Goal: Transaction & Acquisition: Purchase product/service

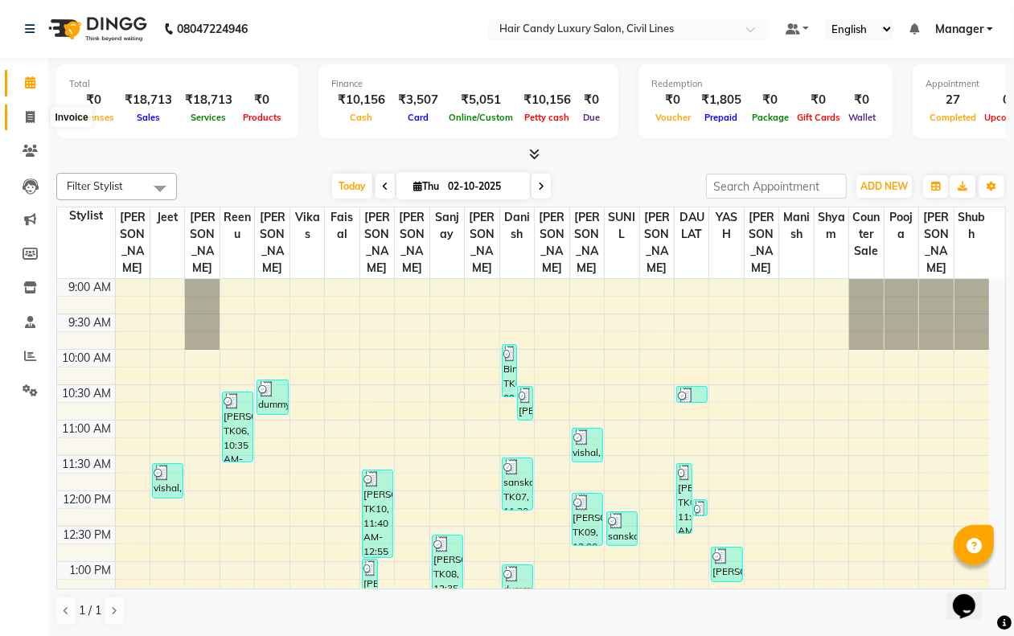
click at [24, 109] on span at bounding box center [30, 118] width 28 height 19
select select "service"
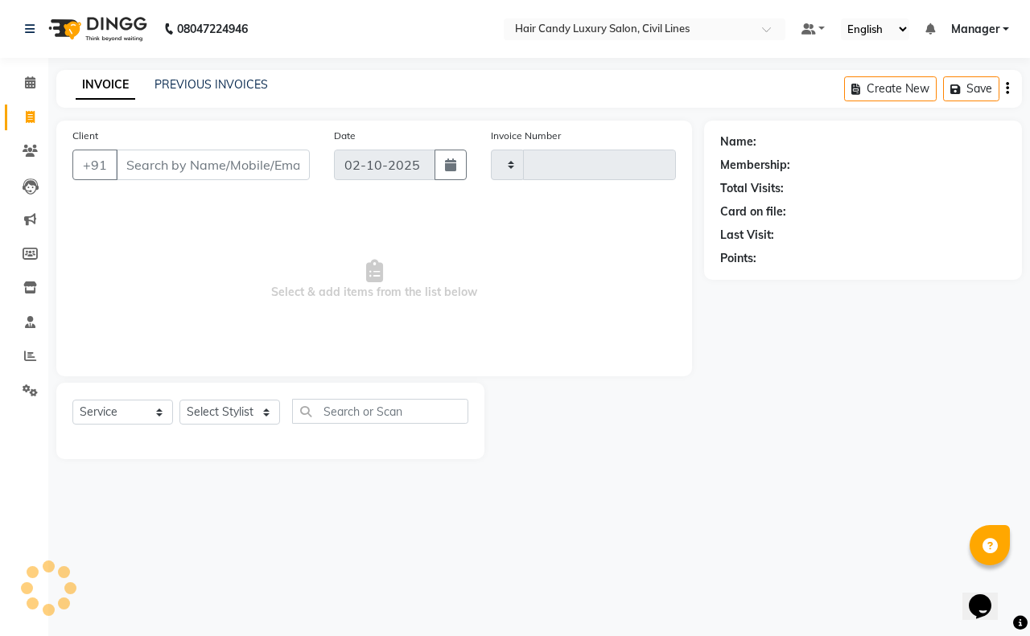
type input "9359"
select select "6308"
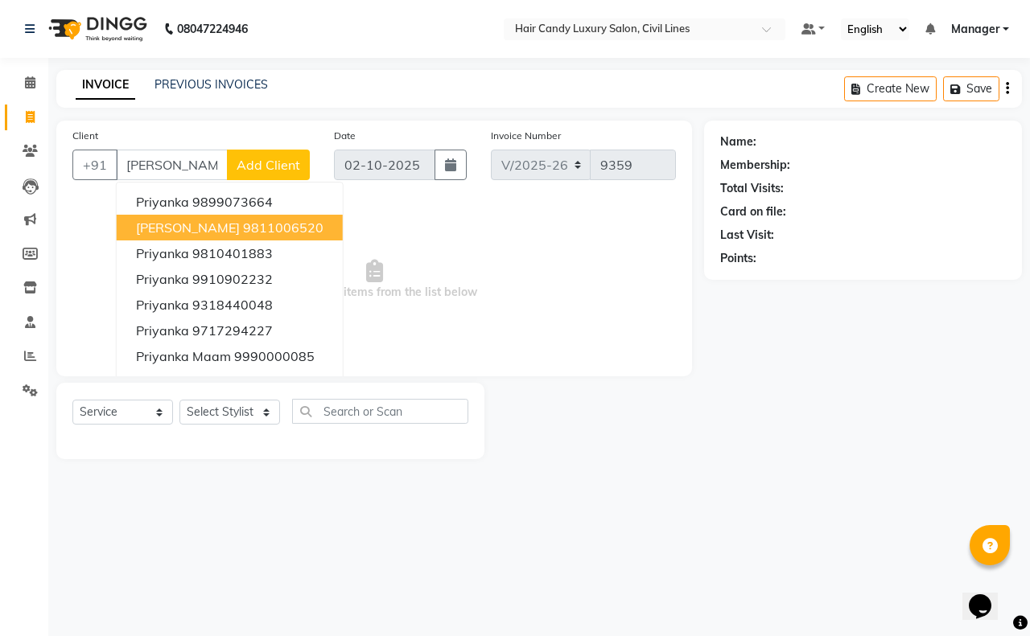
drag, startPoint x: 179, startPoint y: 233, endPoint x: 193, endPoint y: 265, distance: 35.0
click at [181, 234] on span "priyanka katariya" at bounding box center [188, 228] width 104 height 16
type input "9811006520"
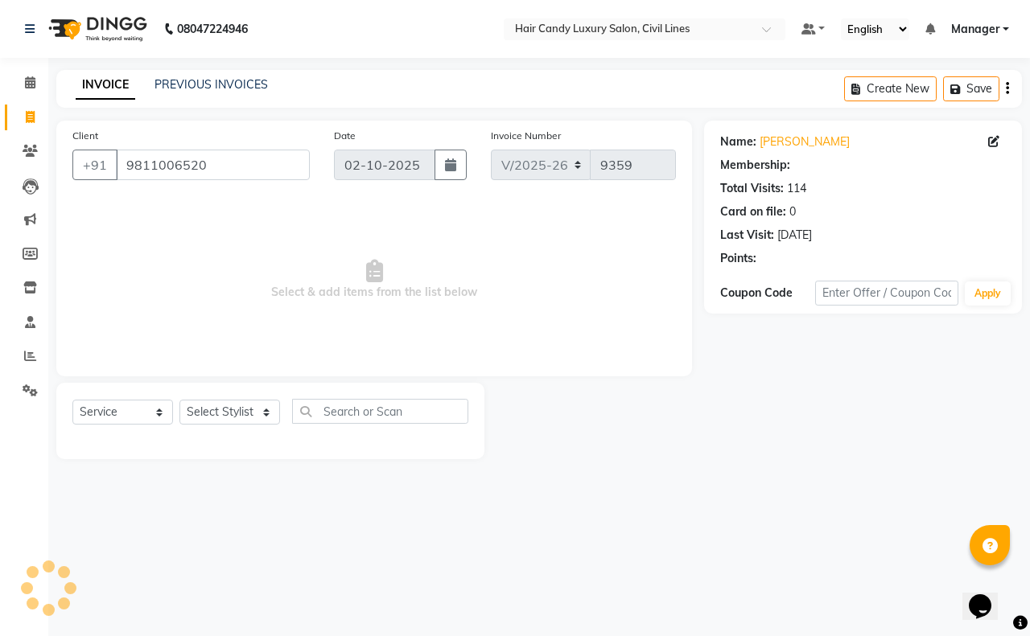
select select "2: Object"
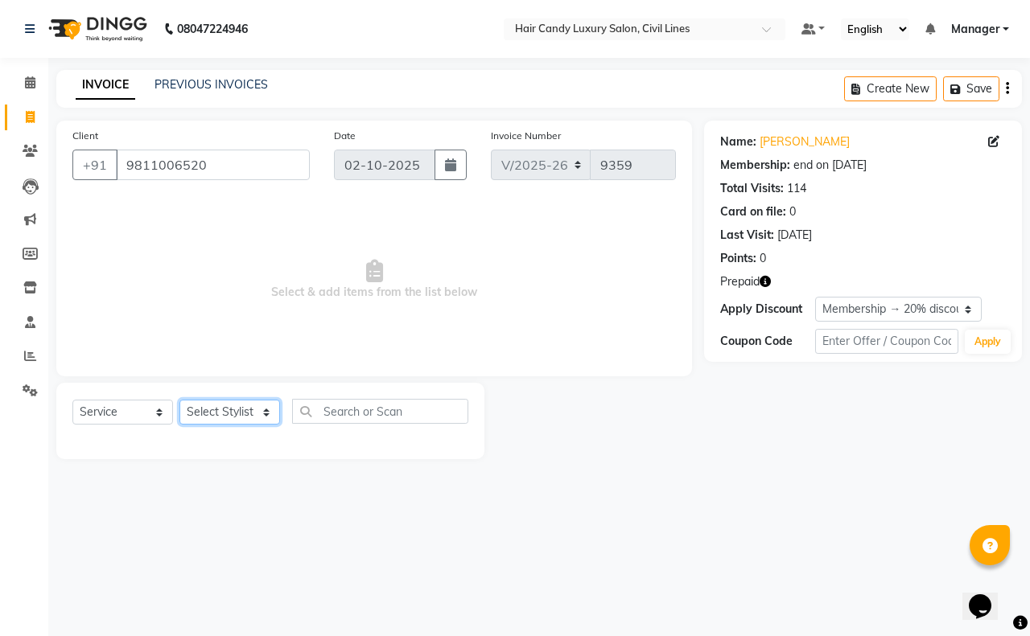
click at [229, 421] on select "Select Stylist aakib AASHU Aftab Arshal counter sale Danish DAULAT faisal jeet …" at bounding box center [229, 412] width 101 height 25
select select "48212"
click at [179, 400] on select "Select Stylist aakib AASHU Aftab Arshal counter sale Danish DAULAT faisal jeet …" at bounding box center [229, 412] width 101 height 25
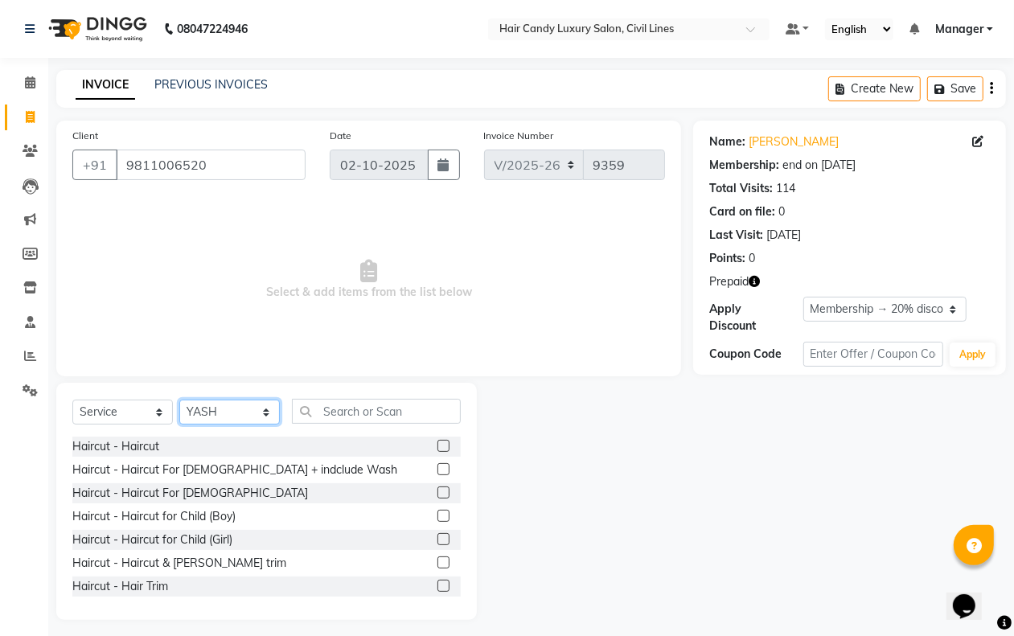
scroll to position [101, 0]
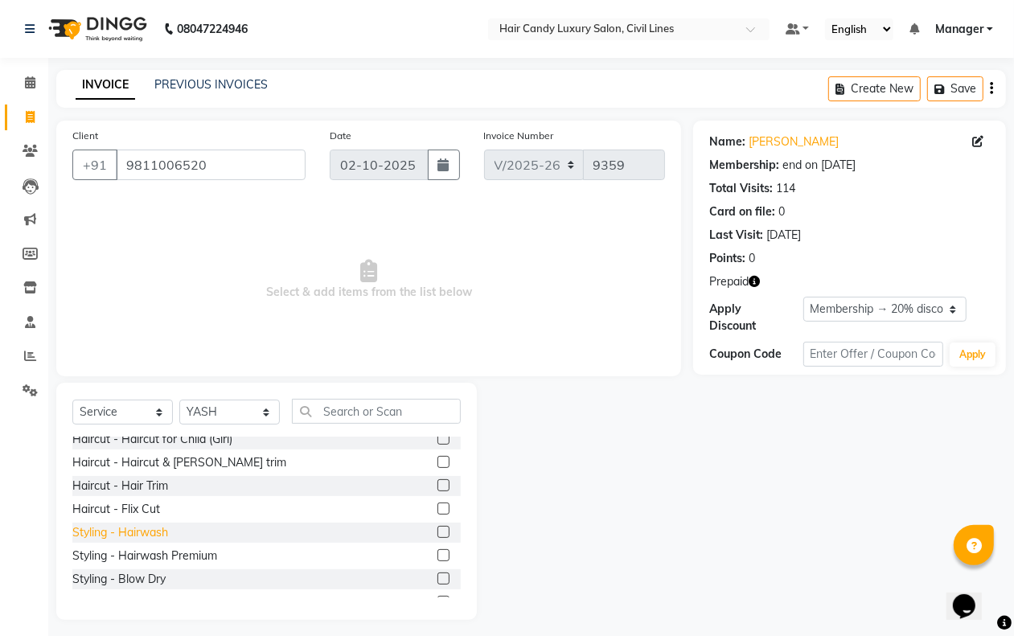
click at [122, 529] on div "Styling - Hairwash" at bounding box center [120, 532] width 96 height 17
checkbox input "false"
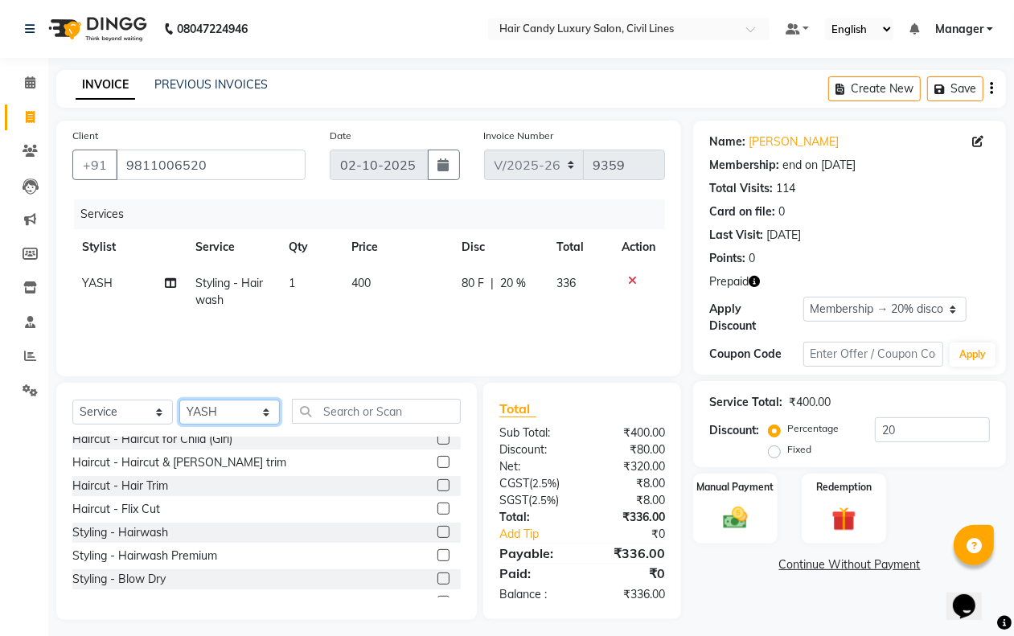
click at [202, 410] on select "Select Stylist [PERSON_NAME] [PERSON_NAME] counter sale Danish DAULAT faisal je…" at bounding box center [229, 412] width 101 height 25
select select "47494"
click at [179, 400] on select "Select Stylist [PERSON_NAME] [PERSON_NAME] counter sale Danish DAULAT faisal je…" at bounding box center [229, 412] width 101 height 25
click at [352, 411] on input "text" at bounding box center [376, 411] width 169 height 25
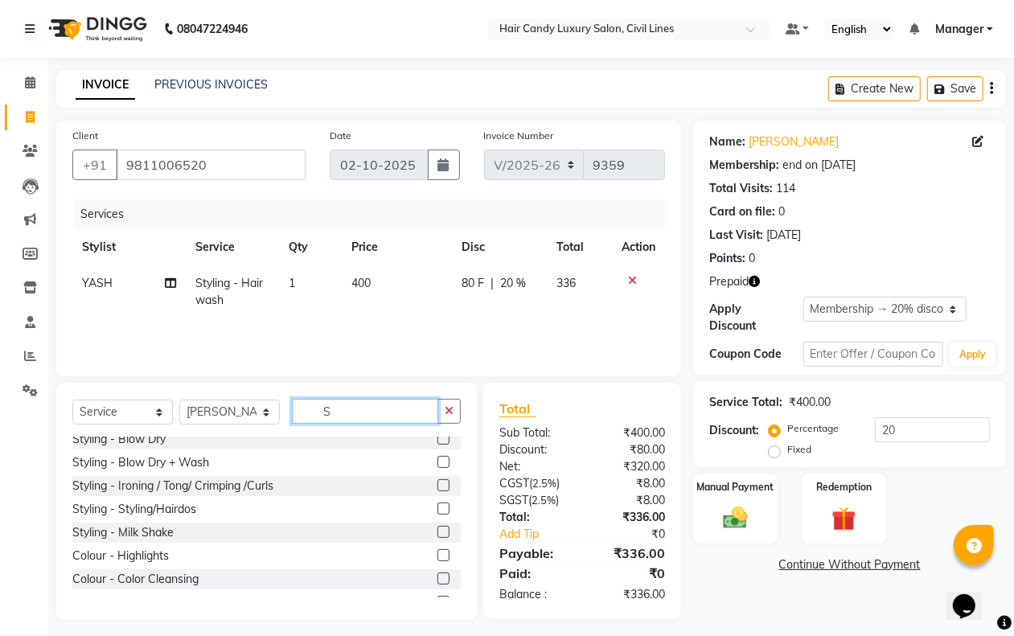
scroll to position [0, 0]
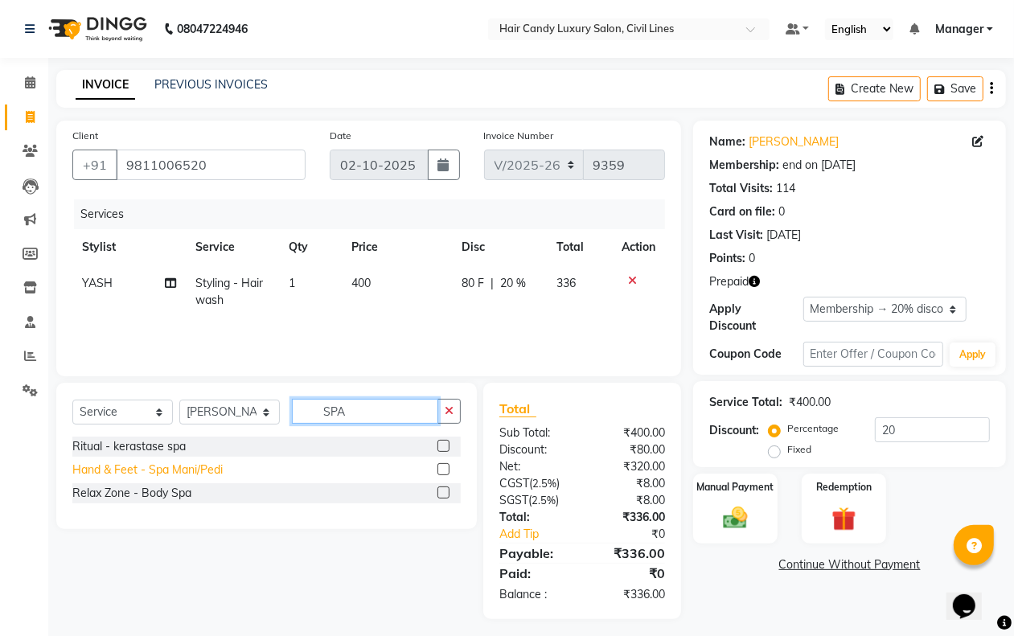
type input "SPA"
click at [155, 471] on div "Hand & Feet - Spa Mani/Pedi" at bounding box center [147, 470] width 150 height 17
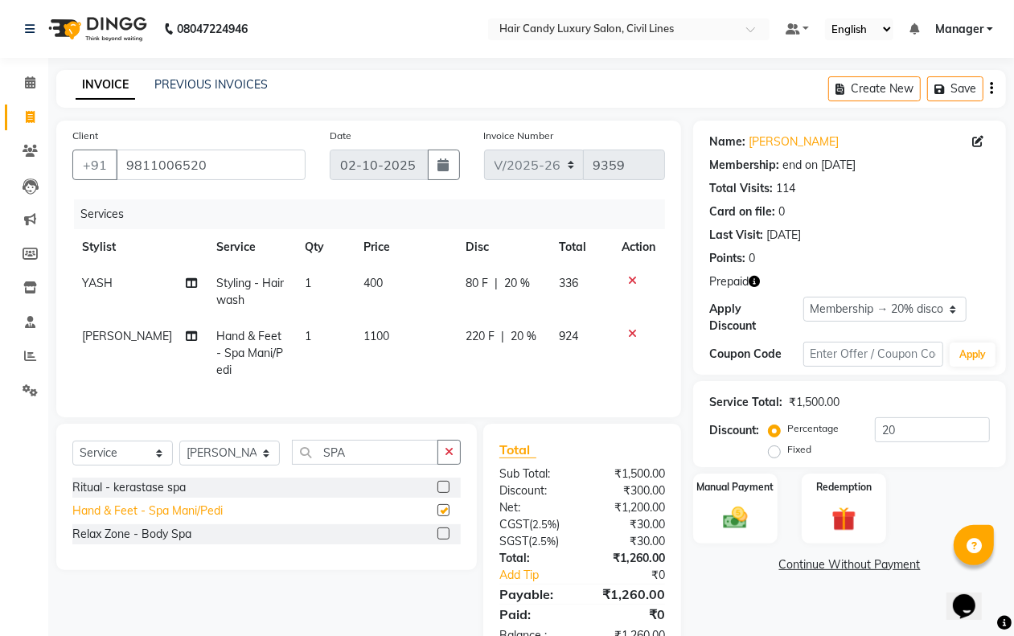
checkbox input "false"
click at [234, 463] on select "Select Stylist [PERSON_NAME] [PERSON_NAME] counter sale Danish DAULAT faisal je…" at bounding box center [229, 453] width 101 height 25
select select "47495"
click at [179, 455] on select "Select Stylist [PERSON_NAME] [PERSON_NAME] counter sale Danish DAULAT faisal je…" at bounding box center [229, 453] width 101 height 25
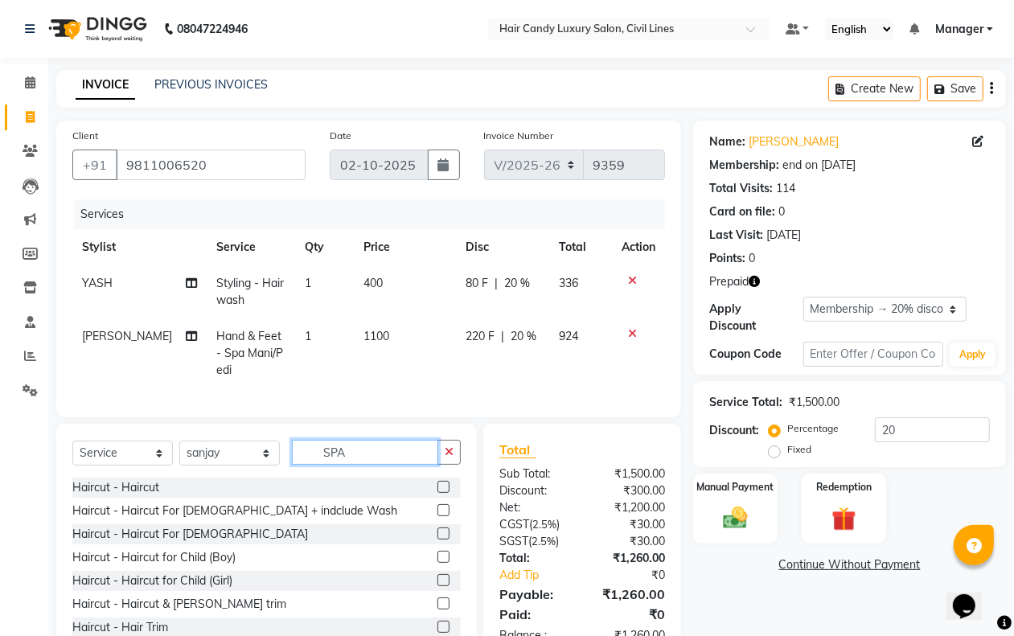
click at [374, 463] on input "SPA" at bounding box center [365, 452] width 146 height 25
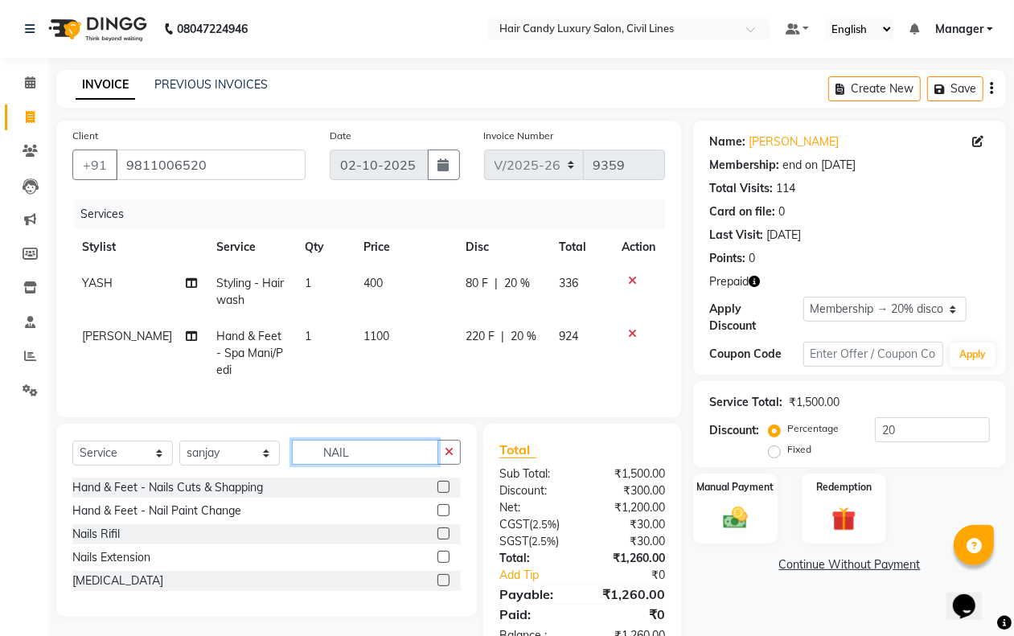
type input "NAIL"
click at [246, 498] on div "Hand & Feet - Nails Cuts & Shapping" at bounding box center [266, 488] width 389 height 20
click at [251, 496] on div "Hand & Feet - Nails Cuts & Shapping" at bounding box center [167, 487] width 191 height 17
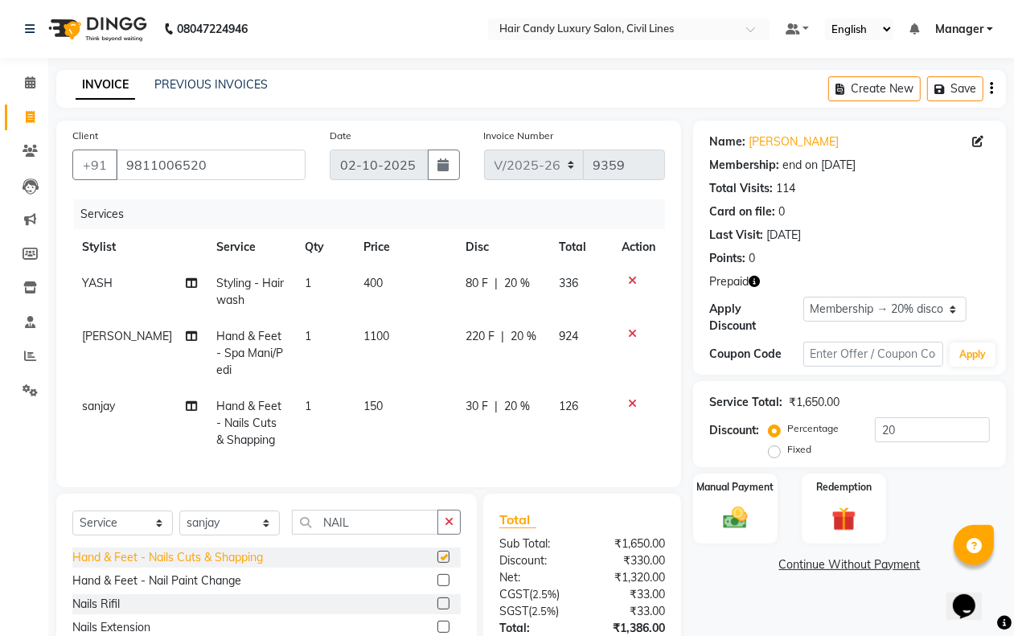
checkbox input "false"
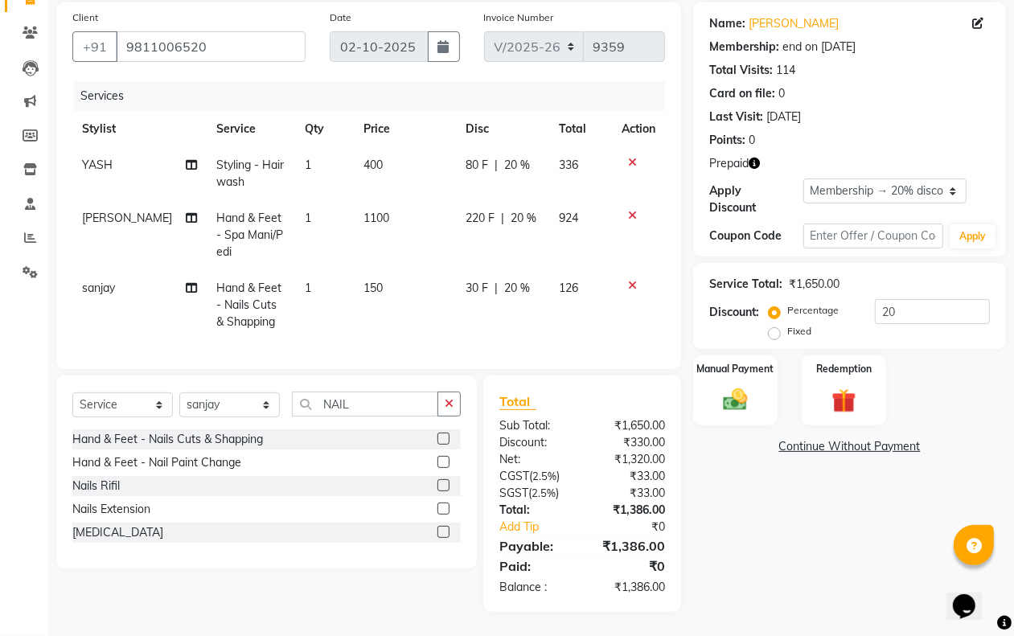
scroll to position [133, 0]
click at [736, 385] on img at bounding box center [735, 399] width 40 height 29
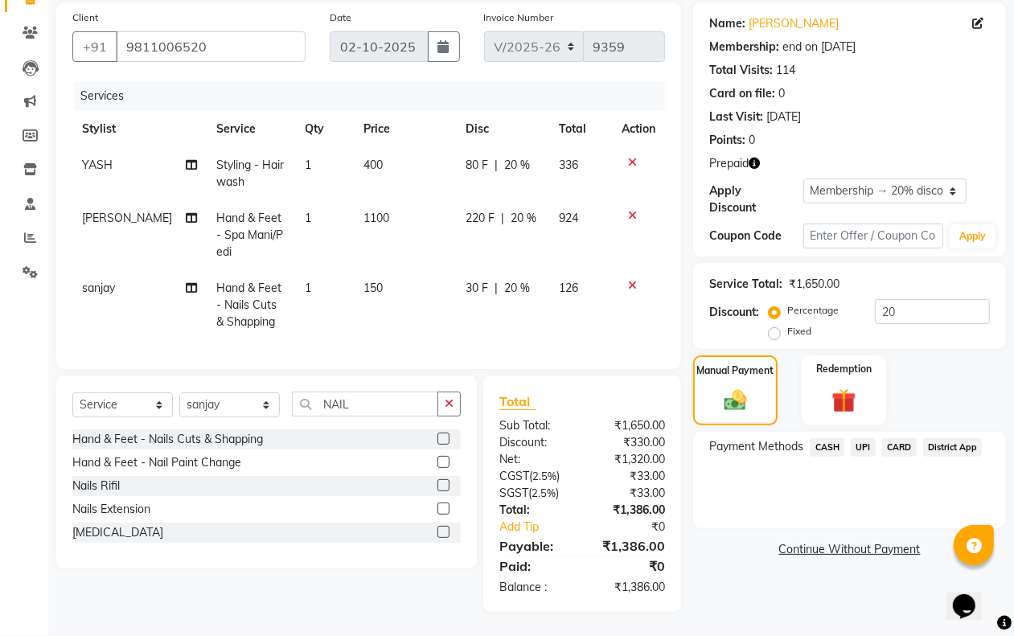
click at [826, 438] on span "CASH" at bounding box center [827, 447] width 35 height 19
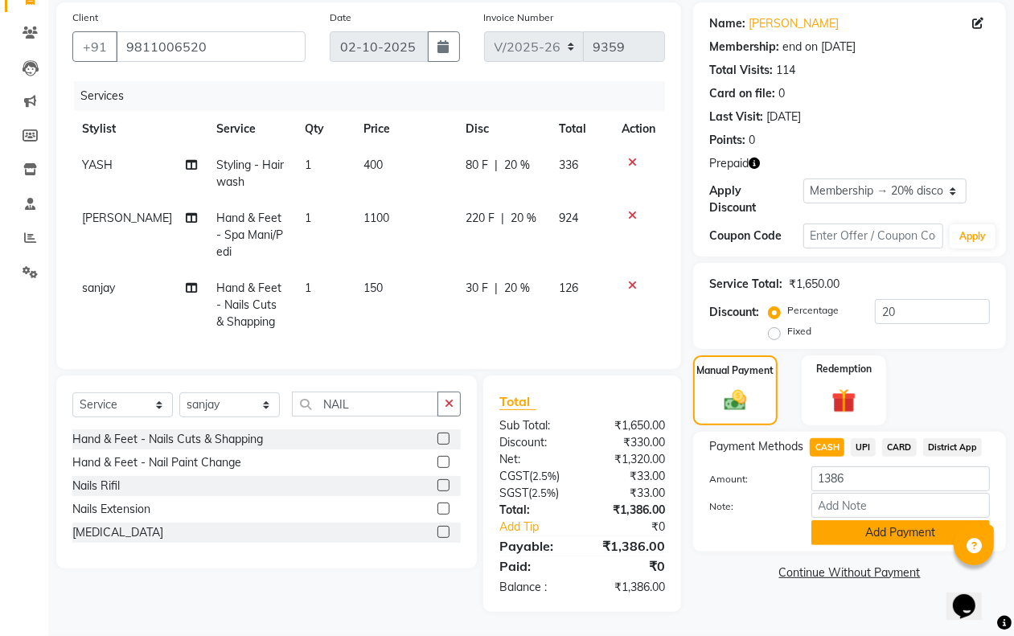
click at [841, 520] on button "Add Payment" at bounding box center [901, 532] width 179 height 25
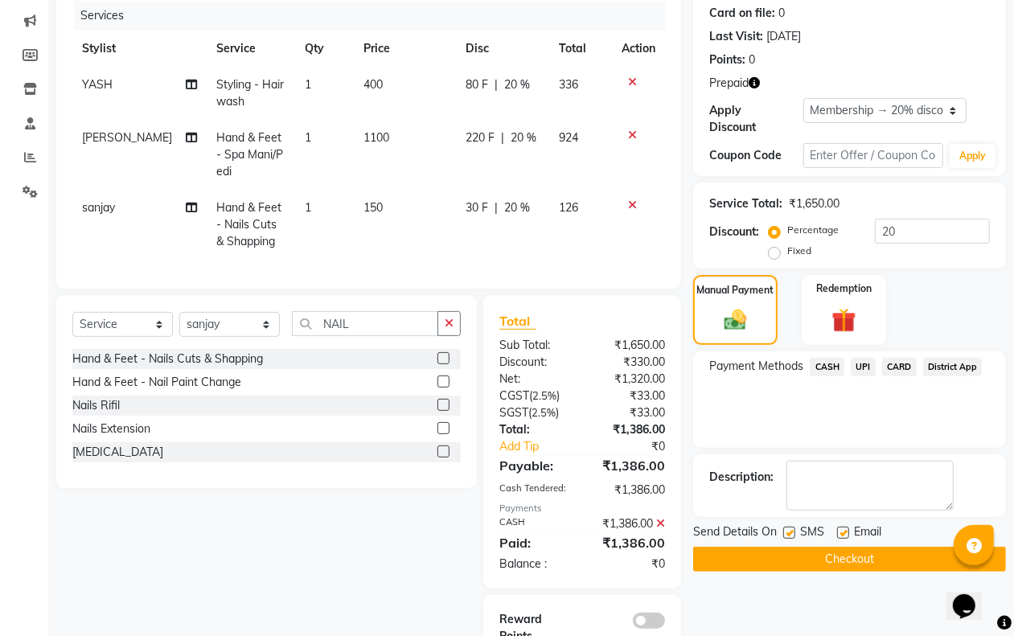
scroll to position [262, 0]
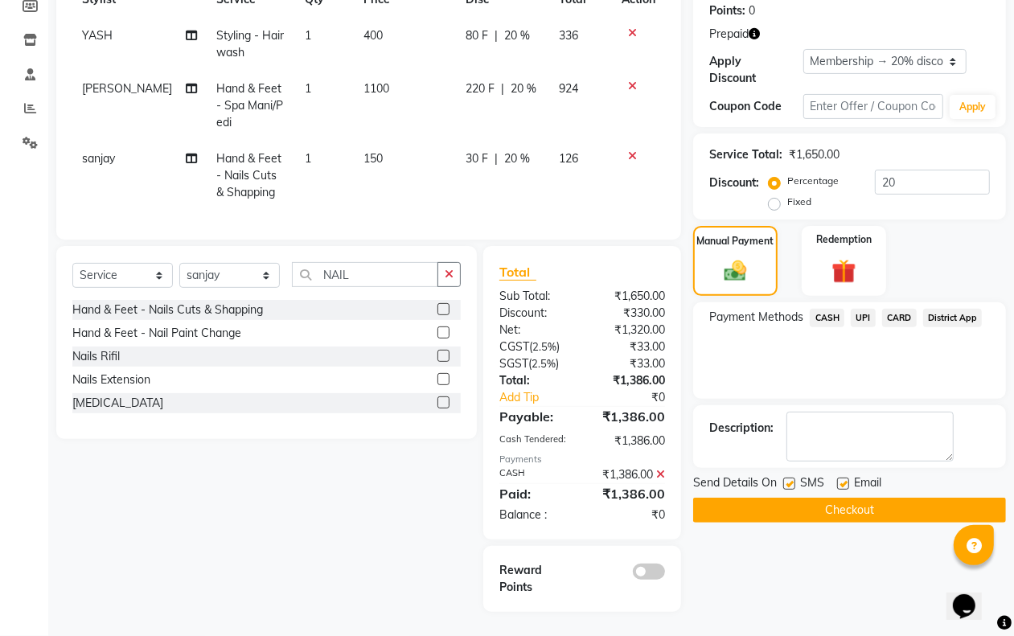
click at [789, 478] on label at bounding box center [790, 484] width 12 height 12
click at [789, 479] on input "checkbox" at bounding box center [789, 484] width 10 height 10
checkbox input "false"
click at [841, 478] on label at bounding box center [843, 484] width 12 height 12
click at [841, 479] on input "checkbox" at bounding box center [842, 484] width 10 height 10
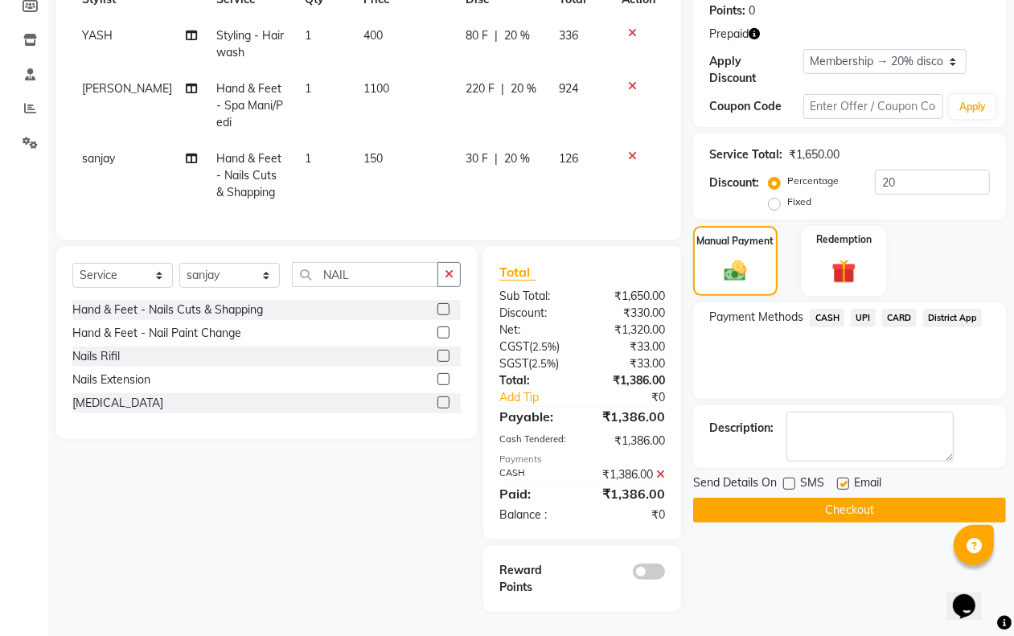
checkbox input "false"
click at [829, 498] on button "Checkout" at bounding box center [849, 510] width 313 height 25
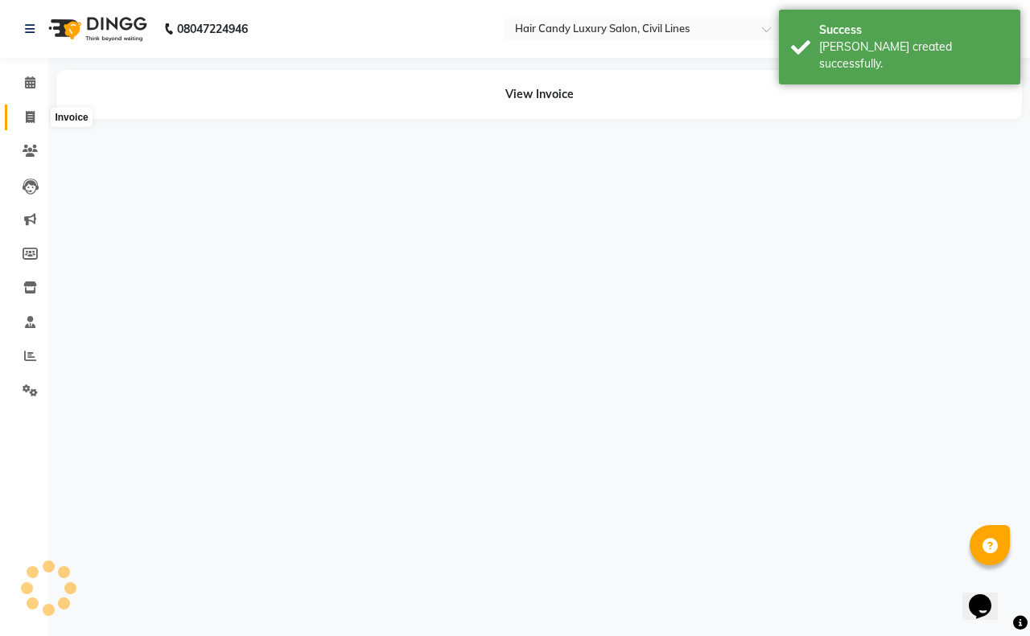
click at [31, 117] on icon at bounding box center [30, 117] width 9 height 12
select select "service"
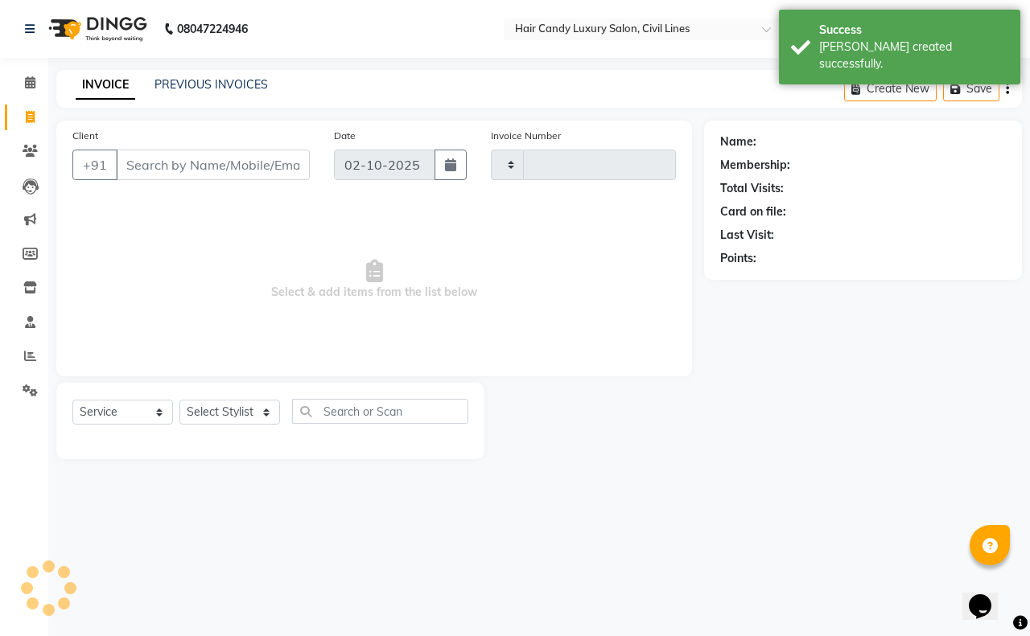
type input "9360"
select select "6308"
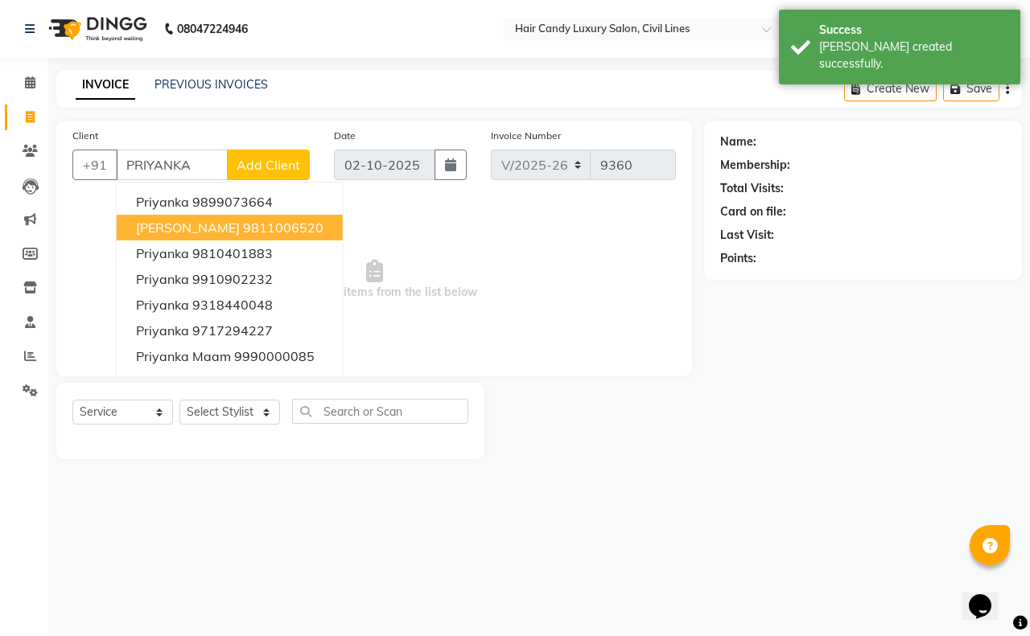
click at [246, 227] on ngb-highlight "9811006520" at bounding box center [283, 228] width 80 height 16
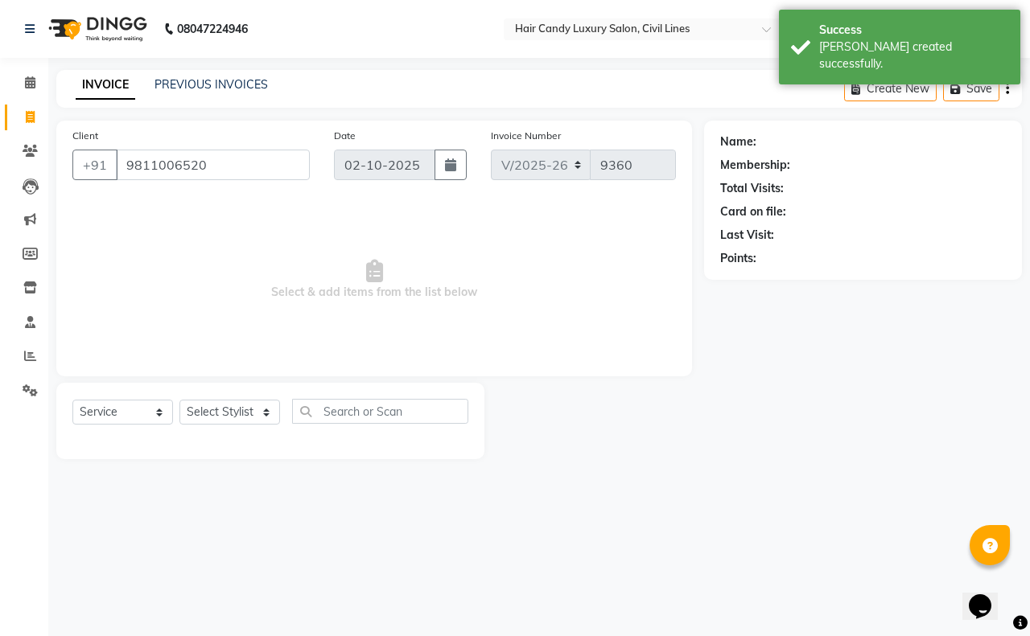
type input "9811006520"
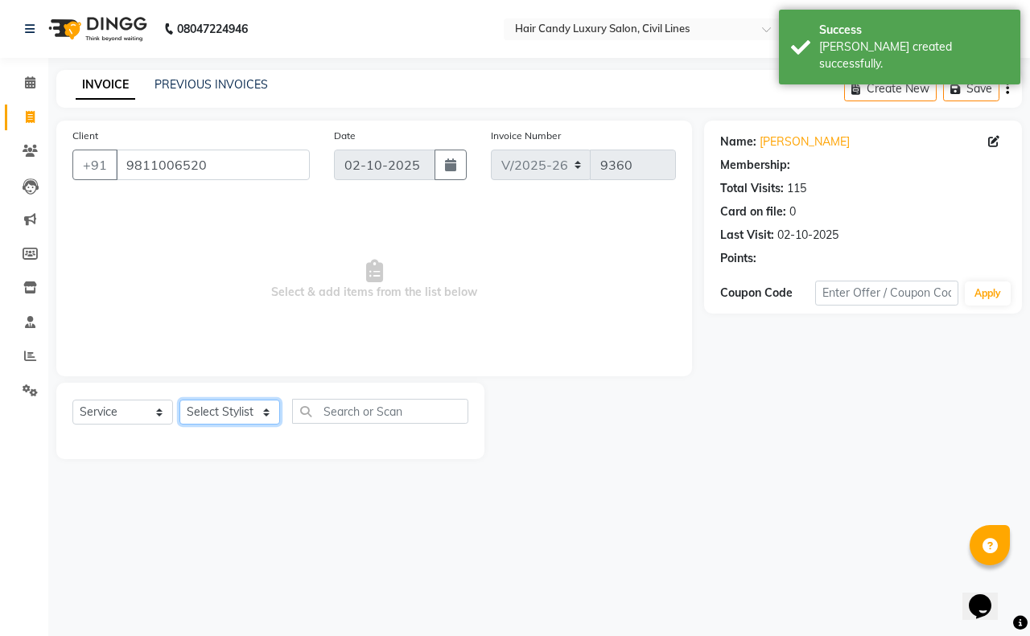
select select "2: Object"
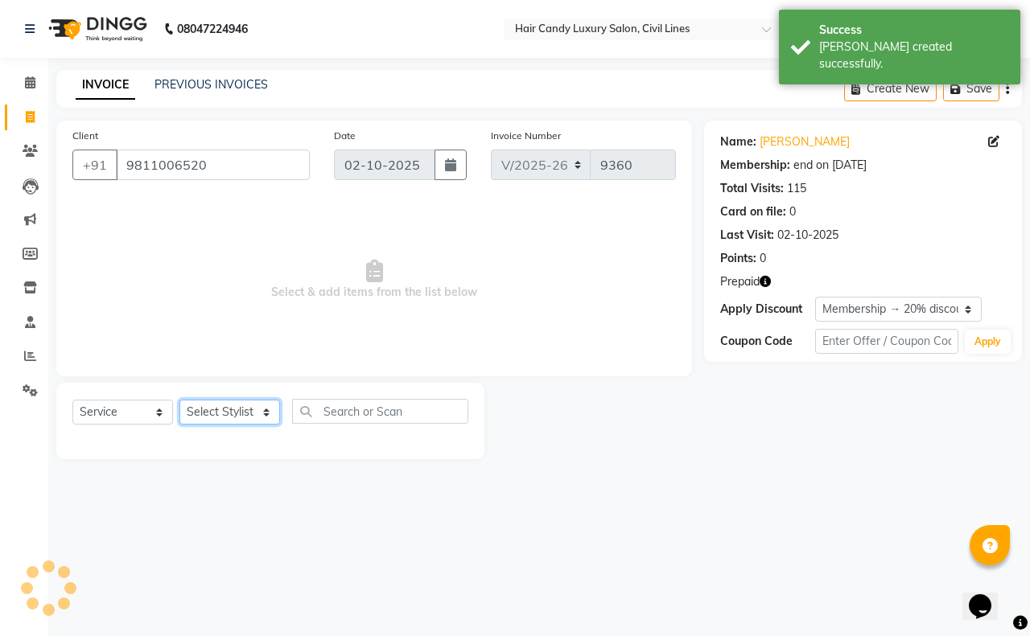
click at [252, 407] on select "Select Stylist [PERSON_NAME] [PERSON_NAME] counter sale Danish DAULAT faisal je…" at bounding box center [229, 412] width 101 height 25
click at [179, 400] on select "Select Stylist [PERSON_NAME] [PERSON_NAME] counter sale Danish DAULAT faisal je…" at bounding box center [229, 412] width 101 height 25
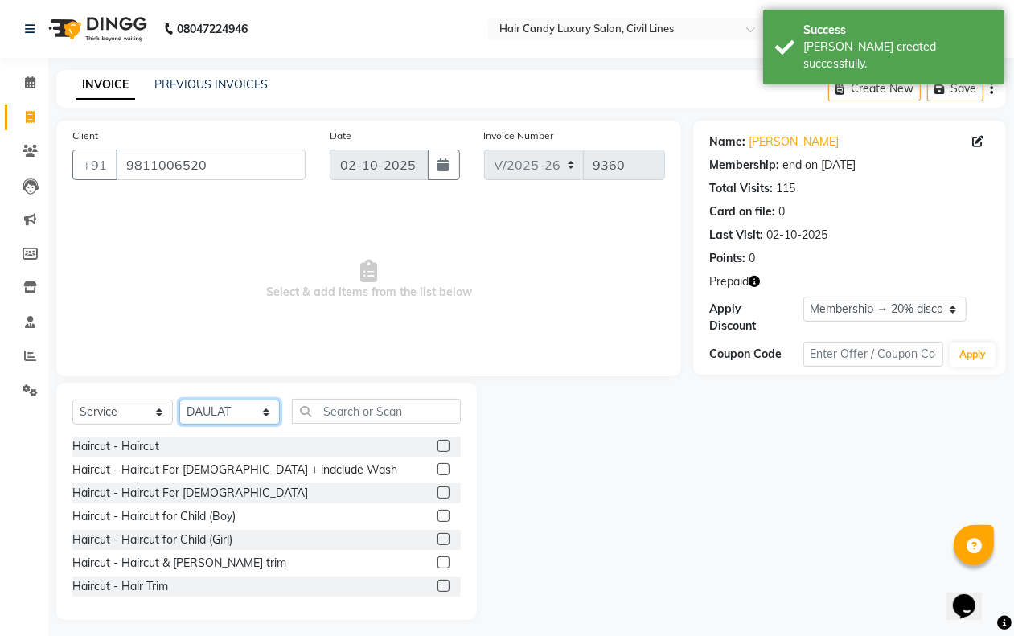
click at [237, 408] on select "Select Stylist [PERSON_NAME] [PERSON_NAME] counter sale Danish DAULAT faisal je…" at bounding box center [229, 412] width 101 height 25
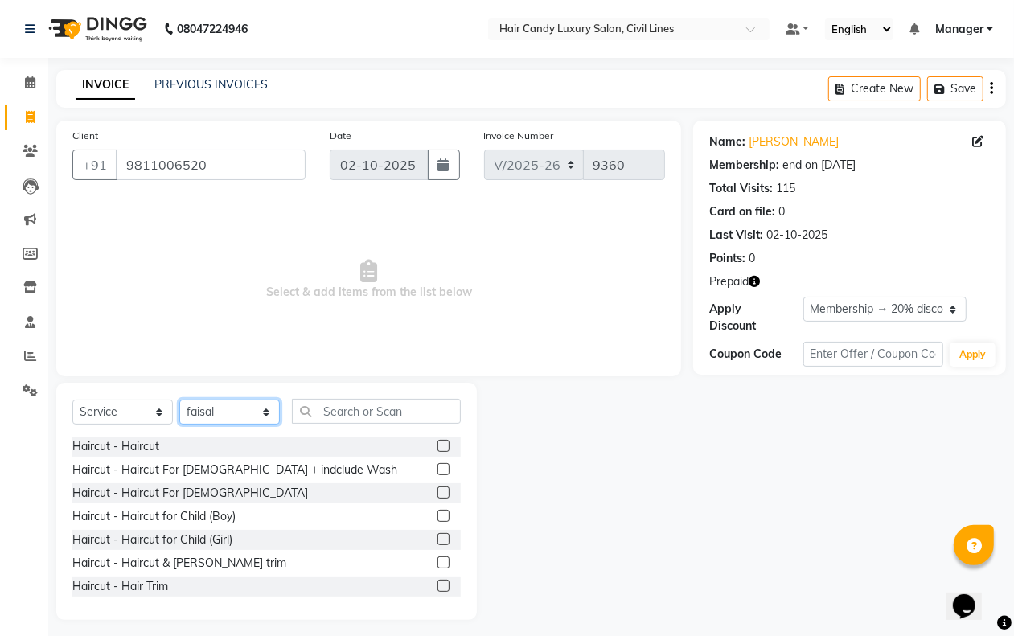
click at [179, 400] on select "Select Stylist [PERSON_NAME] [PERSON_NAME] counter sale Danish DAULAT faisal je…" at bounding box center [229, 412] width 101 height 25
click at [219, 413] on select "Select Stylist [PERSON_NAME] [PERSON_NAME] counter sale Danish DAULAT faisal je…" at bounding box center [229, 412] width 101 height 25
select select "47473"
click at [179, 400] on select "Select Stylist [PERSON_NAME] [PERSON_NAME] counter sale Danish DAULAT faisal je…" at bounding box center [229, 412] width 101 height 25
click at [376, 407] on input "text" at bounding box center [376, 411] width 169 height 25
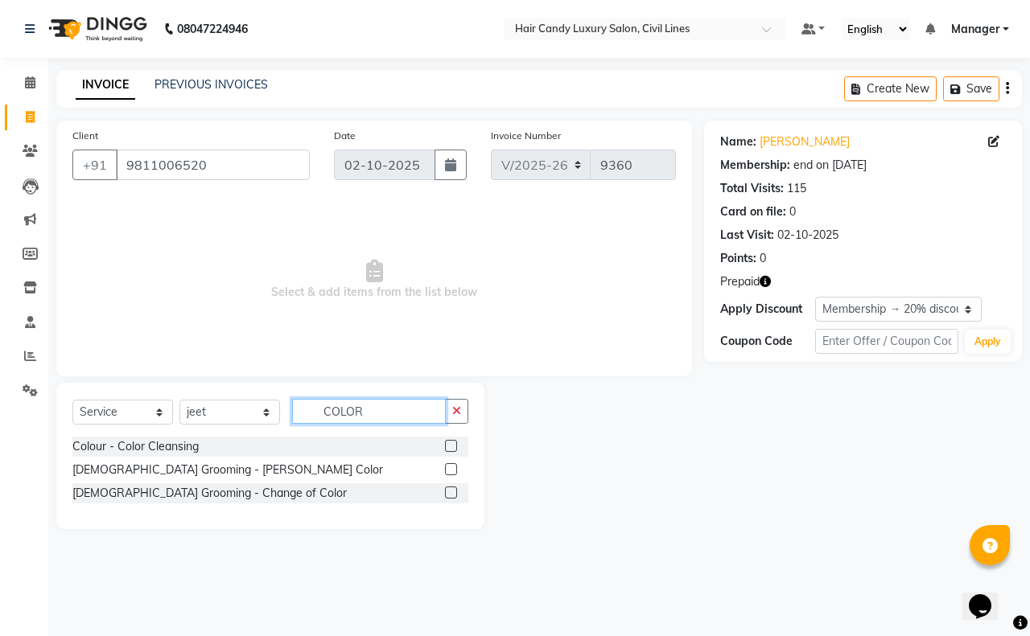
click at [382, 412] on input "COLOR" at bounding box center [369, 411] width 154 height 25
type input "GLOB"
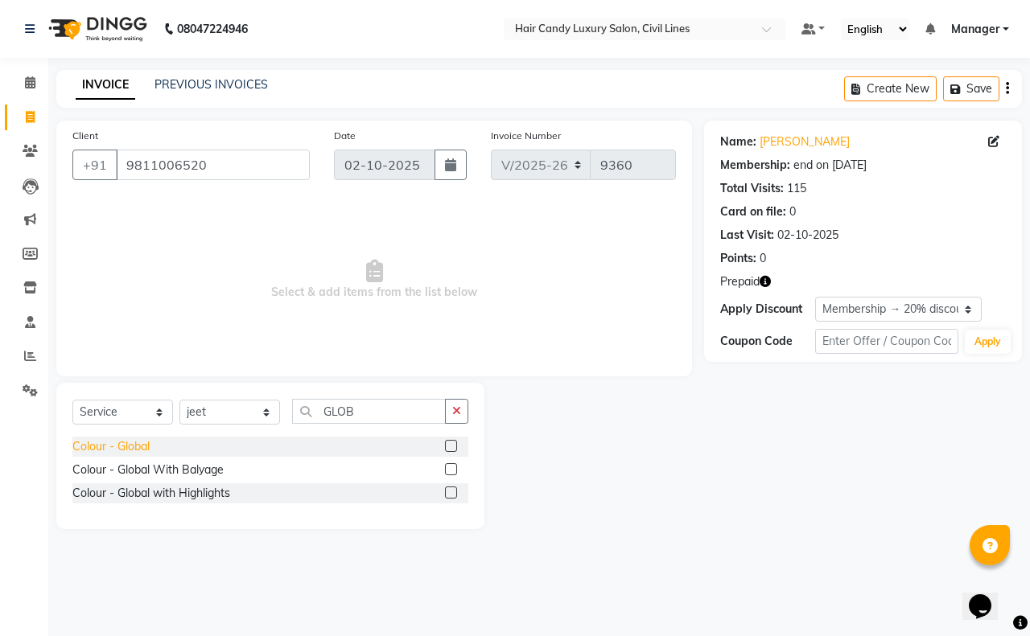
click at [121, 442] on div "Colour - Global" at bounding box center [110, 446] width 77 height 17
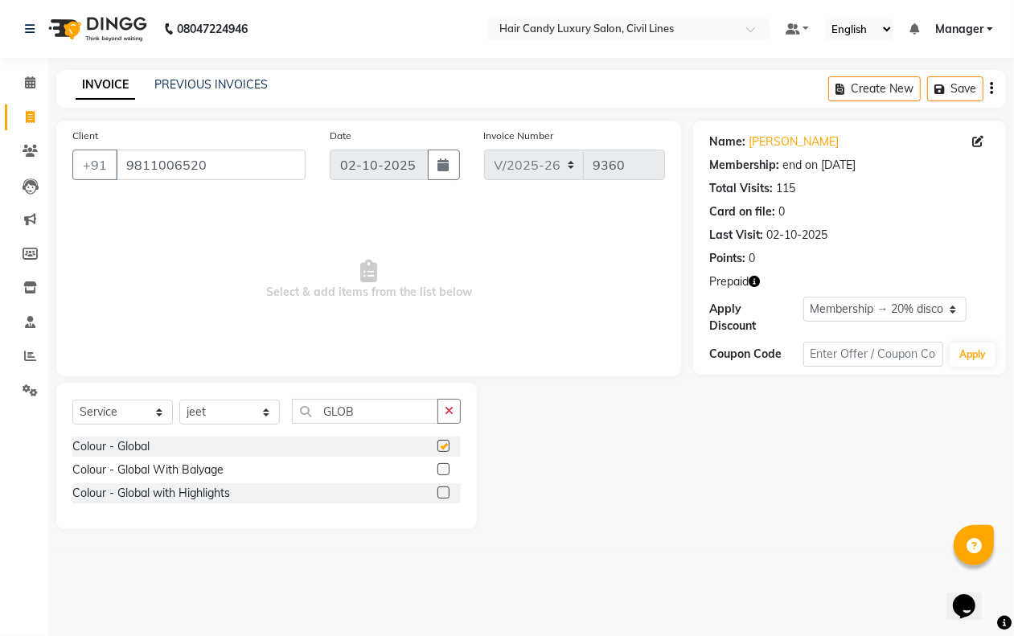
checkbox input "false"
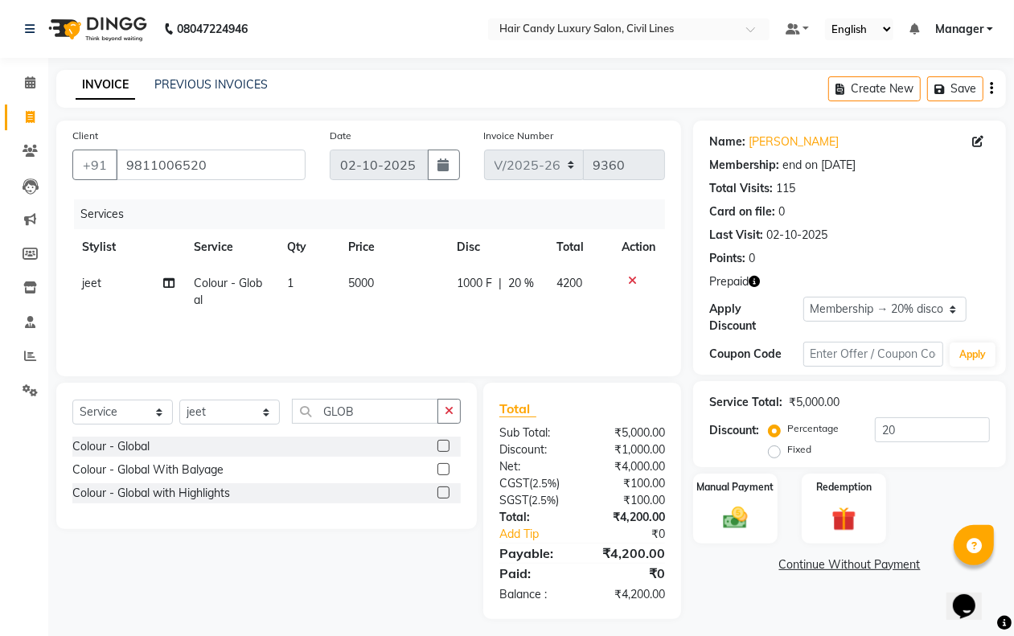
click at [368, 282] on span "5000" at bounding box center [361, 283] width 26 height 14
select select "47473"
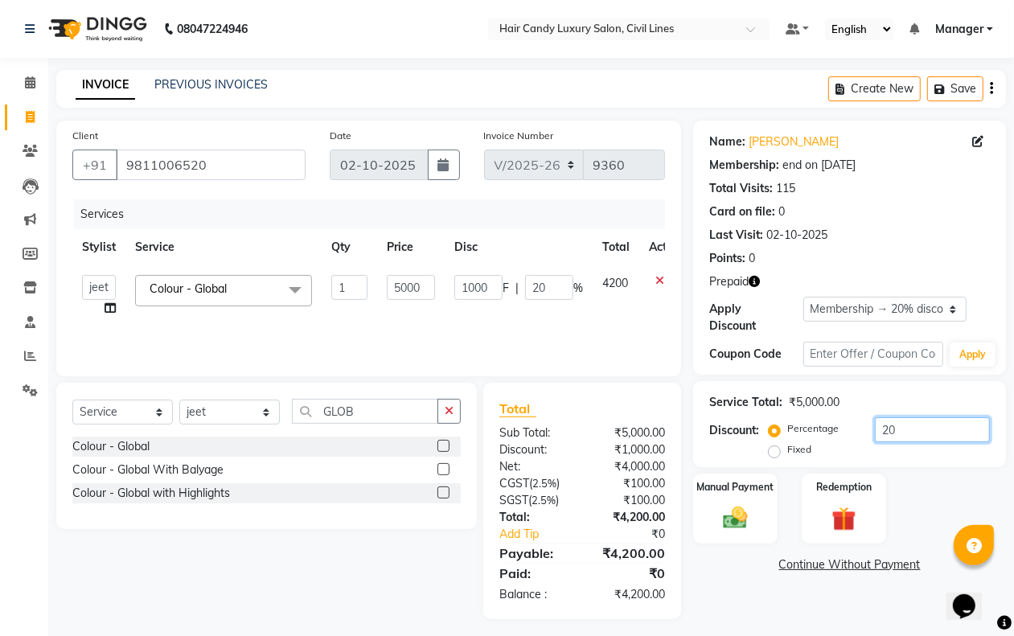
click at [925, 442] on input "20" at bounding box center [932, 429] width 115 height 25
drag, startPoint x: 925, startPoint y: 442, endPoint x: 915, endPoint y: 440, distance: 10.0
click at [923, 440] on input "20" at bounding box center [932, 429] width 115 height 25
type input "3"
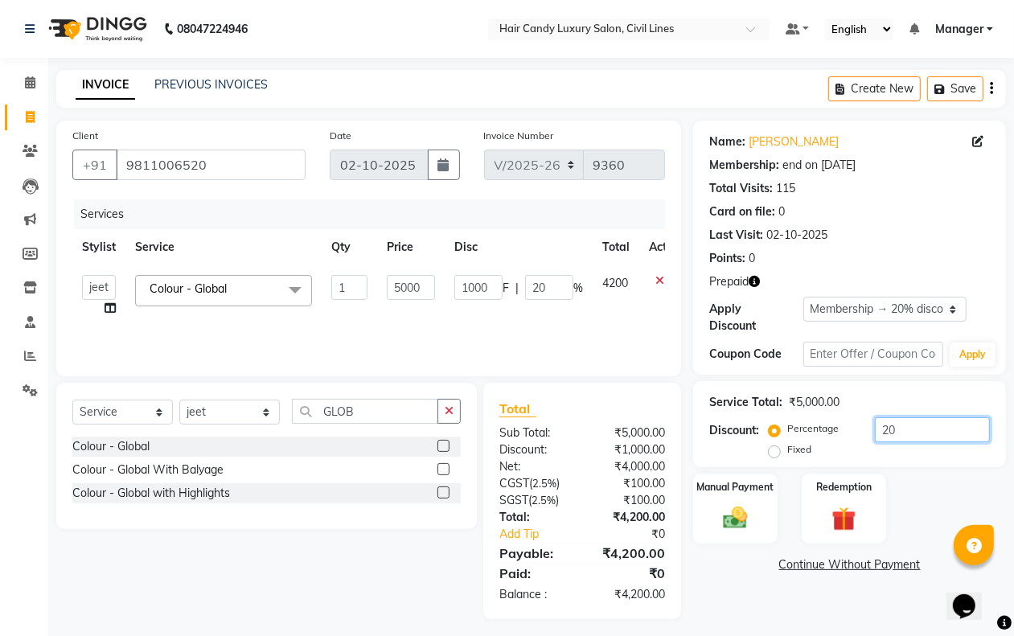
type input "150"
type input "3"
type input "30"
type input "1500"
type input "30"
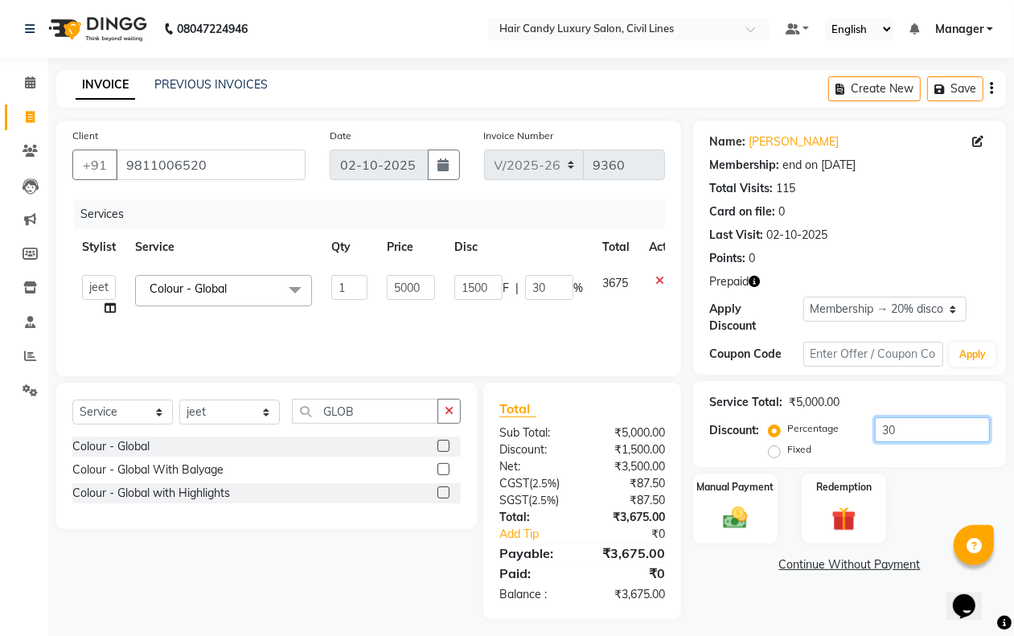
type input "30"
click at [430, 290] on input "5000" at bounding box center [411, 287] width 48 height 25
type input "9000"
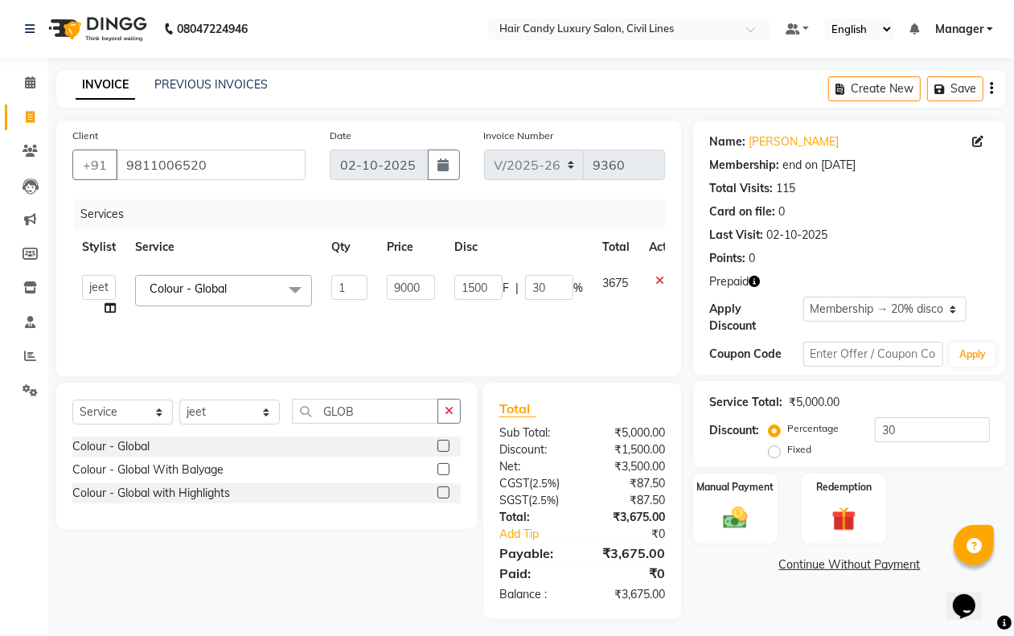
click at [741, 607] on div "Name: Priyanka Katariya Membership: end on 16-07-2026 Total Visits: 115 Card on…" at bounding box center [855, 370] width 325 height 499
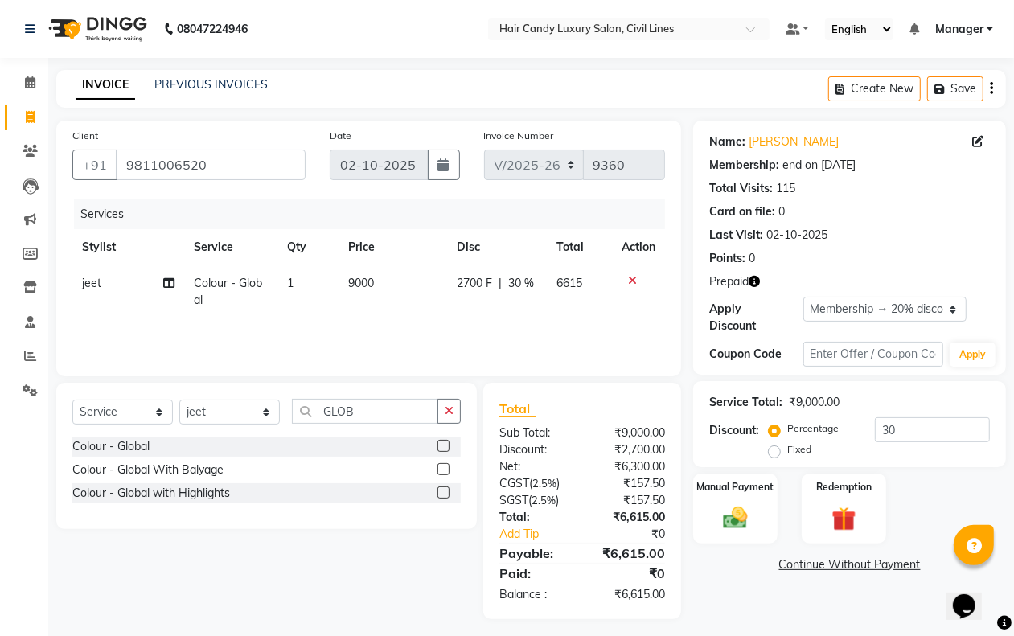
drag, startPoint x: 354, startPoint y: 282, endPoint x: 380, endPoint y: 288, distance: 26.4
click at [356, 282] on span "9000" at bounding box center [361, 283] width 26 height 14
select select "47473"
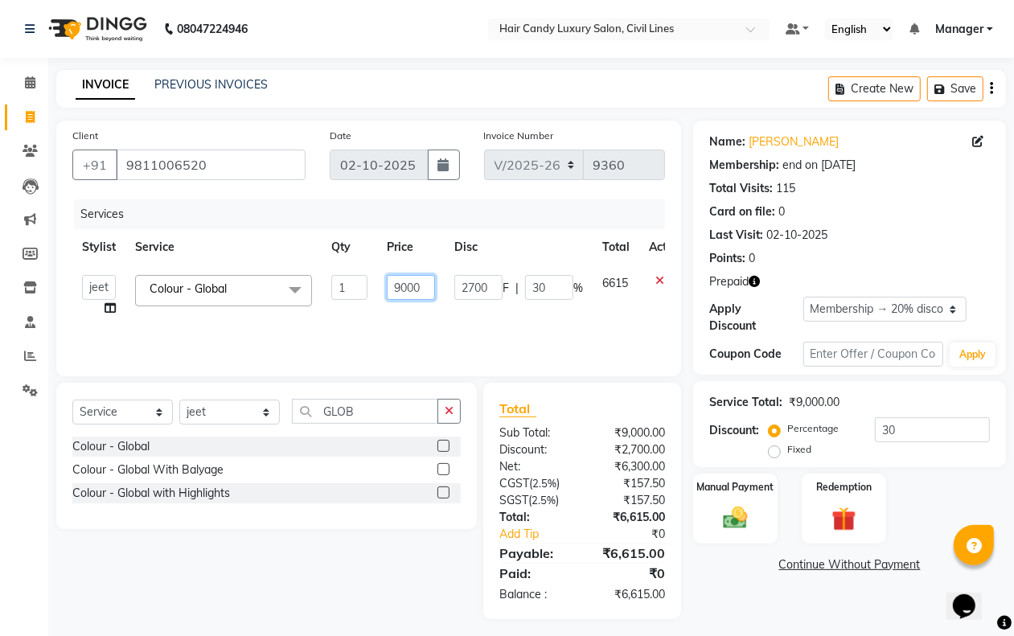
click at [422, 296] on input "9000" at bounding box center [411, 287] width 48 height 25
click at [425, 295] on input "9000" at bounding box center [411, 287] width 48 height 25
type input "9500"
click at [738, 611] on div "Name: Priyanka Katariya Membership: end on 16-07-2026 Total Visits: 115 Card on…" at bounding box center [855, 370] width 325 height 499
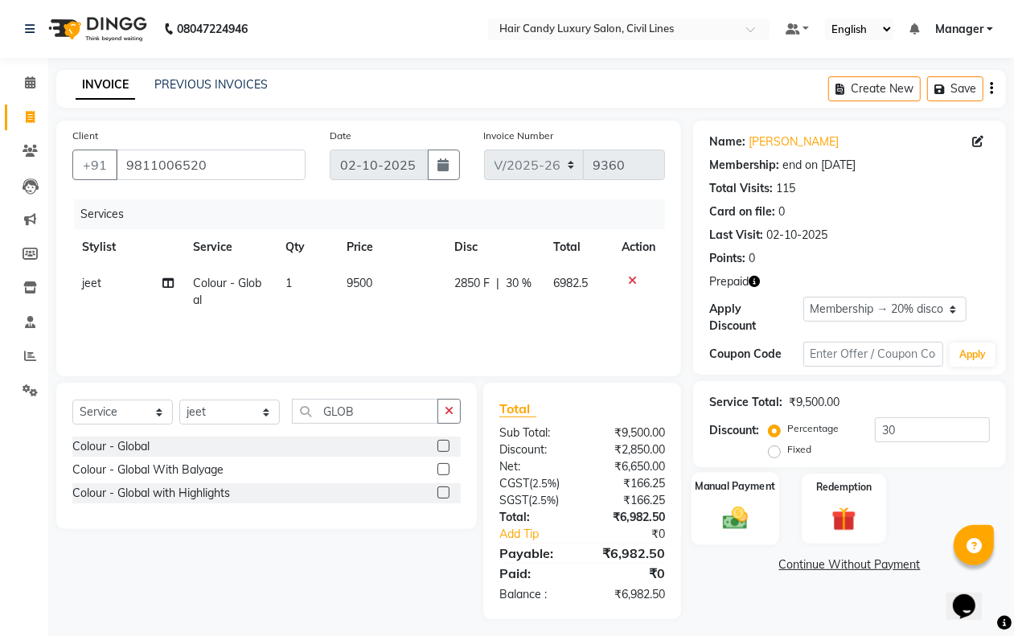
click at [738, 517] on img at bounding box center [735, 518] width 40 height 29
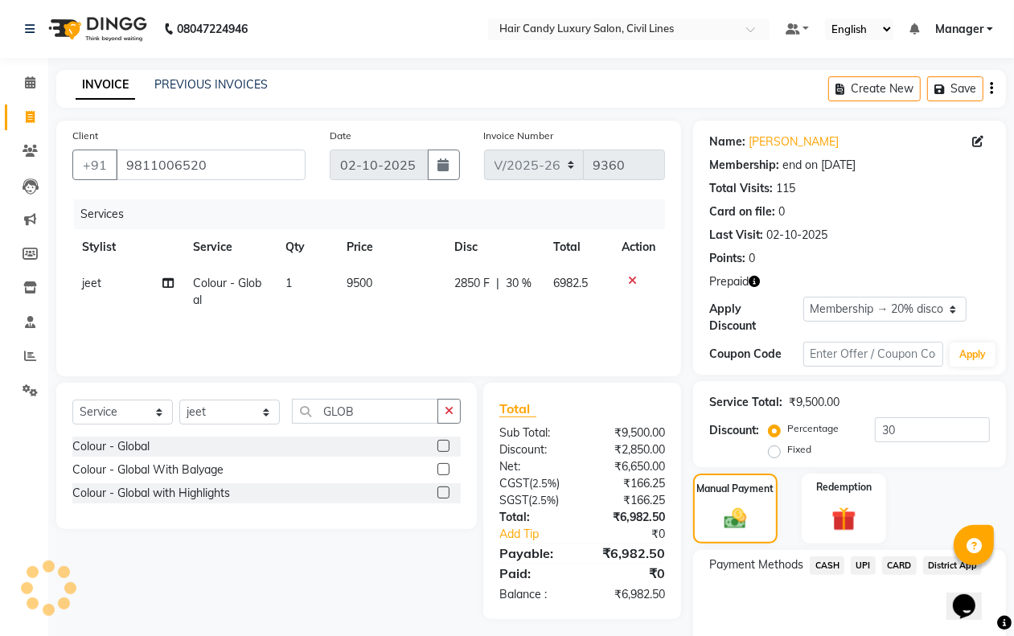
click at [821, 567] on span "CASH" at bounding box center [827, 566] width 35 height 19
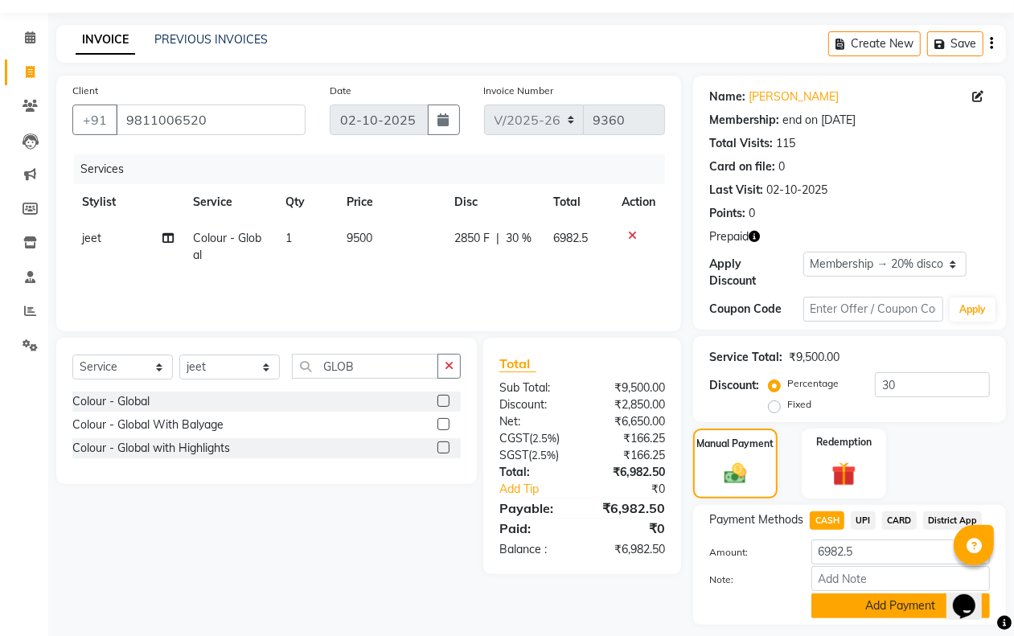
scroll to position [89, 0]
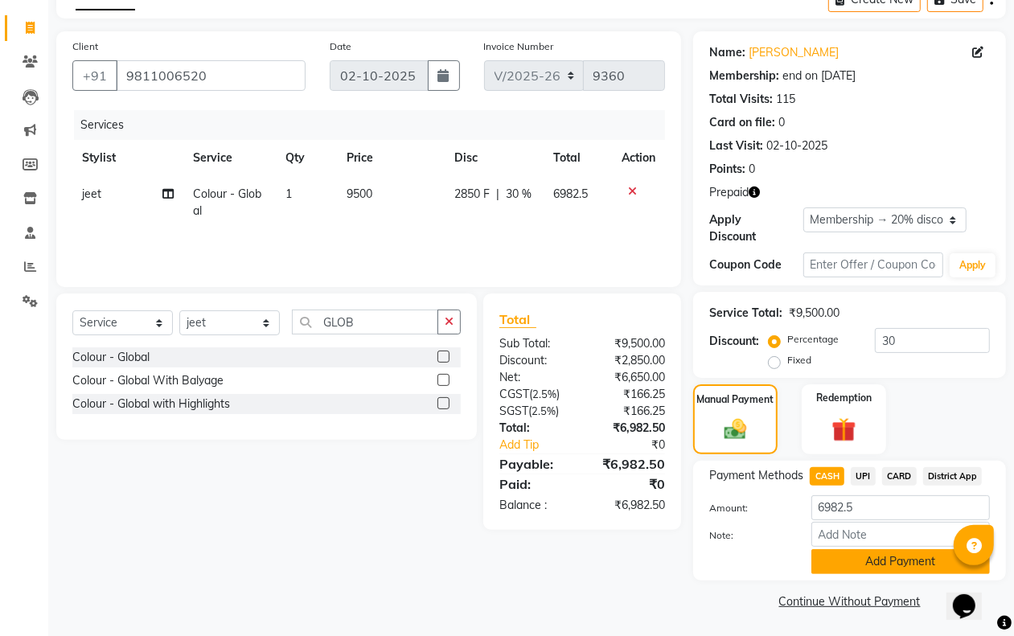
click at [829, 571] on button "Add Payment" at bounding box center [901, 561] width 179 height 25
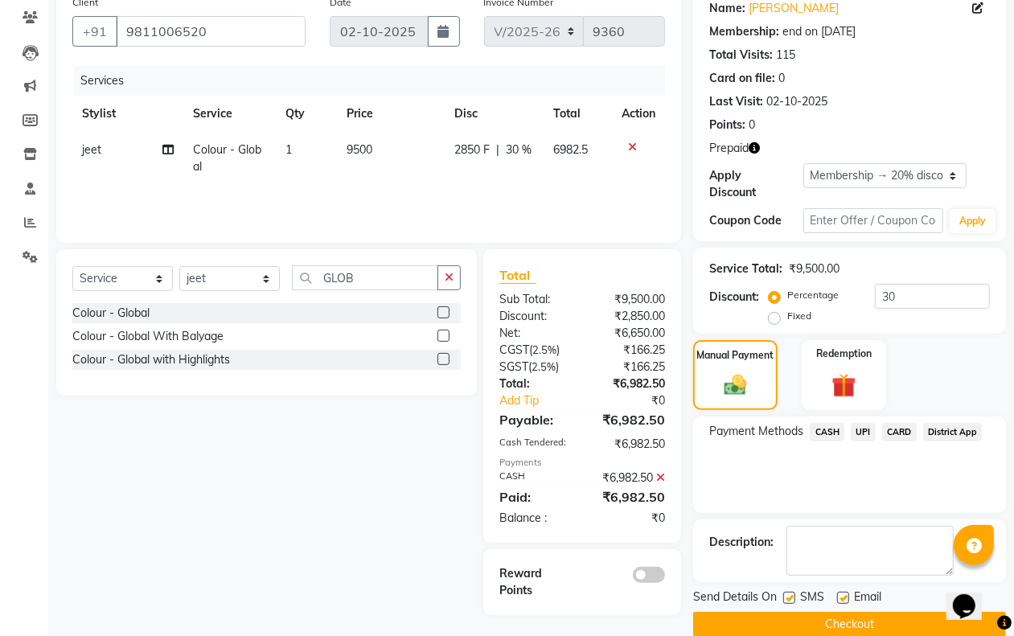
scroll to position [158, 0]
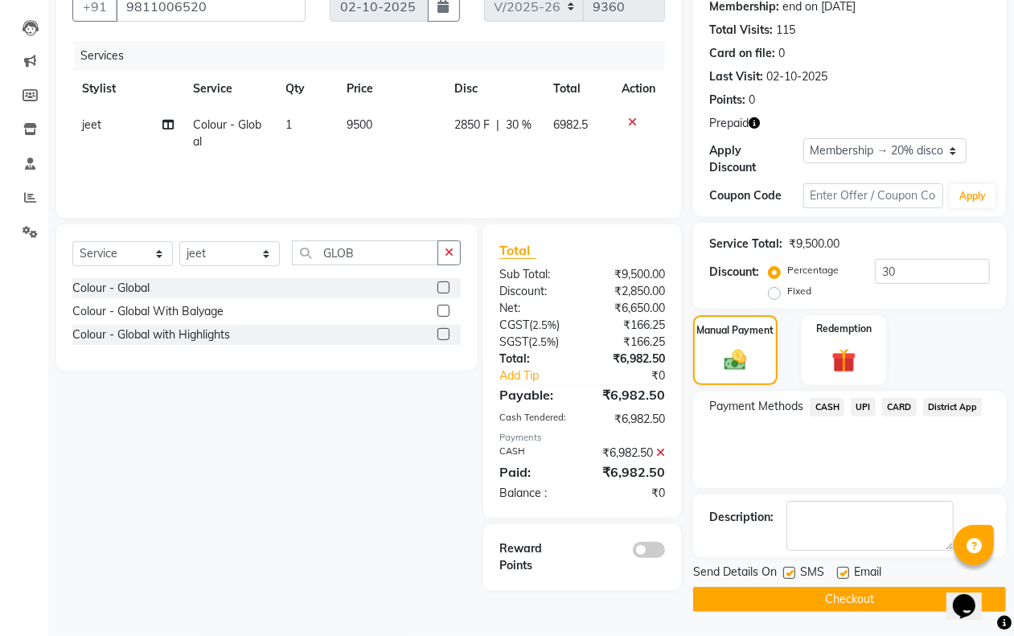
click at [791, 575] on label at bounding box center [790, 573] width 12 height 12
click at [791, 575] on input "checkbox" at bounding box center [789, 574] width 10 height 10
checkbox input "false"
click at [842, 572] on label at bounding box center [843, 573] width 12 height 12
click at [842, 572] on input "checkbox" at bounding box center [842, 574] width 10 height 10
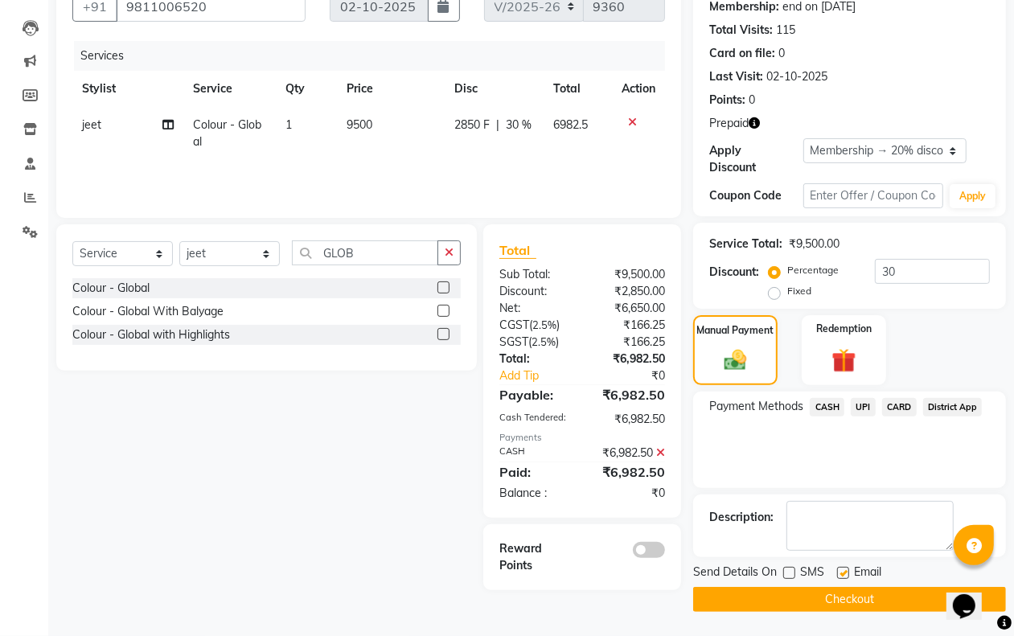
checkbox input "false"
click at [823, 593] on button "Checkout" at bounding box center [849, 599] width 313 height 25
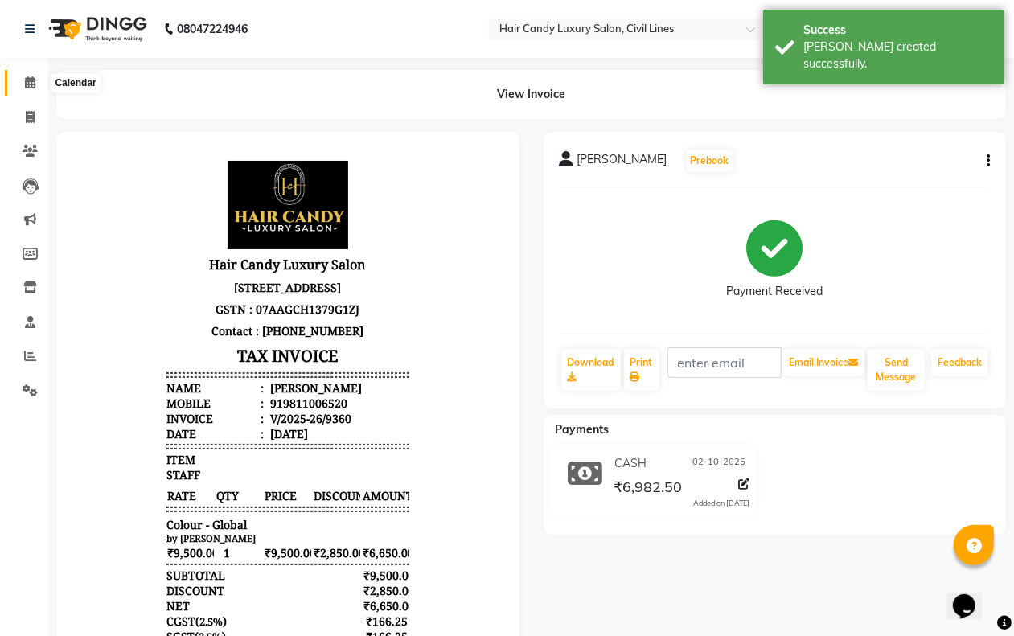
click at [29, 85] on icon at bounding box center [30, 82] width 10 height 12
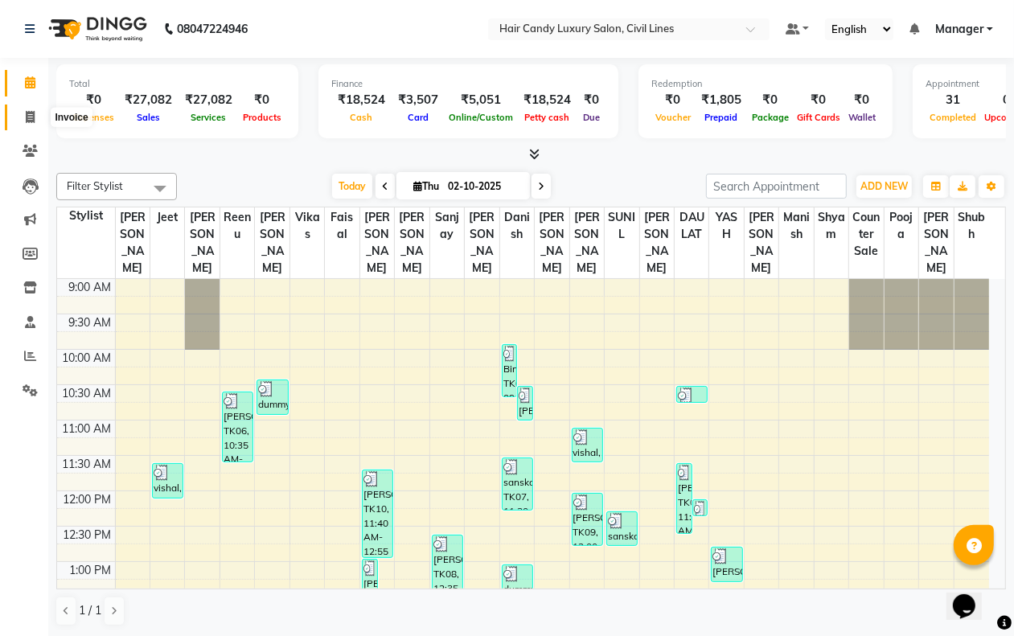
click at [30, 110] on span at bounding box center [30, 118] width 28 height 19
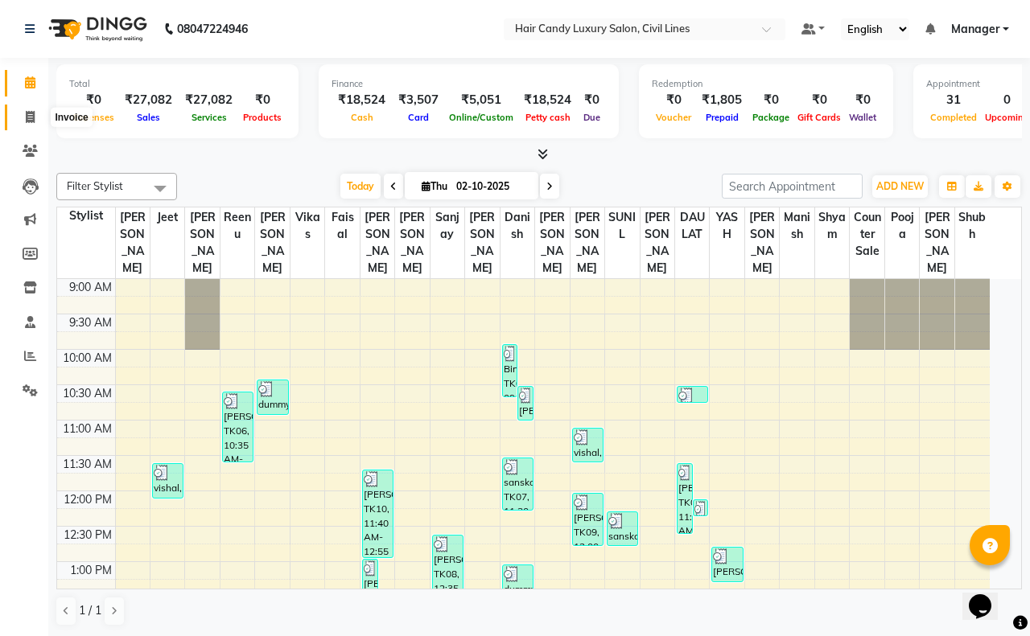
select select "service"
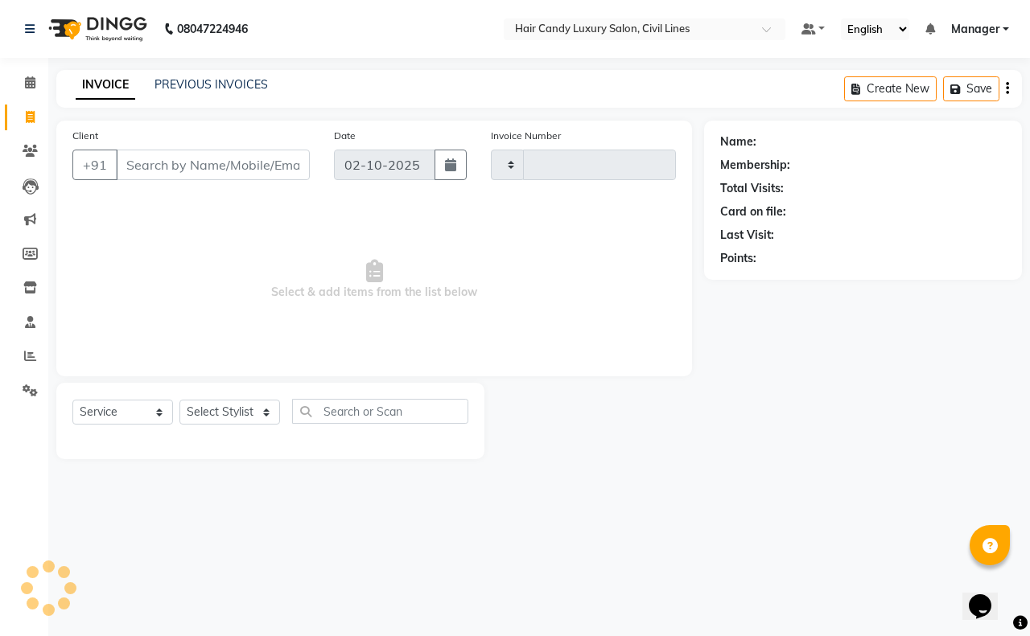
type input "9361"
select select "6308"
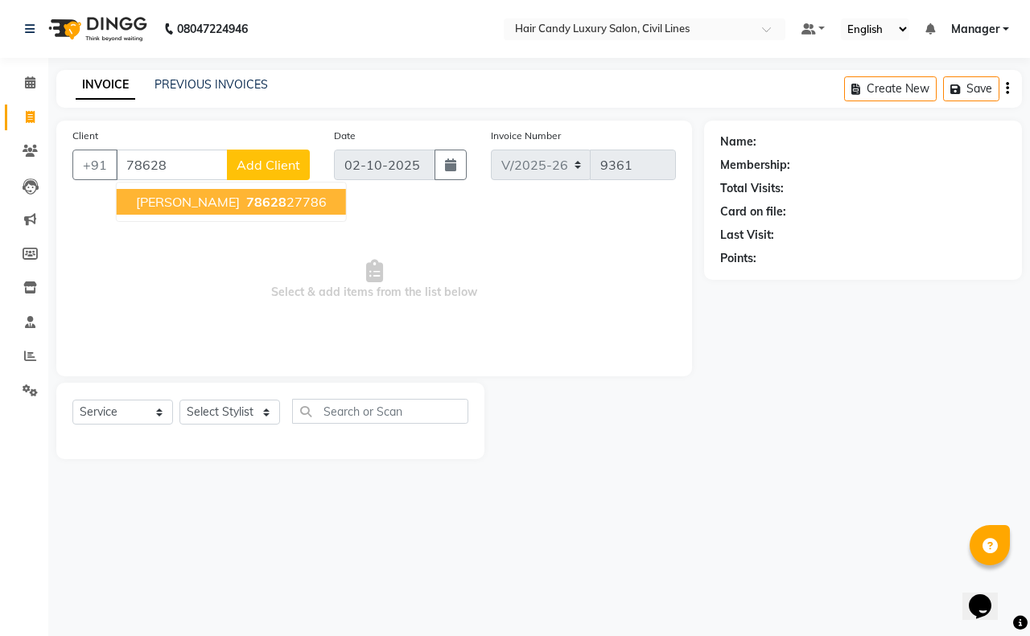
click at [243, 199] on ngb-highlight "78628 27786" at bounding box center [285, 202] width 84 height 16
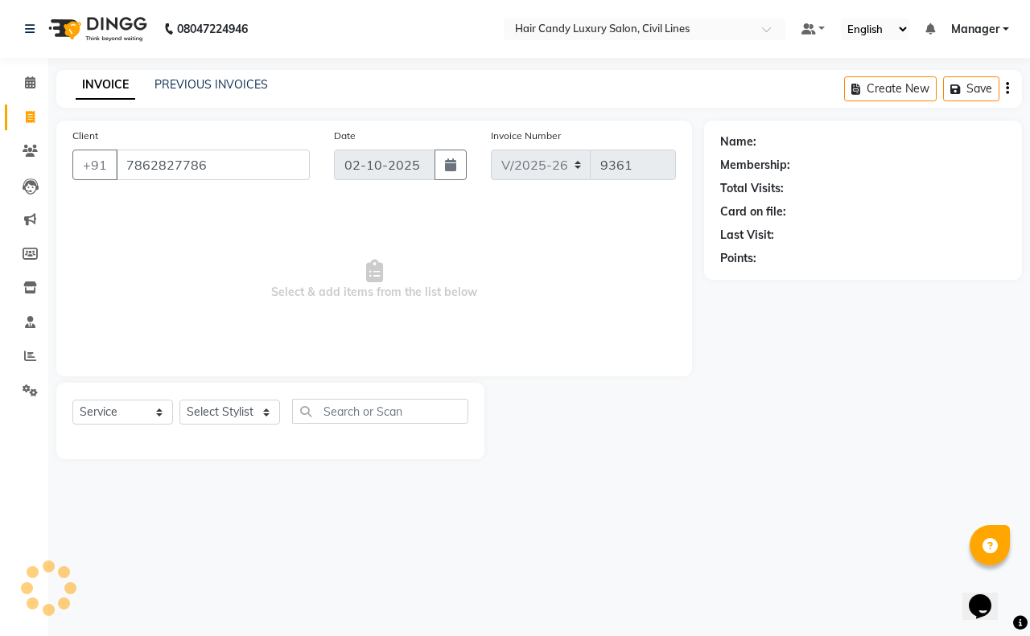
type input "7862827786"
select select "1: Object"
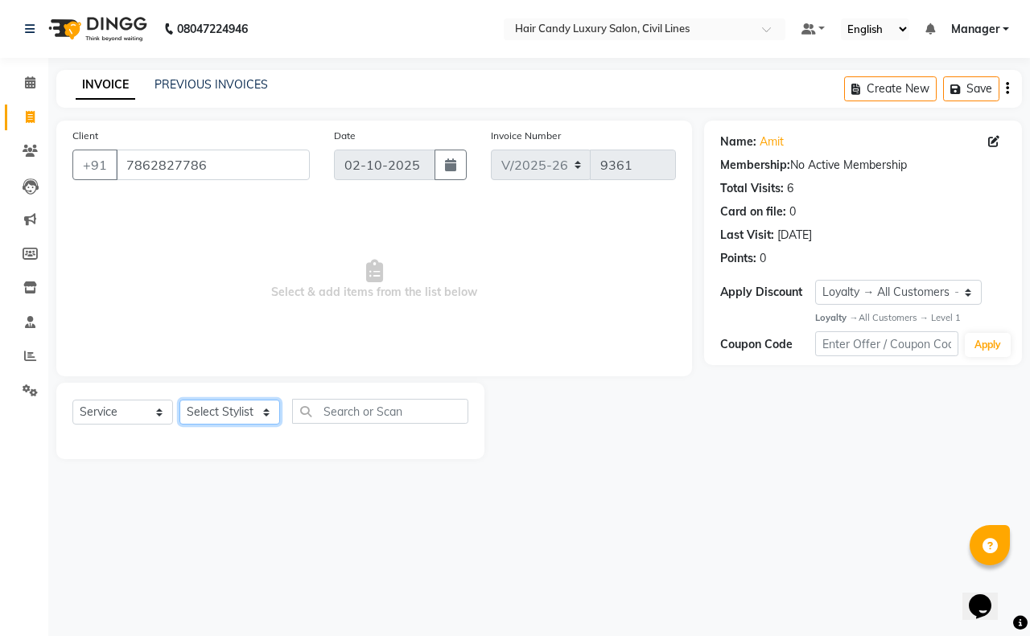
click at [221, 414] on select "Select Stylist [PERSON_NAME] [PERSON_NAME] counter sale Danish DAULAT faisal je…" at bounding box center [229, 412] width 101 height 25
select select "47472"
click at [179, 400] on select "Select Stylist [PERSON_NAME] [PERSON_NAME] counter sale Danish DAULAT faisal je…" at bounding box center [229, 412] width 101 height 25
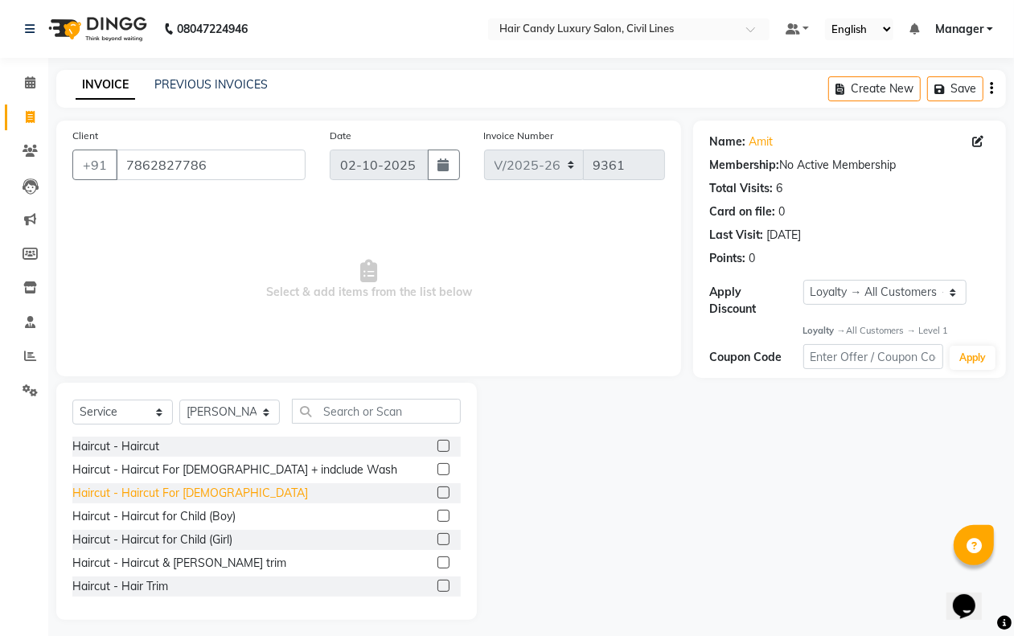
click at [195, 493] on div "Haircut - Haircut For [DEMOGRAPHIC_DATA]" at bounding box center [190, 493] width 236 height 17
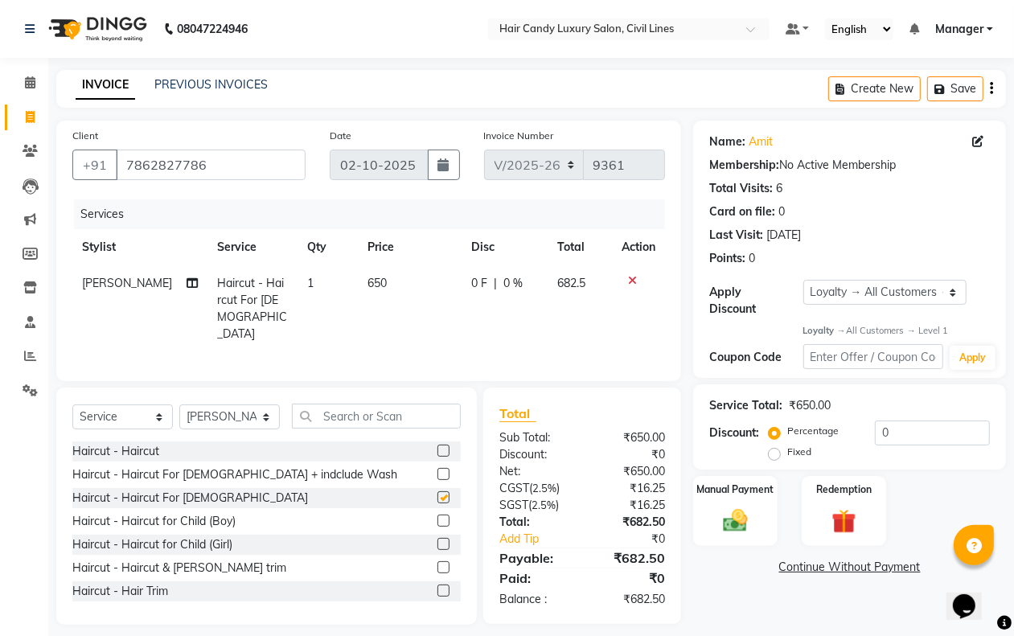
checkbox input "false"
click at [328, 407] on input "text" at bounding box center [376, 416] width 169 height 25
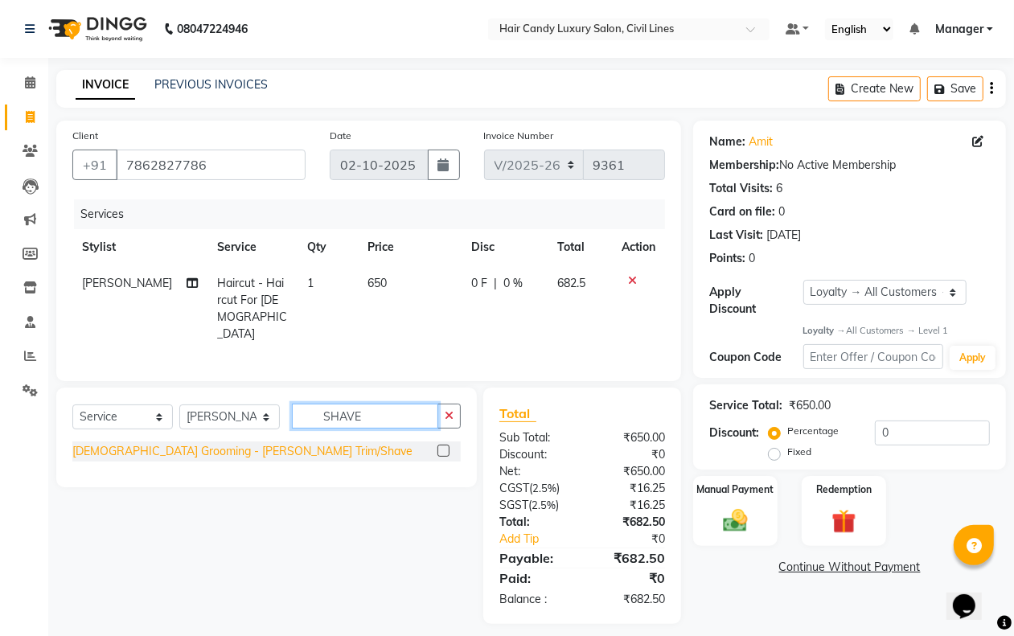
type input "SHAVE"
click at [239, 443] on div "[DEMOGRAPHIC_DATA] Grooming - [PERSON_NAME] Trim/Shave" at bounding box center [242, 451] width 340 height 17
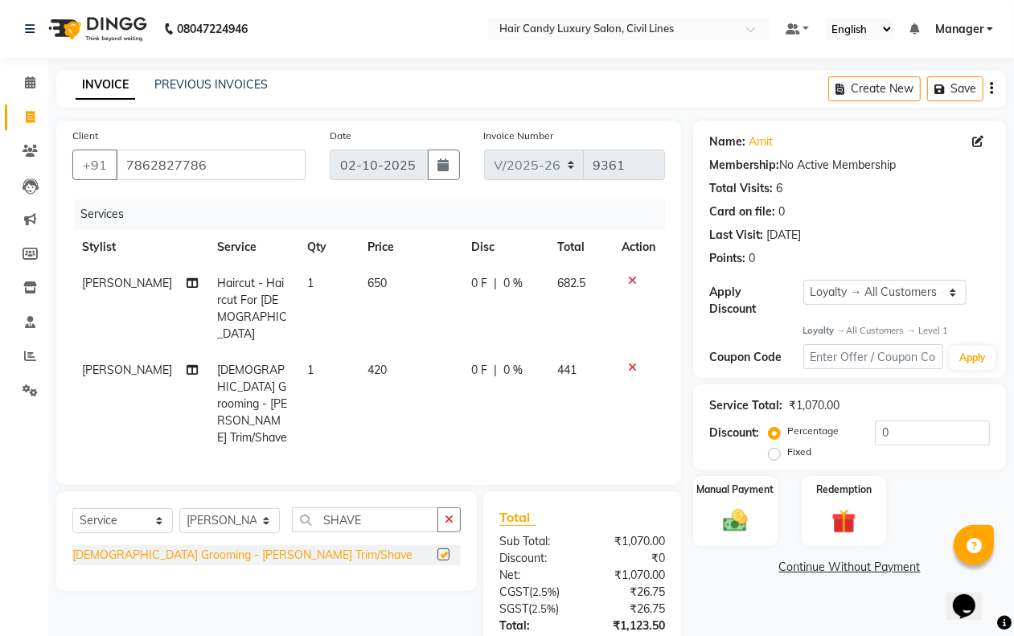
checkbox input "false"
click at [745, 535] on img at bounding box center [735, 521] width 40 height 29
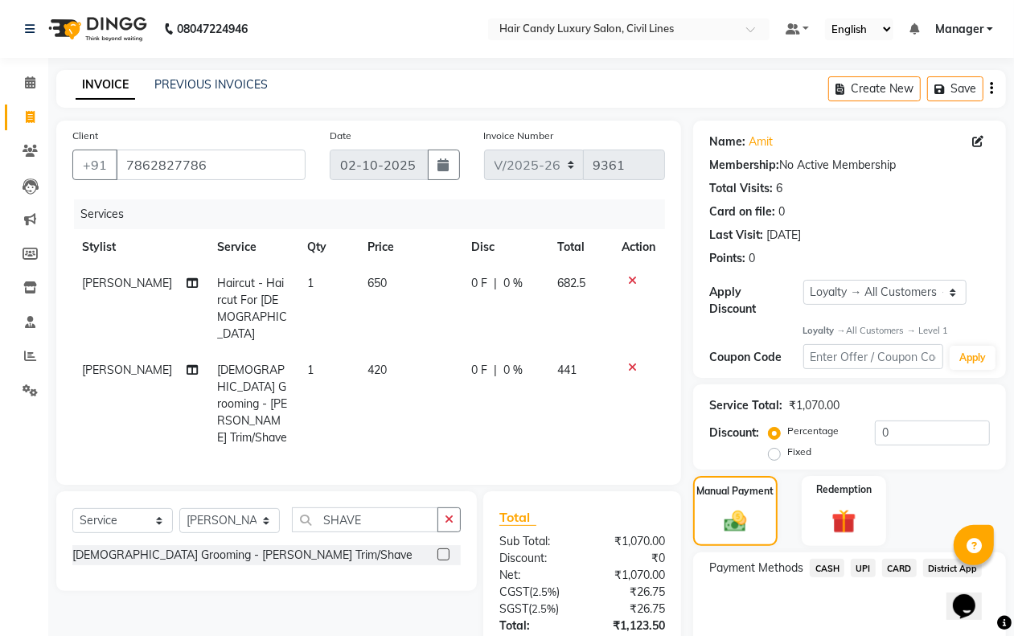
click at [895, 566] on span "CARD" at bounding box center [899, 568] width 35 height 19
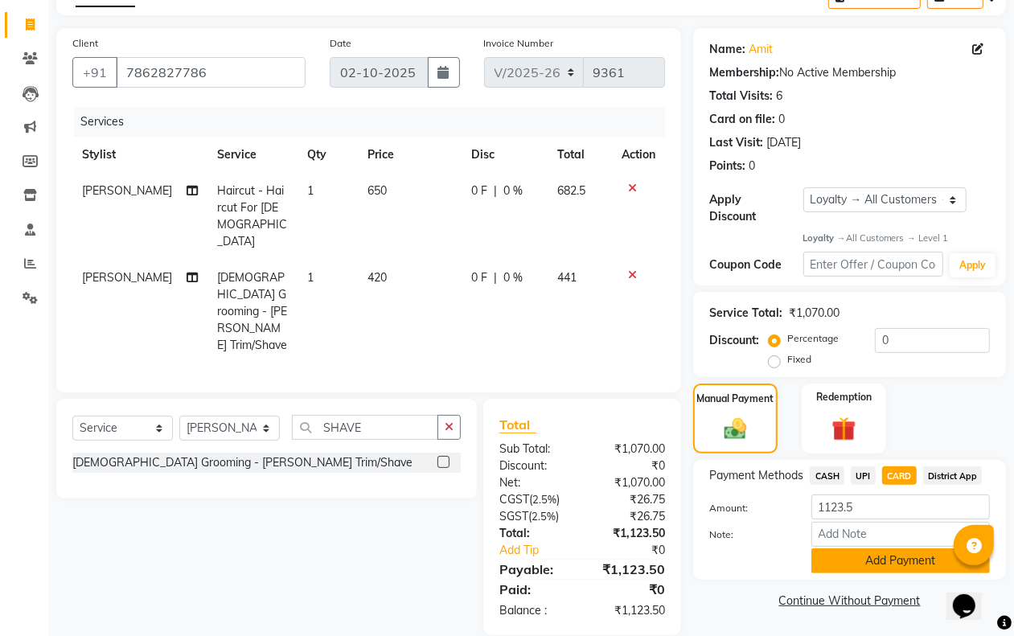
click at [886, 564] on button "Add Payment" at bounding box center [901, 561] width 179 height 25
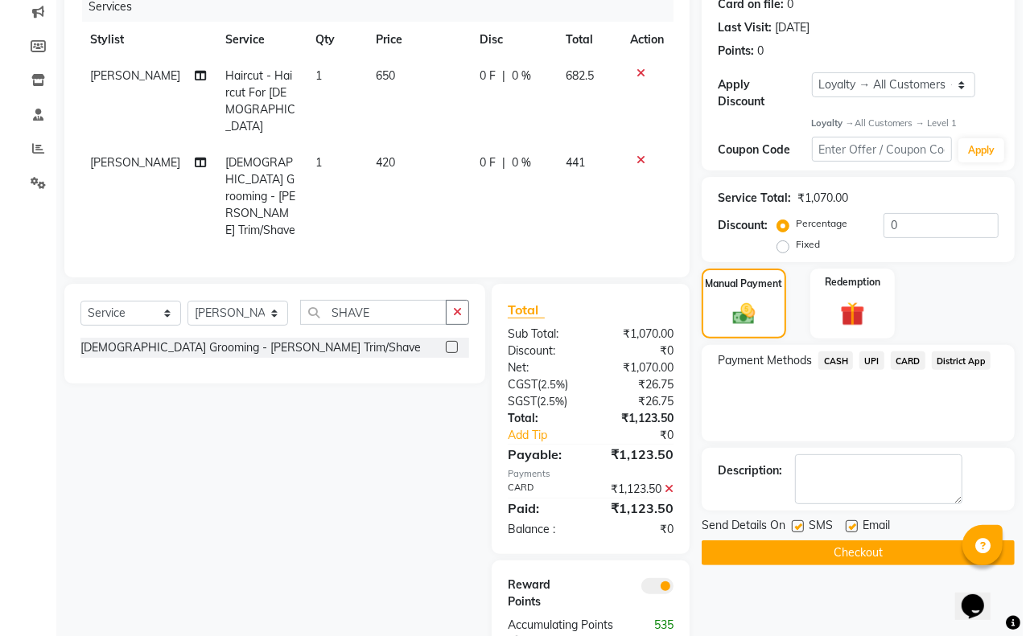
scroll to position [209, 0]
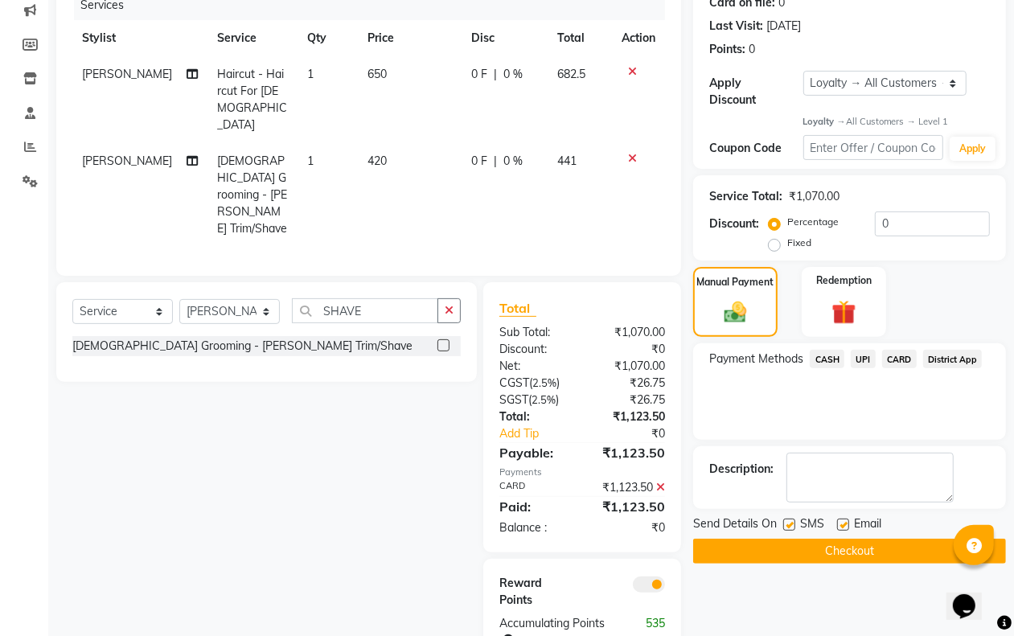
click at [661, 577] on span at bounding box center [649, 585] width 32 height 16
click at [665, 587] on input "checkbox" at bounding box center [665, 587] width 0 height 0
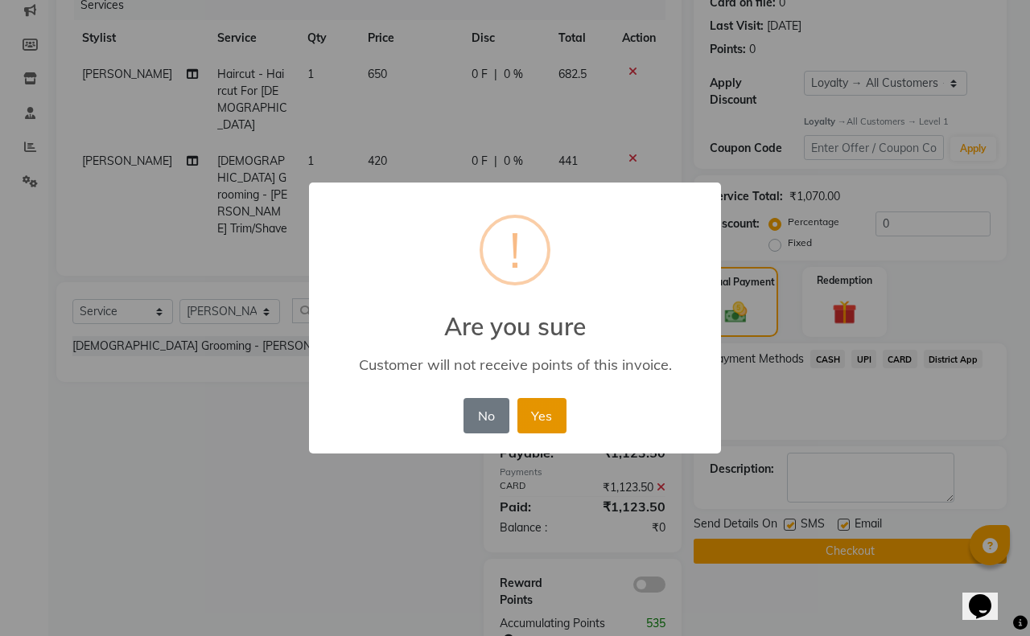
click at [541, 411] on button "Yes" at bounding box center [541, 415] width 49 height 35
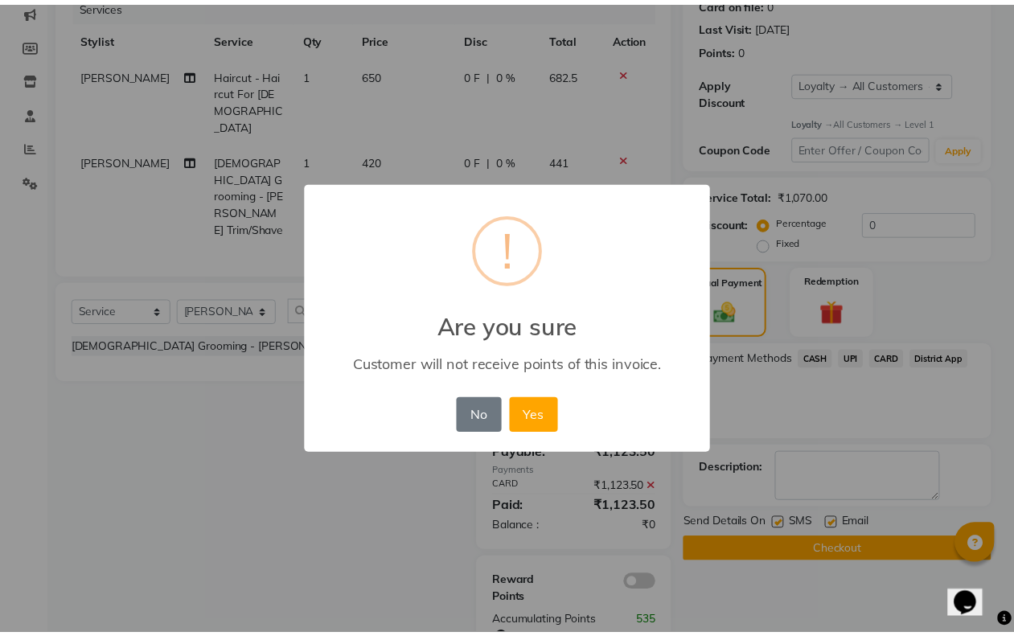
scroll to position [169, 0]
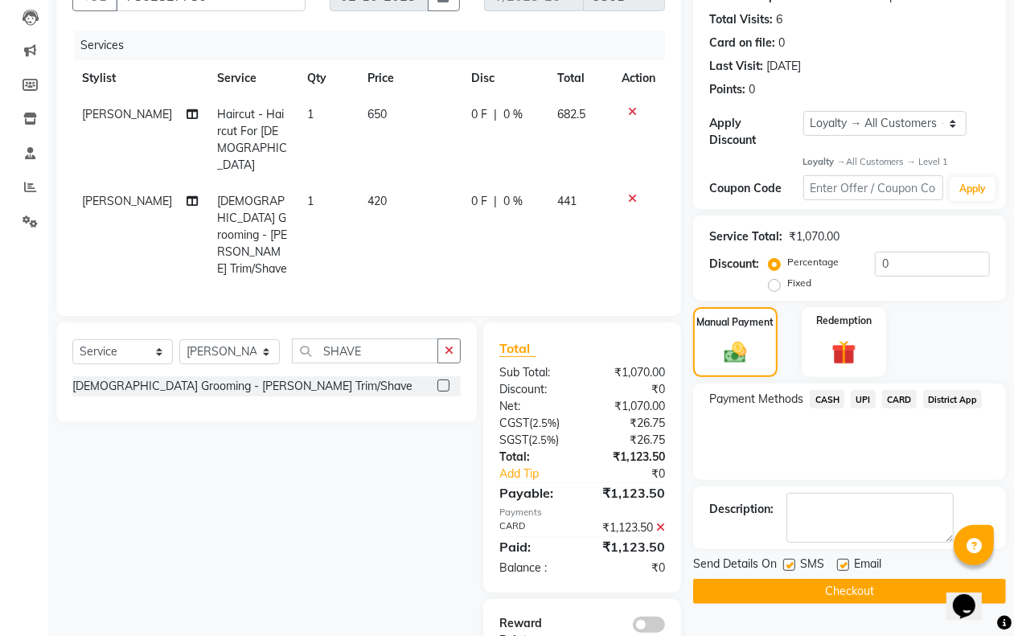
click at [780, 587] on button "Checkout" at bounding box center [849, 591] width 313 height 25
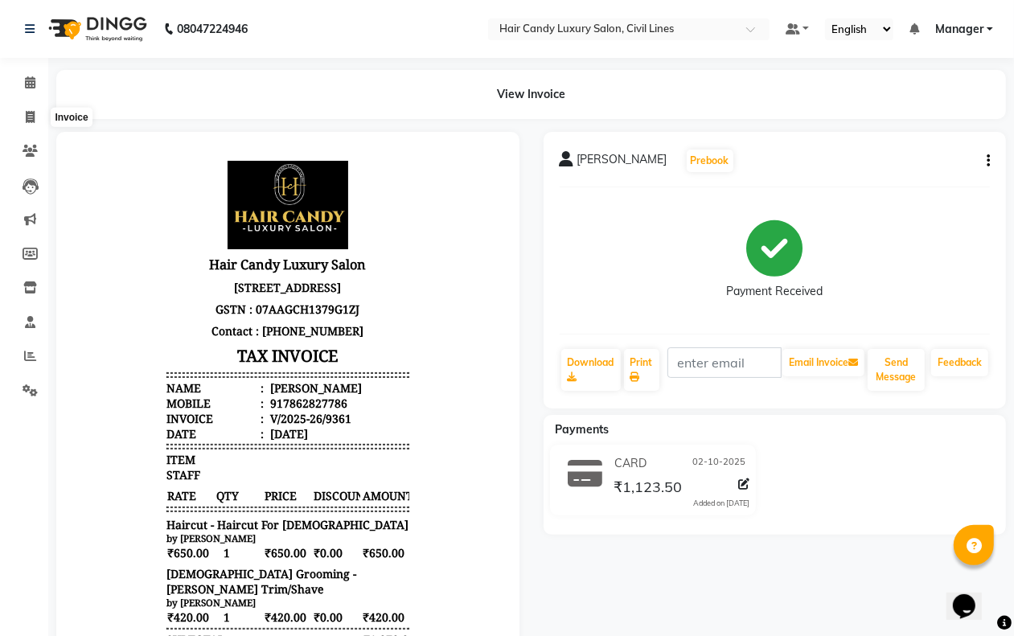
click at [35, 101] on li "Invoice" at bounding box center [24, 118] width 48 height 35
drag, startPoint x: 32, startPoint y: 111, endPoint x: 39, endPoint y: 130, distance: 19.6
click at [31, 111] on icon at bounding box center [30, 117] width 9 height 12
select select "service"
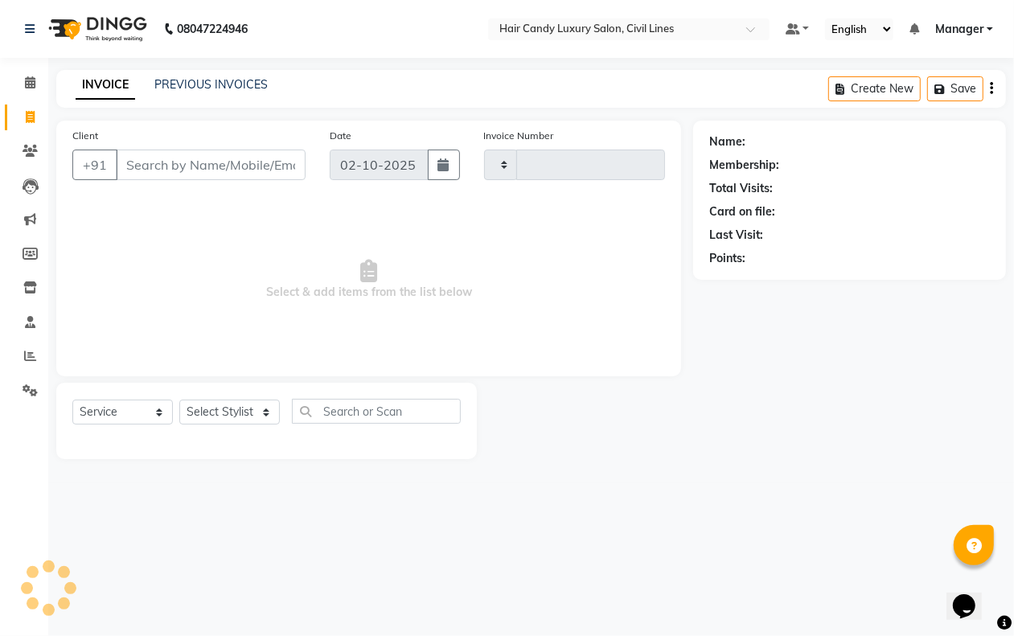
type input "9362"
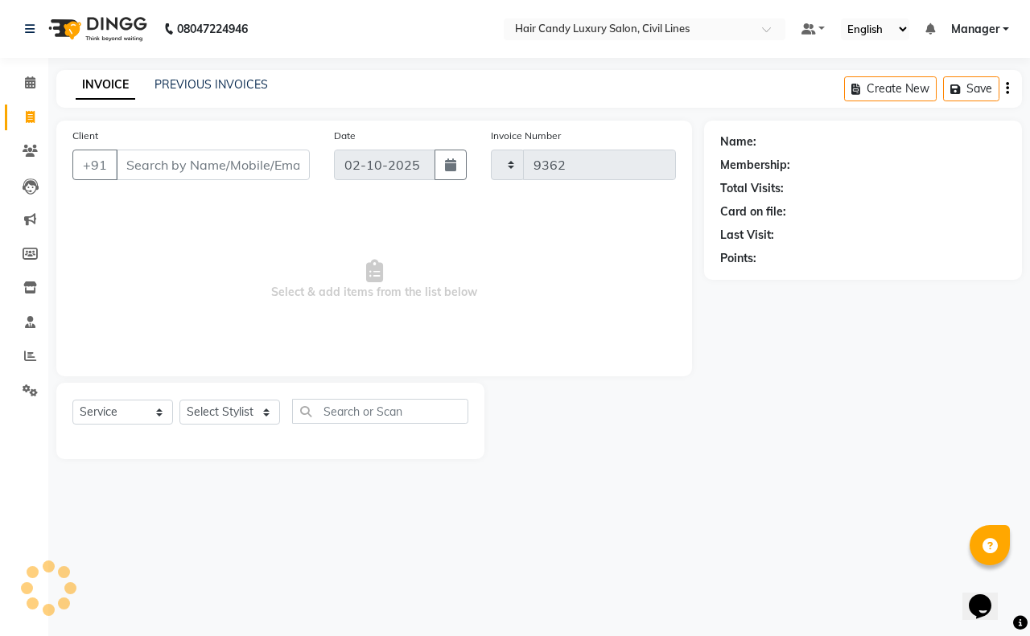
select select "6308"
click at [223, 397] on div "Select Service Product Membership Package Voucher Prepaid Gift Card Select Styl…" at bounding box center [270, 421] width 428 height 76
click at [222, 413] on select "Select Stylist [PERSON_NAME] [PERSON_NAME] counter sale Danish DAULAT faisal je…" at bounding box center [229, 412] width 101 height 25
select select "47493"
click at [179, 400] on select "Select Stylist [PERSON_NAME] [PERSON_NAME] counter sale Danish DAULAT faisal je…" at bounding box center [229, 412] width 101 height 25
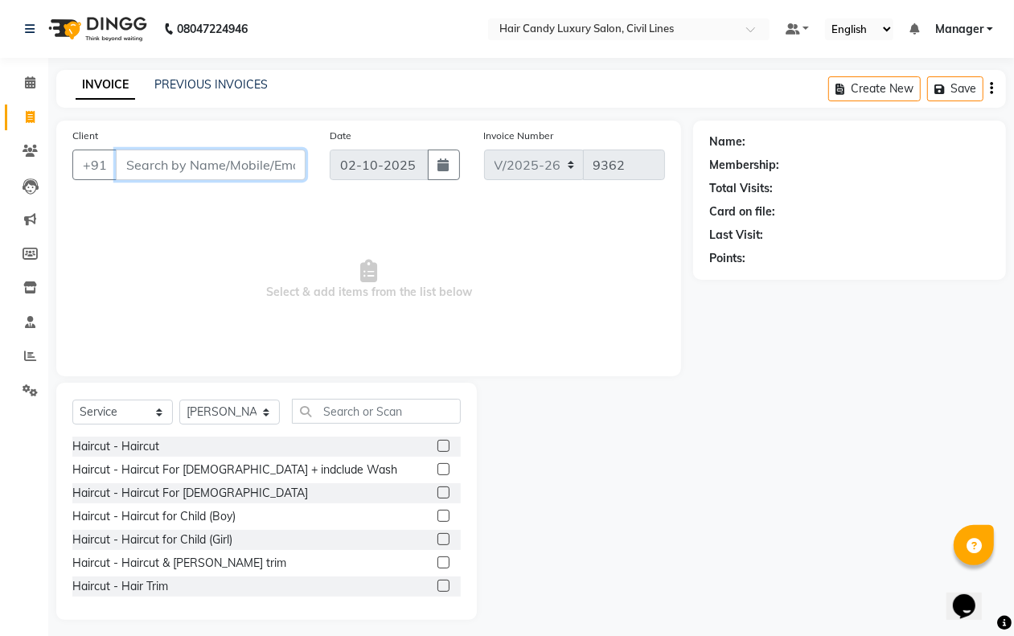
click at [195, 161] on input "Client" at bounding box center [211, 165] width 190 height 31
click at [181, 488] on div "Haircut - Haircut For [DEMOGRAPHIC_DATA]" at bounding box center [190, 493] width 236 height 17
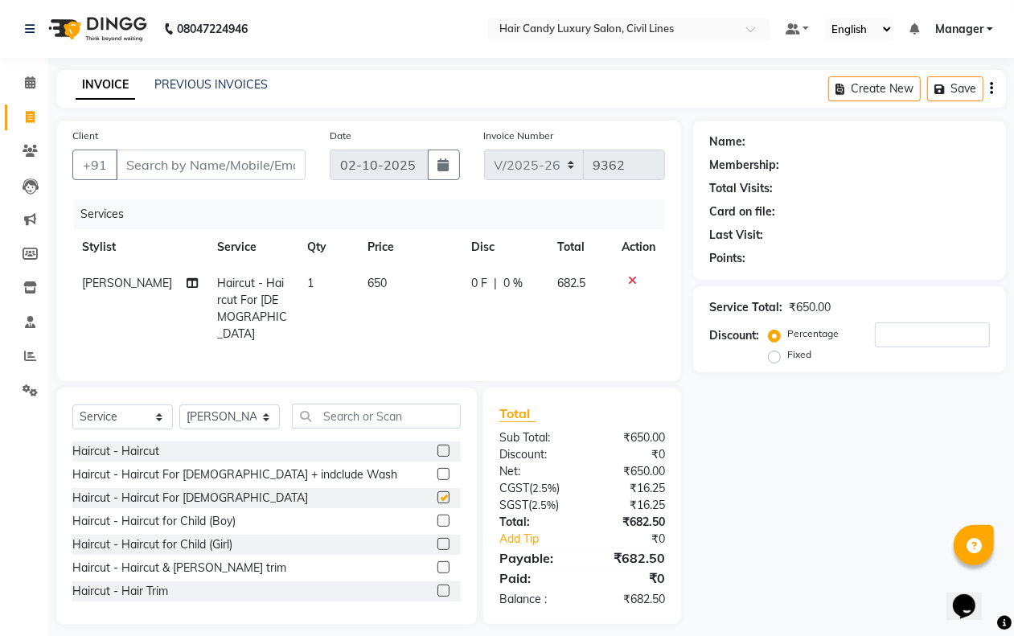
checkbox input "false"
click at [175, 166] on input "Client" at bounding box center [211, 165] width 190 height 31
type input "C"
type input "0"
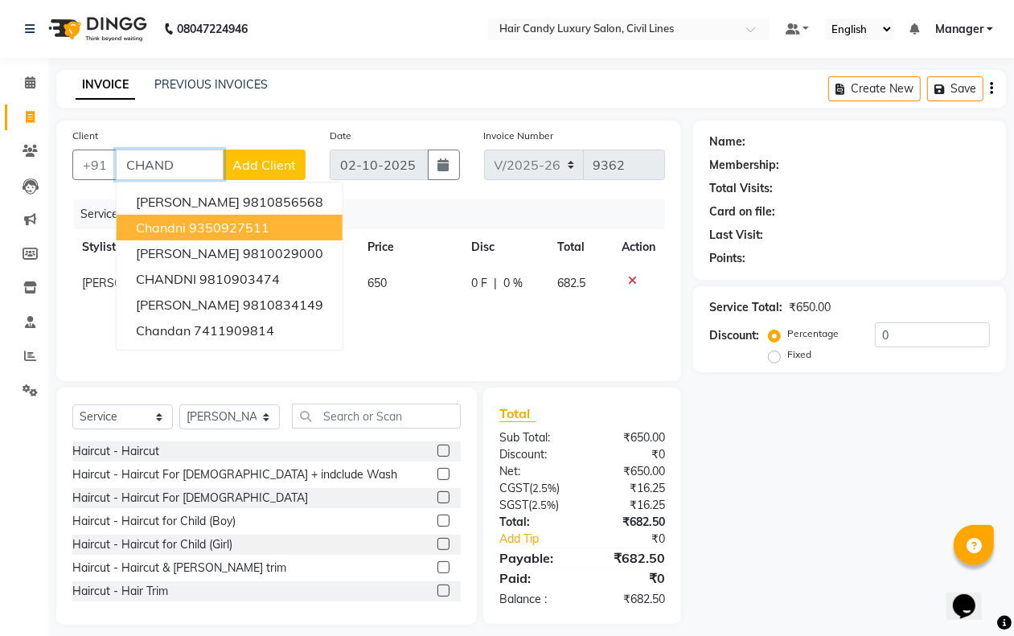
click at [189, 233] on ngb-highlight "9350927511" at bounding box center [229, 228] width 80 height 16
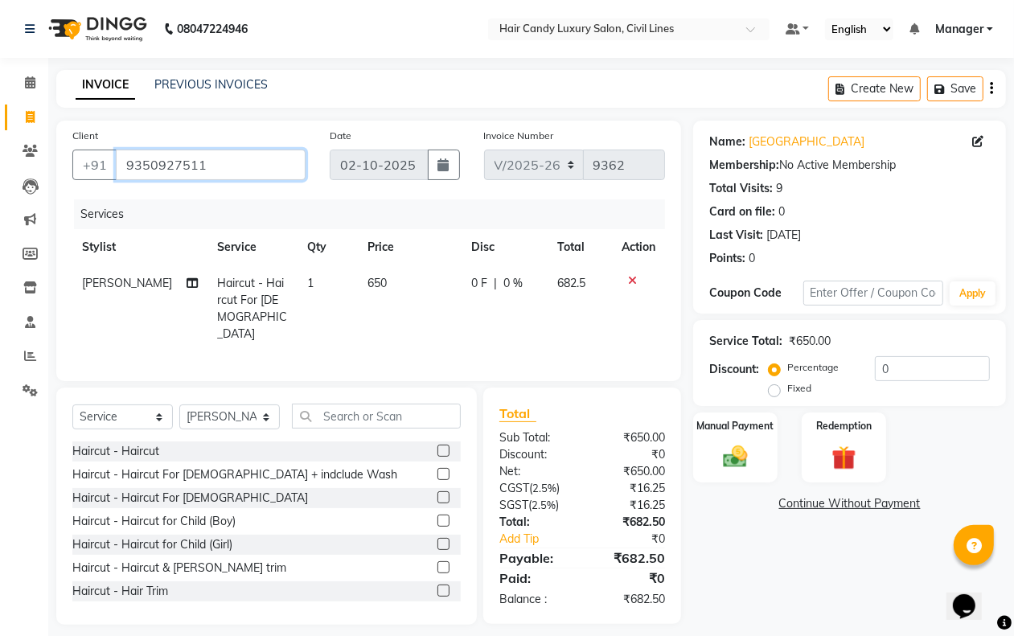
click at [215, 166] on input "9350927511" at bounding box center [211, 165] width 190 height 31
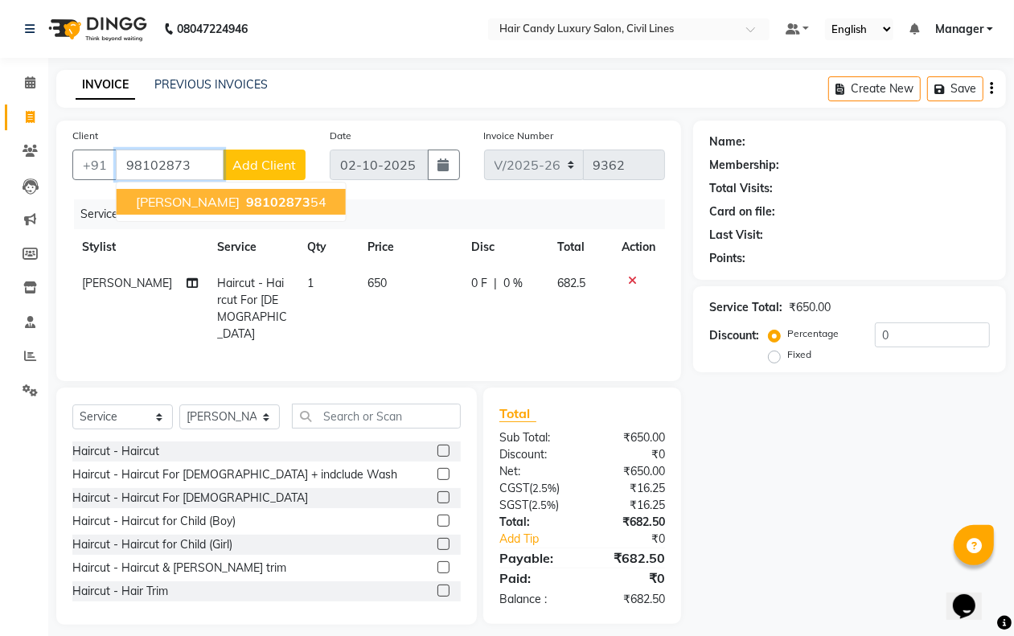
click at [245, 209] on button "amita 98102873 54" at bounding box center [231, 202] width 229 height 26
type input "9810287354"
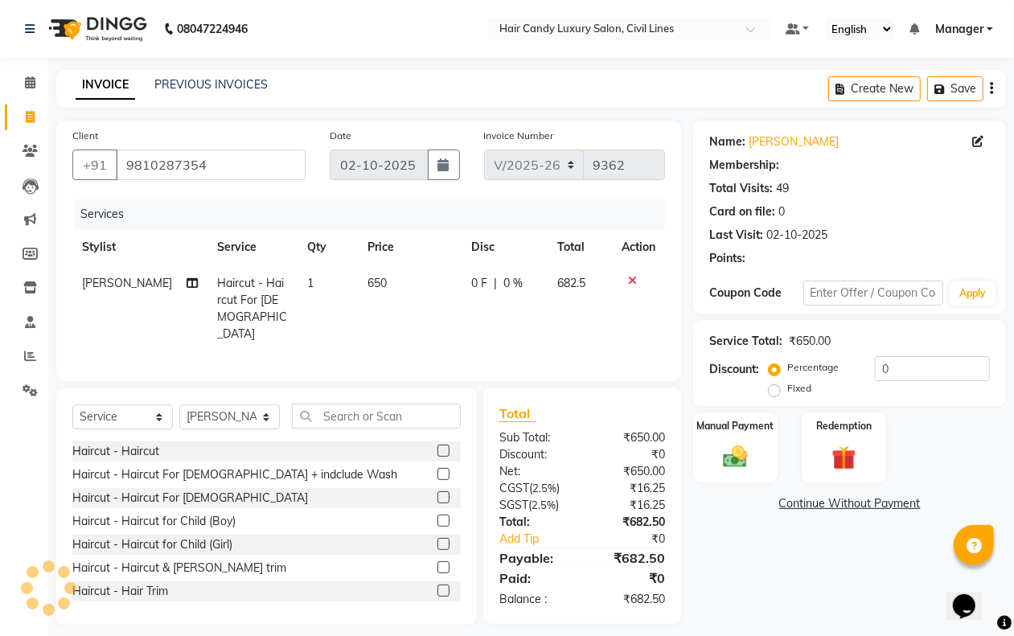
select select "2: Object"
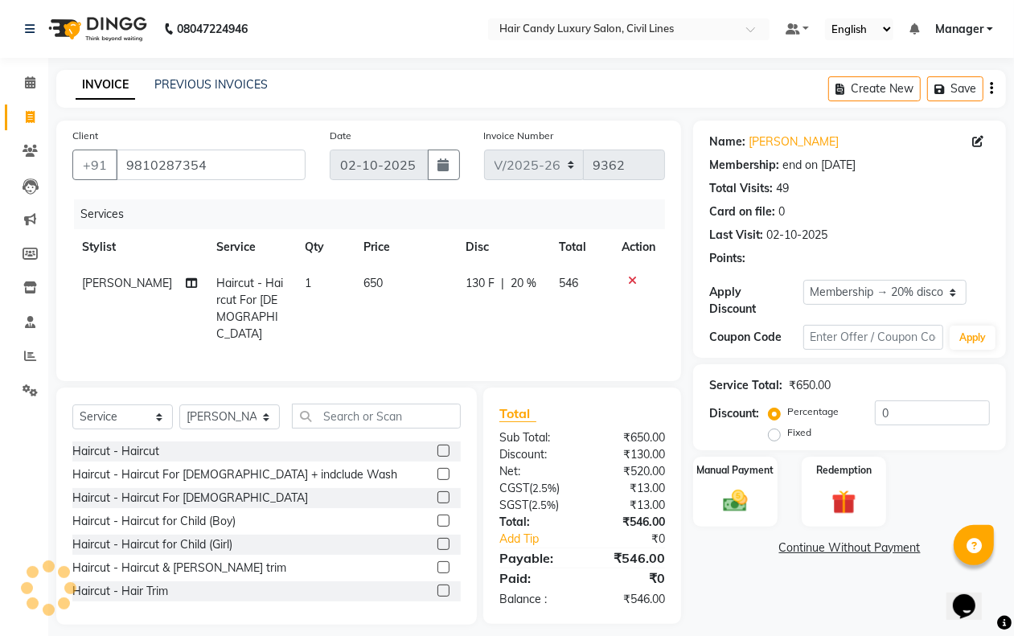
type input "20"
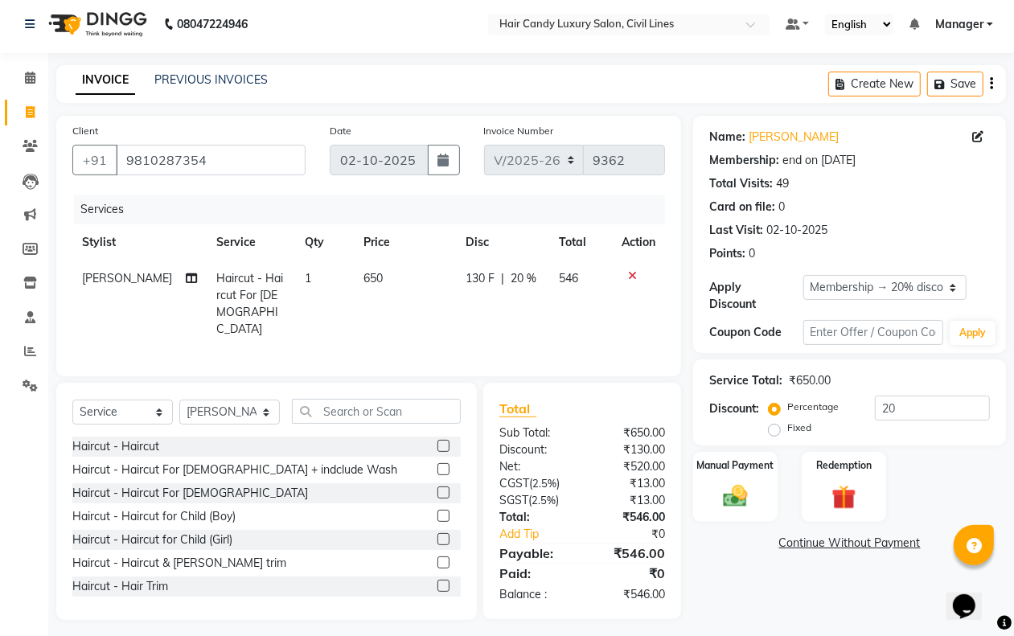
scroll to position [6, 0]
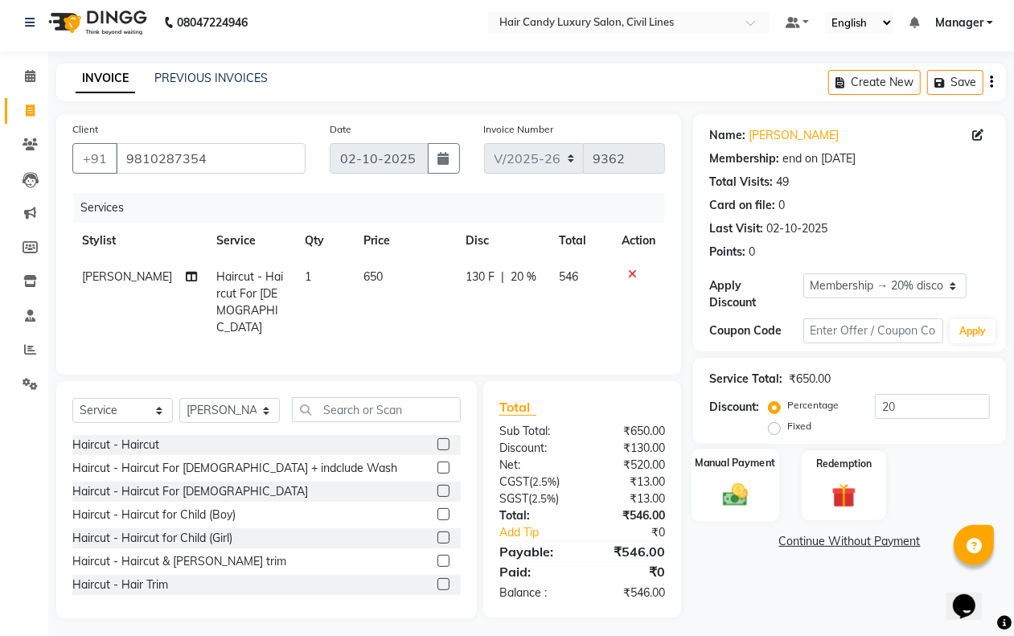
click at [722, 503] on img at bounding box center [735, 494] width 40 height 29
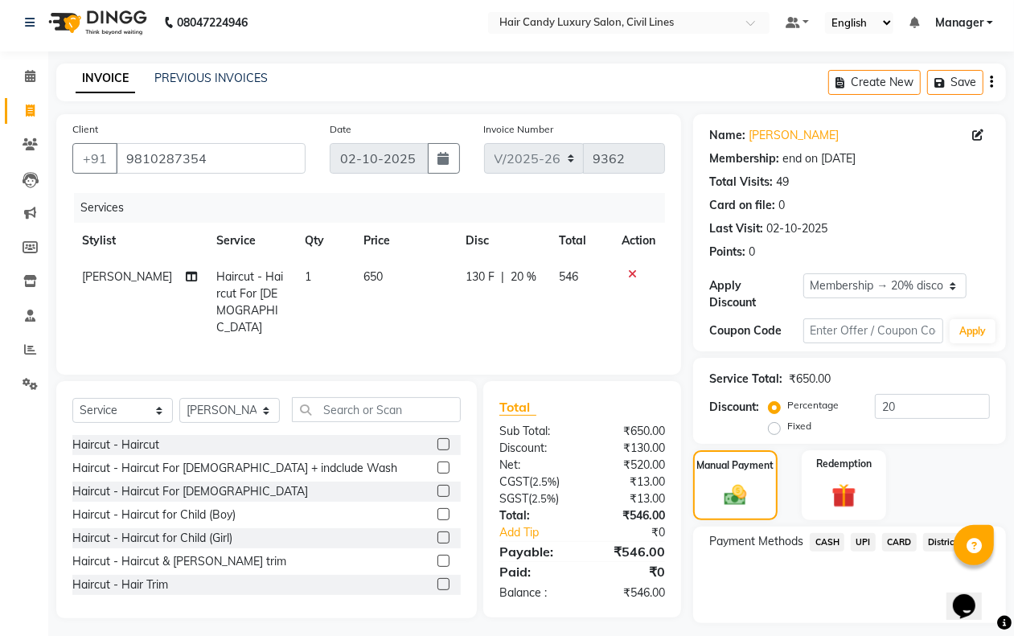
click at [811, 540] on span "CASH" at bounding box center [827, 542] width 35 height 19
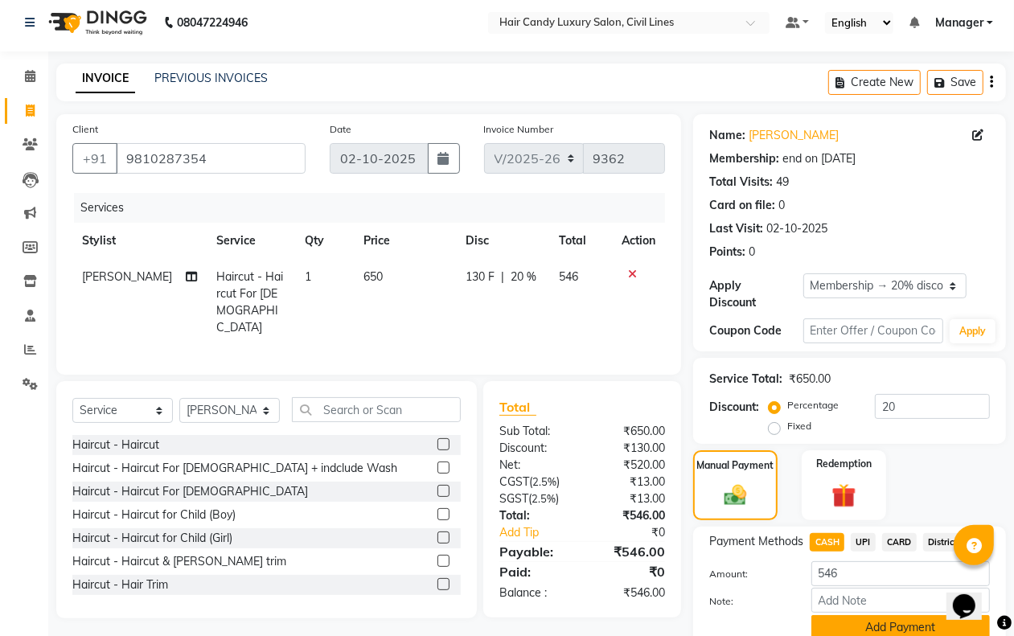
click at [849, 626] on button "Add Payment" at bounding box center [901, 627] width 179 height 25
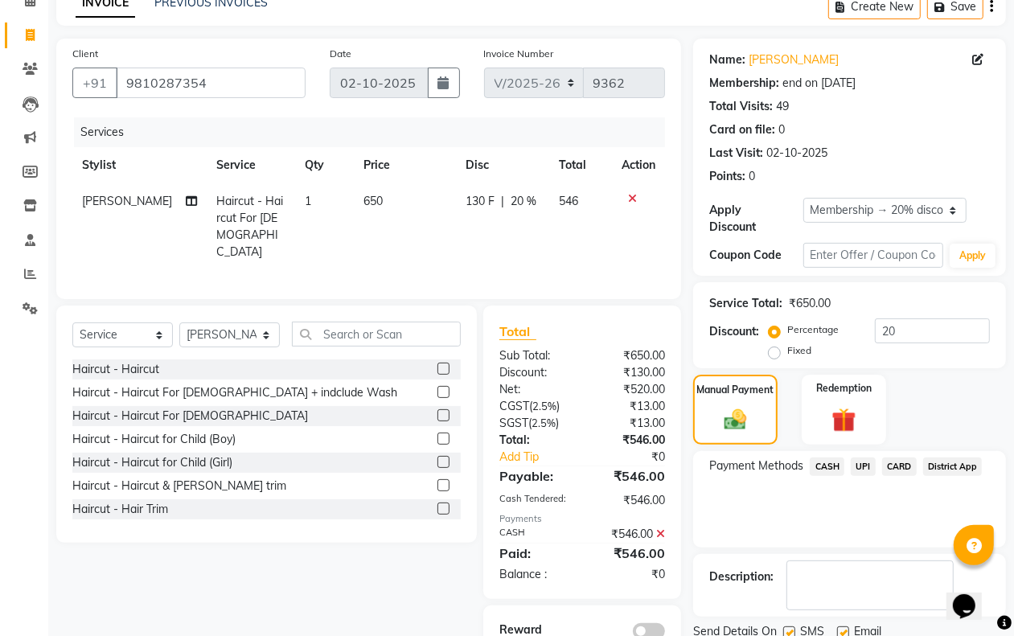
scroll to position [142, 0]
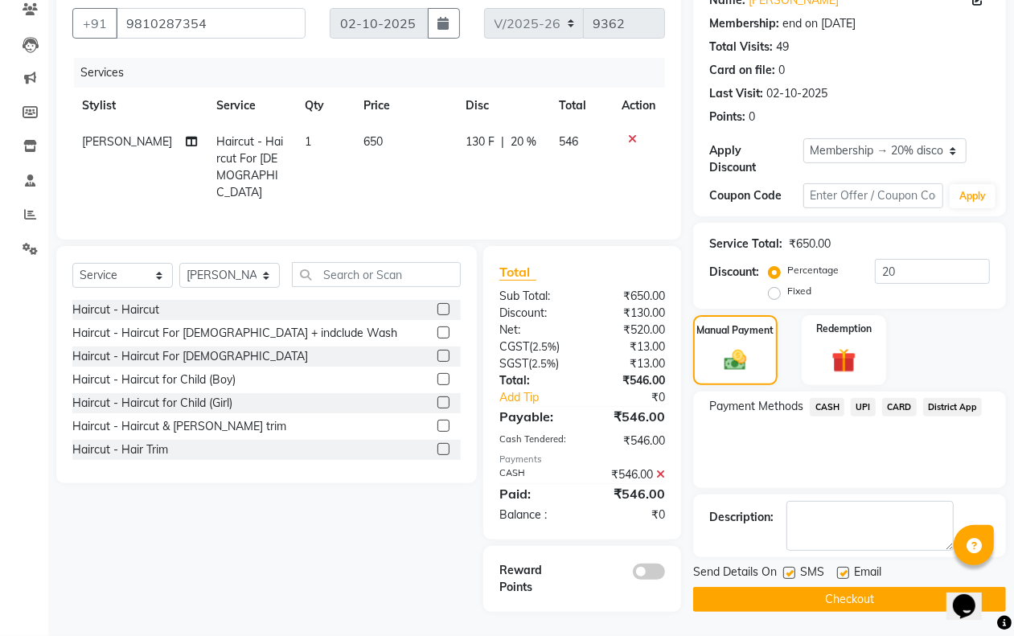
drag, startPoint x: 792, startPoint y: 574, endPoint x: 857, endPoint y: 573, distance: 64.4
click at [792, 573] on label at bounding box center [790, 573] width 12 height 12
click at [792, 573] on input "checkbox" at bounding box center [789, 574] width 10 height 10
checkbox input "false"
click at [845, 570] on label at bounding box center [843, 573] width 12 height 12
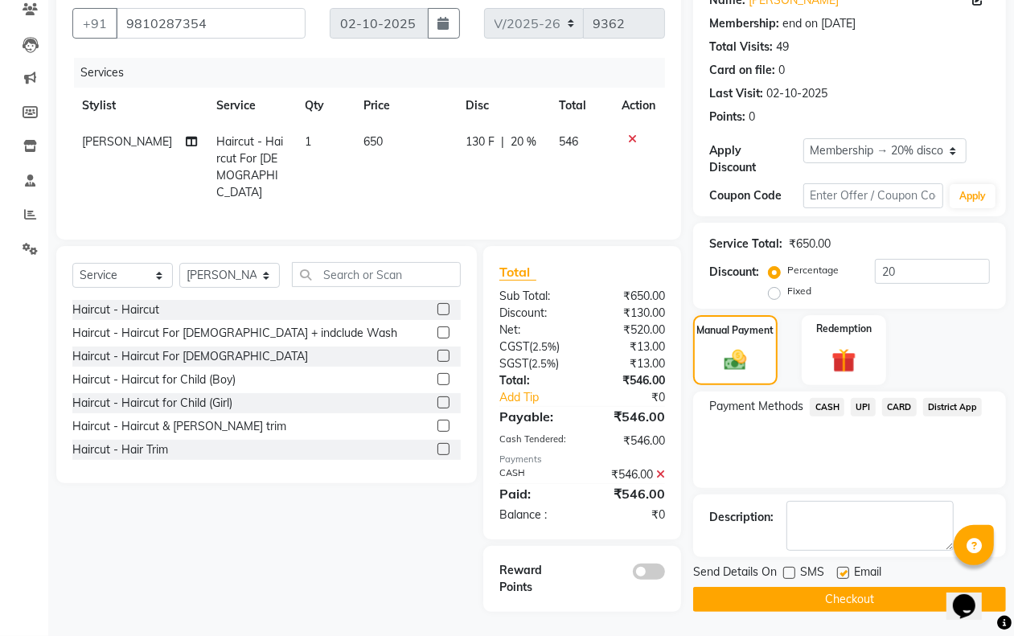
click at [845, 570] on input "checkbox" at bounding box center [842, 574] width 10 height 10
checkbox input "false"
click at [838, 599] on button "Checkout" at bounding box center [849, 599] width 313 height 25
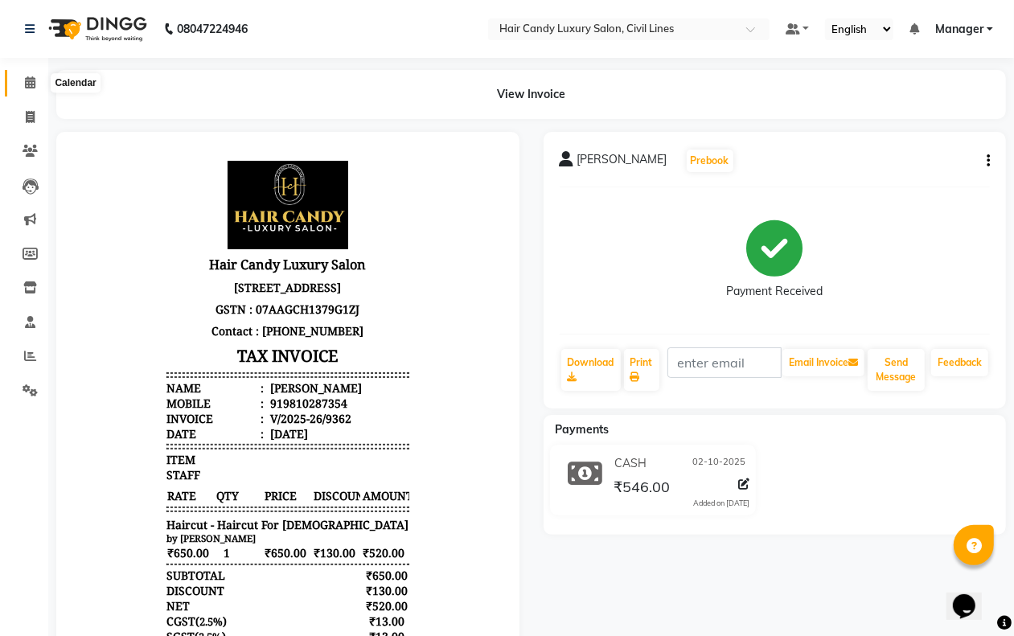
click at [34, 79] on icon at bounding box center [30, 82] width 10 height 12
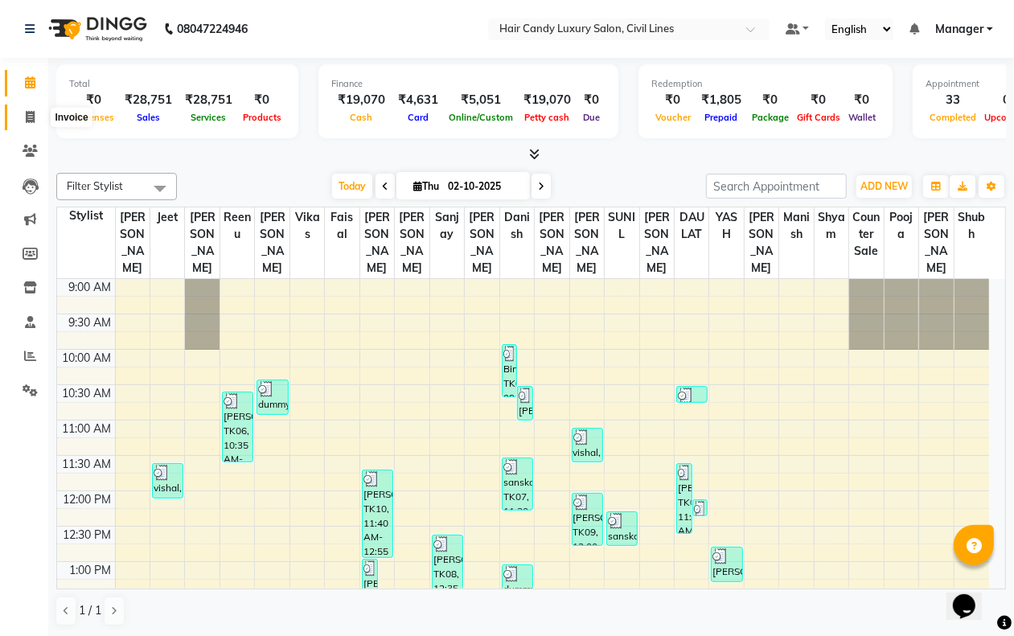
click at [26, 119] on icon at bounding box center [30, 117] width 9 height 12
select select "service"
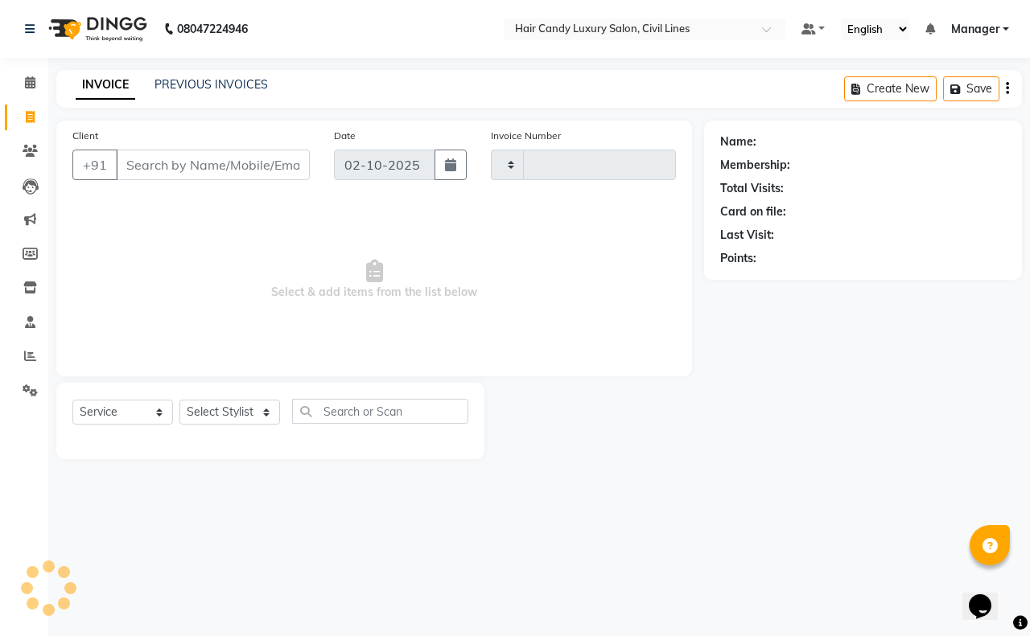
type input "9363"
select select "6308"
click at [195, 84] on link "PREVIOUS INVOICES" at bounding box center [210, 84] width 113 height 14
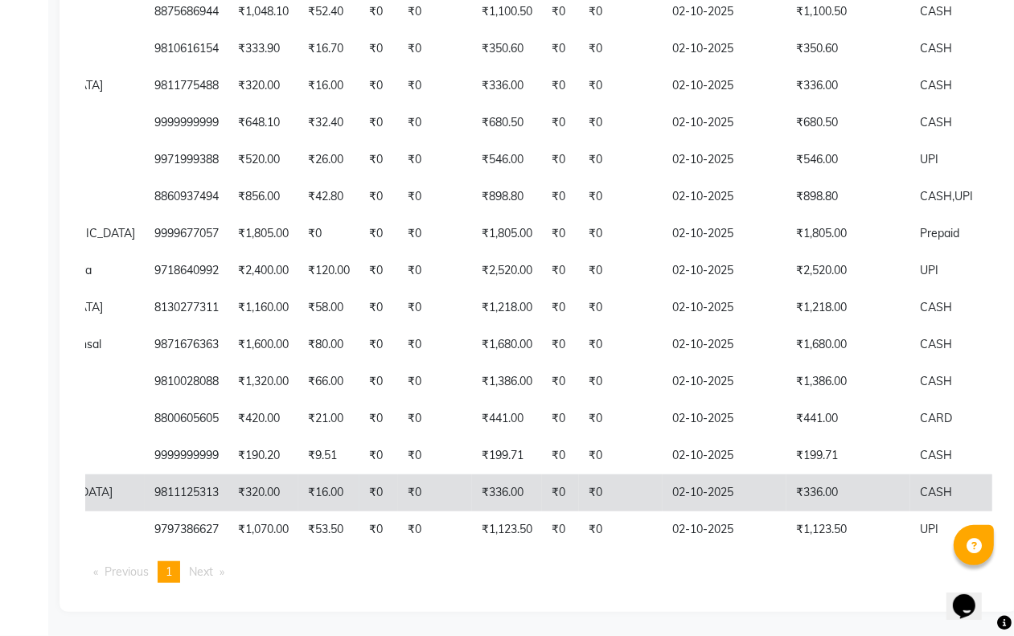
scroll to position [653, 0]
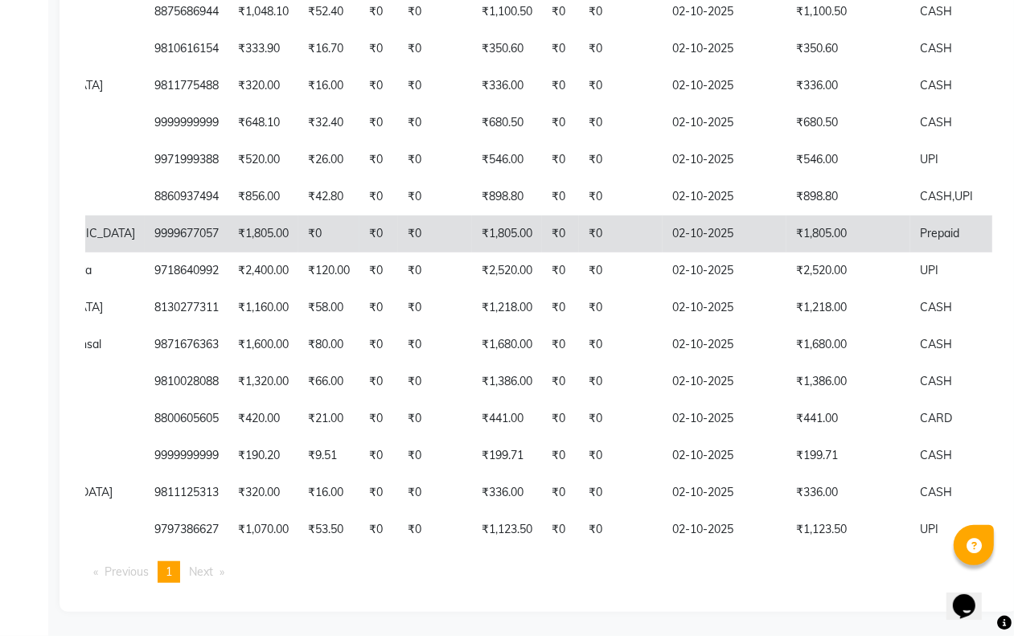
click at [787, 253] on td "₹1,805.00" at bounding box center [849, 234] width 124 height 37
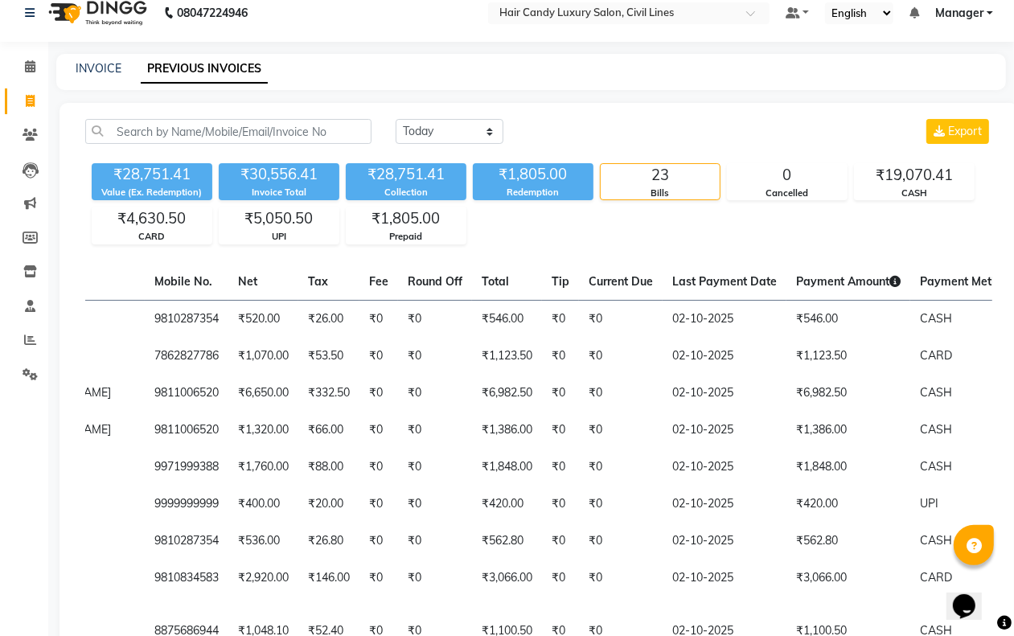
scroll to position [0, 0]
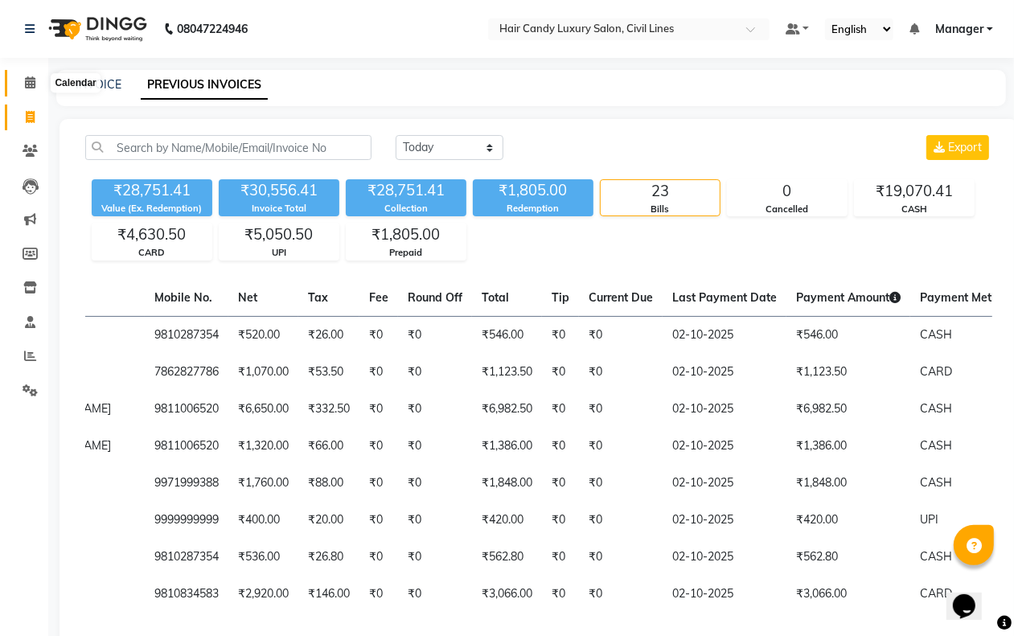
click at [30, 80] on icon at bounding box center [30, 82] width 10 height 12
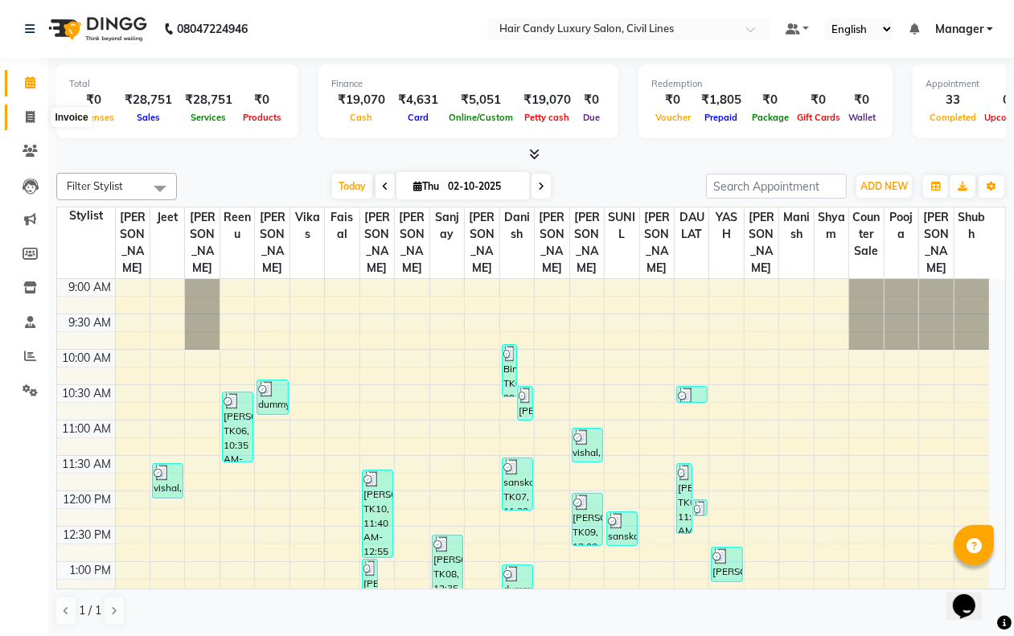
click at [22, 118] on span at bounding box center [30, 118] width 28 height 19
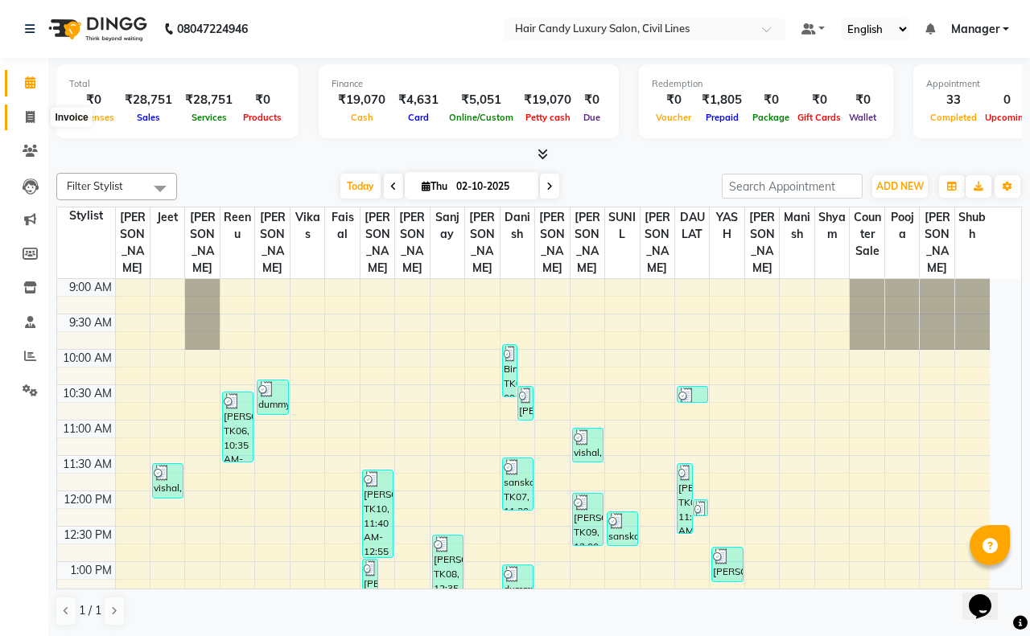
select select "6308"
select select "service"
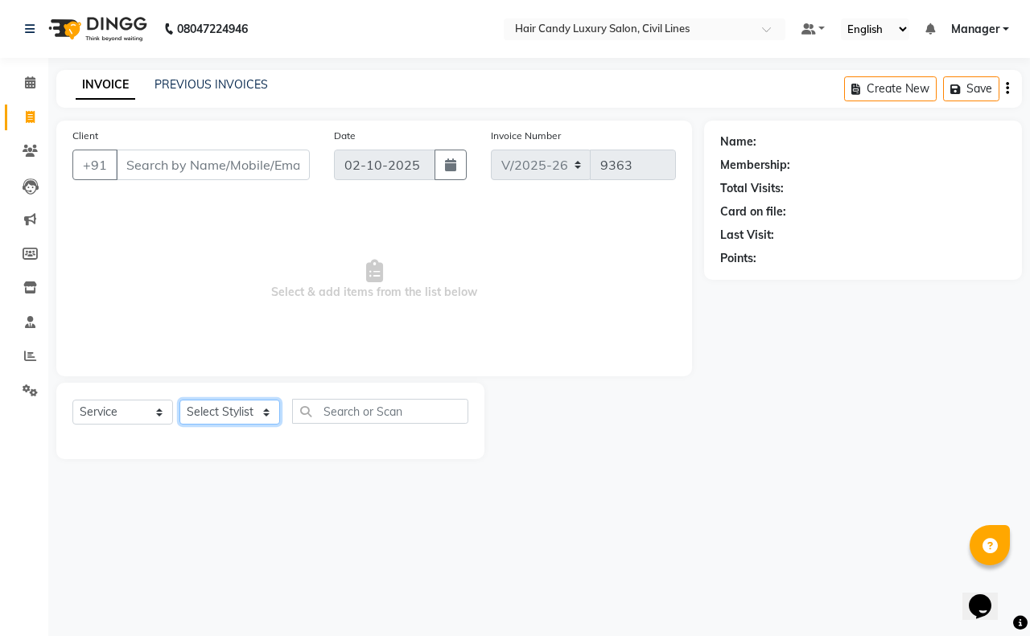
drag, startPoint x: 225, startPoint y: 405, endPoint x: 234, endPoint y: 315, distance: 89.7
click at [234, 315] on div "Client +91 Date 02-10-2025 Invoice Number V/2025 V/2025-26 9363 Select & add it…" at bounding box center [374, 290] width 660 height 339
click at [220, 415] on select "Select Stylist" at bounding box center [229, 412] width 101 height 25
click at [219, 413] on select "Select Stylist aakib AASHU Aftab Arshal counter sale Danish DAULAT faisal jeet …" at bounding box center [229, 412] width 101 height 25
click at [218, 405] on select "Select Stylist aakib AASHU Aftab Arshal counter sale Danish DAULAT faisal jeet …" at bounding box center [229, 412] width 101 height 25
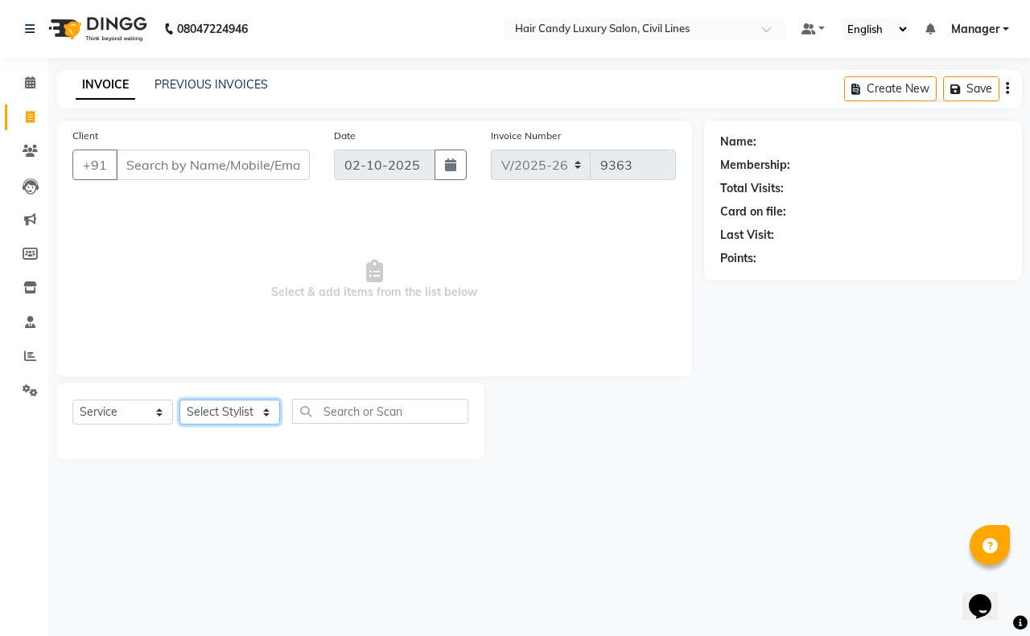
click at [216, 415] on select "Select Stylist aakib AASHU Aftab Arshal counter sale Danish DAULAT faisal jeet …" at bounding box center [229, 412] width 101 height 25
select select "47495"
click at [179, 400] on select "Select Stylist aakib AASHU Aftab Arshal counter sale Danish DAULAT faisal jeet …" at bounding box center [229, 412] width 101 height 25
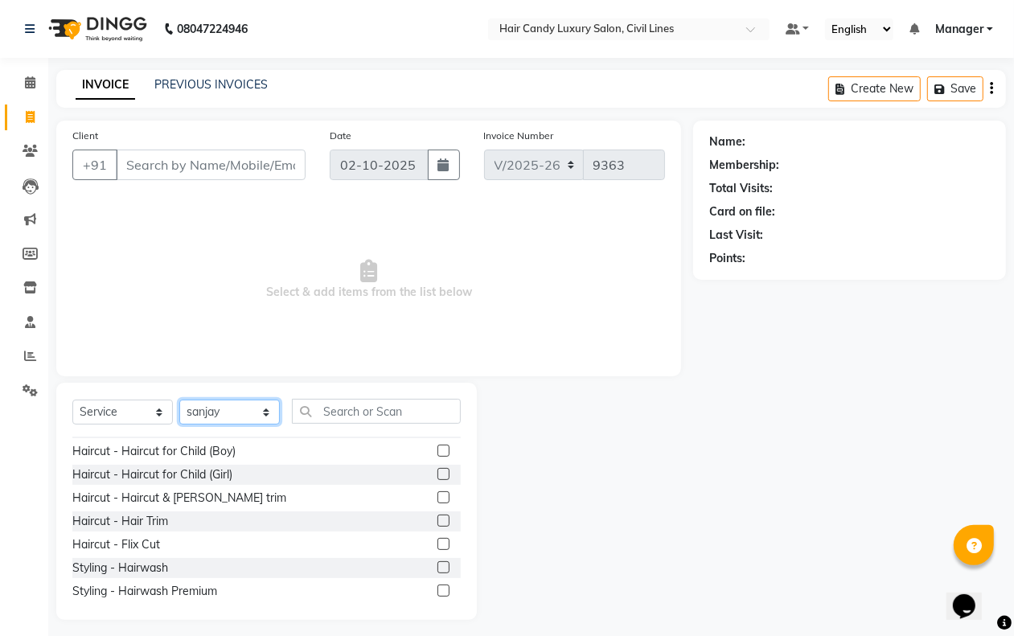
scroll to position [101, 0]
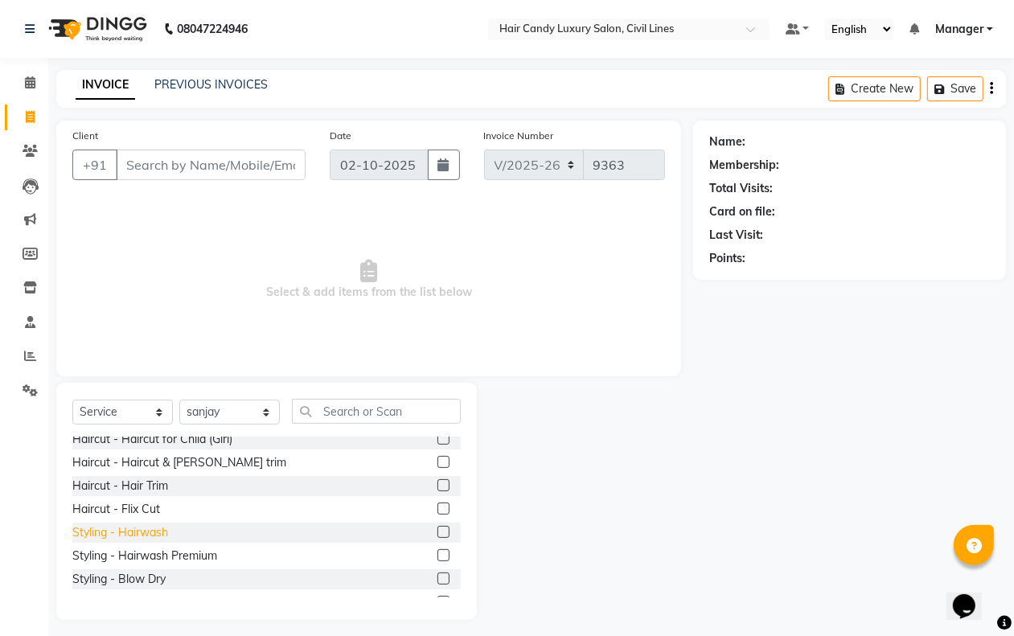
drag, startPoint x: 151, startPoint y: 539, endPoint x: 171, endPoint y: 504, distance: 40.3
click at [151, 536] on div "Styling - Hairwash" at bounding box center [120, 532] width 96 height 17
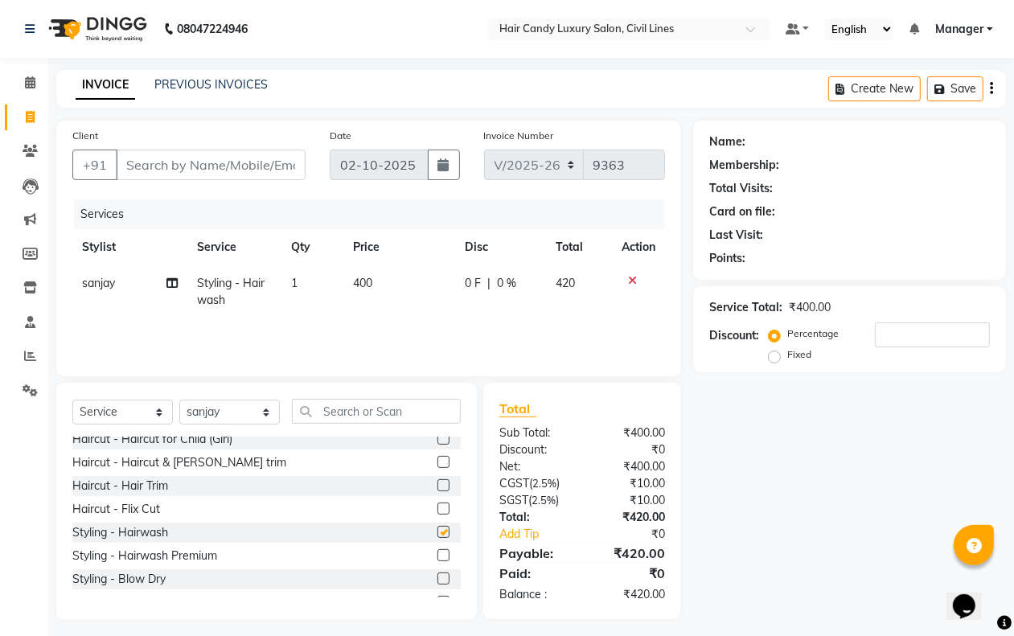
checkbox input "false"
click at [219, 402] on select "Select Stylist aakib AASHU Aftab Arshal counter sale Danish DAULAT faisal jeet …" at bounding box center [229, 412] width 101 height 25
select select "47703"
click at [179, 400] on select "Select Stylist aakib AASHU Aftab Arshal counter sale Danish DAULAT faisal jeet …" at bounding box center [229, 412] width 101 height 25
click at [147, 586] on div "Styling - Blow Dry" at bounding box center [118, 579] width 93 height 17
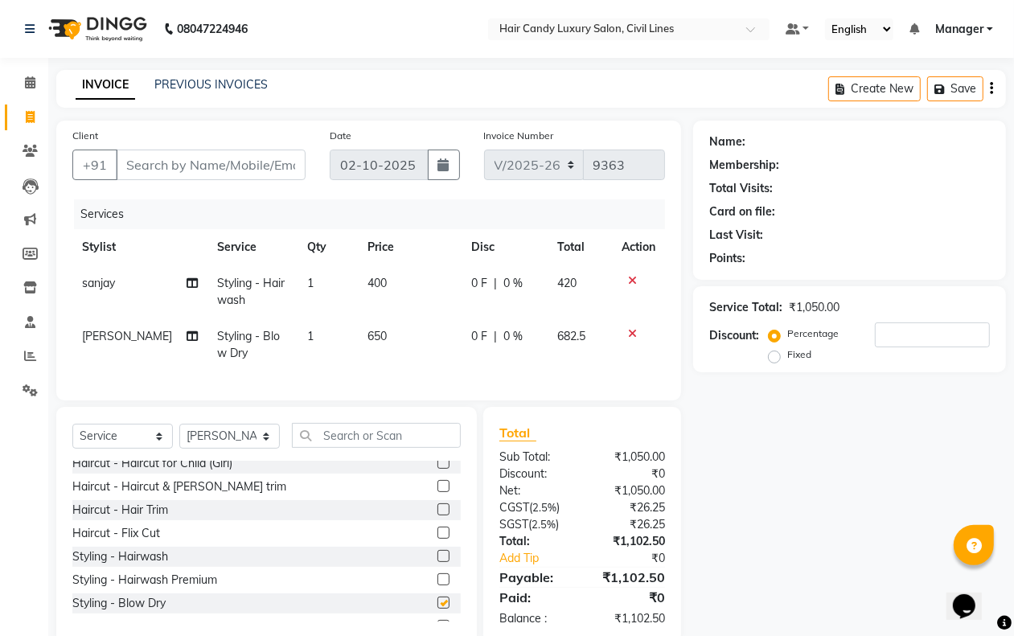
checkbox input "false"
click at [224, 461] on div "Select Service Product Membership Package Voucher Prepaid Gift Card Select Styl…" at bounding box center [266, 442] width 389 height 38
click at [224, 449] on select "Select Stylist aakib AASHU Aftab Arshal counter sale Danish DAULAT faisal jeet …" at bounding box center [229, 436] width 101 height 25
select select "48212"
click at [179, 438] on select "Select Stylist aakib AASHU Aftab Arshal counter sale Danish DAULAT faisal jeet …" at bounding box center [229, 436] width 101 height 25
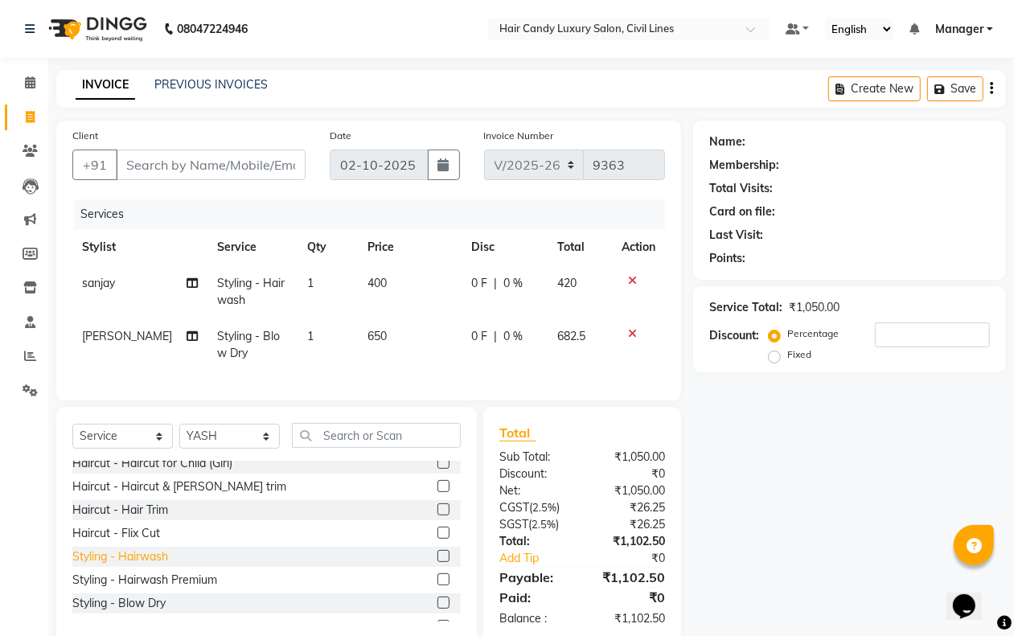
click at [138, 566] on div "Styling - Hairwash" at bounding box center [120, 557] width 96 height 17
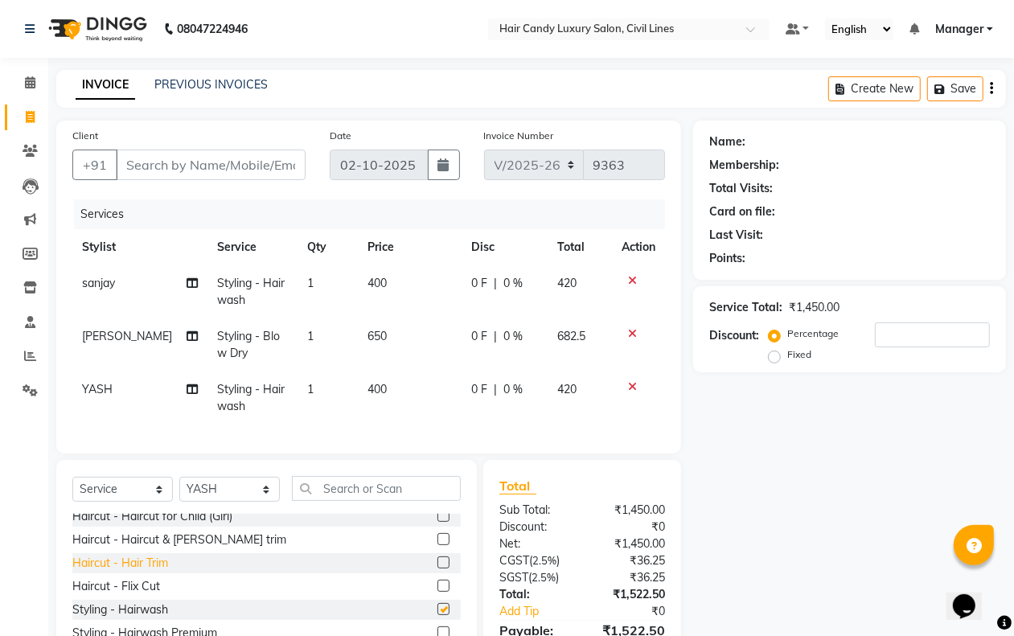
checkbox input "false"
click at [181, 167] on input "Client" at bounding box center [211, 165] width 190 height 31
type input "9"
type input "0"
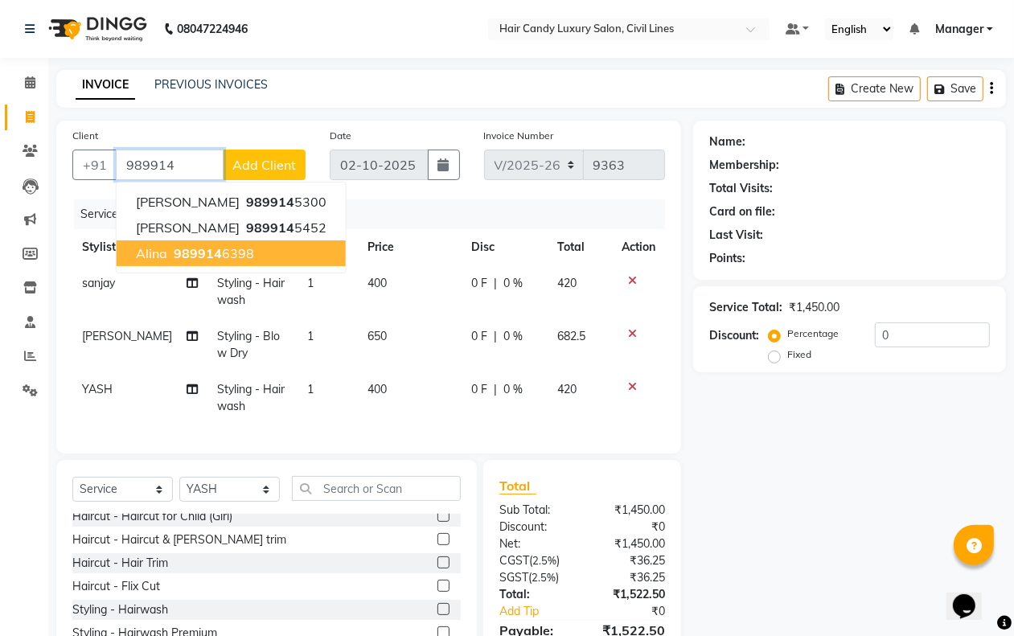
click at [138, 242] on button "Alina 989914 6398" at bounding box center [231, 254] width 229 height 26
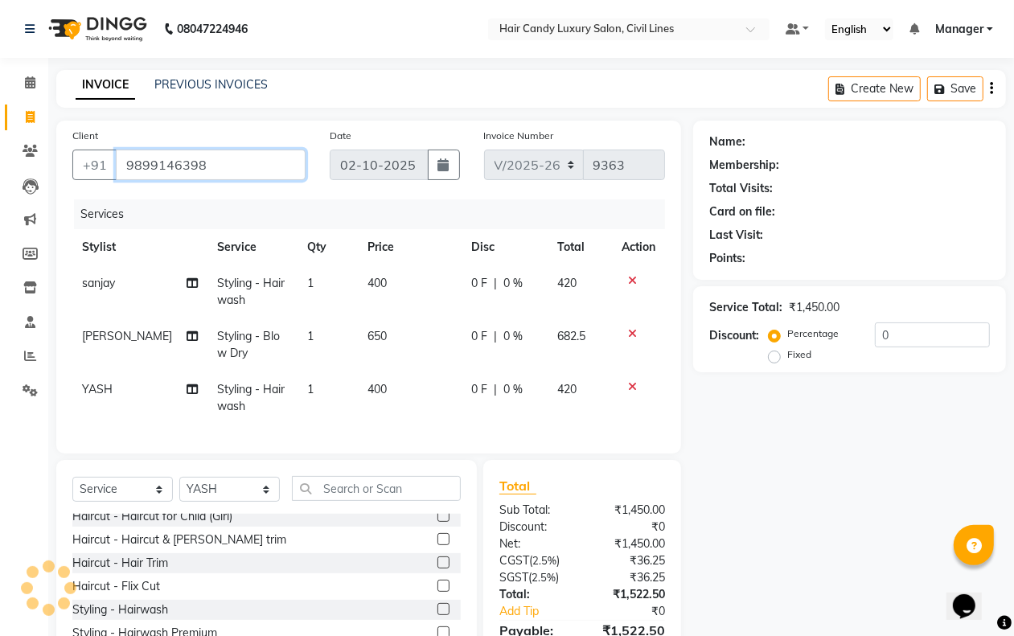
type input "9899146398"
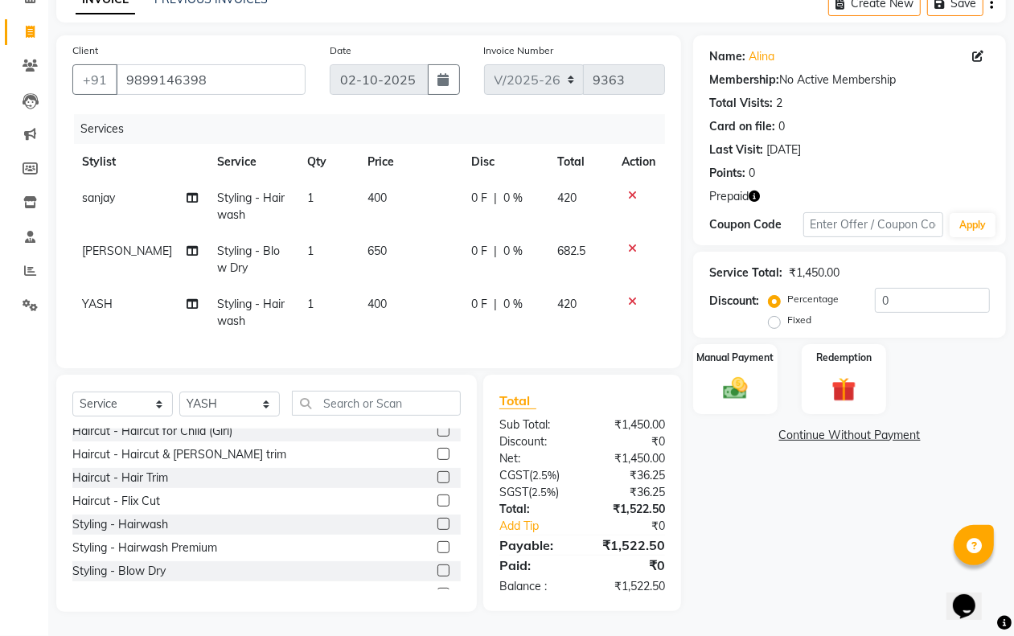
scroll to position [99, 0]
click at [853, 374] on img at bounding box center [844, 389] width 40 height 31
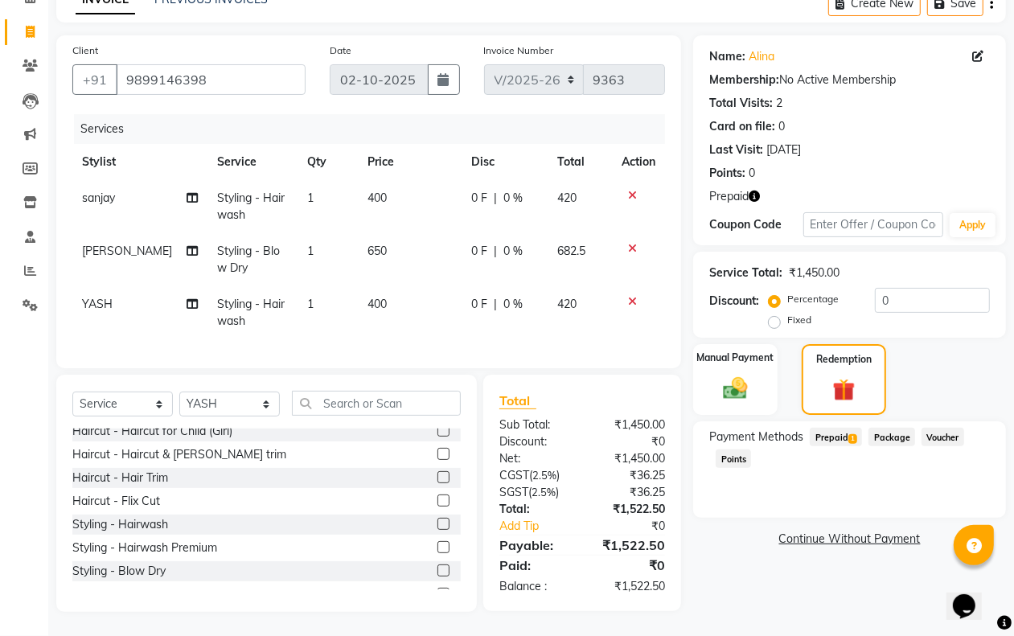
click at [834, 428] on span "Prepaid 1" at bounding box center [836, 437] width 52 height 19
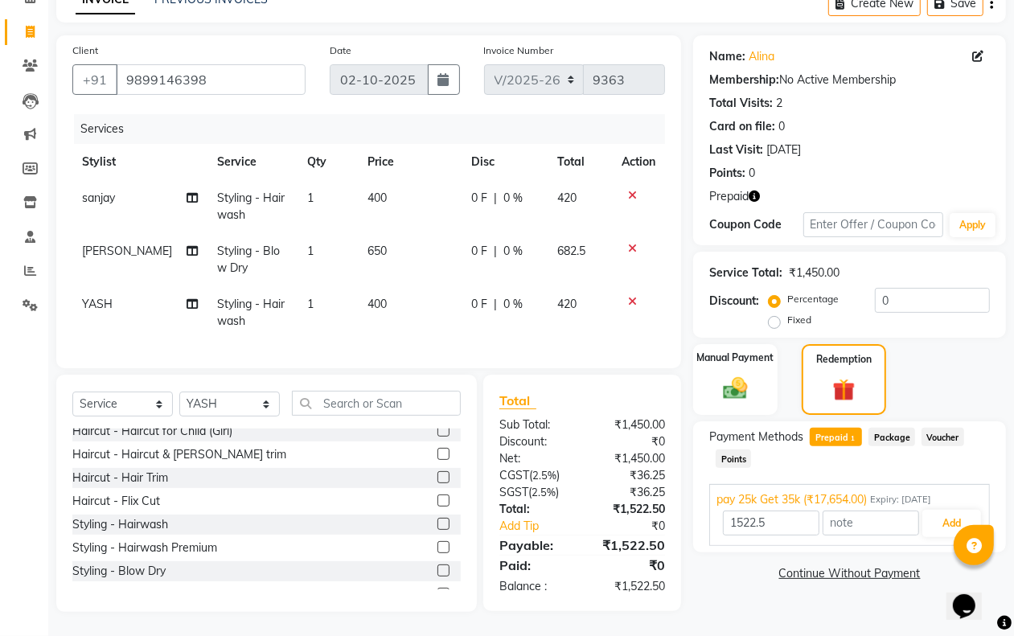
click at [380, 187] on td "400" at bounding box center [410, 206] width 104 height 53
select select "47495"
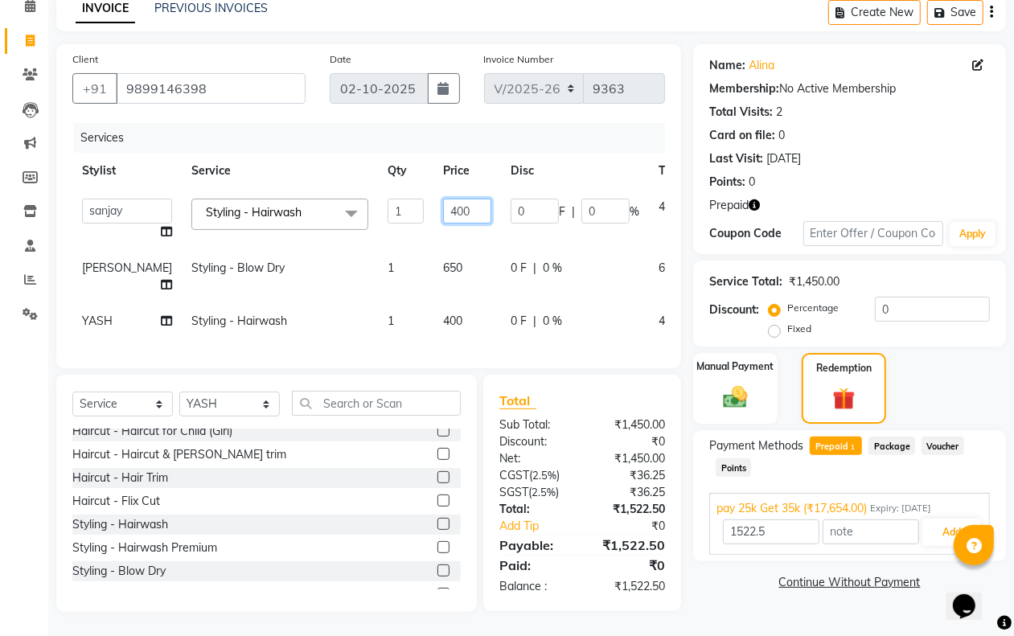
click at [443, 199] on input "400" at bounding box center [467, 211] width 48 height 25
type input "420"
type input "17654"
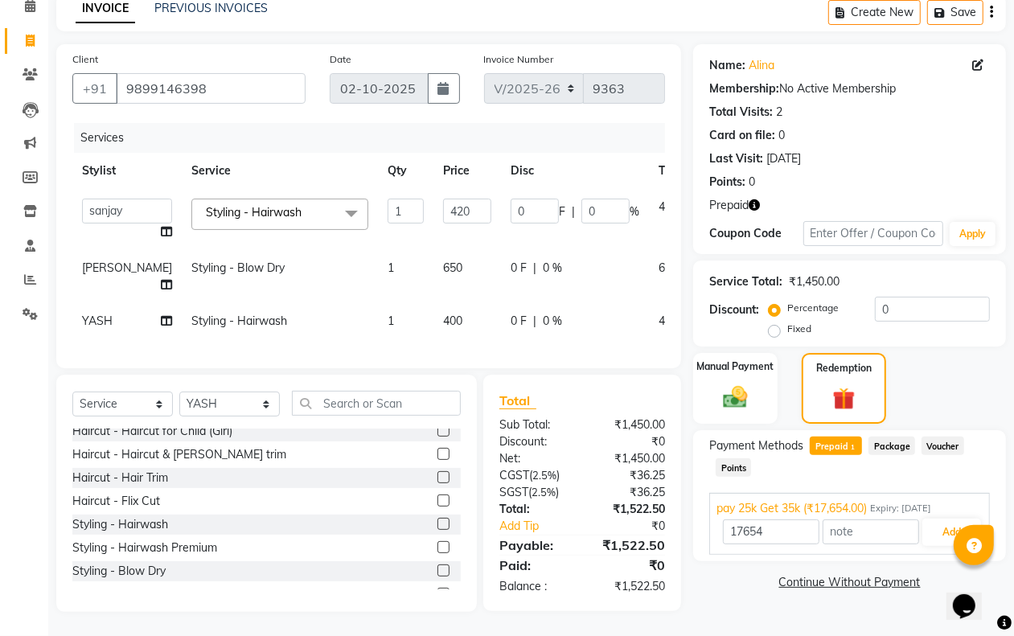
click at [434, 304] on td "400" at bounding box center [468, 321] width 68 height 36
select select "48212"
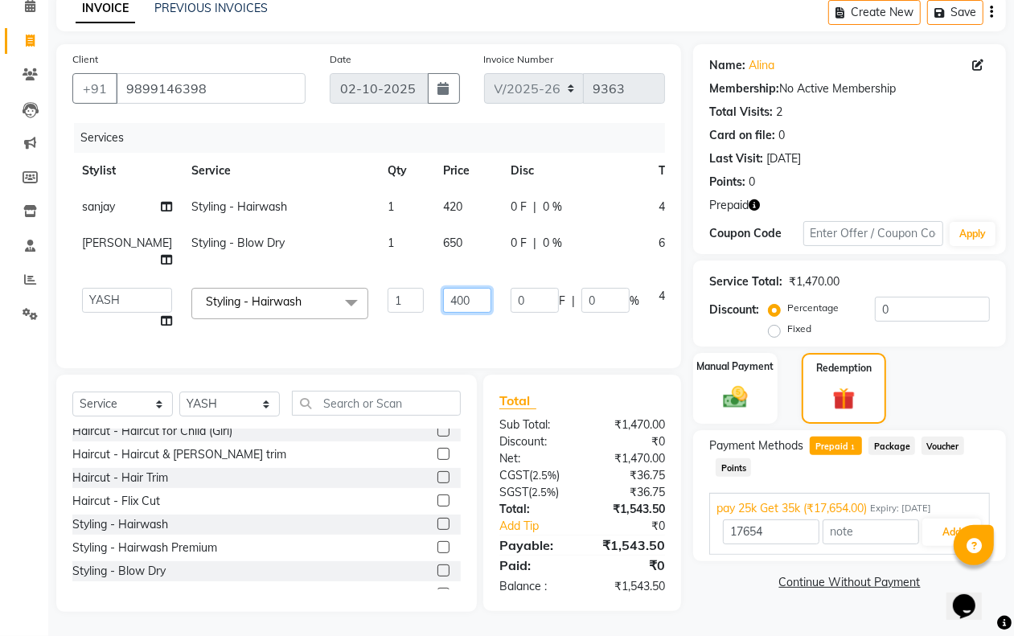
click at [443, 302] on input "400" at bounding box center [467, 300] width 48 height 25
click at [443, 300] on input "400" at bounding box center [467, 300] width 48 height 25
click at [443, 298] on input "400" at bounding box center [467, 300] width 48 height 25
type input "420"
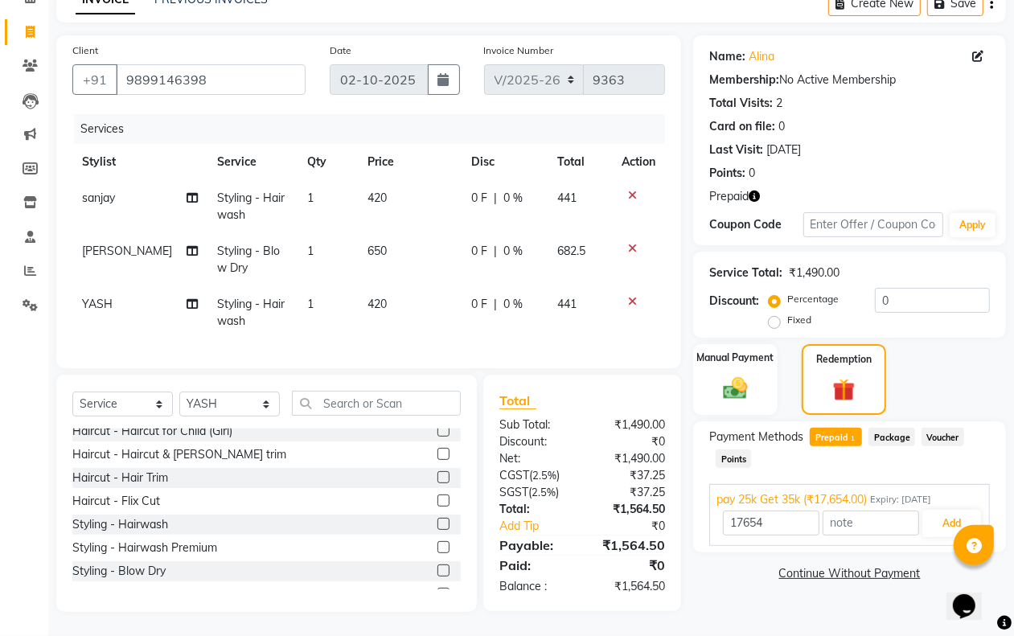
click at [402, 233] on td "650" at bounding box center [410, 259] width 104 height 53
select select "47703"
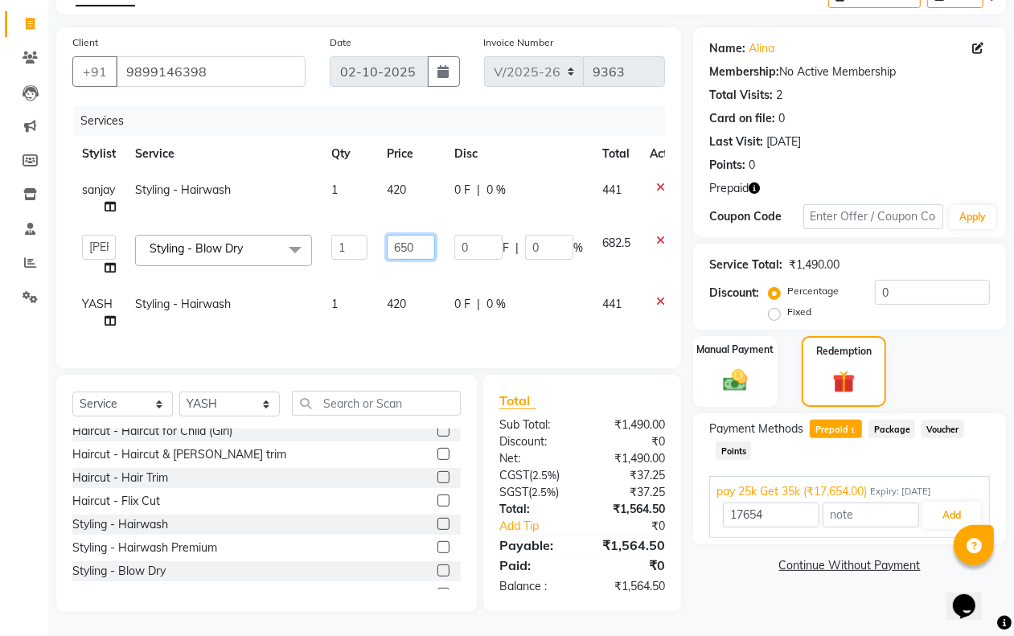
click at [426, 240] on input "650" at bounding box center [411, 247] width 48 height 25
type input "682"
click at [694, 594] on div "Name: Alina Membership: No Active Membership Total Visits: 2 Card on file: 0 La…" at bounding box center [855, 319] width 325 height 585
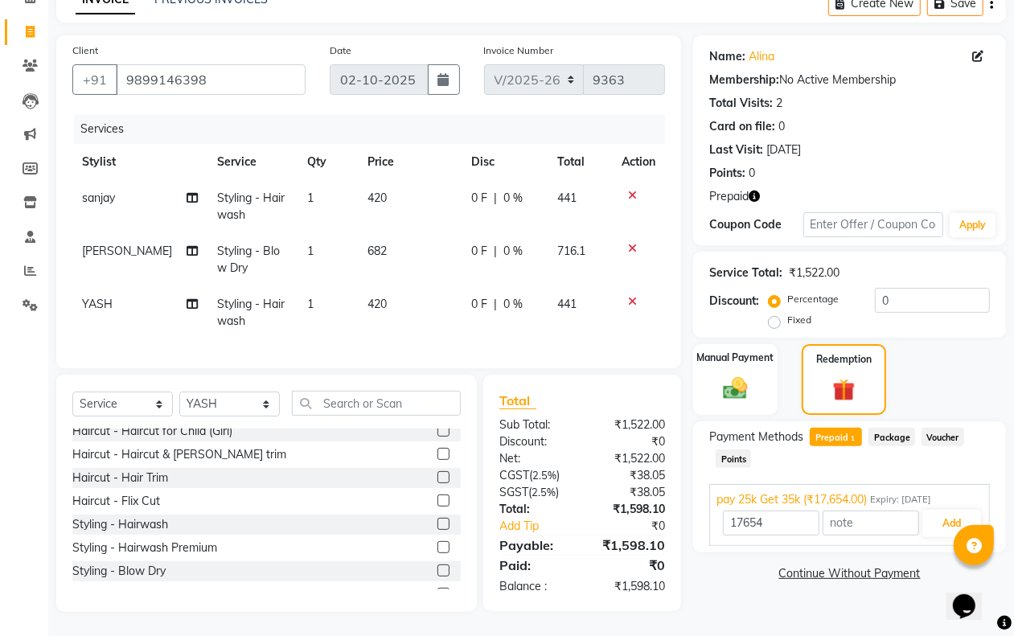
click at [839, 428] on span "Prepaid 1" at bounding box center [836, 437] width 52 height 19
type input "1598.1"
click at [935, 510] on button "Add" at bounding box center [952, 523] width 59 height 27
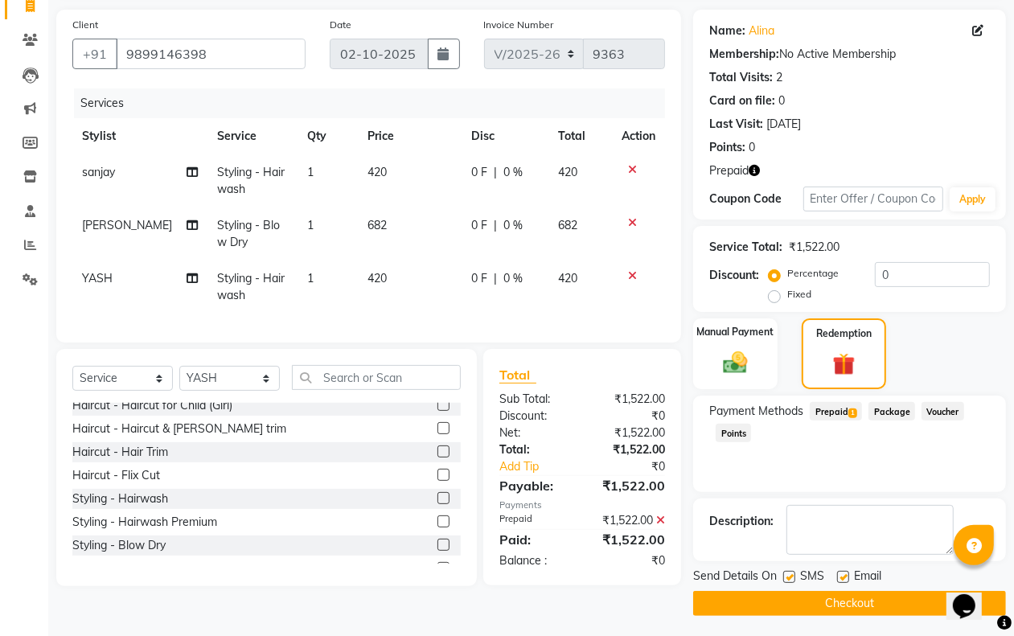
scroll to position [115, 0]
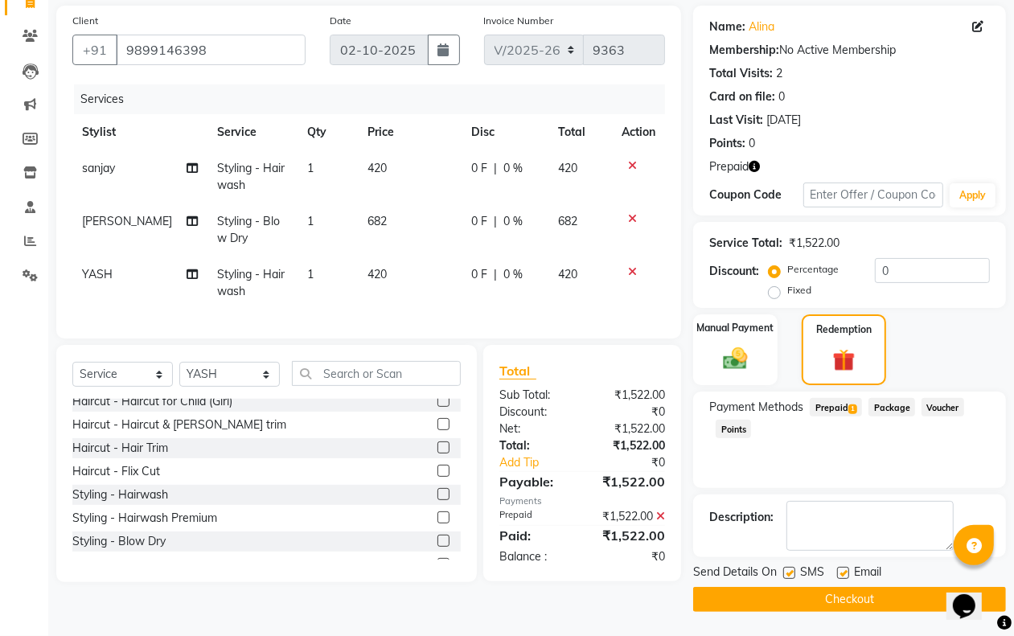
click at [797, 596] on button "Checkout" at bounding box center [849, 599] width 313 height 25
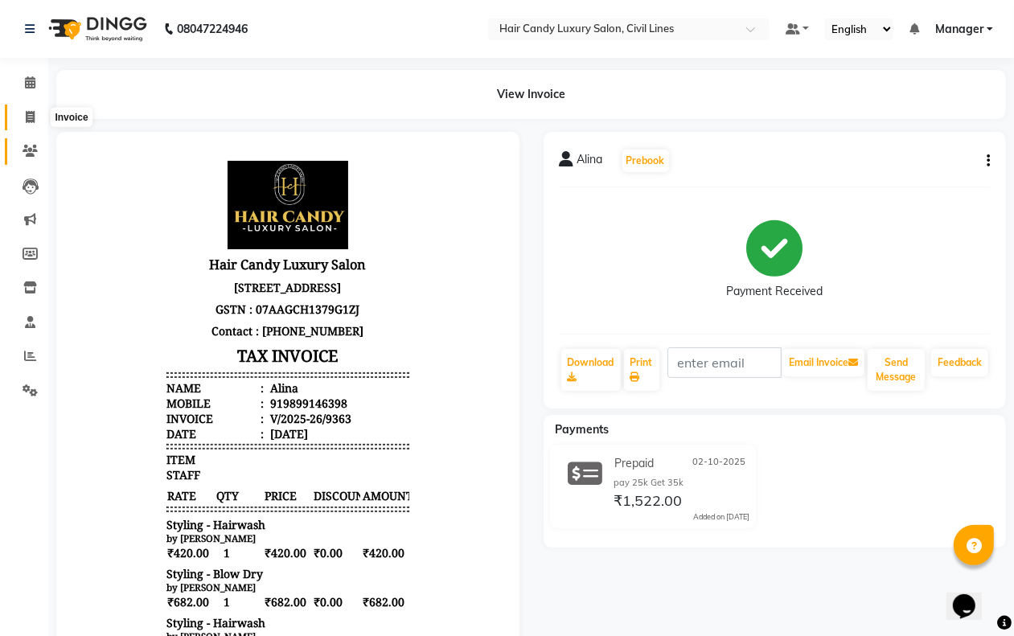
click at [28, 119] on icon at bounding box center [30, 117] width 9 height 12
select select "service"
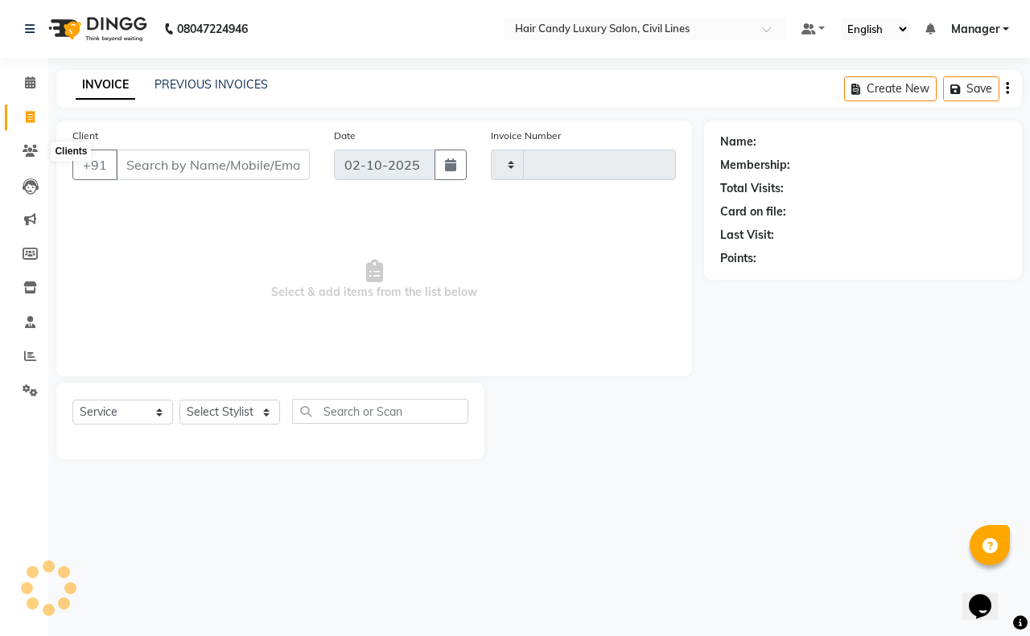
type input "9364"
select select "6308"
drag, startPoint x: 207, startPoint y: 406, endPoint x: 211, endPoint y: 391, distance: 15.8
click at [207, 407] on select "Select Stylist" at bounding box center [229, 412] width 101 height 25
select select "47811"
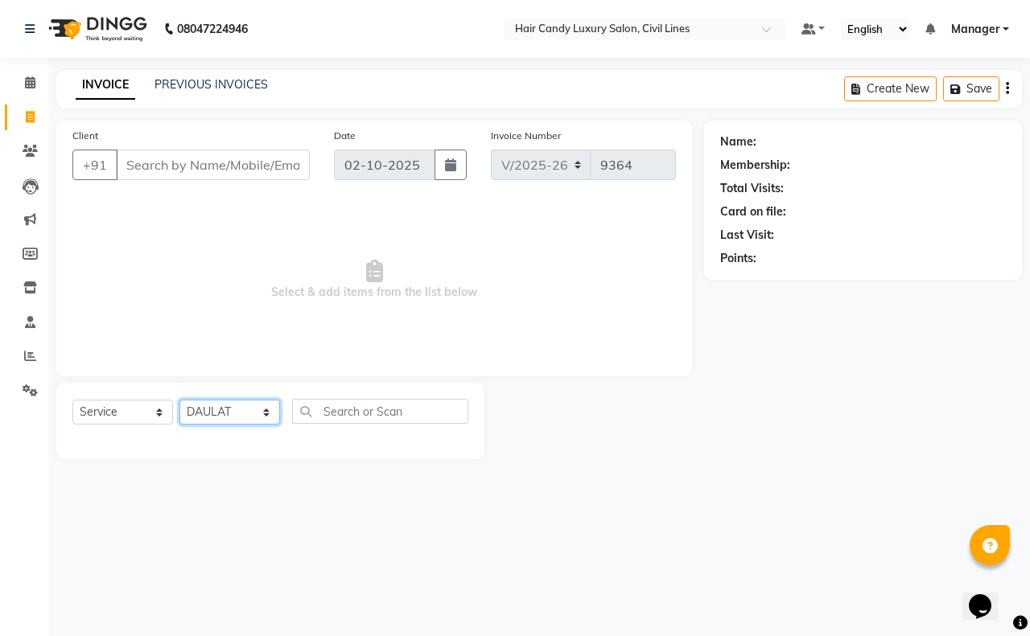
click at [179, 400] on select "Select Stylist aakib AASHU Aftab Arshal counter sale Danish DAULAT faisal jeet …" at bounding box center [229, 412] width 101 height 25
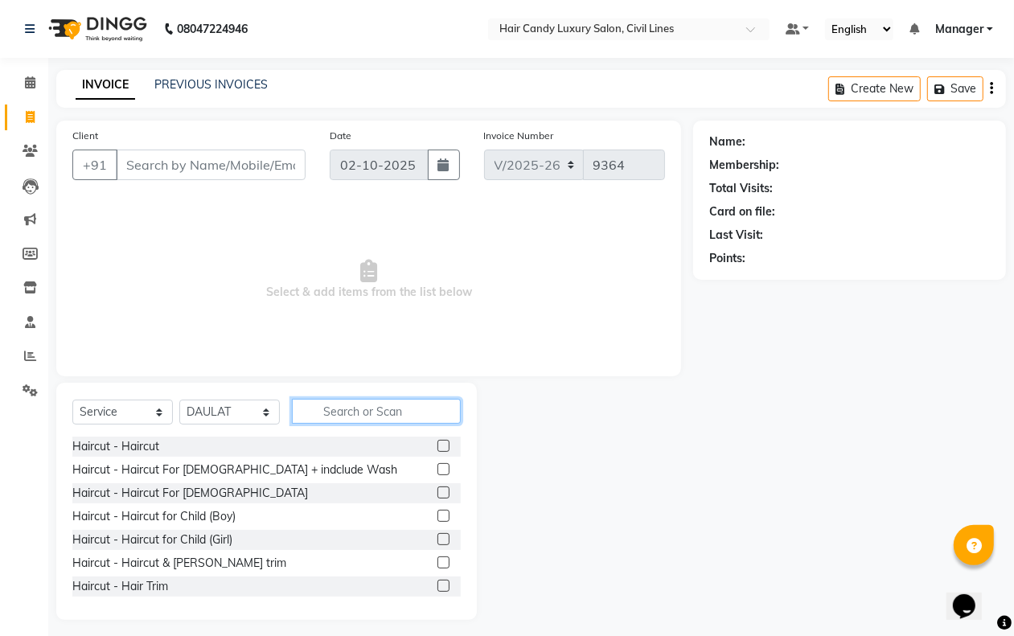
click at [380, 406] on input "text" at bounding box center [376, 411] width 169 height 25
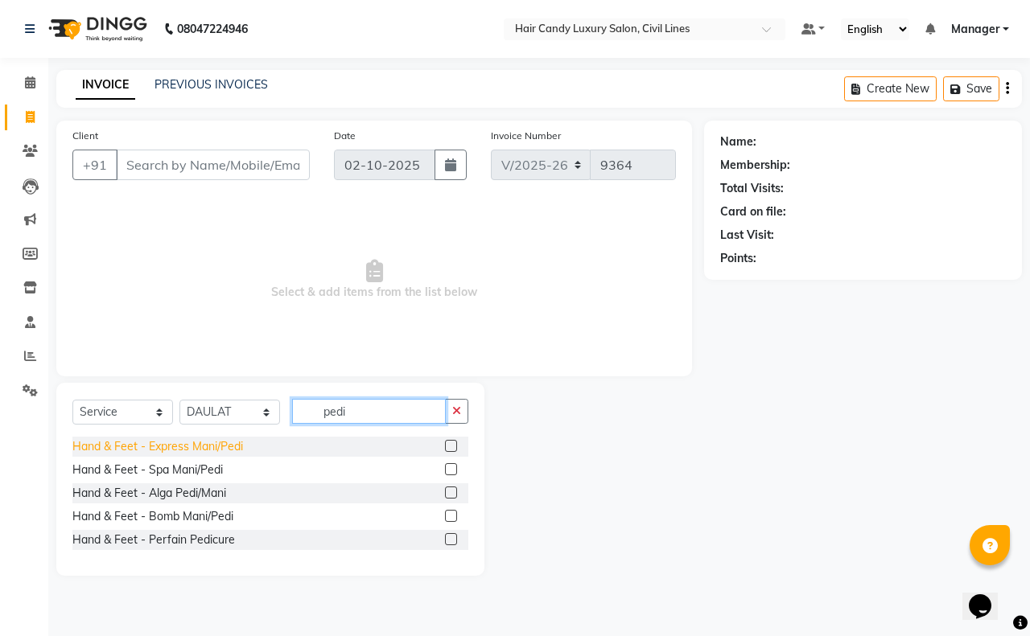
type input "pedi"
click at [191, 452] on div "Hand & Feet - Express Mani/Pedi" at bounding box center [157, 446] width 171 height 17
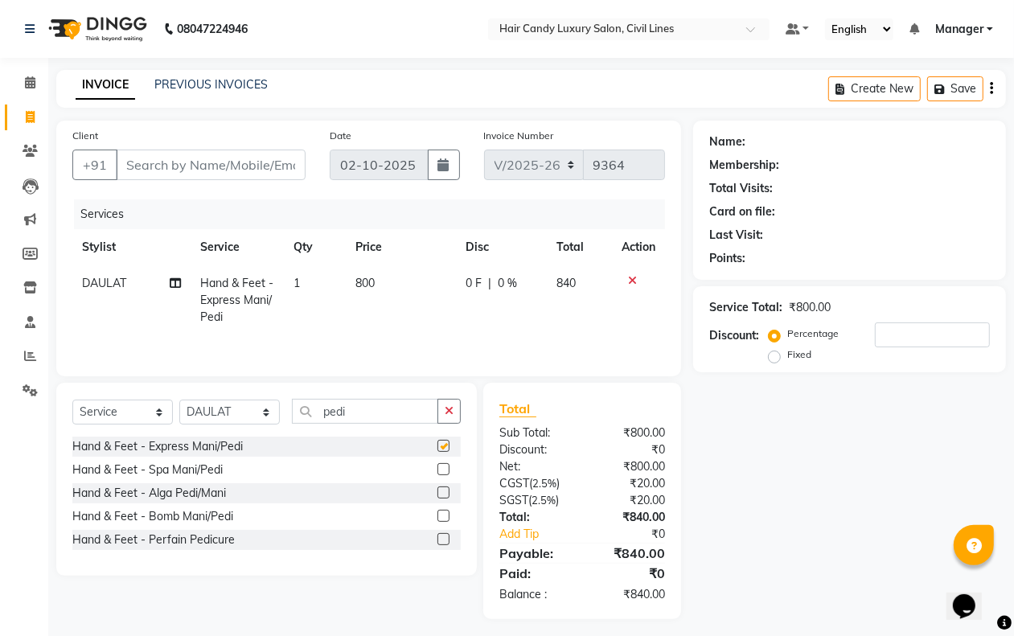
checkbox input "false"
click at [212, 418] on select "Select Stylist aakib AASHU Aftab Arshal counter sale Danish DAULAT faisal jeet …" at bounding box center [229, 412] width 101 height 25
select select "47495"
click at [179, 402] on select "Select Stylist aakib AASHU Aftab Arshal counter sale Danish DAULAT faisal jeet …" at bounding box center [229, 412] width 101 height 25
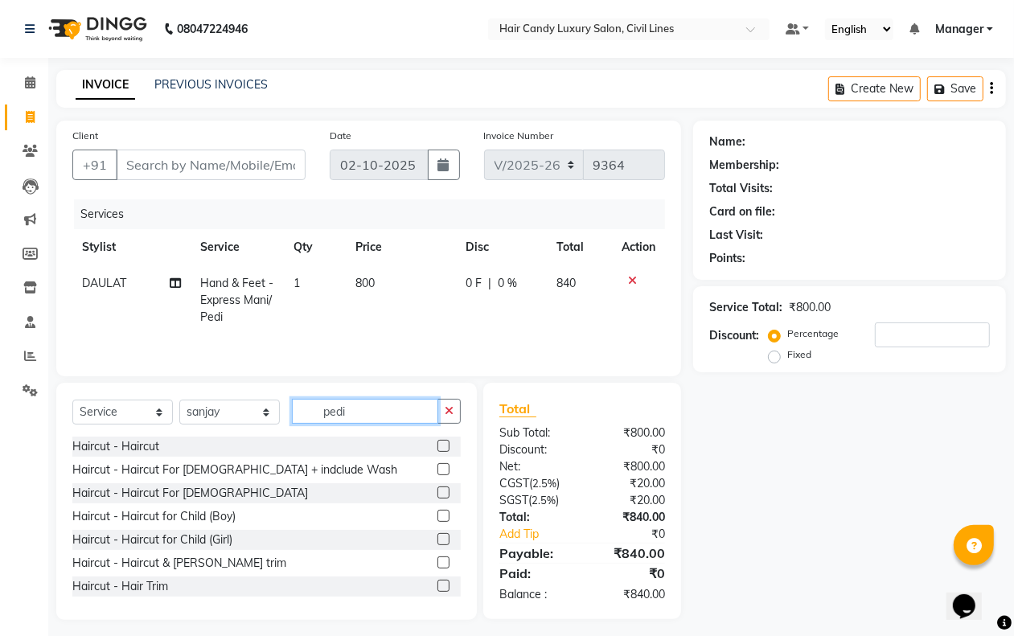
click at [368, 416] on input "pedi" at bounding box center [365, 411] width 146 height 25
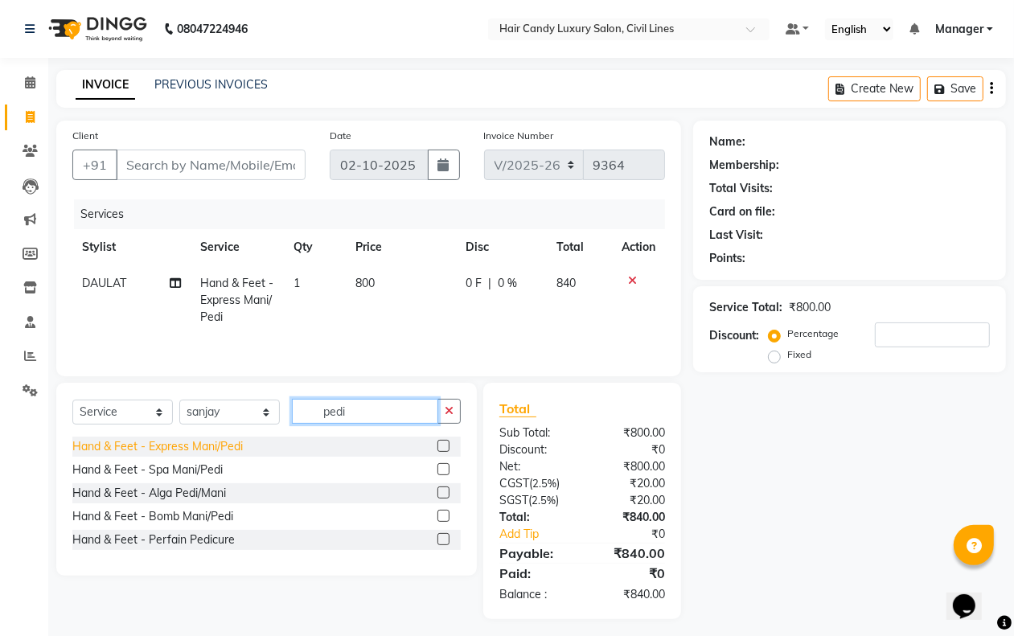
type input "pedi"
click at [159, 448] on div "Hand & Feet - Express Mani/Pedi" at bounding box center [157, 446] width 171 height 17
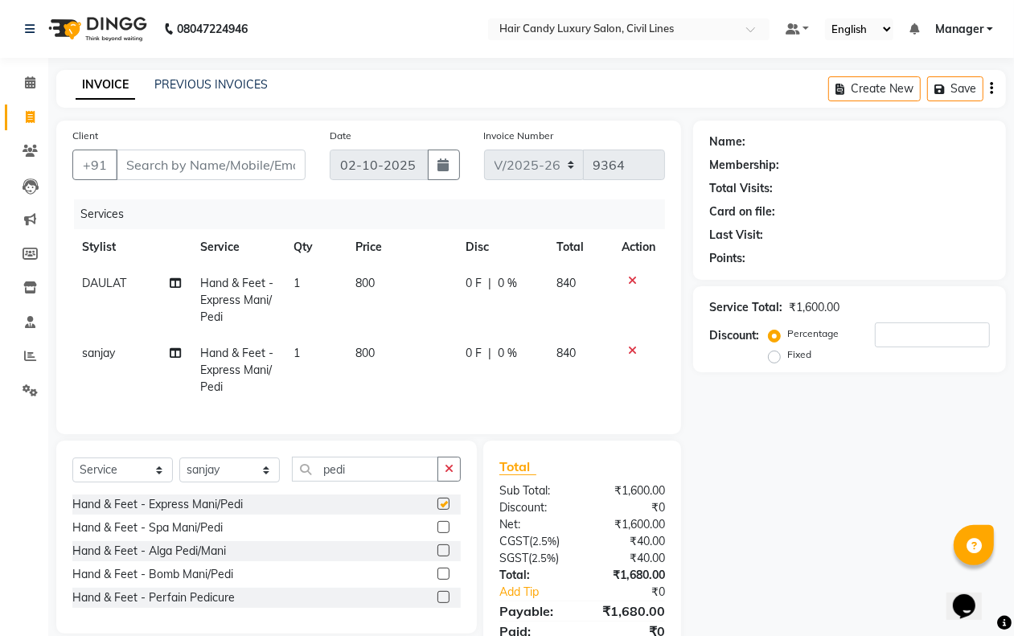
checkbox input "false"
click at [208, 479] on select "Select Stylist aakib AASHU Aftab Arshal counter sale Danish DAULAT faisal jeet …" at bounding box center [229, 470] width 101 height 25
select select "47493"
click at [179, 472] on select "Select Stylist aakib AASHU Aftab Arshal counter sale Danish DAULAT faisal jeet …" at bounding box center [229, 470] width 101 height 25
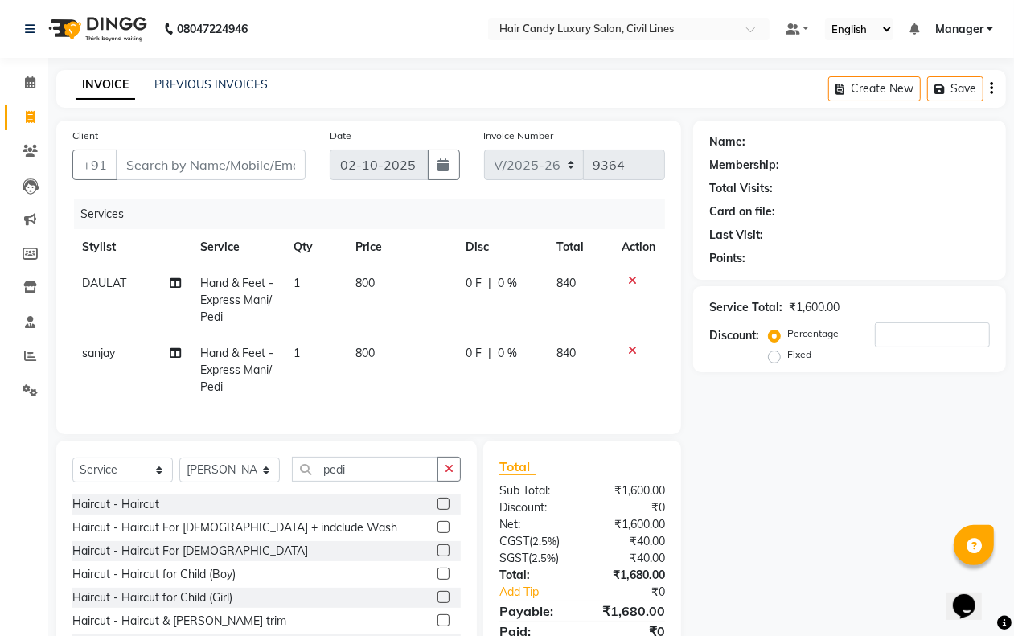
click at [449, 475] on icon "button" at bounding box center [449, 468] width 9 height 11
click at [189, 560] on div "Haircut - Haircut For [DEMOGRAPHIC_DATA]" at bounding box center [190, 551] width 236 height 17
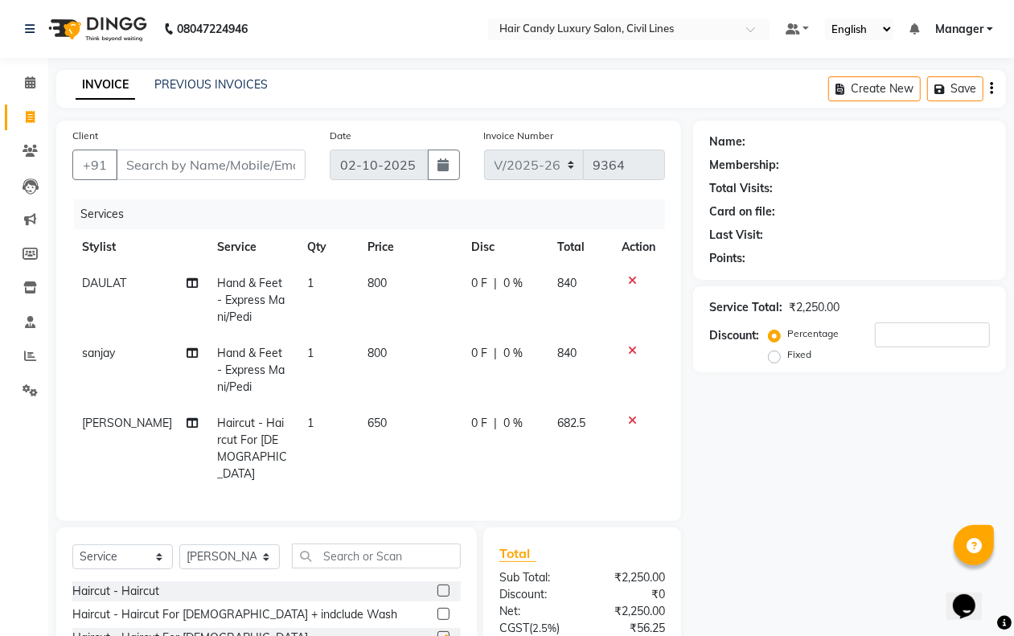
checkbox input "false"
click at [147, 171] on input "Client" at bounding box center [211, 165] width 190 height 31
type input "9"
type input "0"
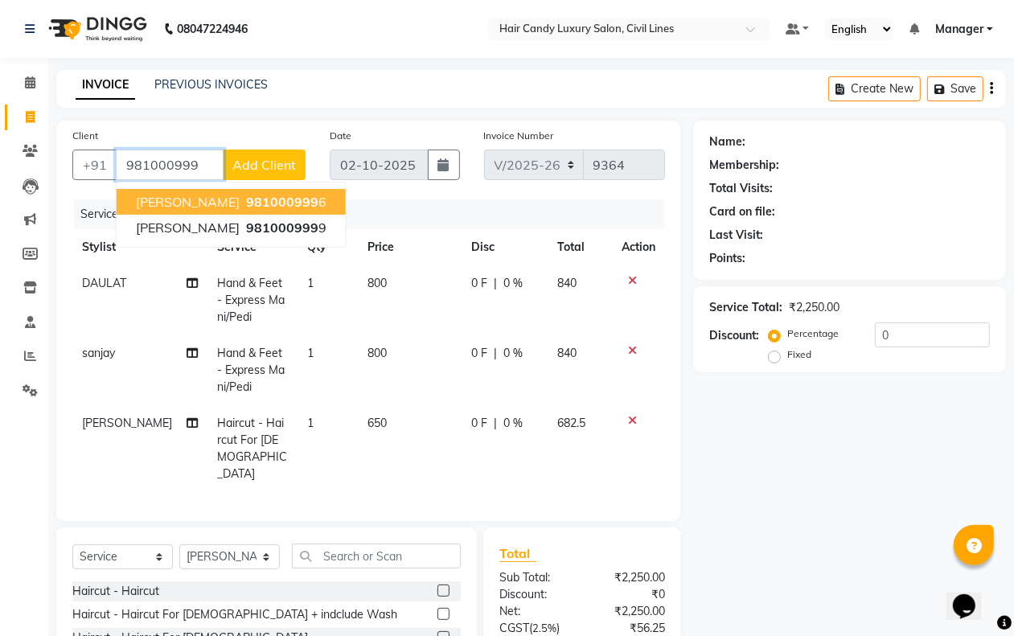
click at [204, 161] on input "981000999" at bounding box center [170, 165] width 108 height 31
click at [246, 199] on span "98118100" at bounding box center [278, 202] width 64 height 16
type input "9811810010"
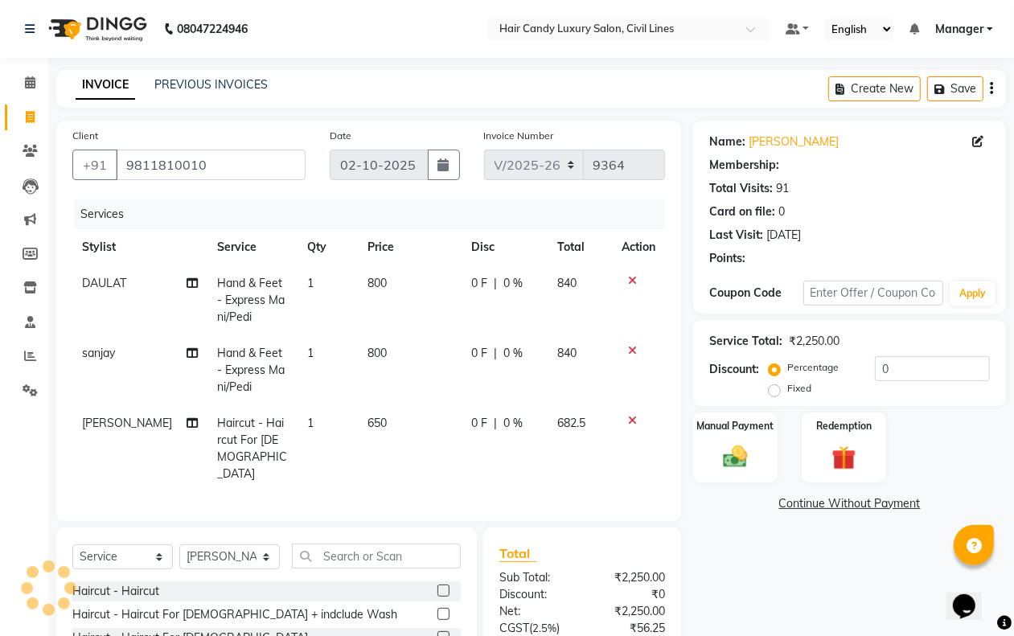
select select "2: Object"
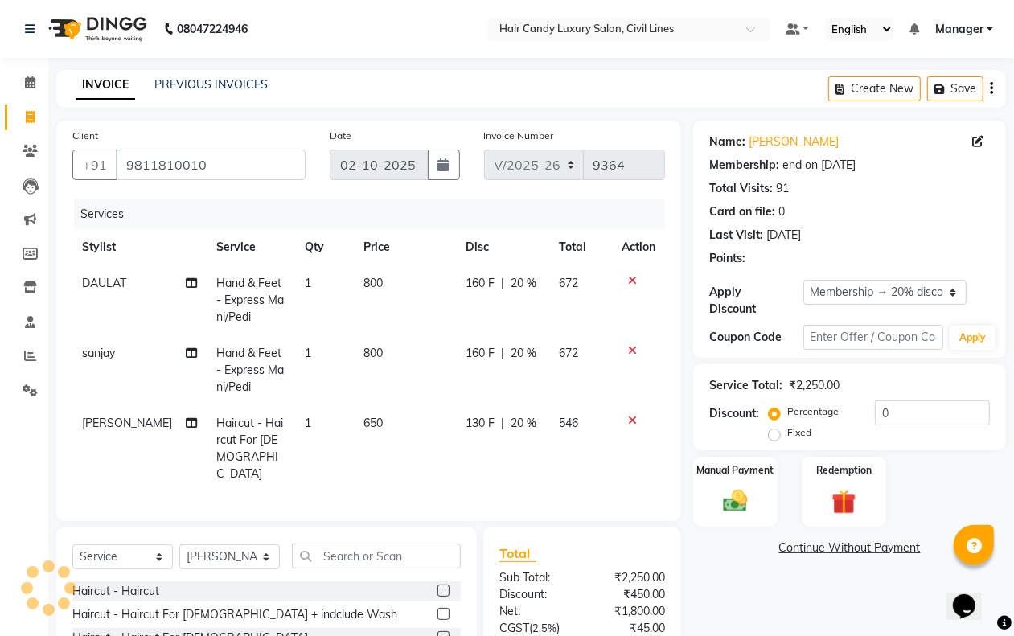
type input "20"
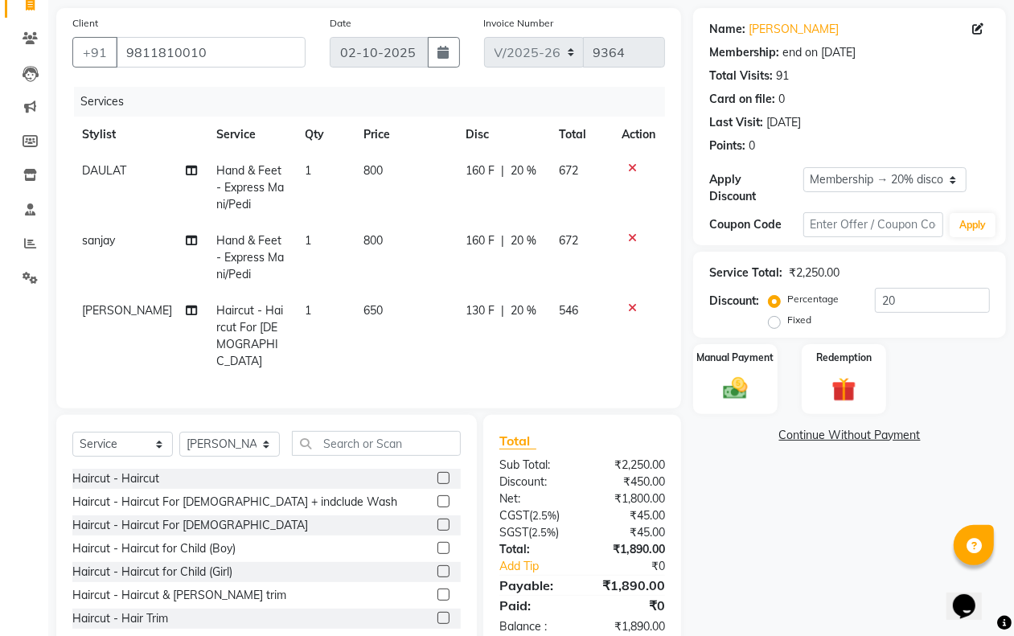
scroll to position [134, 0]
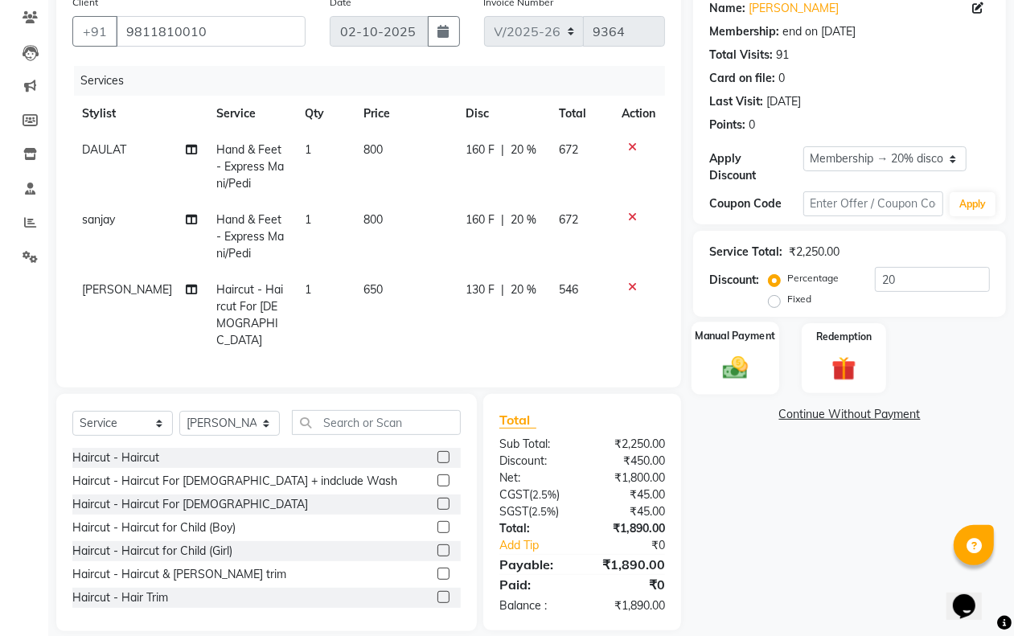
click at [742, 367] on img at bounding box center [735, 367] width 40 height 29
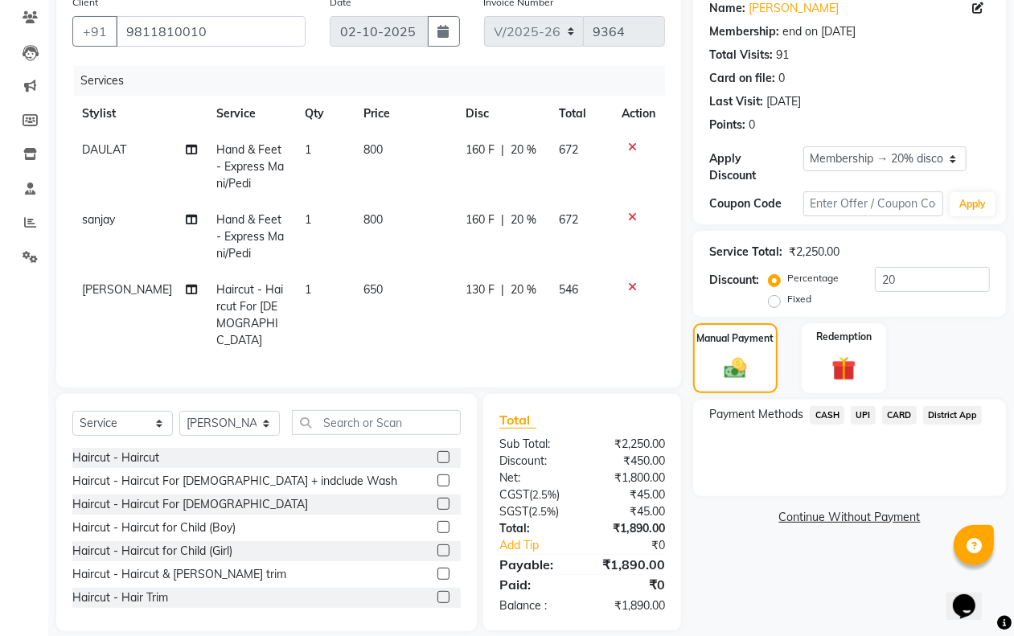
click at [833, 407] on span "CASH" at bounding box center [827, 415] width 35 height 19
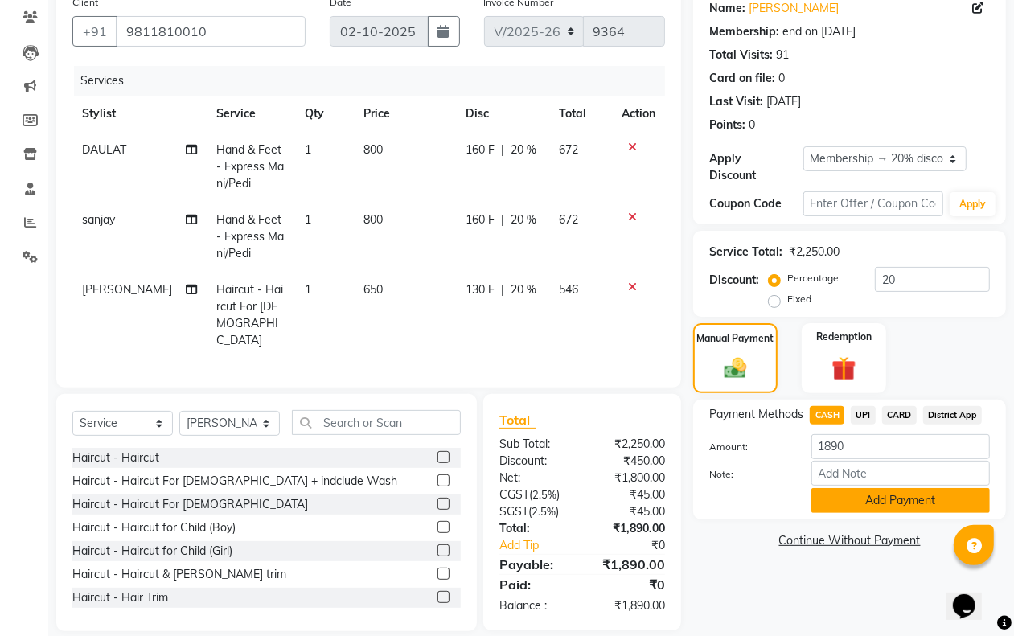
click at [843, 508] on button "Add Payment" at bounding box center [901, 500] width 179 height 25
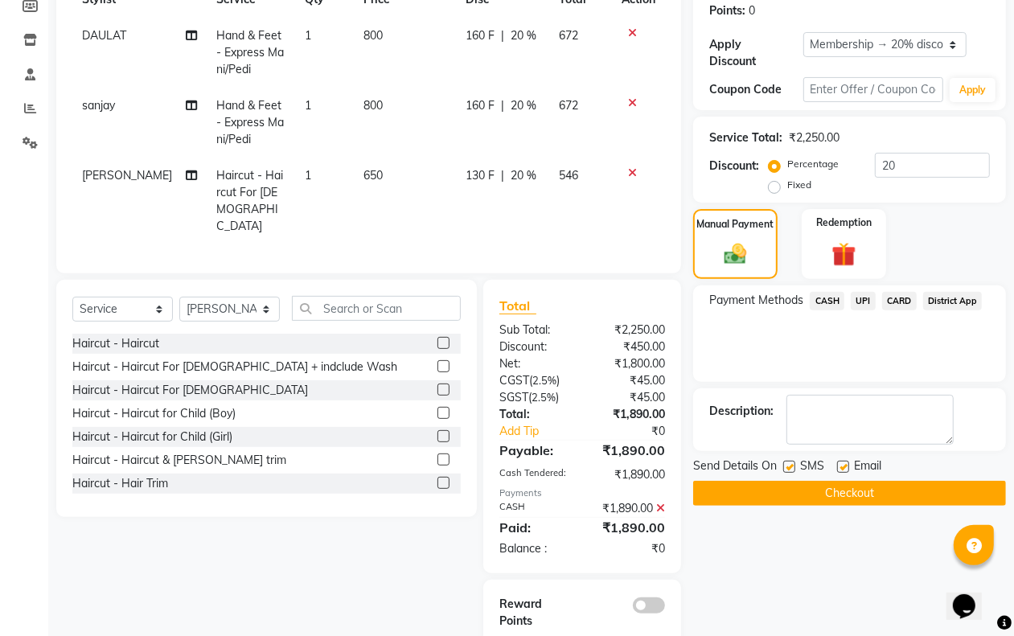
scroll to position [262, 0]
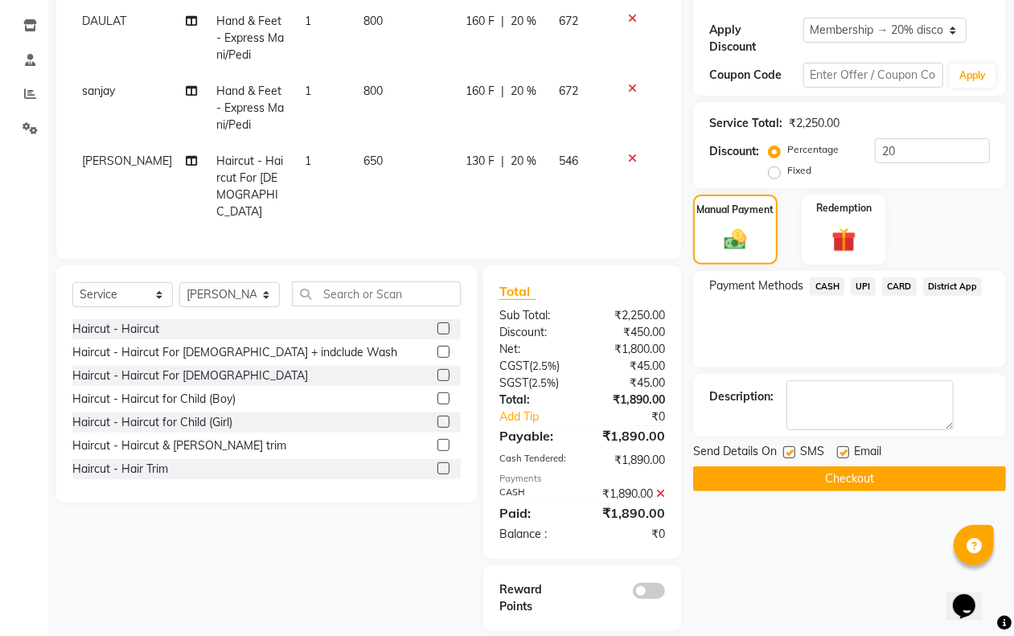
click at [784, 455] on label at bounding box center [790, 452] width 12 height 12
click at [784, 455] on input "checkbox" at bounding box center [789, 453] width 10 height 10
checkbox input "false"
click at [849, 451] on label at bounding box center [843, 452] width 12 height 12
click at [848, 451] on input "checkbox" at bounding box center [842, 453] width 10 height 10
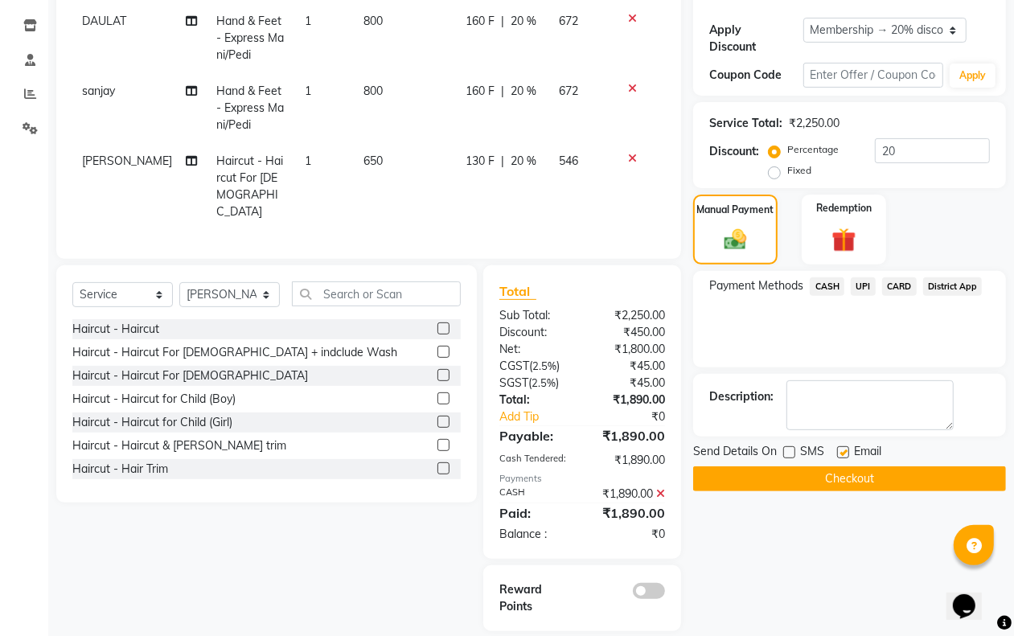
checkbox input "false"
click at [829, 481] on button "Checkout" at bounding box center [849, 479] width 313 height 25
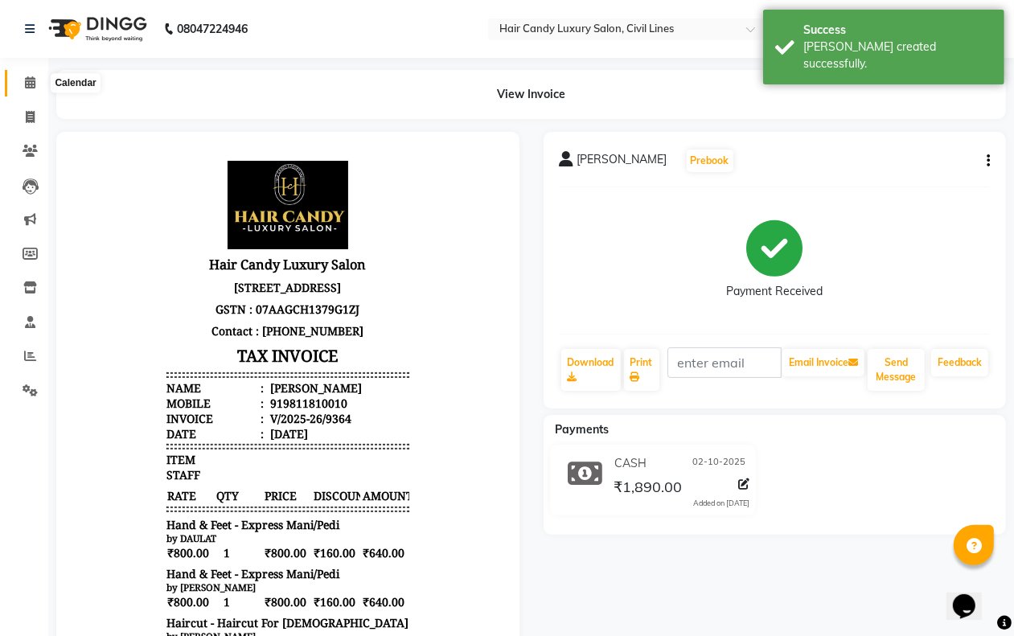
click at [33, 80] on icon at bounding box center [30, 82] width 10 height 12
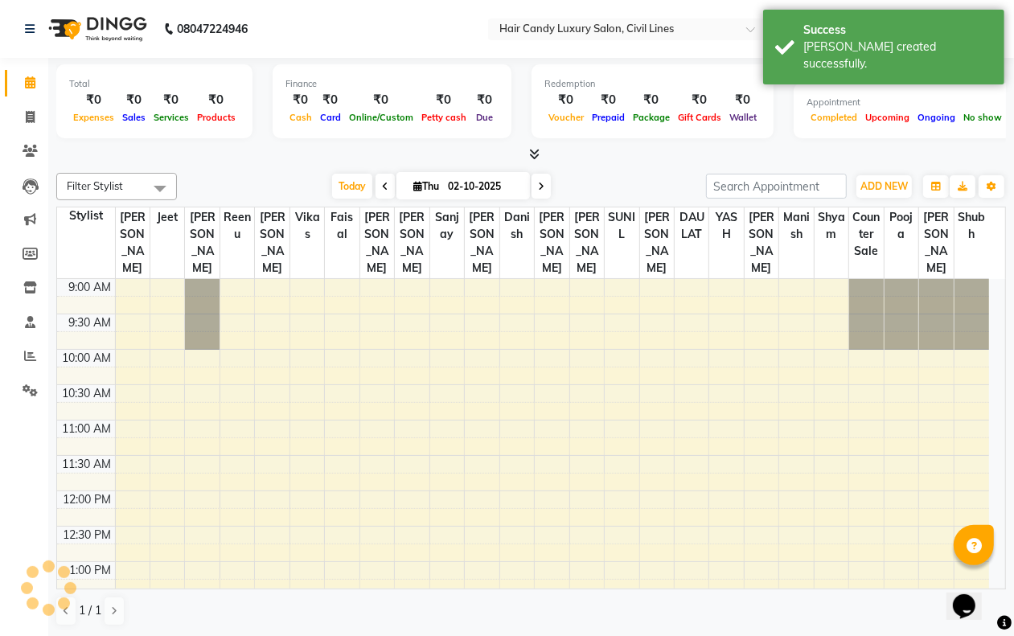
scroll to position [573, 0]
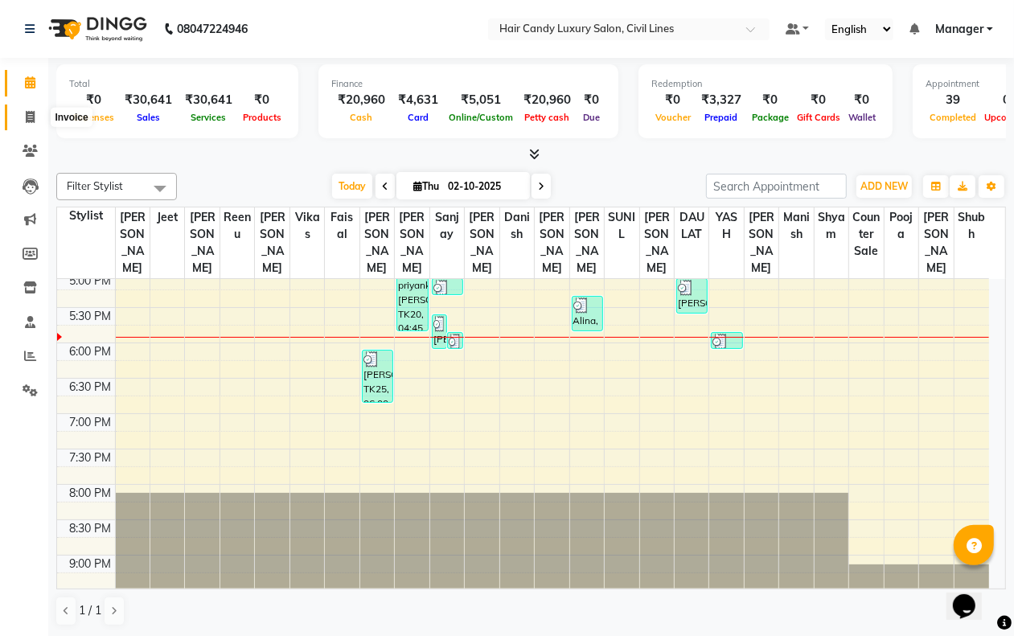
click at [32, 109] on span at bounding box center [30, 118] width 28 height 19
select select "6308"
select select "service"
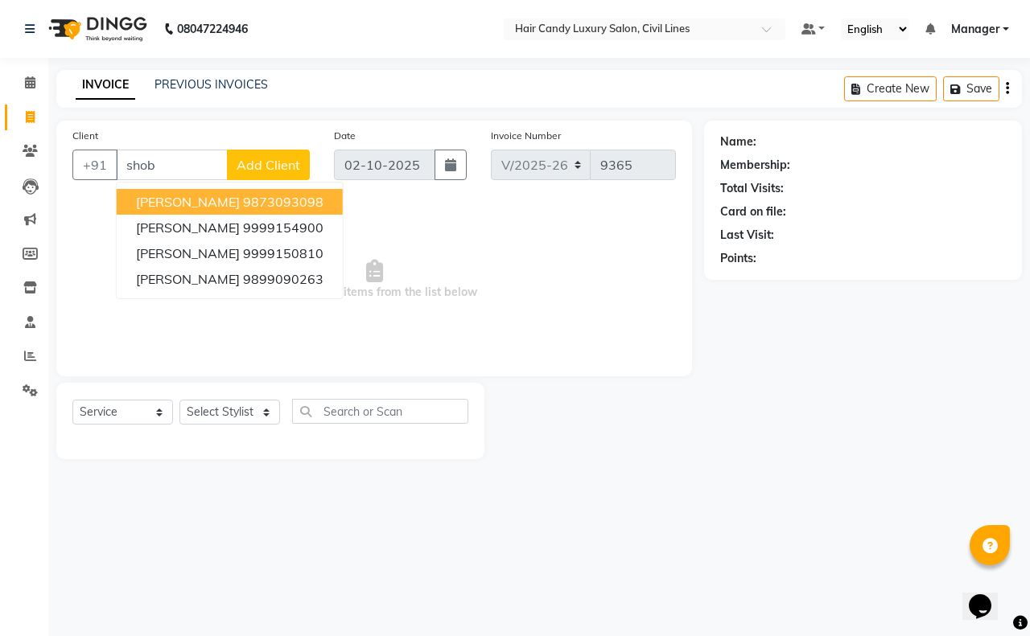
click at [247, 199] on ngb-highlight "9873093098" at bounding box center [283, 202] width 80 height 16
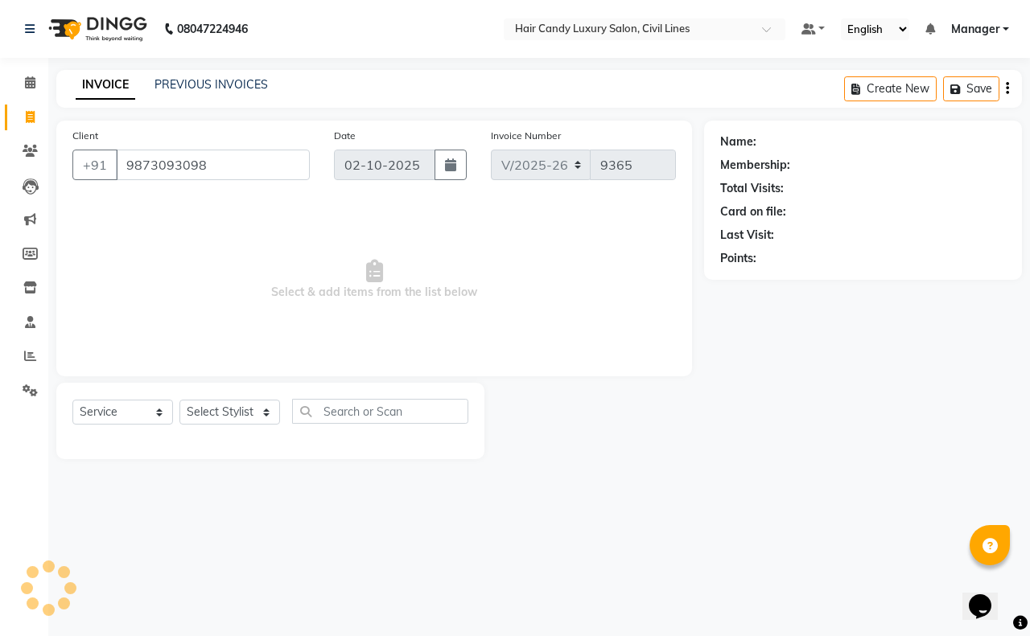
type input "9873093098"
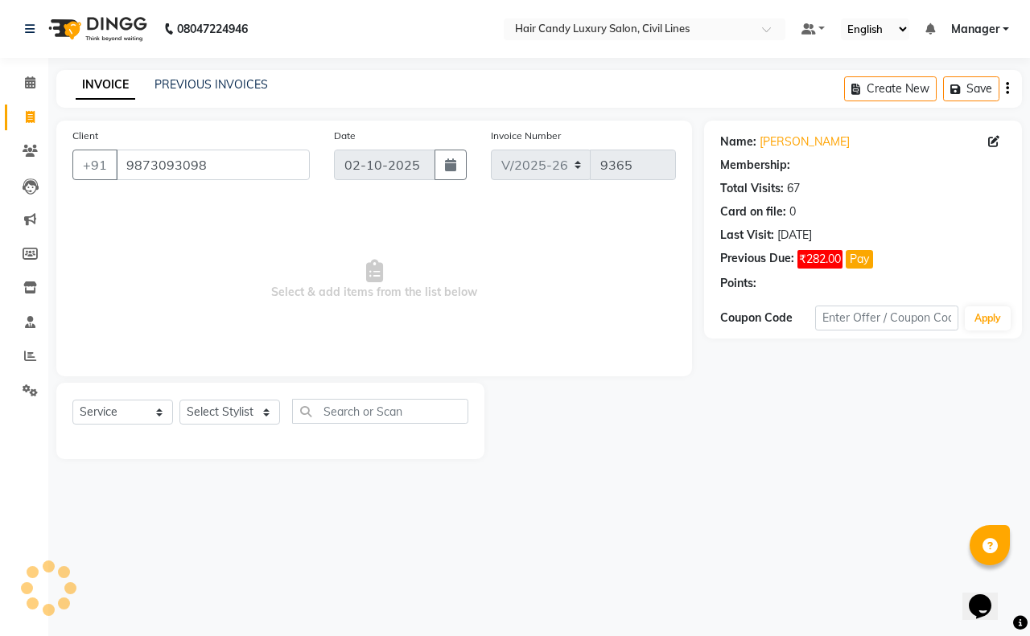
select select "1: Object"
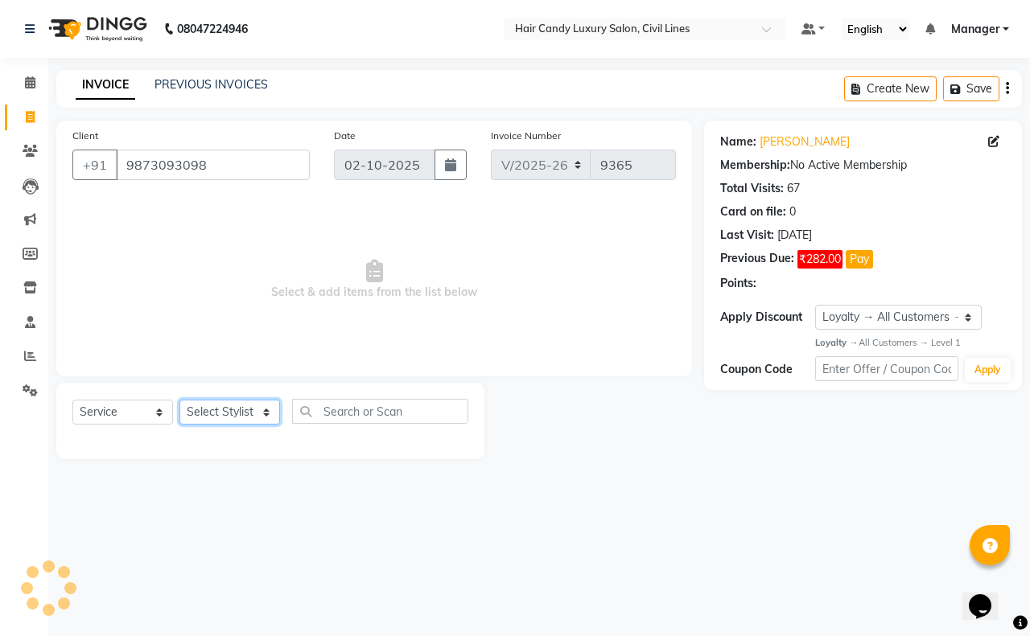
click at [221, 408] on select "Select Stylist aakib AASHU Aftab Arshal counter sale Danish DAULAT faisal jeet …" at bounding box center [229, 412] width 101 height 25
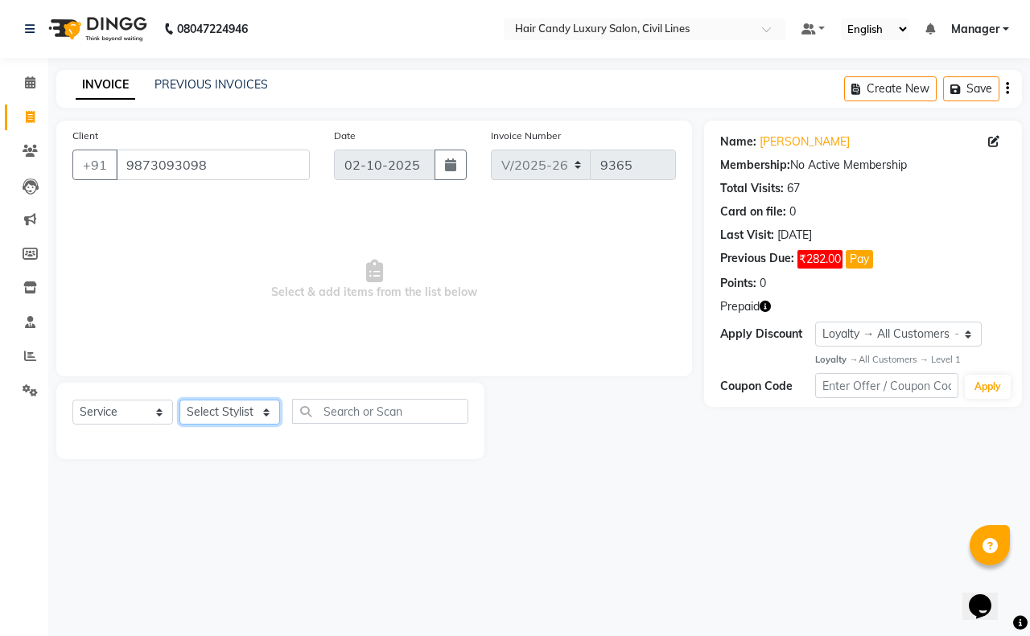
select select "47493"
click at [179, 400] on select "Select Stylist aakib AASHU Aftab Arshal counter sale Danish DAULAT faisal jeet …" at bounding box center [229, 412] width 101 height 25
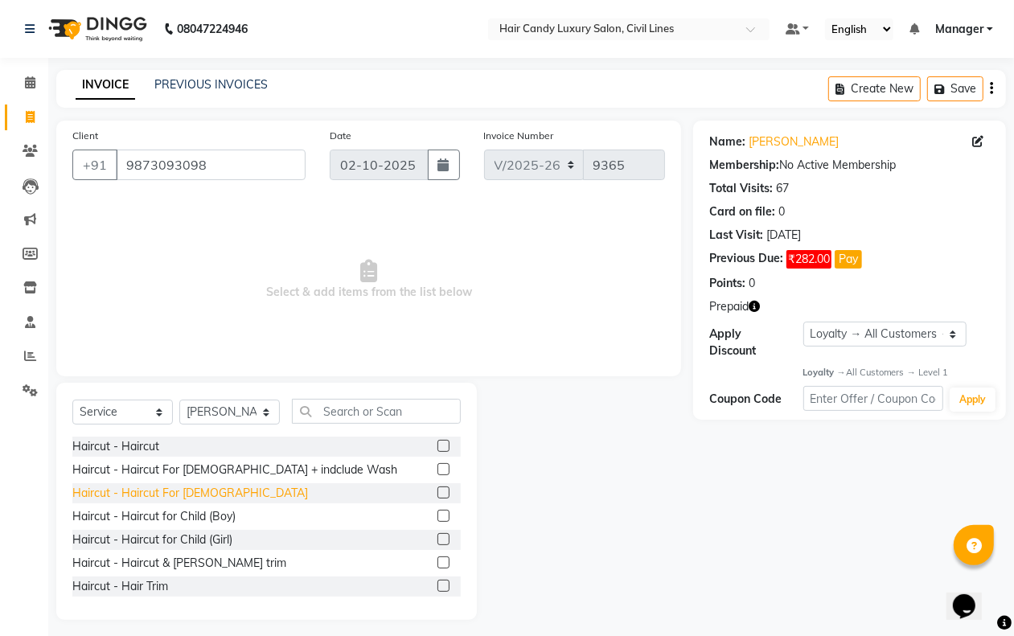
click at [191, 496] on div "Haircut - Haircut For [DEMOGRAPHIC_DATA]" at bounding box center [190, 493] width 236 height 17
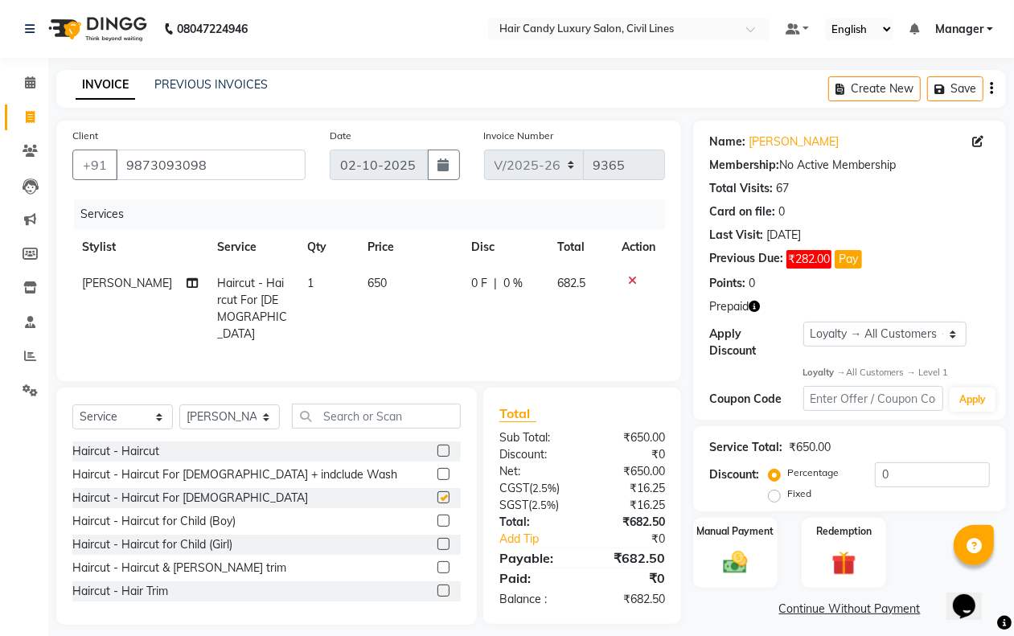
checkbox input "false"
click at [364, 274] on td "650" at bounding box center [410, 308] width 104 height 87
select select "47493"
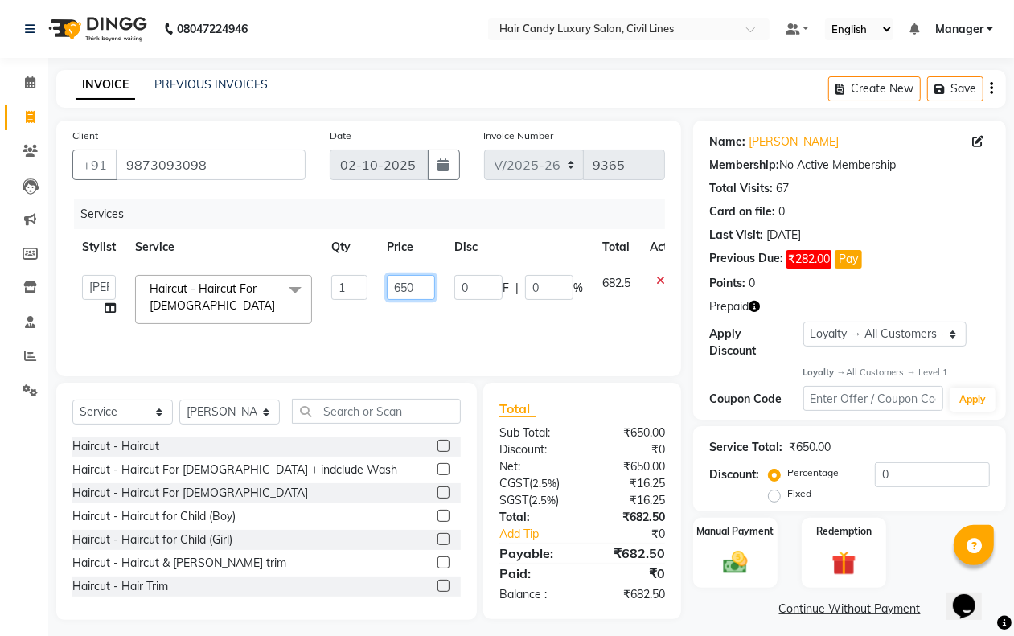
click at [418, 284] on input "650" at bounding box center [411, 287] width 48 height 25
click at [417, 284] on input "650" at bounding box center [411, 287] width 48 height 25
type input "682"
click at [733, 623] on main "INVOICE PREVIOUS INVOICES Create New Save Client +91 9873093098 Date 02-10-2025…" at bounding box center [531, 357] width 966 height 575
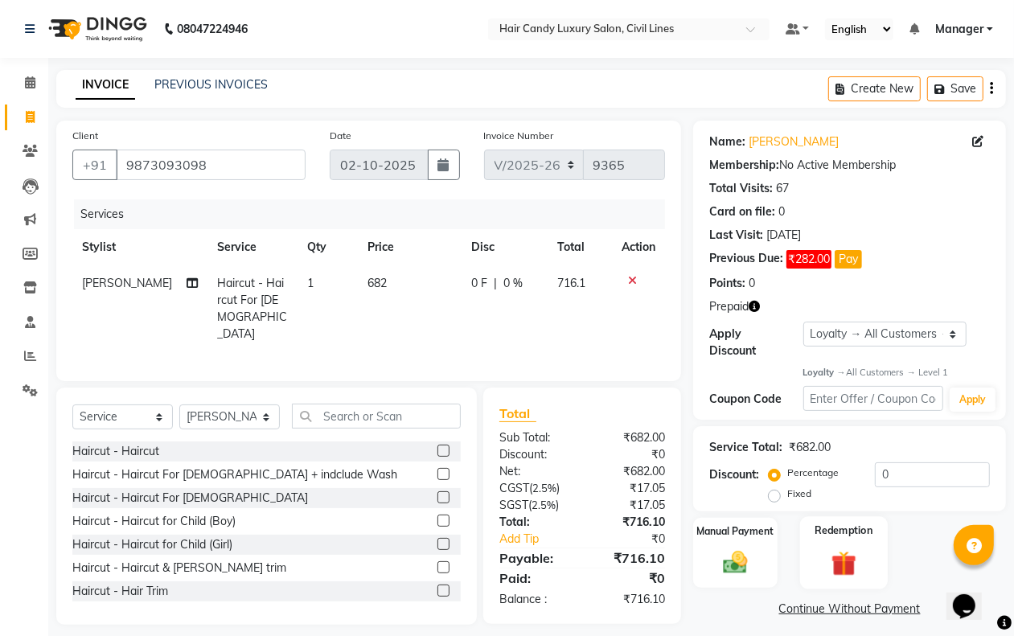
click at [849, 565] on img at bounding box center [844, 564] width 40 height 31
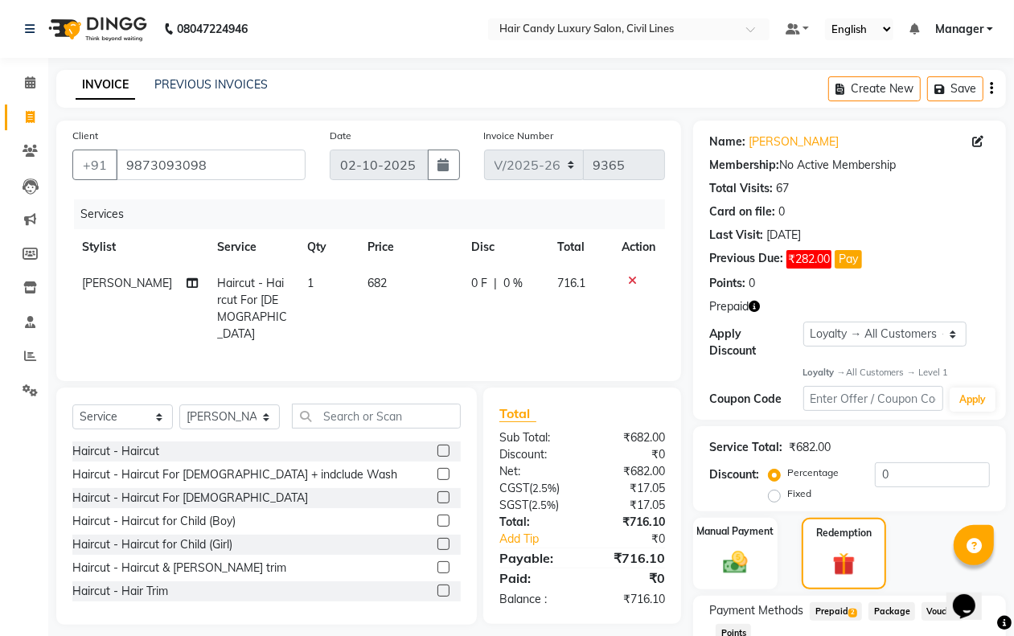
click at [841, 607] on span "Prepaid 2" at bounding box center [836, 612] width 52 height 19
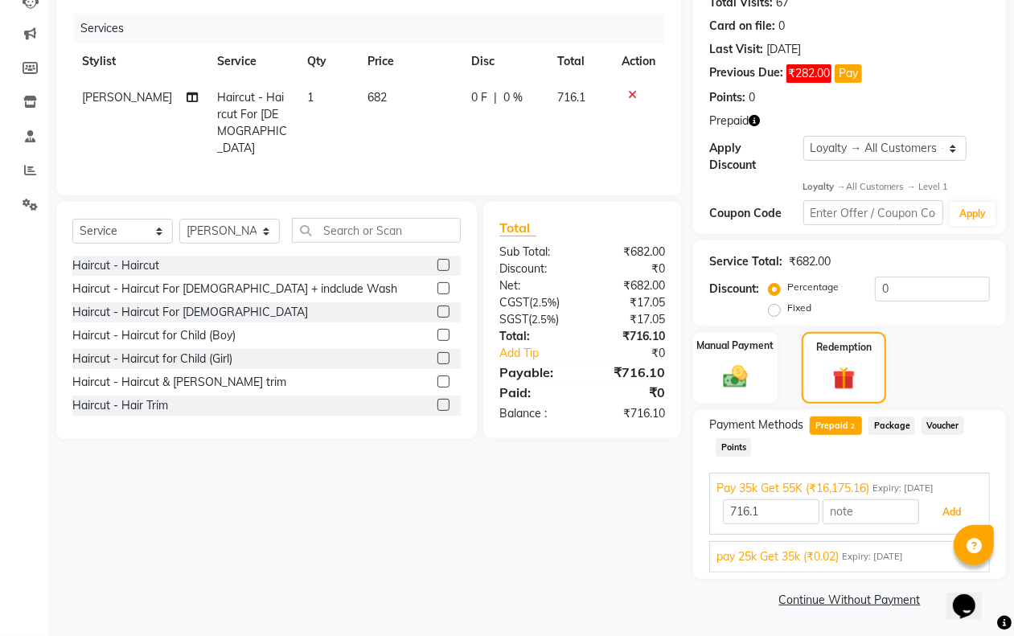
click at [940, 512] on button "Add" at bounding box center [952, 512] width 59 height 27
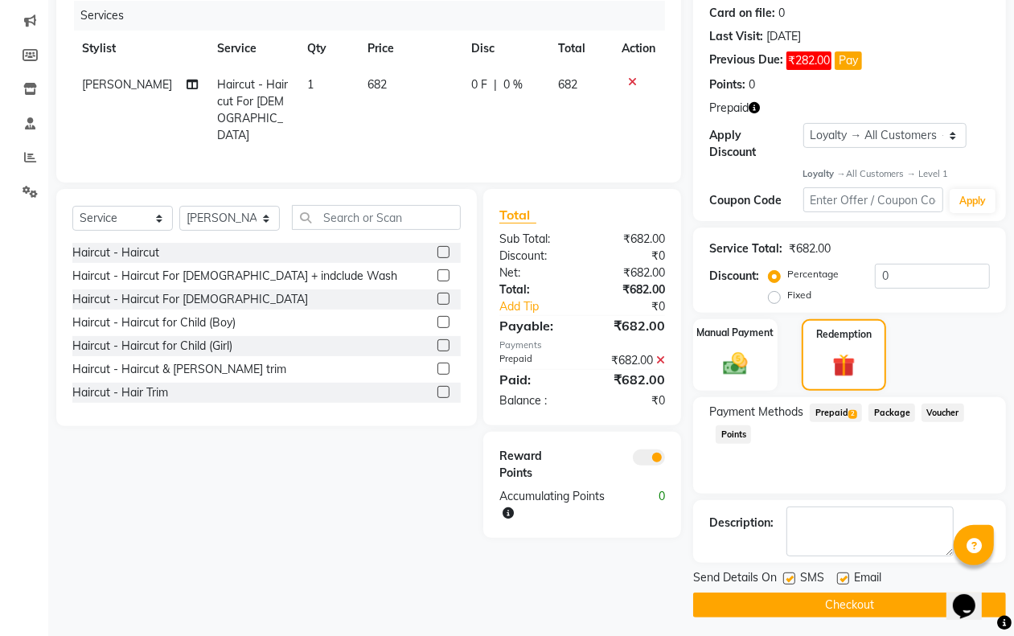
scroll to position [205, 0]
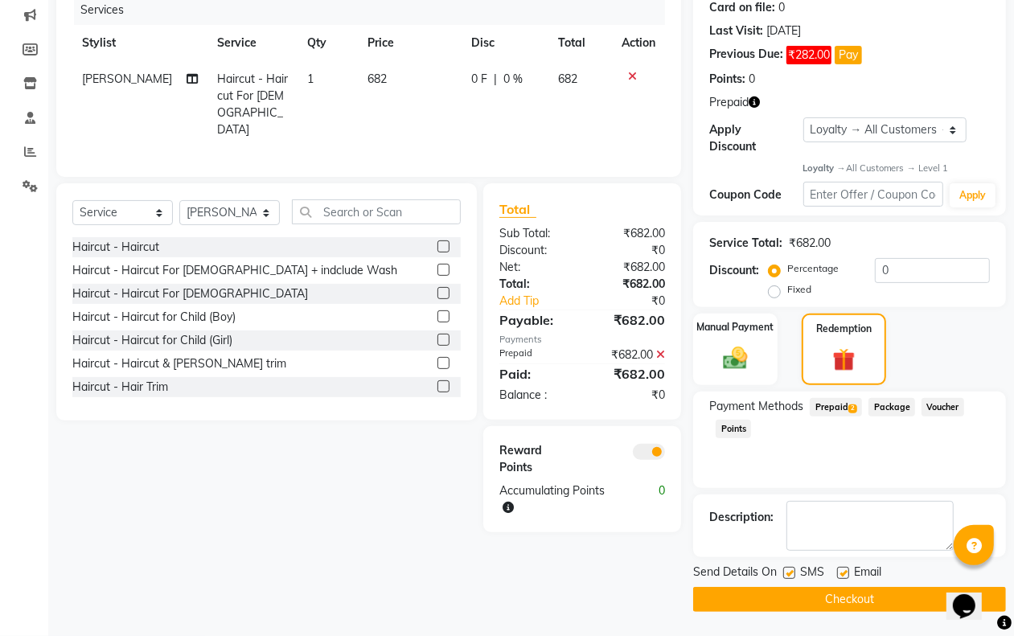
click at [644, 444] on span at bounding box center [649, 452] width 32 height 16
click at [665, 455] on input "checkbox" at bounding box center [665, 455] width 0 height 0
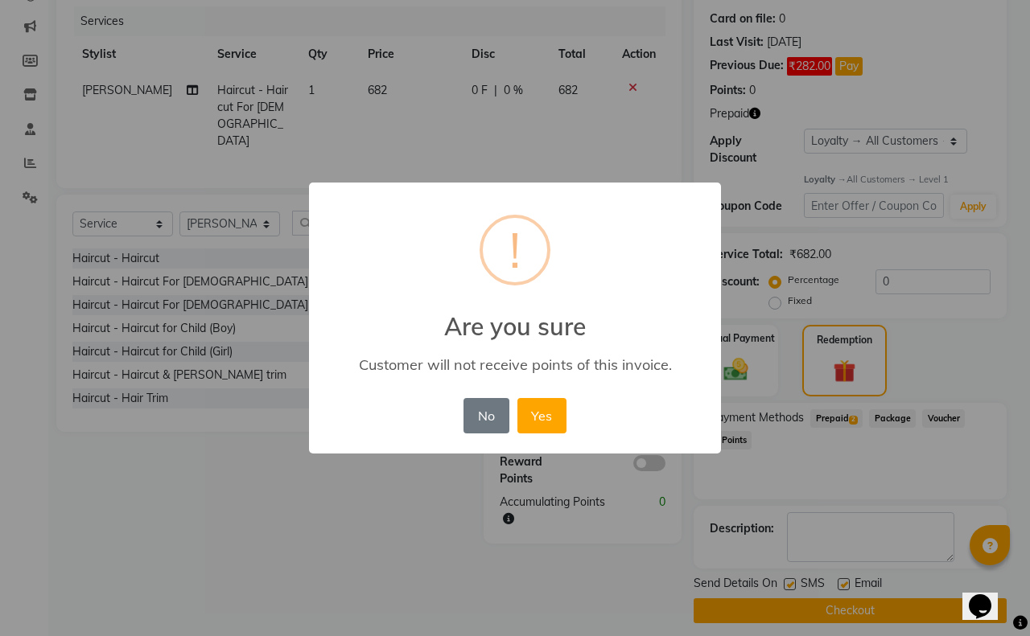
drag, startPoint x: 544, startPoint y: 414, endPoint x: 597, endPoint y: 440, distance: 59.0
click at [545, 413] on button "Yes" at bounding box center [541, 415] width 49 height 35
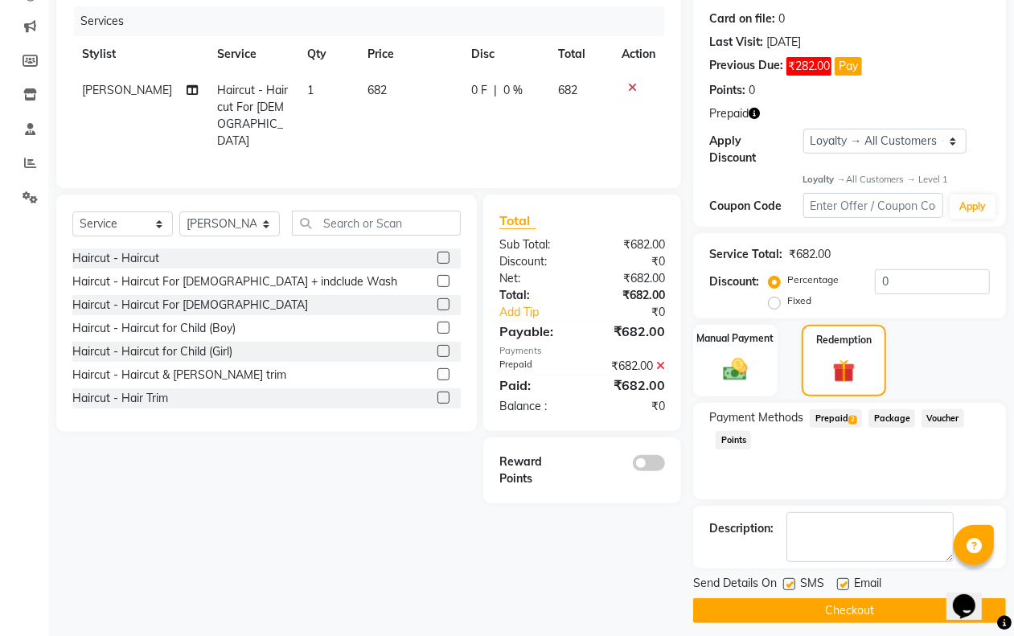
drag, startPoint x: 788, startPoint y: 584, endPoint x: 816, endPoint y: 586, distance: 28.2
click at [789, 584] on label at bounding box center [790, 584] width 12 height 12
click at [789, 584] on input "checkbox" at bounding box center [789, 585] width 10 height 10
checkbox input "false"
click at [841, 586] on label at bounding box center [843, 584] width 12 height 12
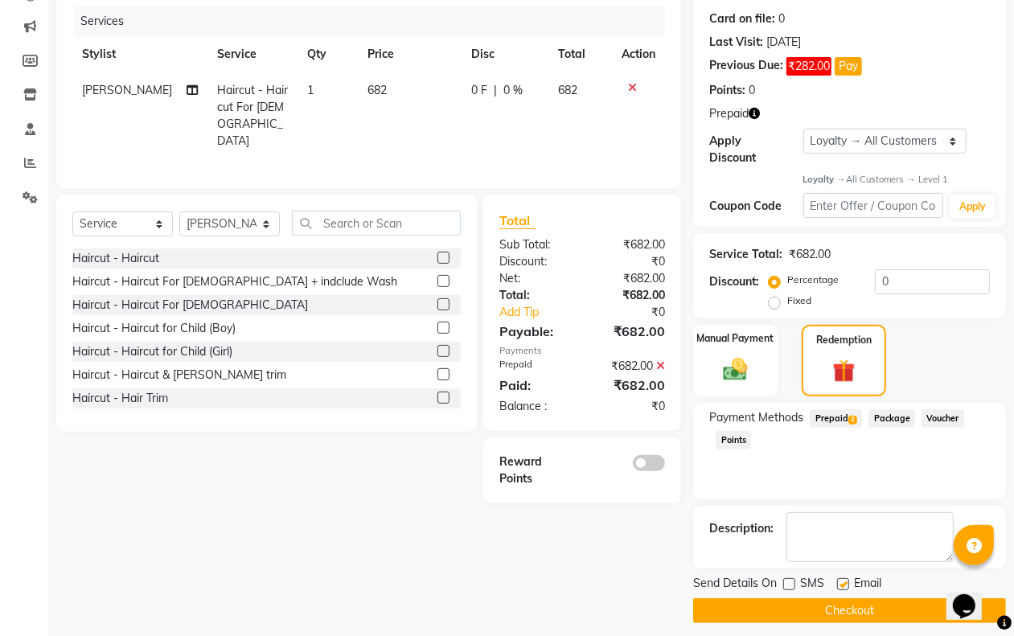
click at [841, 586] on input "checkbox" at bounding box center [842, 585] width 10 height 10
checkbox input "false"
click at [822, 611] on button "Checkout" at bounding box center [849, 610] width 313 height 25
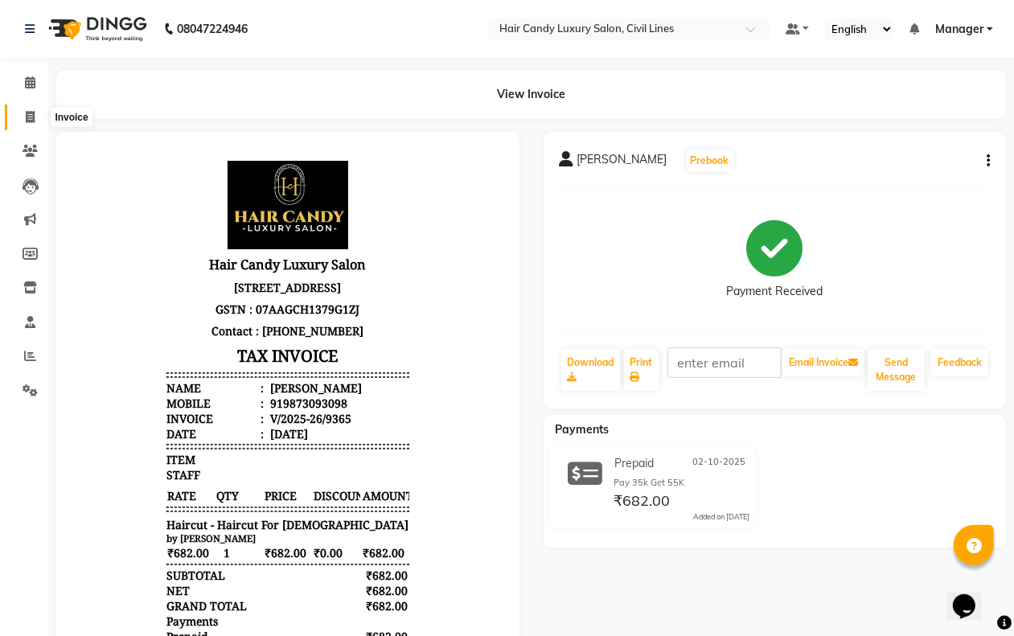
click at [27, 122] on icon at bounding box center [30, 117] width 9 height 12
select select "service"
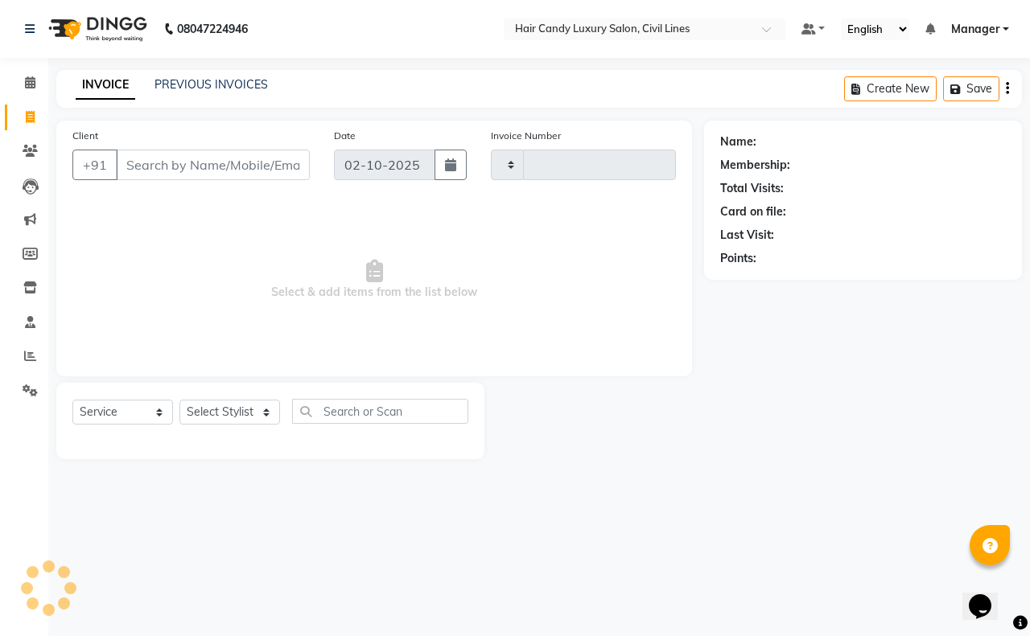
type input "9366"
select select "6308"
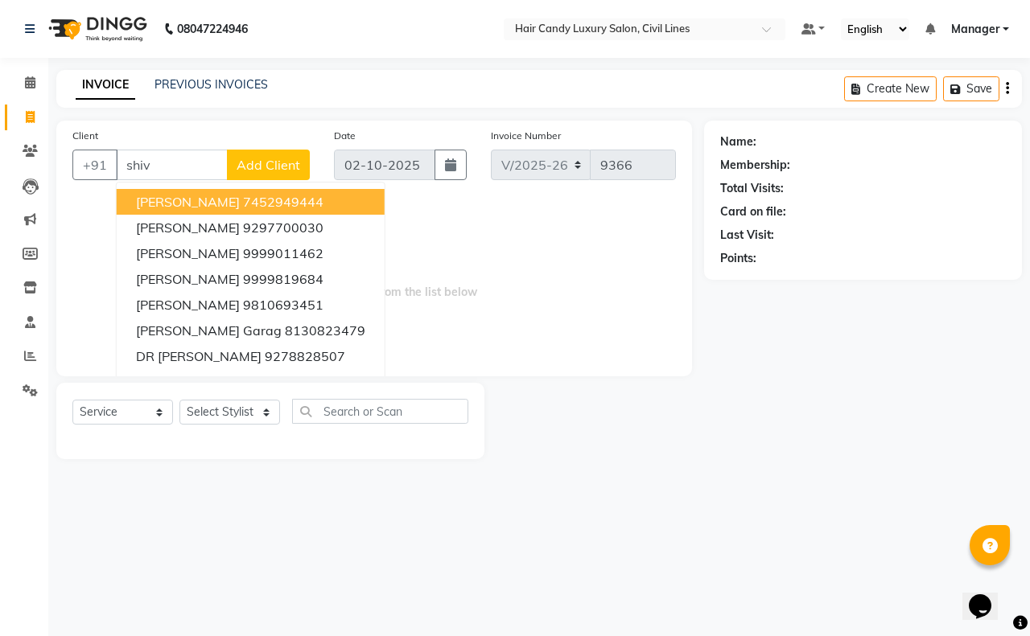
click at [181, 162] on input "shiv" at bounding box center [172, 165] width 112 height 31
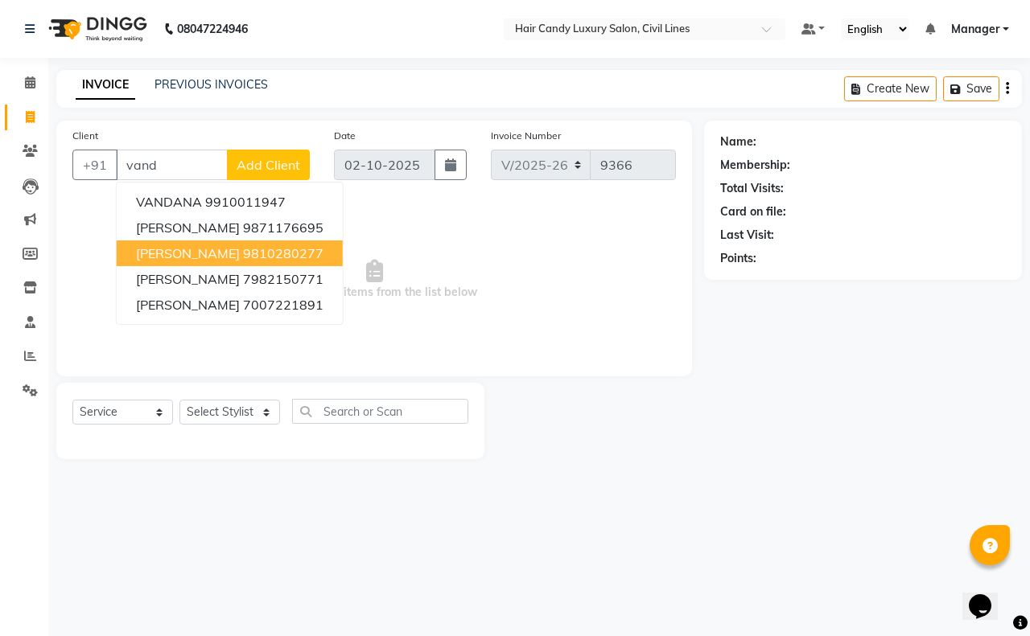
click at [201, 261] on button "vandana chopra 9810280277" at bounding box center [230, 254] width 226 height 26
type input "9810280277"
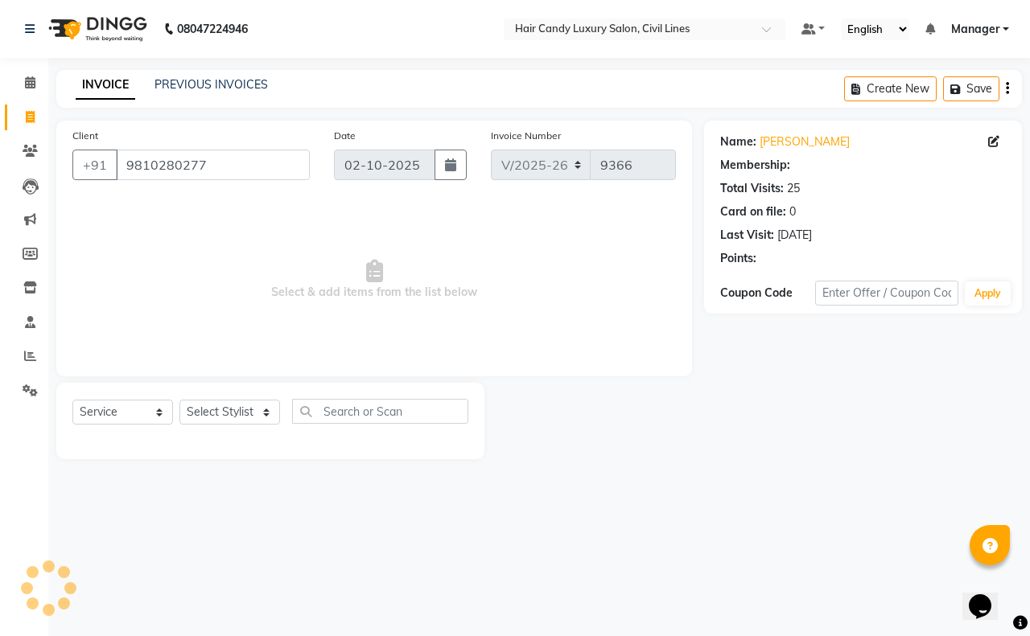
select select "2: Object"
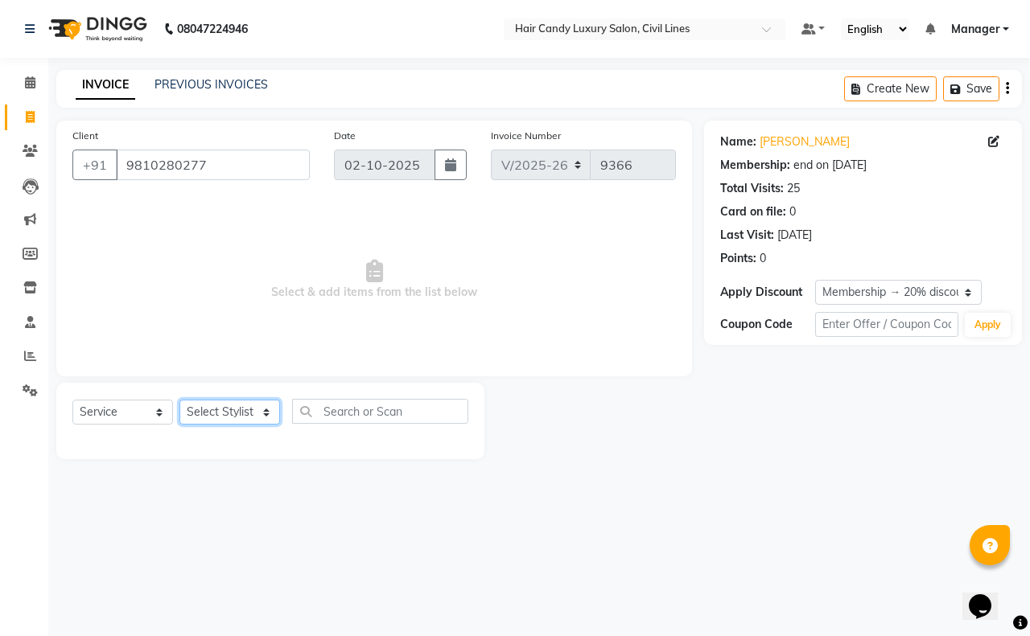
click at [199, 410] on select "Select Stylist aakib AASHU Aftab Arshal counter sale Danish DAULAT faisal jeet …" at bounding box center [229, 412] width 101 height 25
select select "47494"
click at [179, 400] on select "Select Stylist aakib AASHU Aftab Arshal counter sale Danish DAULAT faisal jeet …" at bounding box center [229, 412] width 101 height 25
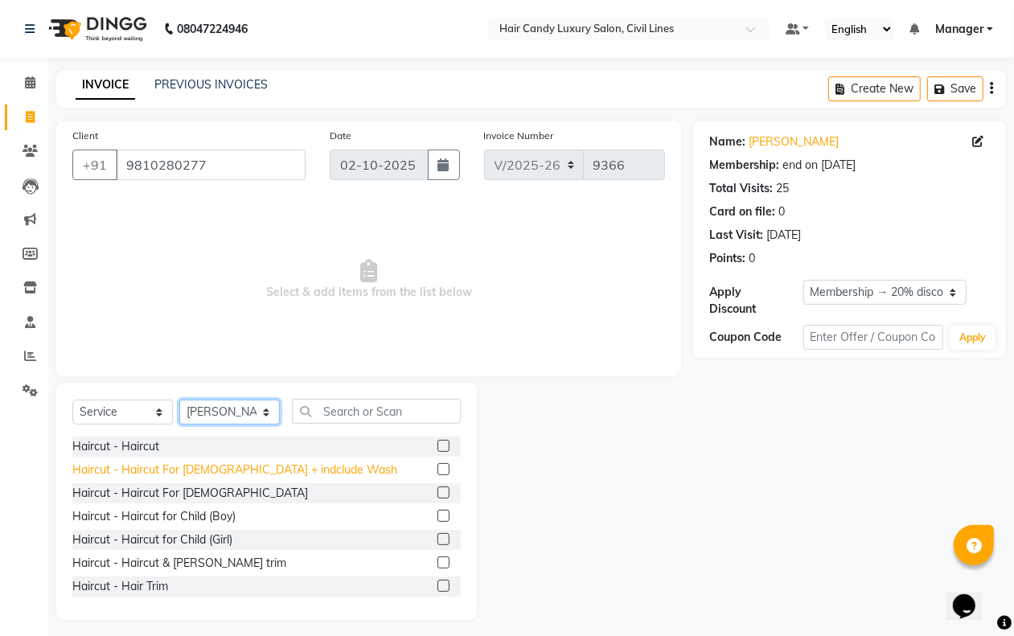
scroll to position [101, 0]
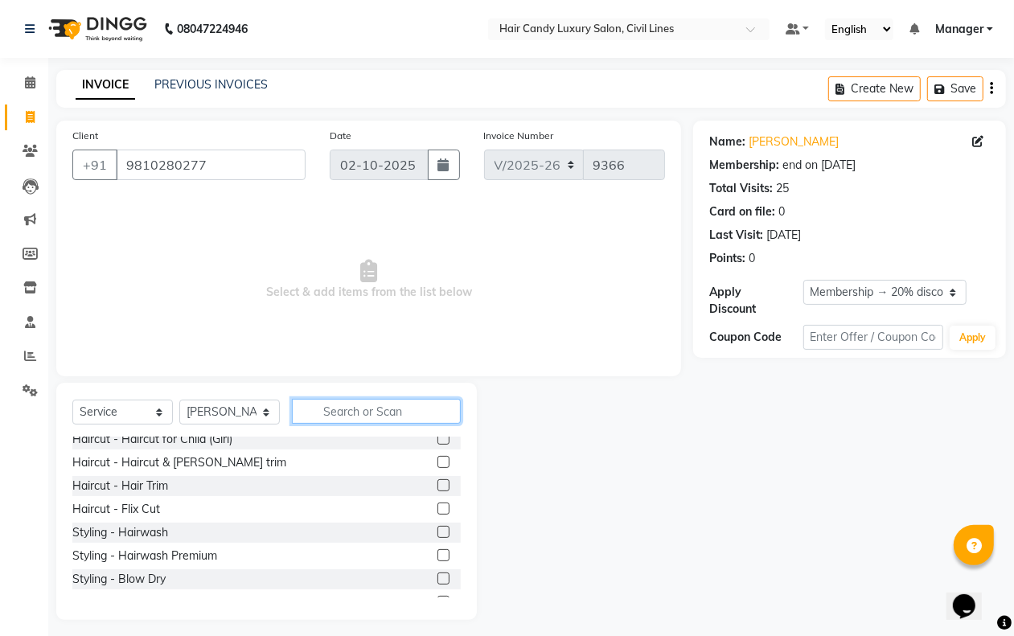
click at [331, 413] on input "text" at bounding box center [376, 411] width 169 height 25
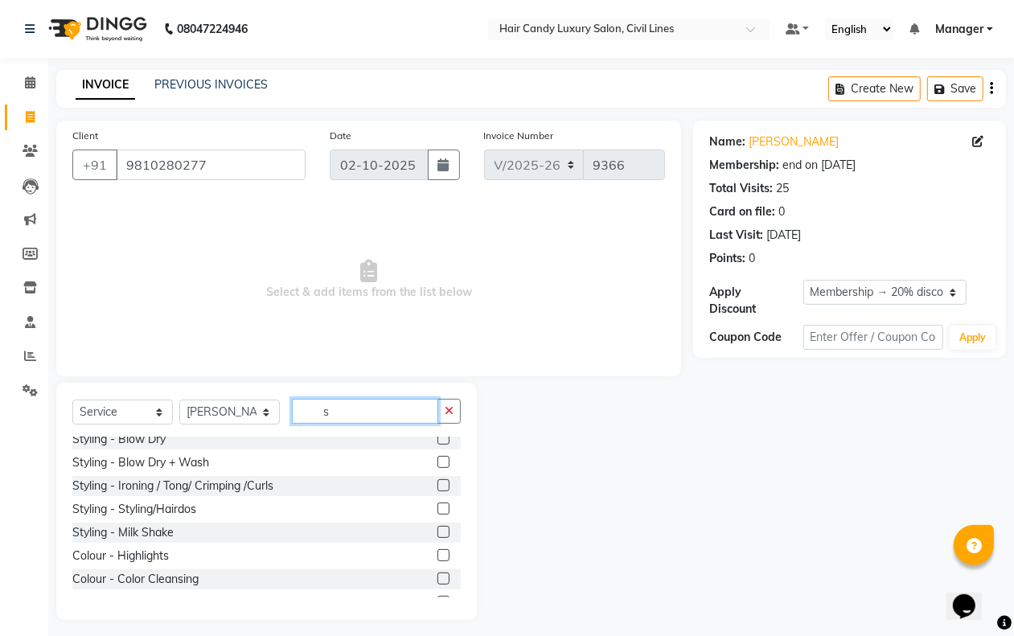
scroll to position [0, 0]
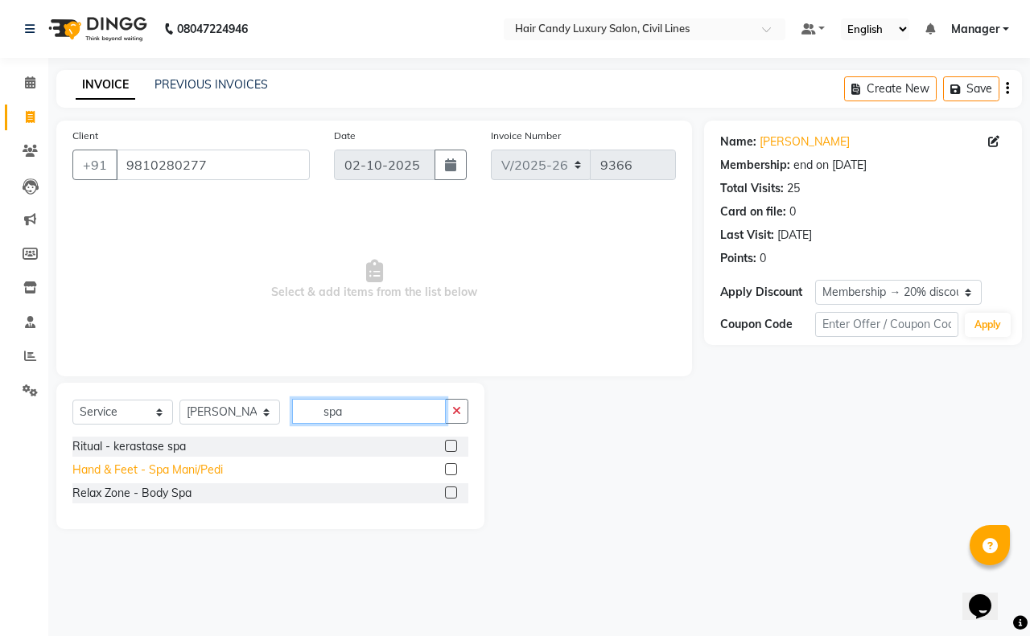
type input "spa"
click at [194, 469] on div "Hand & Feet - Spa Mani/Pedi" at bounding box center [147, 470] width 150 height 17
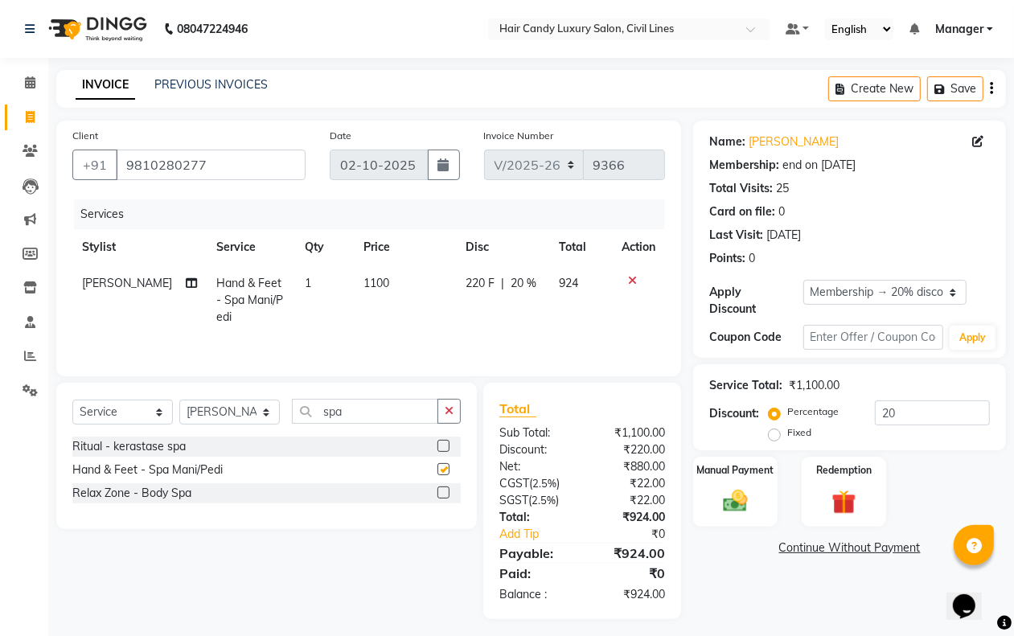
checkbox input "false"
click at [358, 412] on input "spa" at bounding box center [365, 411] width 146 height 25
drag, startPoint x: 291, startPoint y: 414, endPoint x: 276, endPoint y: 417, distance: 15.5
click at [290, 414] on div "Select Service Product Membership Package Voucher Prepaid Gift Card Select Styl…" at bounding box center [266, 418] width 389 height 38
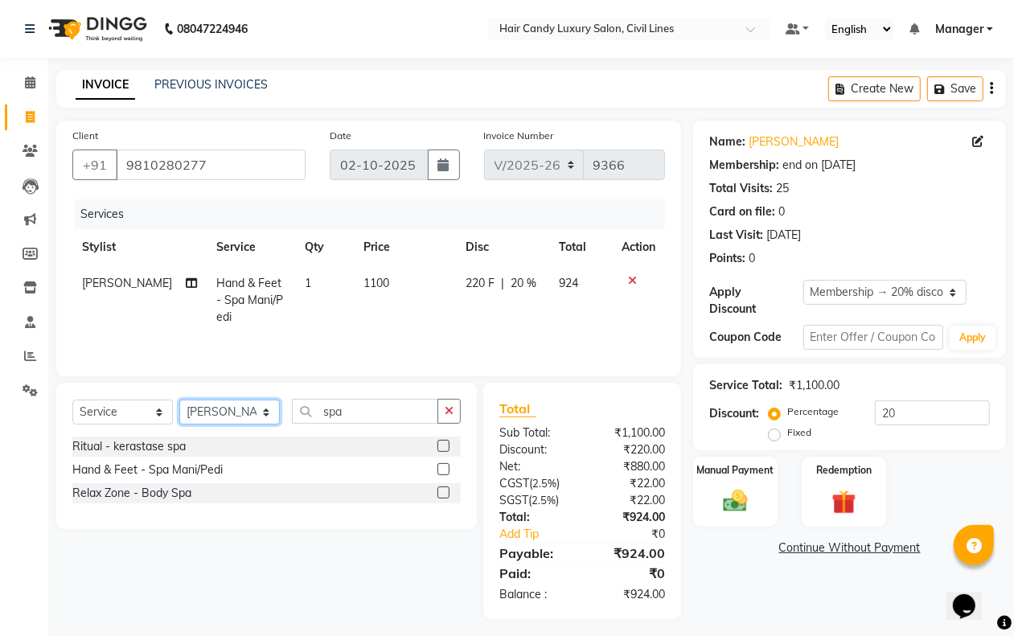
click at [255, 420] on select "Select Stylist aakib AASHU Aftab Arshal counter sale Danish DAULAT faisal jeet …" at bounding box center [229, 412] width 101 height 25
select select "47488"
click at [179, 402] on select "Select Stylist aakib AASHU Aftab Arshal counter sale Danish DAULAT faisal jeet …" at bounding box center [229, 412] width 101 height 25
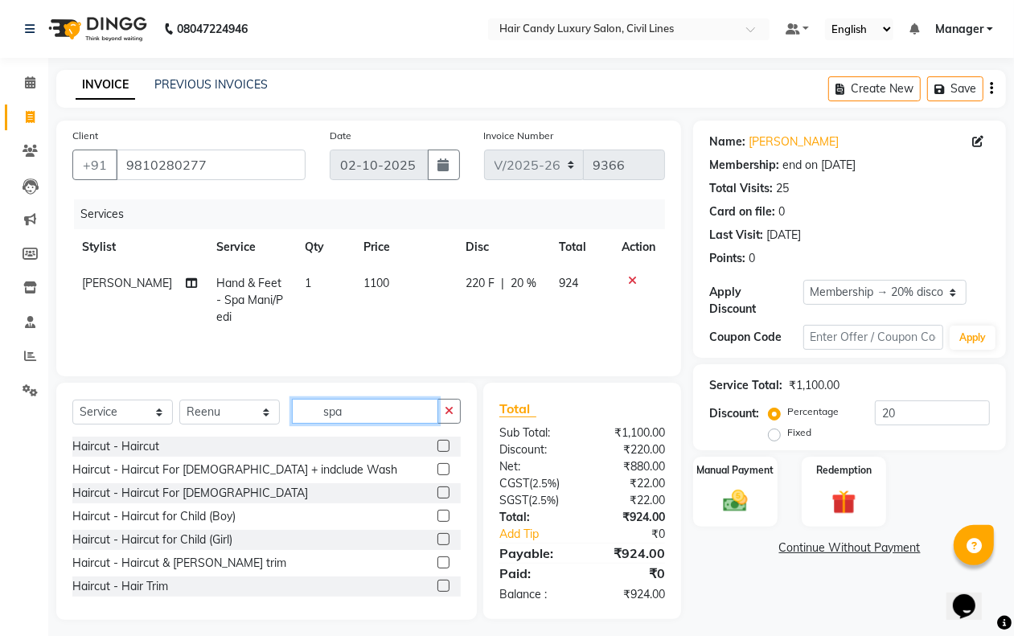
click at [360, 418] on input "spa" at bounding box center [365, 411] width 146 height 25
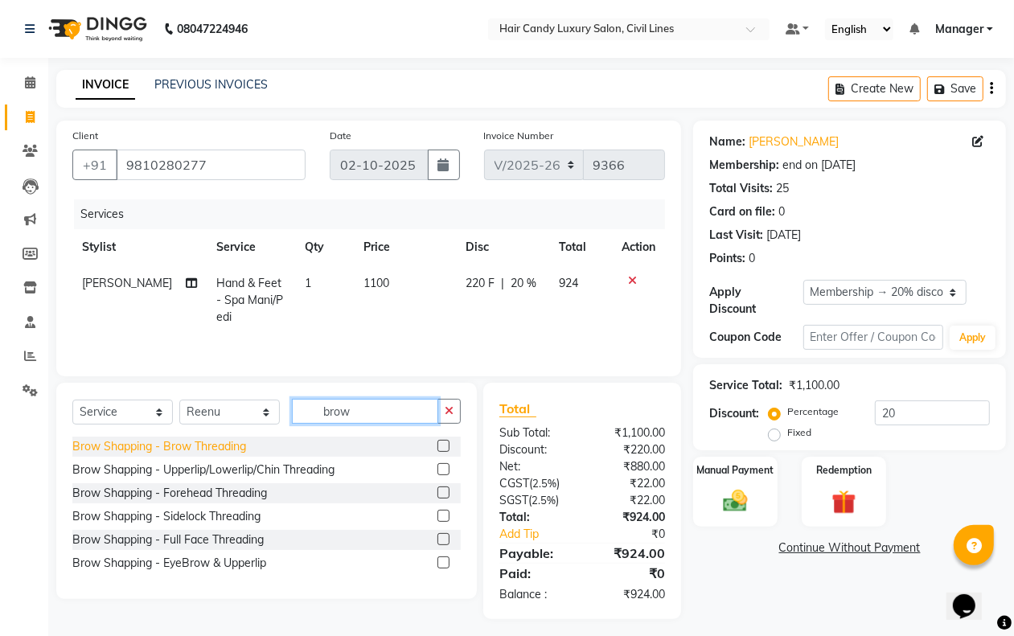
type input "brow"
click at [226, 451] on div "Brow Shapping - Brow Threading" at bounding box center [159, 446] width 174 height 17
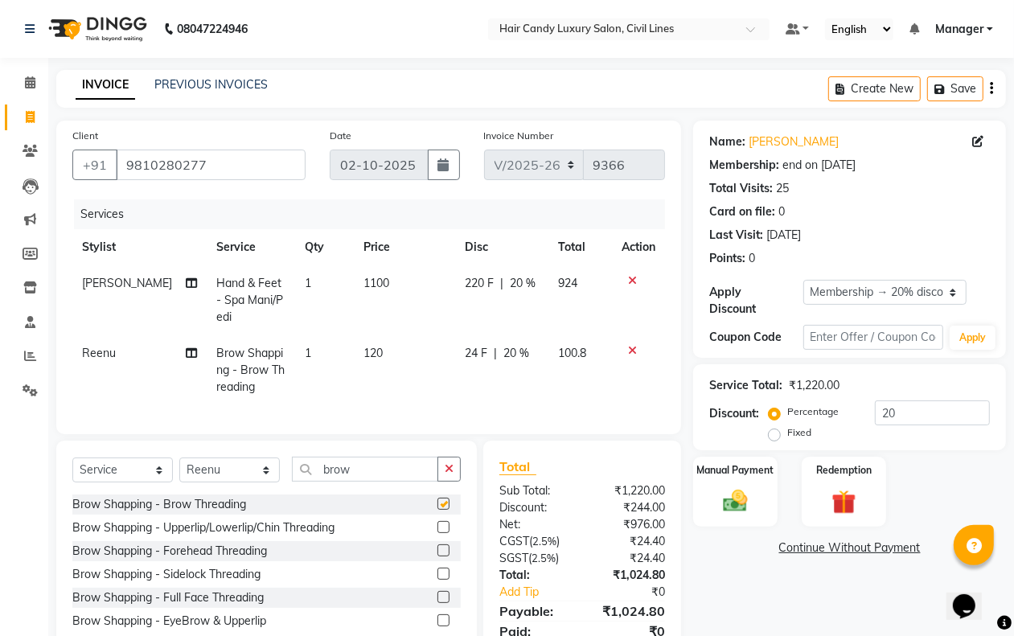
checkbox input "false"
click at [356, 475] on input "brow" at bounding box center [365, 469] width 146 height 25
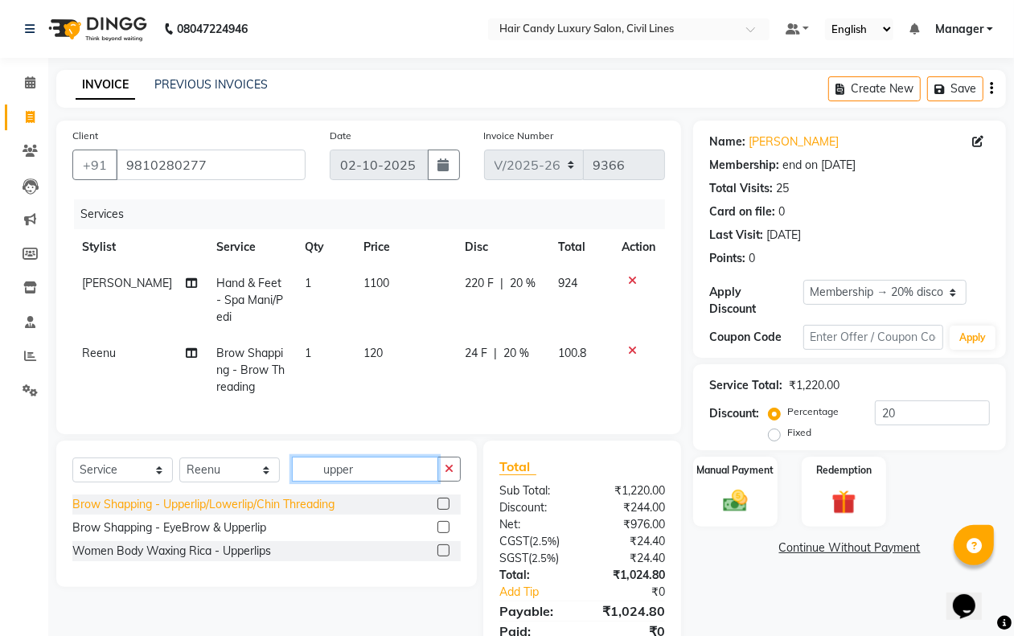
type input "upper"
click at [220, 513] on div "Brow Shapping - Upperlip/Lowerlip/Chin Threading" at bounding box center [203, 504] width 262 height 17
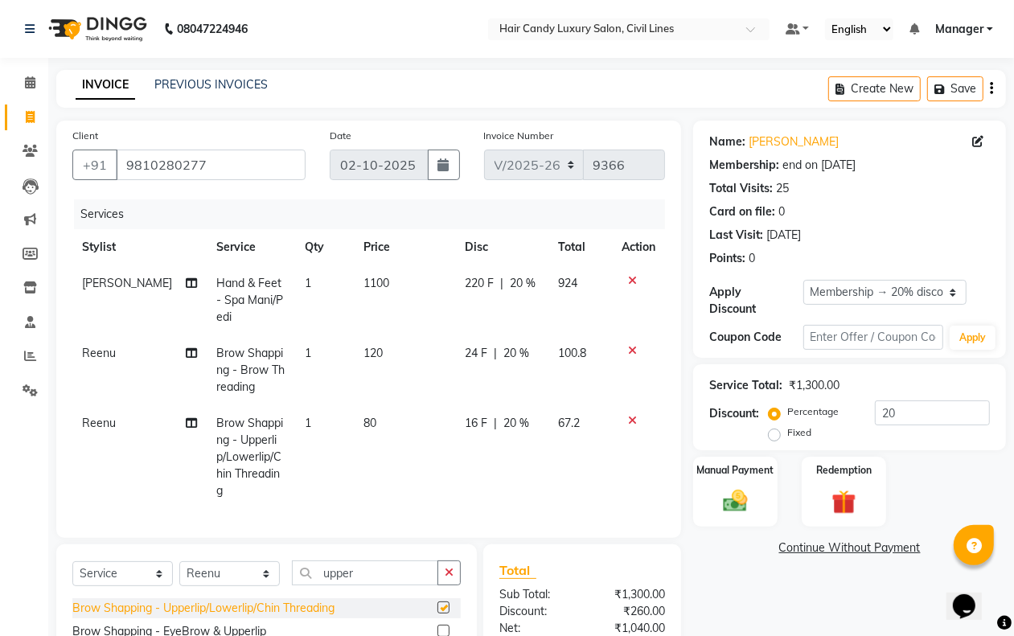
checkbox input "false"
click at [302, 352] on td "1" at bounding box center [324, 370] width 59 height 70
select select "47488"
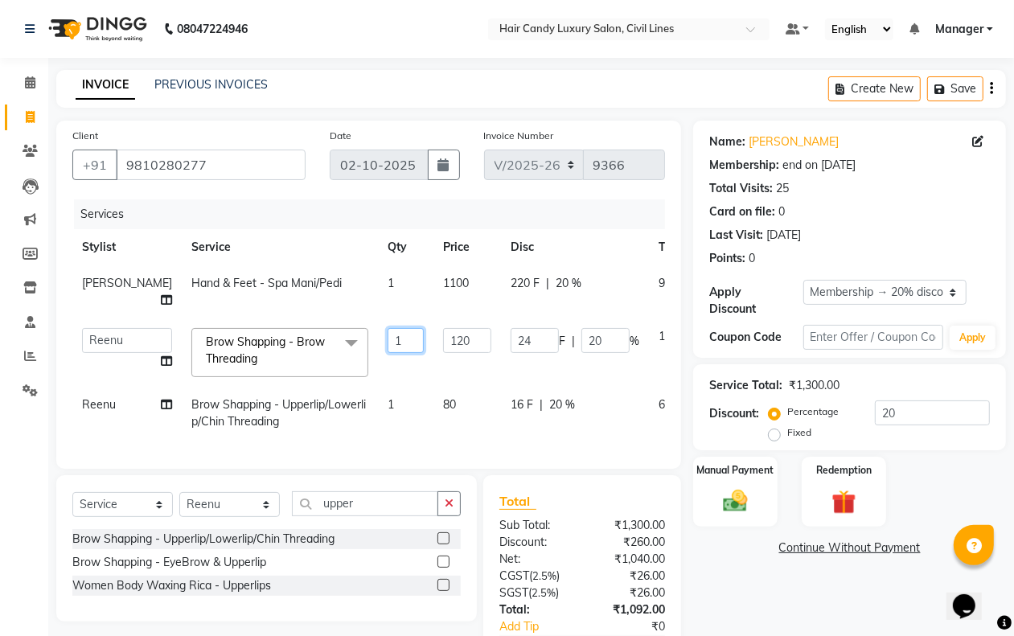
click at [388, 339] on input "1" at bounding box center [406, 340] width 36 height 25
type input "2"
click at [360, 410] on tr "Reenu Brow Shapping - Upperlip/Lowerlip/Chin Threading 1 80 16 F | 20 % 67.2" at bounding box center [410, 413] width 677 height 53
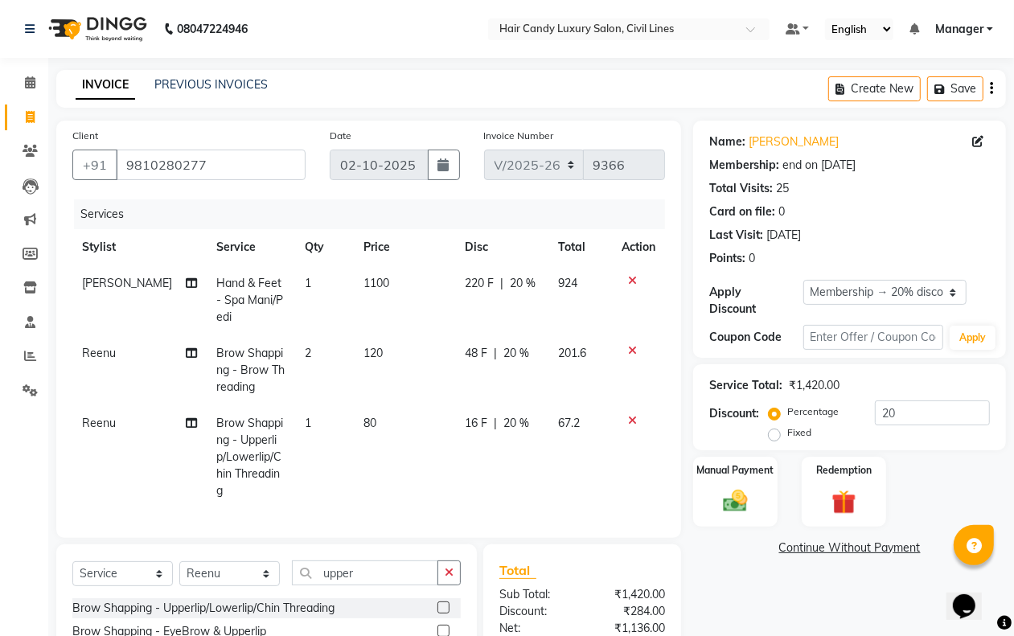
click at [315, 436] on td "1" at bounding box center [324, 457] width 59 height 104
select select "47488"
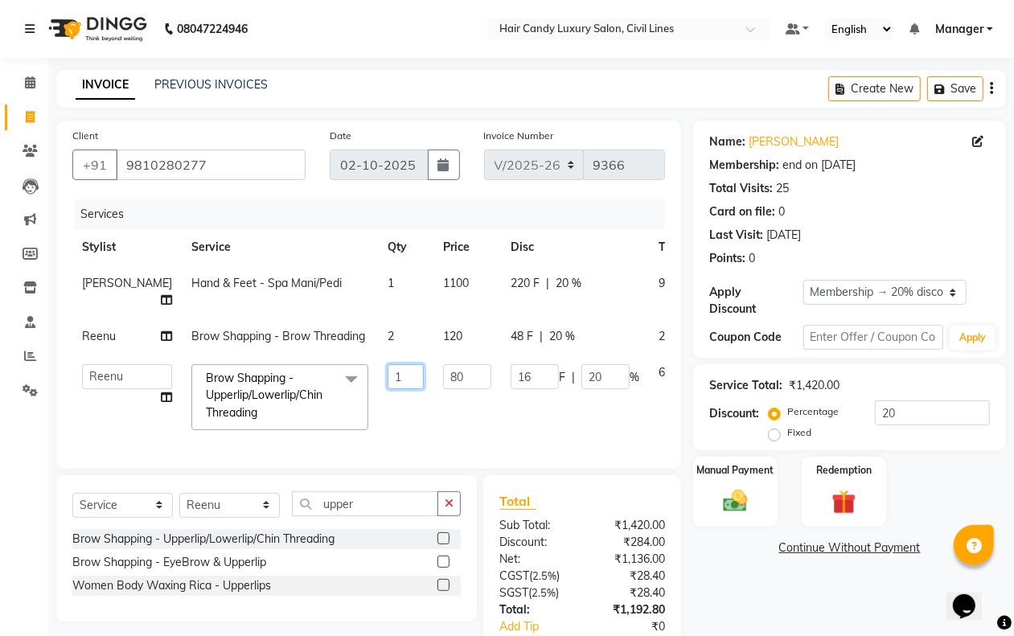
click at [388, 389] on input "1" at bounding box center [406, 376] width 36 height 25
type input "2"
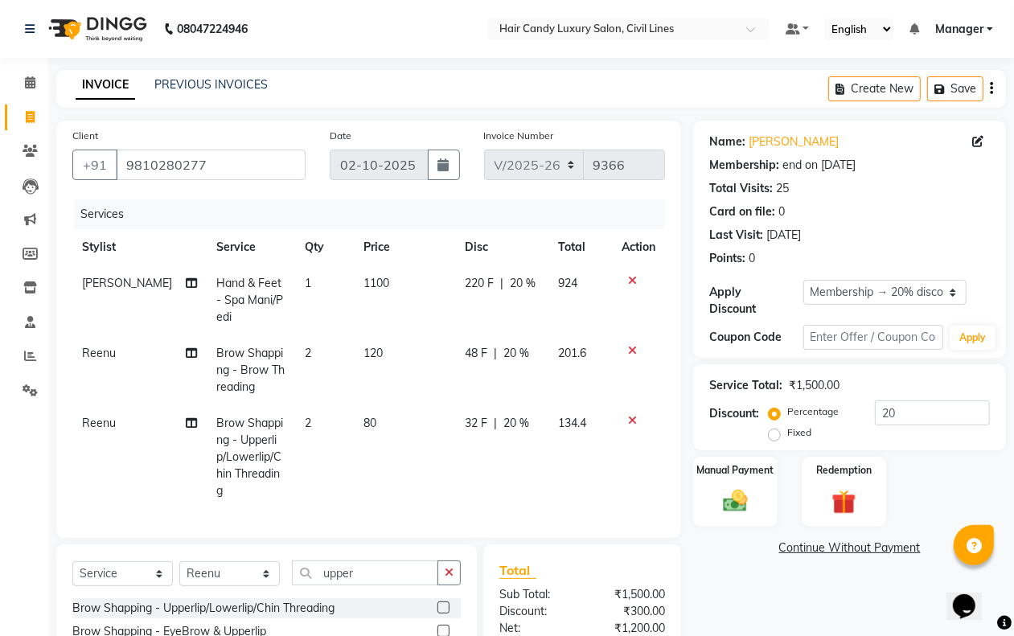
drag, startPoint x: 688, startPoint y: 535, endPoint x: 696, endPoint y: 559, distance: 25.4
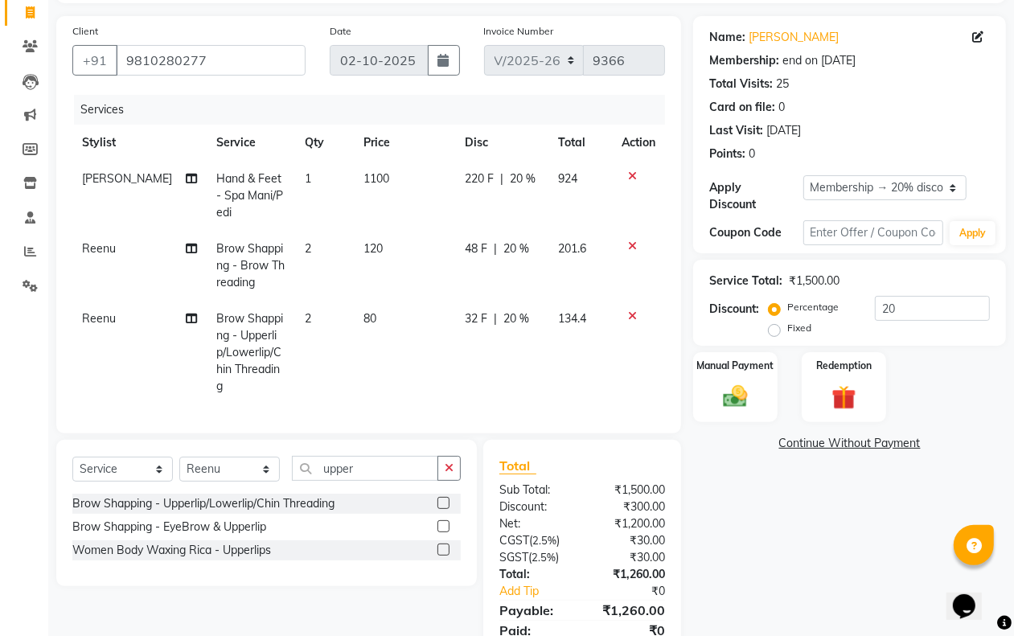
scroll to position [167, 0]
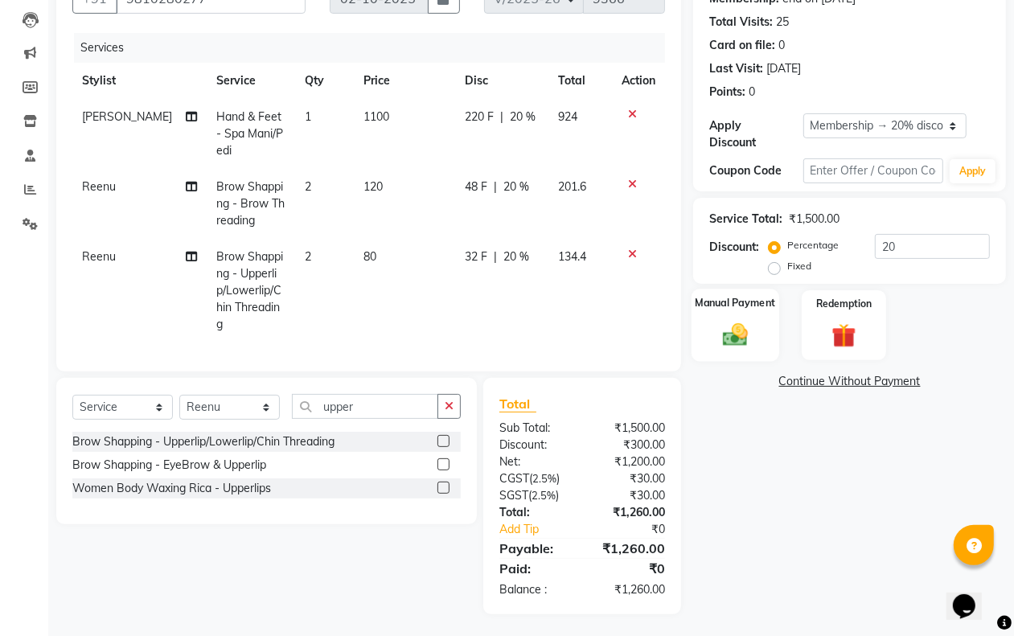
click at [738, 323] on img at bounding box center [735, 334] width 40 height 29
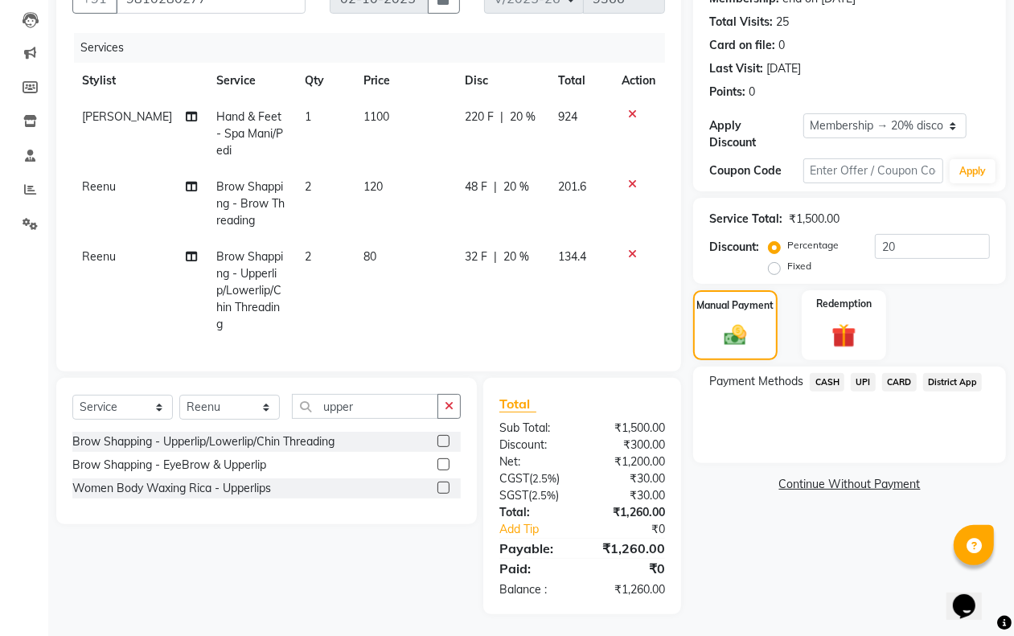
click at [817, 376] on span "CASH" at bounding box center [827, 382] width 35 height 19
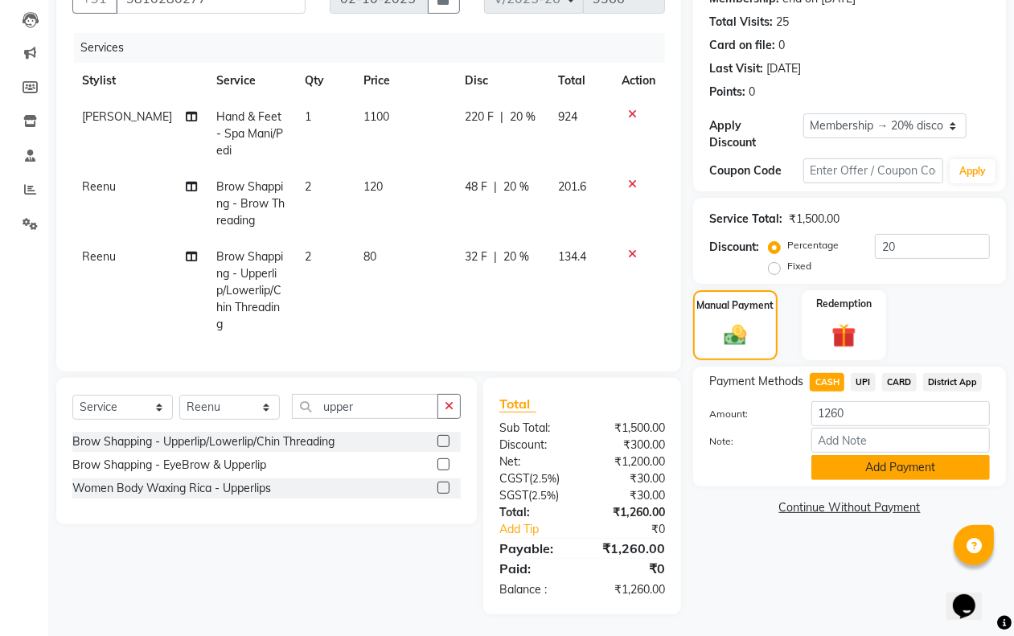
click at [833, 460] on button "Add Payment" at bounding box center [901, 467] width 179 height 25
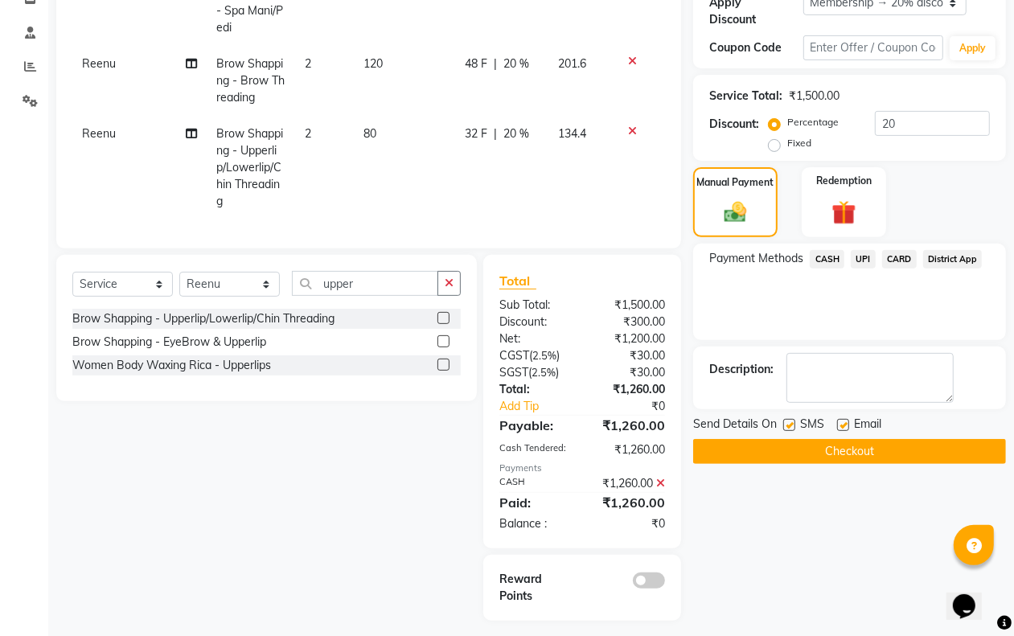
scroll to position [295, 0]
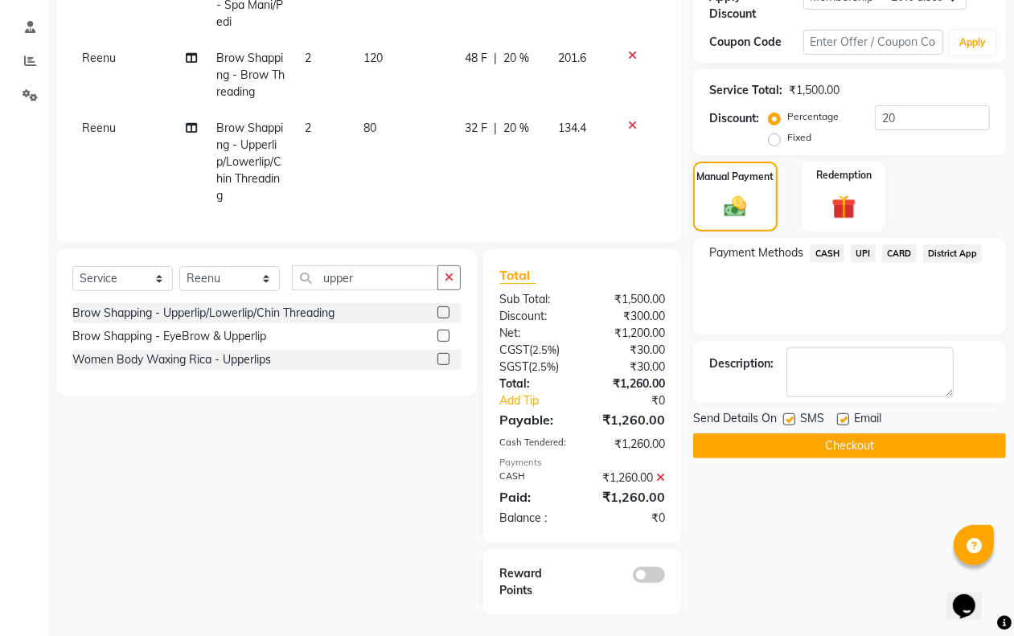
click at [806, 444] on button "Checkout" at bounding box center [849, 446] width 313 height 25
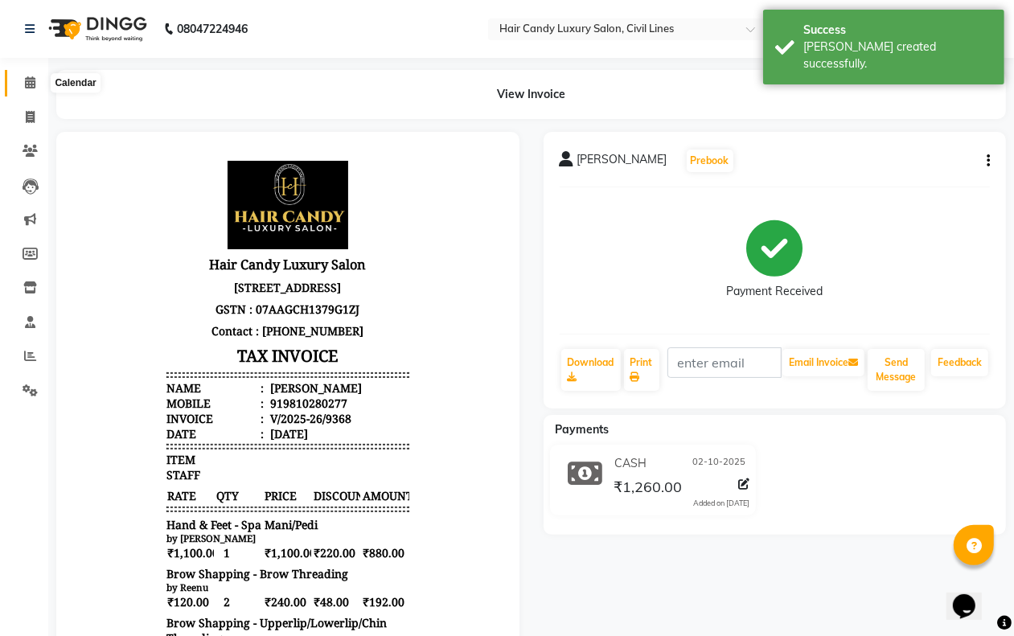
click at [32, 85] on icon at bounding box center [30, 82] width 10 height 12
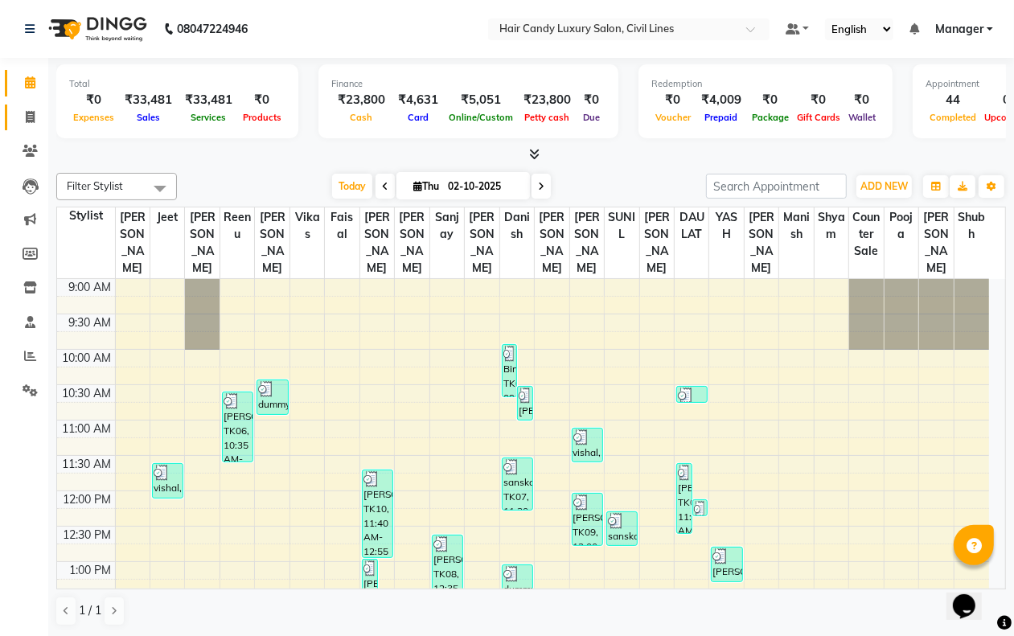
click at [33, 127] on link "Invoice" at bounding box center [24, 118] width 39 height 27
select select "6308"
select select "service"
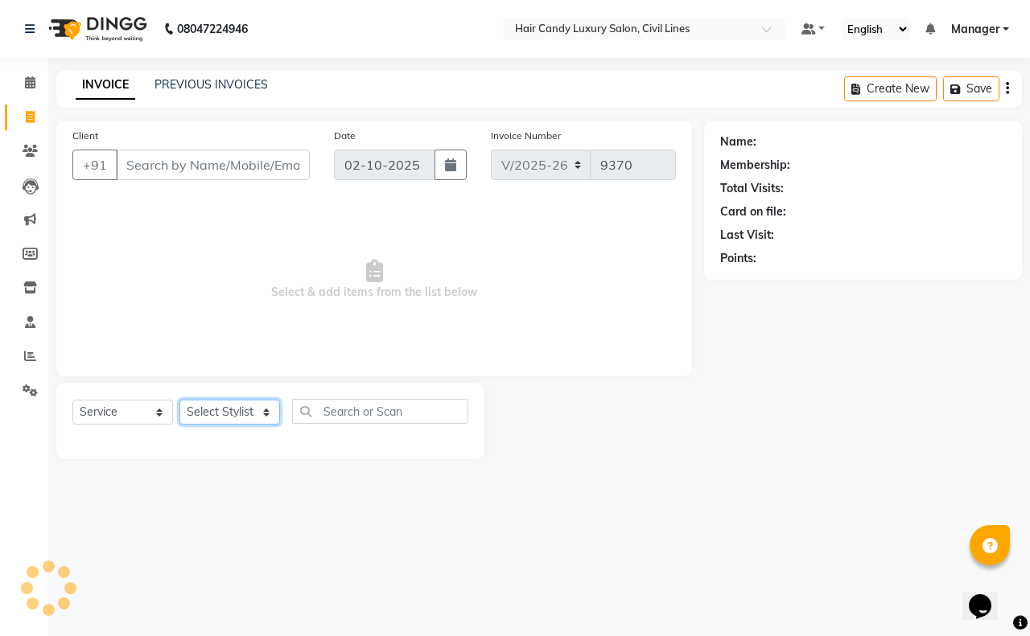
click at [239, 414] on select "Select Stylist aakib AASHU Aftab Arshal counter sale Danish DAULAT faisal jeet …" at bounding box center [229, 412] width 101 height 25
select select "47493"
click at [179, 400] on select "Select Stylist aakib AASHU Aftab Arshal counter sale Danish DAULAT faisal jeet …" at bounding box center [229, 412] width 101 height 25
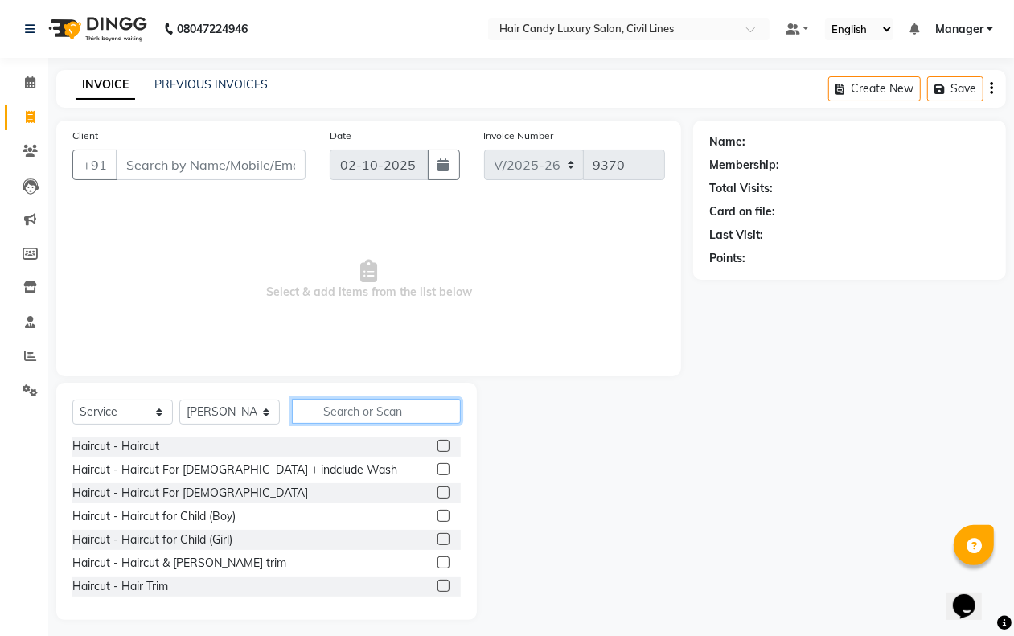
click at [342, 413] on input "text" at bounding box center [376, 411] width 169 height 25
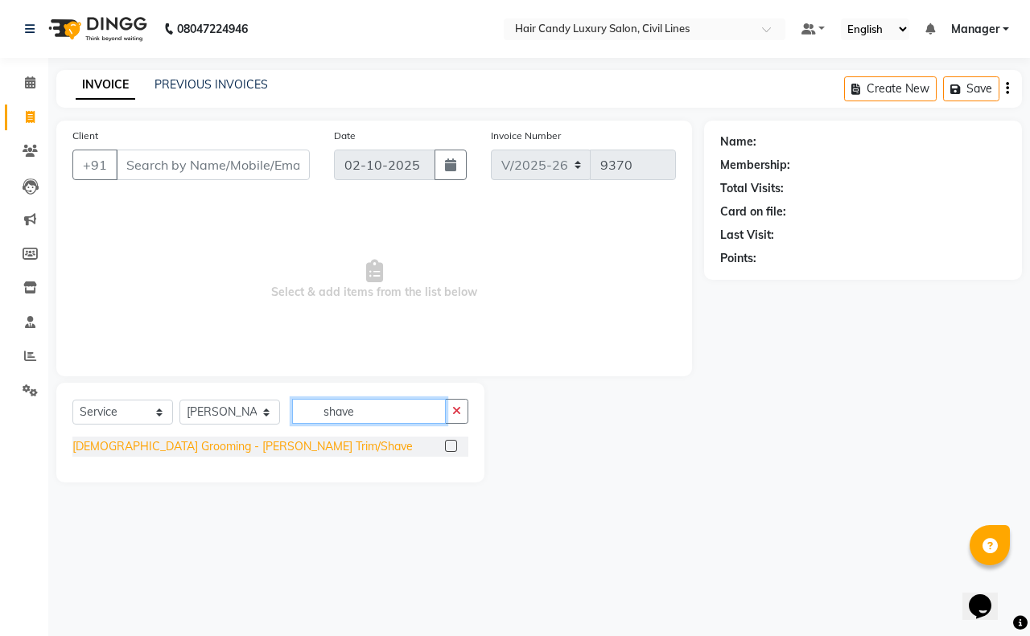
type input "shave"
click at [241, 455] on div "Male Grooming - Beard Trim/Shave" at bounding box center [242, 446] width 340 height 17
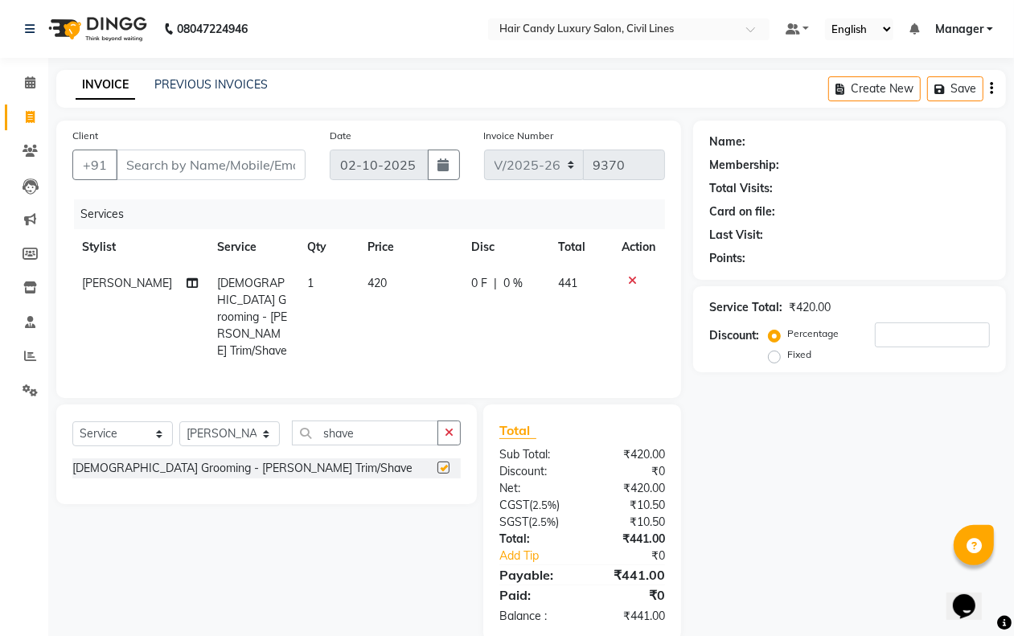
checkbox input "false"
drag, startPoint x: 227, startPoint y: 179, endPoint x: 234, endPoint y: 171, distance: 11.4
click at [233, 171] on div "+91" at bounding box center [188, 165] width 233 height 31
click at [234, 170] on input "Client" at bounding box center [211, 165] width 190 height 31
type input "9"
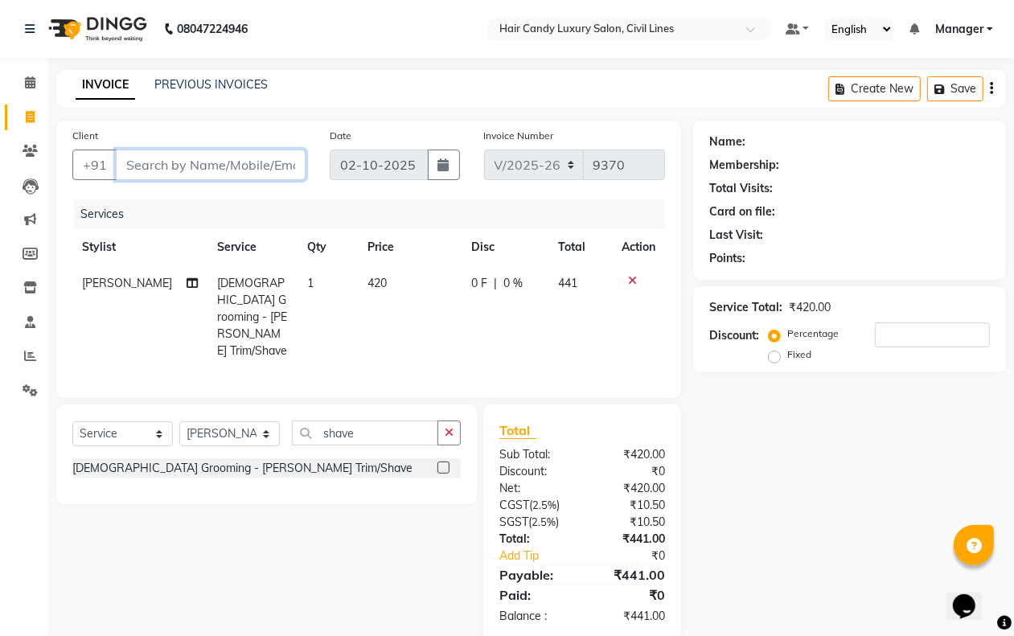
type input "0"
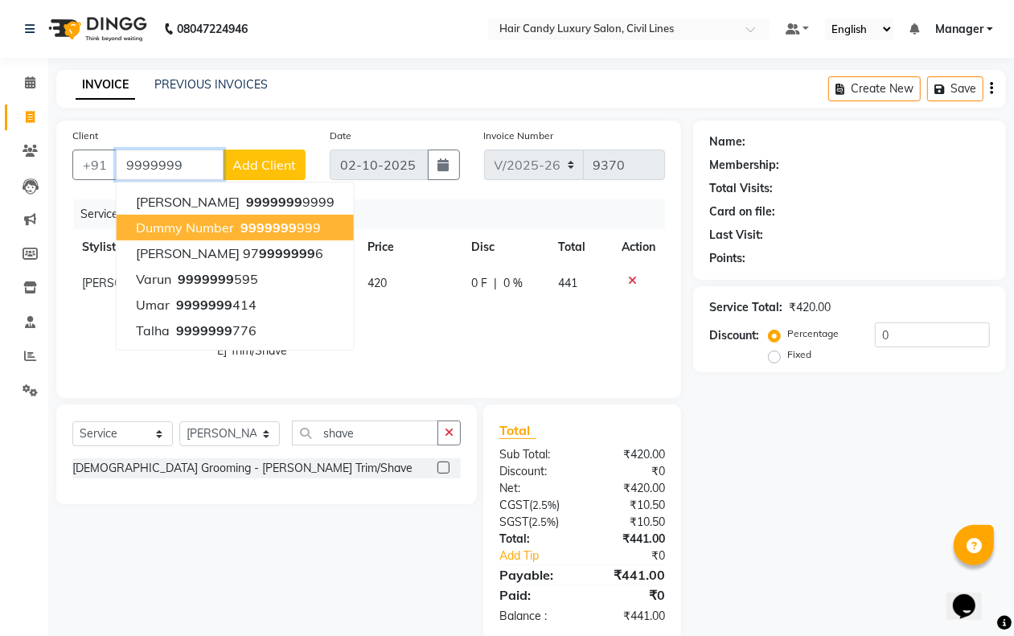
click at [241, 223] on span "9999999" at bounding box center [269, 228] width 56 height 16
type input "9999999999"
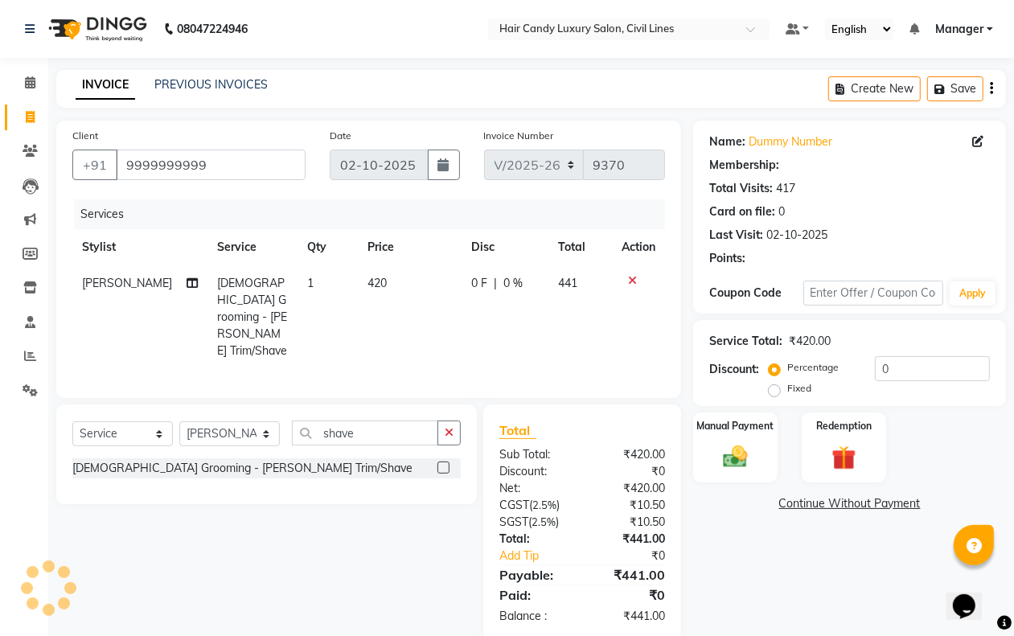
select select "1: Object"
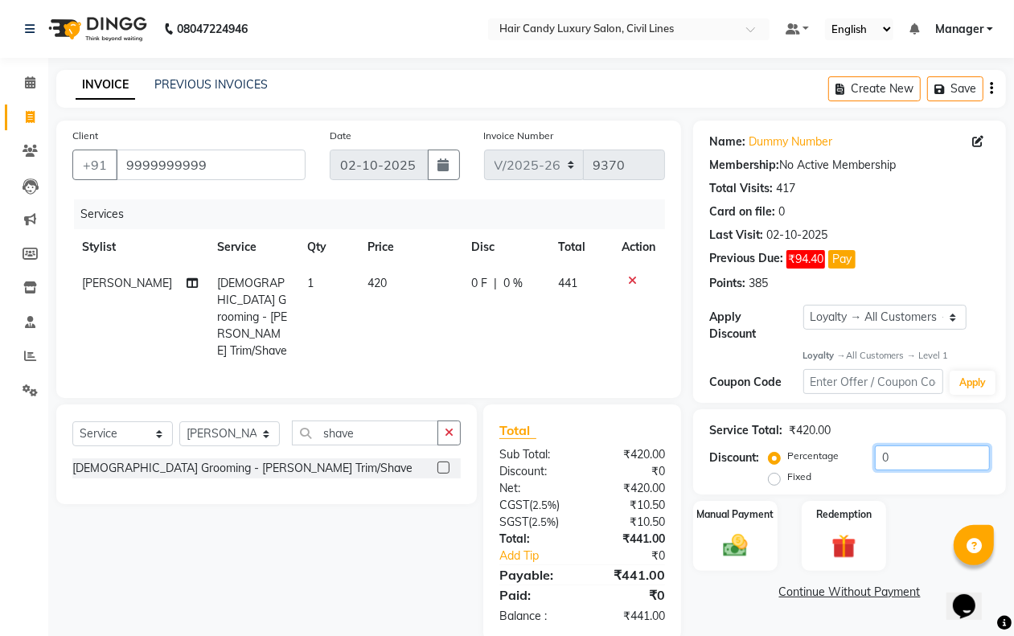
click at [887, 448] on input "0" at bounding box center [932, 458] width 115 height 25
click at [894, 459] on input "0" at bounding box center [932, 458] width 115 height 25
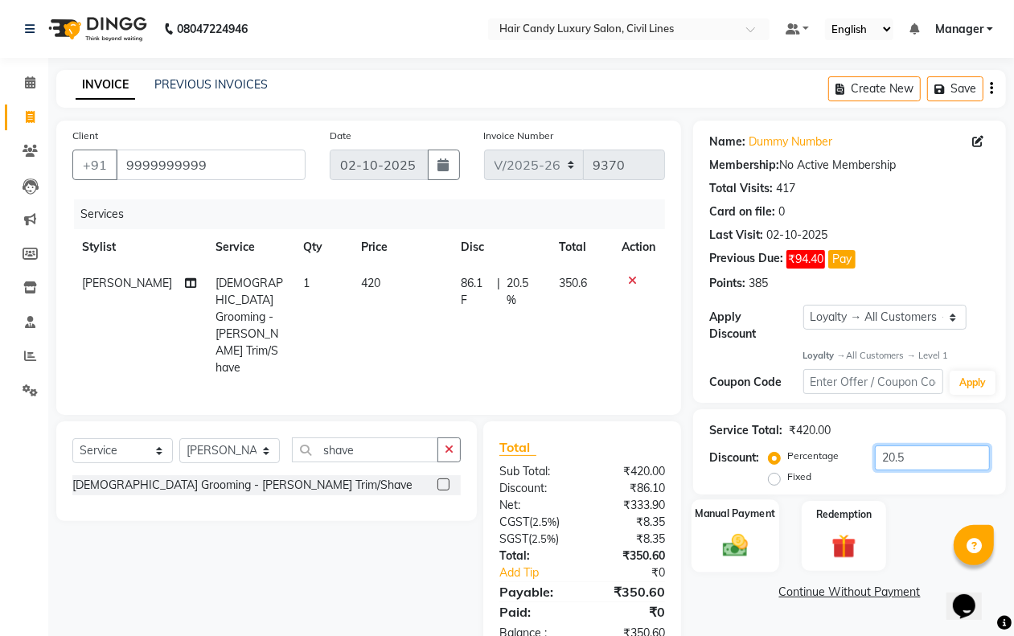
type input "20.5"
click at [721, 527] on div "Manual Payment" at bounding box center [736, 536] width 88 height 73
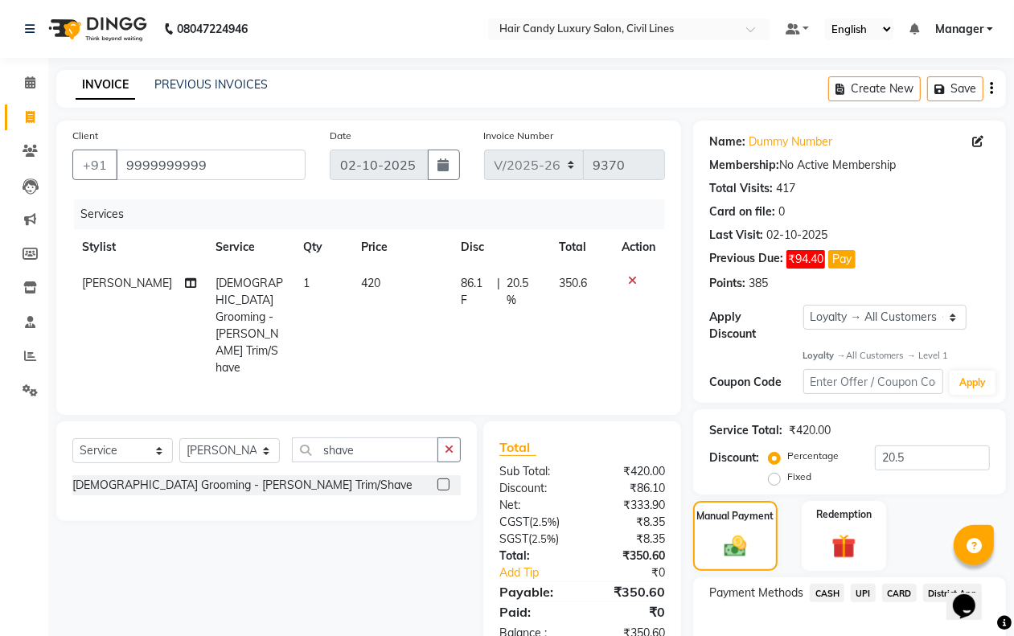
click at [827, 596] on span "CASH" at bounding box center [827, 593] width 35 height 19
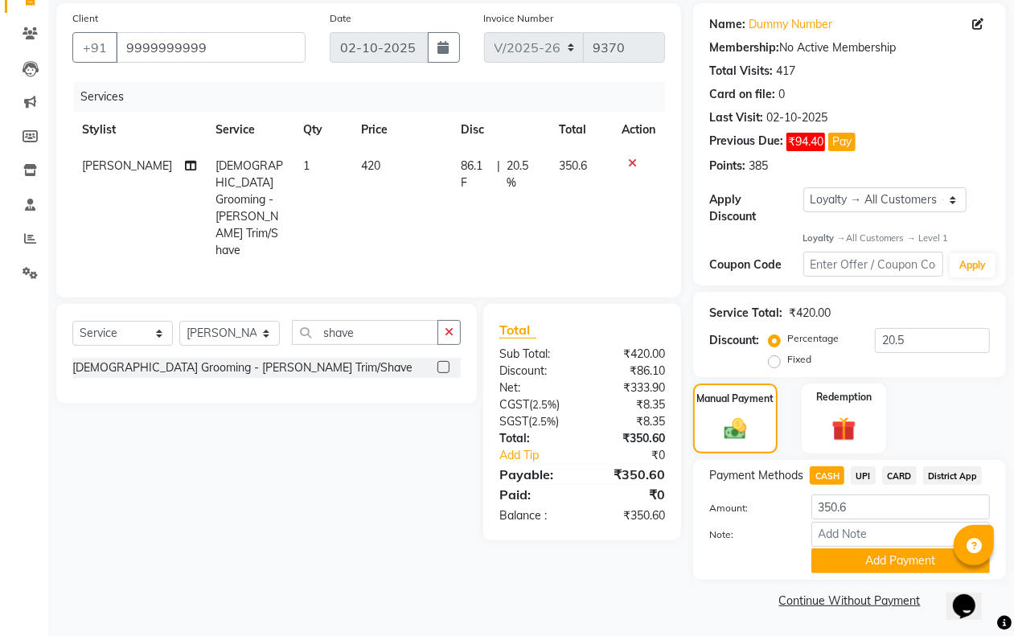
click at [842, 574] on div "Payment Methods CASH UPI CARD District App Amount: 350.6 Note: Add Payment" at bounding box center [849, 520] width 313 height 120
click at [841, 567] on button "Add Payment" at bounding box center [901, 561] width 179 height 25
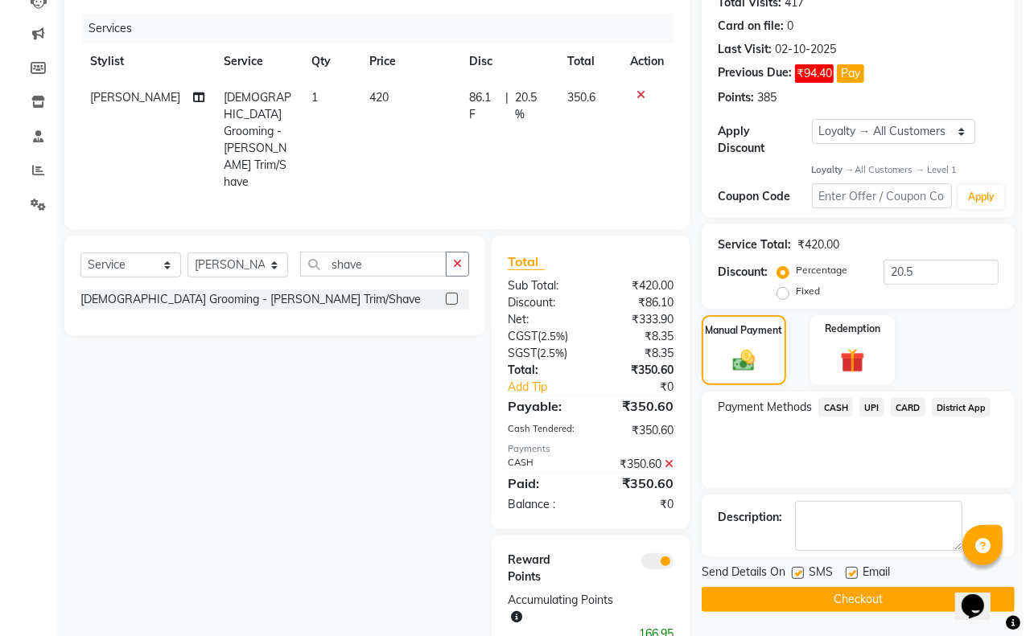
scroll to position [195, 0]
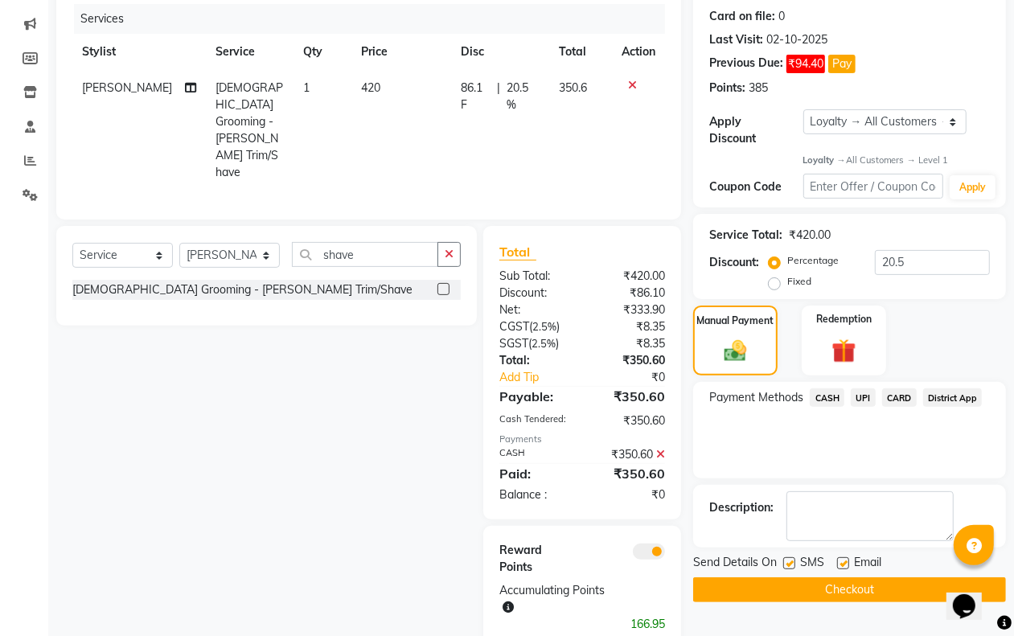
click at [642, 544] on span at bounding box center [649, 552] width 32 height 16
click at [665, 554] on input "checkbox" at bounding box center [665, 554] width 0 height 0
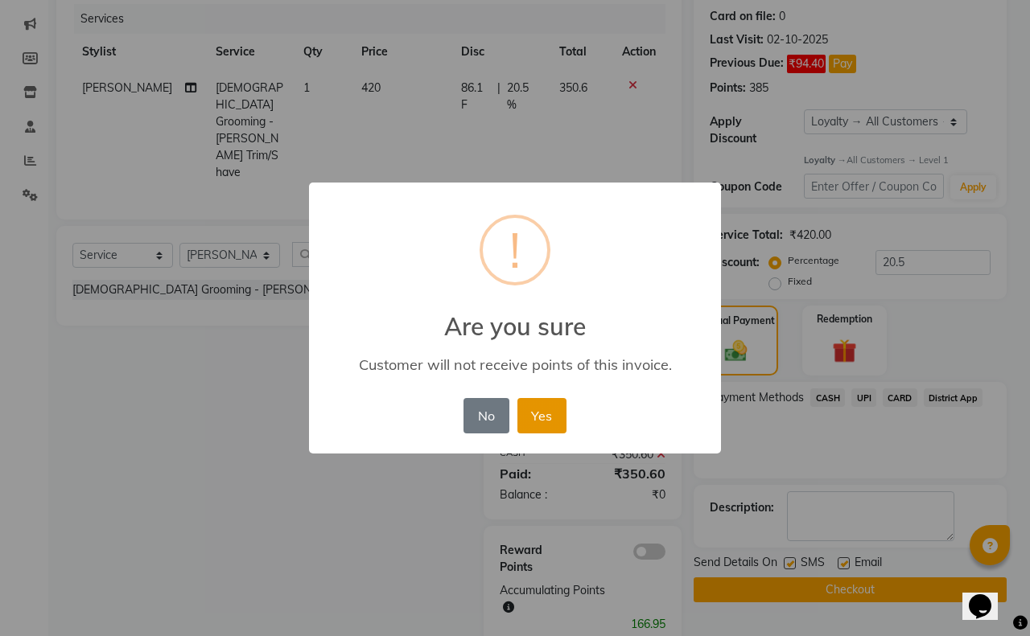
click at [537, 431] on button "Yes" at bounding box center [541, 415] width 49 height 35
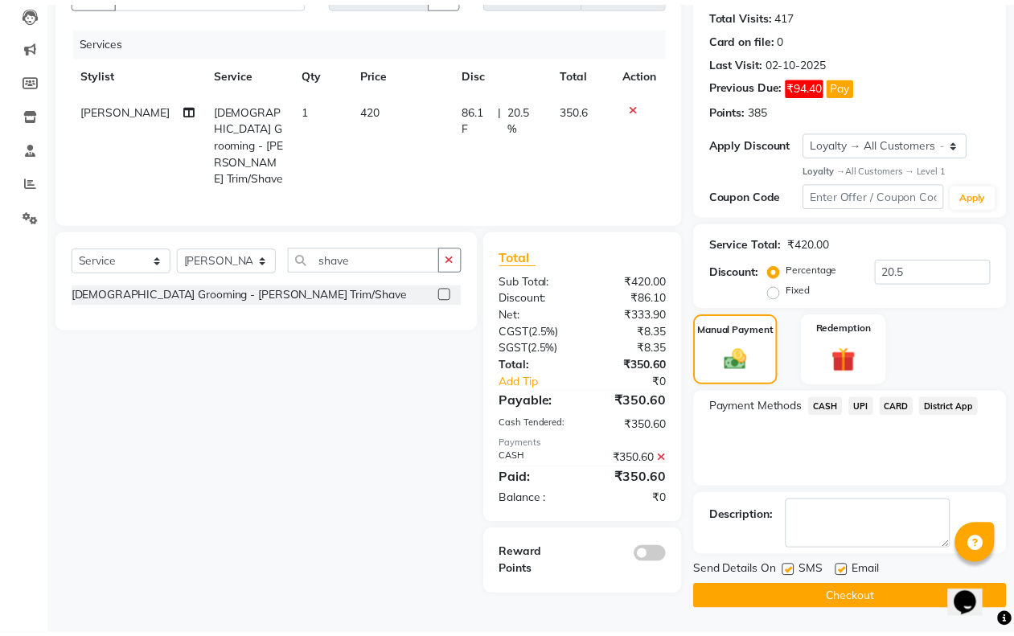
scroll to position [175, 0]
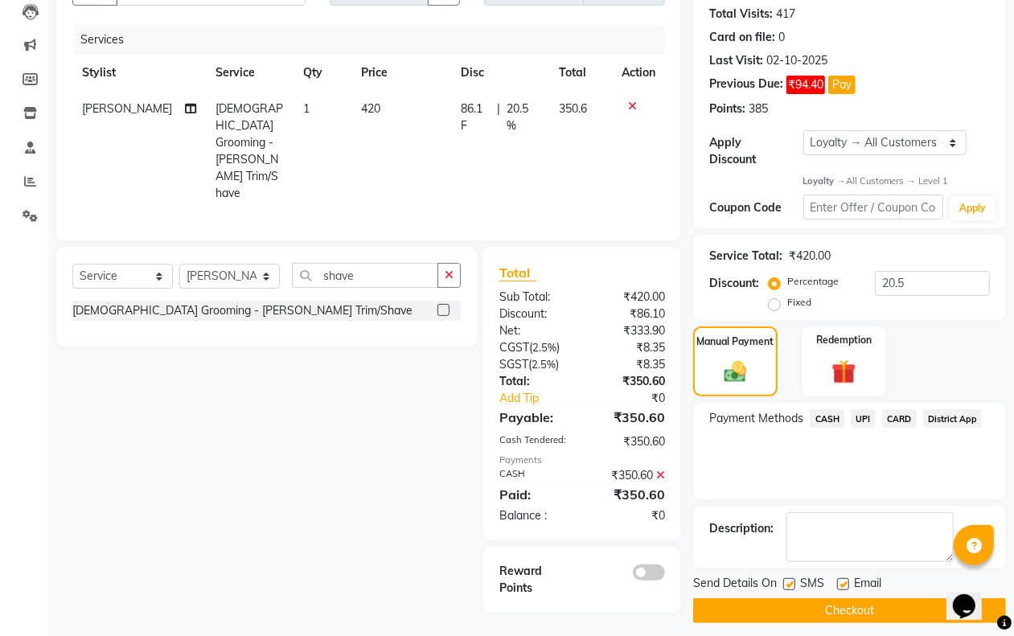
drag, startPoint x: 792, startPoint y: 581, endPoint x: 819, endPoint y: 588, distance: 27.5
click at [792, 582] on label at bounding box center [790, 584] width 12 height 12
click at [792, 582] on input "checkbox" at bounding box center [789, 585] width 10 height 10
checkbox input "false"
drag, startPoint x: 845, startPoint y: 586, endPoint x: 834, endPoint y: 608, distance: 25.2
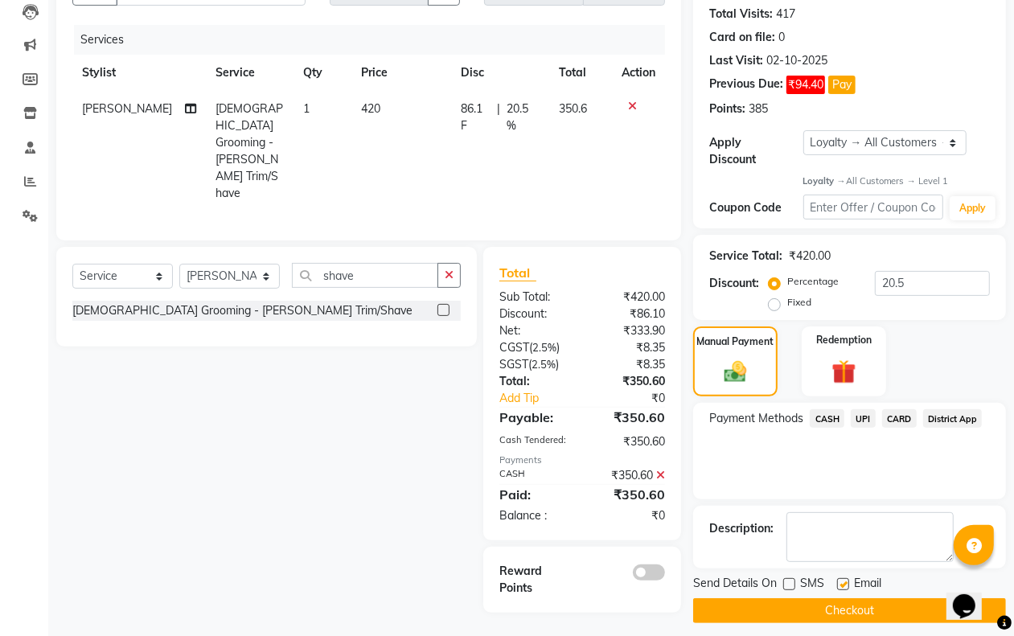
click at [845, 585] on label at bounding box center [843, 584] width 12 height 12
click at [845, 585] on input "checkbox" at bounding box center [842, 585] width 10 height 10
checkbox input "false"
click at [833, 612] on button "Checkout" at bounding box center [849, 610] width 313 height 25
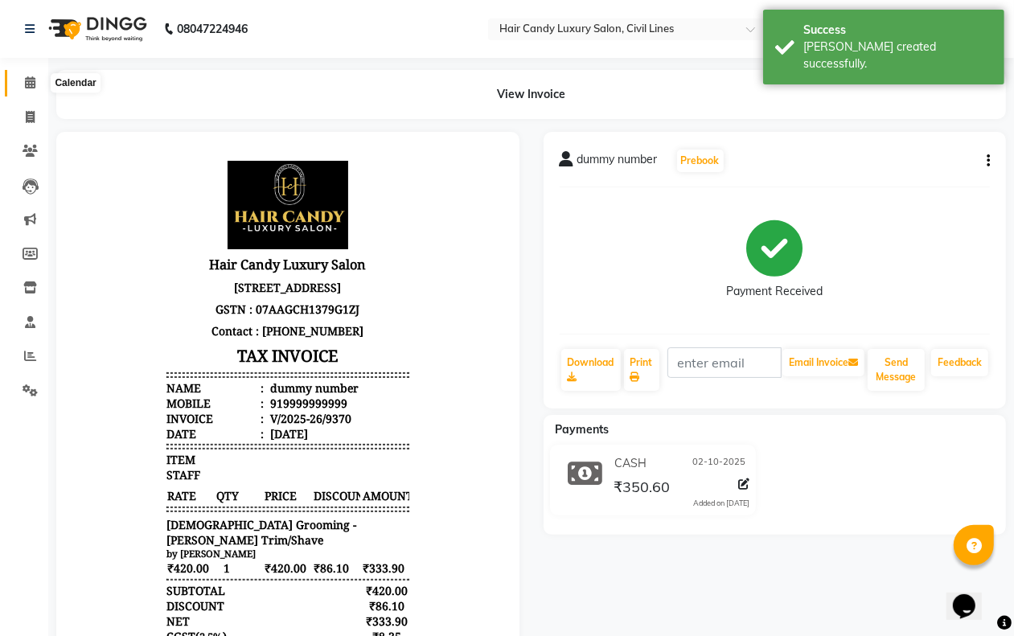
click at [30, 91] on span at bounding box center [30, 83] width 28 height 19
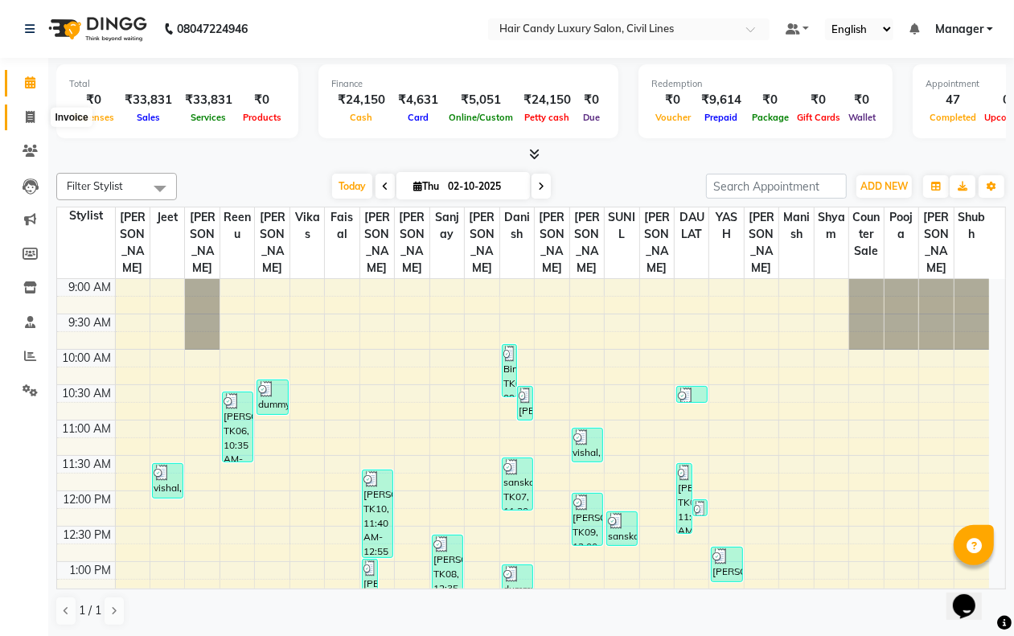
click at [27, 117] on icon at bounding box center [30, 117] width 9 height 12
select select "service"
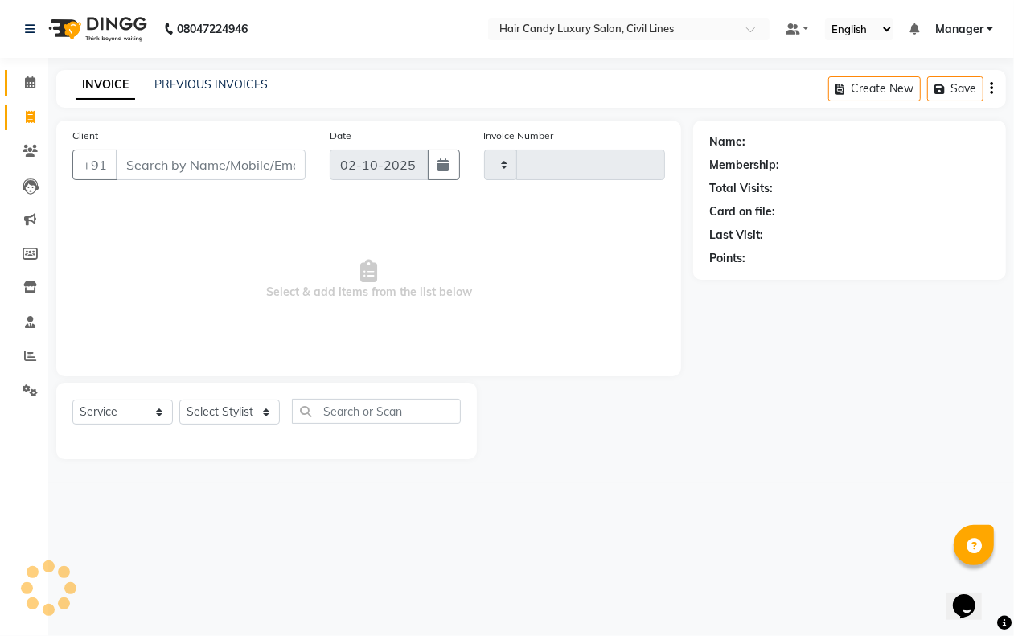
type input "9371"
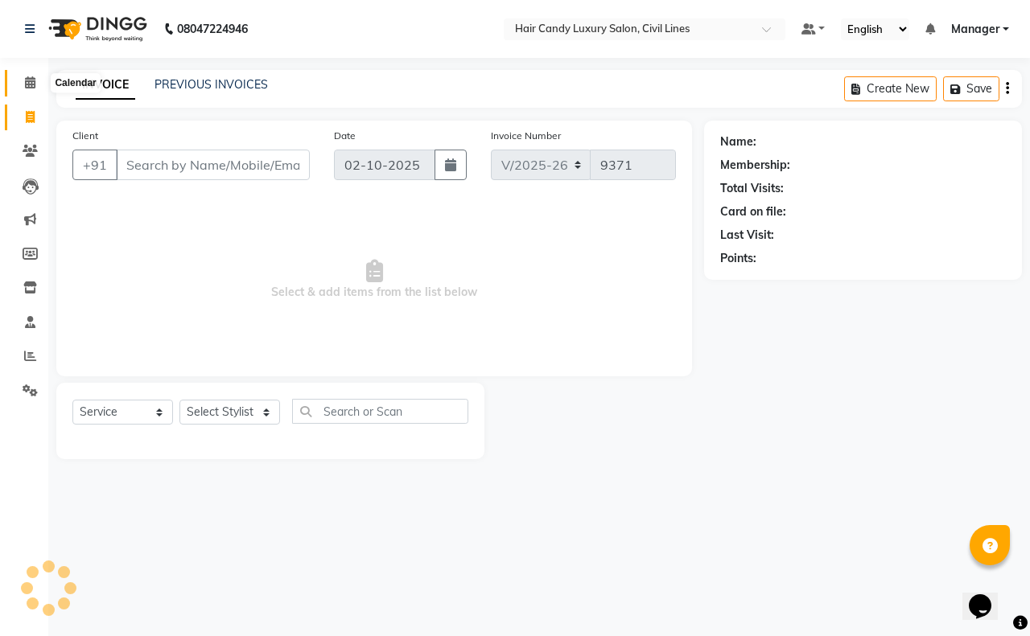
click at [25, 87] on icon at bounding box center [30, 82] width 10 height 12
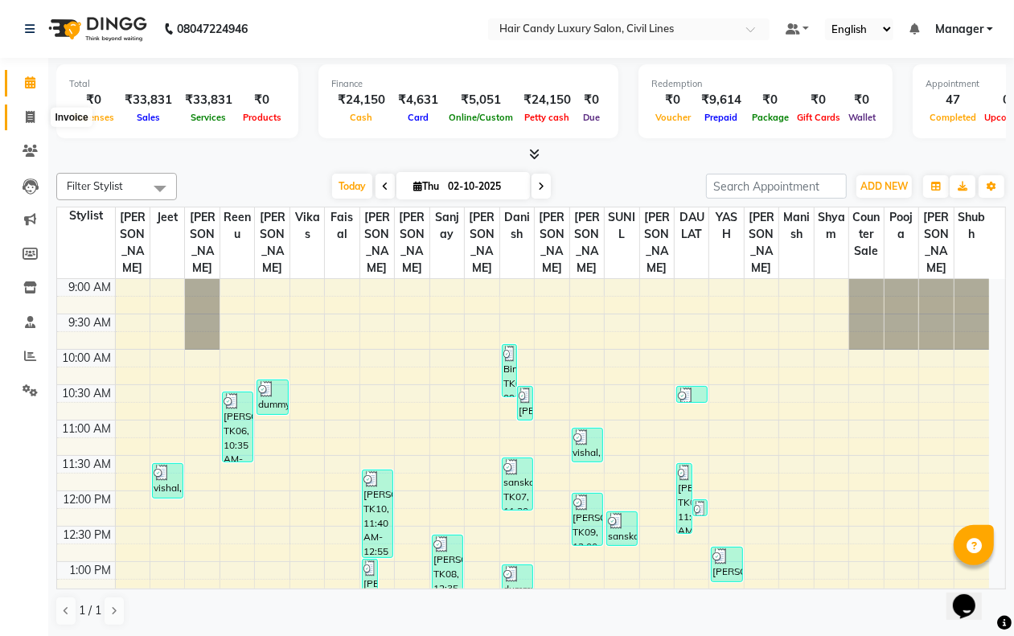
click at [23, 122] on span at bounding box center [30, 118] width 28 height 19
select select "service"
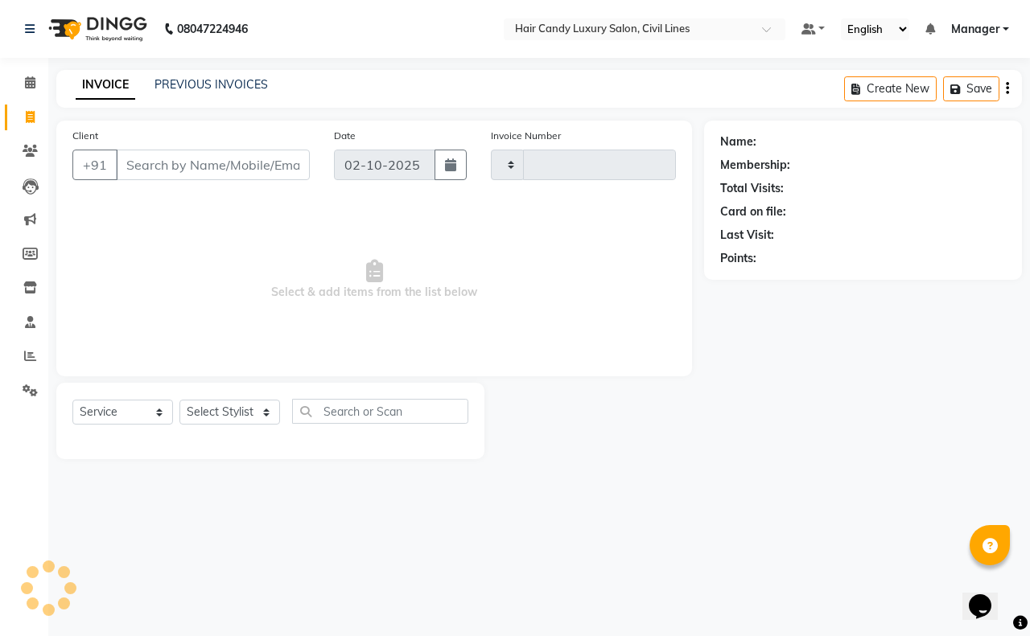
type input "9371"
select select "6308"
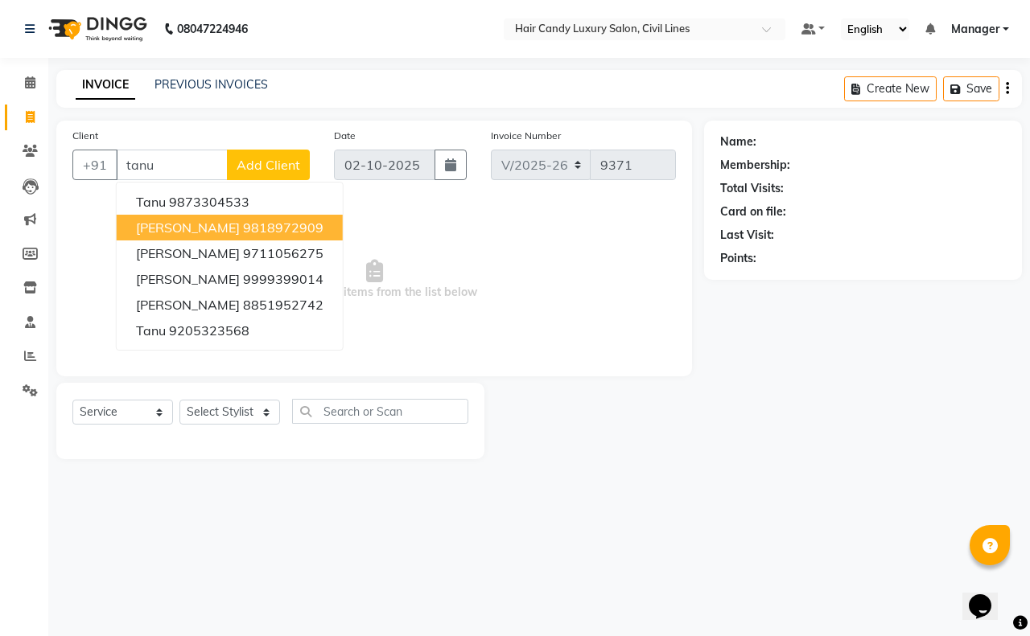
click at [243, 223] on ngb-highlight "9818972909" at bounding box center [283, 228] width 80 height 16
type input "9818972909"
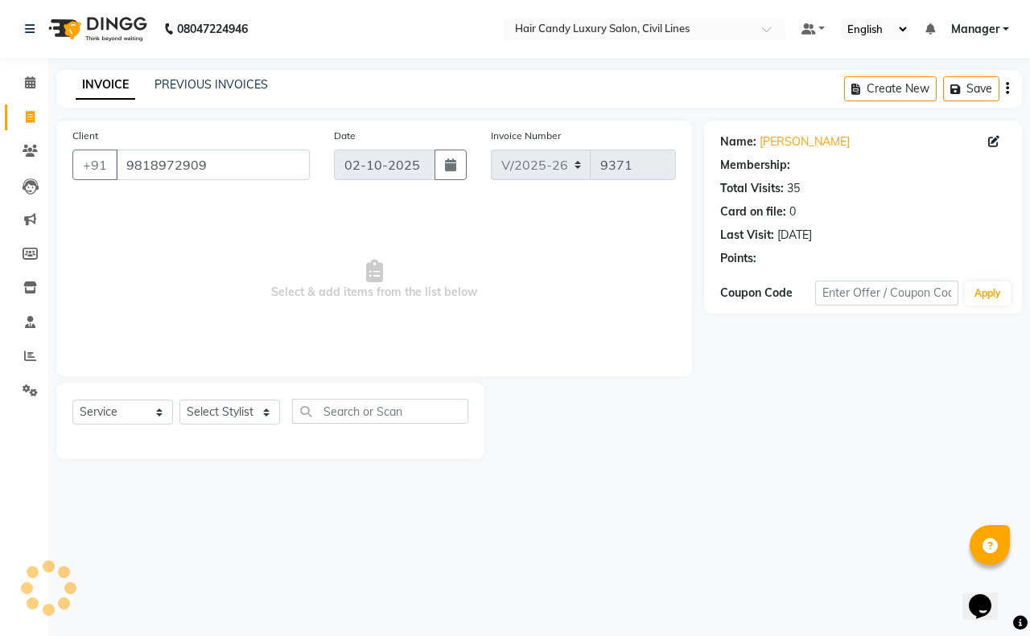
select select "1: Object"
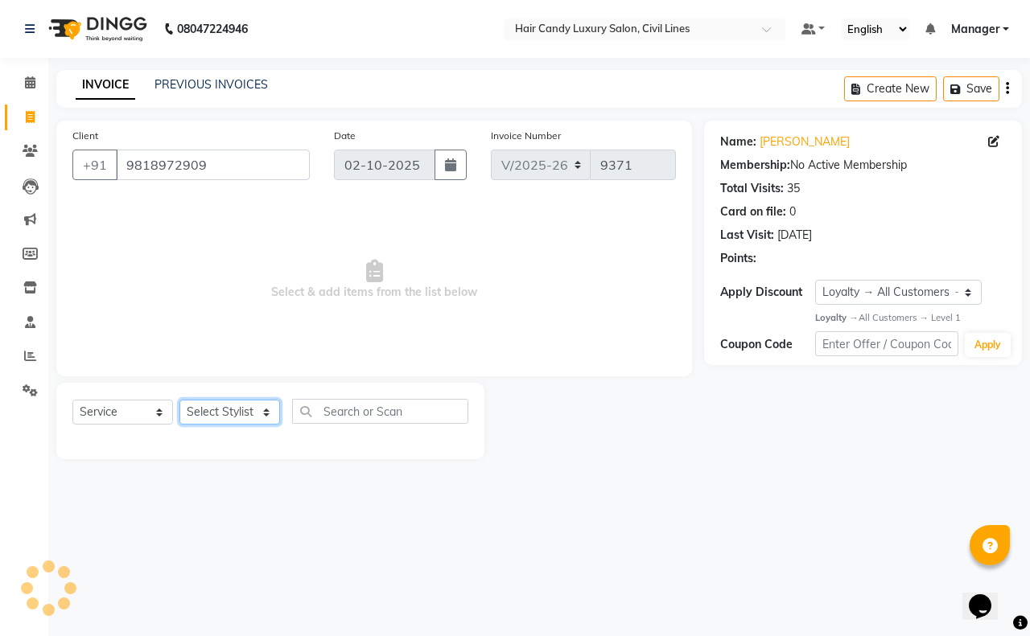
drag, startPoint x: 228, startPoint y: 414, endPoint x: 227, endPoint y: 404, distance: 10.5
click at [227, 414] on select "Select Stylist aakib AASHU Aftab Arshal counter sale Danish DAULAT faisal jeet …" at bounding box center [229, 412] width 101 height 25
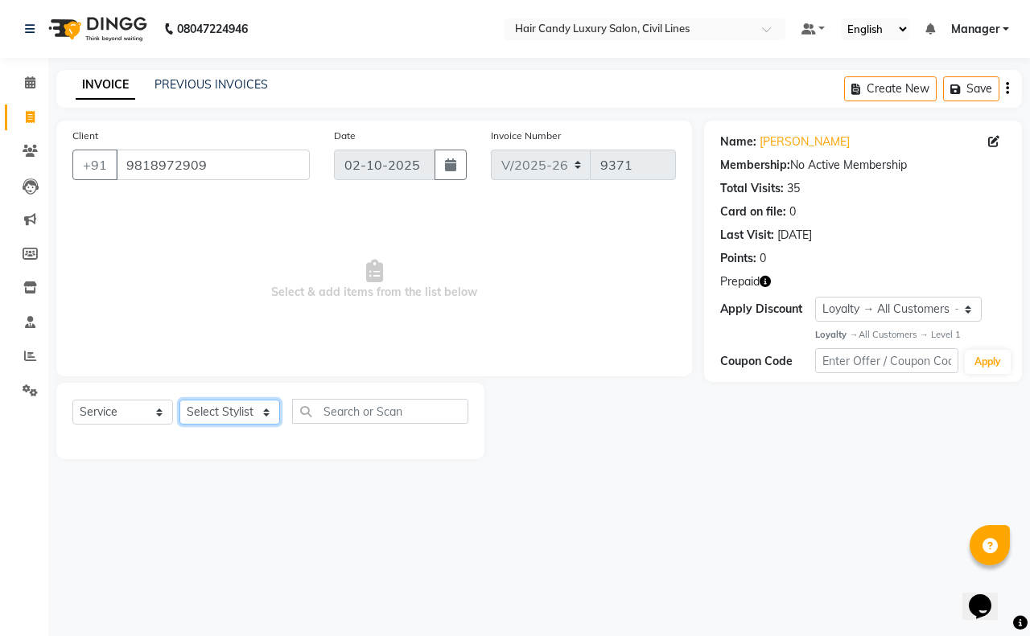
select select "47493"
click at [179, 400] on select "Select Stylist aakib AASHU Aftab Arshal counter sale Danish DAULAT faisal jeet …" at bounding box center [229, 412] width 101 height 25
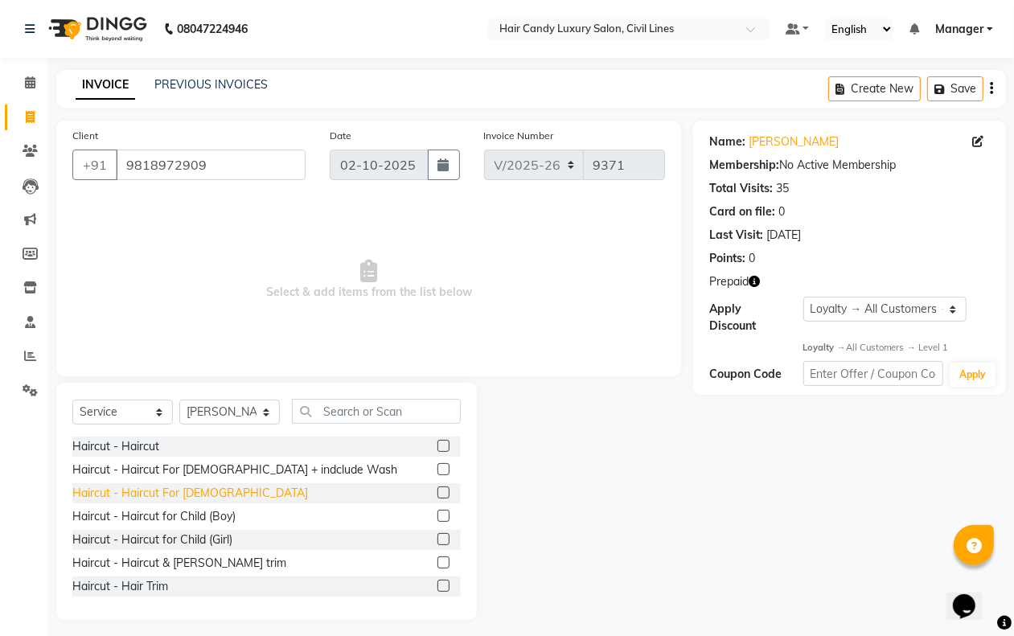
drag, startPoint x: 194, startPoint y: 492, endPoint x: 343, endPoint y: 459, distance: 153.2
click at [195, 492] on div "Haircut - Haircut For [DEMOGRAPHIC_DATA]" at bounding box center [190, 493] width 236 height 17
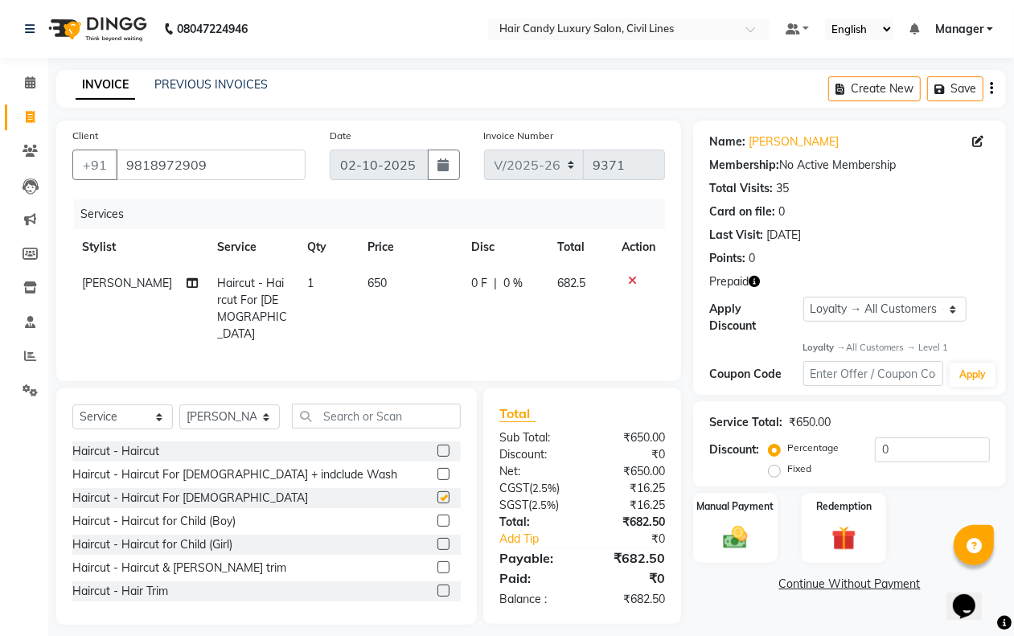
checkbox input "false"
click at [370, 405] on input "text" at bounding box center [376, 416] width 169 height 25
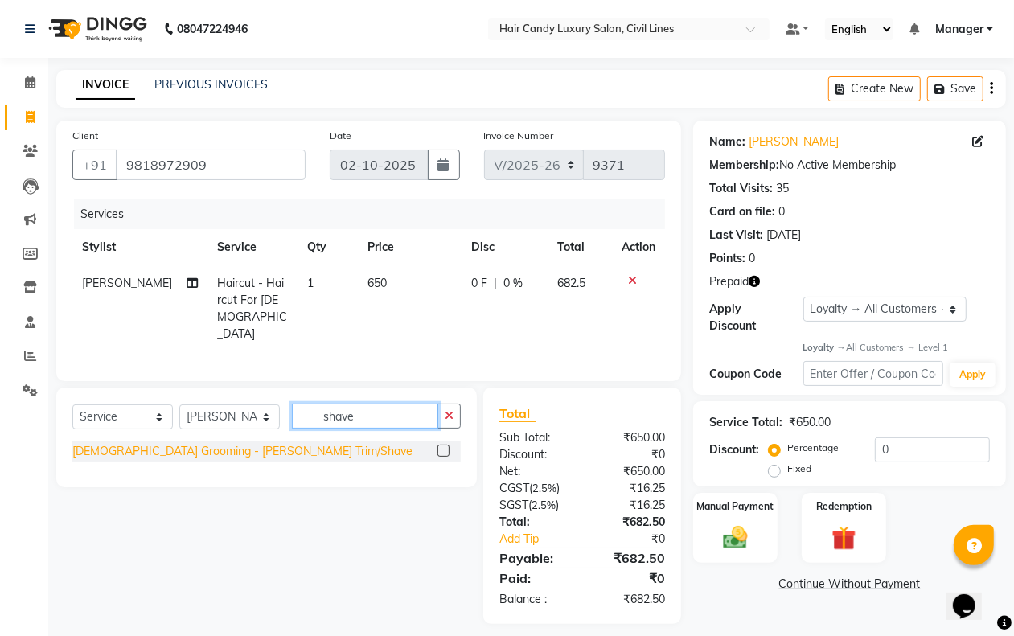
type input "shave"
drag, startPoint x: 210, startPoint y: 447, endPoint x: 271, endPoint y: 393, distance: 82.0
click at [210, 445] on div "Male Grooming - Beard Trim/Shave" at bounding box center [242, 451] width 340 height 17
checkbox input "false"
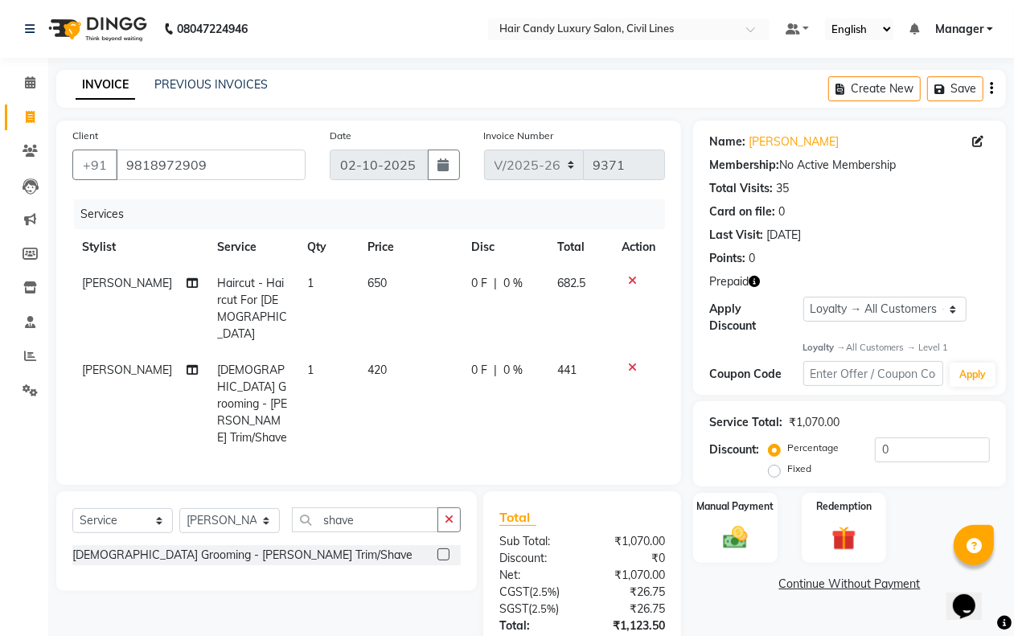
drag, startPoint x: 371, startPoint y: 276, endPoint x: 376, endPoint y: 283, distance: 8.7
click at [371, 280] on span "650" at bounding box center [377, 283] width 19 height 14
select select "47493"
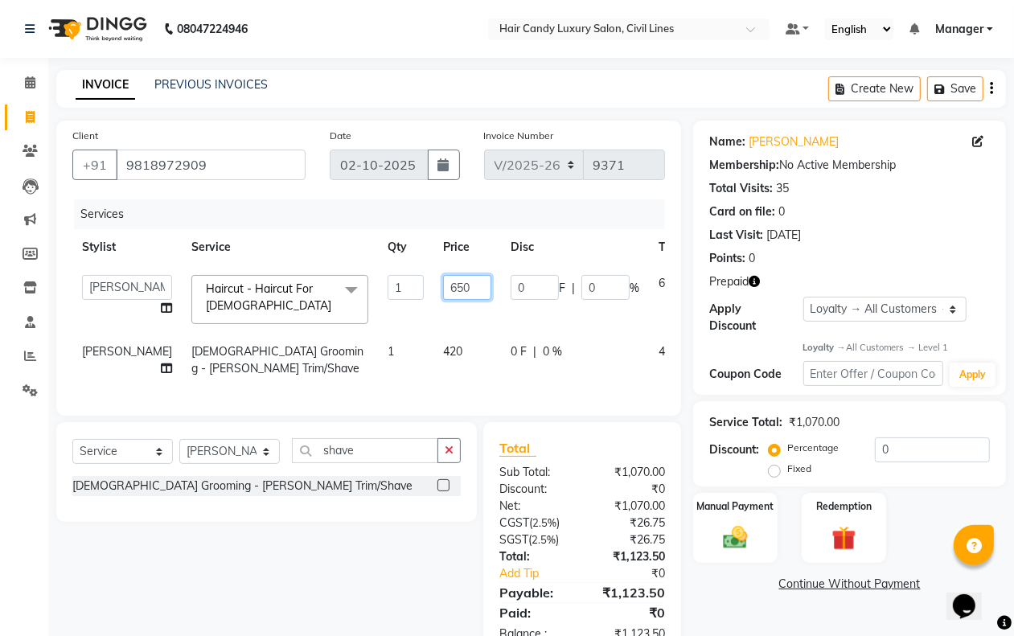
click at [443, 284] on input "650" at bounding box center [467, 287] width 48 height 25
type input "8"
type input "682"
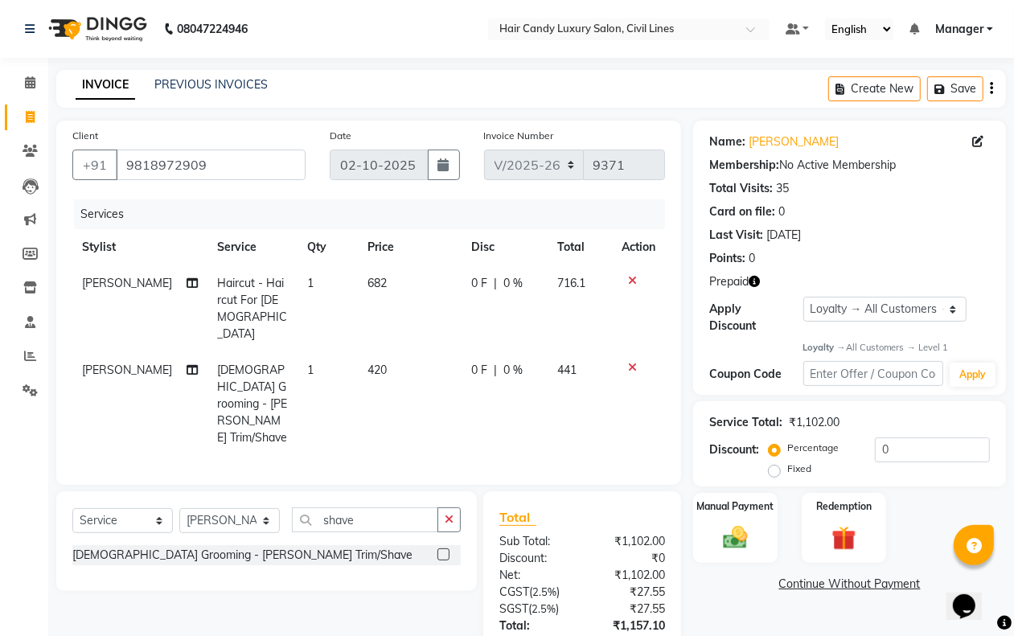
click at [407, 360] on td "420" at bounding box center [410, 404] width 104 height 104
select select "47493"
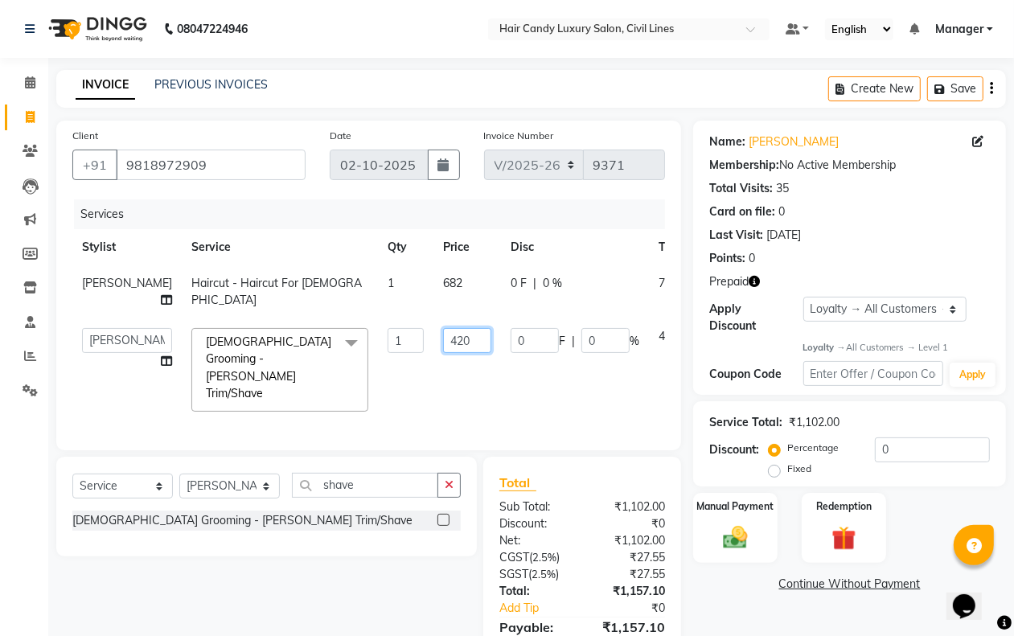
click at [443, 346] on input "420" at bounding box center [467, 340] width 48 height 25
click at [443, 342] on input "420" at bounding box center [467, 340] width 48 height 25
type input "441"
click at [833, 535] on img at bounding box center [844, 539] width 40 height 31
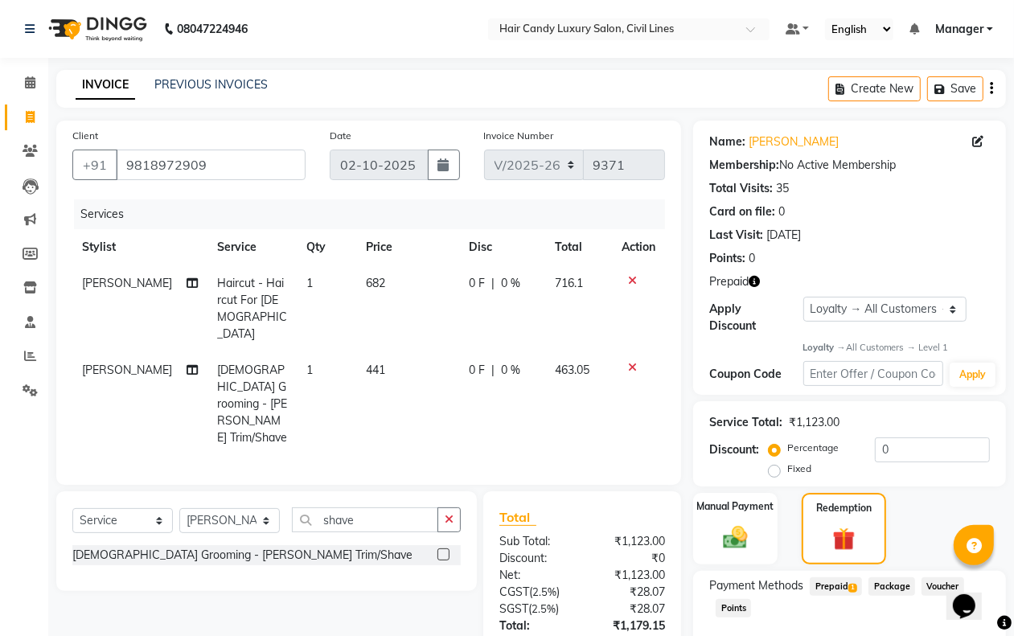
click at [837, 582] on span "Prepaid 1" at bounding box center [836, 587] width 52 height 19
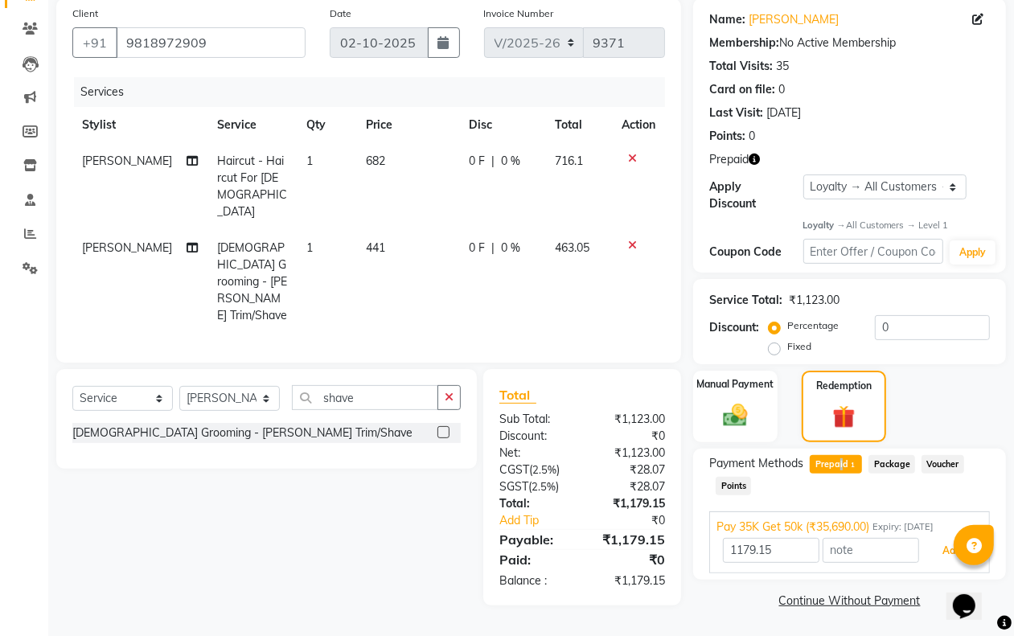
drag, startPoint x: 934, startPoint y: 547, endPoint x: 870, endPoint y: 524, distance: 68.2
click at [934, 548] on button "Add" at bounding box center [952, 550] width 59 height 27
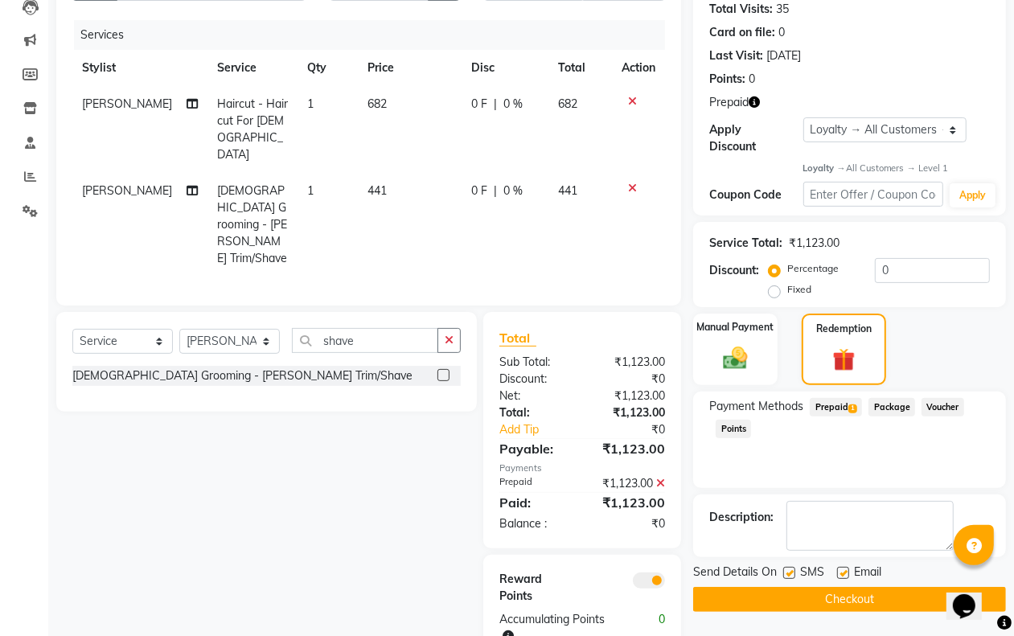
click at [652, 573] on span at bounding box center [649, 581] width 32 height 16
click at [665, 583] on input "checkbox" at bounding box center [665, 583] width 0 height 0
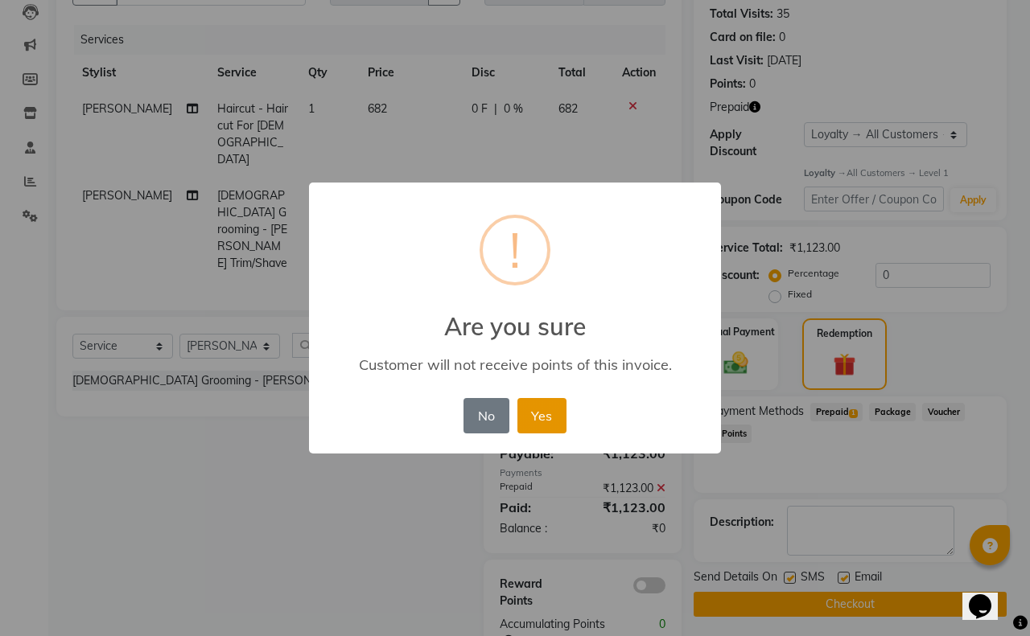
click at [539, 419] on button "Yes" at bounding box center [541, 415] width 49 height 35
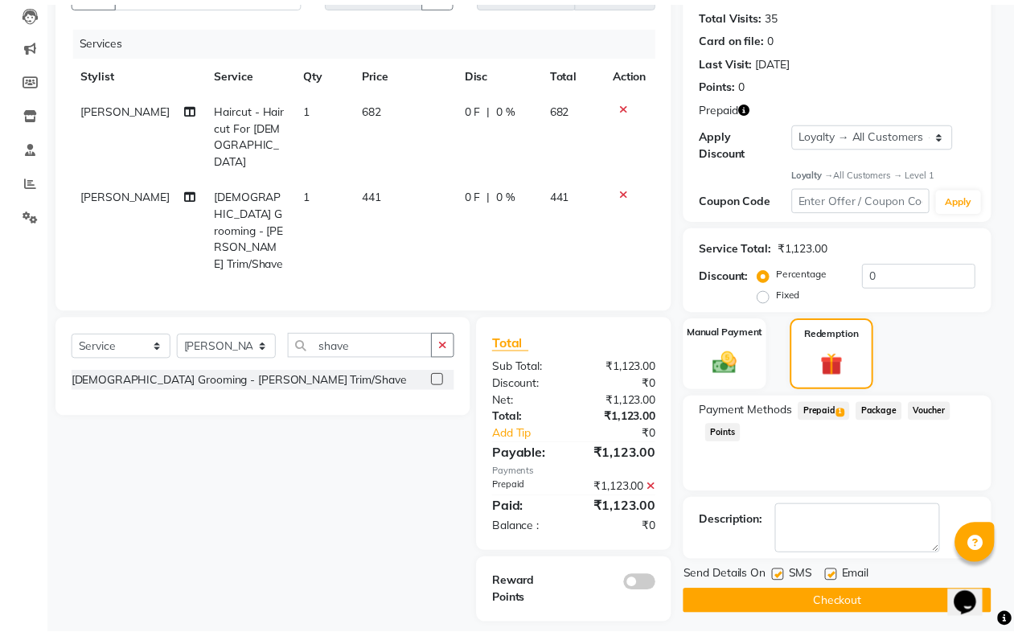
scroll to position [167, 0]
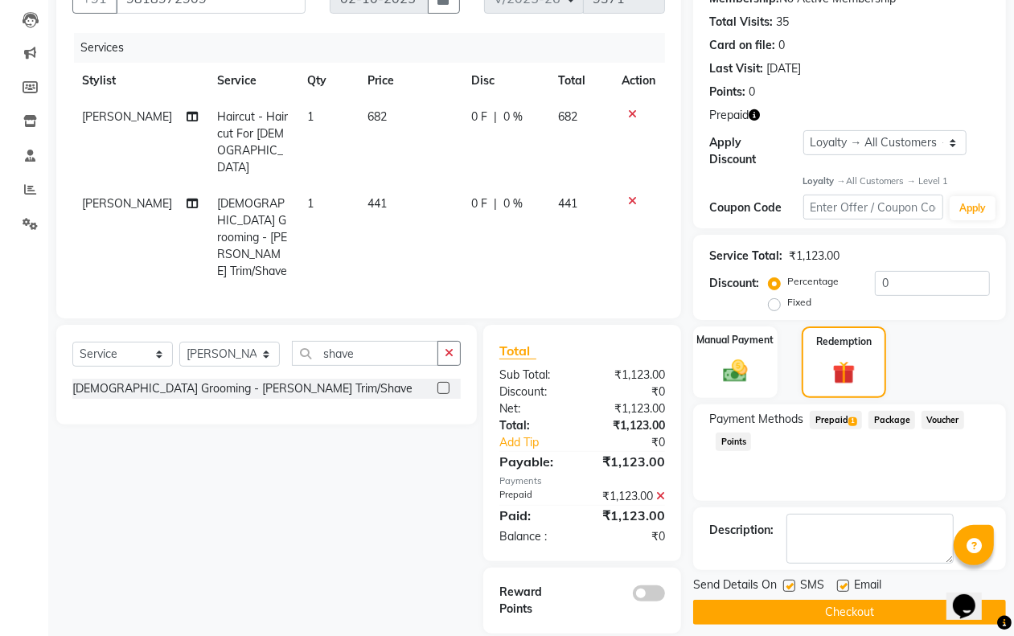
click at [791, 580] on label at bounding box center [790, 586] width 12 height 12
click at [791, 582] on input "checkbox" at bounding box center [789, 587] width 10 height 10
checkbox input "false"
click at [845, 581] on label at bounding box center [843, 586] width 12 height 12
click at [845, 582] on input "checkbox" at bounding box center [842, 587] width 10 height 10
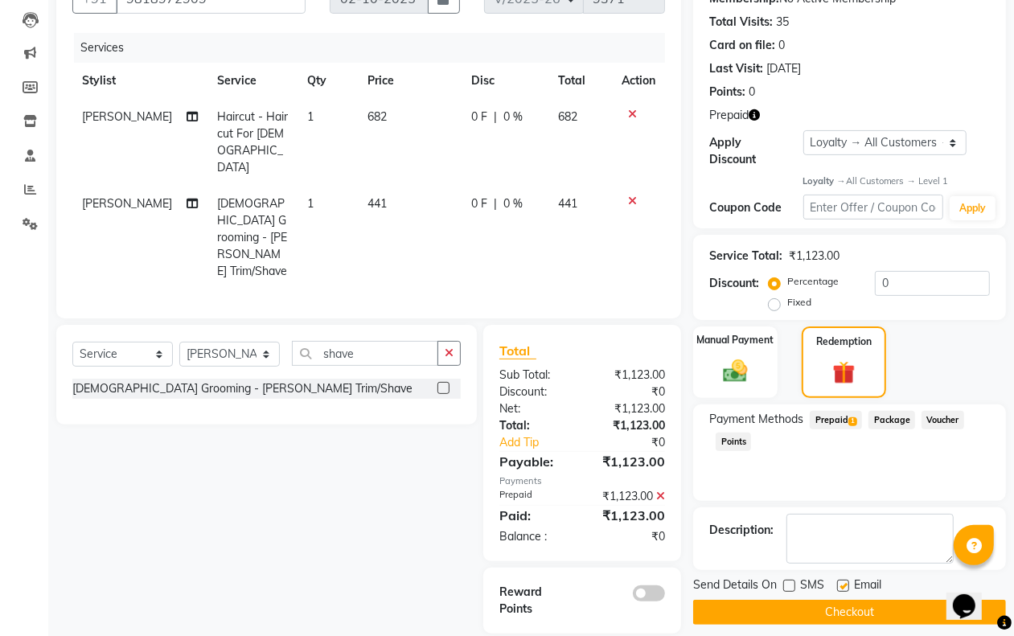
checkbox input "false"
click at [784, 585] on label at bounding box center [790, 586] width 12 height 12
click at [784, 585] on input "checkbox" at bounding box center [789, 587] width 10 height 10
checkbox input "true"
click at [791, 613] on button "Checkout" at bounding box center [849, 612] width 313 height 25
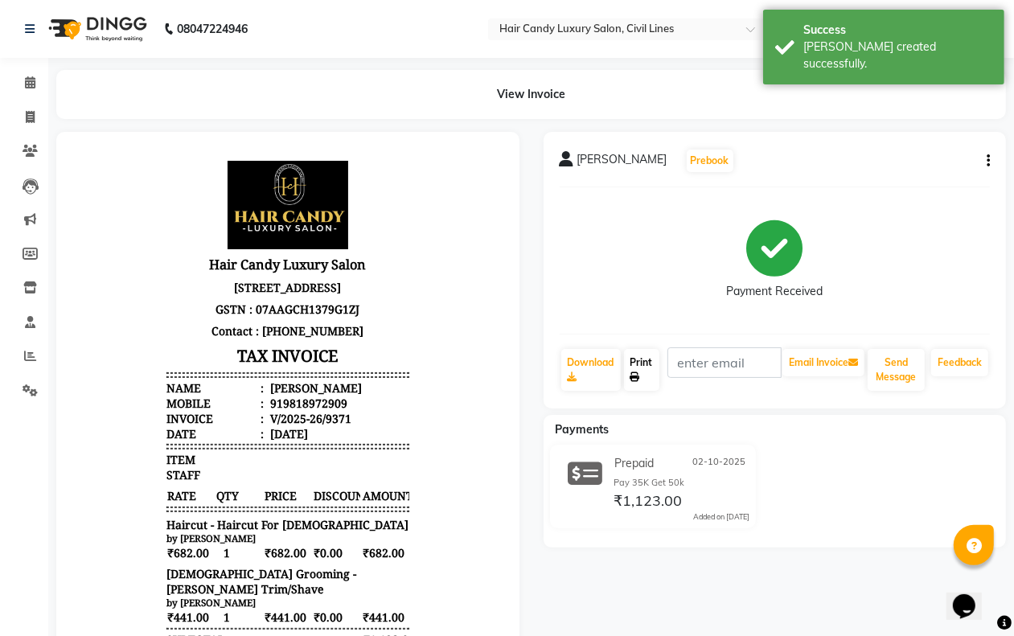
click at [644, 372] on link "Print" at bounding box center [641, 370] width 35 height 42
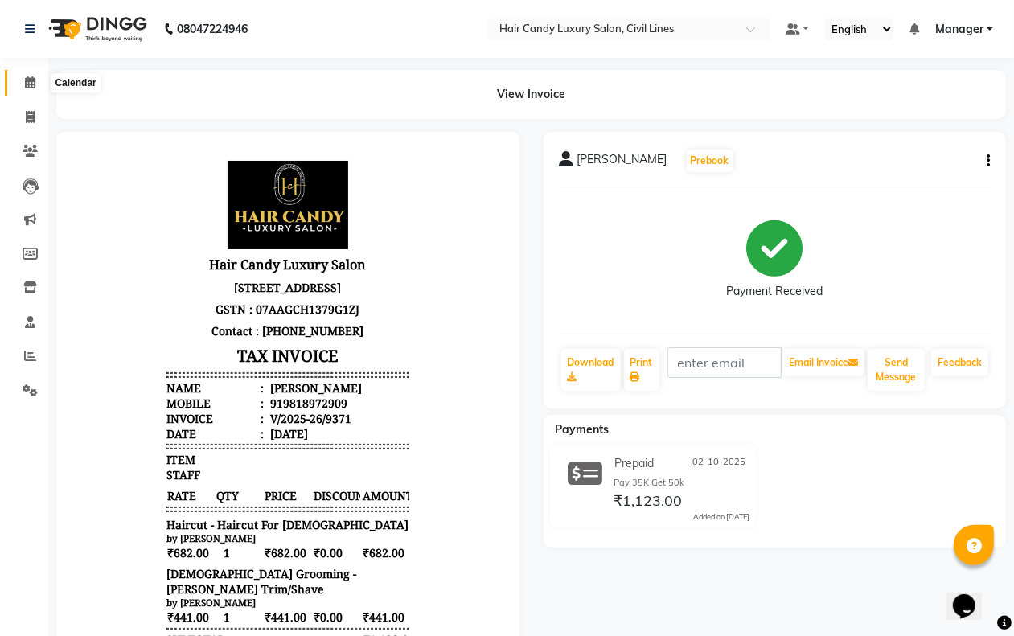
click at [28, 80] on icon at bounding box center [30, 82] width 10 height 12
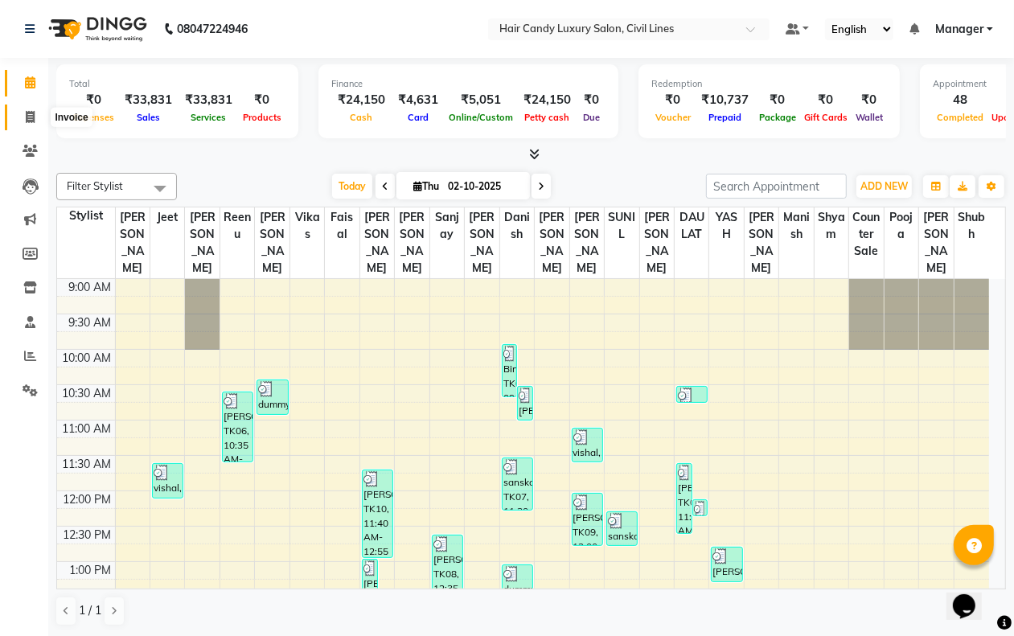
click at [26, 117] on icon at bounding box center [30, 117] width 9 height 12
select select "6308"
select select "service"
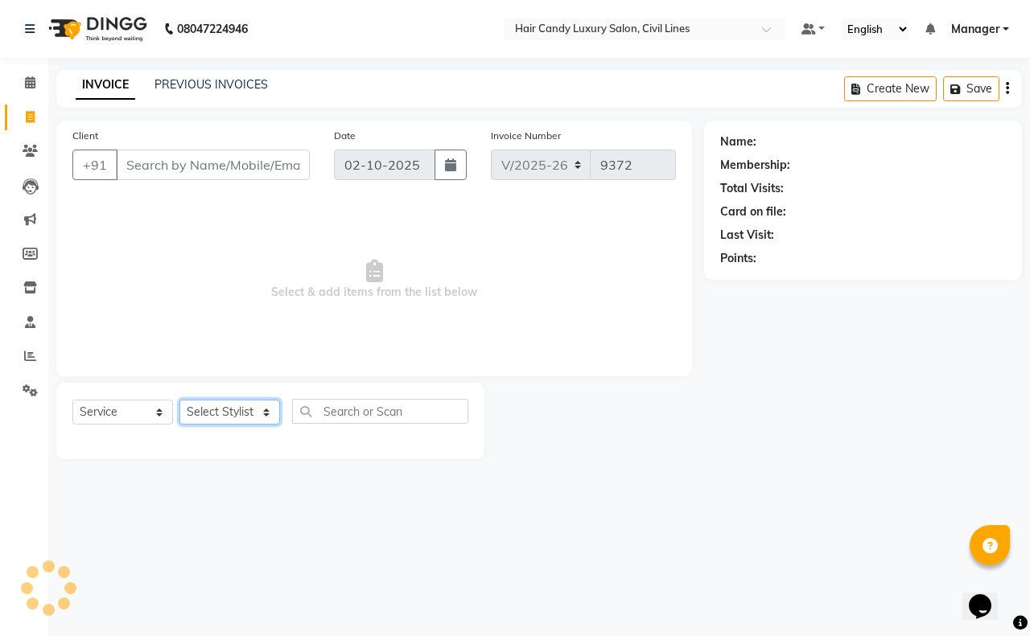
drag, startPoint x: 220, startPoint y: 411, endPoint x: 227, endPoint y: 404, distance: 10.2
click at [221, 411] on select "Select Stylist" at bounding box center [229, 412] width 101 height 25
select select "47805"
click at [179, 400] on select "Select Stylist aakib AASHU Aftab Arshal counter sale Danish DAULAT faisal jeet …" at bounding box center [229, 412] width 101 height 25
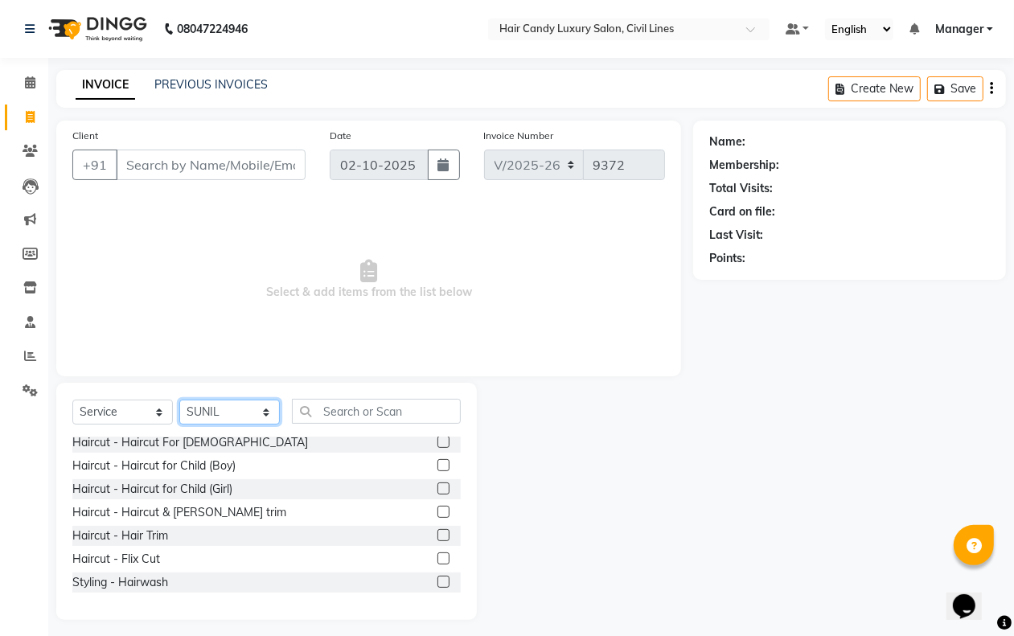
scroll to position [101, 0]
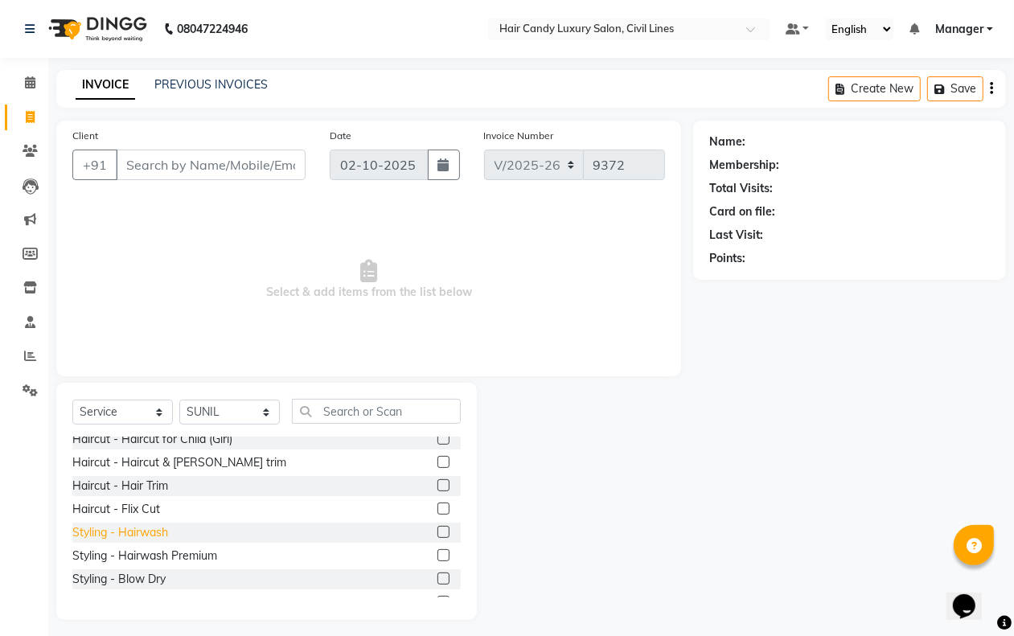
click at [167, 535] on div "Styling - Hairwash" at bounding box center [120, 532] width 96 height 17
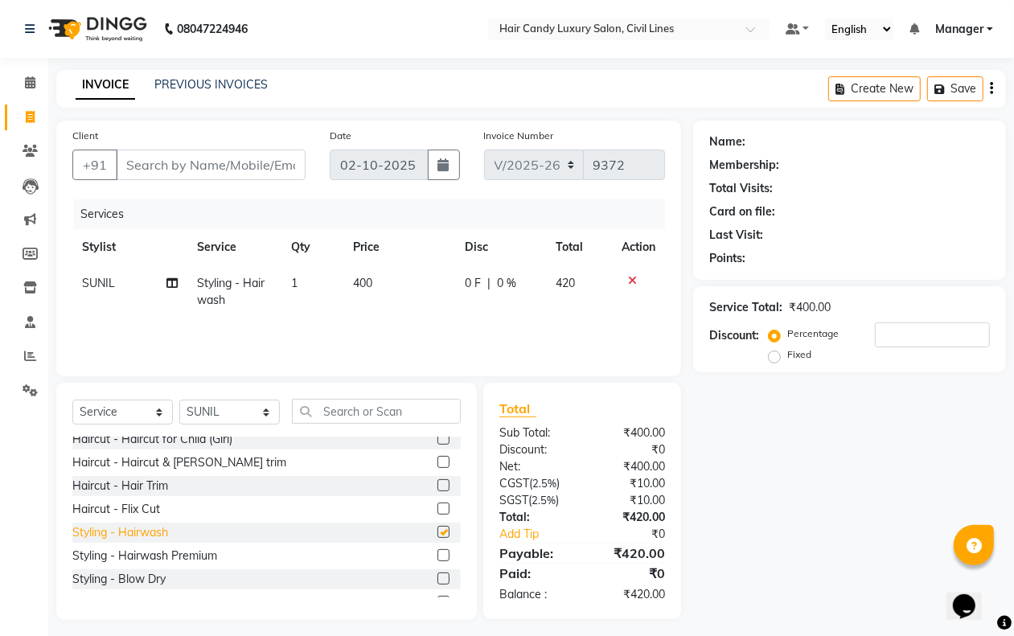
checkbox input "false"
click at [241, 410] on select "Select Stylist aakib AASHU Aftab Arshal counter sale Danish DAULAT faisal jeet …" at bounding box center [229, 412] width 101 height 25
select select "47472"
click at [179, 400] on select "Select Stylist aakib AASHU Aftab Arshal counter sale Danish DAULAT faisal jeet …" at bounding box center [229, 412] width 101 height 25
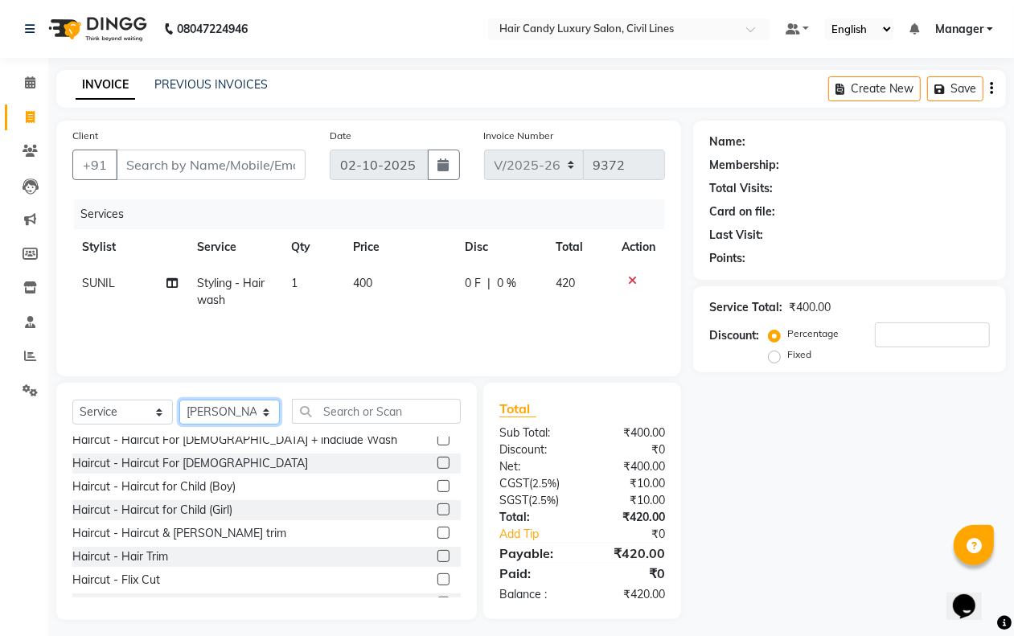
scroll to position [0, 0]
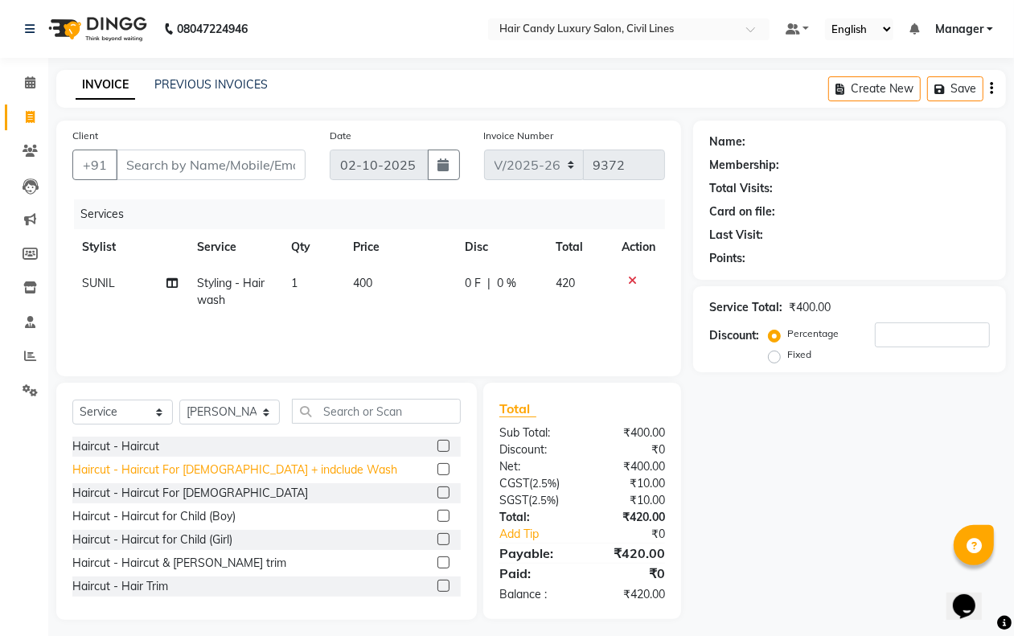
click at [220, 471] on div "Haircut - Haircut For Ladies + indclude Wash" at bounding box center [234, 470] width 325 height 17
checkbox input "false"
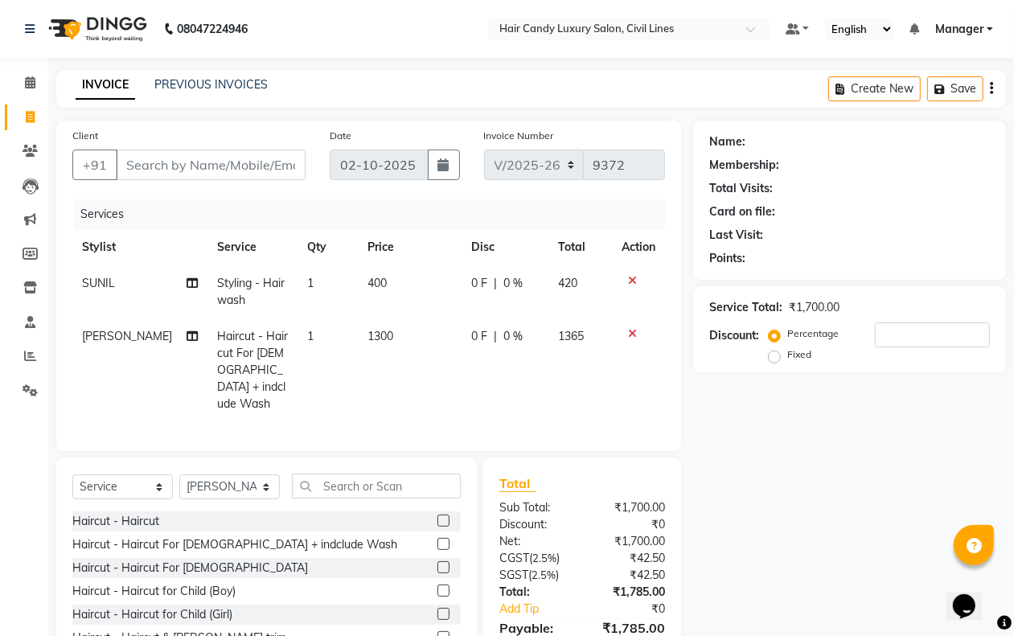
click at [633, 278] on icon at bounding box center [632, 280] width 9 height 11
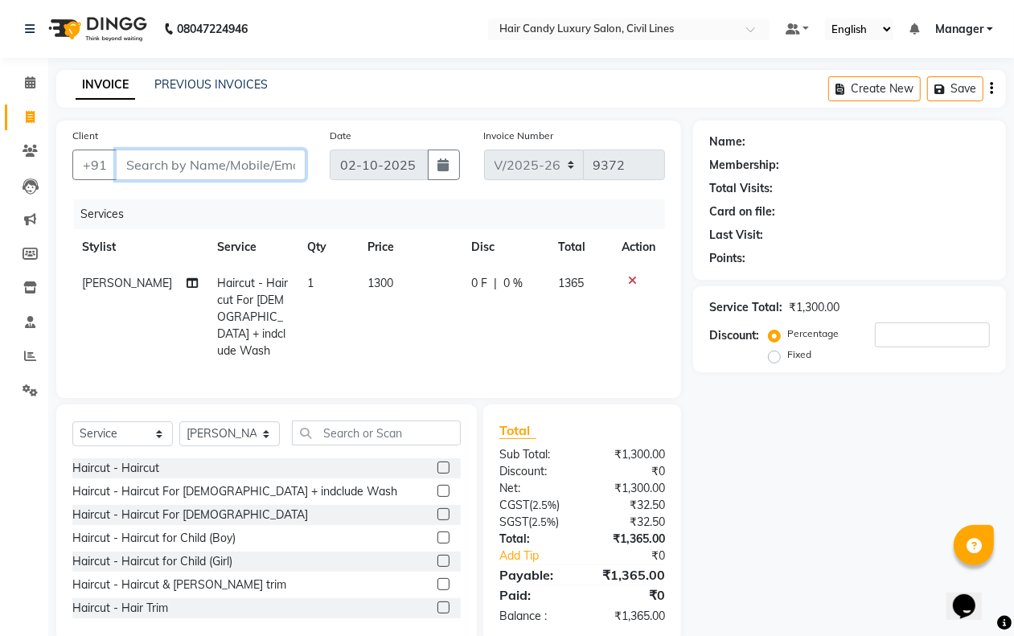
click at [228, 162] on input "Client" at bounding box center [211, 165] width 190 height 31
type input "9"
type input "0"
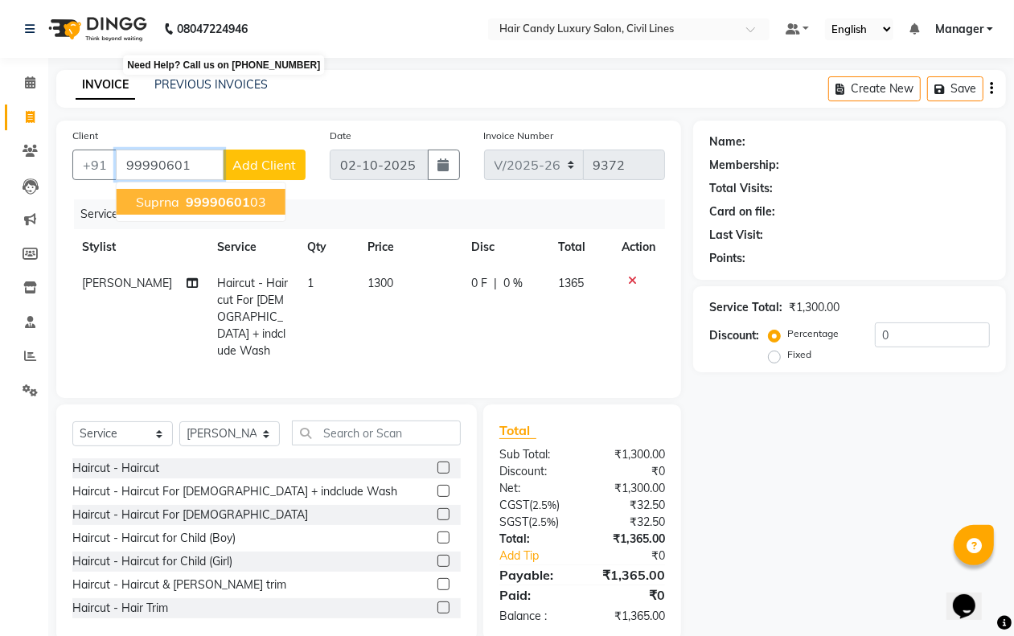
click at [229, 195] on span "99990601" at bounding box center [218, 202] width 64 height 16
type input "9999060103"
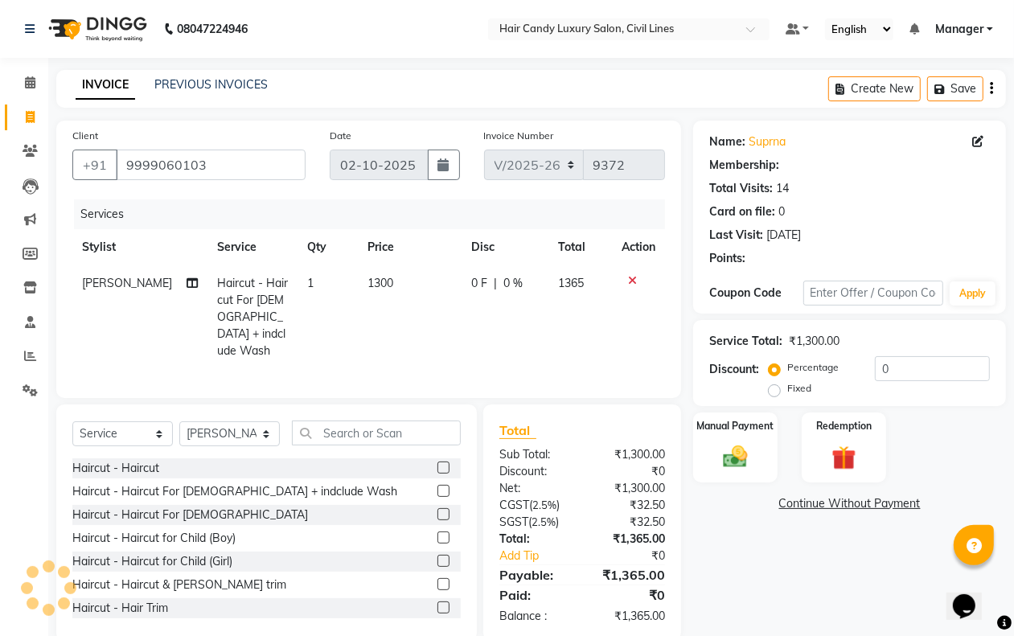
select select "1: Object"
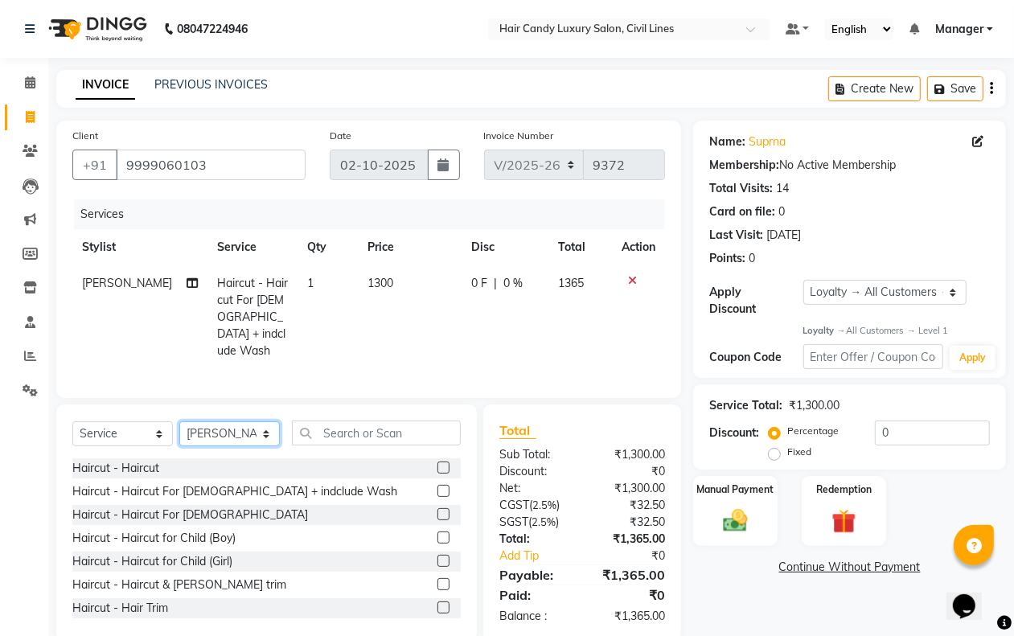
click at [223, 431] on select "Select Stylist aakib AASHU Aftab Arshal counter sale Danish DAULAT faisal jeet …" at bounding box center [229, 434] width 101 height 25
select select "47805"
click at [179, 422] on select "Select Stylist aakib AASHU Aftab Arshal counter sale Danish DAULAT faisal jeet …" at bounding box center [229, 434] width 101 height 25
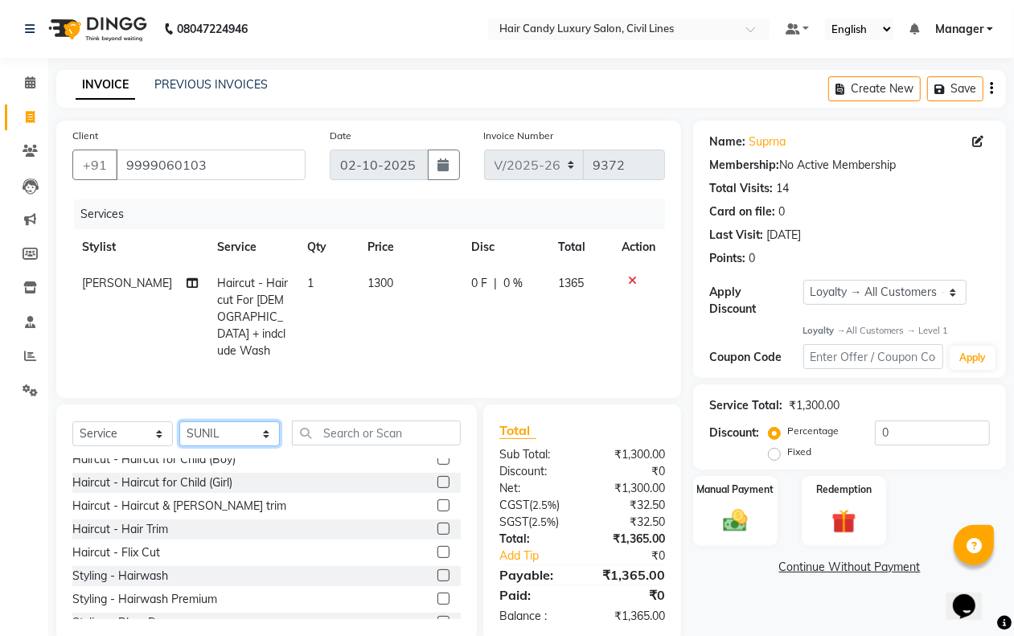
scroll to position [107, 0]
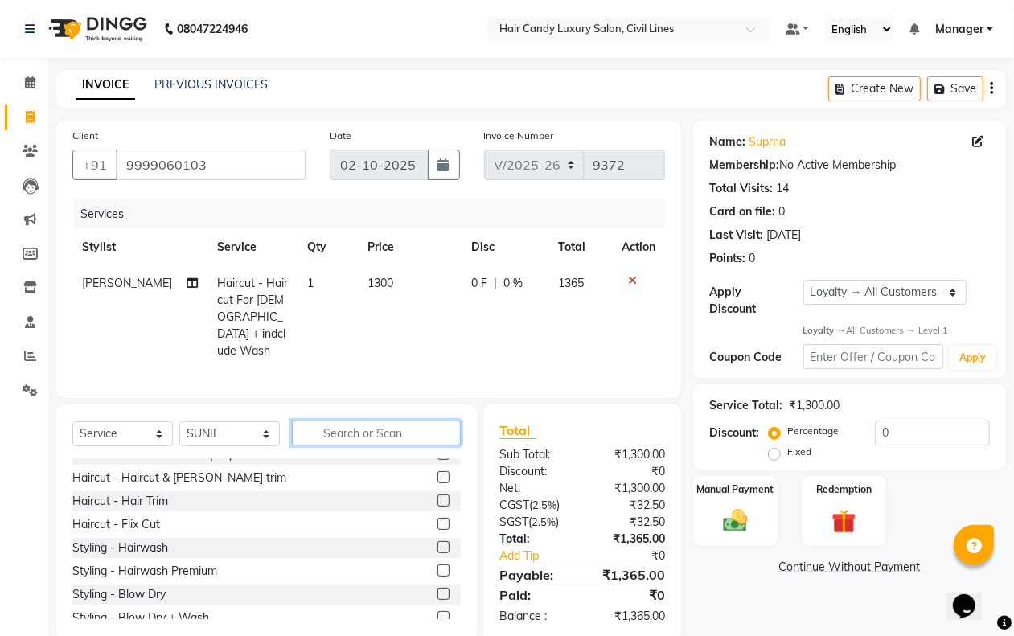
click at [371, 430] on input "text" at bounding box center [376, 433] width 169 height 25
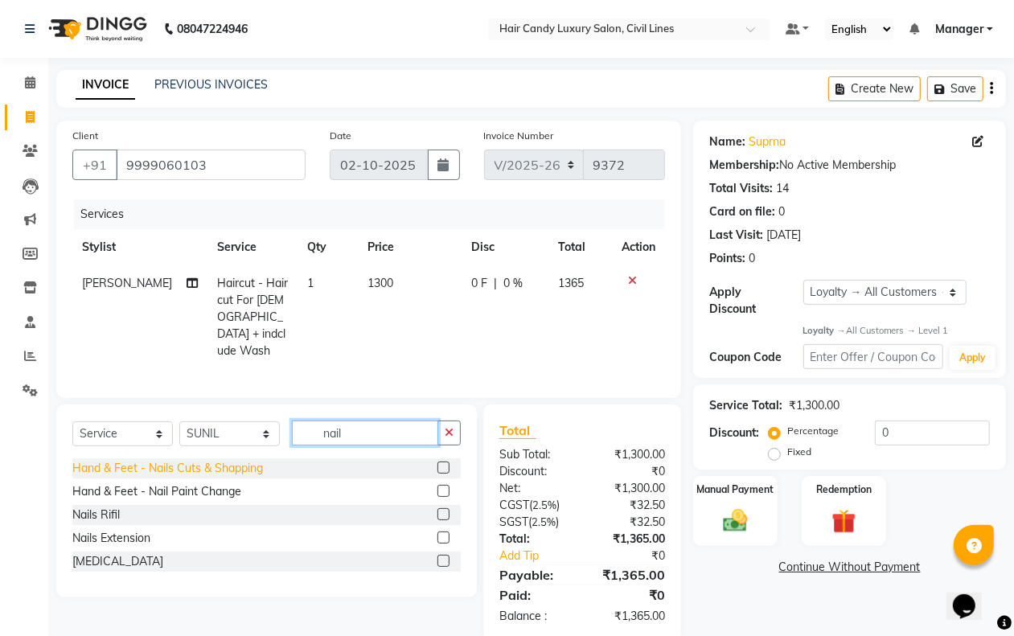
type input "nail"
click at [244, 461] on div "Hand & Feet - Nails Cuts & Shapping" at bounding box center [167, 468] width 191 height 17
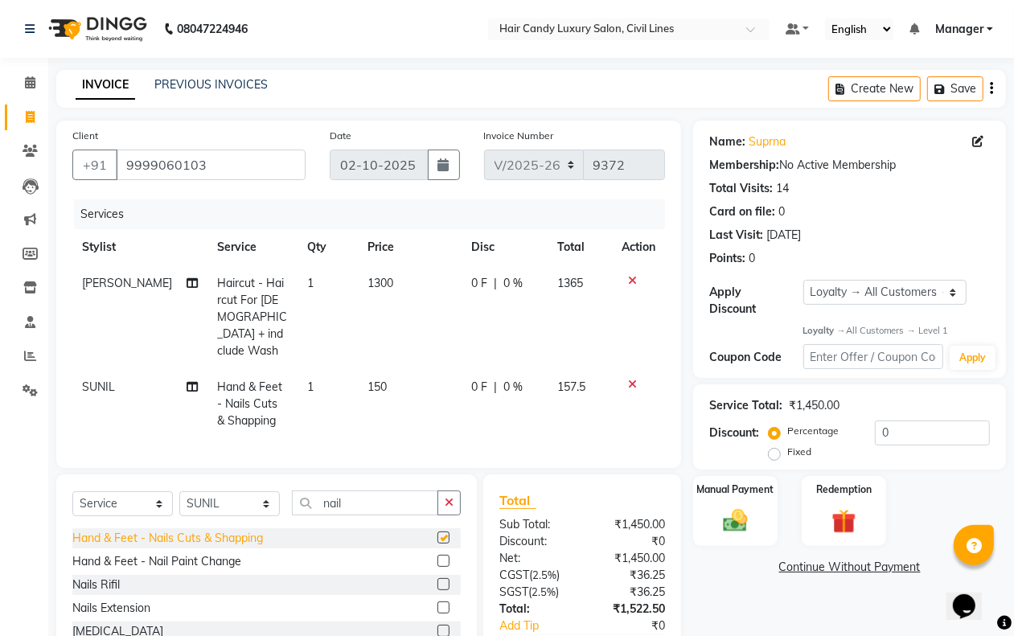
checkbox input "false"
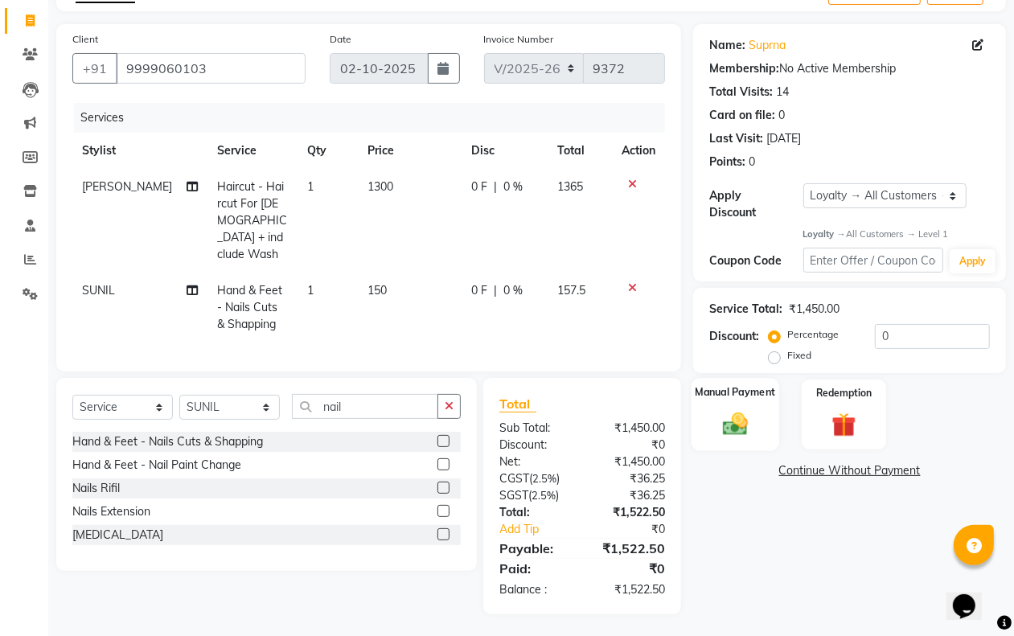
click at [751, 420] on img at bounding box center [735, 424] width 40 height 29
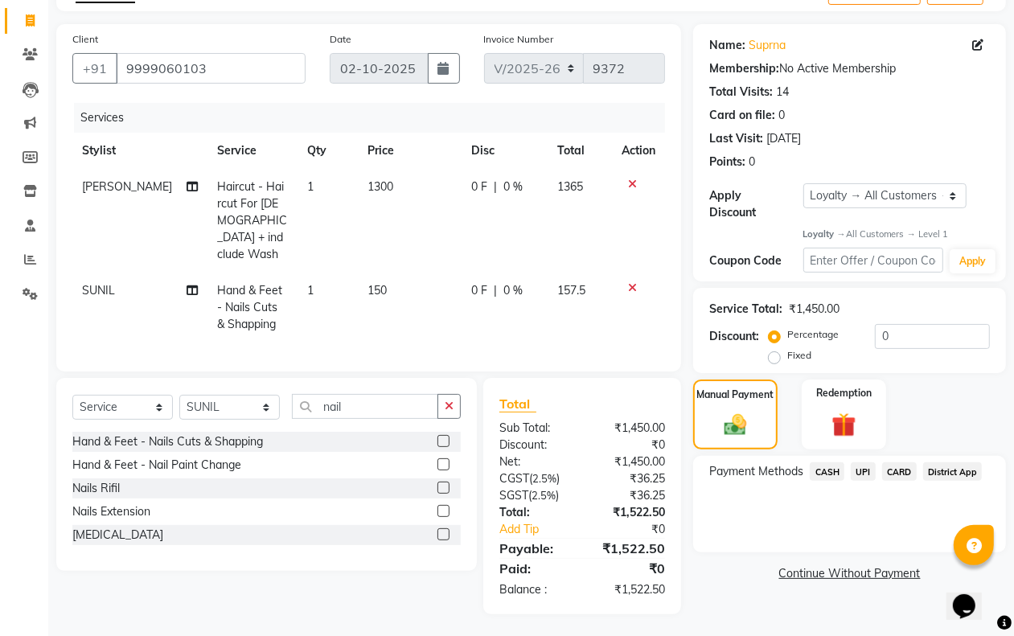
click at [899, 468] on span "CARD" at bounding box center [899, 472] width 35 height 19
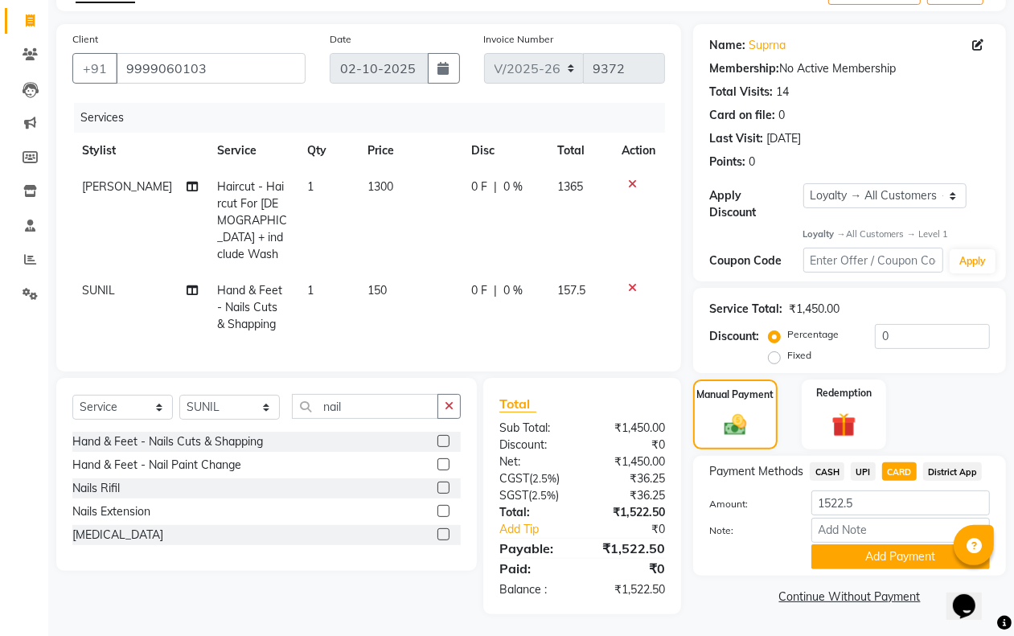
click at [870, 556] on button "Add Payment" at bounding box center [901, 557] width 179 height 25
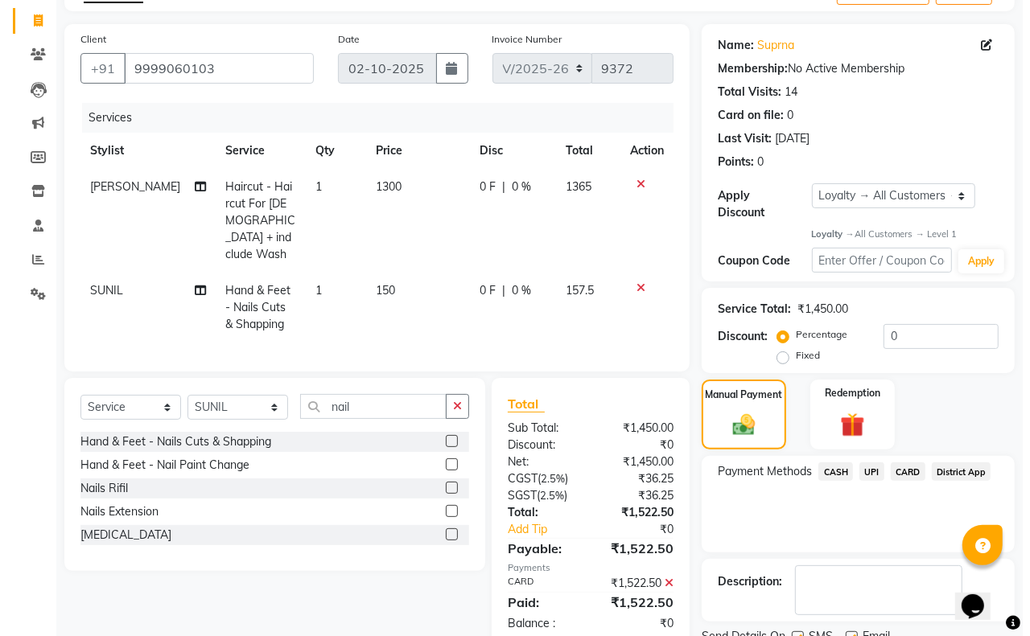
scroll to position [243, 0]
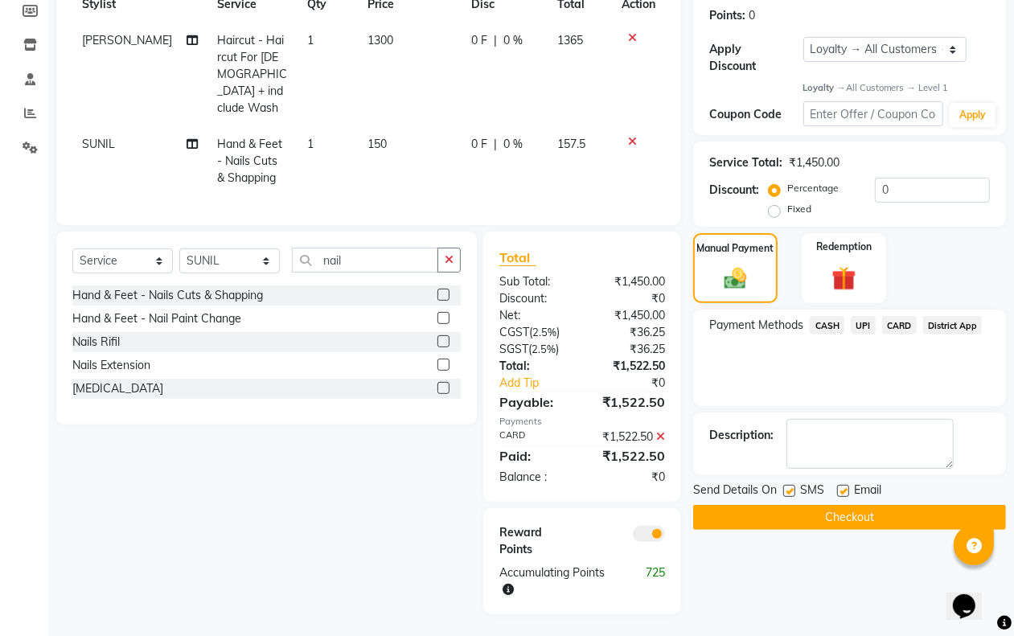
click at [644, 533] on span at bounding box center [649, 534] width 32 height 16
click at [665, 537] on input "checkbox" at bounding box center [665, 537] width 0 height 0
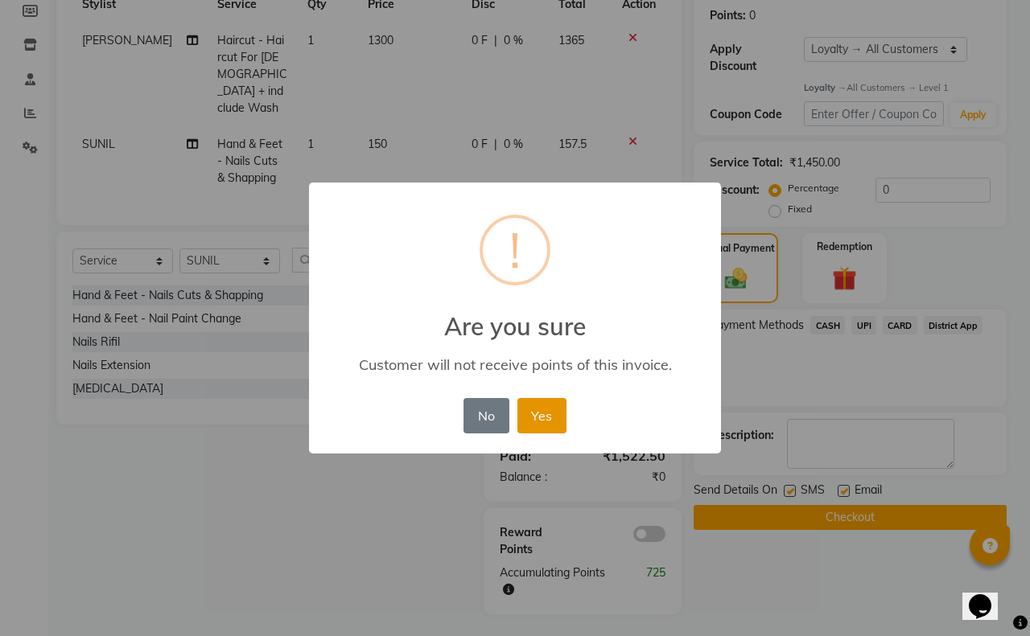
click at [523, 401] on button "Yes" at bounding box center [541, 415] width 49 height 35
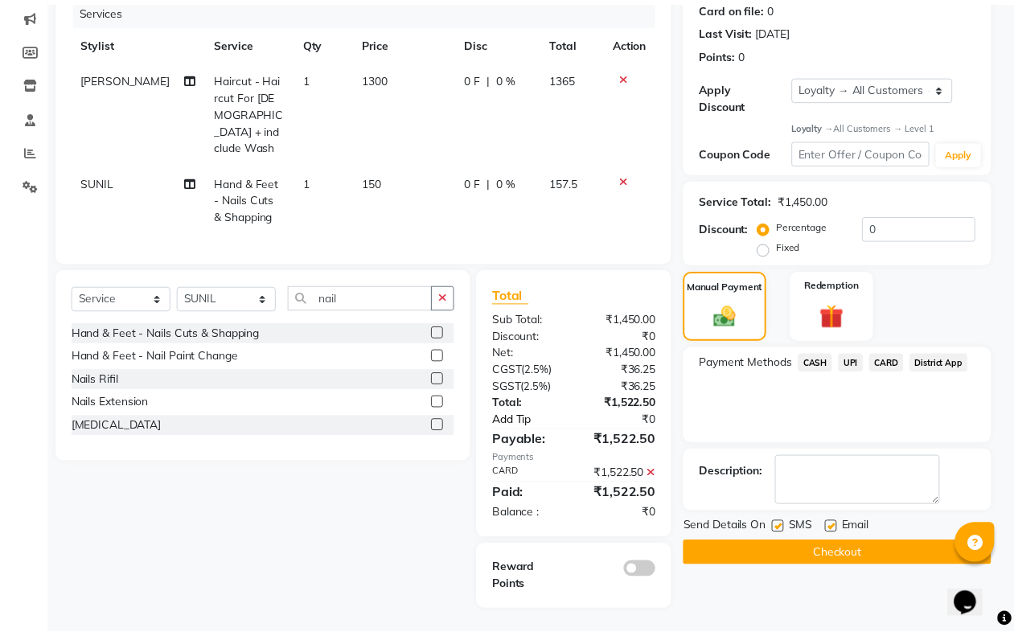
scroll to position [203, 0]
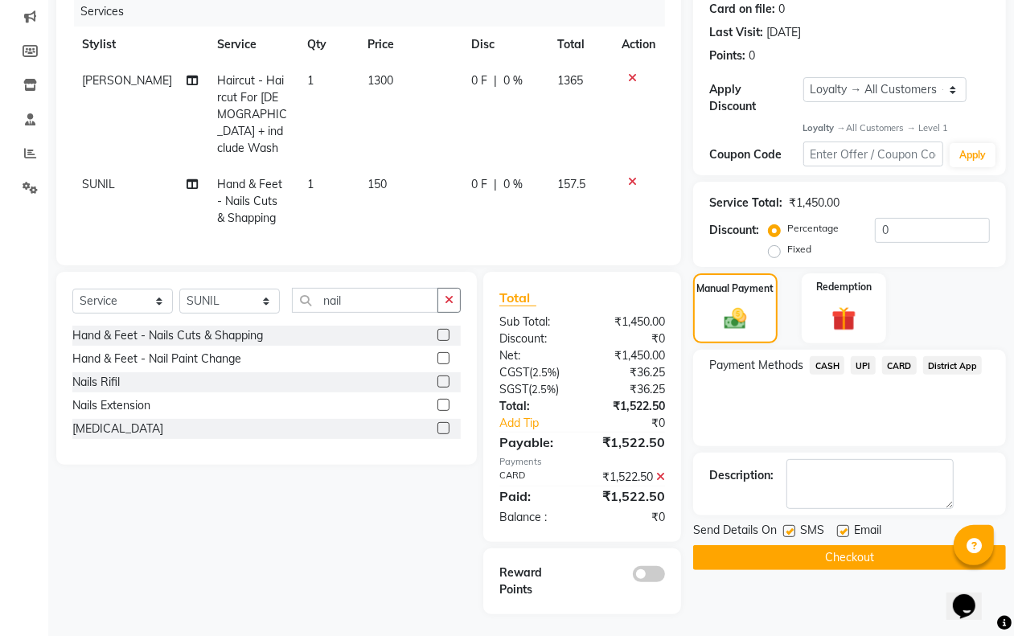
click at [826, 551] on button "Checkout" at bounding box center [849, 557] width 313 height 25
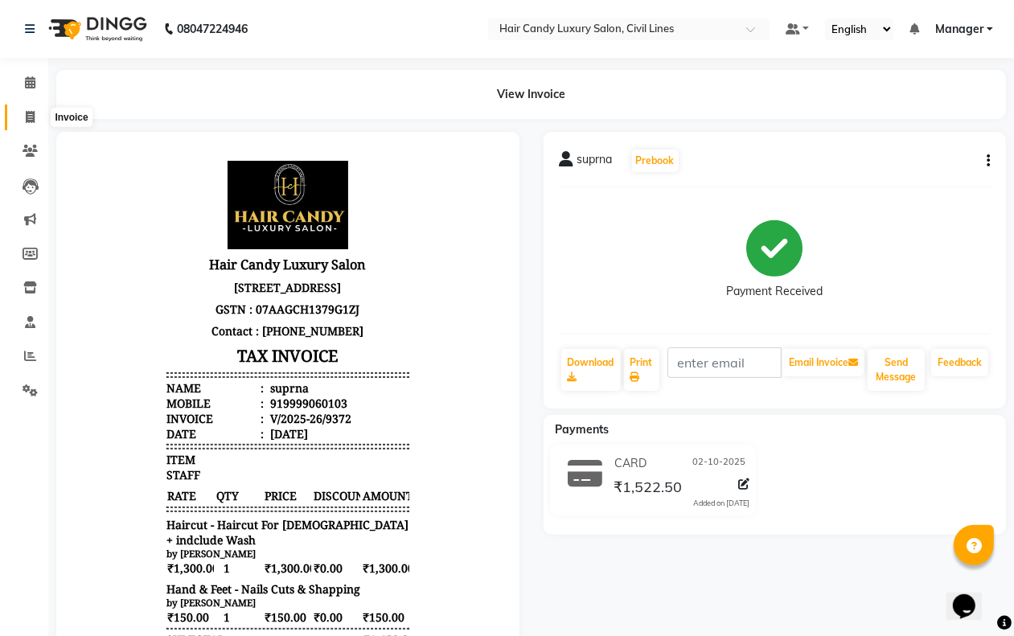
click at [34, 113] on icon at bounding box center [30, 117] width 9 height 12
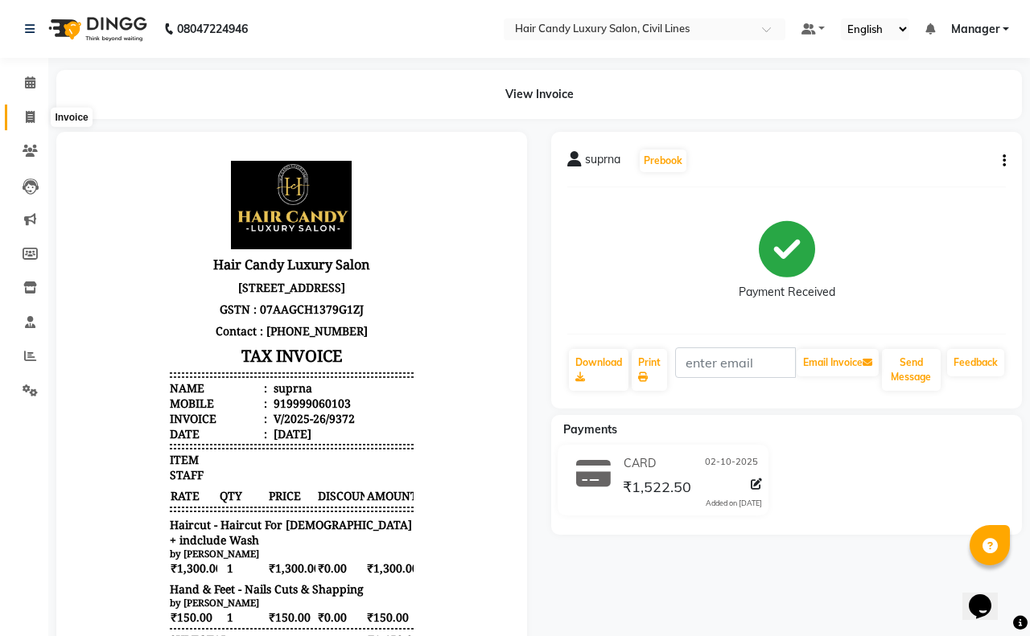
select select "6308"
select select "service"
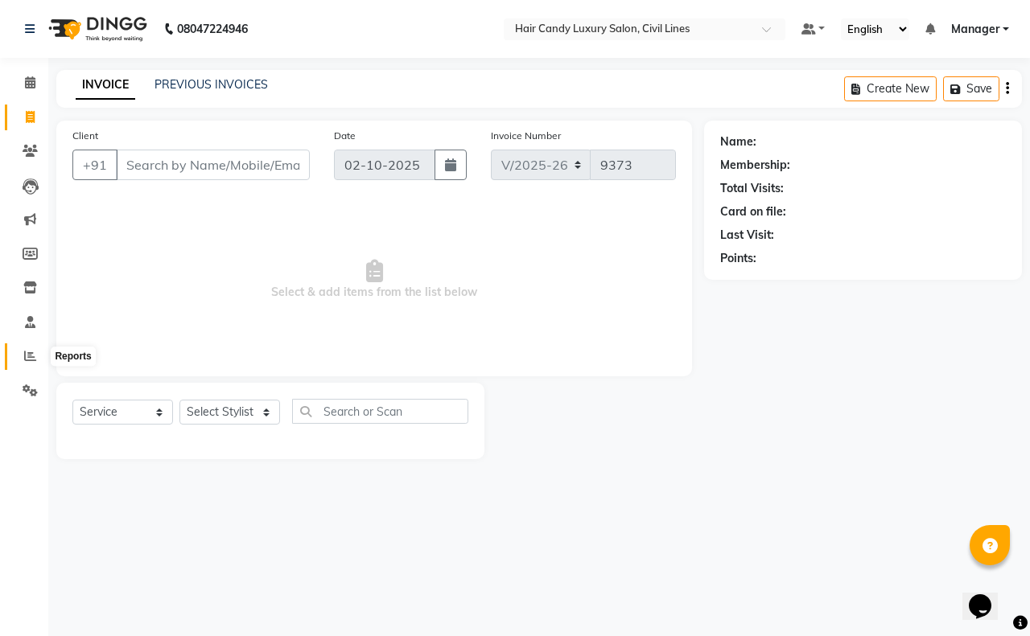
click at [24, 351] on icon at bounding box center [30, 356] width 12 height 12
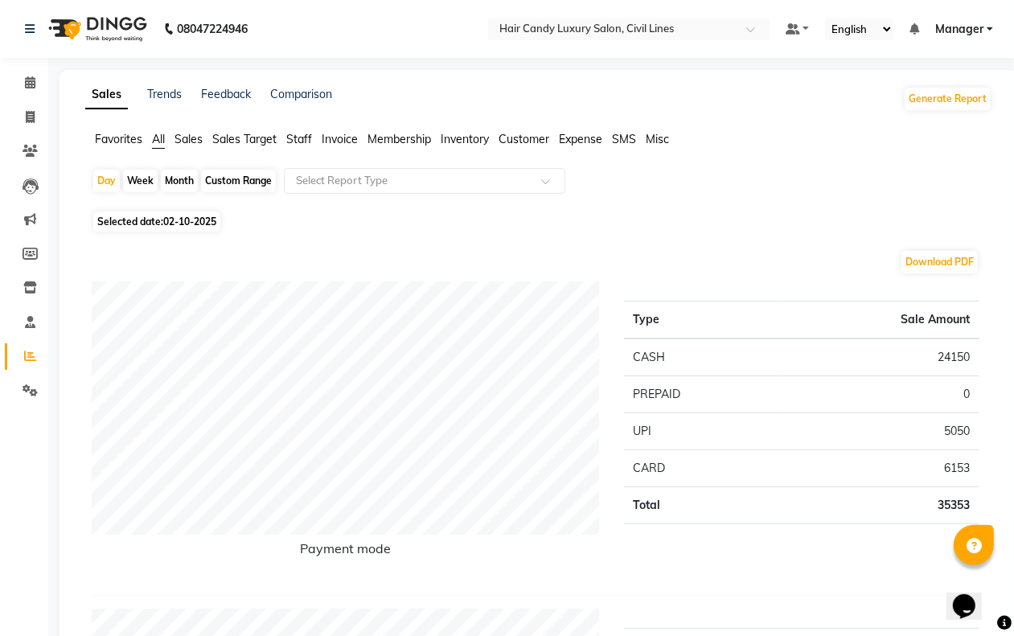
click at [280, 134] on ul "Favorites All Sales Sales Target Staff Invoice Membership Inventory Customer Ex…" at bounding box center [538, 140] width 907 height 18
click at [295, 141] on span "Staff" at bounding box center [299, 139] width 26 height 14
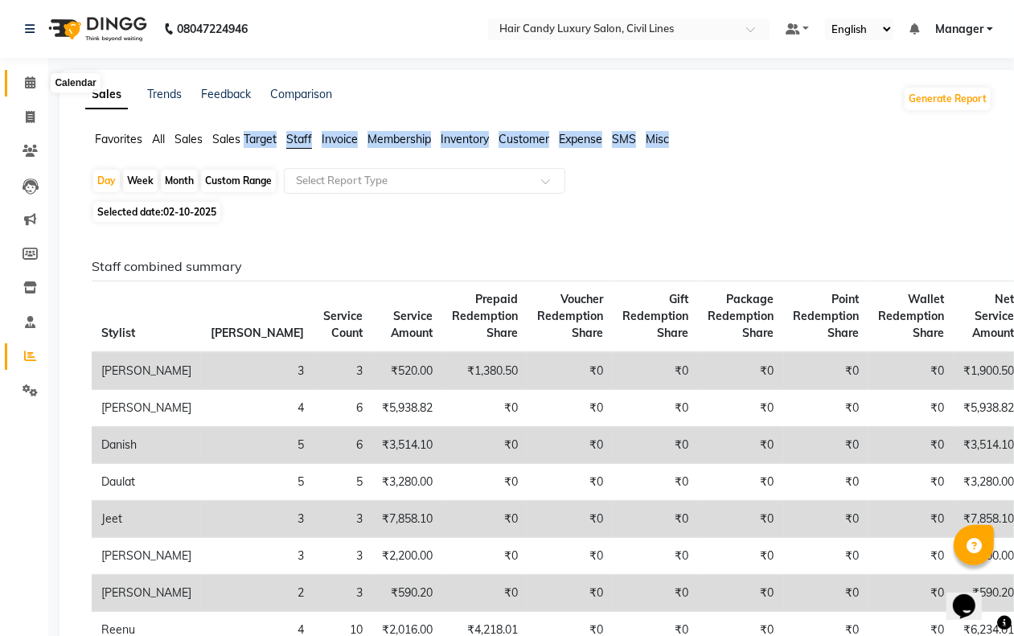
click at [23, 79] on span at bounding box center [30, 83] width 28 height 19
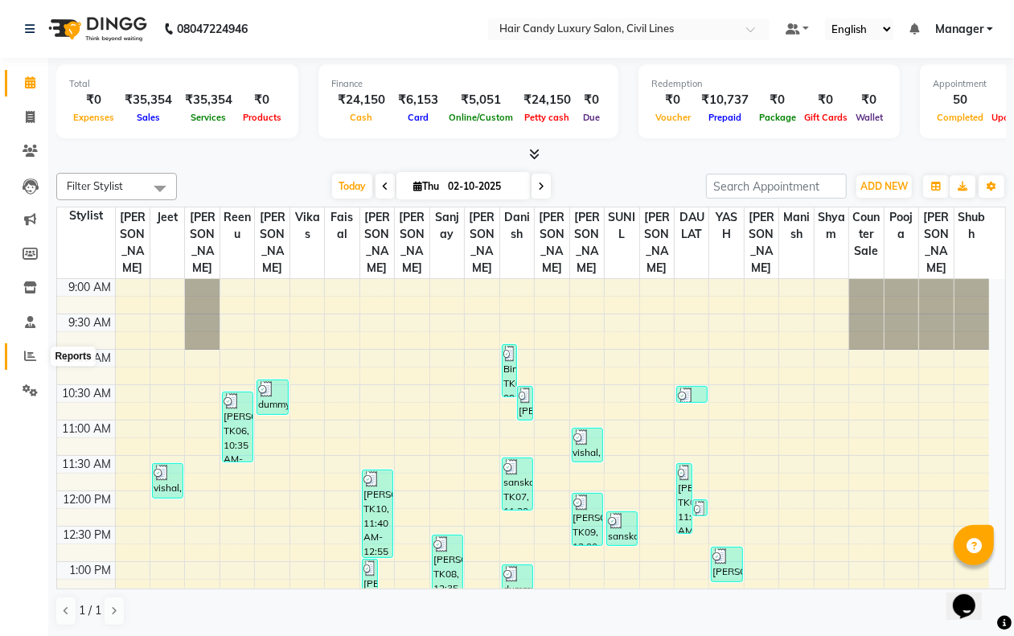
click at [25, 351] on icon at bounding box center [30, 356] width 12 height 12
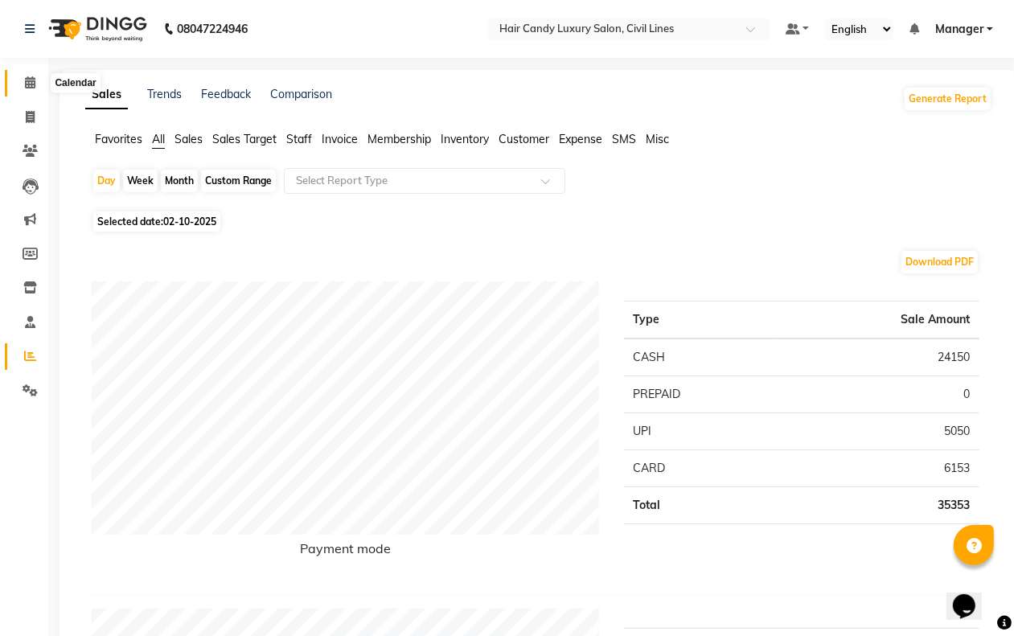
click at [32, 84] on icon at bounding box center [30, 82] width 10 height 12
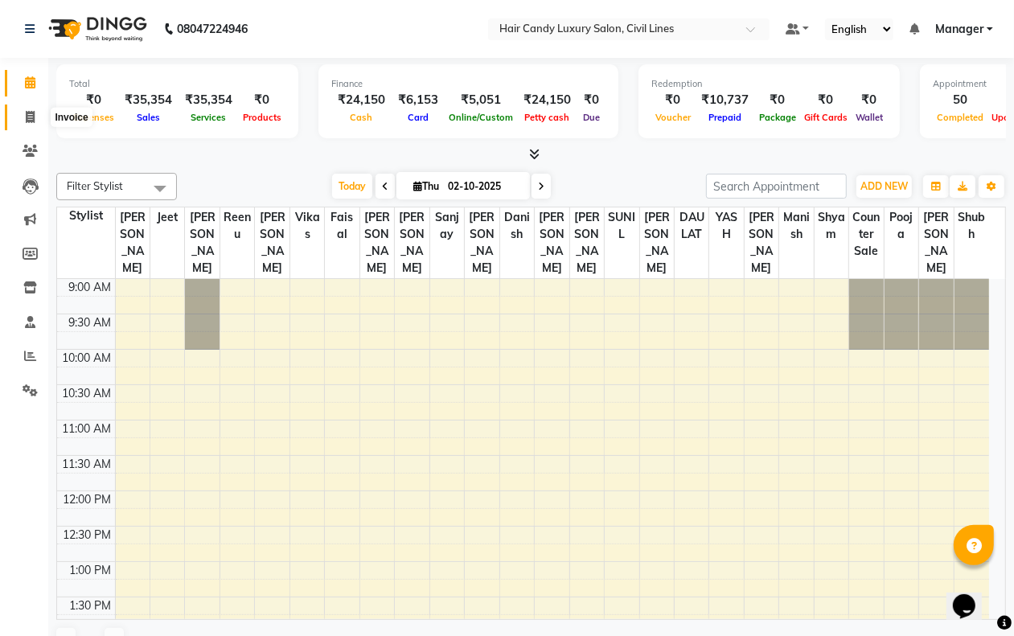
click at [33, 114] on icon at bounding box center [30, 117] width 9 height 12
select select "service"
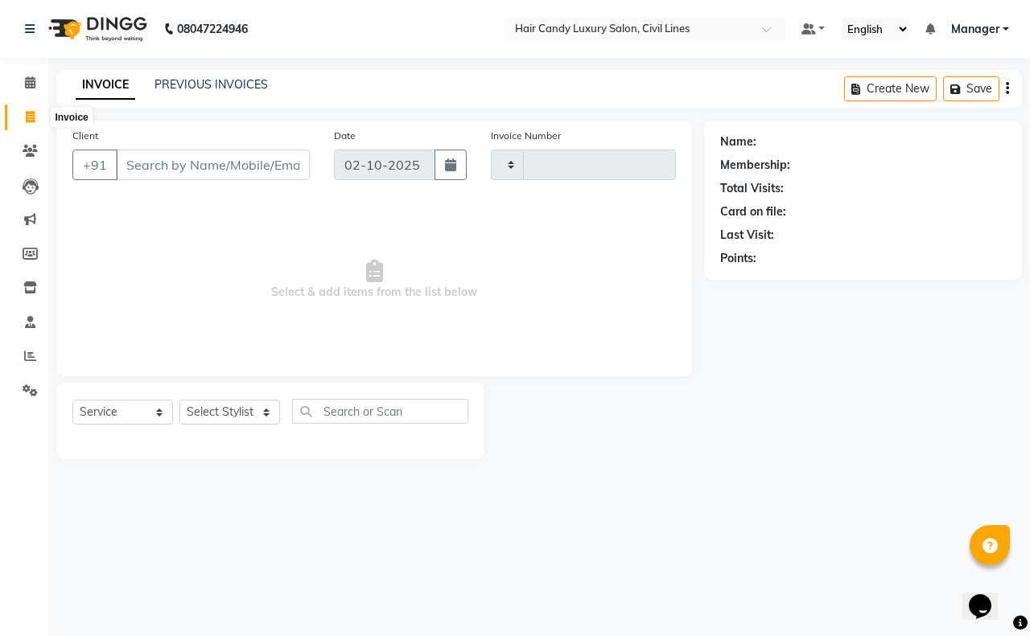
type input "9373"
select select "6308"
click at [30, 80] on icon at bounding box center [30, 82] width 10 height 12
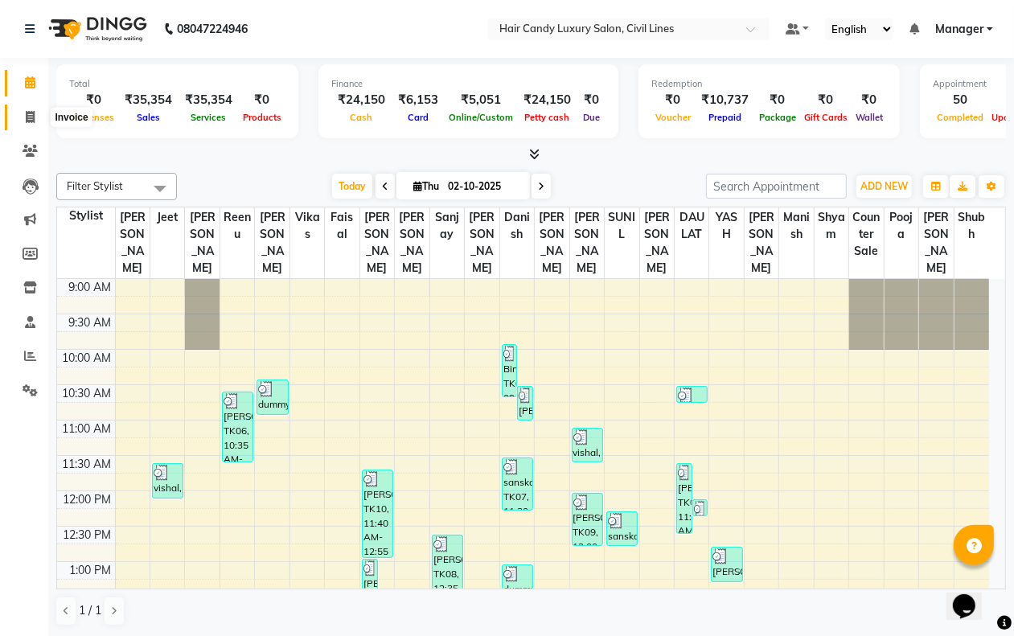
click at [29, 118] on icon at bounding box center [30, 117] width 9 height 12
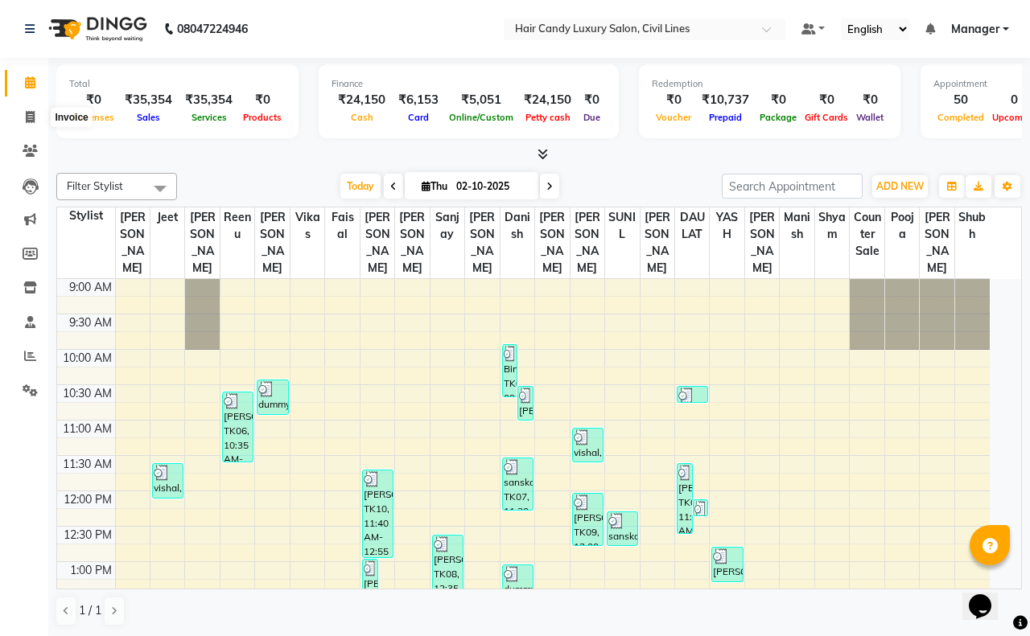
select select "6308"
select select "service"
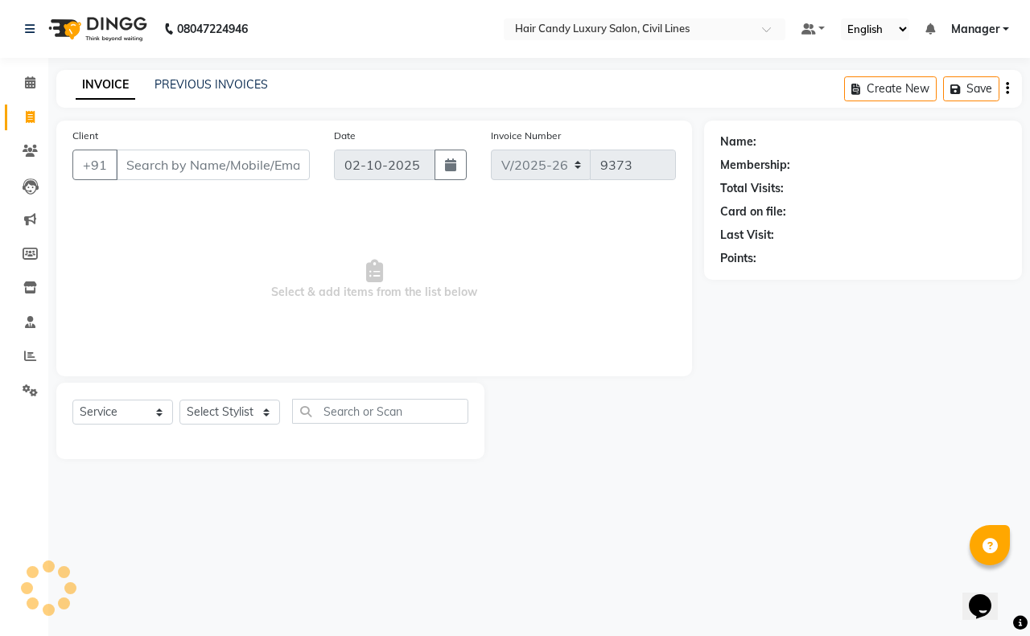
click at [185, 95] on div "INVOICE PREVIOUS INVOICES Create New Save" at bounding box center [538, 89] width 965 height 38
click at [187, 88] on link "PREVIOUS INVOICES" at bounding box center [210, 84] width 113 height 14
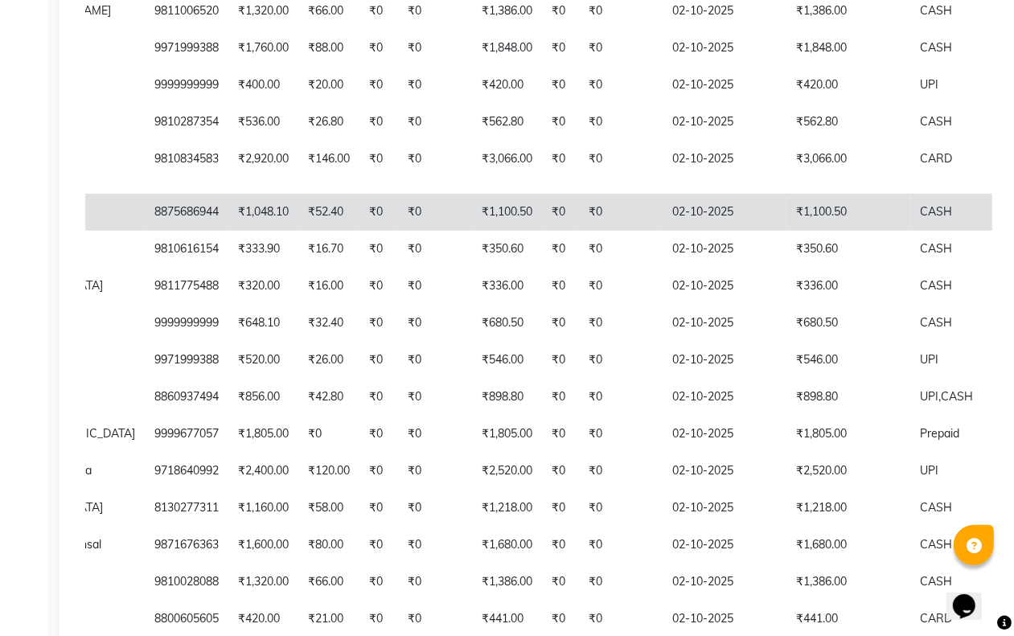
scroll to position [1106, 0]
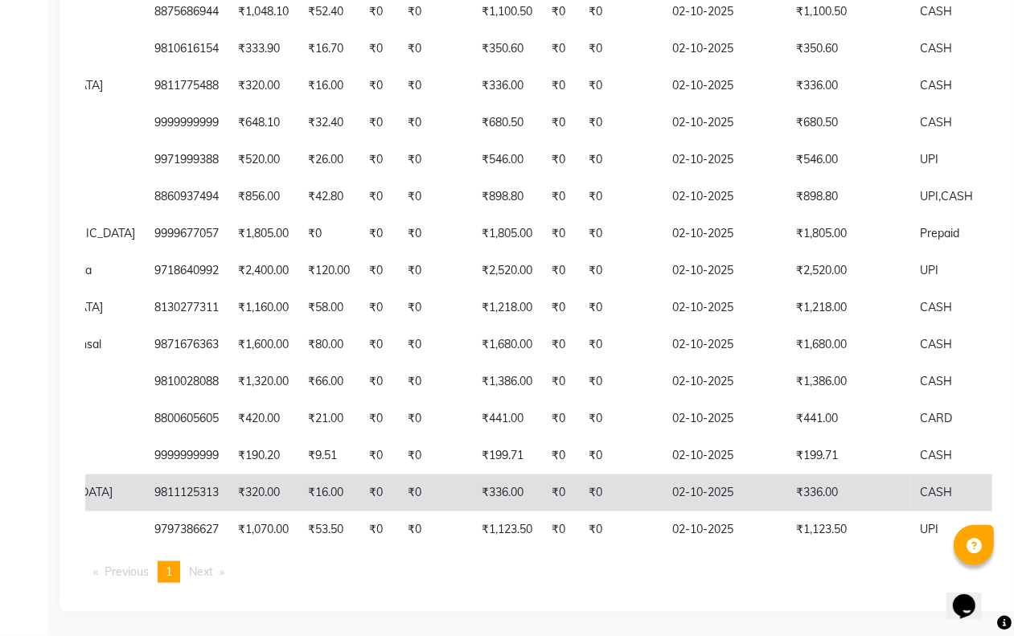
click at [787, 512] on td "₹336.00" at bounding box center [849, 493] width 124 height 37
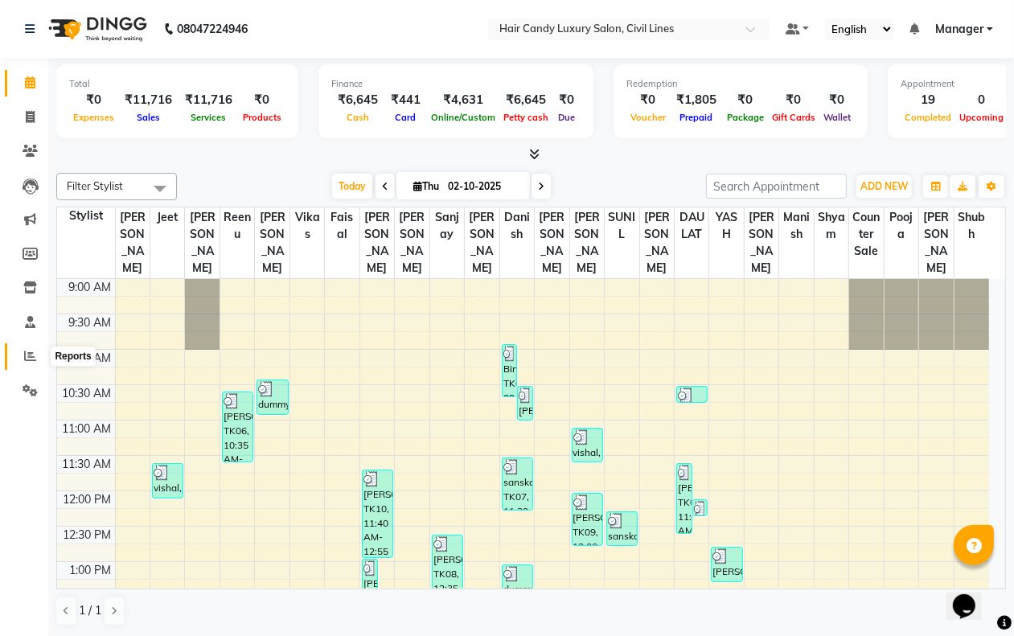
click at [16, 350] on span at bounding box center [30, 357] width 28 height 19
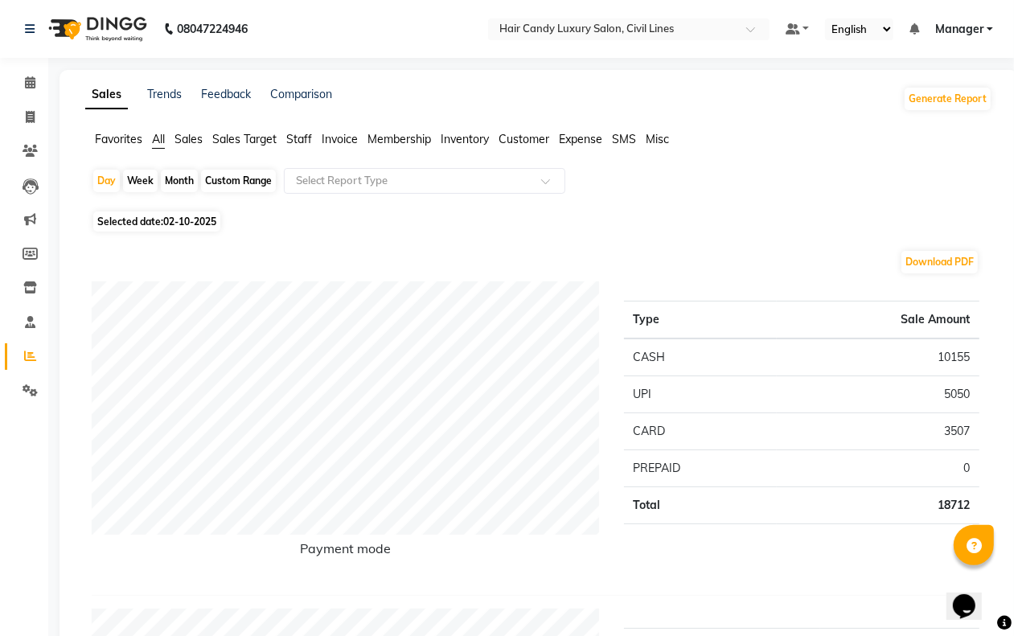
click at [300, 139] on span "Staff" at bounding box center [299, 139] width 26 height 14
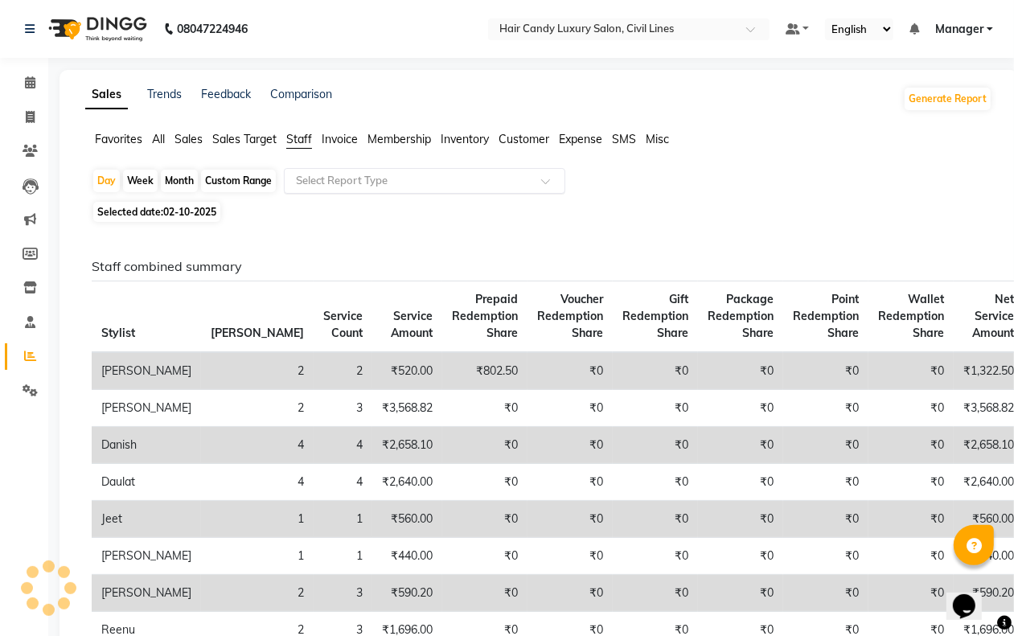
click at [315, 171] on div "Select Report Type" at bounding box center [425, 181] width 282 height 26
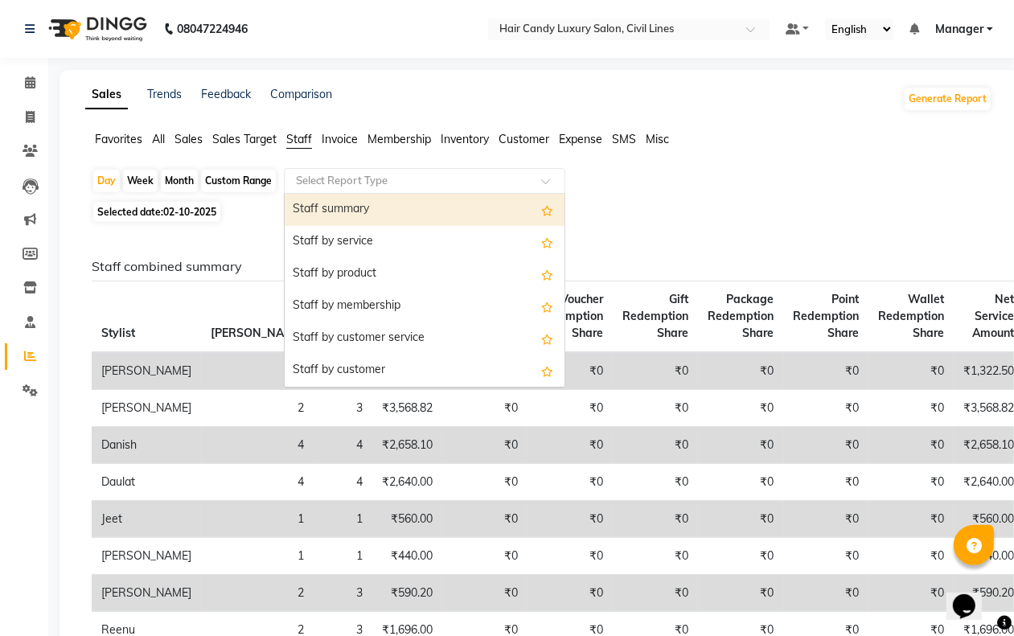
click at [370, 210] on div "Staff summary" at bounding box center [425, 210] width 280 height 32
select select "filtered_report"
select select "csv"
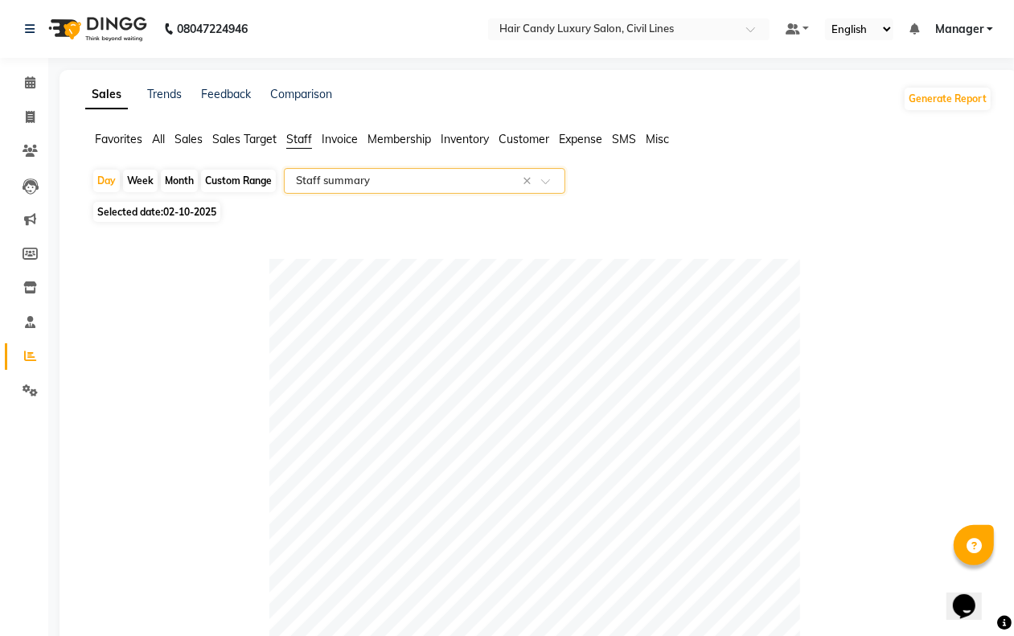
click at [459, 142] on span "Inventory" at bounding box center [465, 139] width 48 height 14
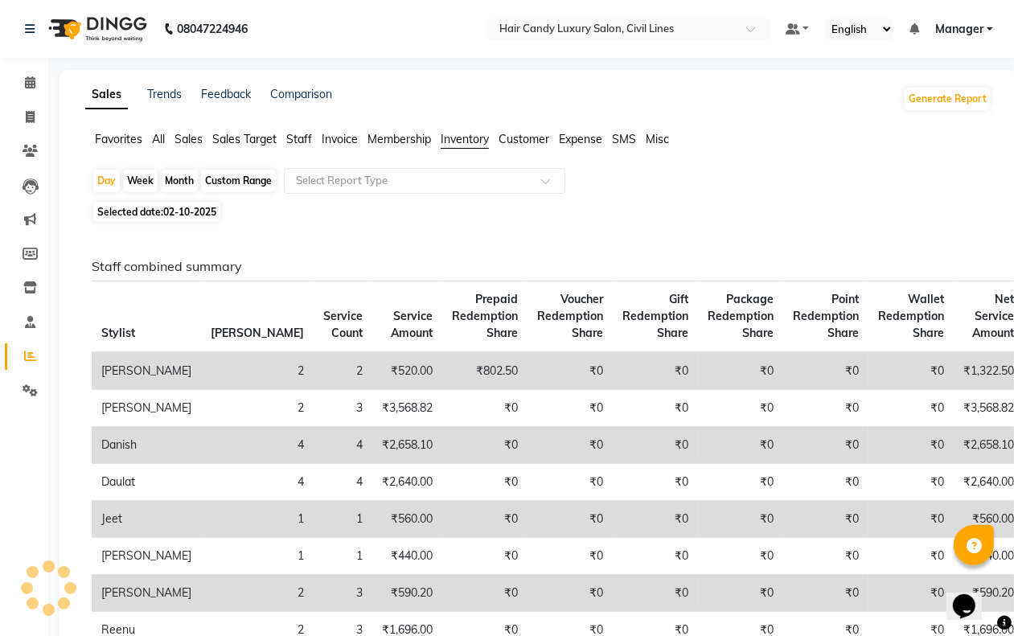
click at [202, 209] on span "02-10-2025" at bounding box center [189, 212] width 53 height 12
select select "10"
select select "2025"
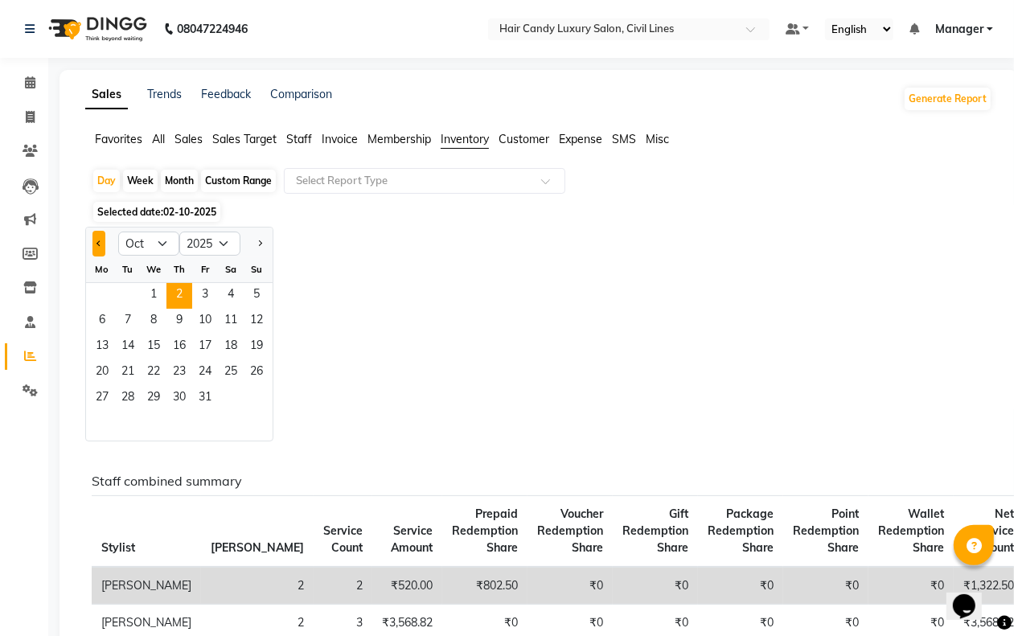
click at [99, 242] on span "Previous month" at bounding box center [100, 244] width 6 height 6
select select "9"
click at [105, 287] on span "1" at bounding box center [102, 296] width 26 height 26
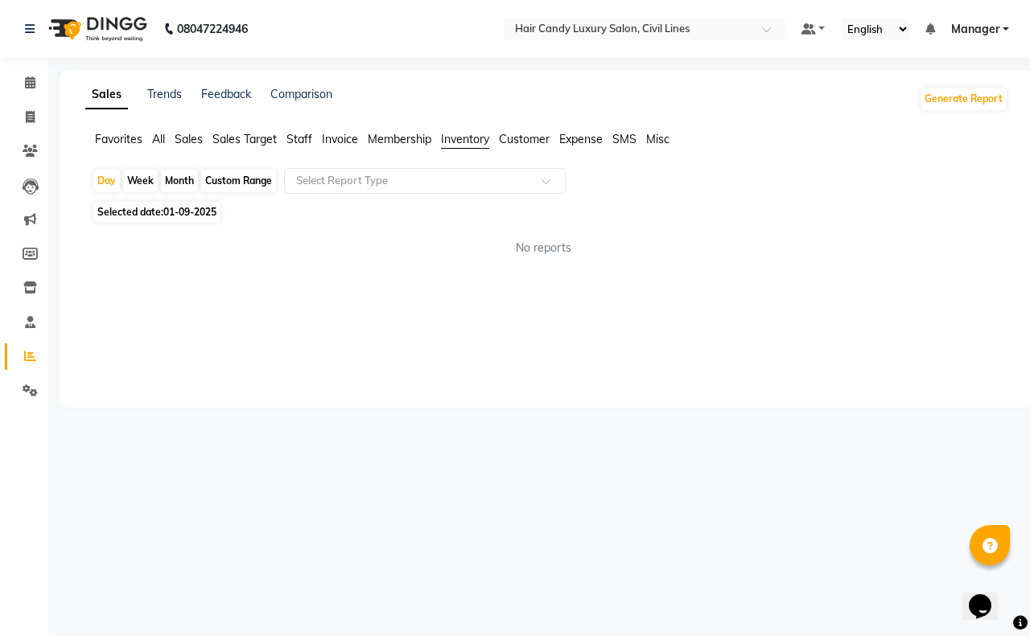
click at [181, 181] on div "Month" at bounding box center [179, 181] width 37 height 23
select select "9"
select select "2025"
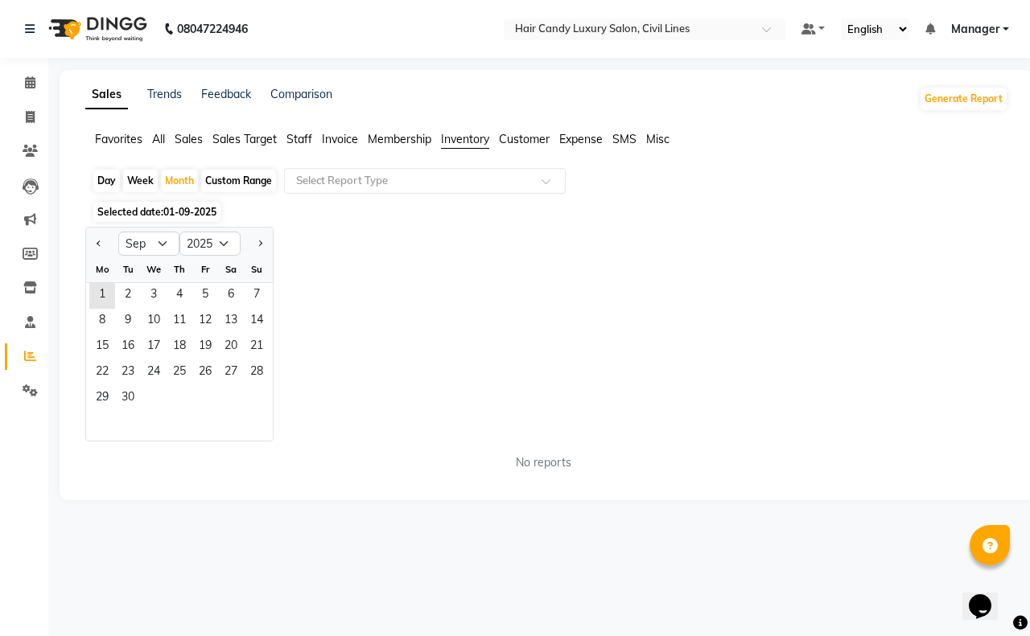
click at [323, 271] on div "Jan Feb Mar Apr May Jun Jul Aug Sep Oct Nov Dec 2015 2016 2017 2018 2019 2020 2…" at bounding box center [546, 334] width 923 height 215
click at [372, 278] on div "Jan Feb Mar Apr May Jun Jul Aug Sep Oct Nov Dec 2015 2016 2017 2018 2019 2020 2…" at bounding box center [546, 334] width 923 height 215
click at [103, 290] on span "1" at bounding box center [102, 296] width 26 height 26
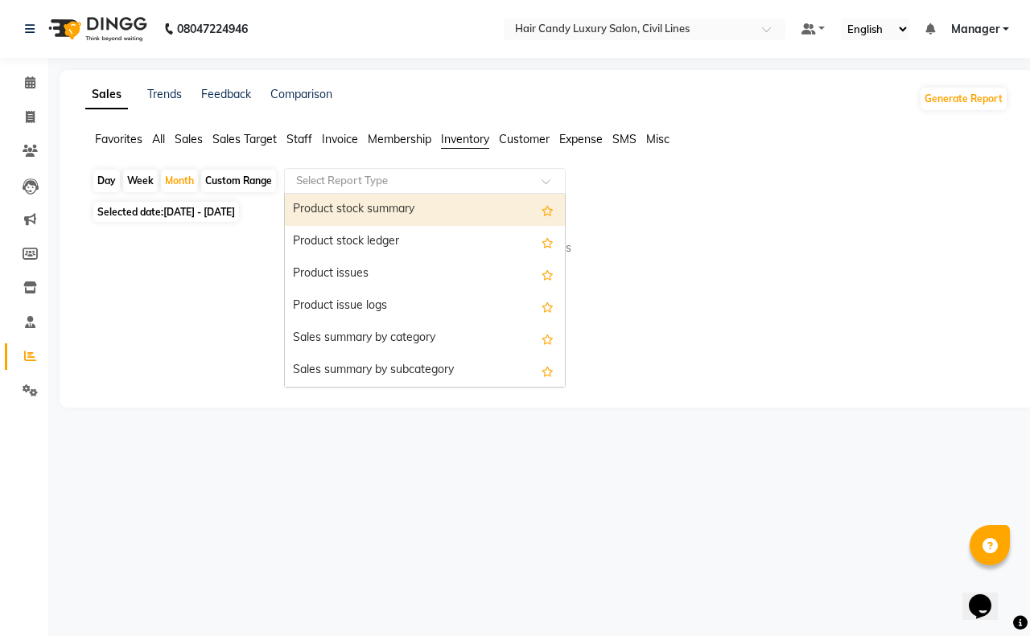
click at [409, 179] on input "text" at bounding box center [409, 181] width 232 height 16
click at [415, 209] on div "Product stock summary" at bounding box center [425, 210] width 280 height 32
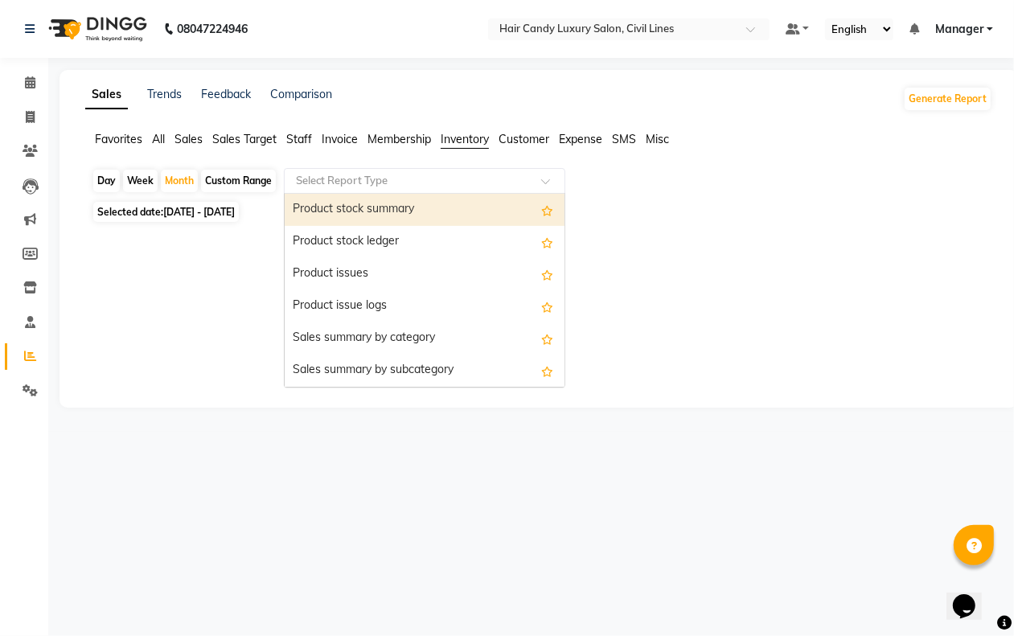
select select "filtered_report"
select select "csv"
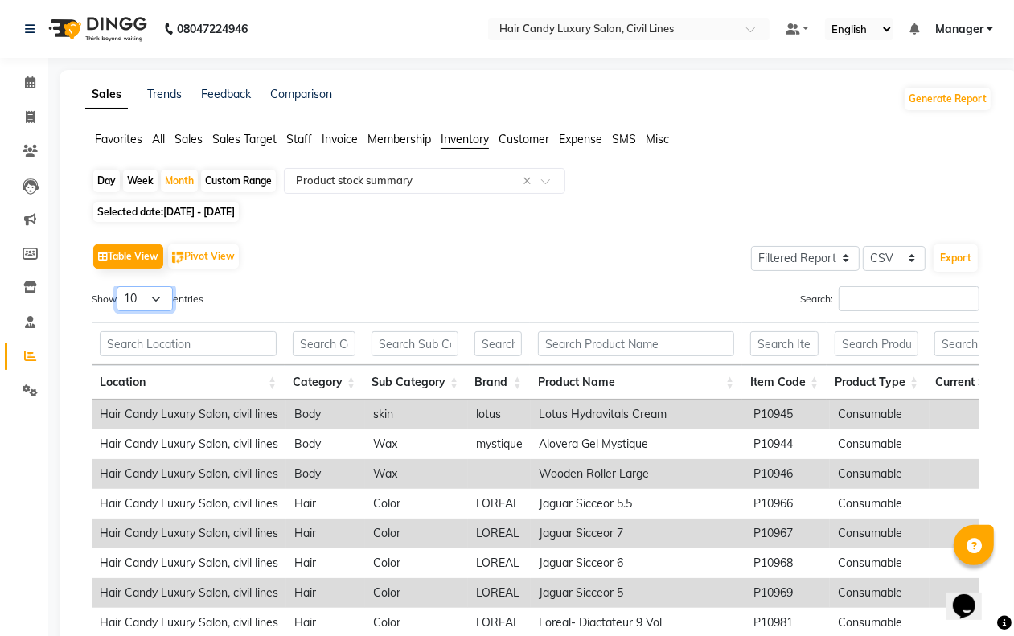
click at [146, 296] on select "10 25 50 100" at bounding box center [145, 298] width 56 height 25
select select "100"
click at [119, 286] on select "10 25 50 100" at bounding box center [145, 298] width 56 height 25
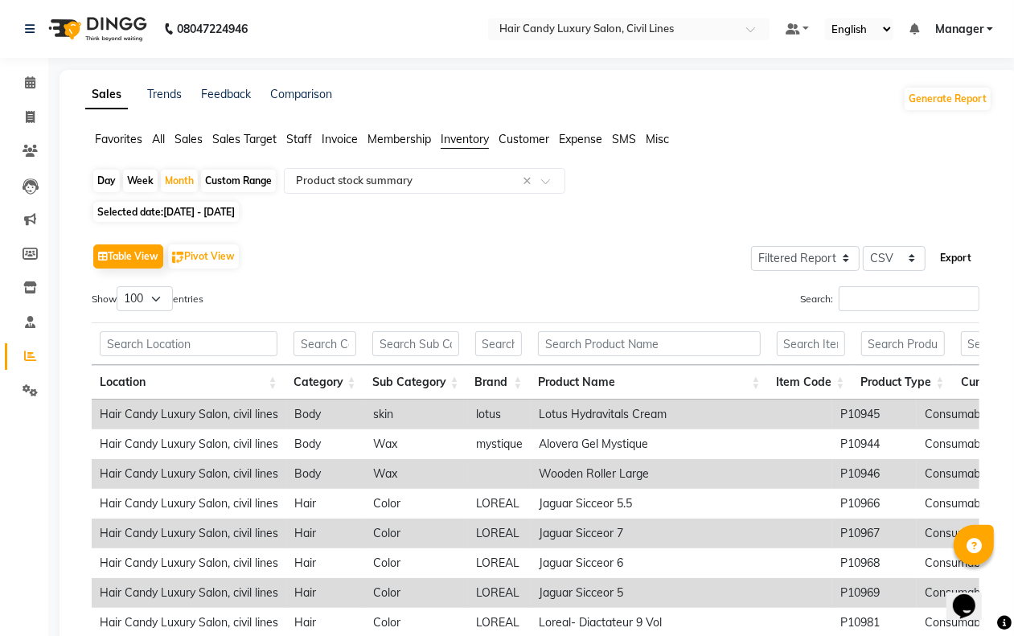
click at [950, 257] on button "Export" at bounding box center [956, 258] width 44 height 27
click at [408, 312] on div "Show 10 25 50 100 entries" at bounding box center [308, 301] width 432 height 31
click at [102, 175] on div "Day" at bounding box center [106, 181] width 27 height 23
select select "9"
select select "2025"
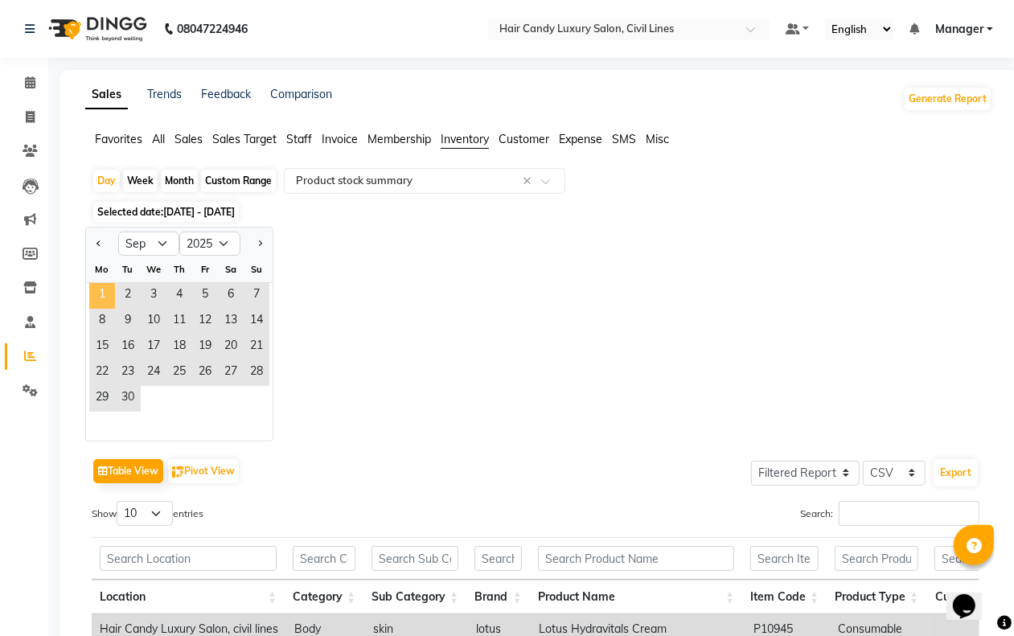
click at [105, 287] on span "1" at bounding box center [102, 296] width 26 height 26
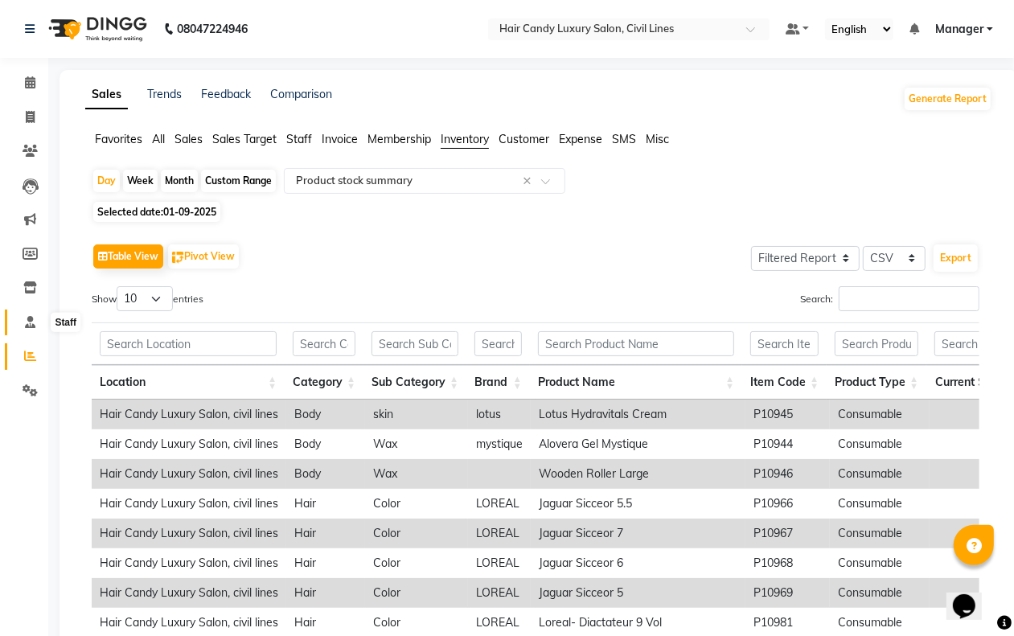
click at [25, 327] on icon at bounding box center [30, 322] width 10 height 12
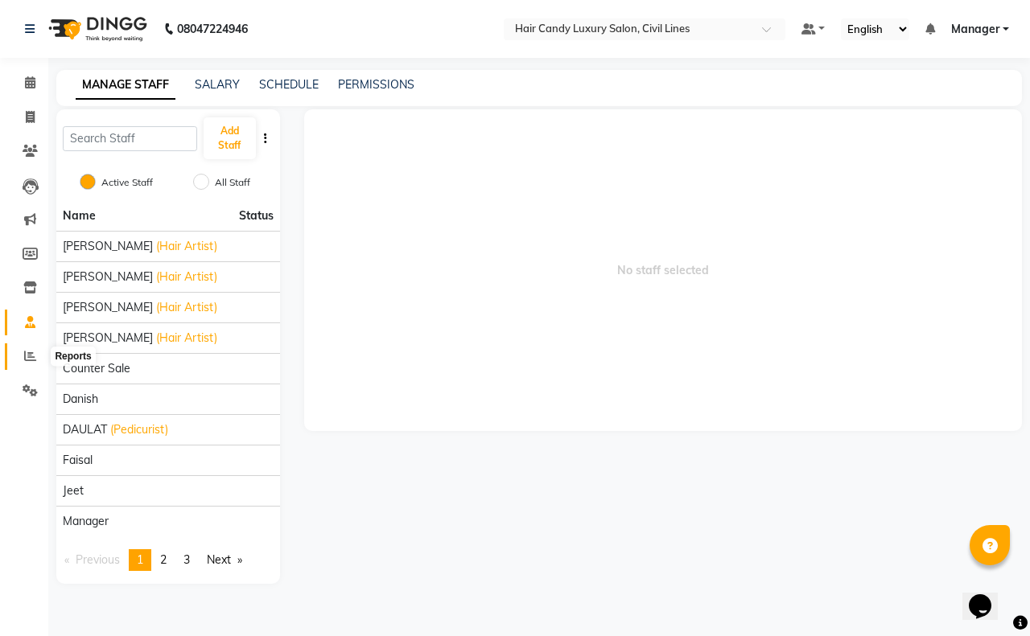
click at [24, 364] on span at bounding box center [30, 357] width 28 height 19
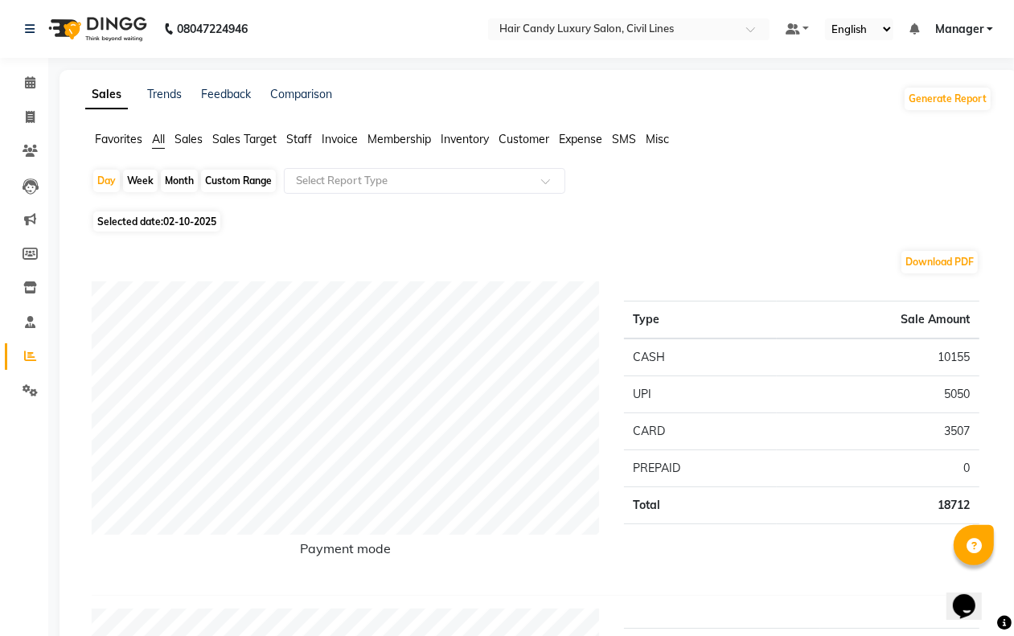
click at [467, 135] on span "Inventory" at bounding box center [465, 139] width 48 height 14
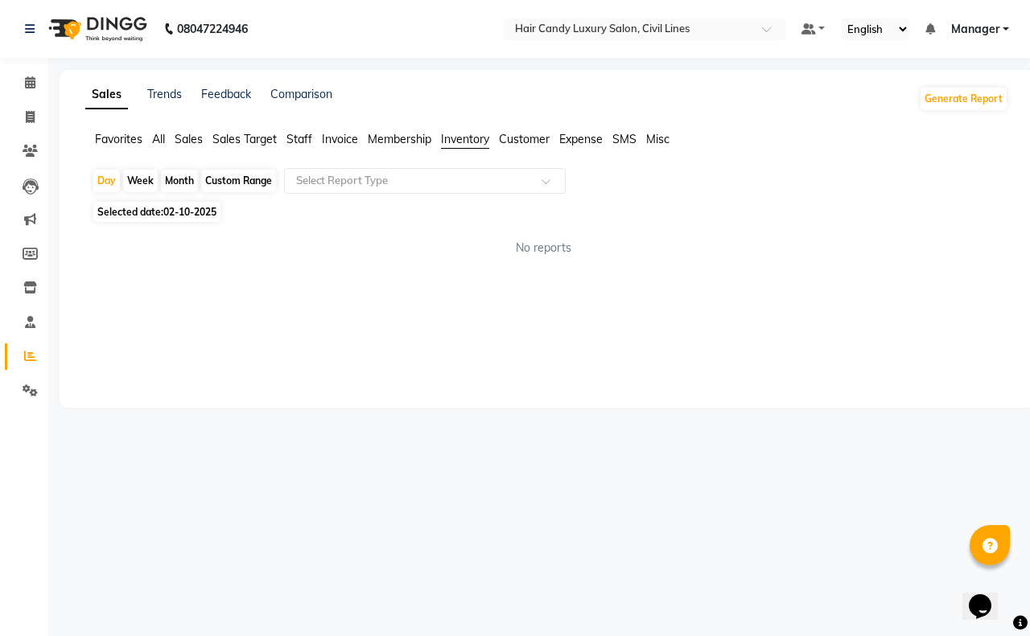
click at [145, 208] on span "Selected date: 02-10-2025" at bounding box center [156, 212] width 127 height 20
select select "10"
select select "2025"
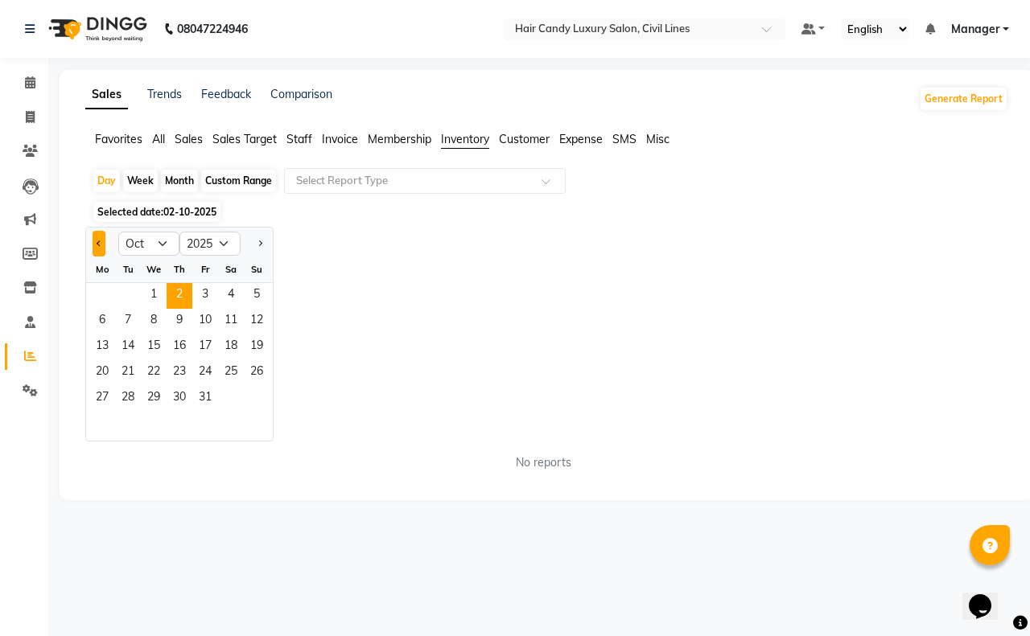
click at [97, 246] on button "Previous month" at bounding box center [99, 244] width 13 height 26
select select "9"
click at [94, 294] on span "1" at bounding box center [102, 296] width 26 height 26
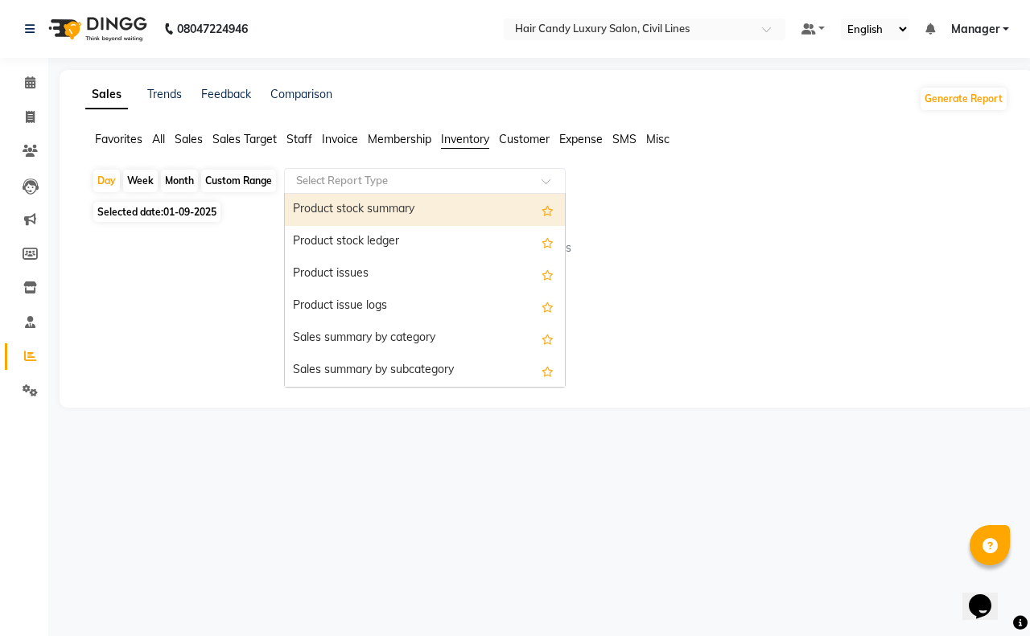
click at [334, 175] on input "text" at bounding box center [409, 181] width 232 height 16
click at [387, 216] on div "Product stock summary" at bounding box center [425, 210] width 280 height 32
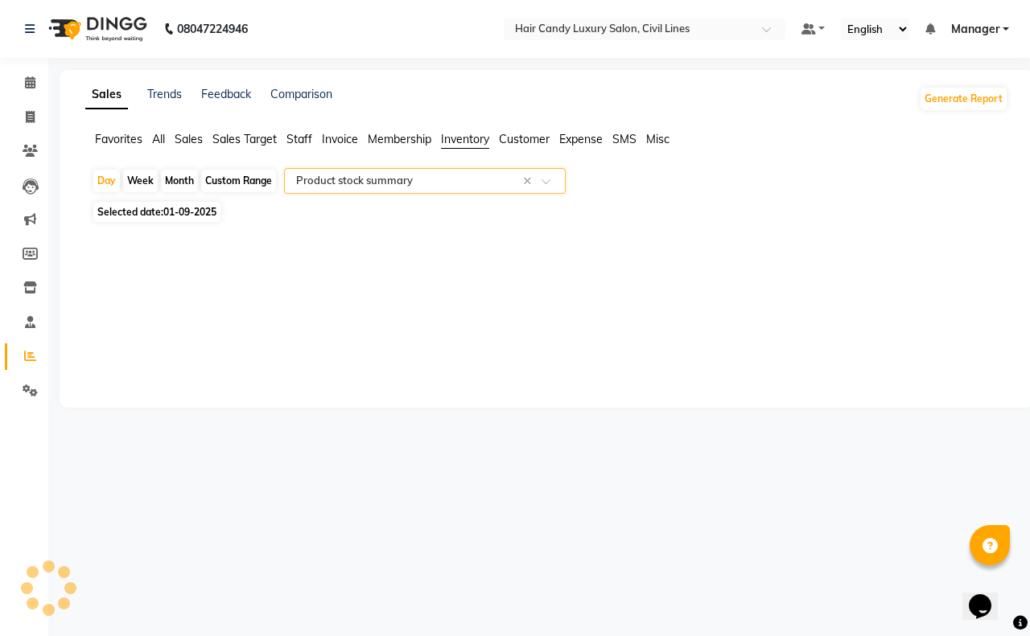
select select "filtered_report"
select select "csv"
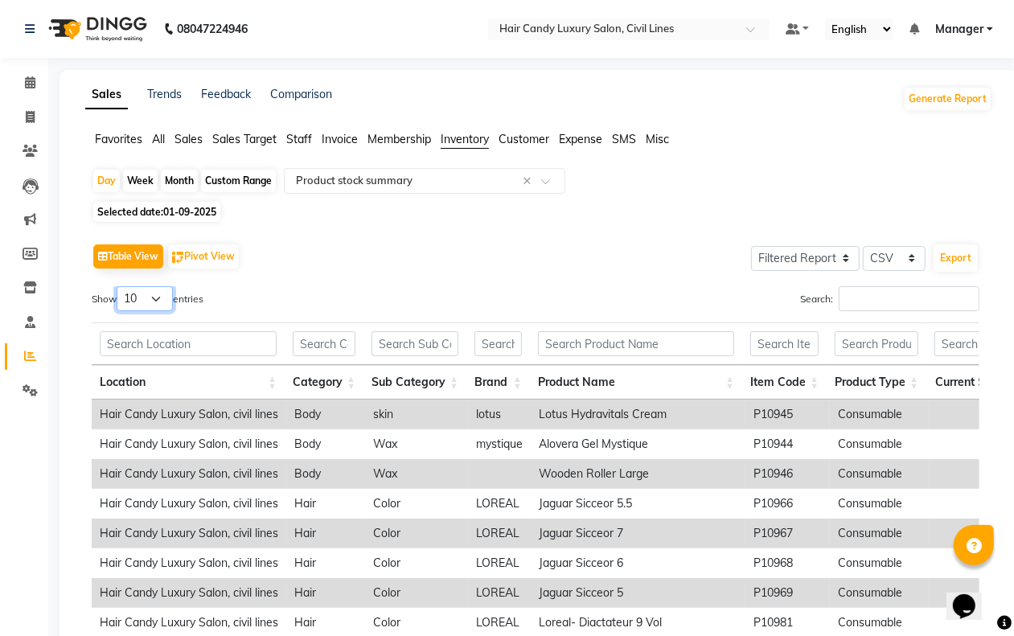
click at [157, 300] on select "10 25 50 100" at bounding box center [145, 298] width 56 height 25
select select "100"
click at [119, 286] on select "10 25 50 100" at bounding box center [145, 298] width 56 height 25
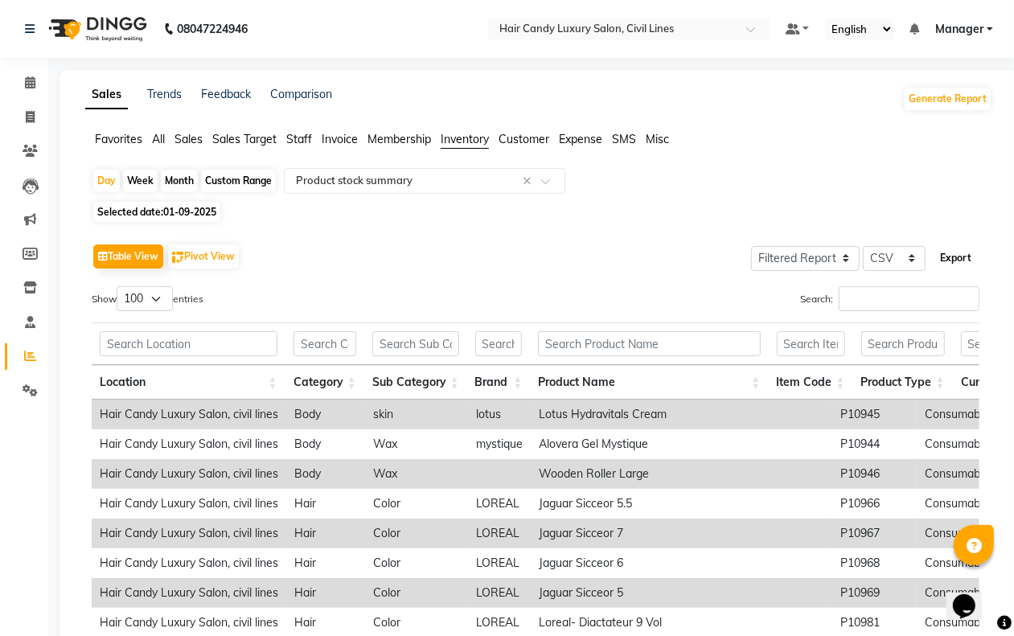
click at [959, 259] on button "Export" at bounding box center [956, 258] width 44 height 27
click at [149, 209] on span "Selected date: 01-09-2025" at bounding box center [156, 212] width 127 height 20
select select "9"
select select "2025"
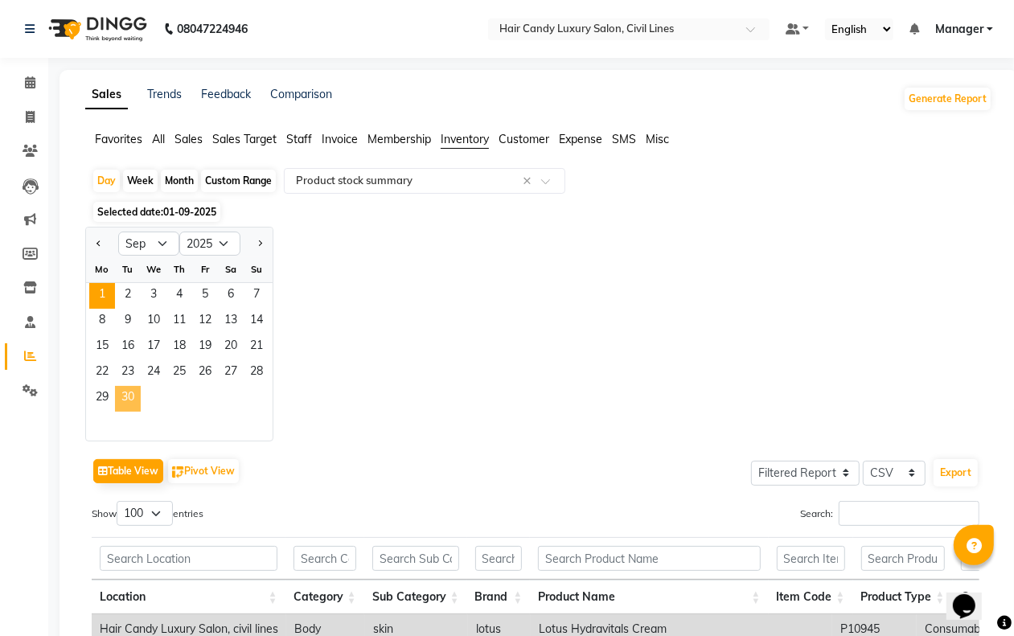
click at [118, 402] on span "30" at bounding box center [128, 399] width 26 height 26
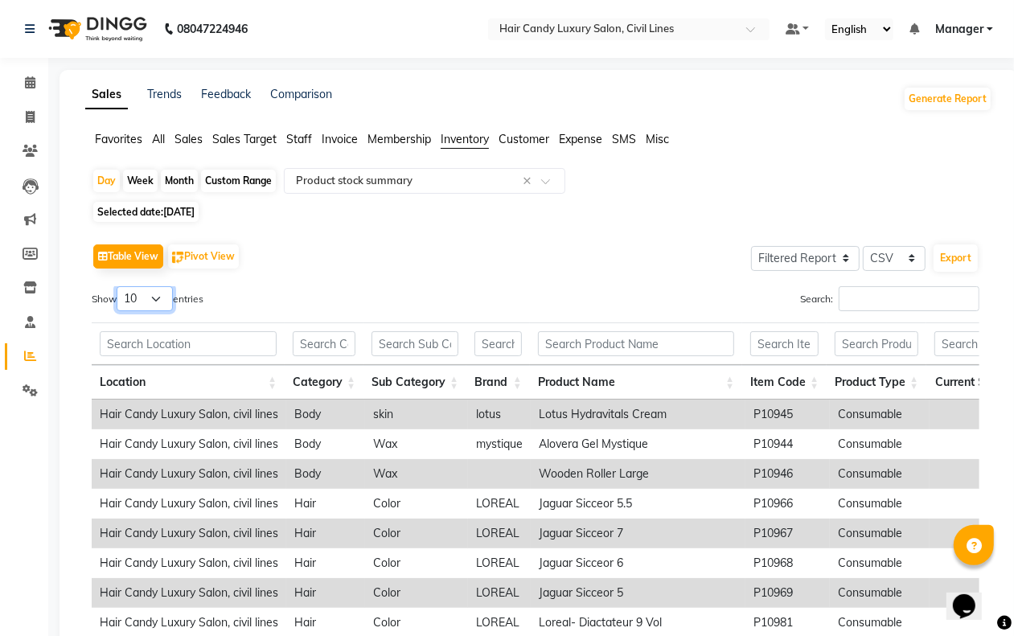
click at [155, 300] on select "10 25 50 100" at bounding box center [145, 298] width 56 height 25
select select "100"
click at [119, 286] on select "10 25 50 100" at bounding box center [145, 298] width 56 height 25
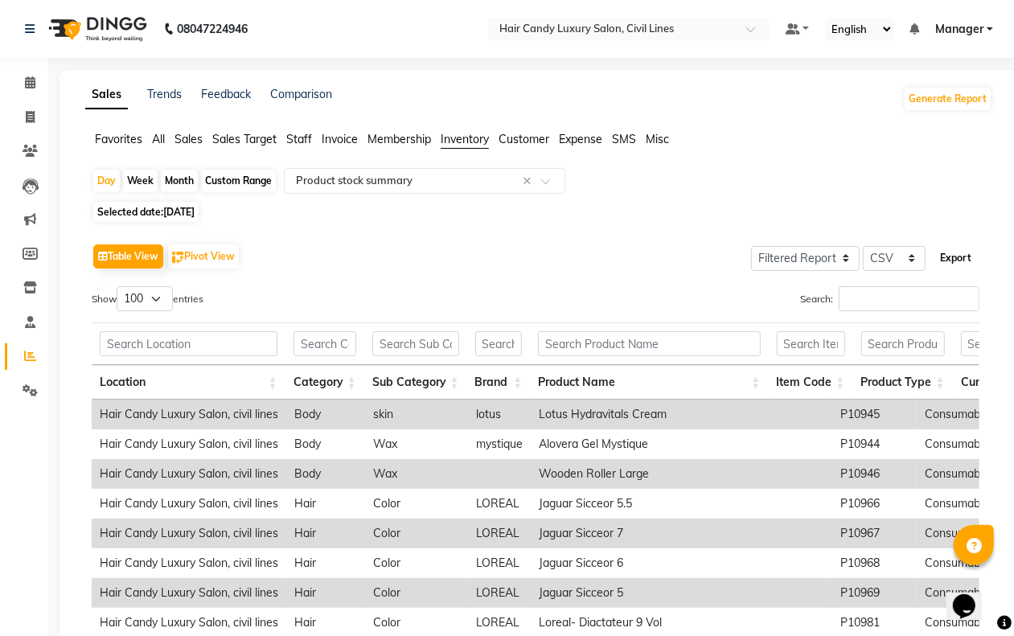
click at [970, 264] on button "Export" at bounding box center [956, 258] width 44 height 27
click at [233, 181] on div "Custom Range" at bounding box center [238, 181] width 75 height 23
select select "9"
select select "2025"
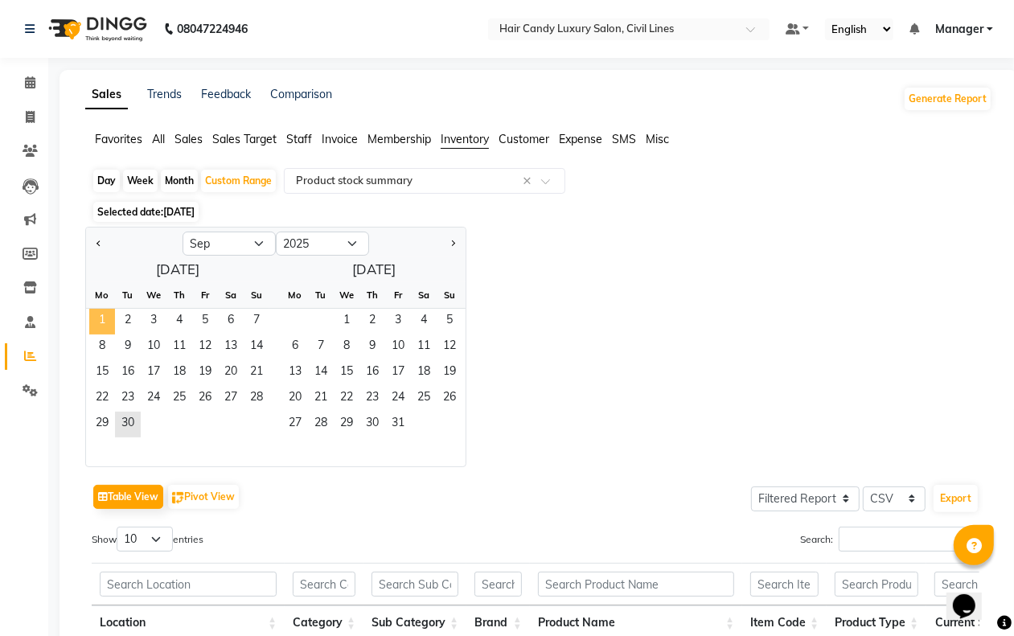
click at [97, 327] on span "1" at bounding box center [102, 322] width 26 height 26
click at [130, 433] on span "30" at bounding box center [128, 425] width 26 height 26
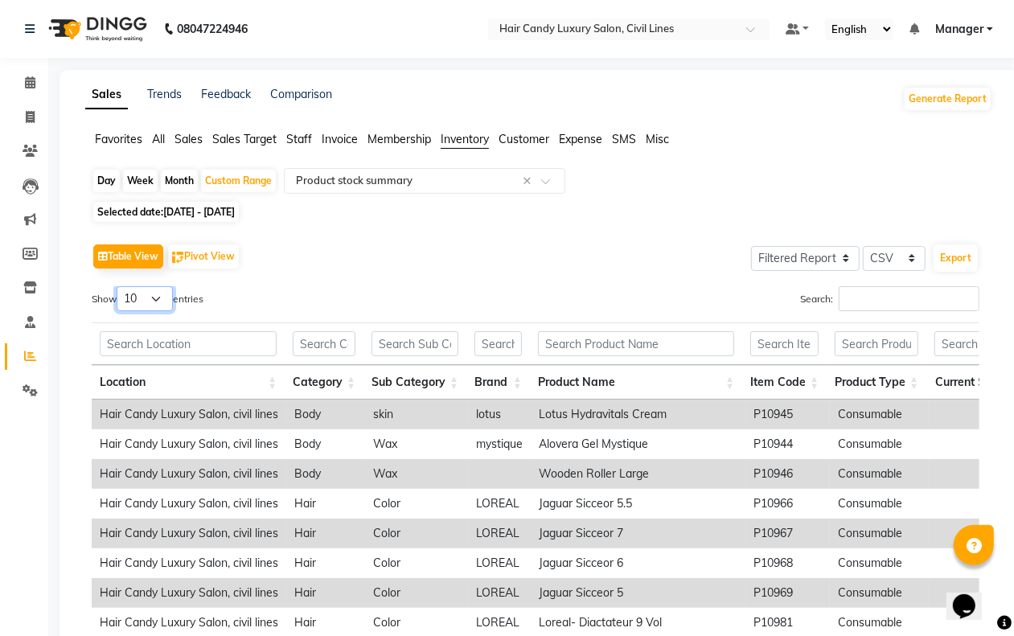
click at [162, 294] on select "10 25 50 100" at bounding box center [145, 298] width 56 height 25
click at [432, 189] on input "text" at bounding box center [409, 181] width 232 height 16
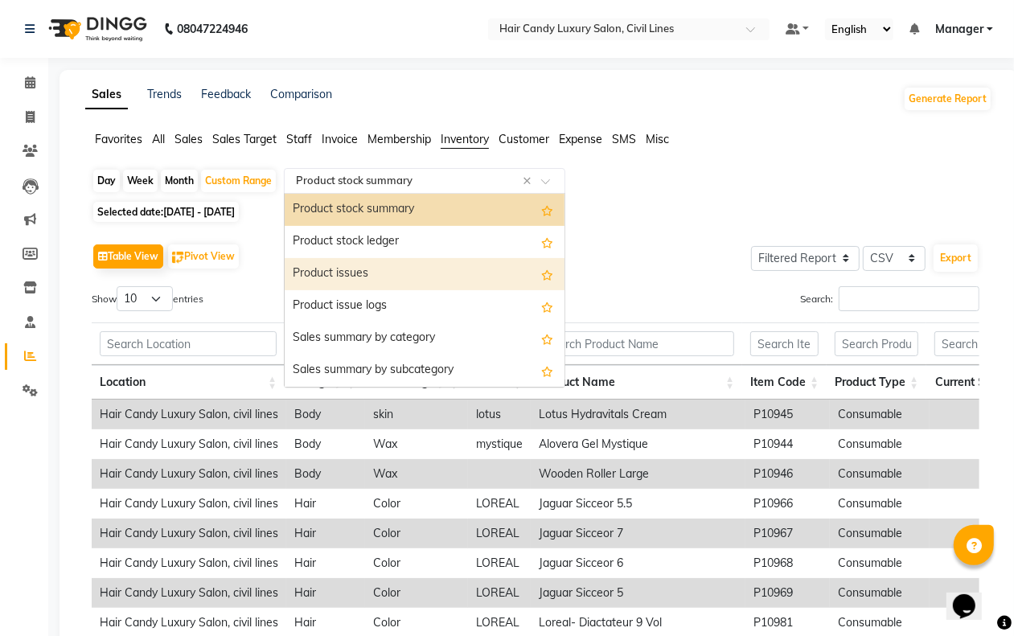
click at [397, 271] on div "Product issues" at bounding box center [425, 274] width 280 height 32
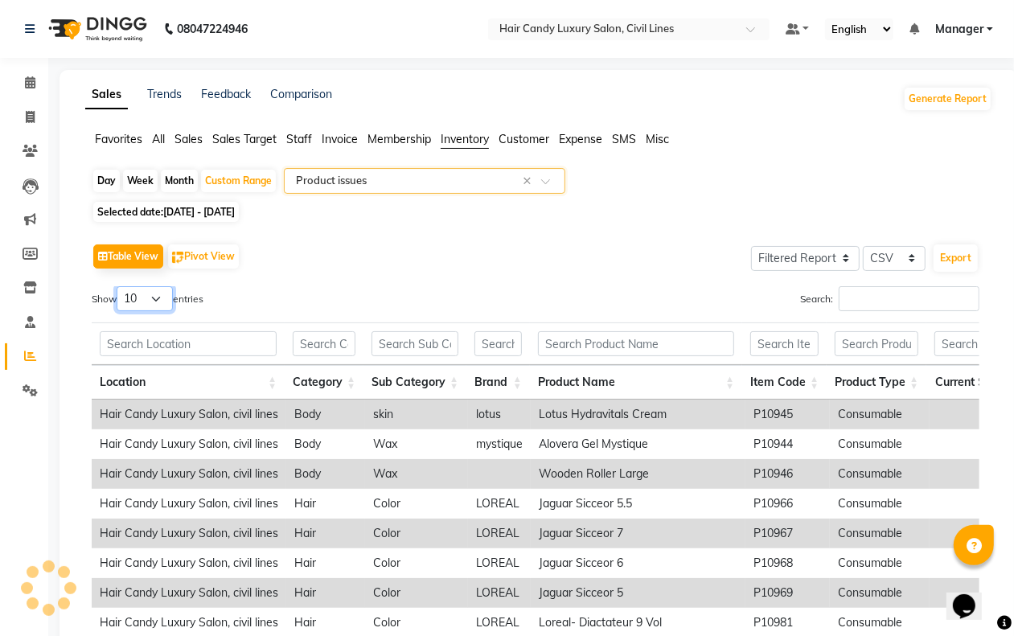
click at [149, 303] on select "10 25 50 100" at bounding box center [145, 298] width 56 height 25
select select "100"
click at [119, 286] on select "10 25 50 100" at bounding box center [145, 298] width 56 height 25
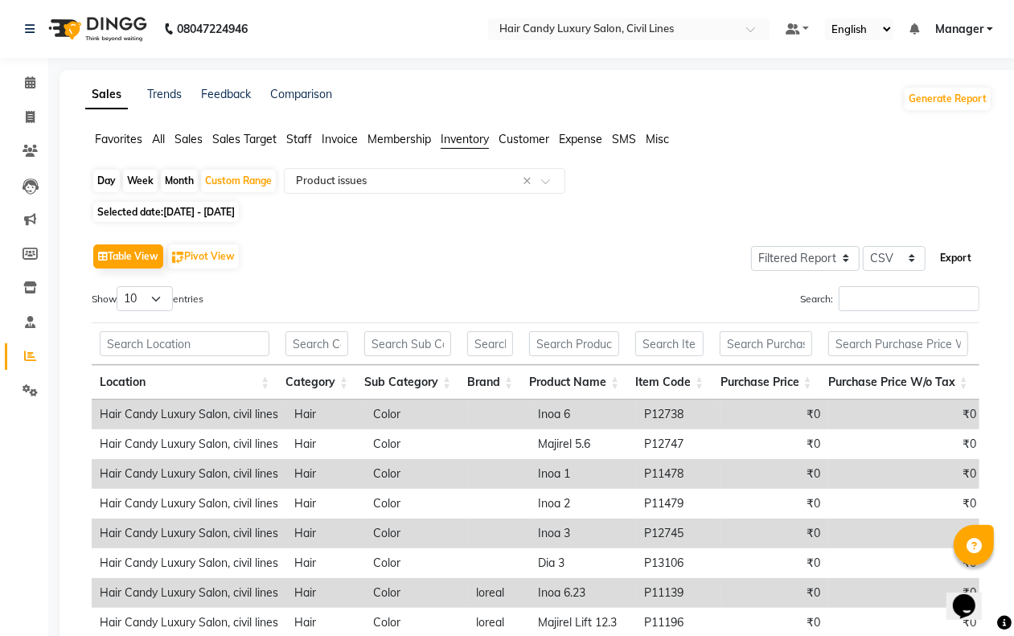
click at [959, 257] on button "Export" at bounding box center [956, 258] width 44 height 27
click at [146, 298] on select "10 25 50 100" at bounding box center [145, 298] width 56 height 25
select select "100"
click at [119, 286] on select "10 25 50 100" at bounding box center [145, 298] width 56 height 25
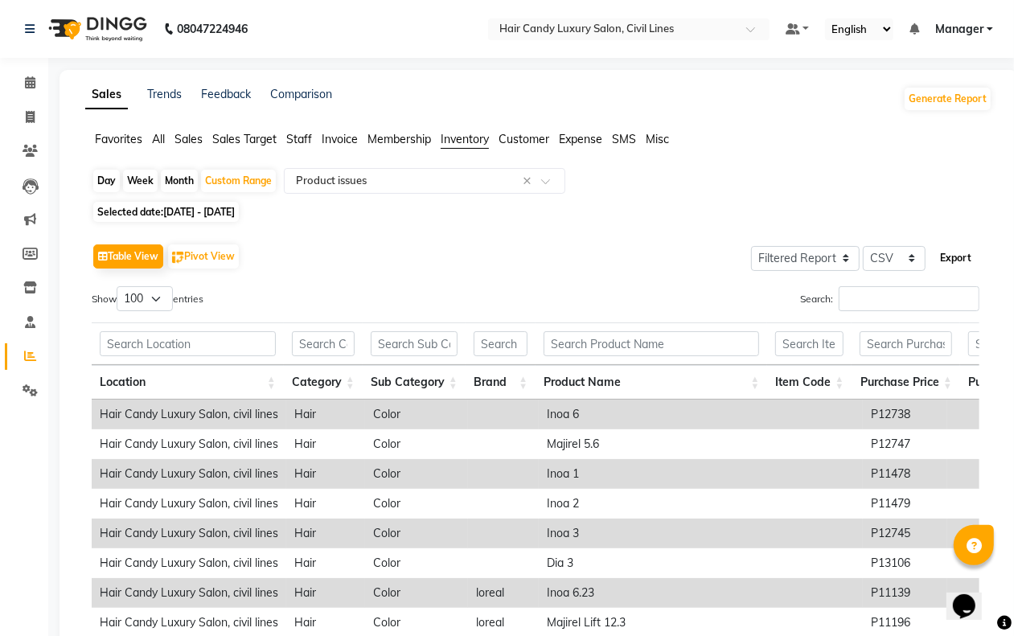
click at [962, 255] on button "Export" at bounding box center [956, 258] width 44 height 27
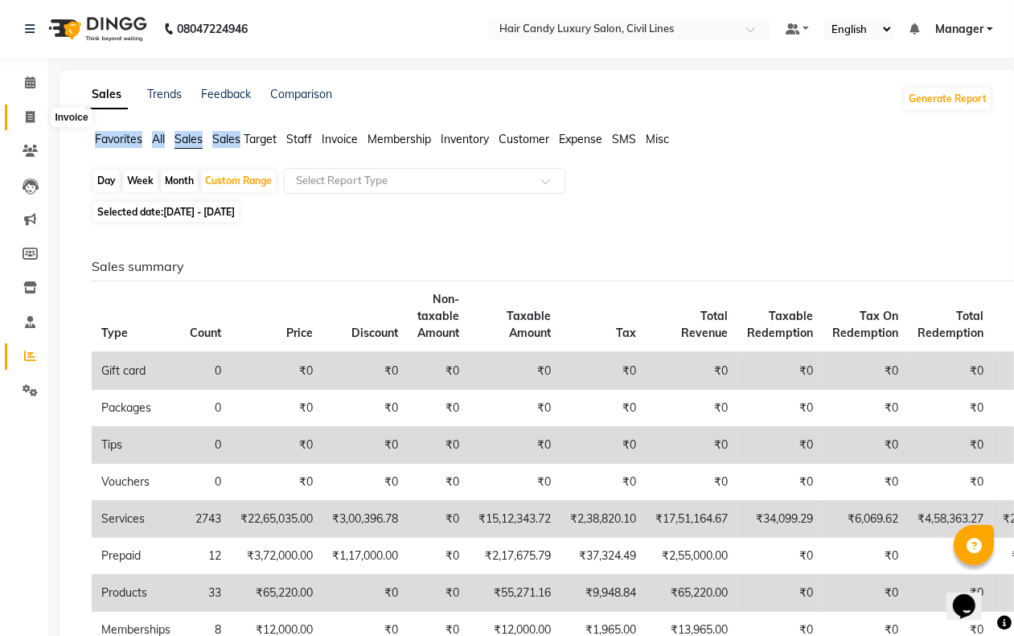
click at [22, 115] on span at bounding box center [30, 118] width 28 height 19
select select "service"
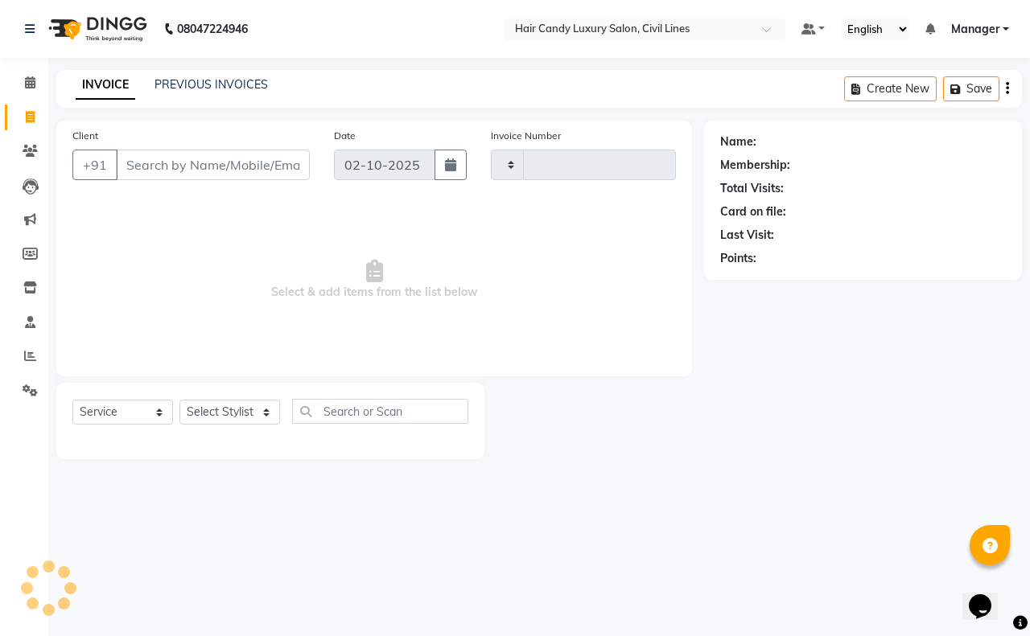
type input "9359"
select select "6308"
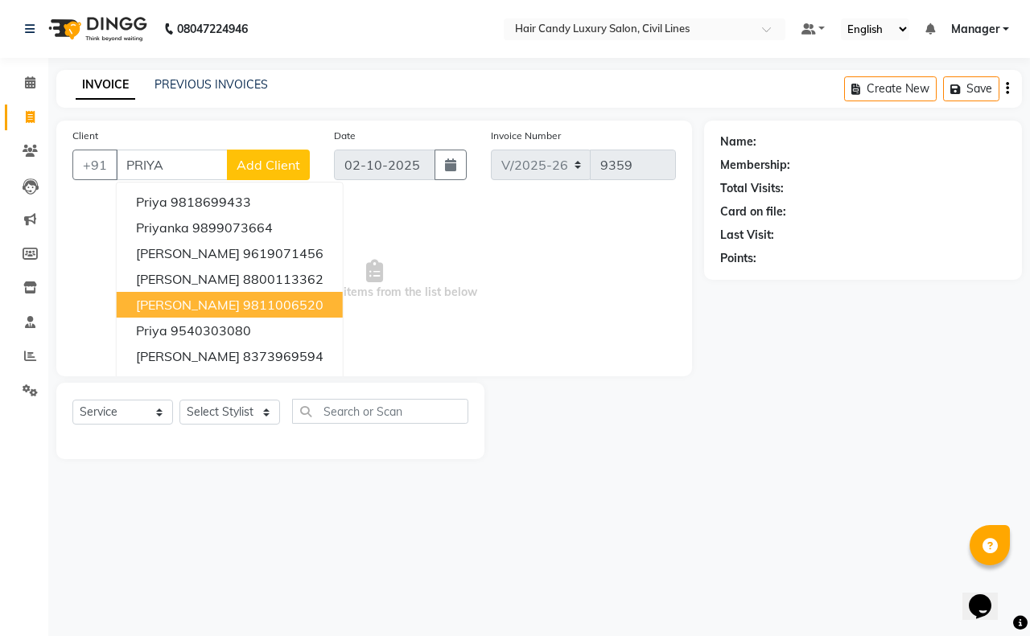
click at [258, 298] on ngb-highlight "9811006520" at bounding box center [283, 305] width 80 height 16
type input "9811006520"
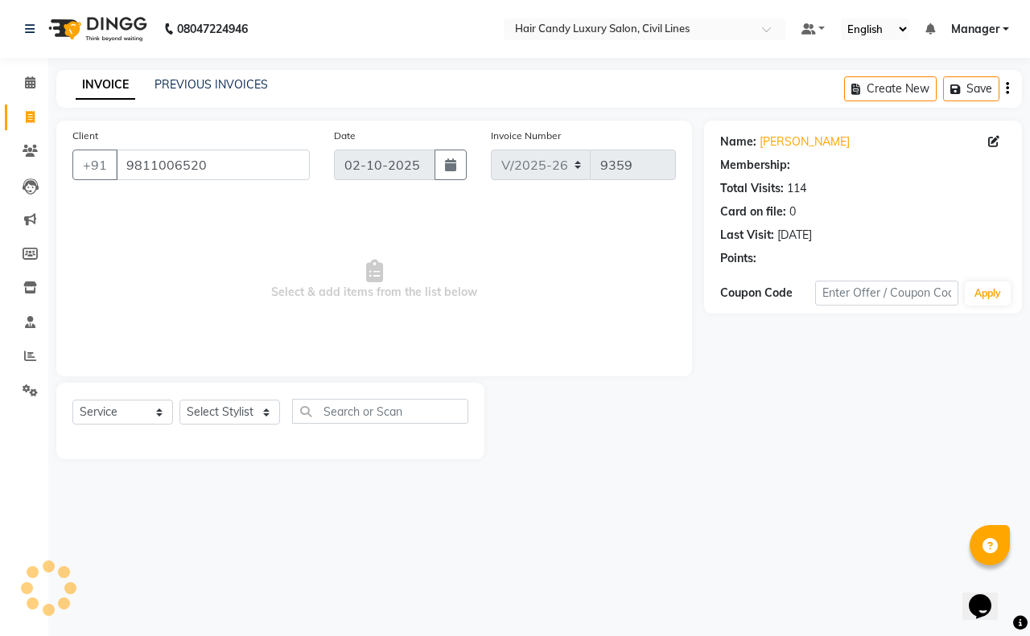
select select "2: Object"
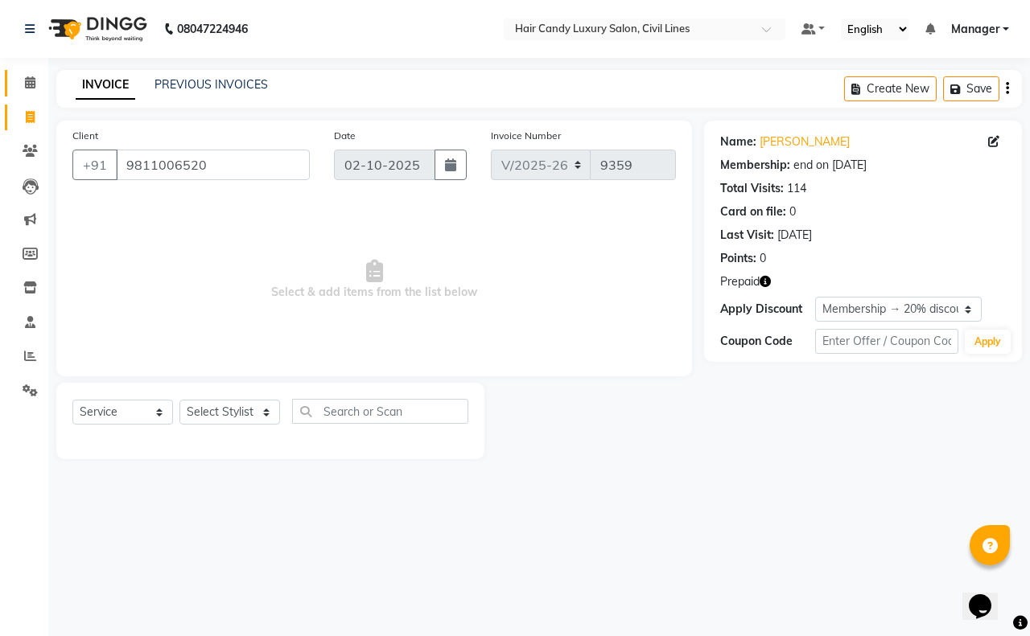
click at [23, 86] on span at bounding box center [30, 83] width 28 height 19
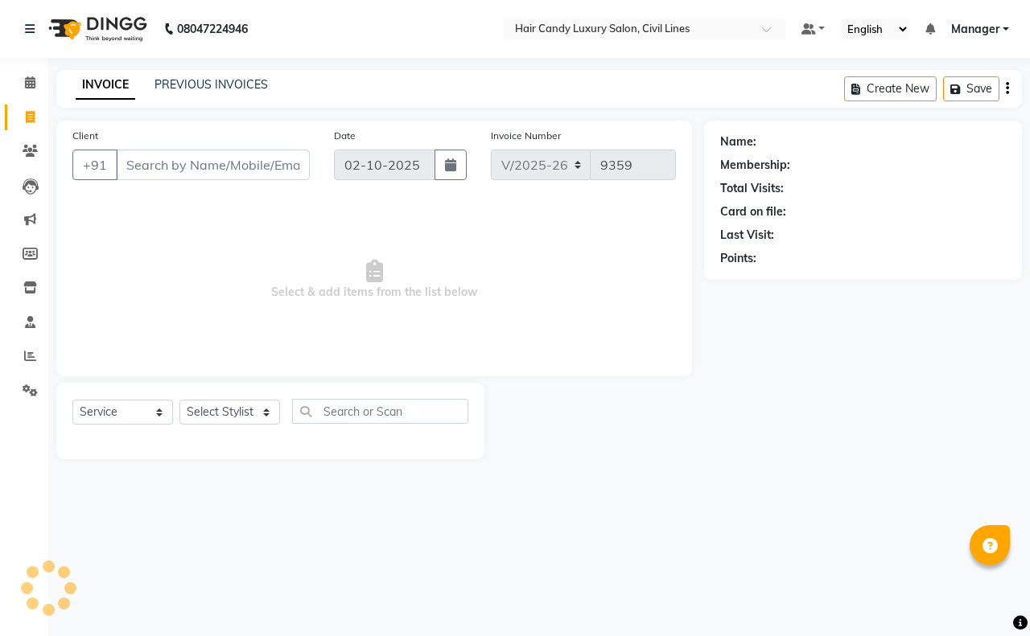
select select "6308"
select select "service"
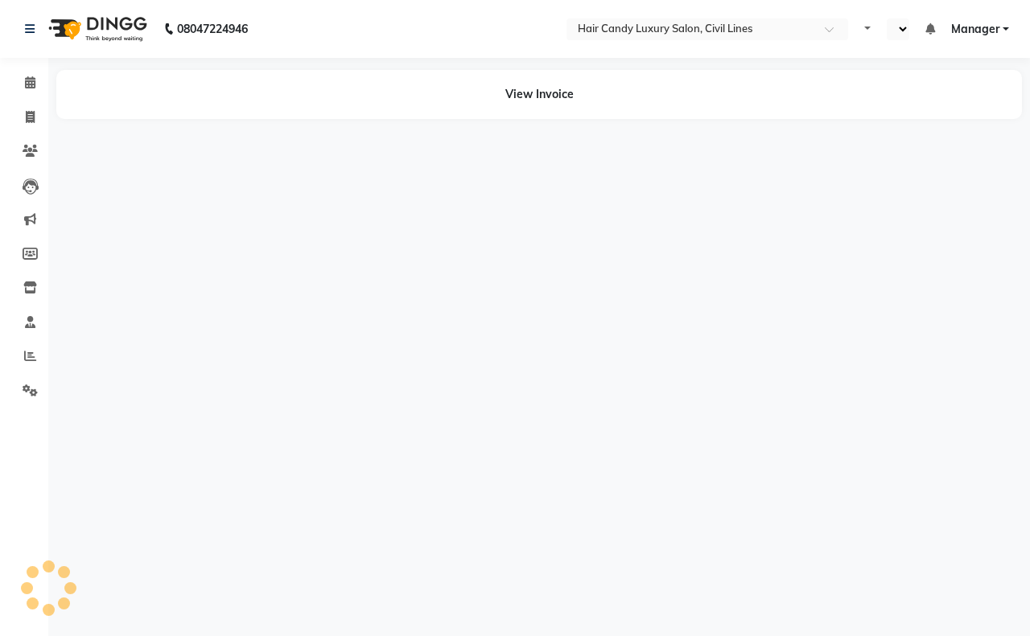
select select "en"
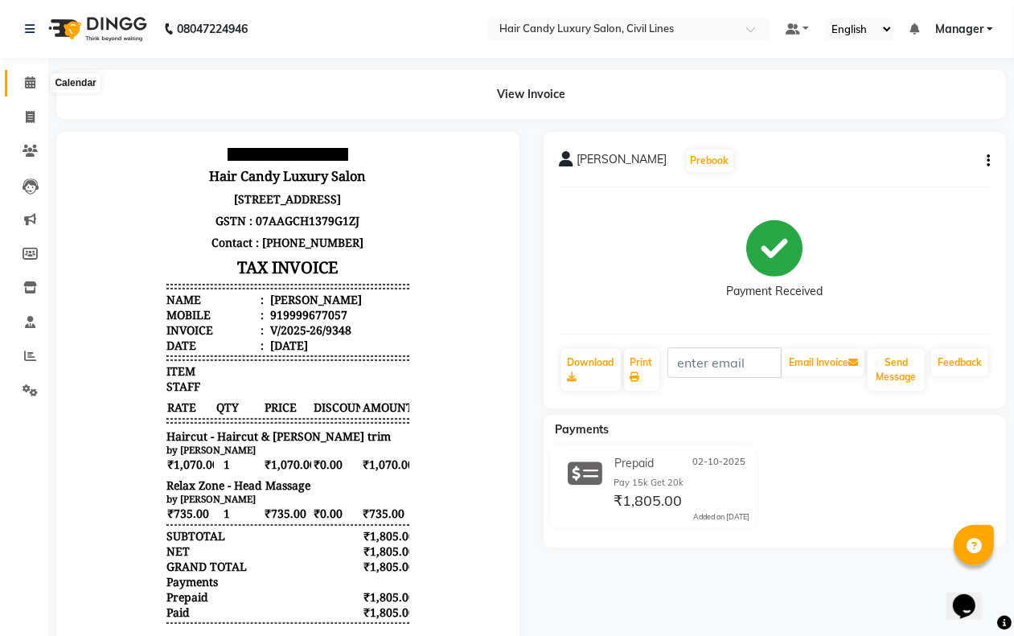
click at [32, 81] on icon at bounding box center [30, 82] width 10 height 12
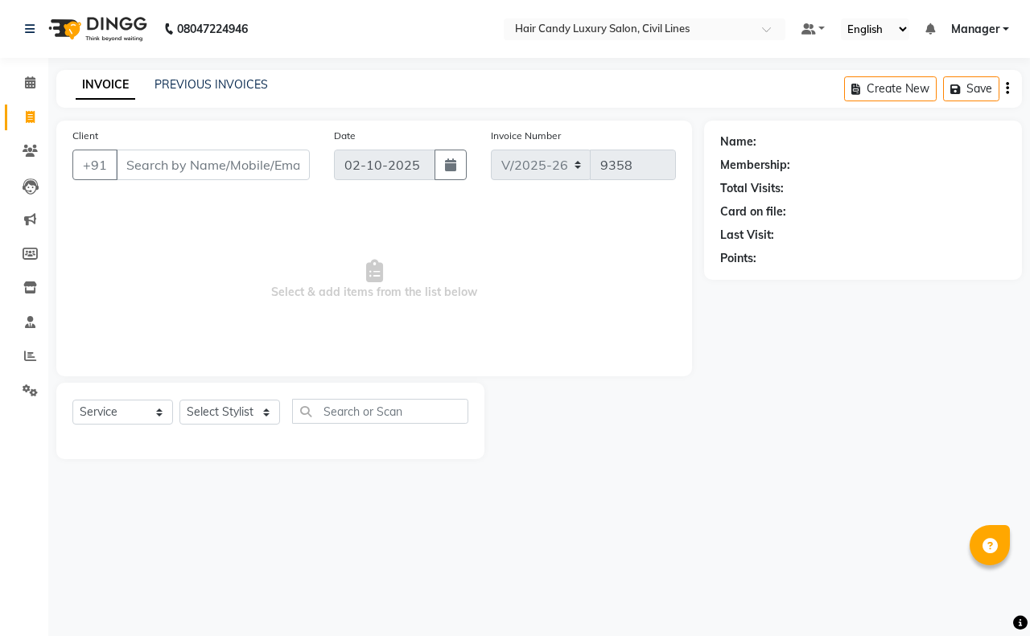
select select "6308"
select select "service"
select select "6308"
select select "service"
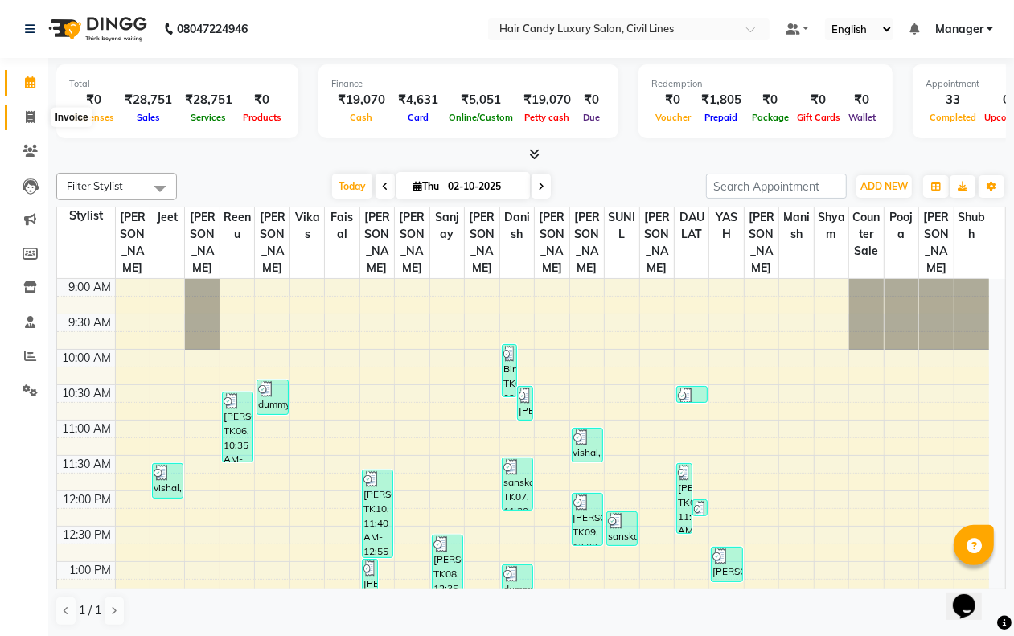
drag, startPoint x: 31, startPoint y: 115, endPoint x: 23, endPoint y: 94, distance: 22.4
click at [30, 115] on icon at bounding box center [30, 117] width 9 height 12
select select "6308"
select select "service"
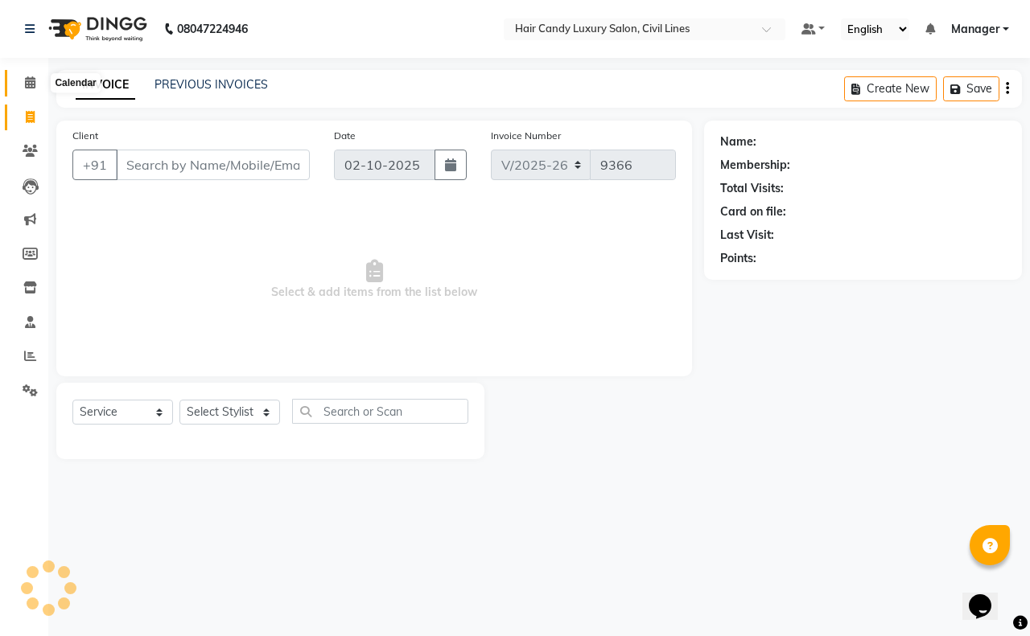
click at [22, 91] on span at bounding box center [30, 83] width 28 height 19
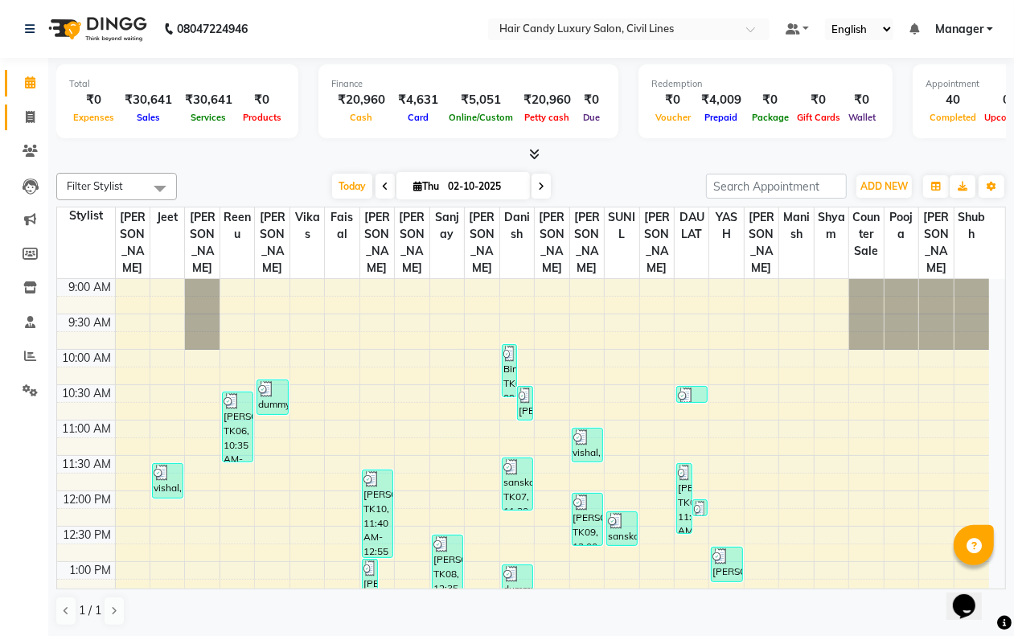
click at [26, 113] on icon at bounding box center [30, 117] width 9 height 12
select select "service"
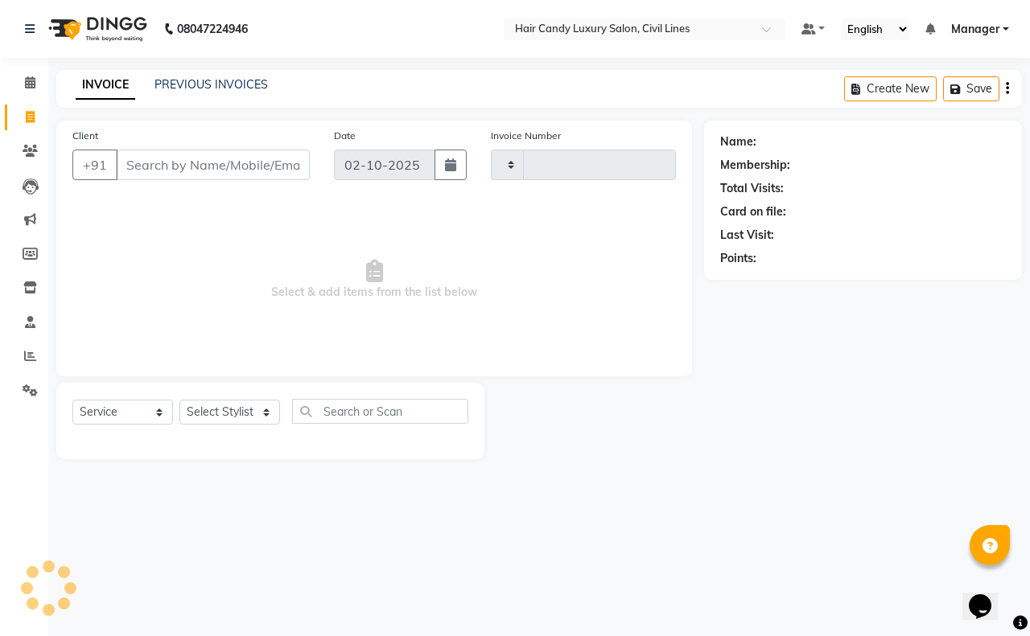
type input "9366"
select select "6308"
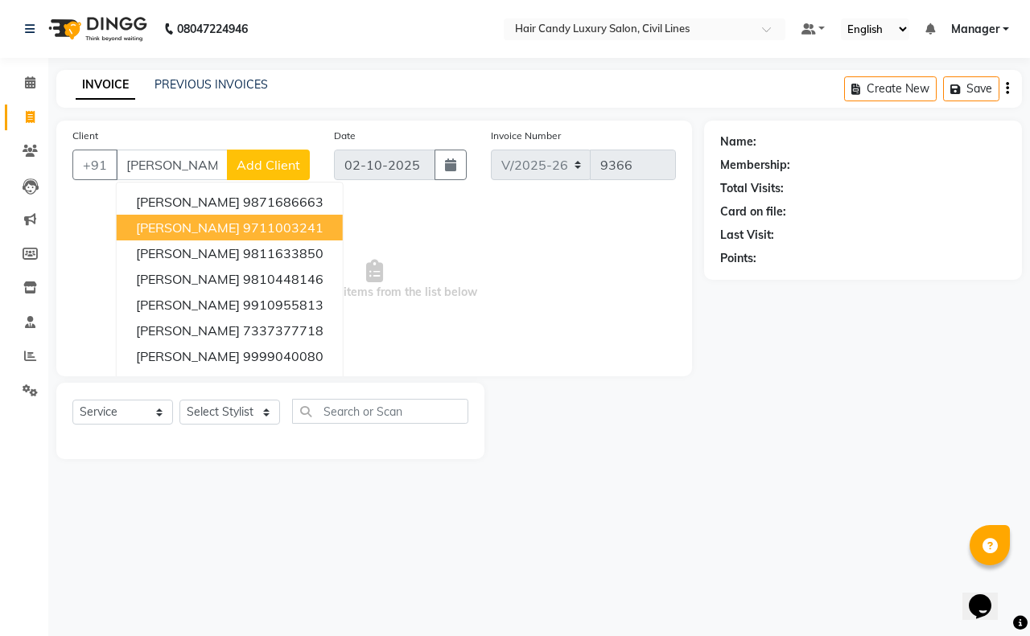
click at [210, 226] on span "[PERSON_NAME]" at bounding box center [188, 228] width 104 height 16
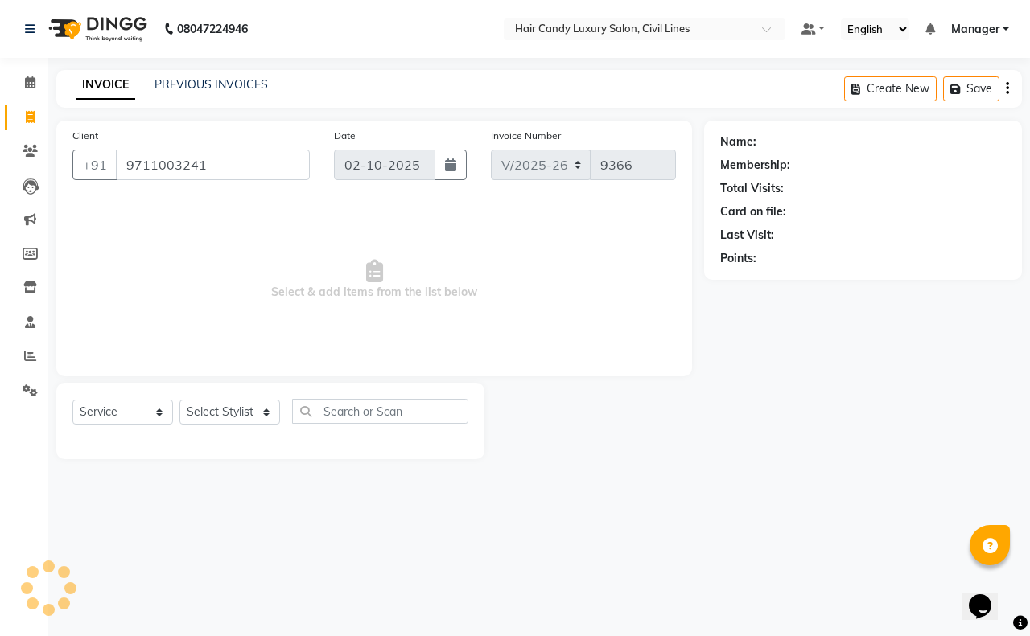
type input "9711003241"
select select "1: Object"
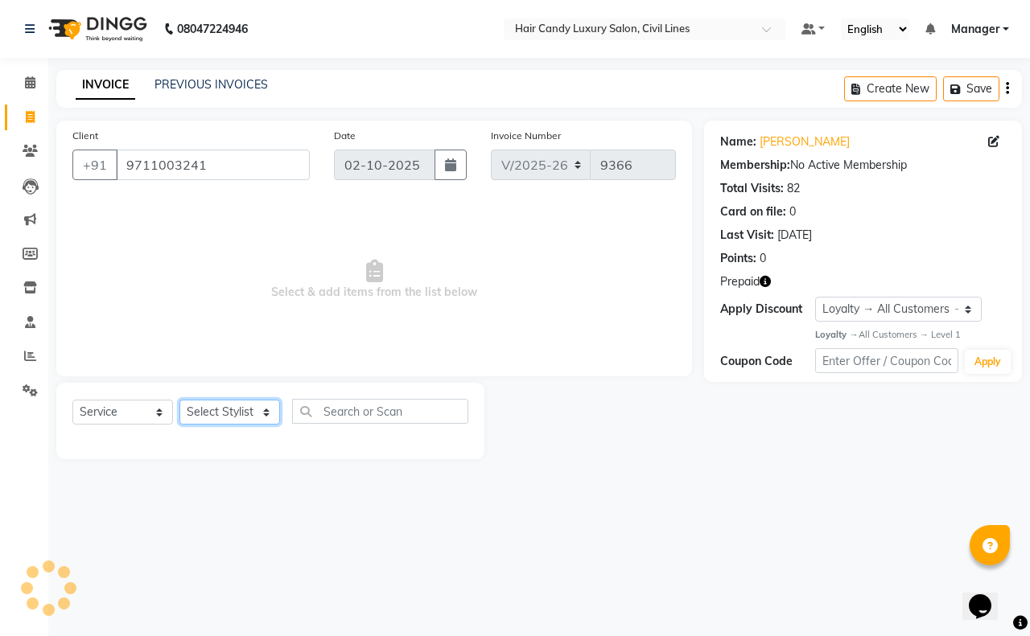
click at [225, 412] on select "Select Stylist [PERSON_NAME] [PERSON_NAME] counter sale Danish DAULAT faisal je…" at bounding box center [229, 412] width 101 height 25
select select "47495"
click at [179, 400] on select "Select Stylist [PERSON_NAME] [PERSON_NAME] counter sale Danish DAULAT faisal je…" at bounding box center [229, 412] width 101 height 25
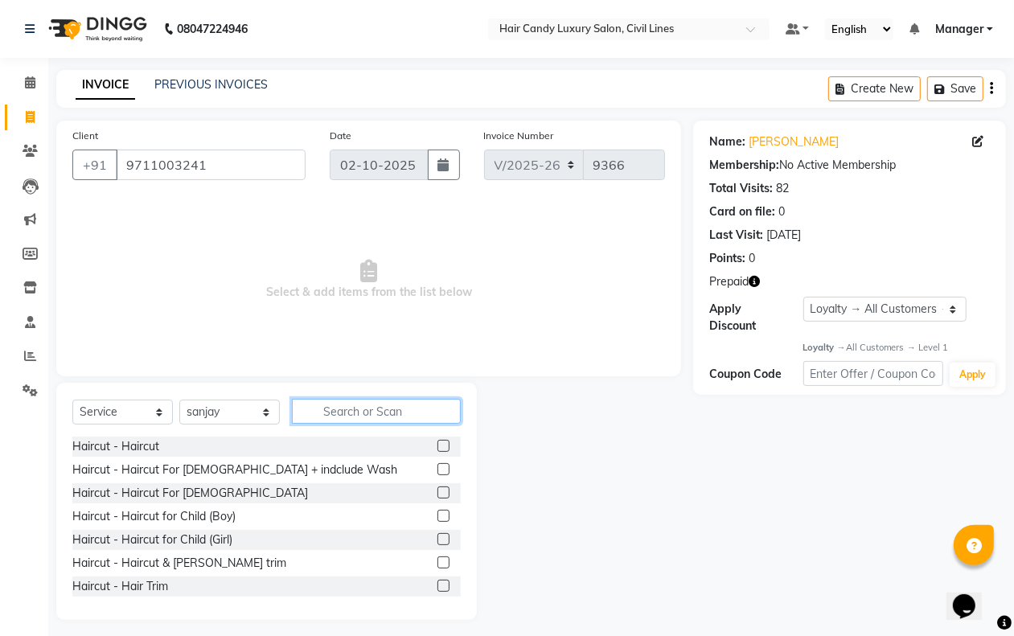
click at [366, 412] on input "text" at bounding box center [376, 411] width 169 height 25
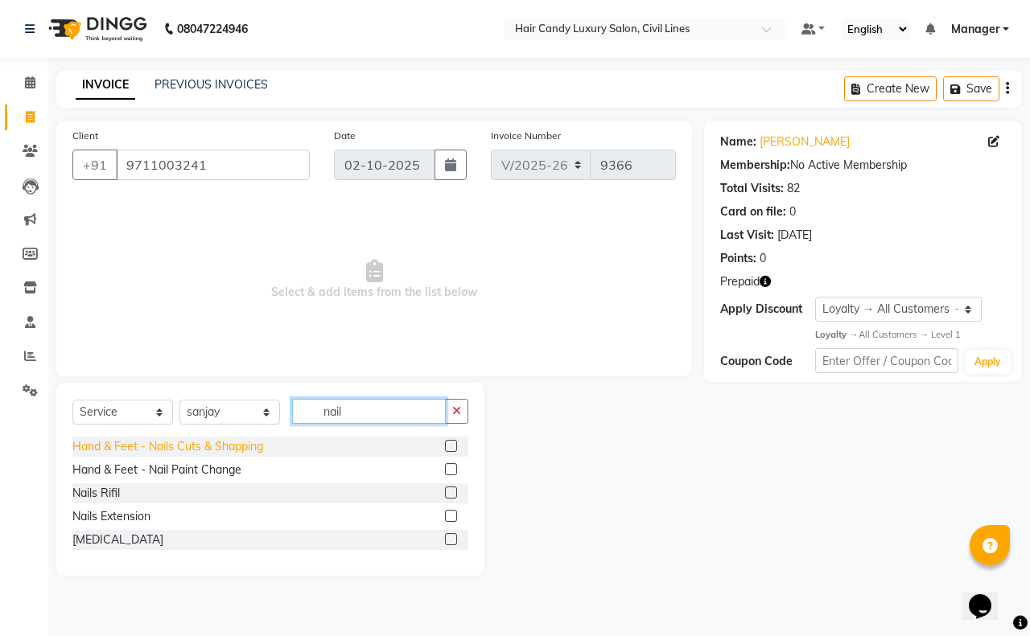
type input "nail"
click at [224, 439] on div "Hand & Feet - Nails Cuts & Shapping" at bounding box center [167, 446] width 191 height 17
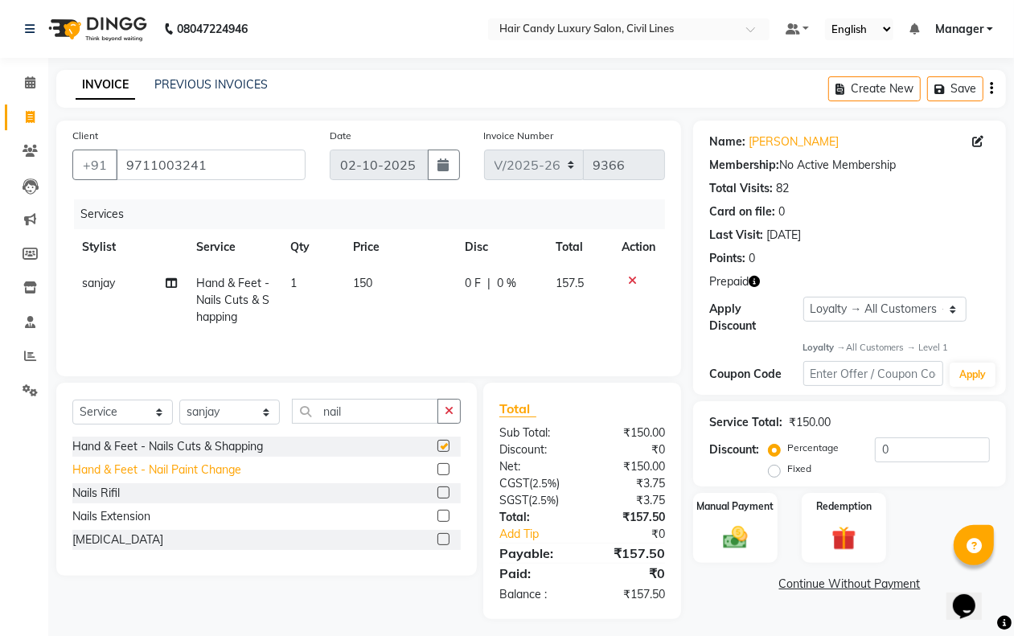
checkbox input "false"
click at [208, 479] on div "Hand & Feet - Nail Paint Change" at bounding box center [156, 470] width 169 height 17
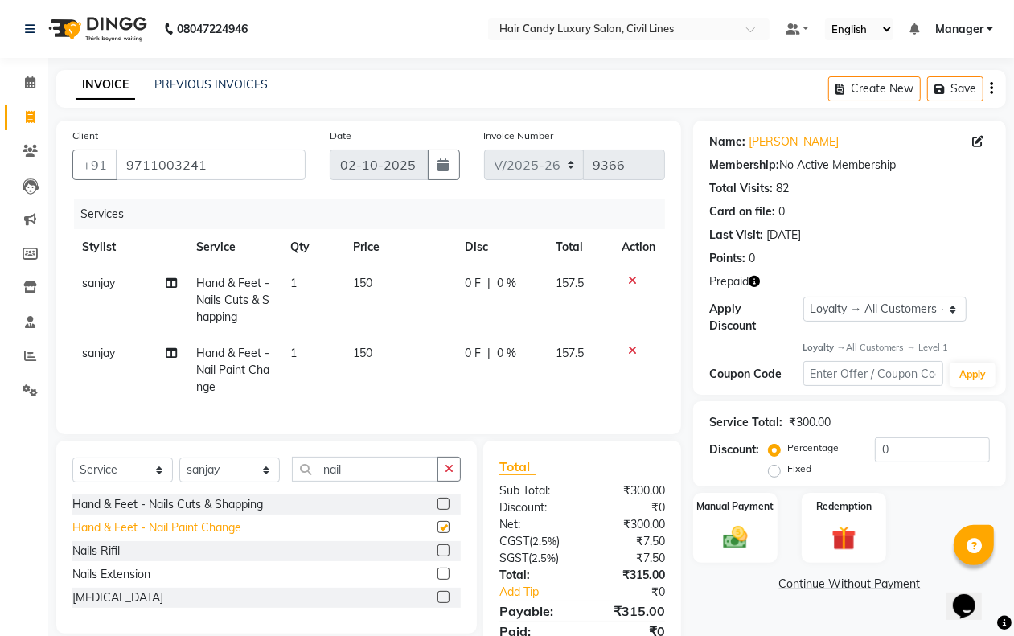
checkbox input "false"
click at [256, 483] on select "Select Stylist [PERSON_NAME] [PERSON_NAME] counter sale Danish DAULAT faisal je…" at bounding box center [229, 470] width 101 height 25
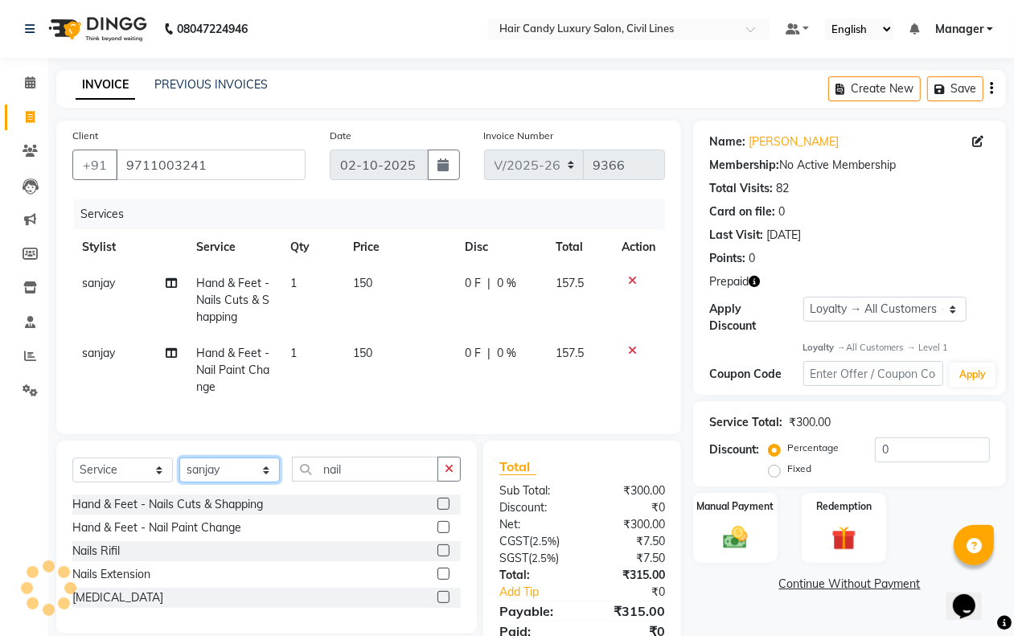
select select "47488"
click at [179, 472] on select "Select Stylist [PERSON_NAME] [PERSON_NAME] counter sale Danish DAULAT faisal je…" at bounding box center [229, 470] width 101 height 25
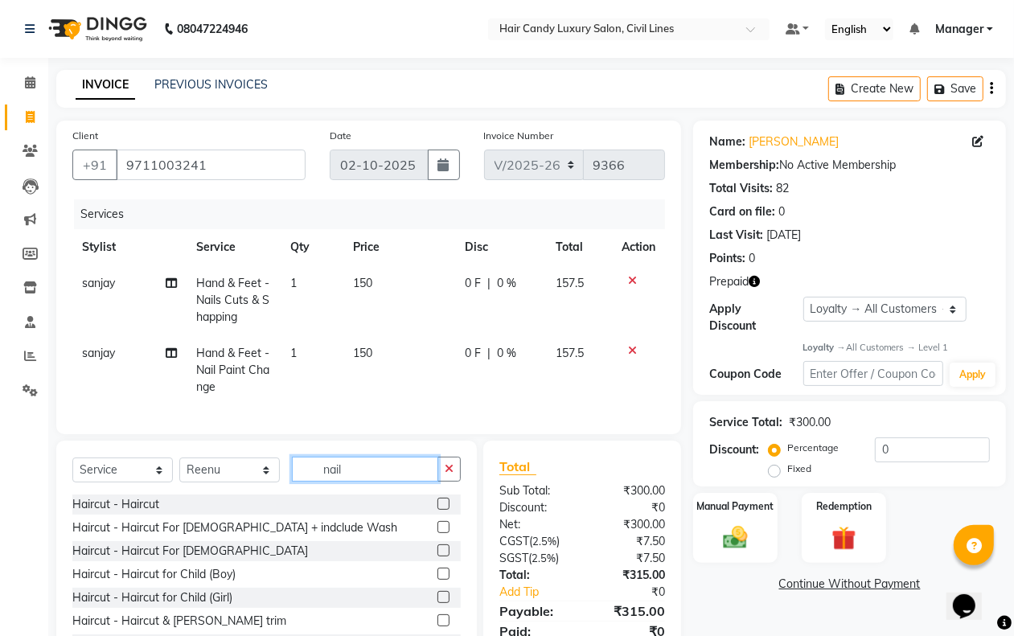
click at [364, 482] on input "nail" at bounding box center [365, 469] width 146 height 25
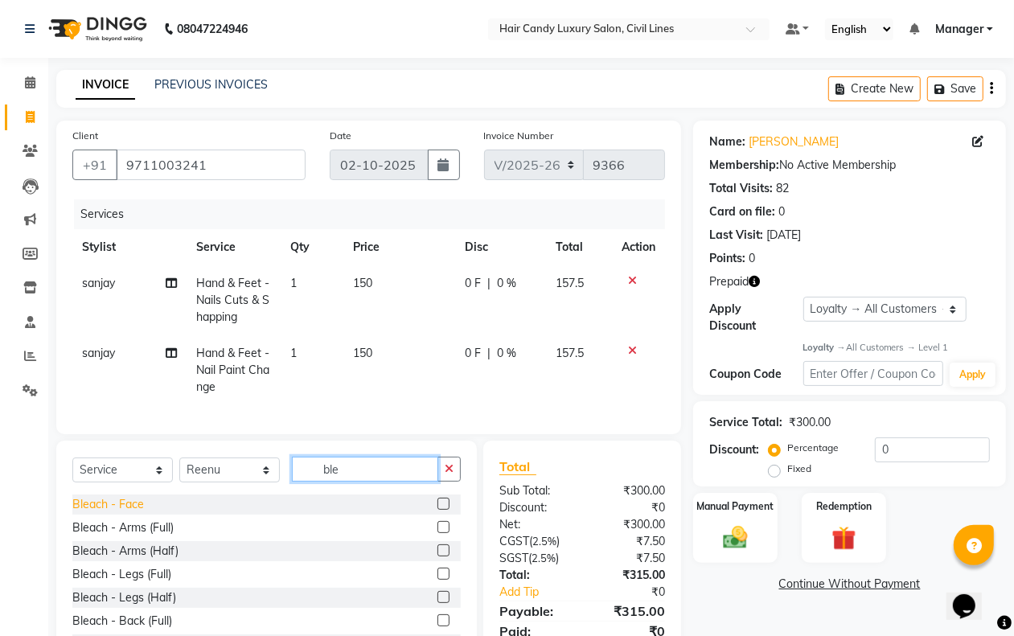
type input "ble"
click at [139, 513] on div "Bleach - Face" at bounding box center [108, 504] width 72 height 17
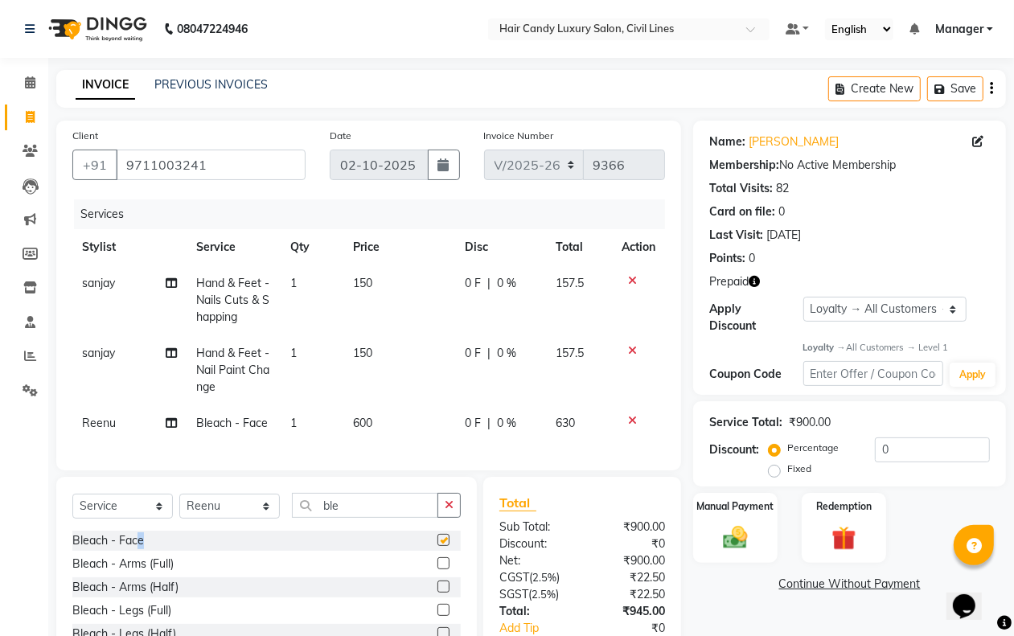
checkbox input "false"
click at [367, 284] on span "150" at bounding box center [362, 283] width 19 height 14
select select "47495"
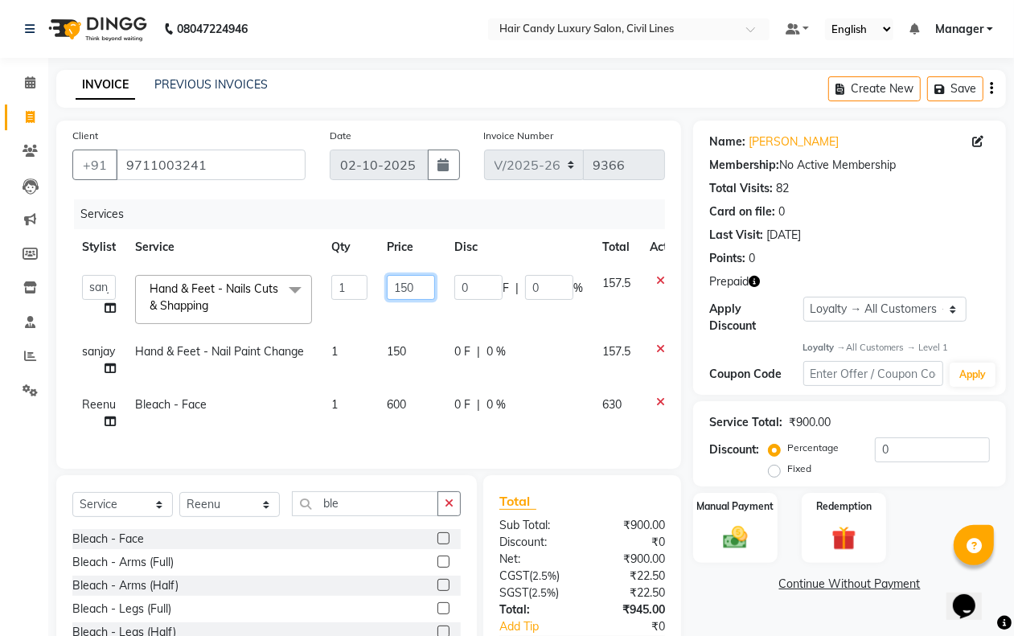
click at [420, 283] on input "150" at bounding box center [411, 287] width 48 height 25
click at [418, 283] on input "150" at bounding box center [411, 287] width 48 height 25
type input "157"
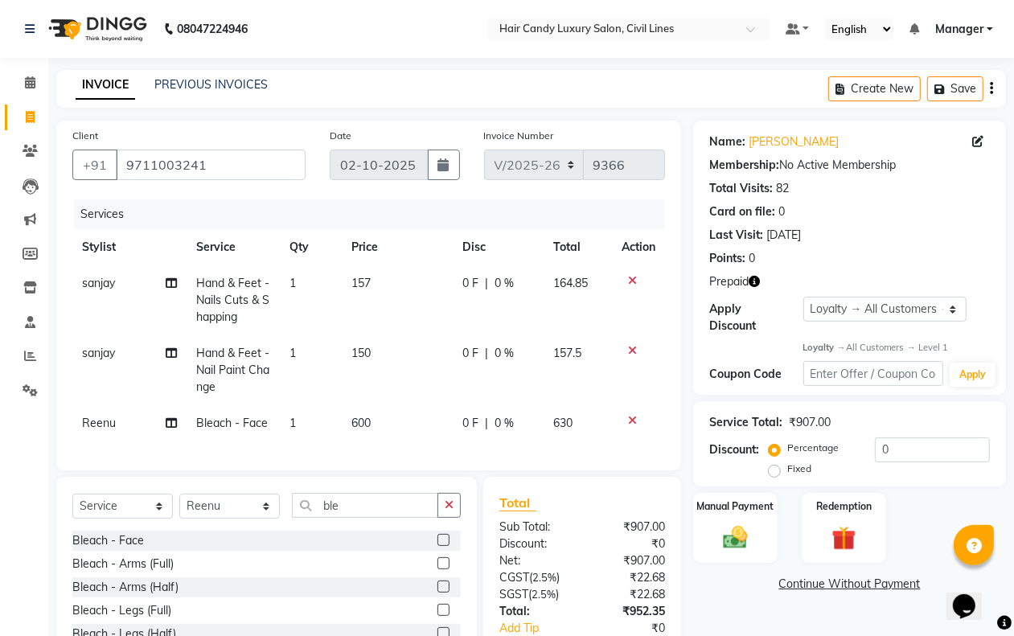
click at [415, 356] on td "150" at bounding box center [397, 370] width 111 height 70
select select "47495"
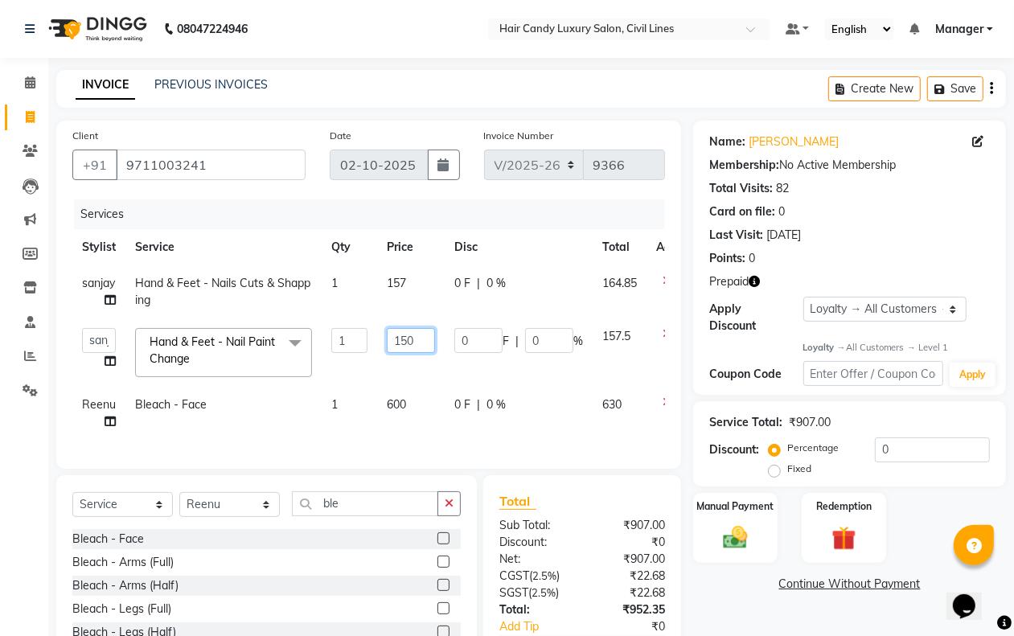
click at [422, 343] on input "150" at bounding box center [411, 340] width 48 height 25
type input "157"
click at [744, 609] on div "Name: [PERSON_NAME] Membership: No Active Membership Total Visits: 82 Card on f…" at bounding box center [855, 417] width 325 height 592
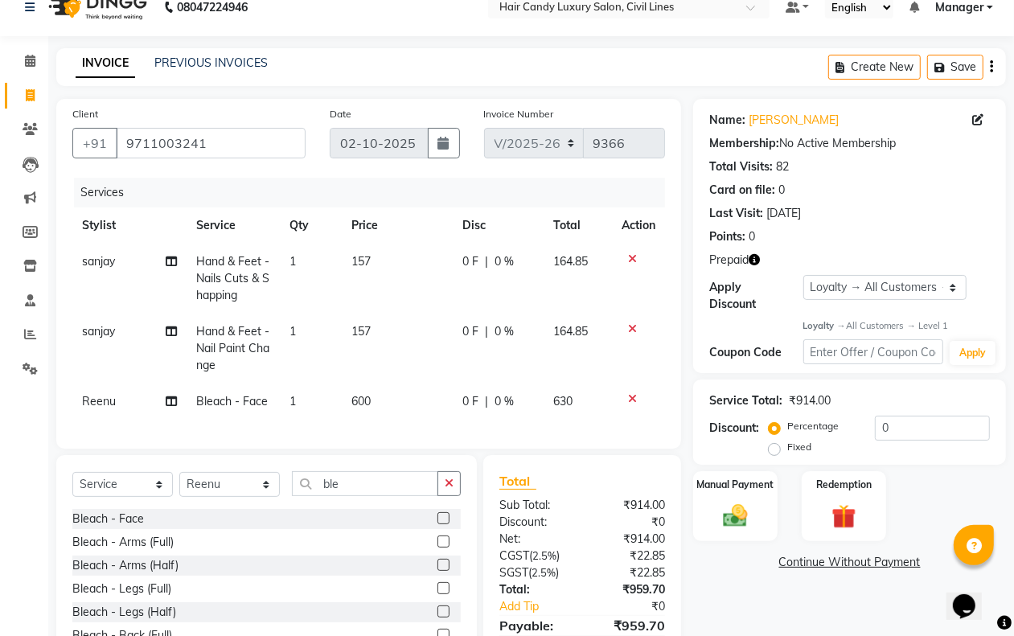
scroll to position [117, 0]
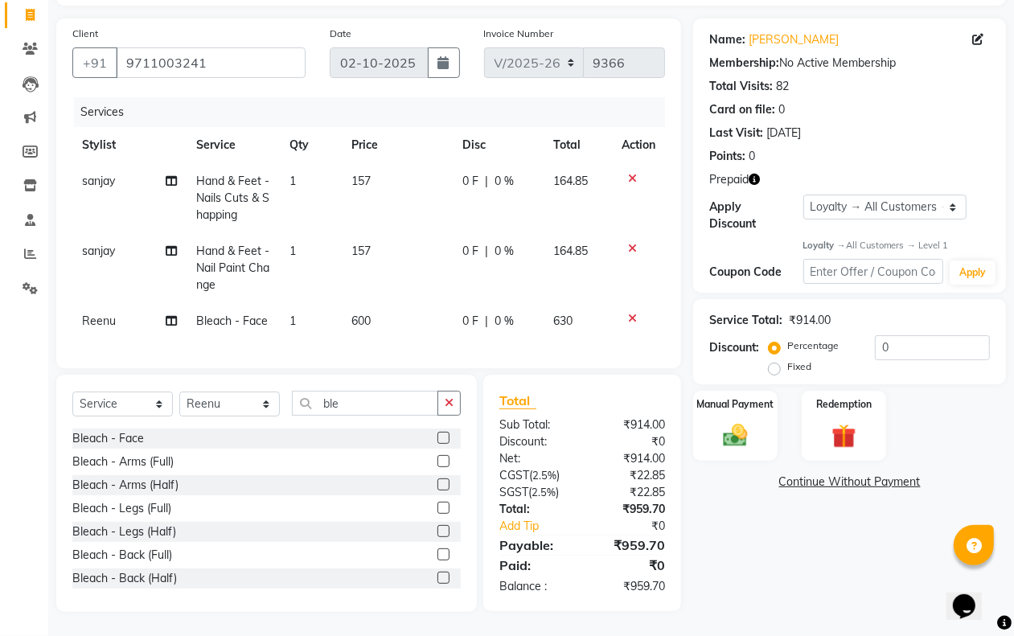
drag, startPoint x: 303, startPoint y: 158, endPoint x: 324, endPoint y: 179, distance: 29.0
click at [303, 163] on td "1" at bounding box center [311, 198] width 62 height 70
select select "47495"
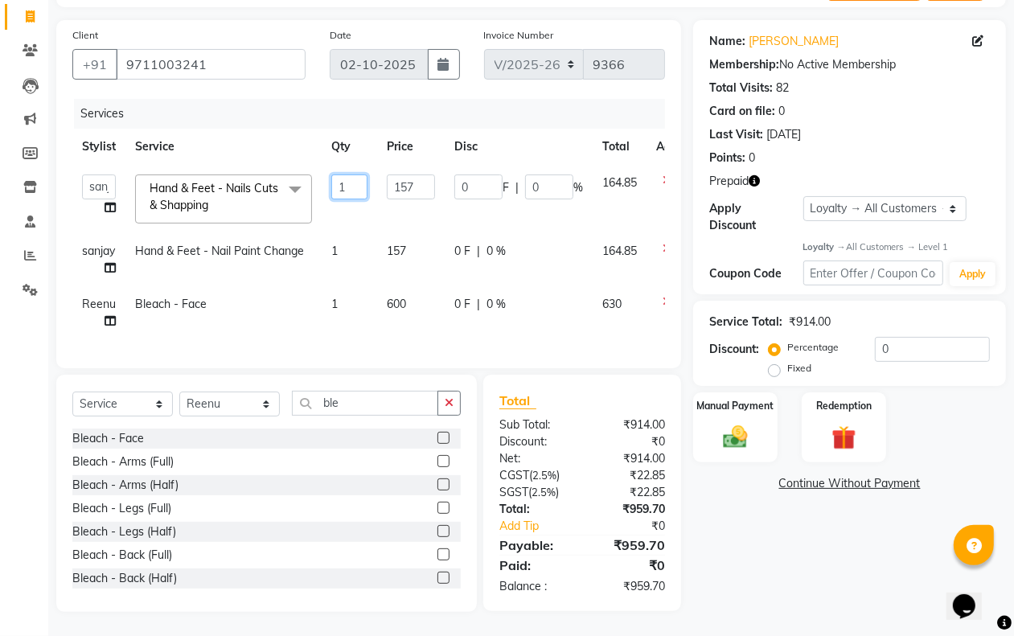
click at [360, 175] on input "1" at bounding box center [349, 187] width 36 height 25
type input "2"
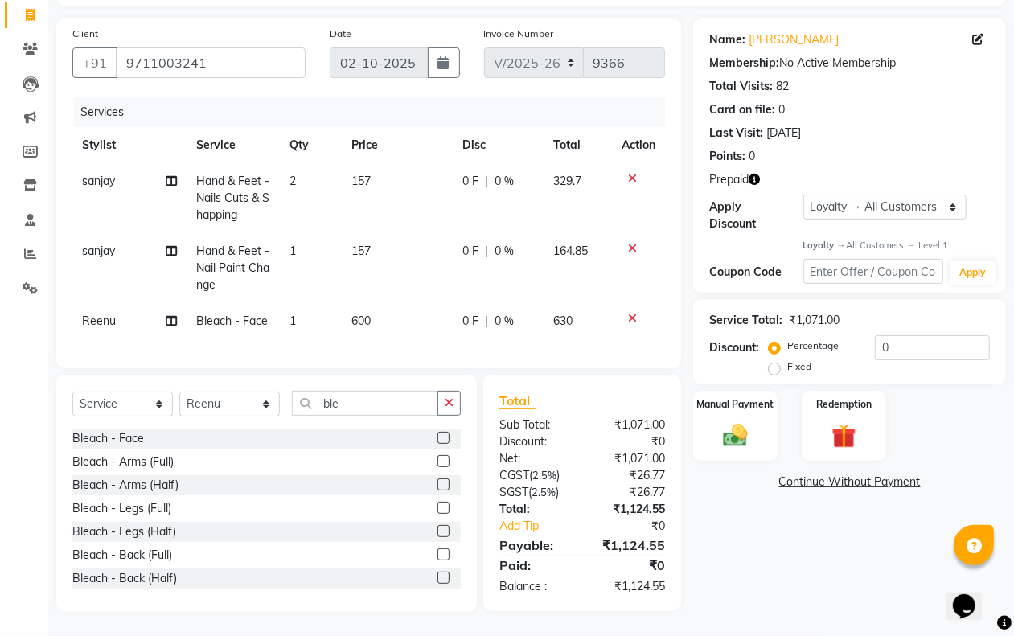
click at [343, 239] on tr "sanjay Hand & Feet - Nail Paint Change 1 157 0 F | 0 % 164.85" at bounding box center [368, 268] width 593 height 70
click at [292, 244] on span "1" at bounding box center [293, 251] width 6 height 14
select select "47495"
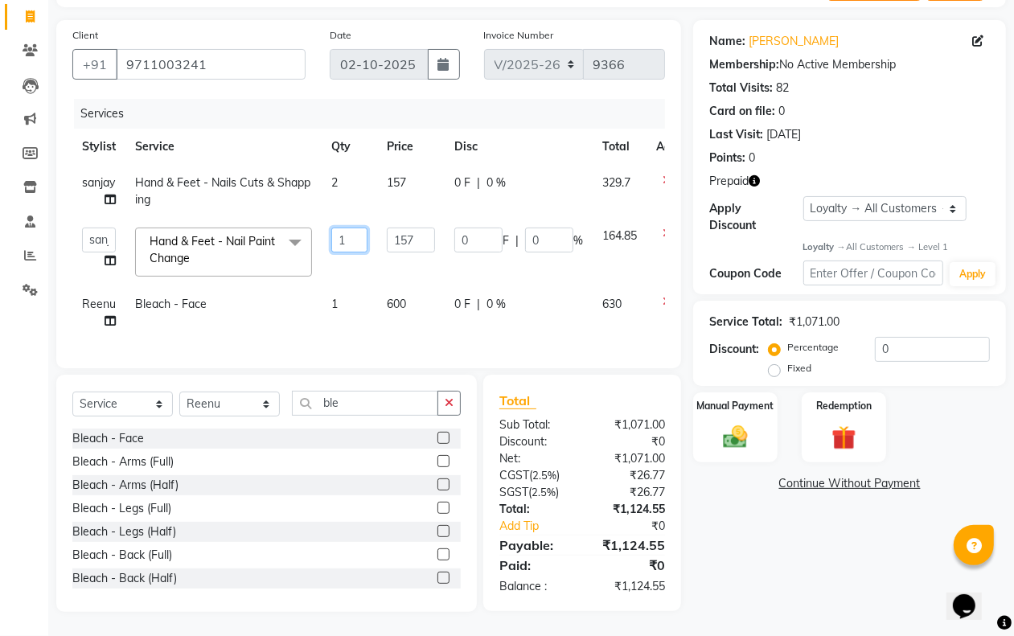
click at [364, 228] on input "1" at bounding box center [349, 240] width 36 height 25
click at [363, 228] on input "1" at bounding box center [349, 240] width 36 height 25
drag, startPoint x: 363, startPoint y: 223, endPoint x: 352, endPoint y: 224, distance: 11.3
click at [360, 228] on input "1" at bounding box center [349, 240] width 36 height 25
type input "2"
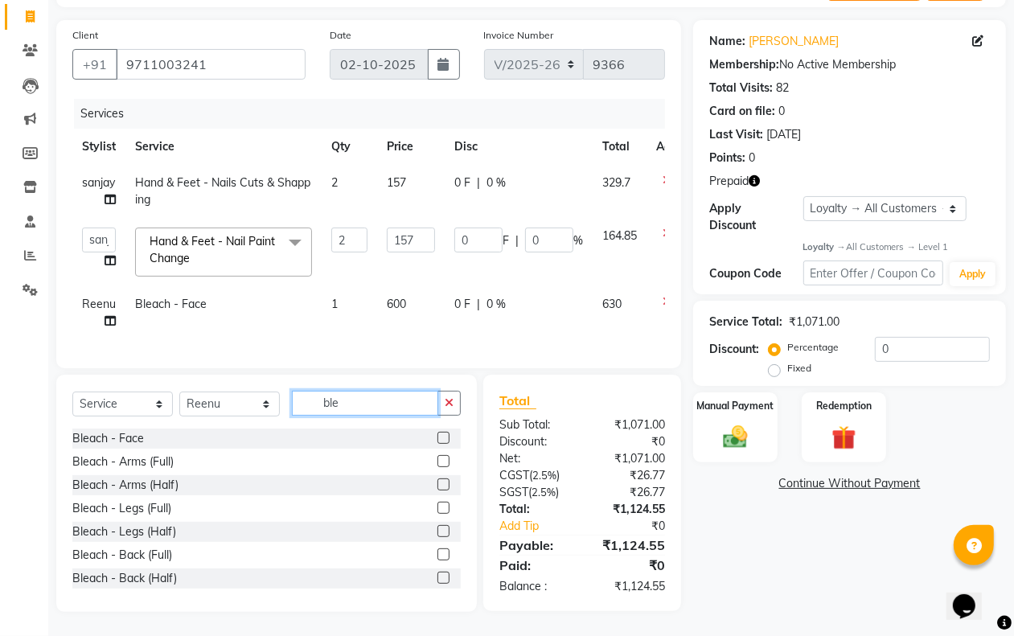
click at [364, 405] on input "ble" at bounding box center [365, 403] width 146 height 25
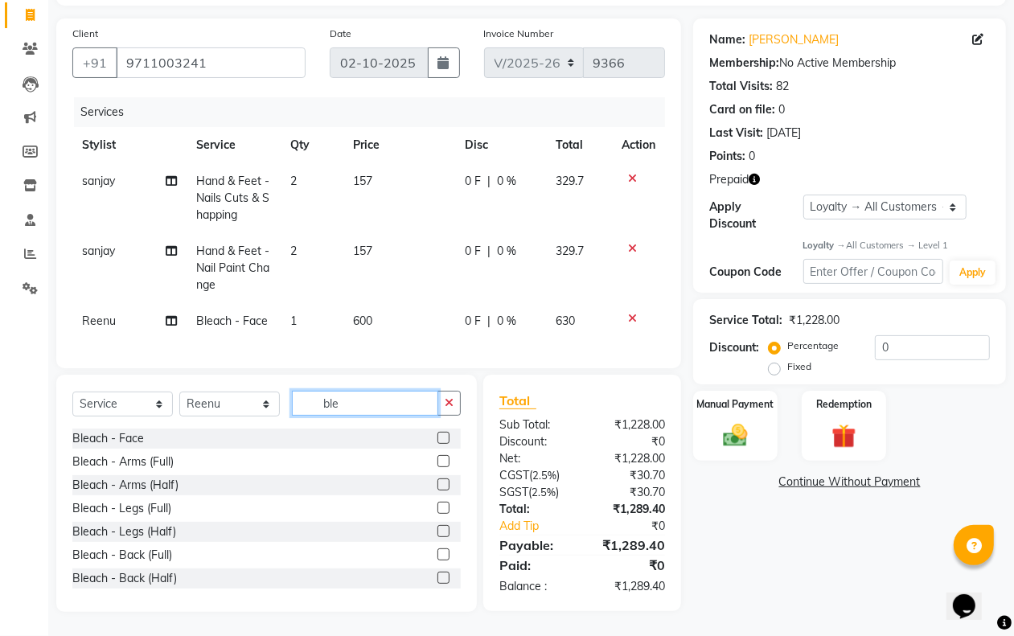
click at [362, 405] on input "ble" at bounding box center [365, 403] width 146 height 25
type input "half"
click at [175, 464] on div "Women Body Waxing Rica - Back (Half)" at bounding box center [176, 462] width 208 height 17
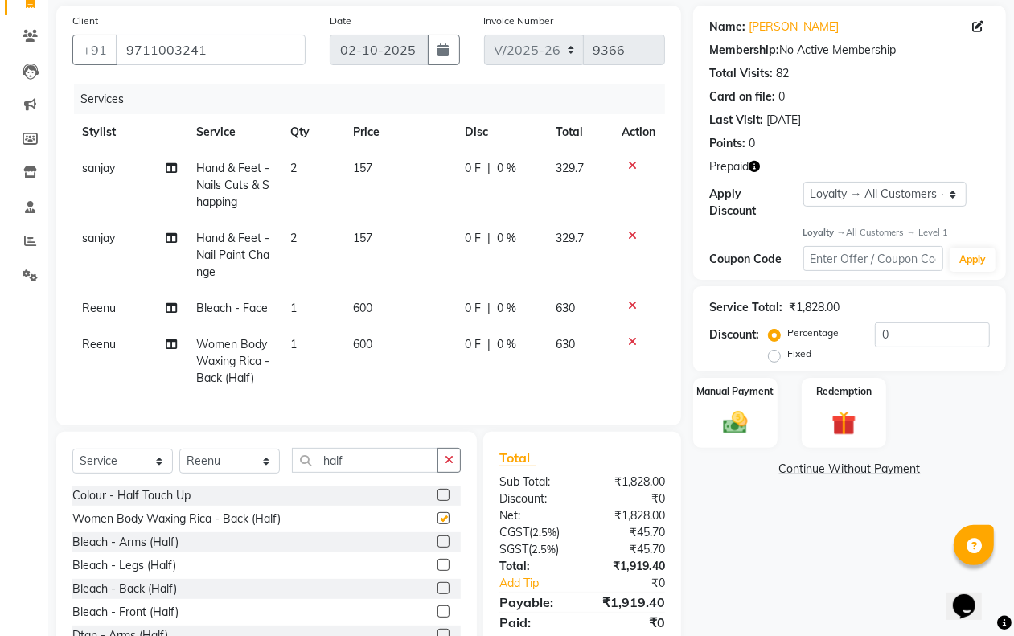
checkbox input "false"
click at [302, 358] on td "1" at bounding box center [312, 362] width 63 height 70
select select "47488"
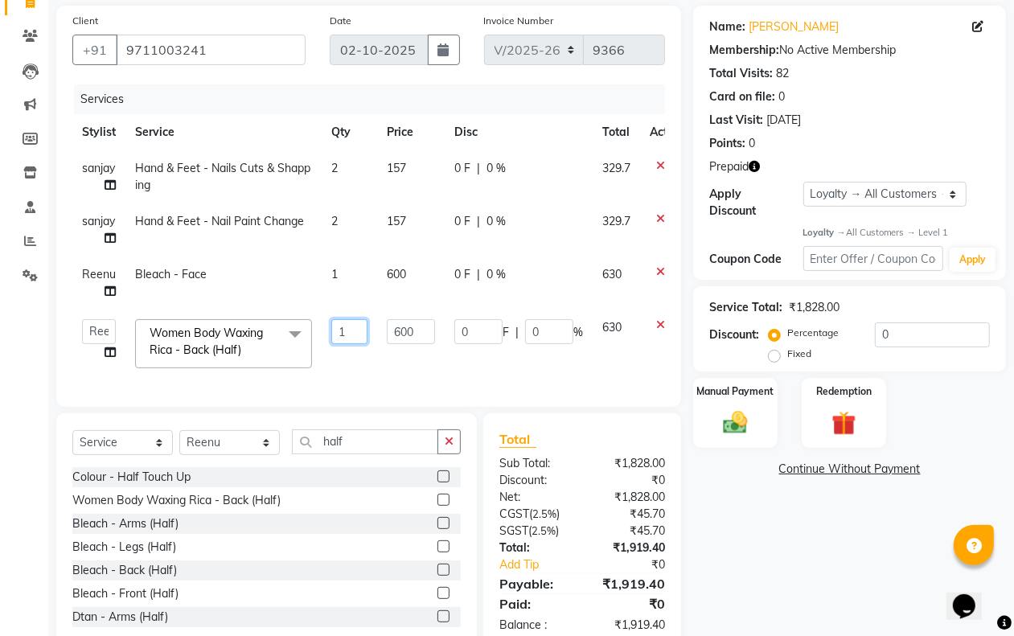
click at [352, 324] on input "1" at bounding box center [349, 331] width 36 height 25
type input "2"
click at [734, 544] on div "Name: [PERSON_NAME] Membership: No Active Membership Total Visits: 82 Card on f…" at bounding box center [855, 328] width 325 height 645
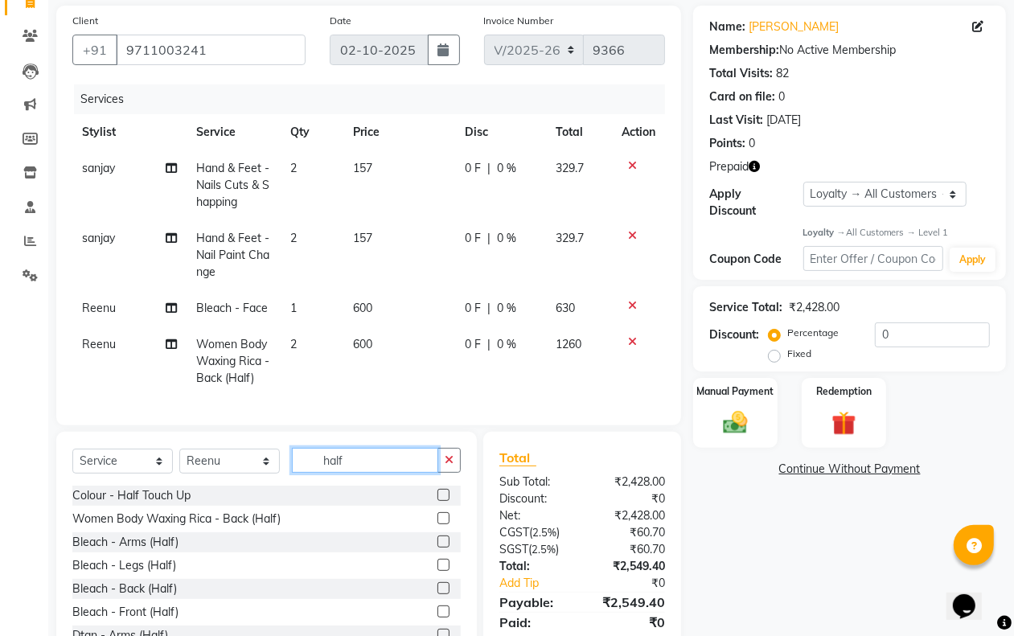
click at [364, 472] on input "half" at bounding box center [365, 460] width 146 height 25
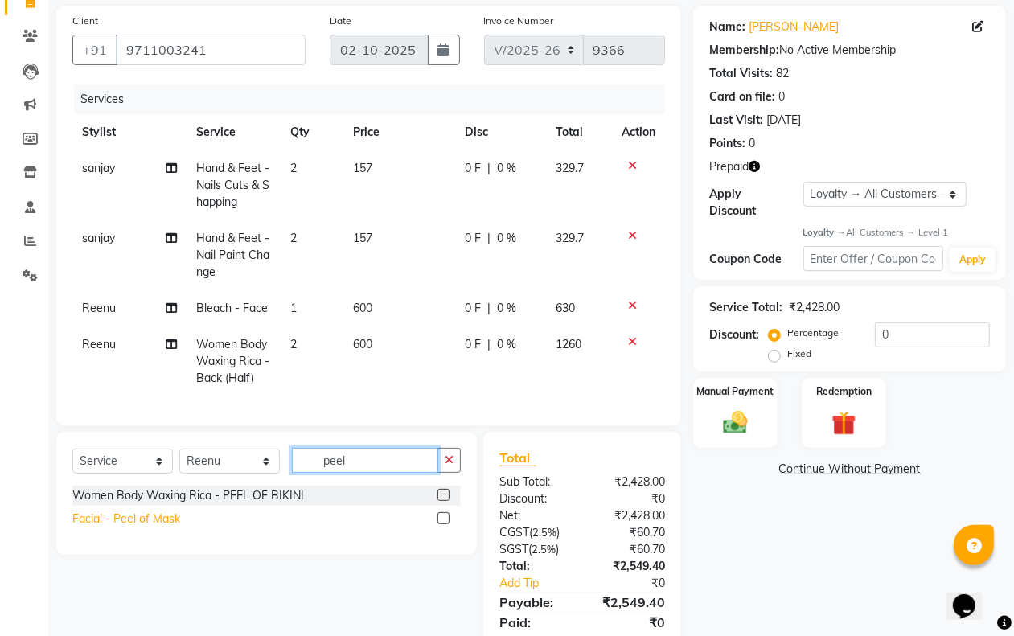
type input "peel"
click at [153, 528] on div "Facial - Peel of Mask" at bounding box center [126, 519] width 108 height 17
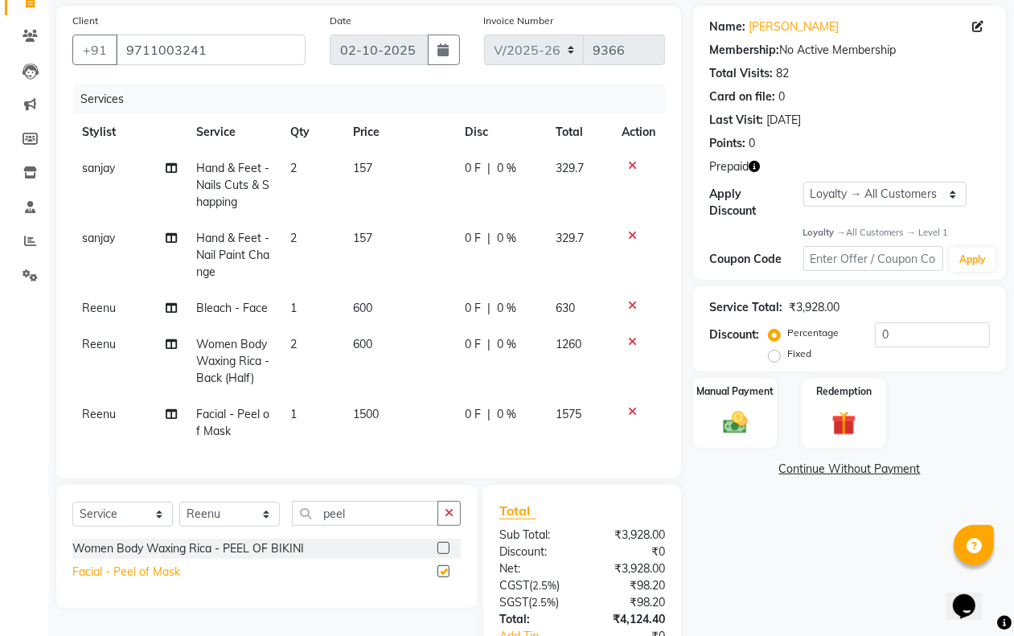
checkbox input "false"
click at [370, 415] on span "1500" at bounding box center [366, 414] width 26 height 14
select select "47488"
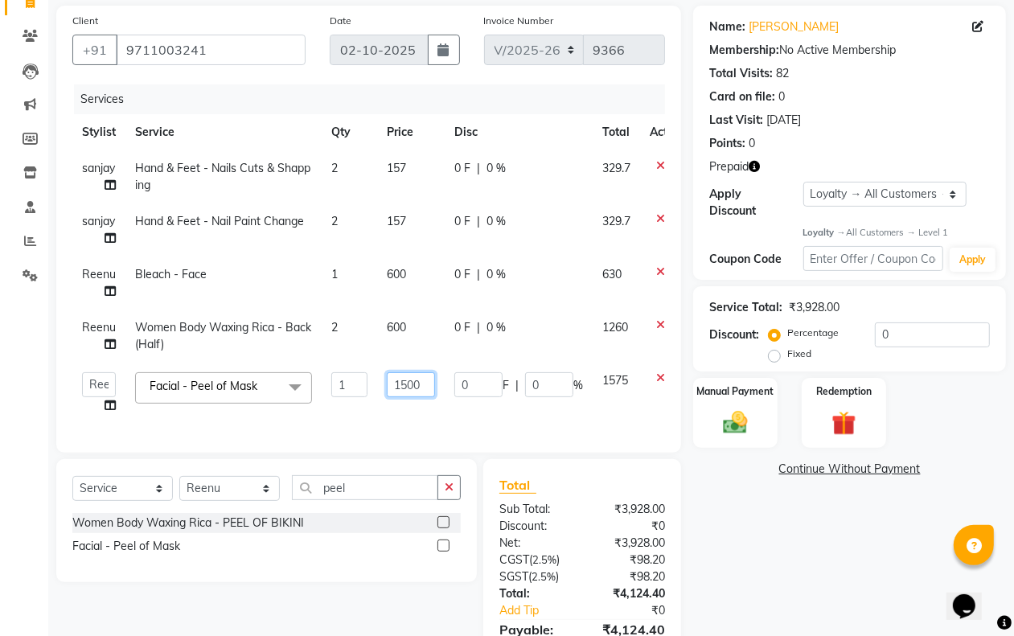
click at [427, 390] on input "1500" at bounding box center [411, 384] width 48 height 25
click at [425, 390] on input "1500" at bounding box center [411, 384] width 48 height 25
type input "2100"
click at [770, 543] on div "Name: [PERSON_NAME] Membership: No Active Membership Total Visits: 82 Card on f…" at bounding box center [855, 351] width 325 height 690
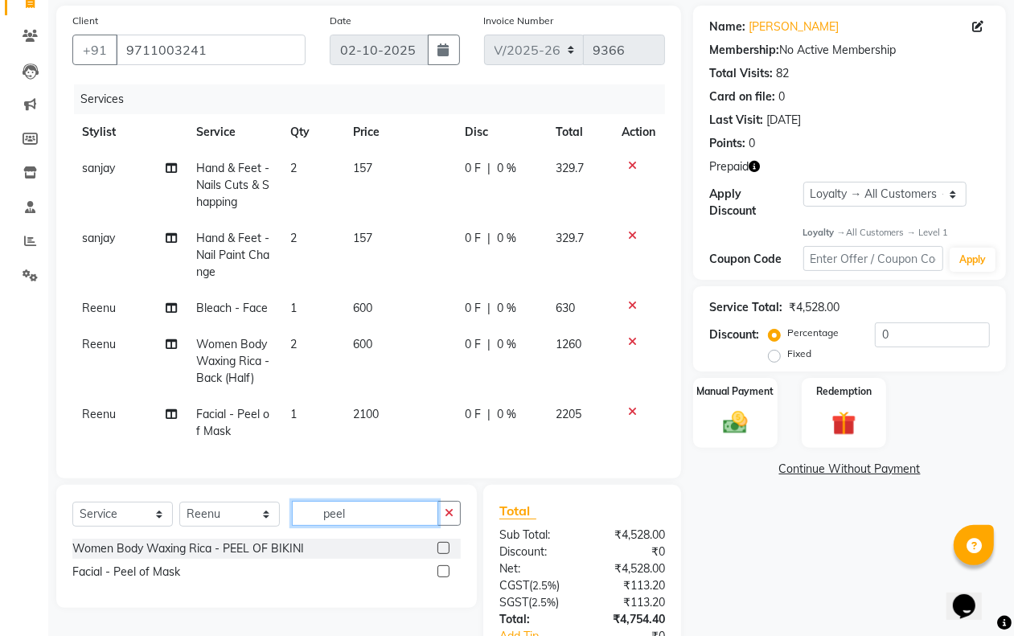
click at [376, 526] on input "peel" at bounding box center [365, 513] width 146 height 25
click at [378, 526] on input "peel" at bounding box center [365, 513] width 146 height 25
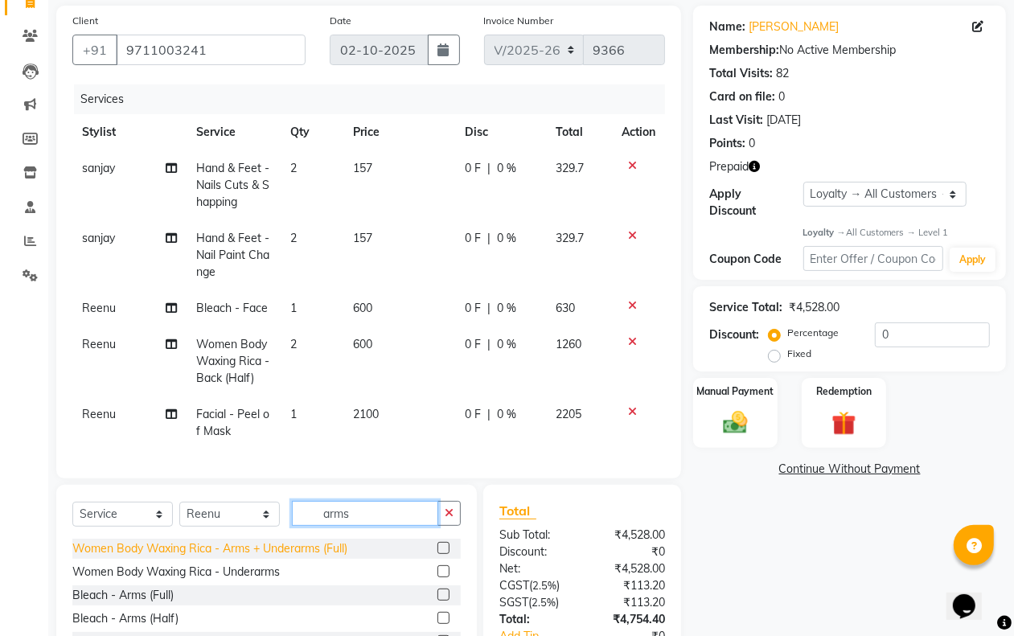
type input "arms"
click at [327, 557] on div "Women Body Waxing Rica - Arms + Underarms (Full)" at bounding box center [209, 549] width 275 height 17
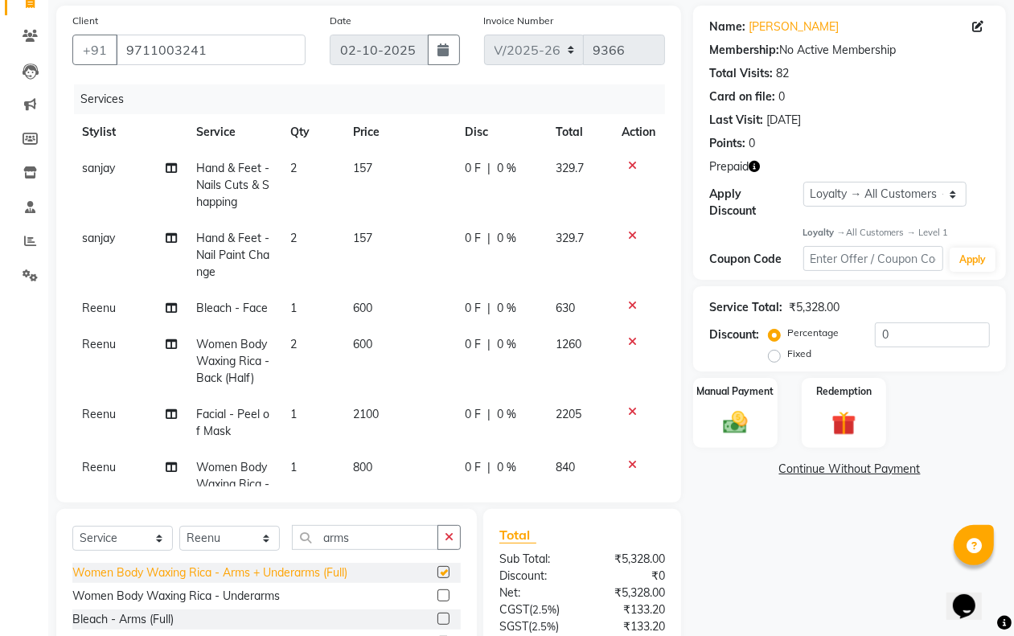
checkbox input "false"
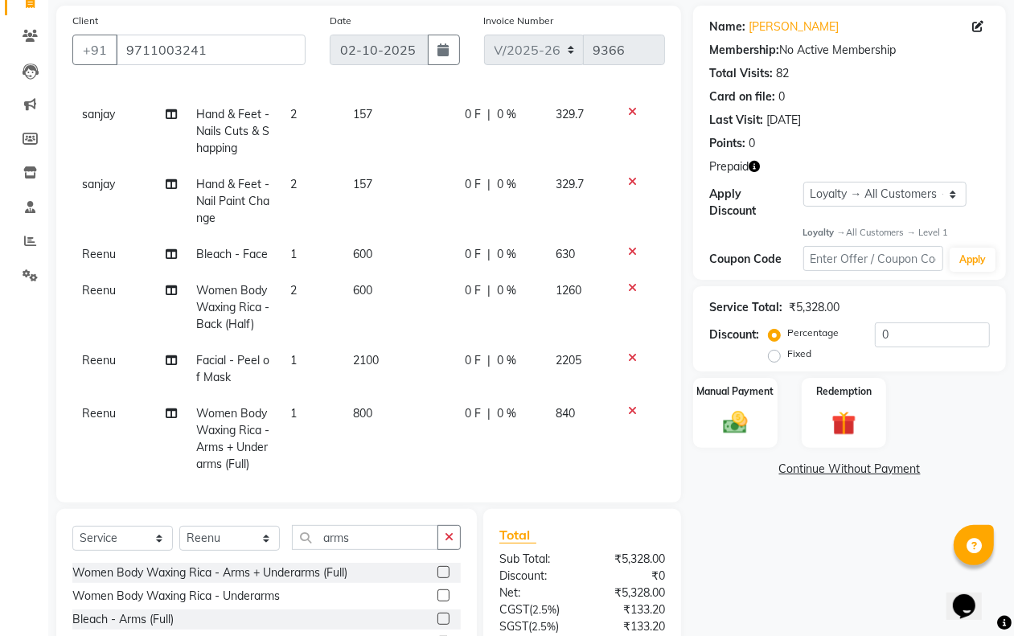
scroll to position [77, 0]
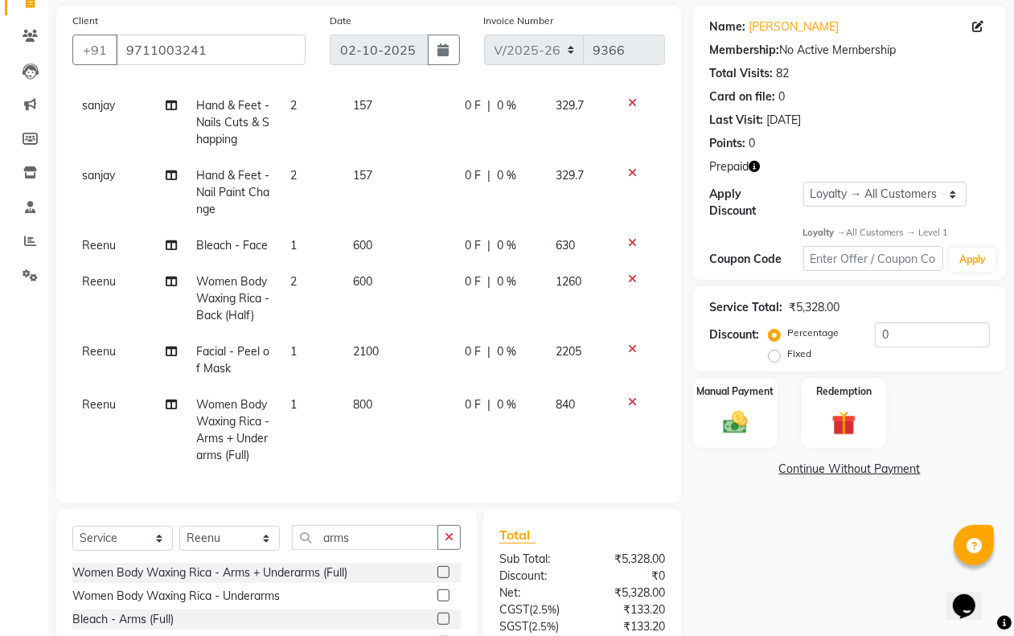
click at [327, 387] on td "1" at bounding box center [312, 430] width 63 height 87
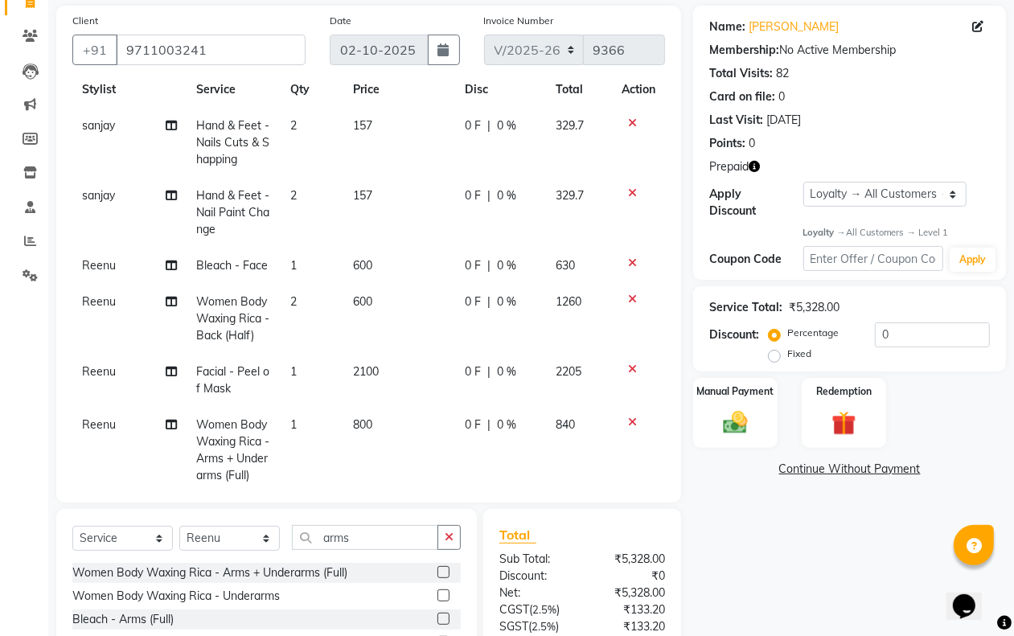
select select "47488"
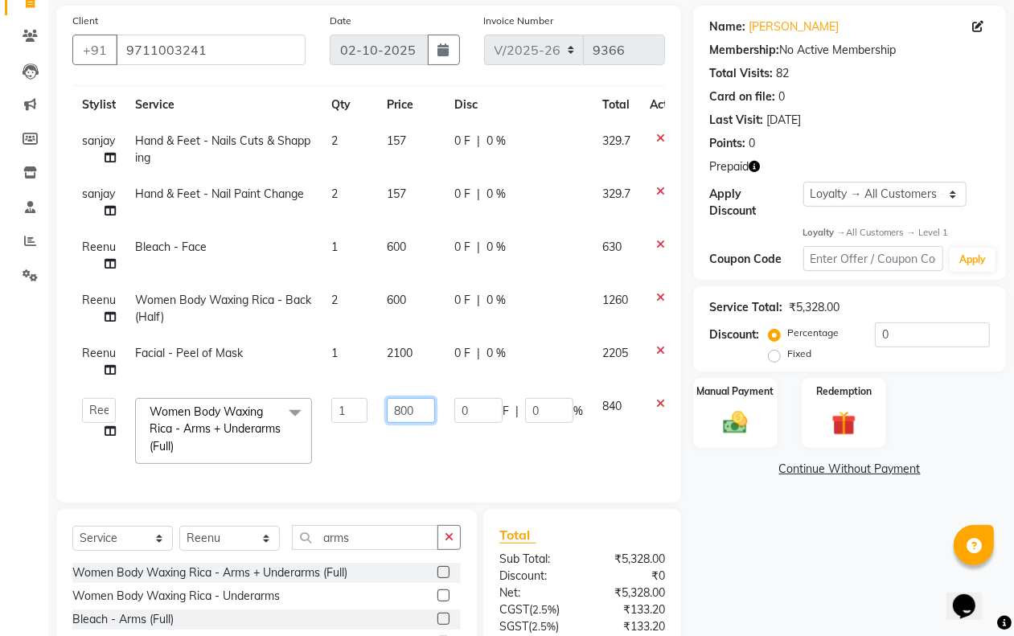
click at [441, 396] on td "800" at bounding box center [411, 431] width 68 height 85
click at [423, 398] on input "800" at bounding box center [411, 410] width 48 height 25
type input "840"
click at [766, 593] on div "Name: [PERSON_NAME] Membership: No Active Membership Total Visits: 82 Card on f…" at bounding box center [855, 376] width 325 height 740
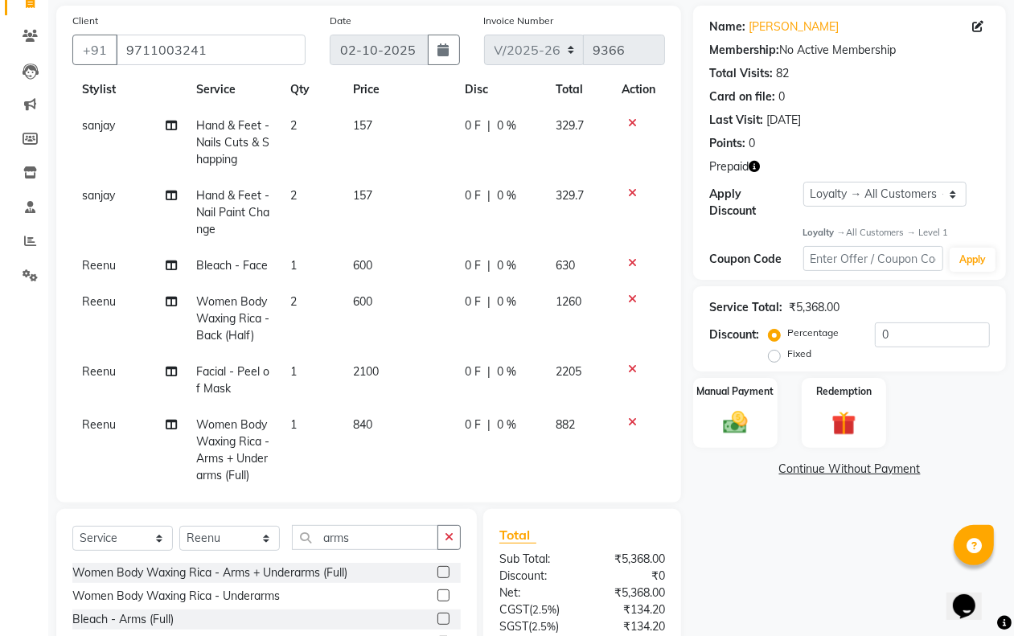
drag, startPoint x: 363, startPoint y: 249, endPoint x: 384, endPoint y: 274, distance: 32.5
click at [363, 253] on td "600" at bounding box center [399, 266] width 112 height 36
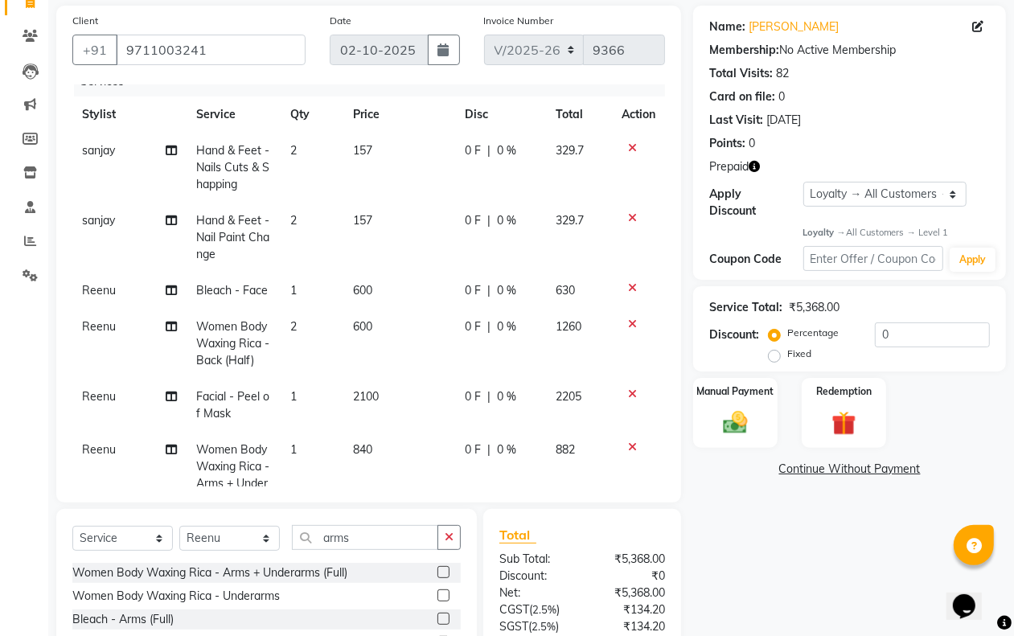
select select "47488"
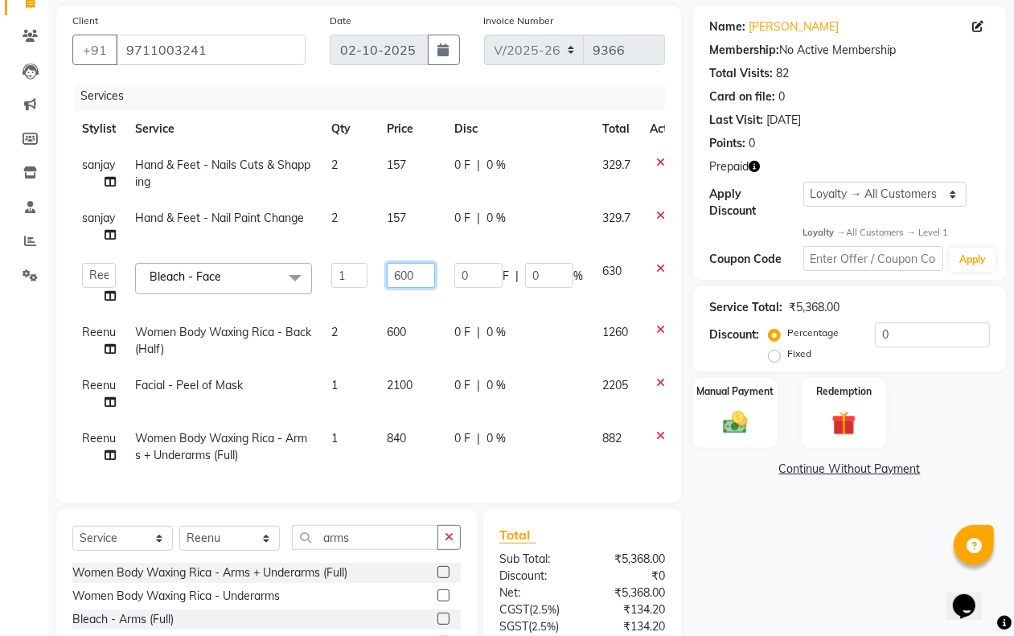
click at [419, 263] on input "600" at bounding box center [411, 275] width 48 height 25
type input "630"
click at [403, 320] on td "600" at bounding box center [411, 341] width 68 height 53
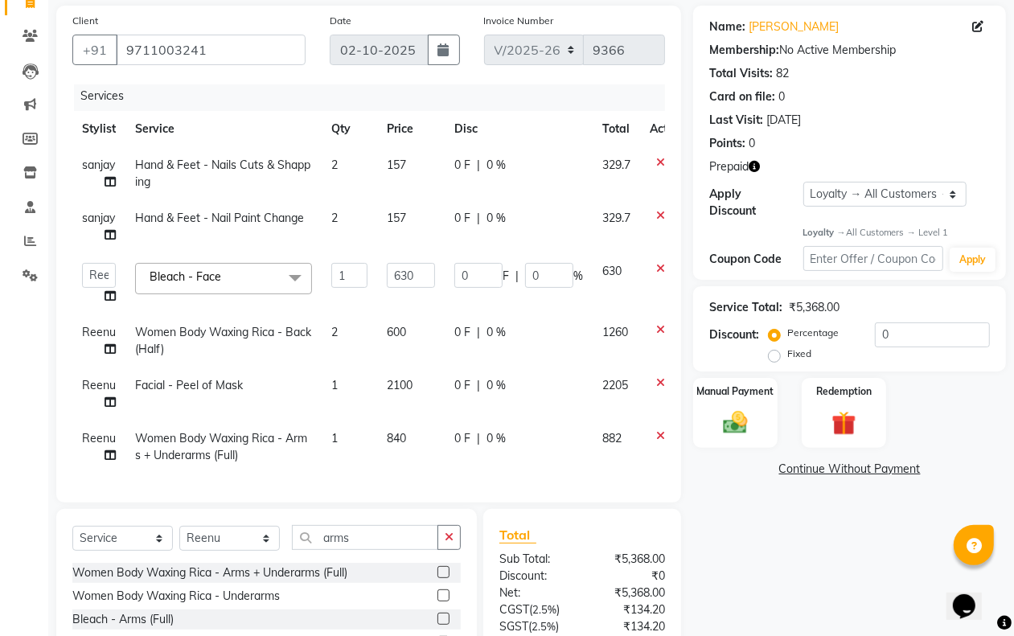
select select "47488"
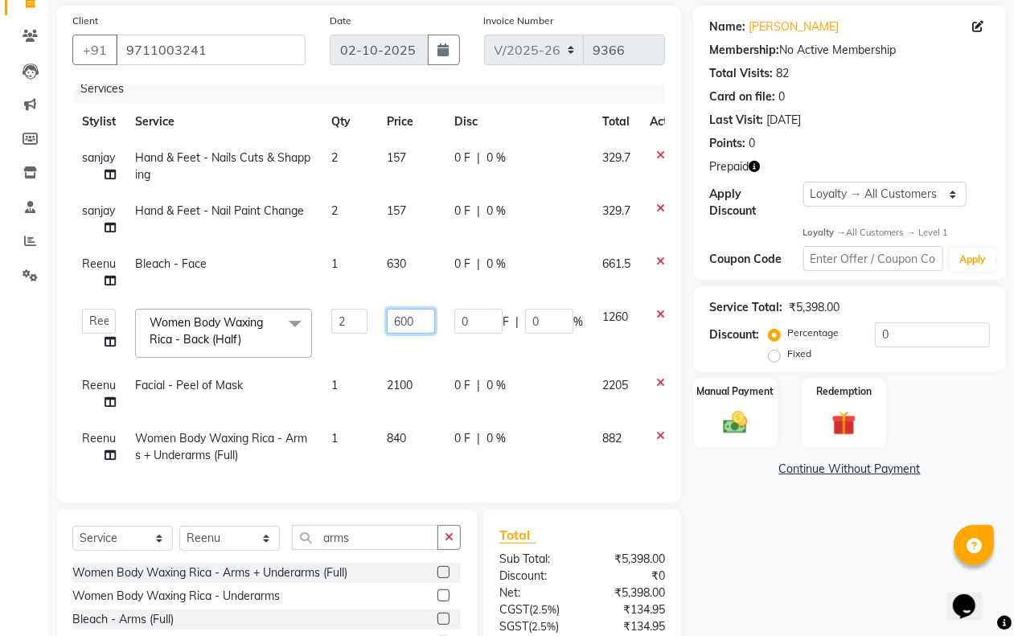
click at [424, 315] on input "600" at bounding box center [411, 321] width 48 height 25
type input "630"
click at [777, 579] on div "Name: [PERSON_NAME] Membership: No Active Membership Total Visits: 82 Card on f…" at bounding box center [855, 376] width 325 height 740
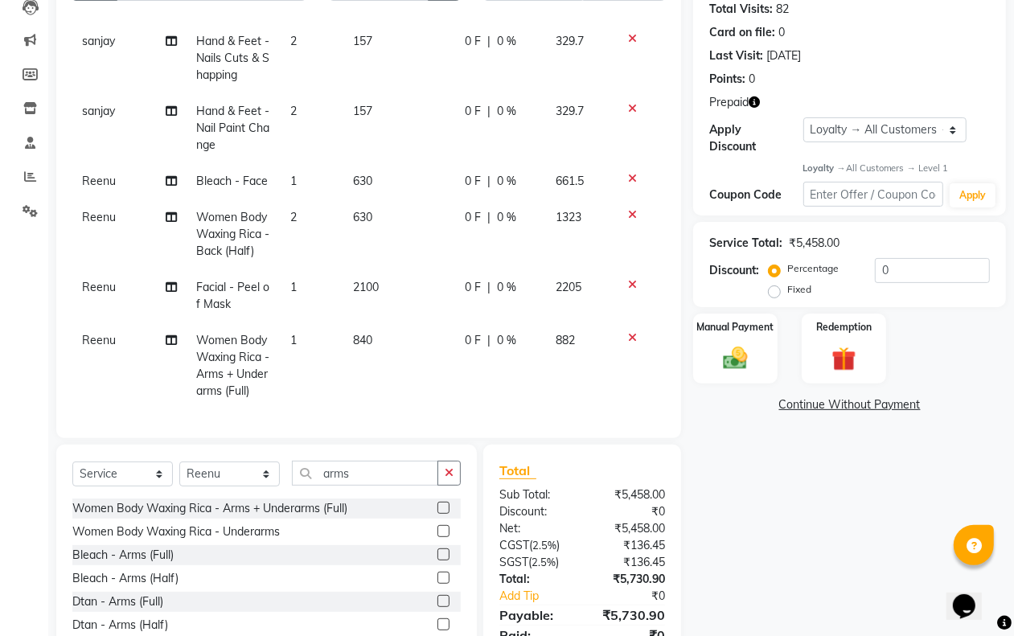
scroll to position [216, 0]
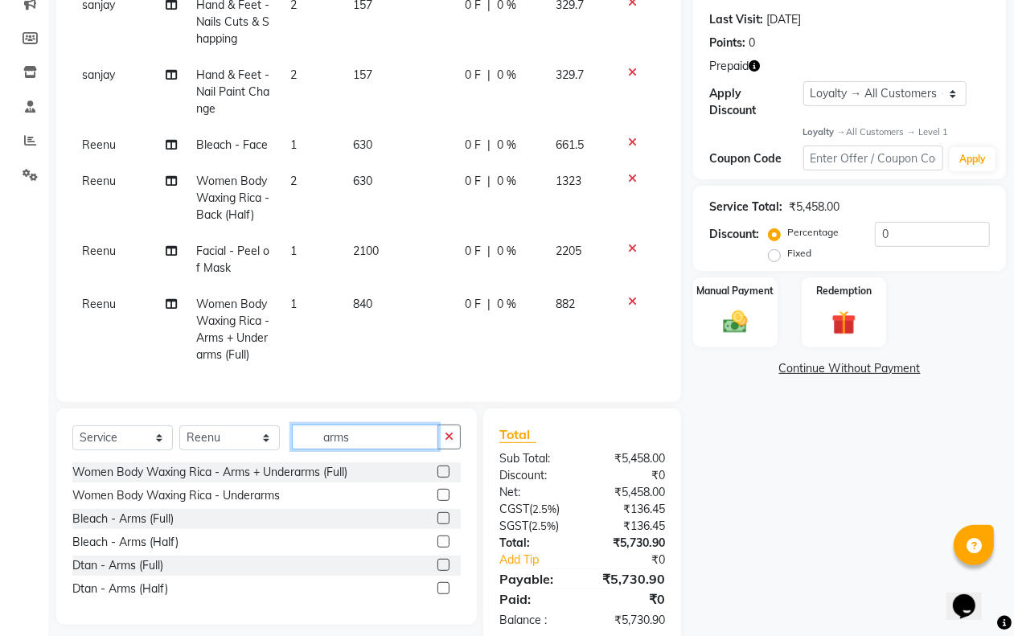
click at [363, 436] on input "arms" at bounding box center [365, 437] width 146 height 25
click at [360, 430] on input "face" at bounding box center [365, 437] width 146 height 25
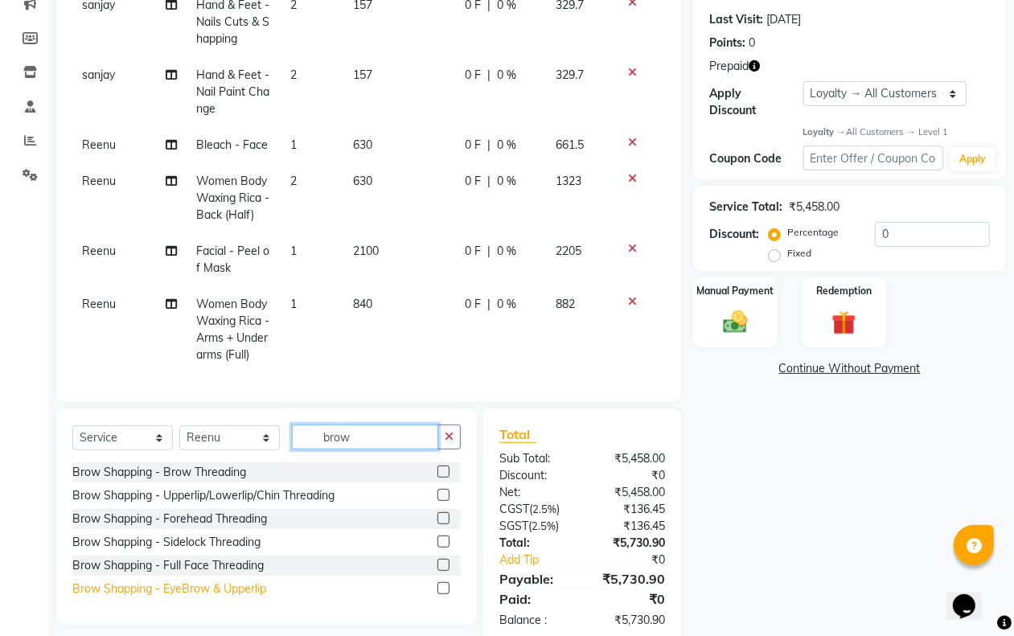
type input "brow"
click at [201, 586] on div "Brow Shapping - EyeBrow & Upperlip" at bounding box center [169, 589] width 194 height 17
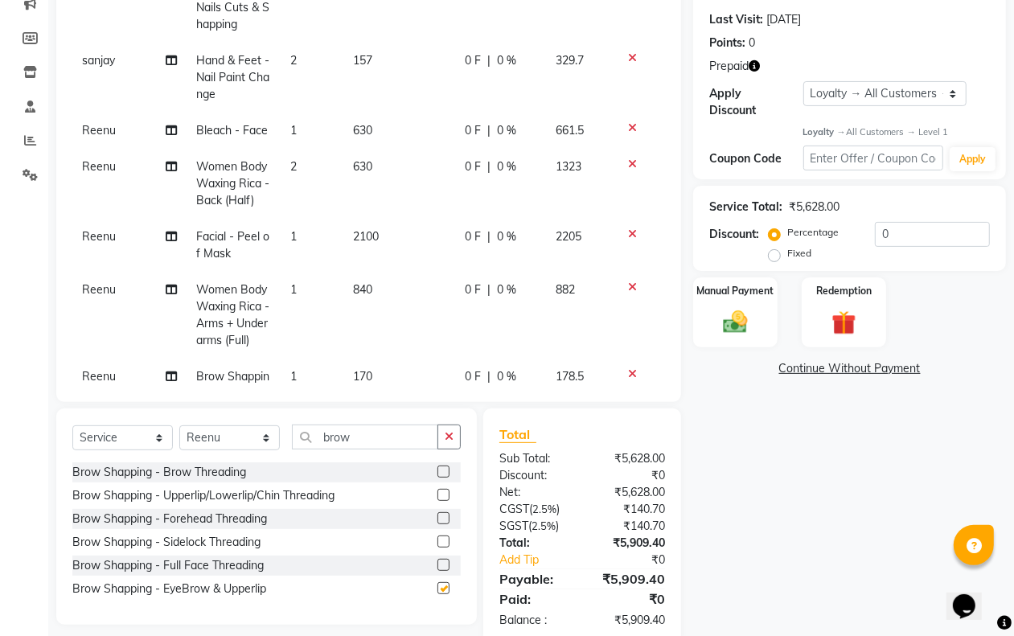
checkbox input "false"
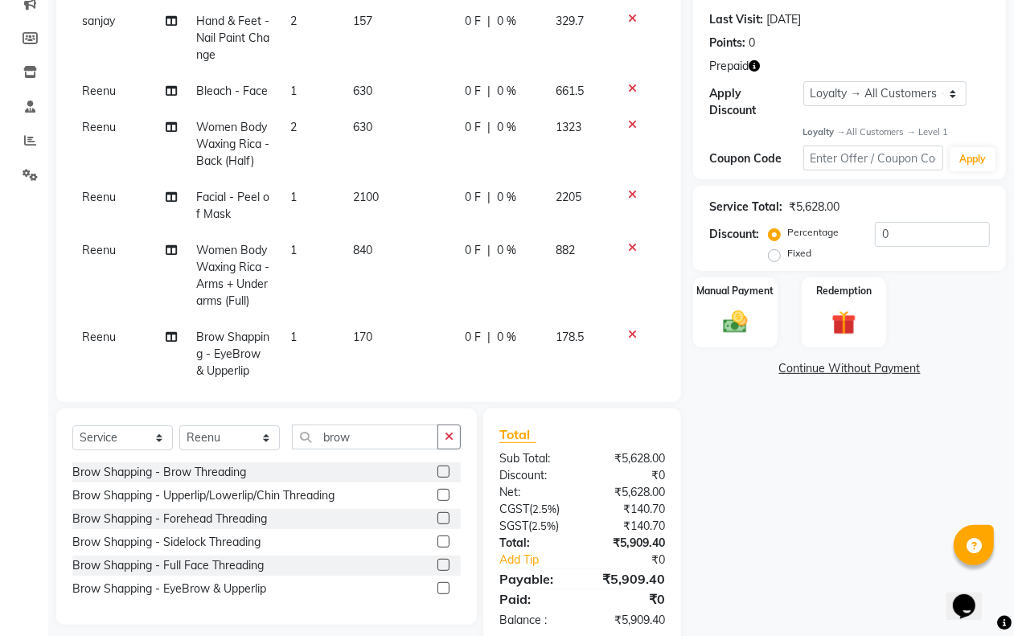
scroll to position [147, 0]
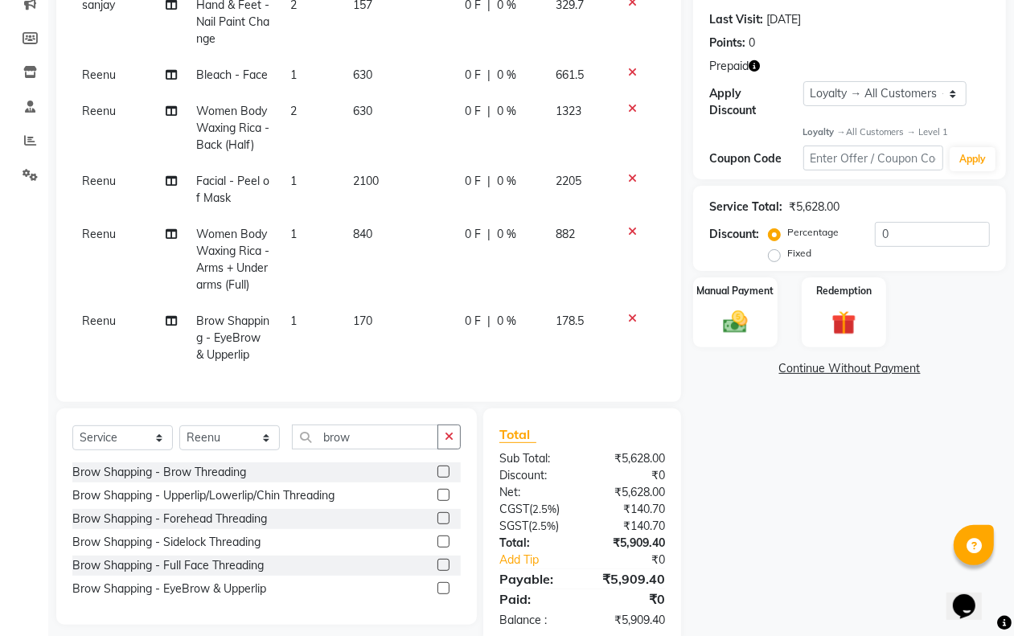
click at [343, 306] on td "170" at bounding box center [399, 338] width 112 height 70
select select "47488"
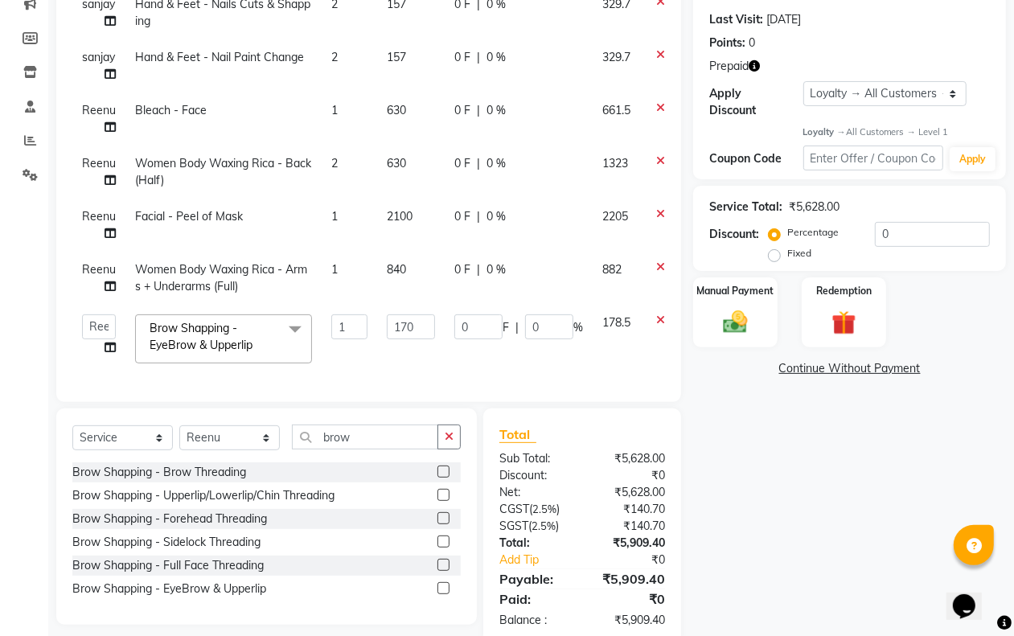
scroll to position [78, 0]
click at [417, 315] on input "170" at bounding box center [411, 327] width 48 height 25
type input "210"
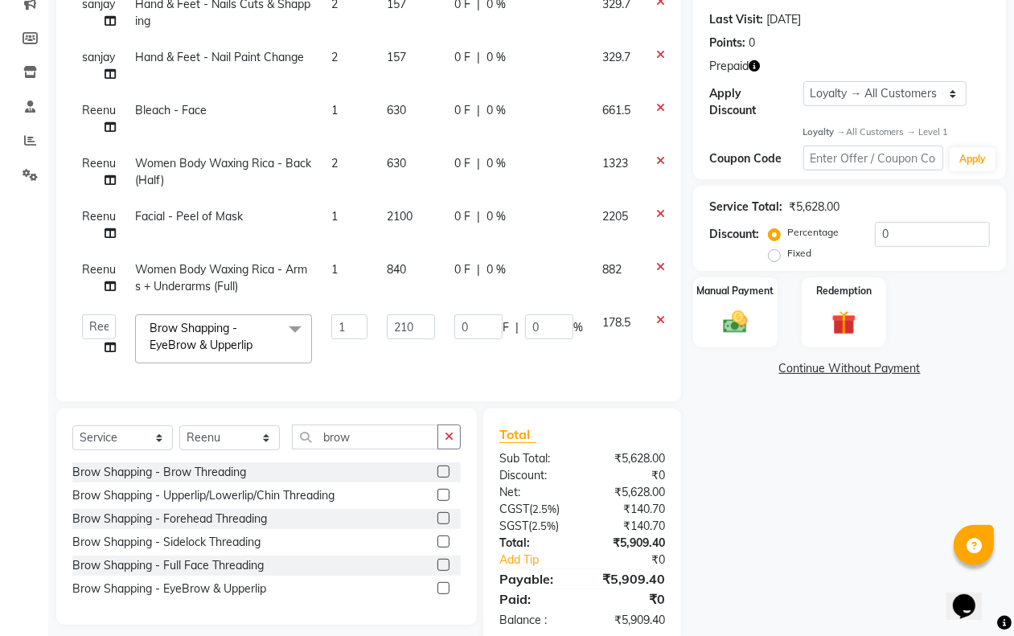
click at [752, 479] on div "Name: Ishita Mittal Membership: No Active Membership Total Visits: 82 Card on f…" at bounding box center [855, 275] width 325 height 740
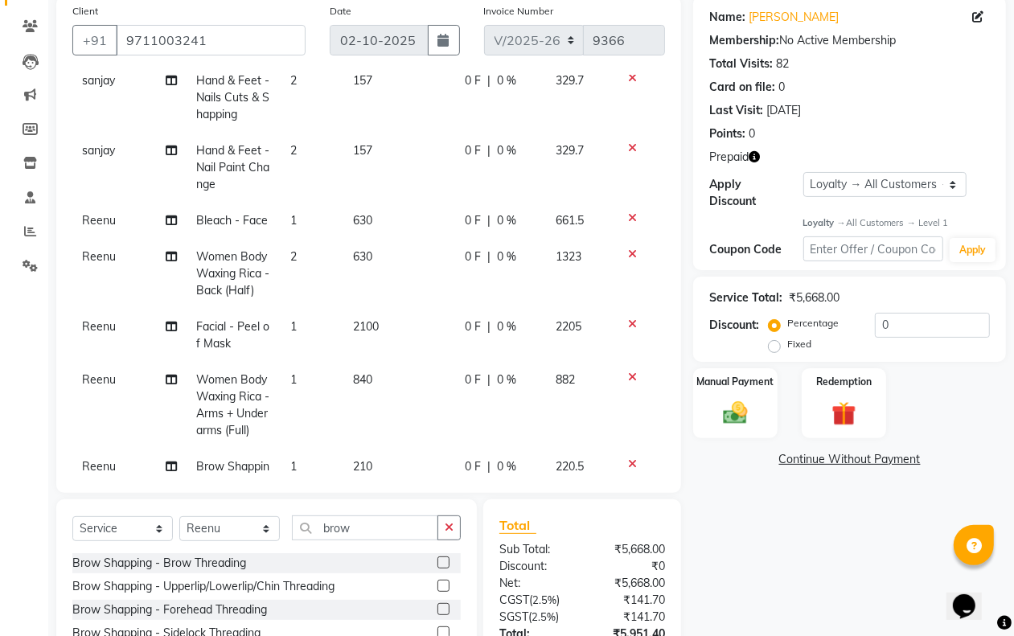
scroll to position [248, 0]
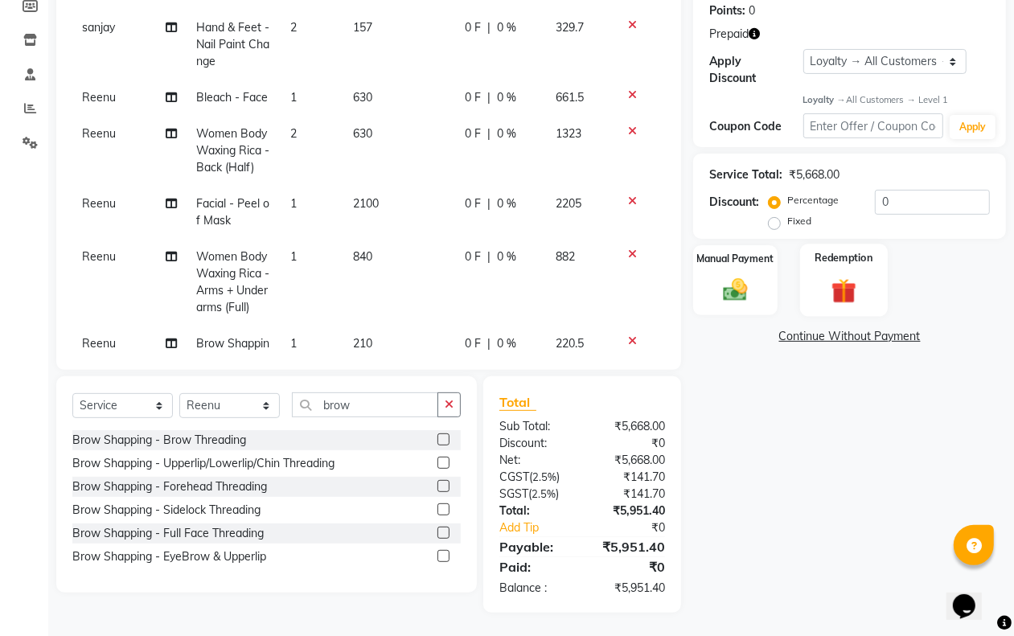
click at [853, 280] on img at bounding box center [844, 291] width 40 height 31
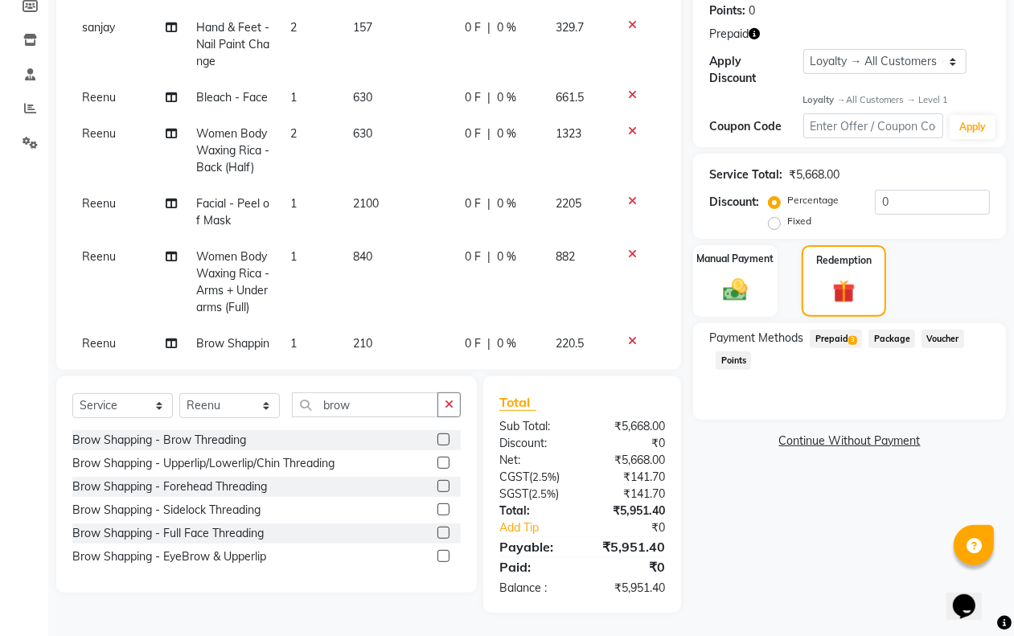
click at [841, 343] on span "Prepaid 3" at bounding box center [836, 339] width 52 height 19
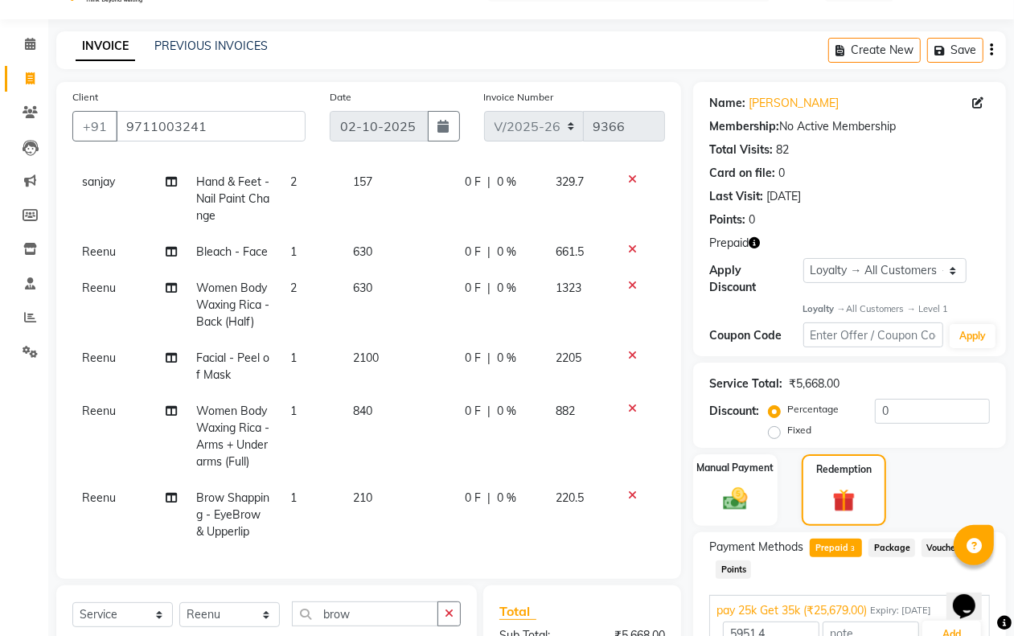
scroll to position [147, 0]
drag, startPoint x: 342, startPoint y: 237, endPoint x: 358, endPoint y: 233, distance: 16.6
click at [358, 234] on td "630" at bounding box center [399, 252] width 112 height 36
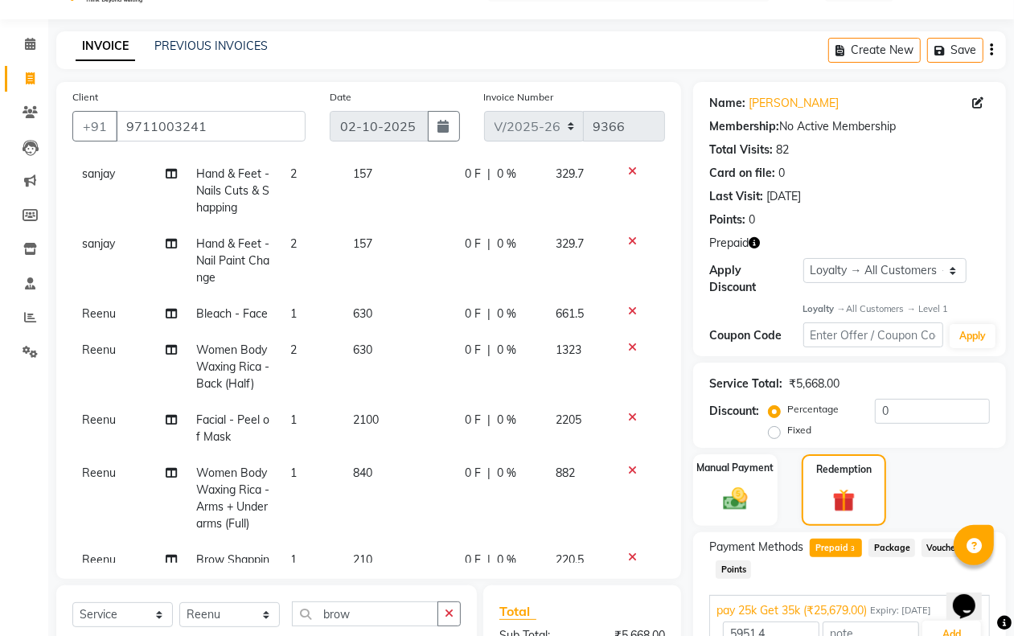
select select "47488"
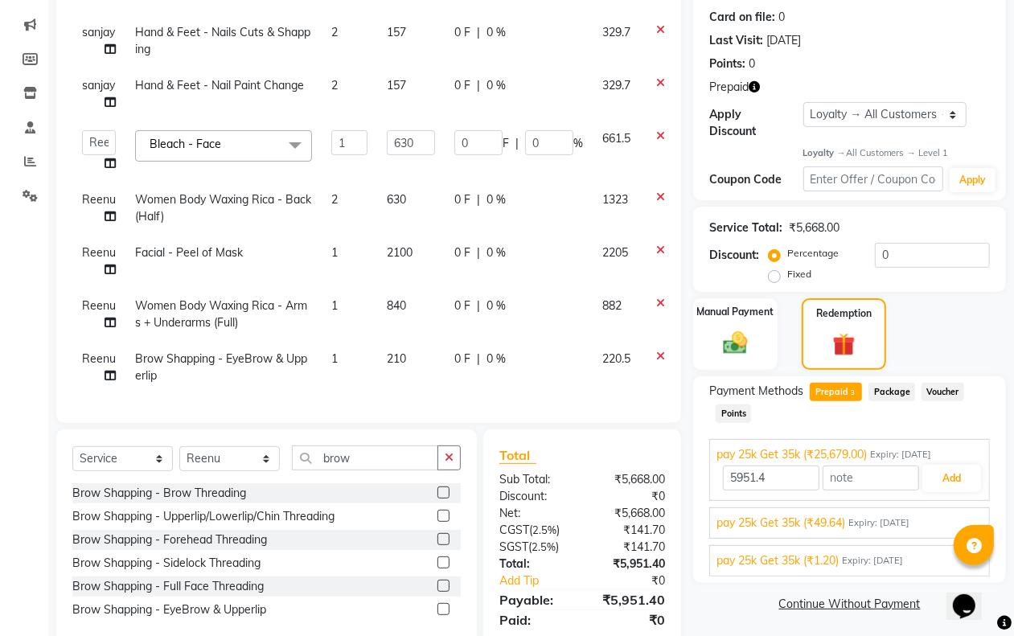
scroll to position [248, 0]
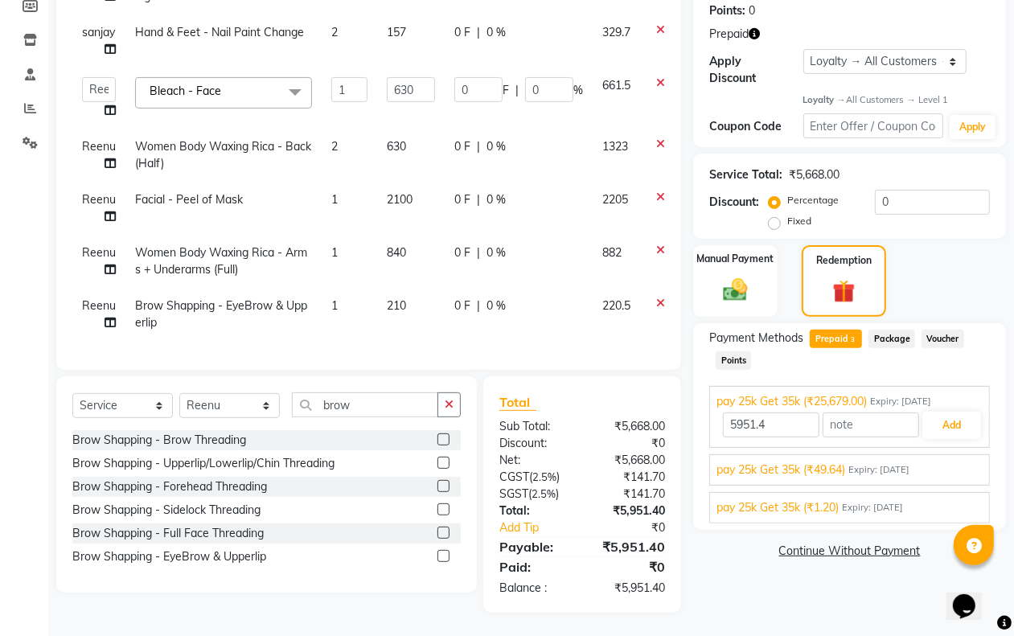
click at [845, 338] on span "Prepaid 3" at bounding box center [836, 339] width 52 height 19
click at [404, 298] on span "210" at bounding box center [396, 305] width 19 height 14
select select "47488"
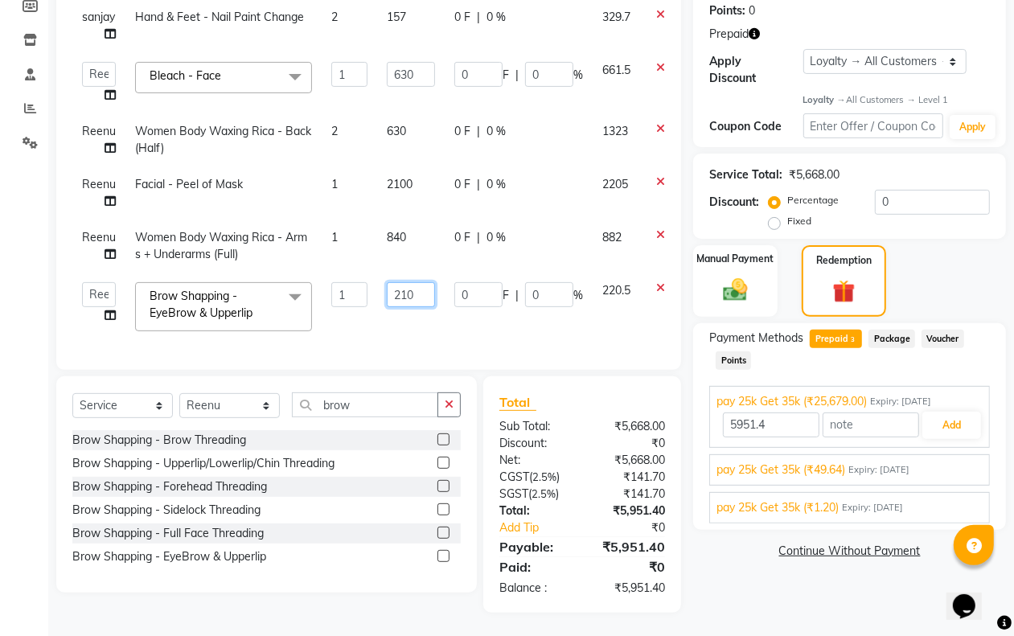
click at [428, 283] on input "210" at bounding box center [411, 294] width 48 height 25
type input "147"
click at [930, 240] on div "Name: Ishita Mittal Membership: No Active Membership Total Visits: 82 Card on f…" at bounding box center [855, 243] width 325 height 740
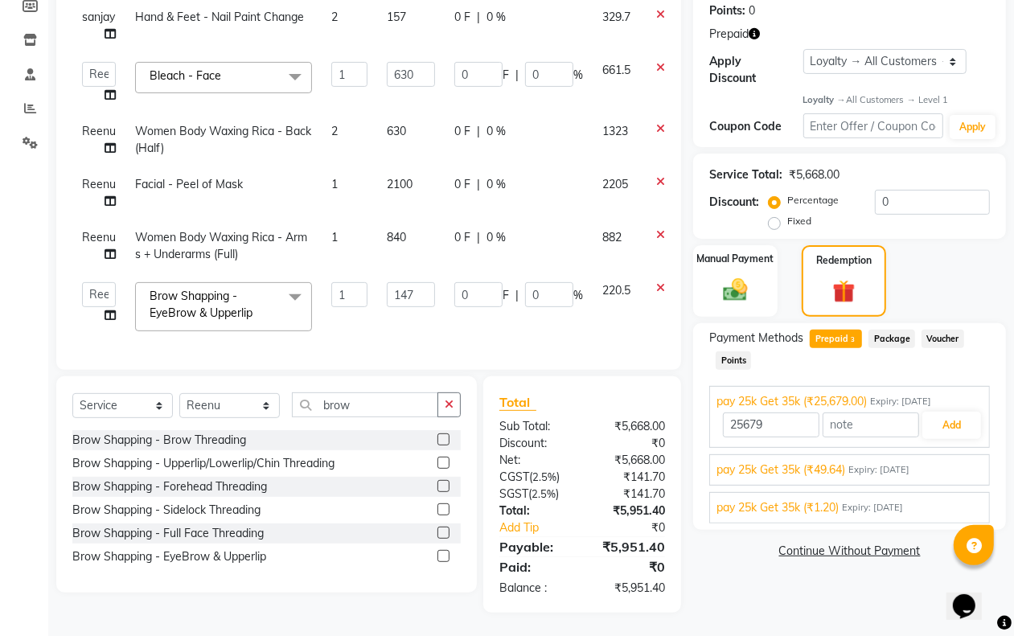
scroll to position [71, 0]
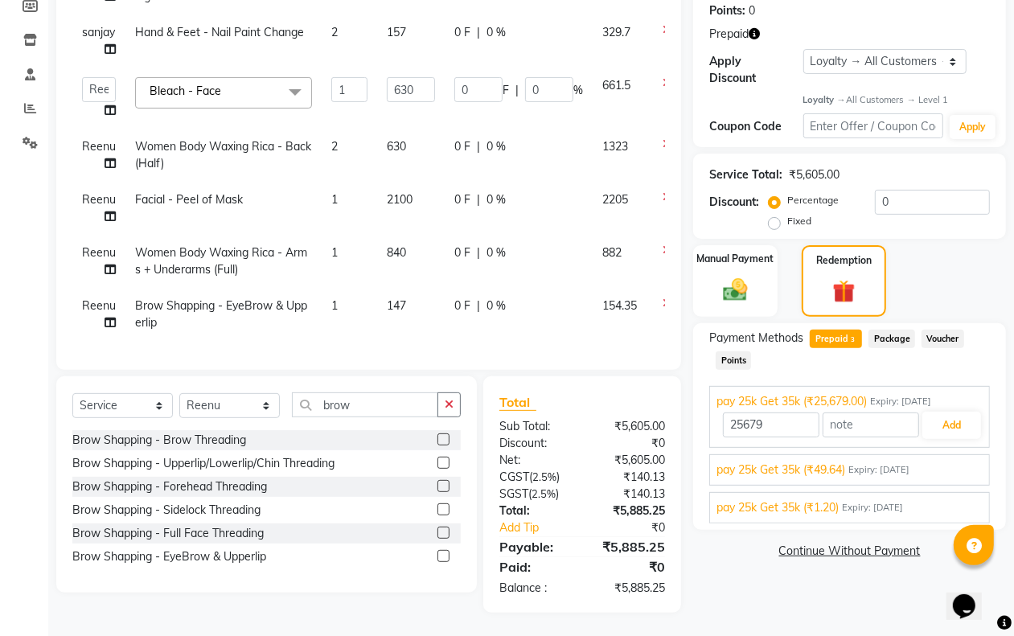
click at [847, 339] on span "Prepaid 3" at bounding box center [836, 339] width 52 height 19
type input "5885.25"
click at [946, 423] on button "Add" at bounding box center [952, 425] width 59 height 27
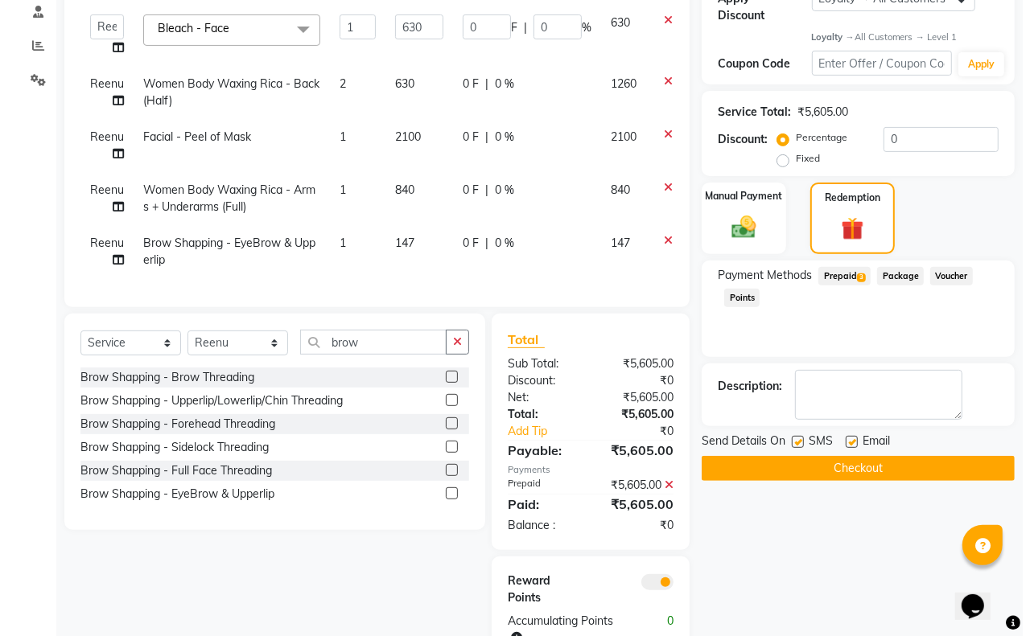
scroll to position [360, 0]
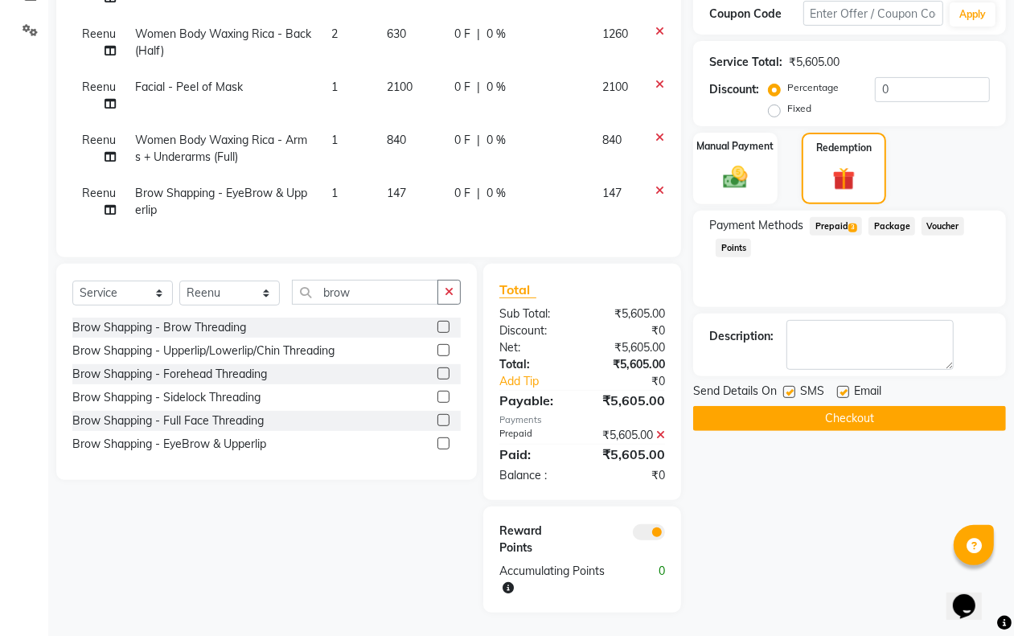
click at [654, 524] on span at bounding box center [649, 532] width 32 height 16
click at [665, 535] on input "checkbox" at bounding box center [665, 535] width 0 height 0
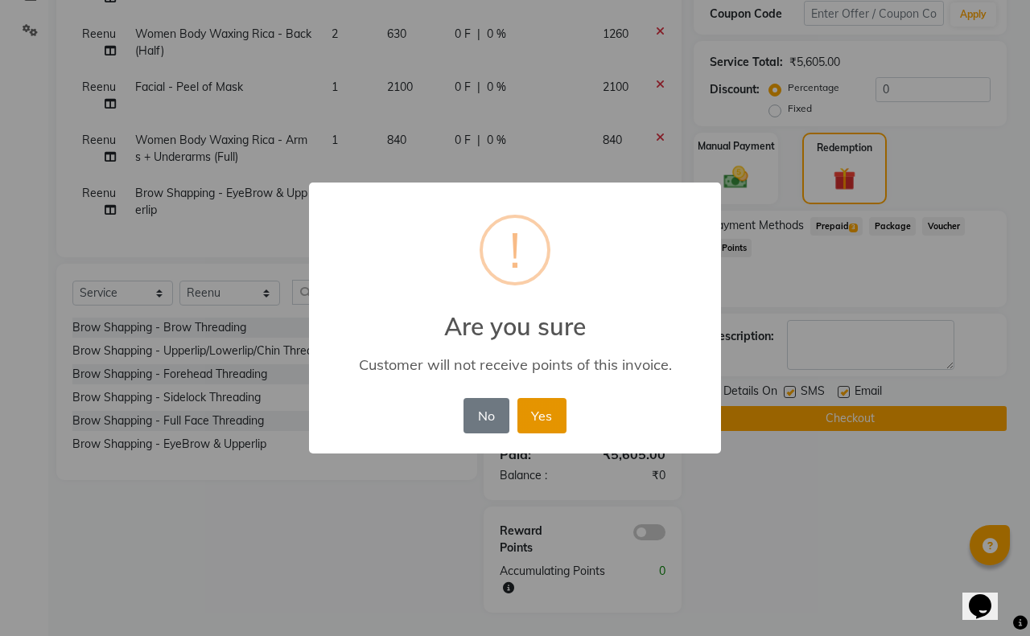
click at [543, 417] on button "Yes" at bounding box center [541, 415] width 49 height 35
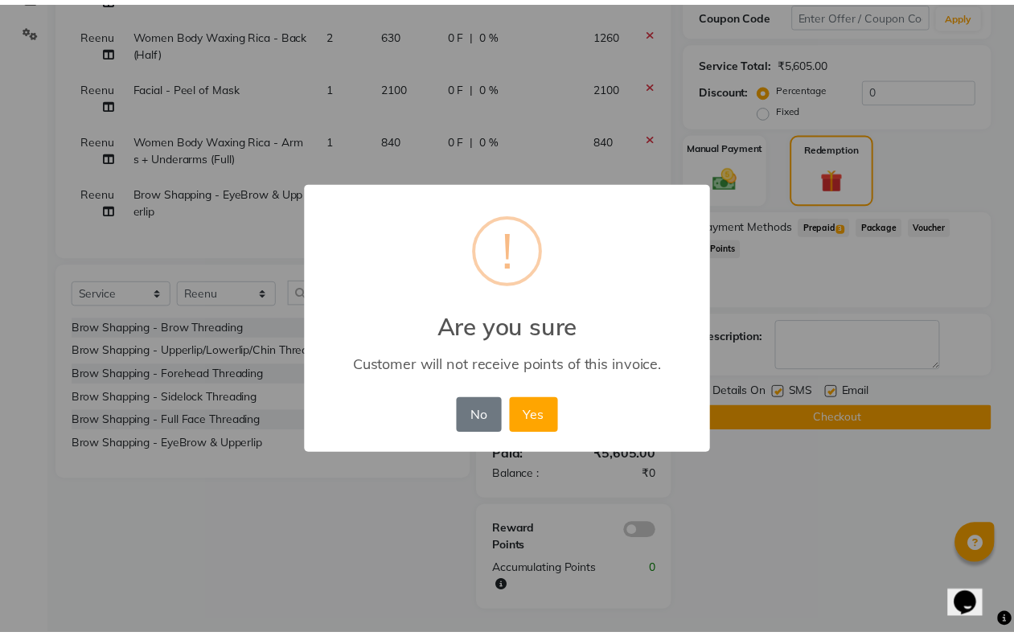
scroll to position [320, 0]
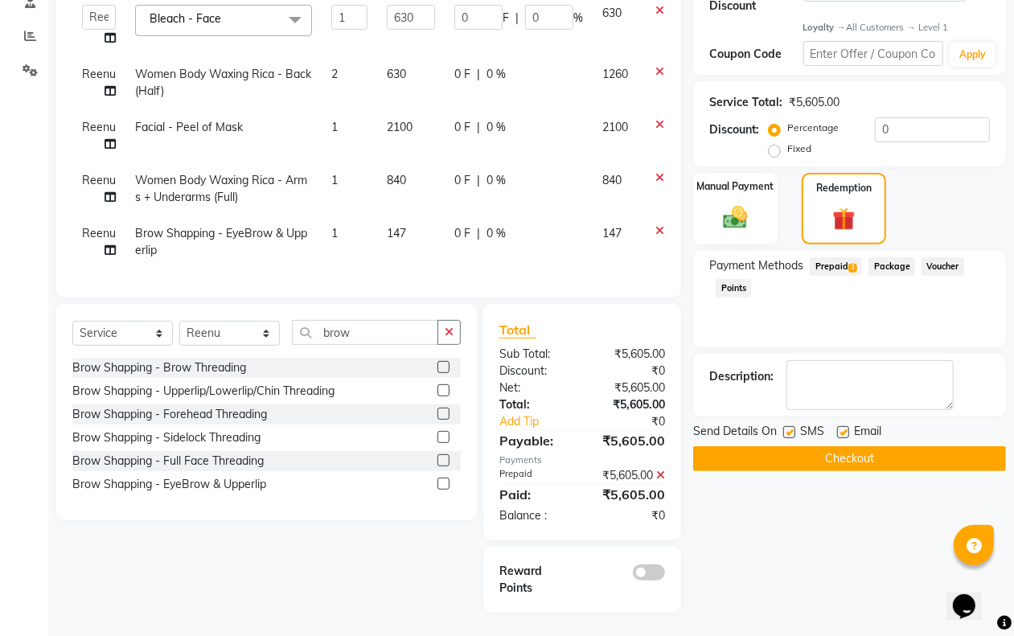
click at [787, 430] on label at bounding box center [790, 432] width 12 height 12
click at [787, 430] on input "checkbox" at bounding box center [789, 433] width 10 height 10
checkbox input "false"
click at [845, 428] on label at bounding box center [843, 432] width 12 height 12
click at [845, 428] on input "checkbox" at bounding box center [842, 433] width 10 height 10
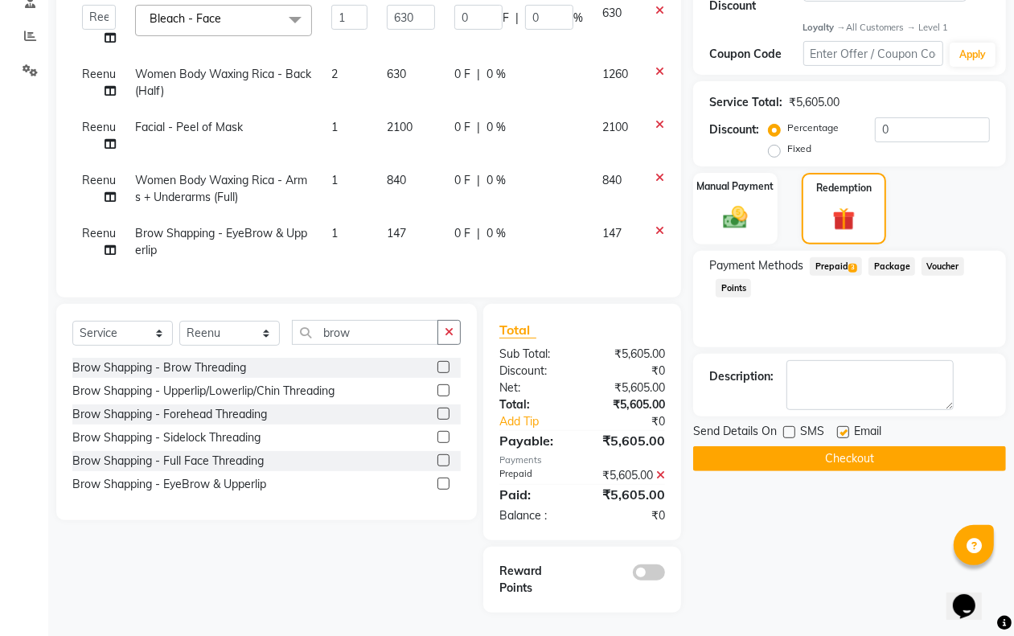
checkbox input "false"
click at [823, 461] on button "Checkout" at bounding box center [849, 458] width 313 height 25
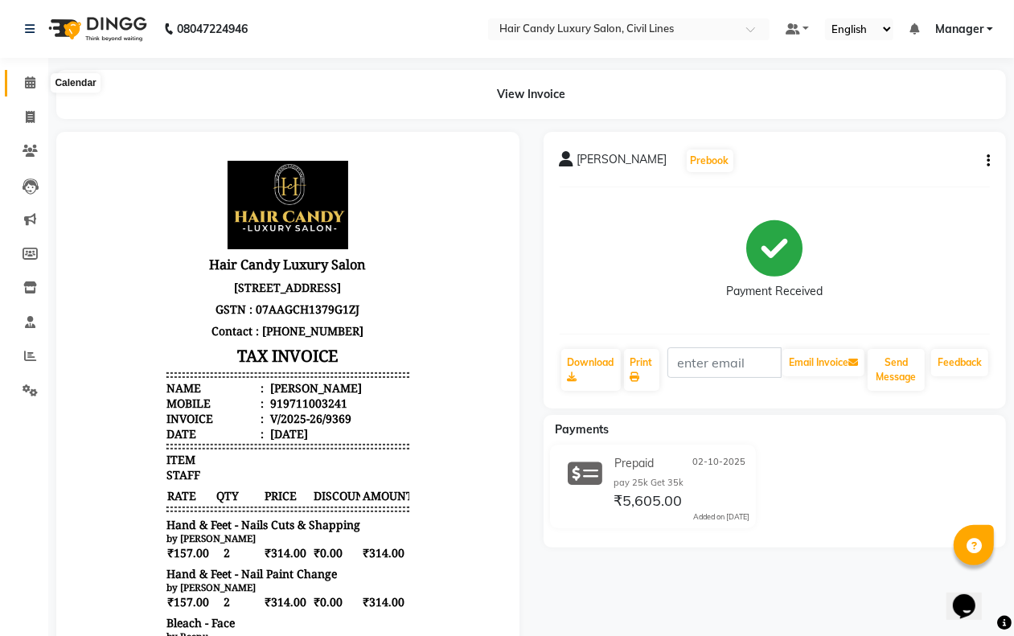
click at [19, 83] on span at bounding box center [30, 83] width 28 height 19
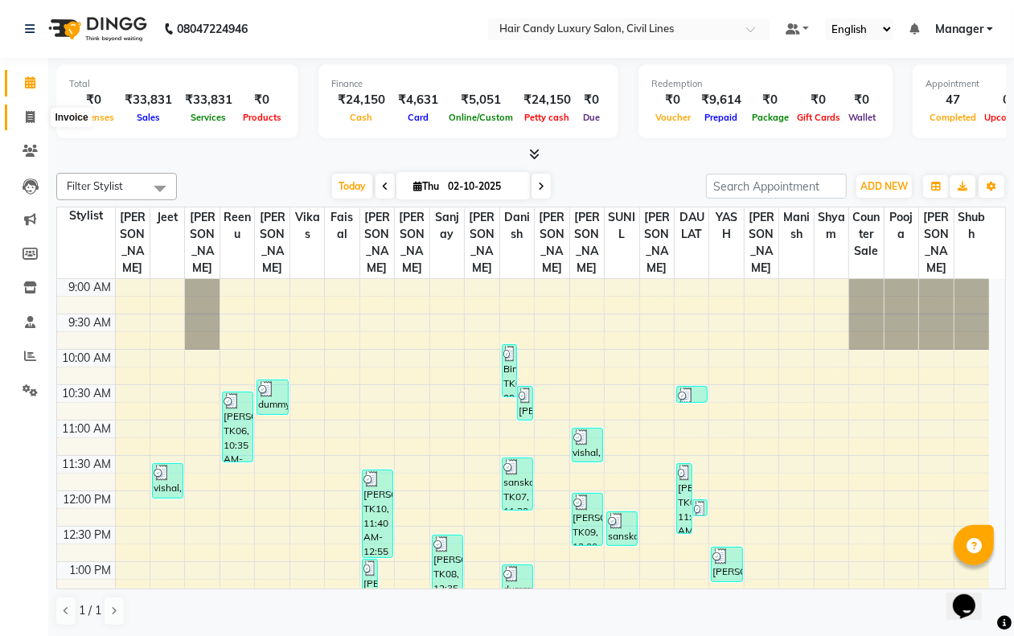
click at [26, 121] on icon at bounding box center [30, 117] width 9 height 12
select select "6308"
select select "service"
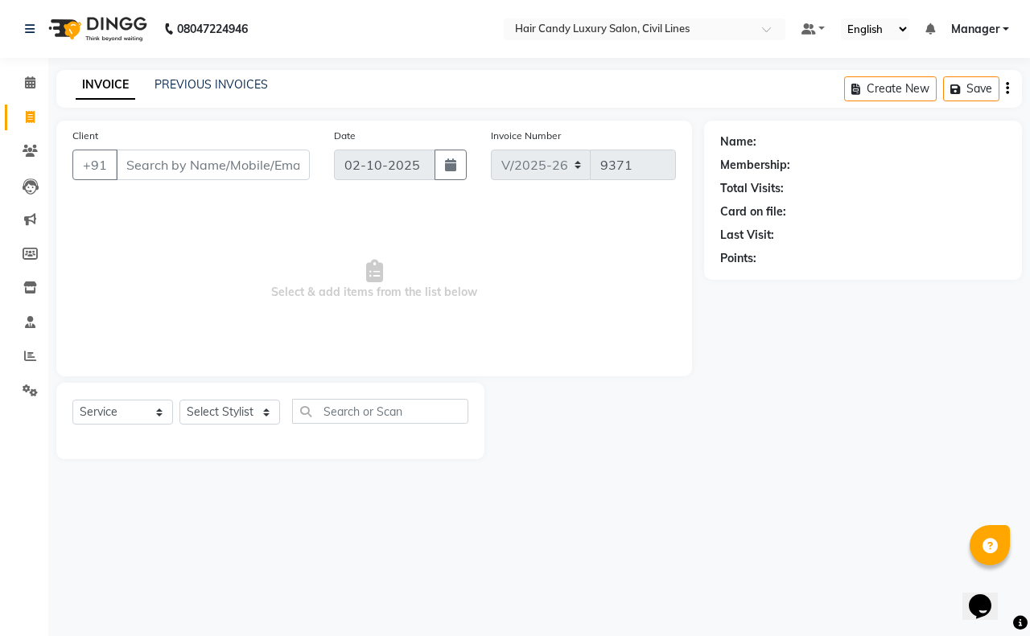
click at [32, 66] on li "Calendar" at bounding box center [24, 83] width 48 height 35
click at [34, 70] on link "Calendar" at bounding box center [24, 83] width 39 height 27
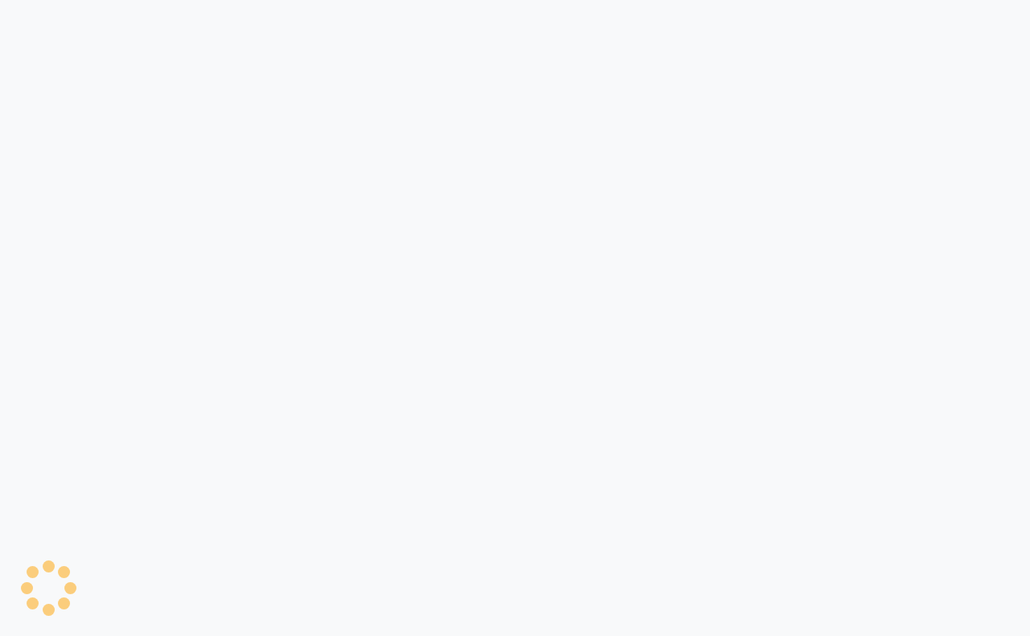
select select "6308"
select select "service"
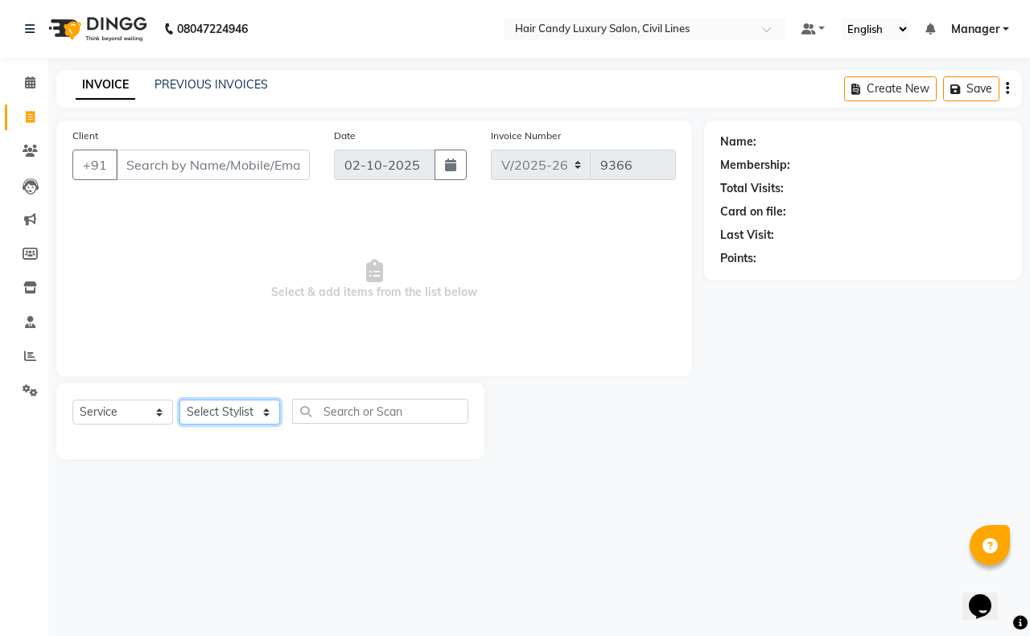
click at [224, 412] on select "Select Stylist [PERSON_NAME] [PERSON_NAME] counter sale Danish DAULAT faisal je…" at bounding box center [229, 412] width 101 height 25
select select "47497"
click at [179, 400] on select "Select Stylist [PERSON_NAME] [PERSON_NAME] counter sale Danish DAULAT faisal je…" at bounding box center [229, 412] width 101 height 25
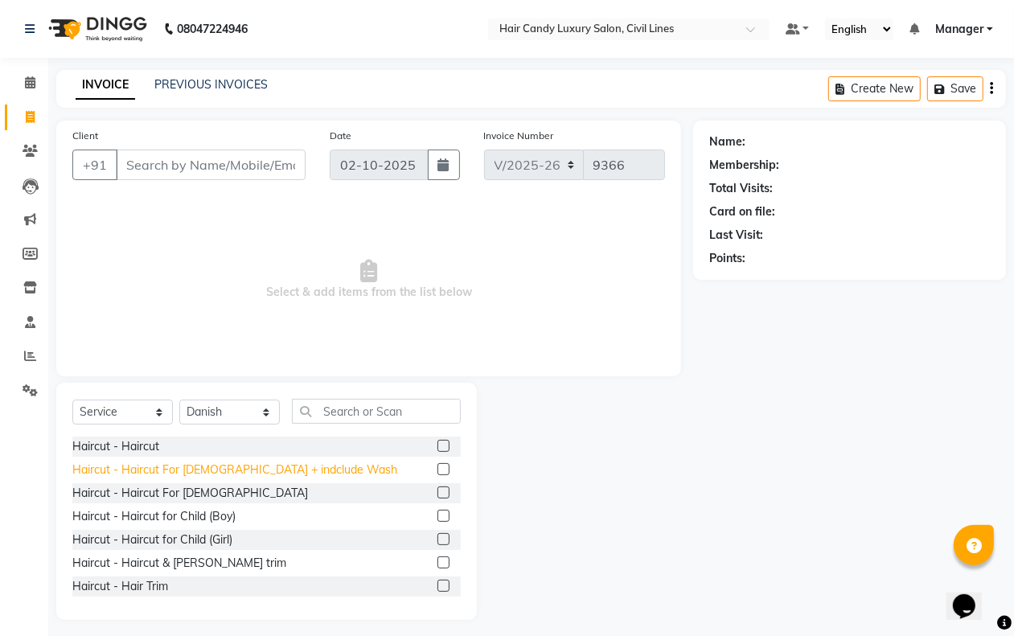
drag, startPoint x: 175, startPoint y: 488, endPoint x: 265, endPoint y: 471, distance: 91.7
click at [179, 487] on div "Haircut - Haircut For [DEMOGRAPHIC_DATA]" at bounding box center [190, 493] width 236 height 17
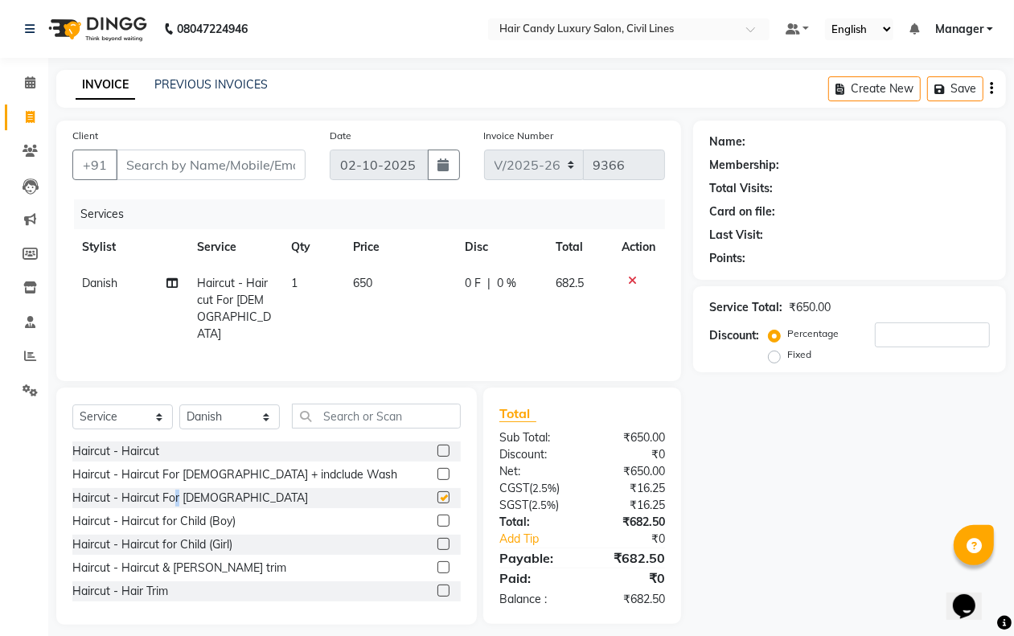
checkbox input "false"
click at [376, 415] on input "text" at bounding box center [376, 416] width 169 height 25
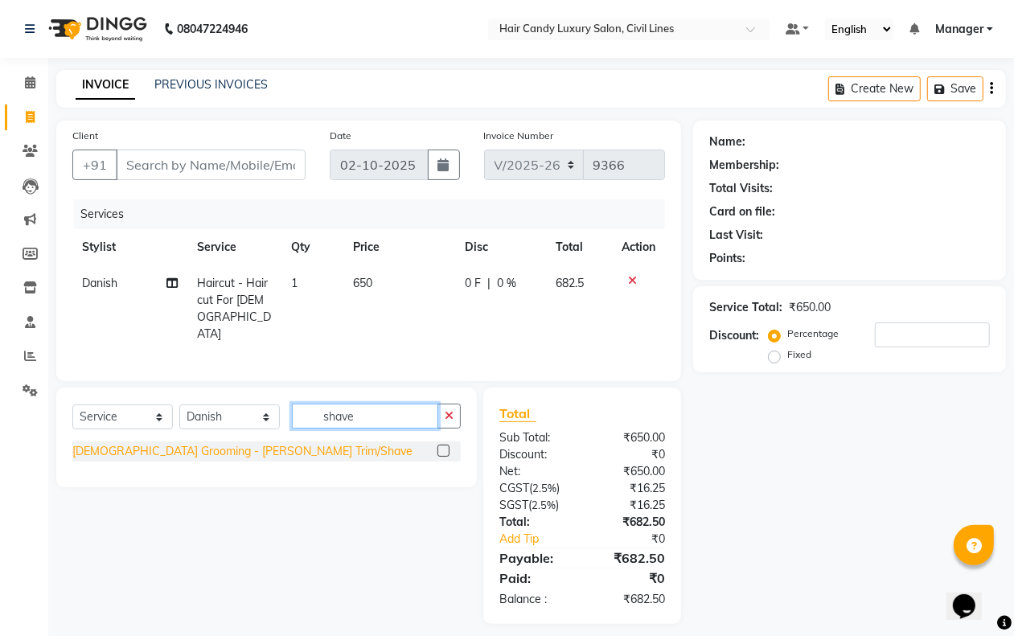
type input "shave"
click at [227, 443] on div "[DEMOGRAPHIC_DATA] Grooming - [PERSON_NAME] Trim/Shave" at bounding box center [242, 451] width 340 height 17
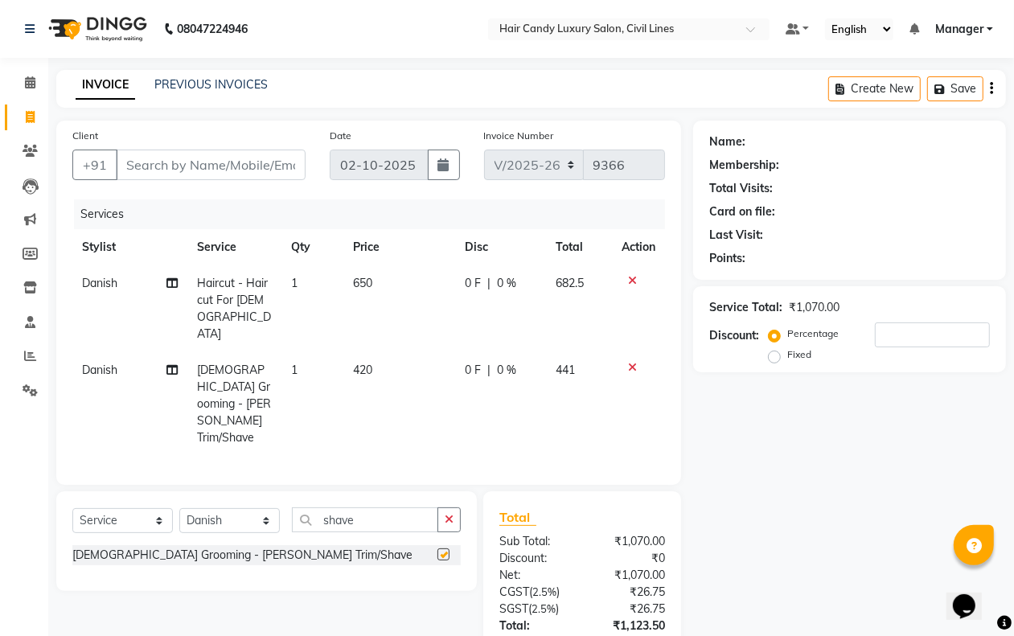
checkbox input "false"
click at [224, 171] on input "Client" at bounding box center [211, 165] width 190 height 31
type input "9"
type input "0"
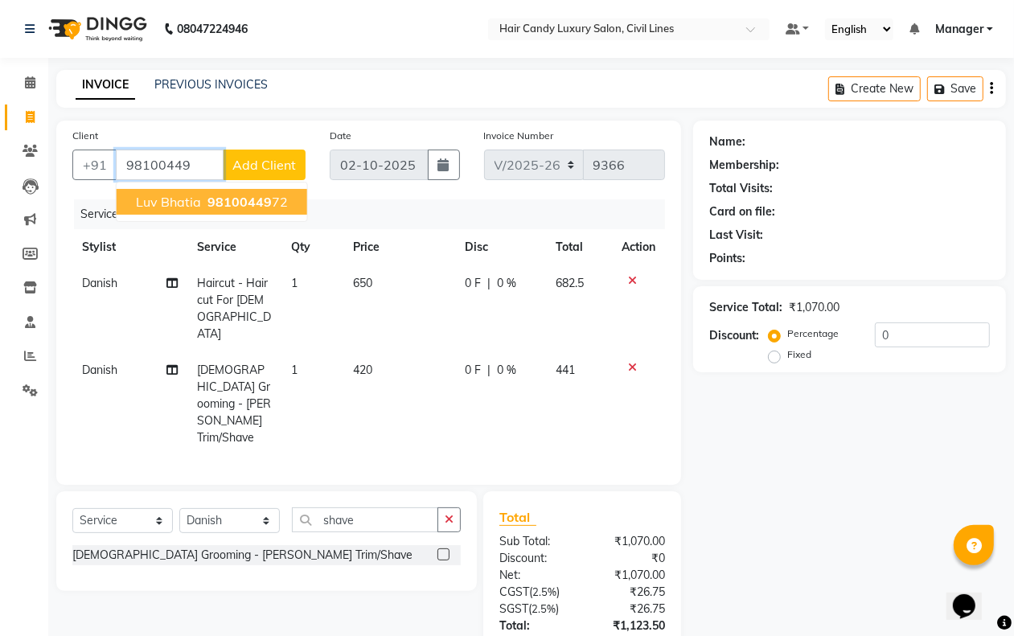
click at [231, 202] on span "98100449" at bounding box center [240, 202] width 64 height 16
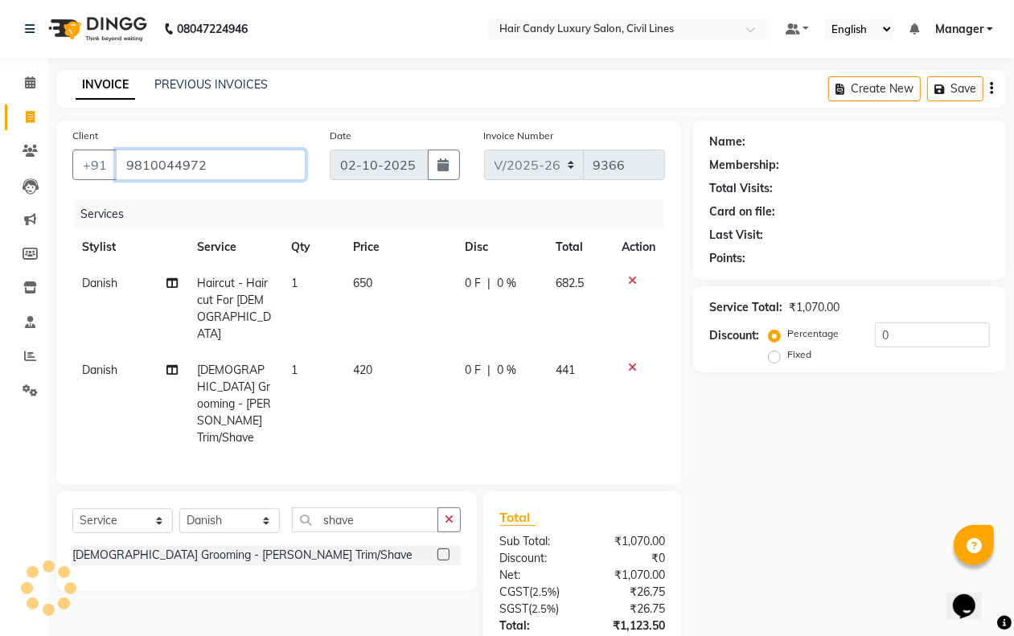
type input "9810044972"
select select "2: Object"
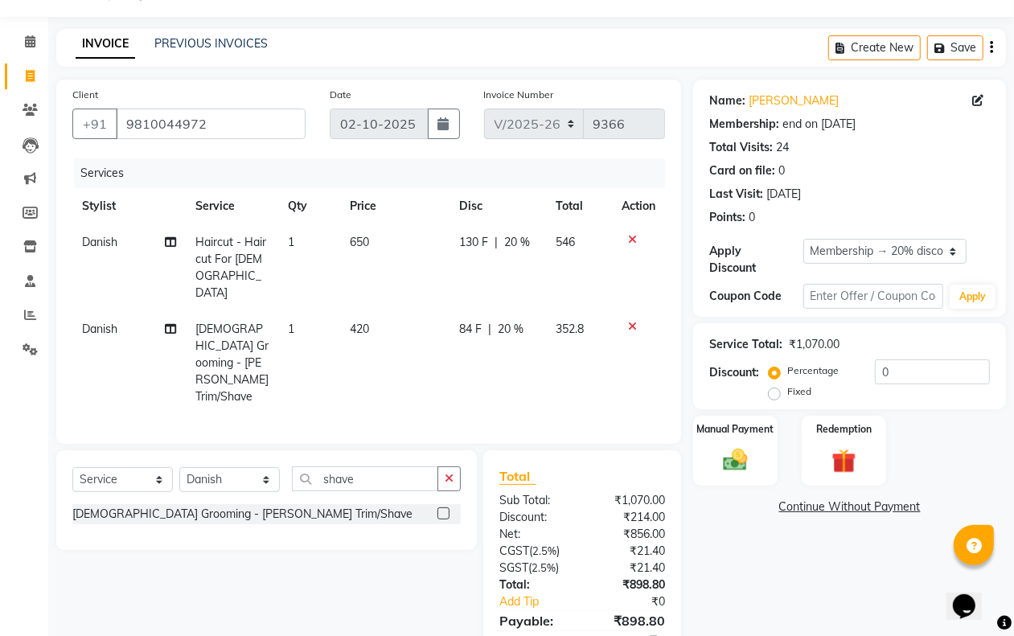
scroll to position [63, 0]
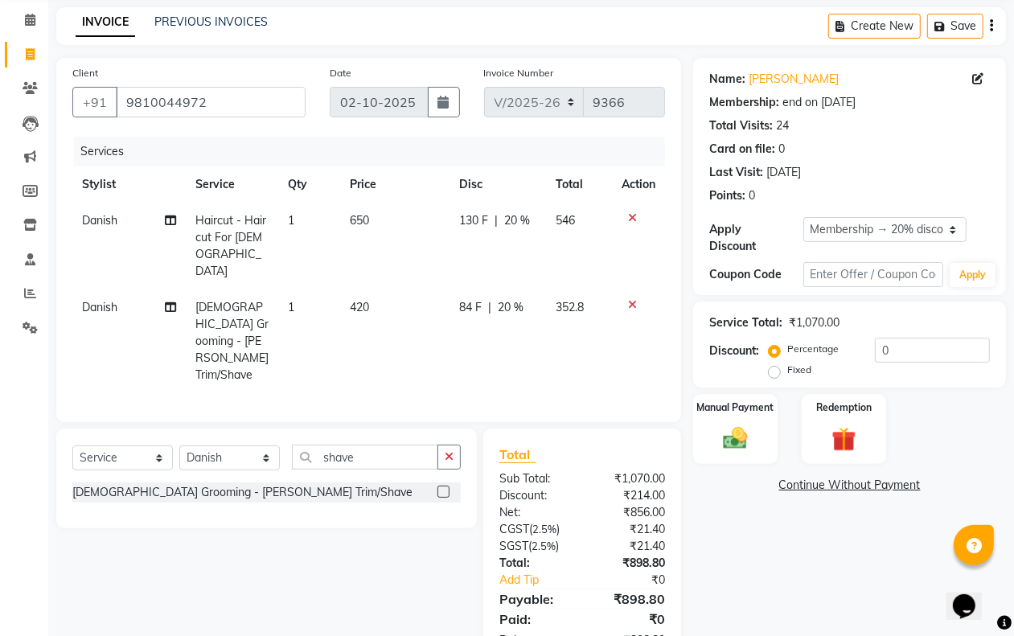
type input "20"
click at [734, 435] on img at bounding box center [735, 438] width 40 height 29
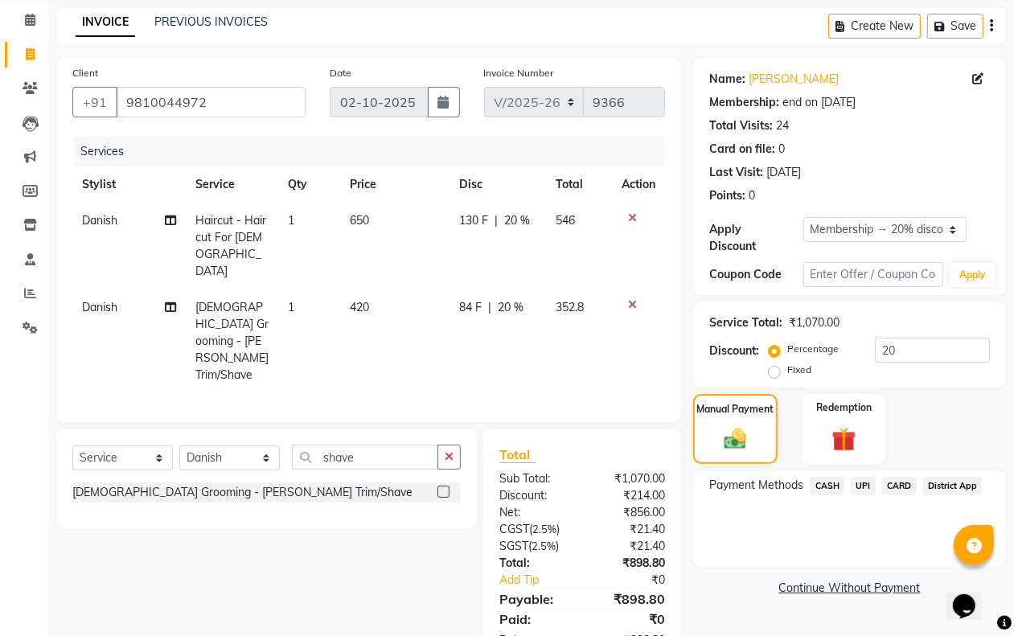
click at [825, 485] on span "CASH" at bounding box center [827, 486] width 35 height 19
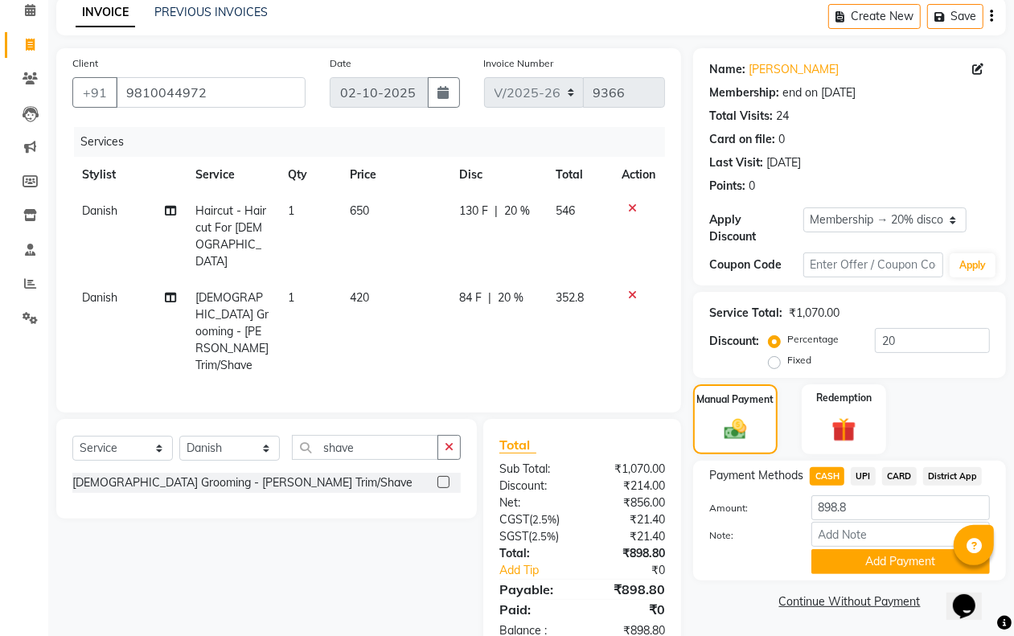
drag, startPoint x: 825, startPoint y: 561, endPoint x: 811, endPoint y: 539, distance: 25.7
click at [821, 563] on button "Add Payment" at bounding box center [901, 561] width 179 height 25
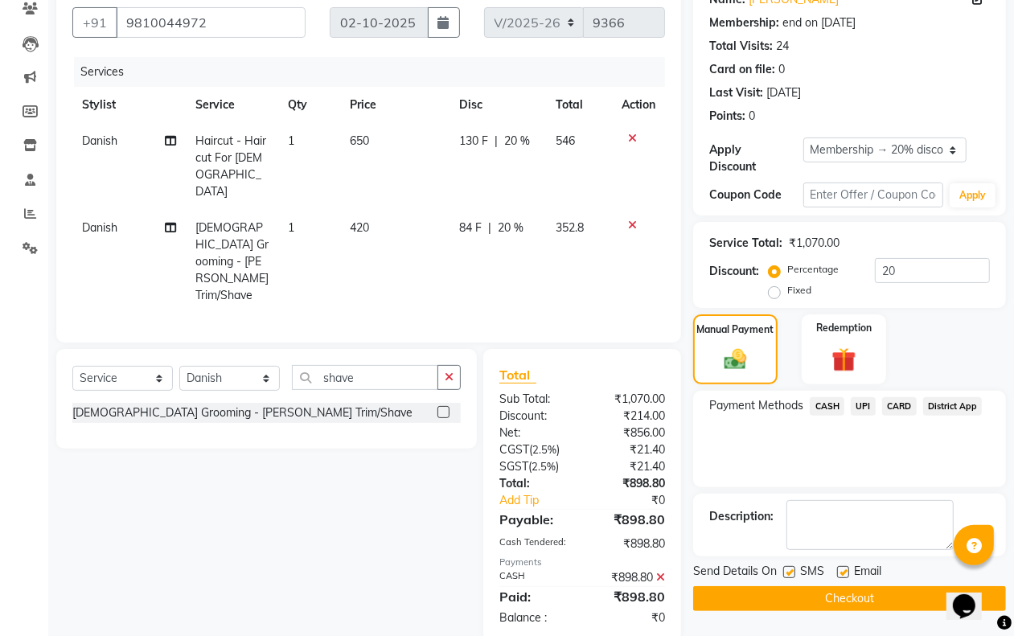
scroll to position [191, 0]
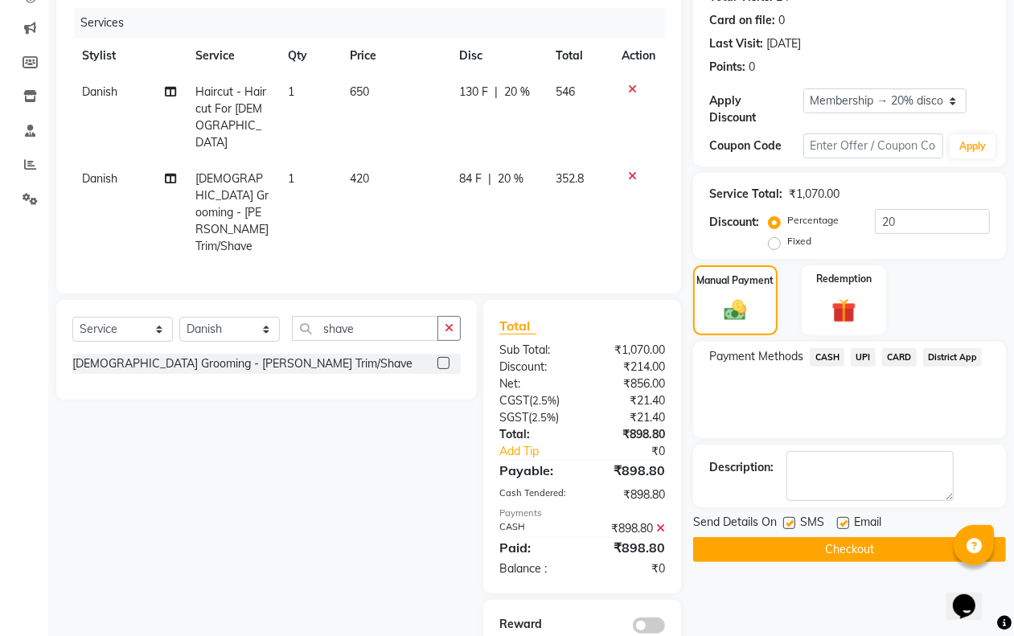
click at [789, 524] on label at bounding box center [790, 523] width 12 height 12
click at [789, 524] on input "checkbox" at bounding box center [789, 524] width 10 height 10
checkbox input "false"
click at [842, 524] on label at bounding box center [843, 523] width 12 height 12
click at [842, 524] on input "checkbox" at bounding box center [842, 524] width 10 height 10
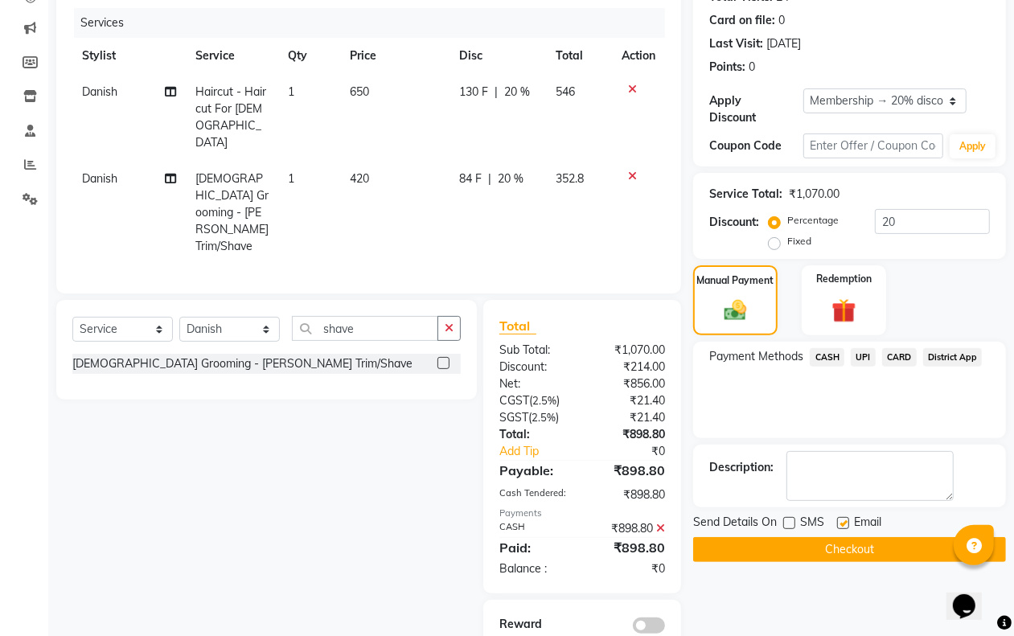
checkbox input "false"
click at [831, 545] on button "Checkout" at bounding box center [849, 549] width 313 height 25
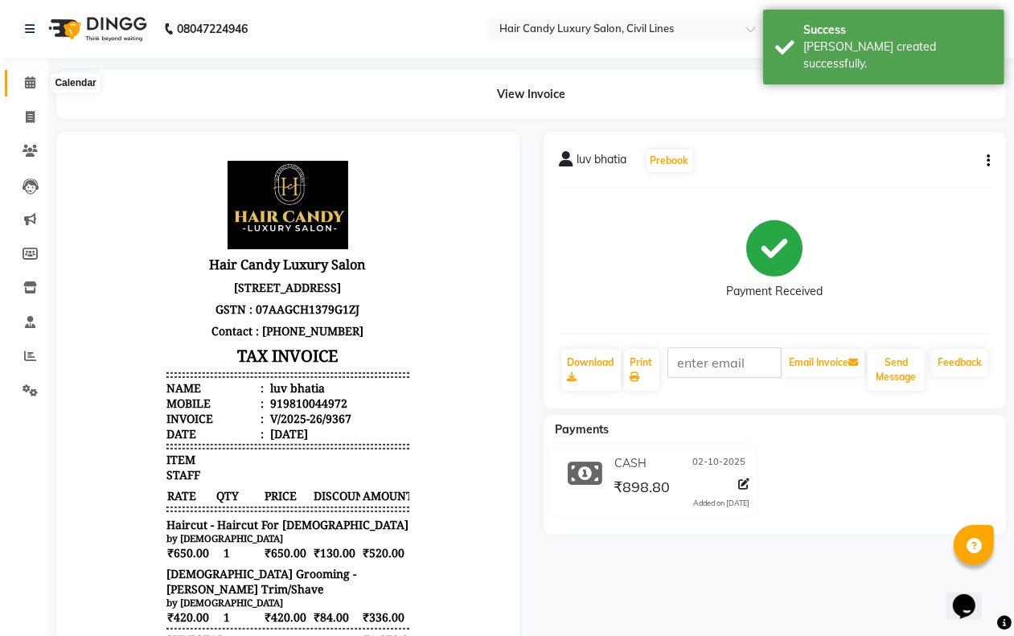
drag, startPoint x: 25, startPoint y: 85, endPoint x: 134, endPoint y: 6, distance: 134.8
click at [25, 85] on icon at bounding box center [30, 82] width 10 height 12
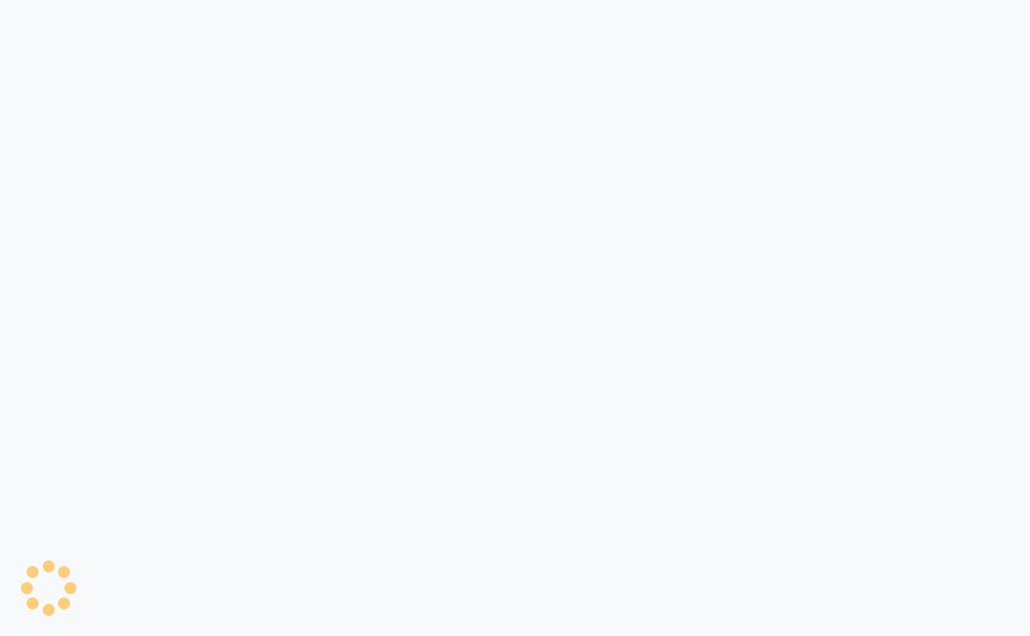
select select "6308"
select select "service"
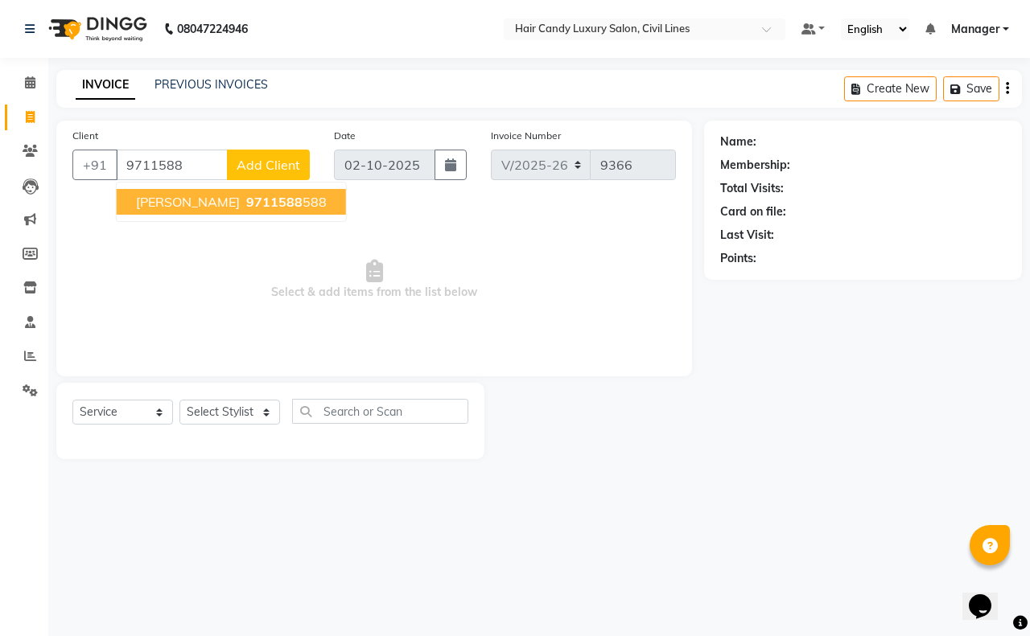
click at [181, 194] on span "[PERSON_NAME]" at bounding box center [188, 202] width 104 height 16
type input "9711588588"
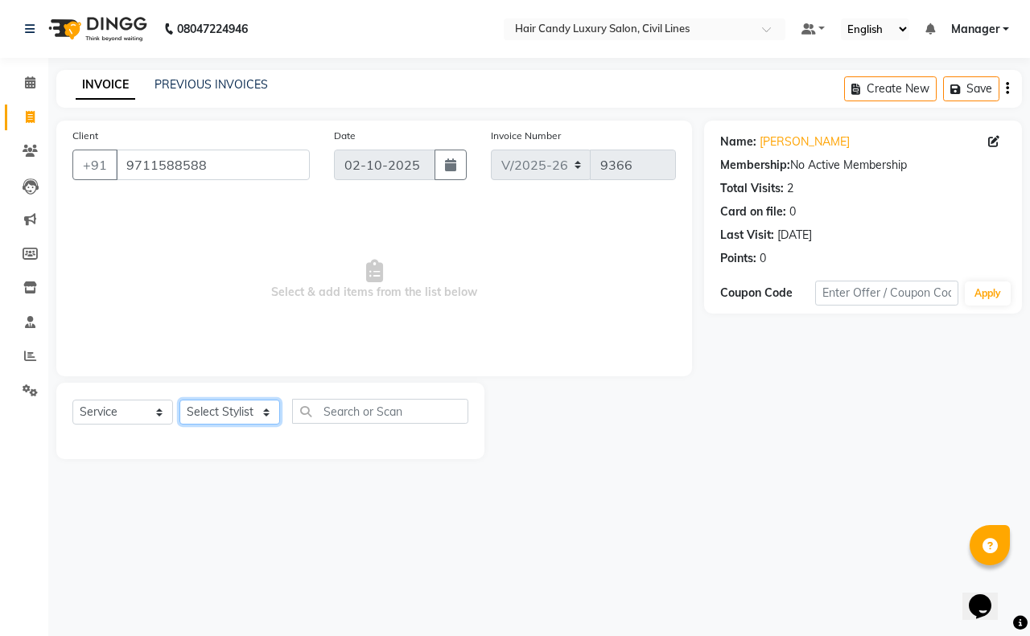
click at [222, 416] on select "Select Stylist [PERSON_NAME] [PERSON_NAME] counter sale Danish DAULAT faisal je…" at bounding box center [229, 412] width 101 height 25
select select "47473"
click at [179, 400] on select "Select Stylist [PERSON_NAME] [PERSON_NAME] counter sale Danish DAULAT faisal je…" at bounding box center [229, 412] width 101 height 25
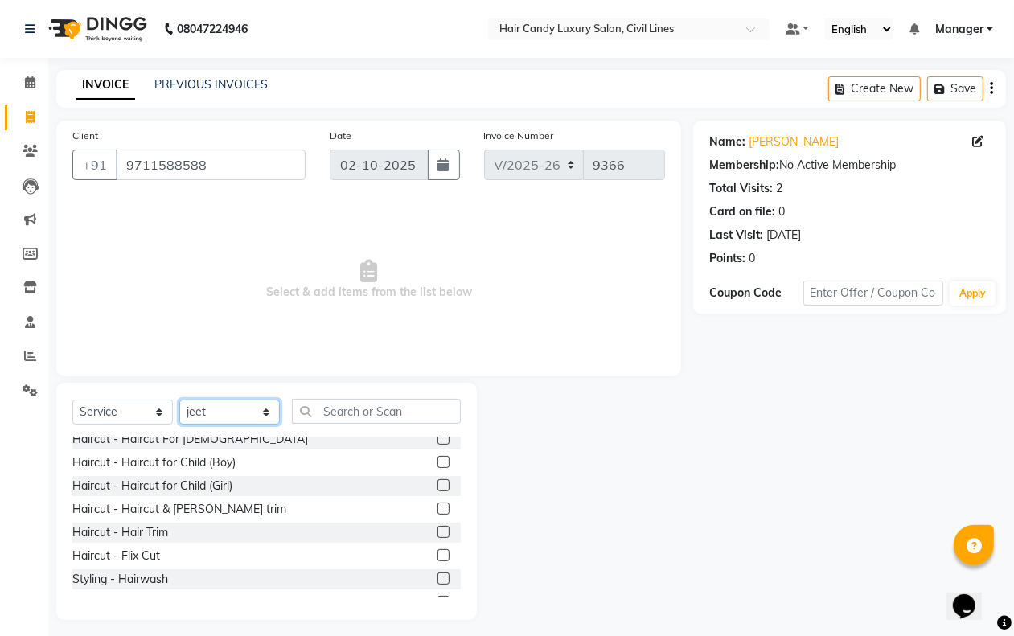
scroll to position [101, 0]
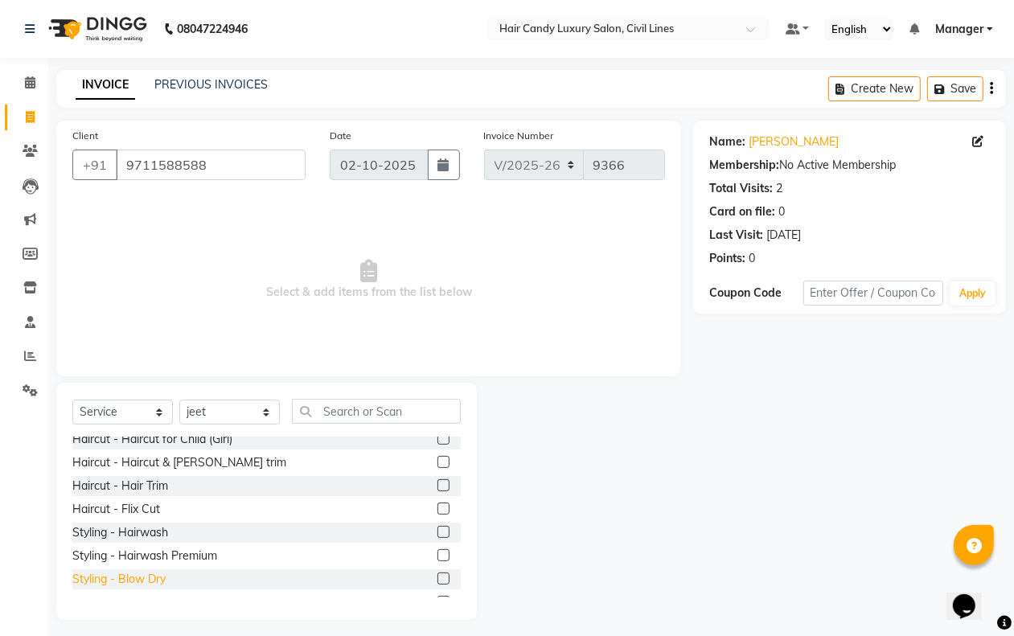
click at [142, 584] on div "Styling - Blow Dry" at bounding box center [118, 579] width 93 height 17
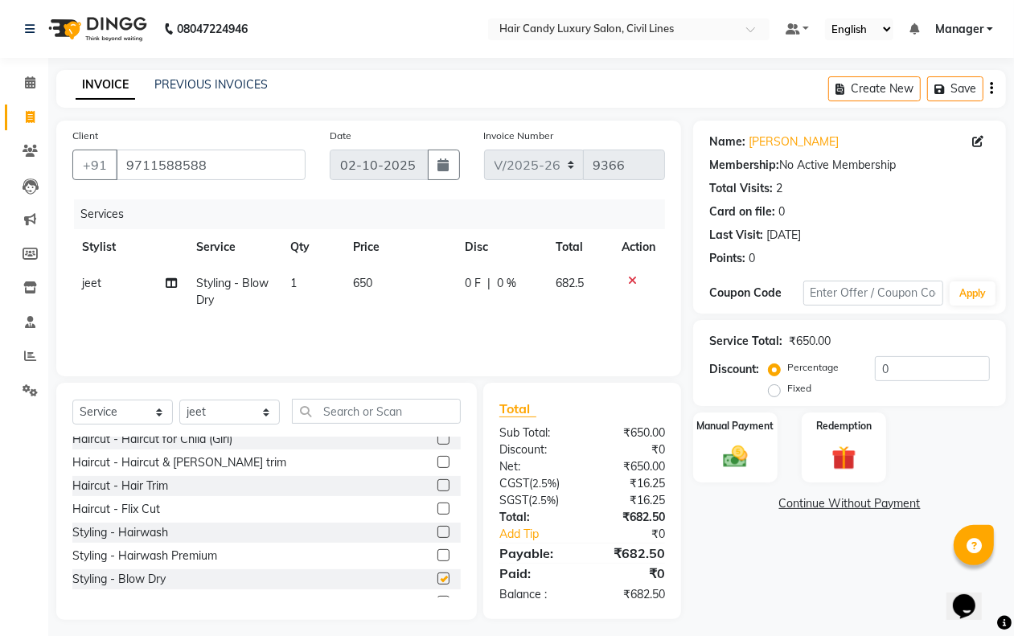
checkbox input "false"
click at [742, 465] on img at bounding box center [735, 456] width 40 height 29
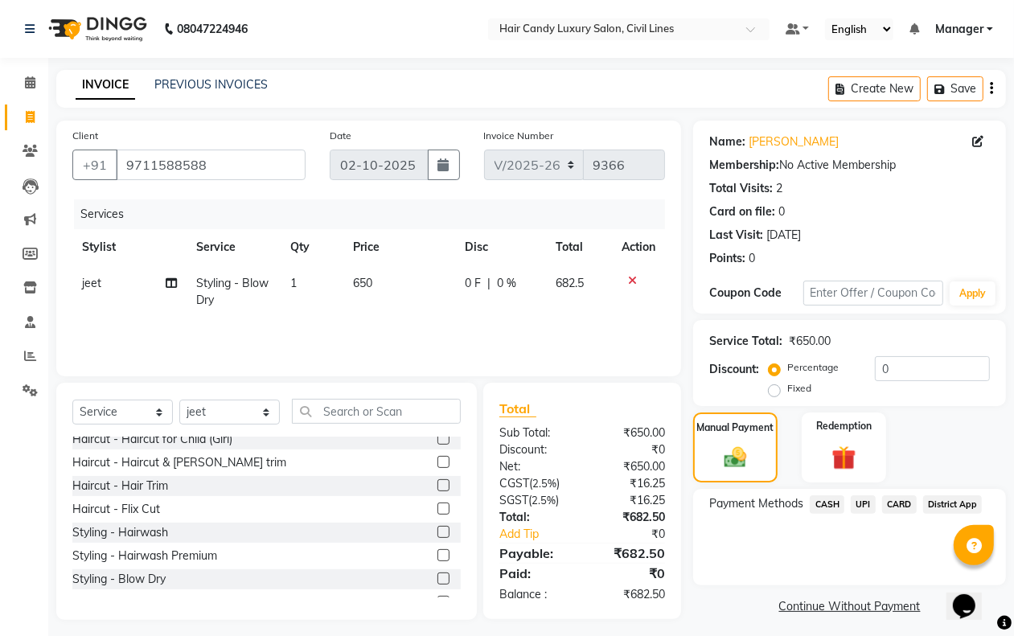
drag, startPoint x: 772, startPoint y: 390, endPoint x: 827, endPoint y: 383, distance: 55.2
click at [788, 389] on label "Fixed" at bounding box center [800, 388] width 24 height 14
click at [773, 389] on input "Fixed" at bounding box center [777, 388] width 11 height 11
radio input "true"
click at [891, 364] on input "0" at bounding box center [932, 368] width 115 height 25
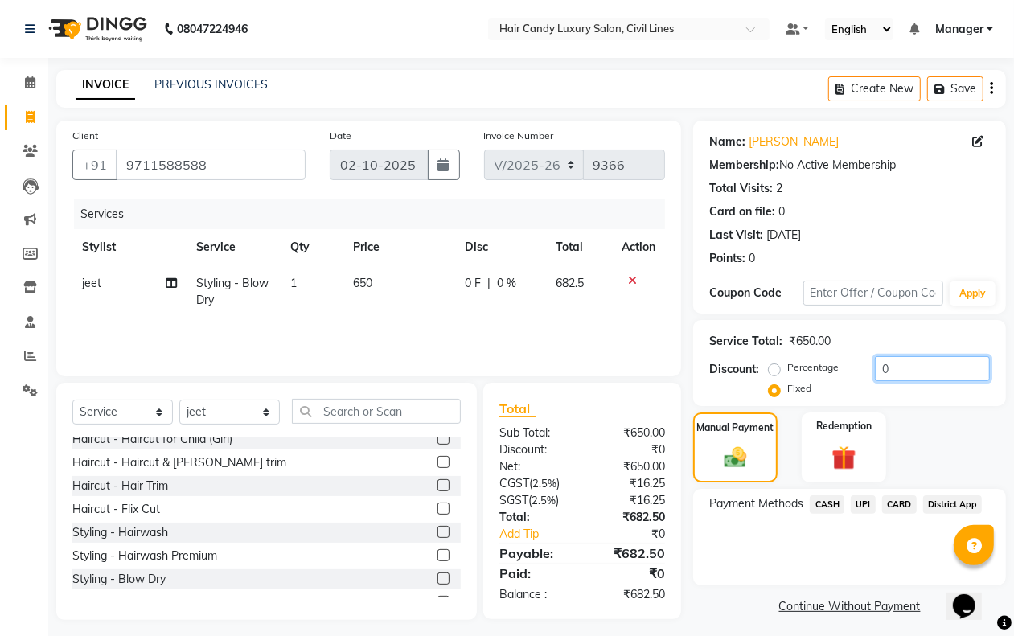
click at [894, 364] on input "0" at bounding box center [932, 368] width 115 height 25
type input "2"
click at [822, 504] on span "CASH" at bounding box center [827, 505] width 35 height 19
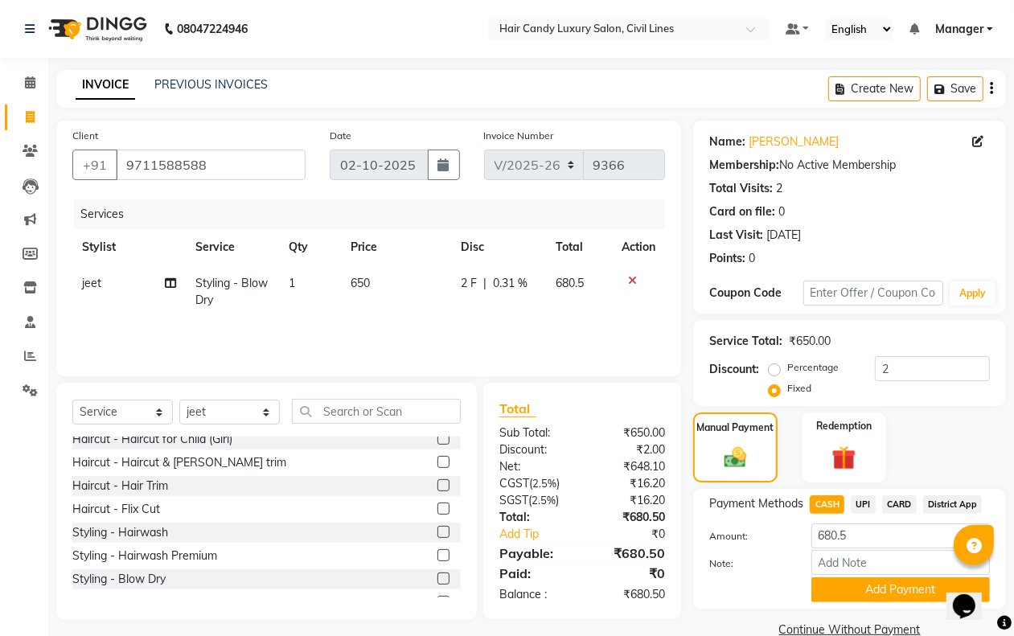
drag, startPoint x: 862, startPoint y: 585, endPoint x: 858, endPoint y: 576, distance: 10.1
click at [862, 582] on button "Add Payment" at bounding box center [901, 590] width 179 height 25
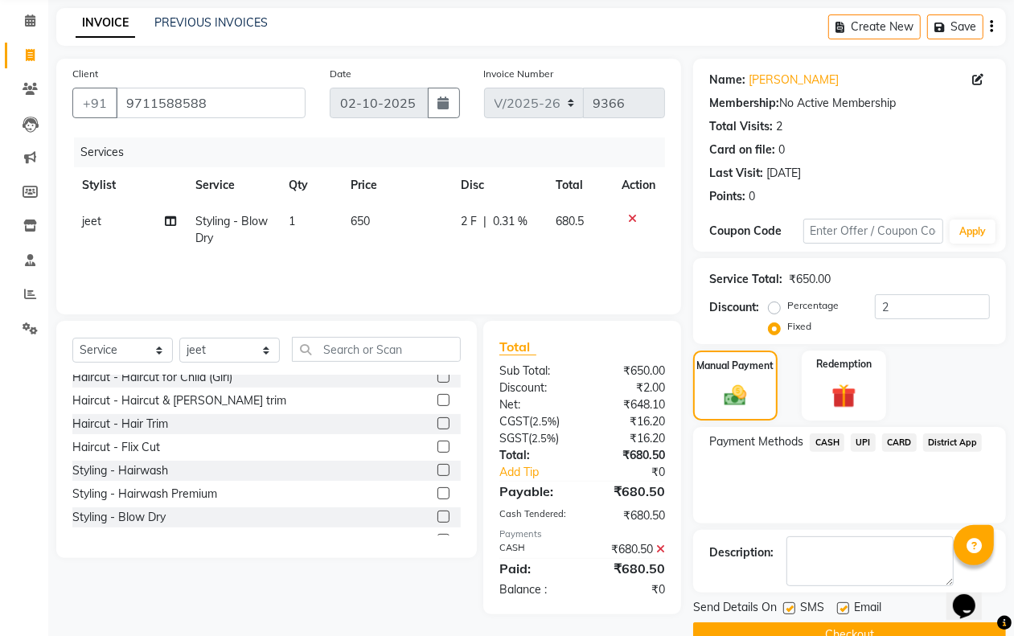
scroll to position [97, 0]
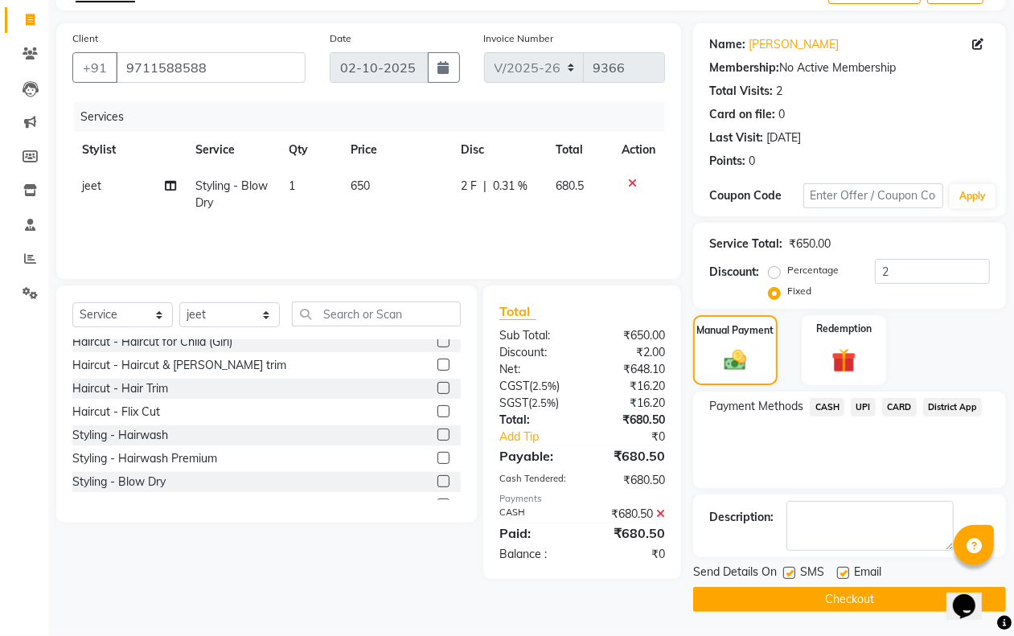
click at [787, 572] on label at bounding box center [790, 573] width 12 height 12
click at [787, 572] on input "checkbox" at bounding box center [789, 574] width 10 height 10
checkbox input "false"
click at [845, 571] on label at bounding box center [843, 573] width 12 height 12
click at [845, 571] on input "checkbox" at bounding box center [842, 574] width 10 height 10
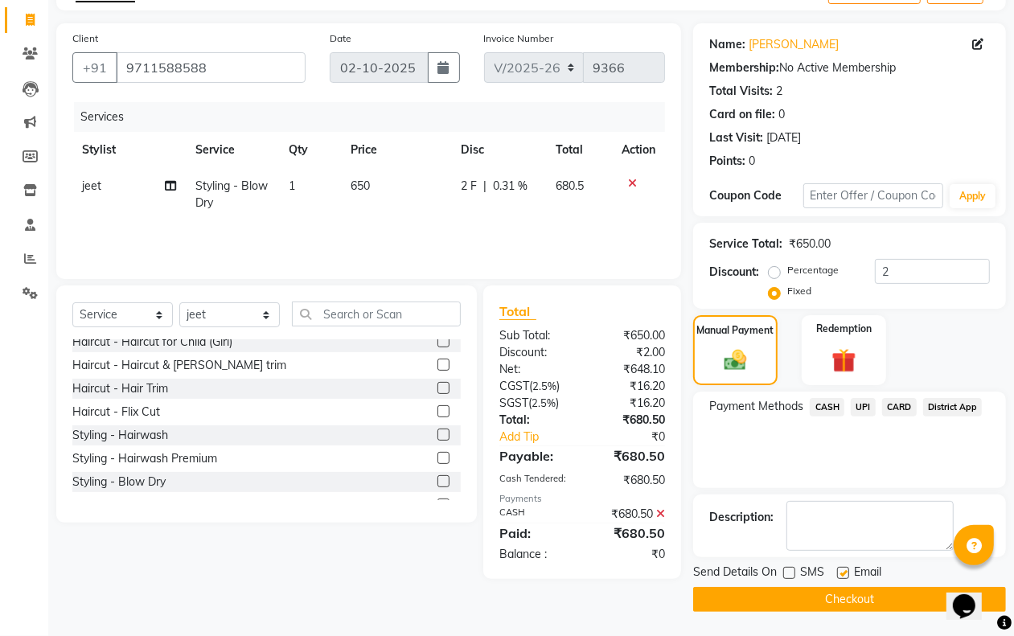
checkbox input "false"
click at [833, 595] on button "Checkout" at bounding box center [849, 599] width 313 height 25
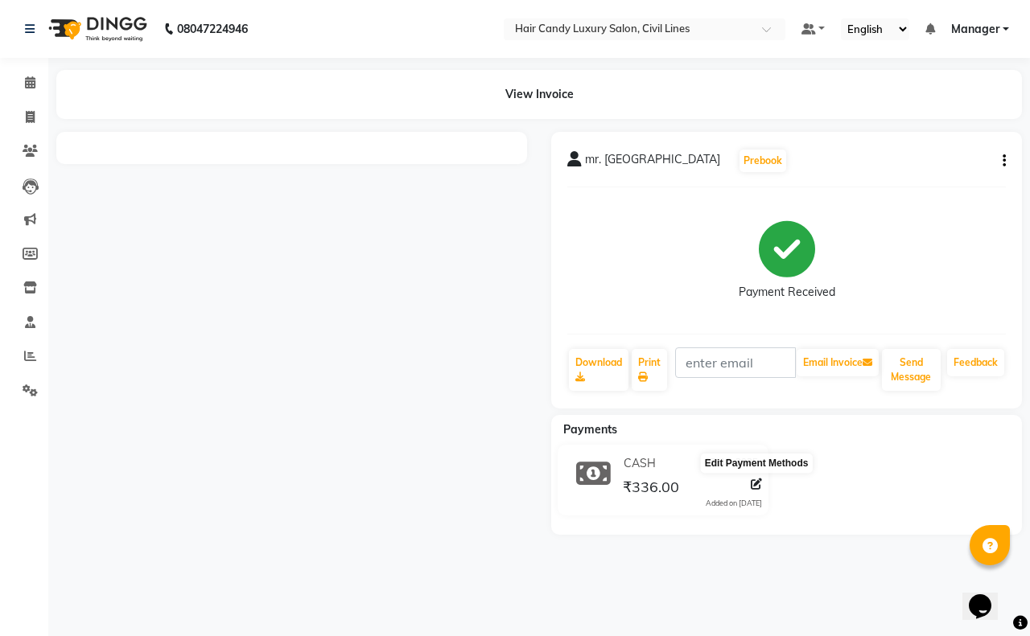
click at [752, 483] on icon at bounding box center [756, 484] width 11 height 11
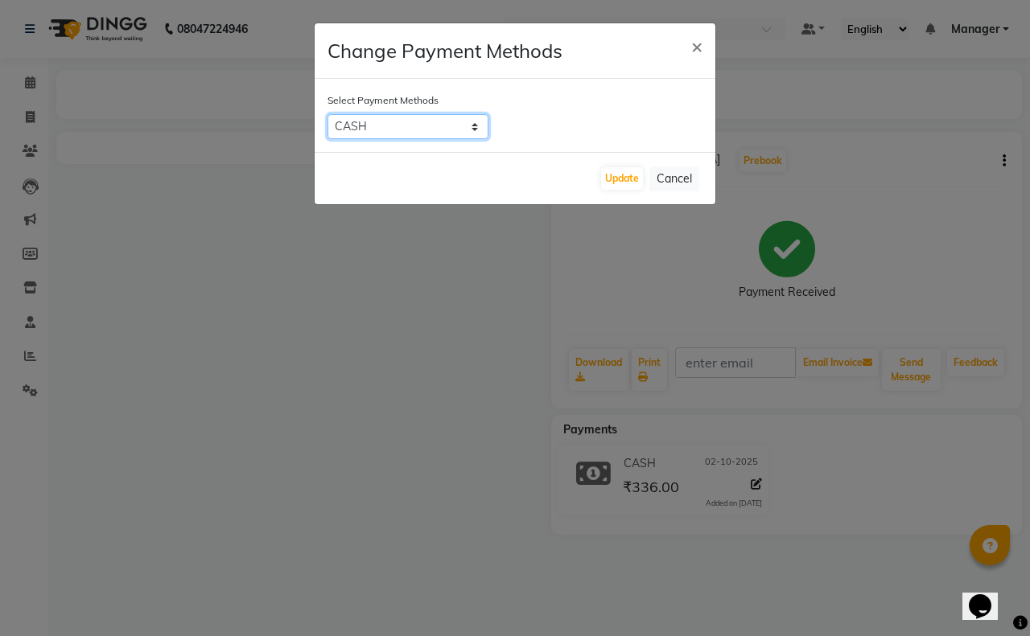
drag, startPoint x: 419, startPoint y: 122, endPoint x: 408, endPoint y: 138, distance: 19.0
click at [418, 121] on select "CASH UPI CARD District App" at bounding box center [407, 126] width 161 height 25
select select "8"
click at [327, 114] on select "CASH UPI CARD District App" at bounding box center [407, 126] width 161 height 25
click at [607, 183] on button "Update" at bounding box center [622, 178] width 42 height 23
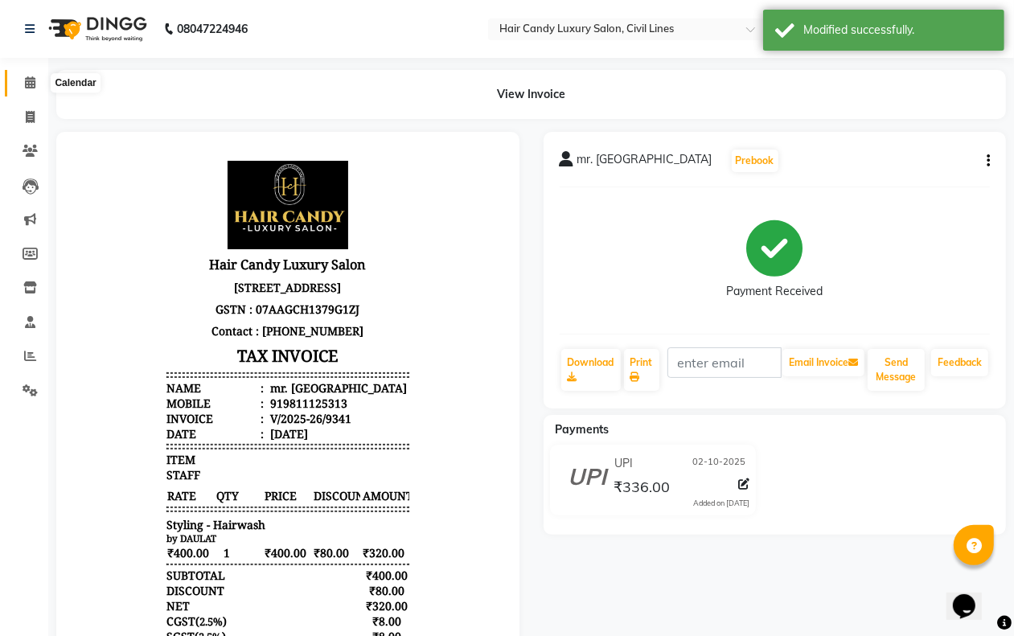
click at [32, 85] on icon at bounding box center [30, 82] width 10 height 12
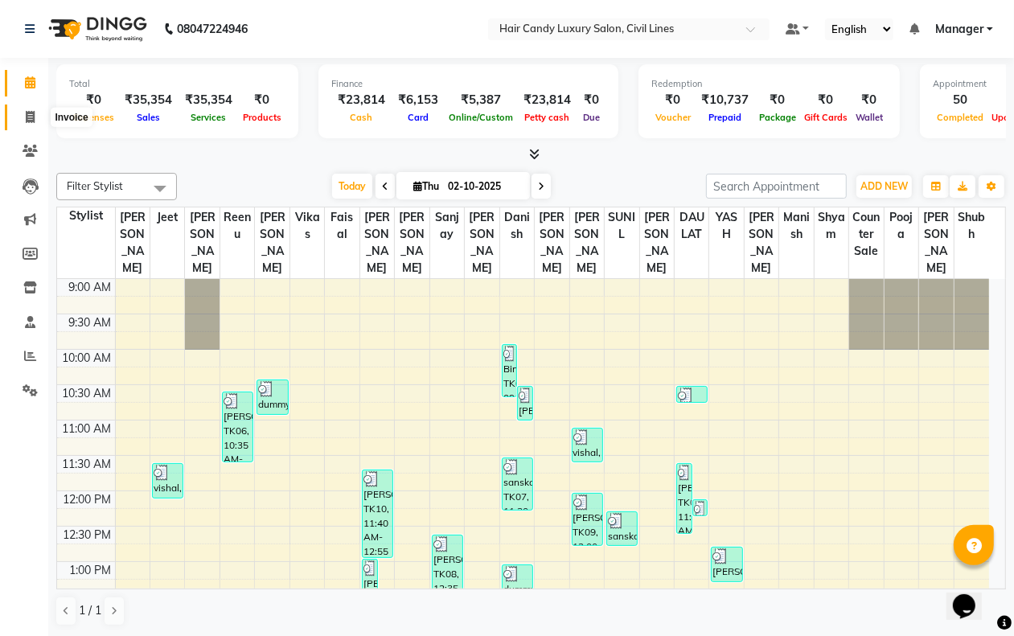
click at [33, 121] on icon at bounding box center [30, 117] width 9 height 12
select select "6308"
select select "service"
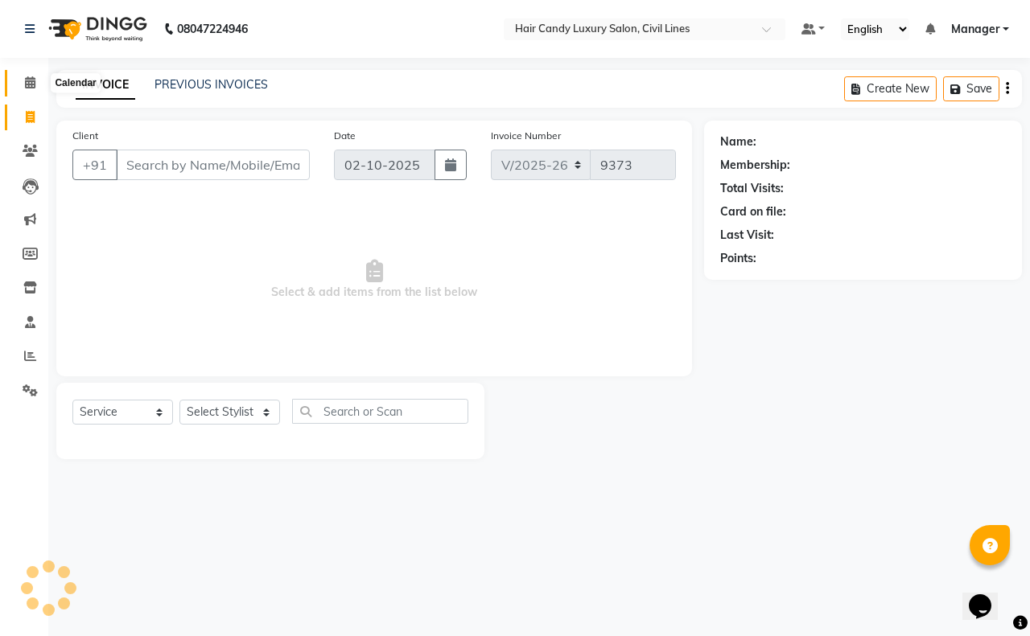
click at [27, 83] on icon at bounding box center [30, 82] width 10 height 12
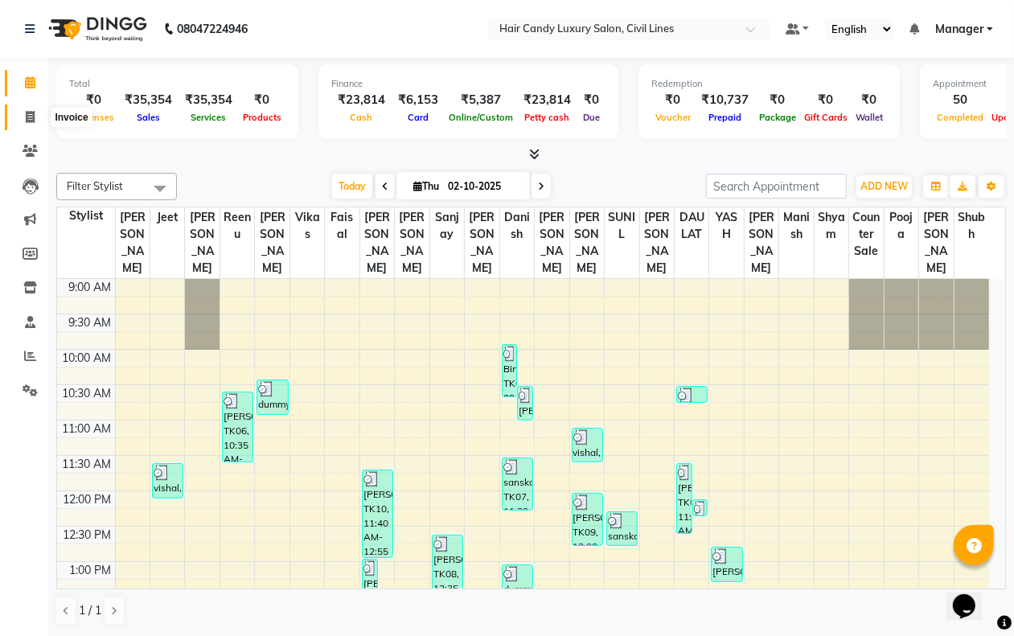
click at [31, 119] on icon at bounding box center [30, 117] width 9 height 12
select select "6308"
select select "service"
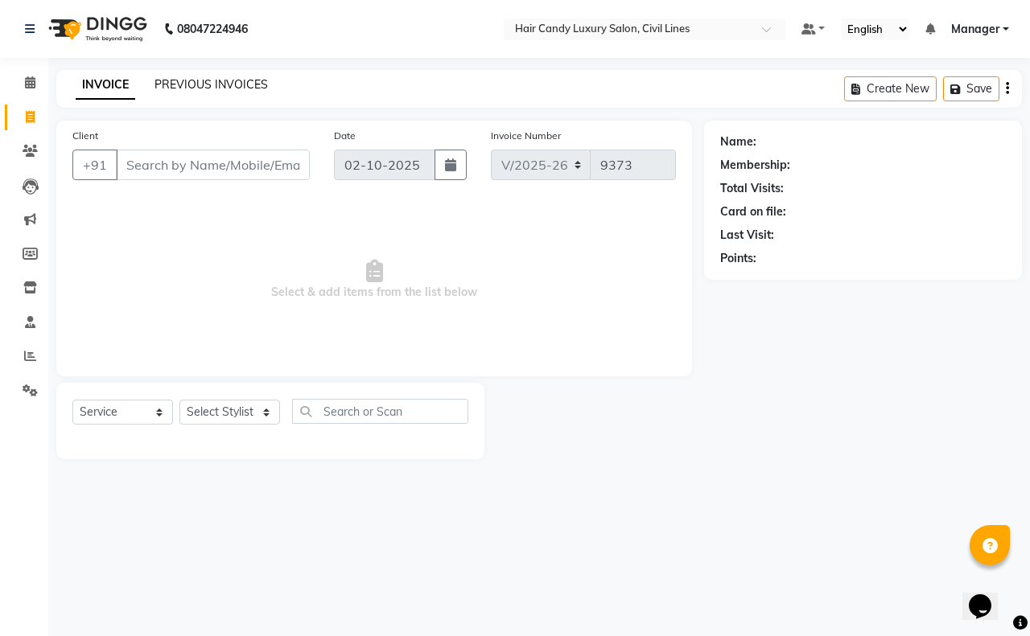
click at [198, 81] on link "PREVIOUS INVOICES" at bounding box center [210, 84] width 113 height 14
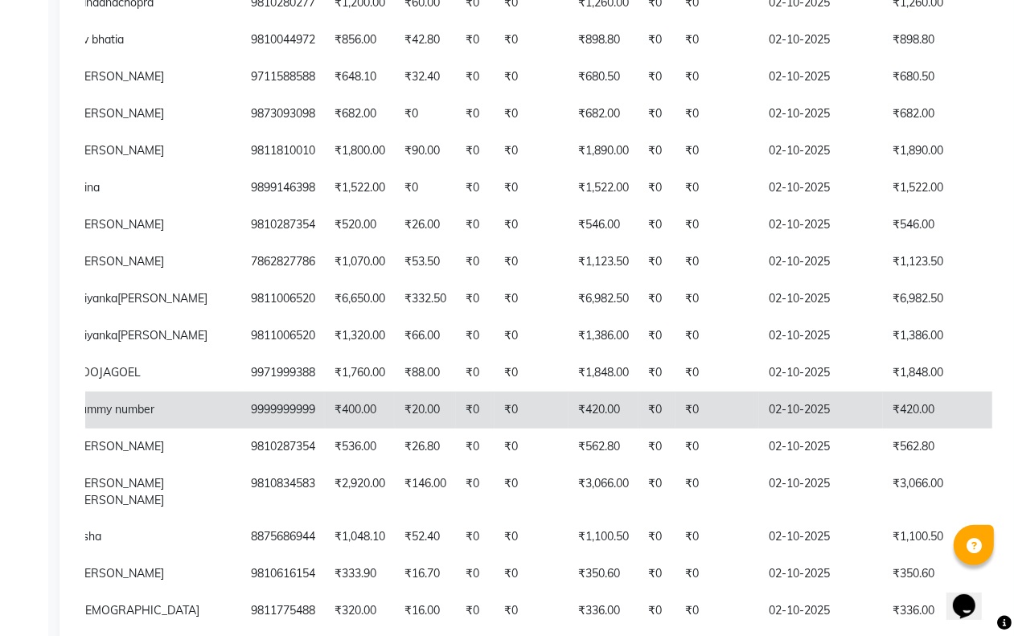
scroll to position [581, 0]
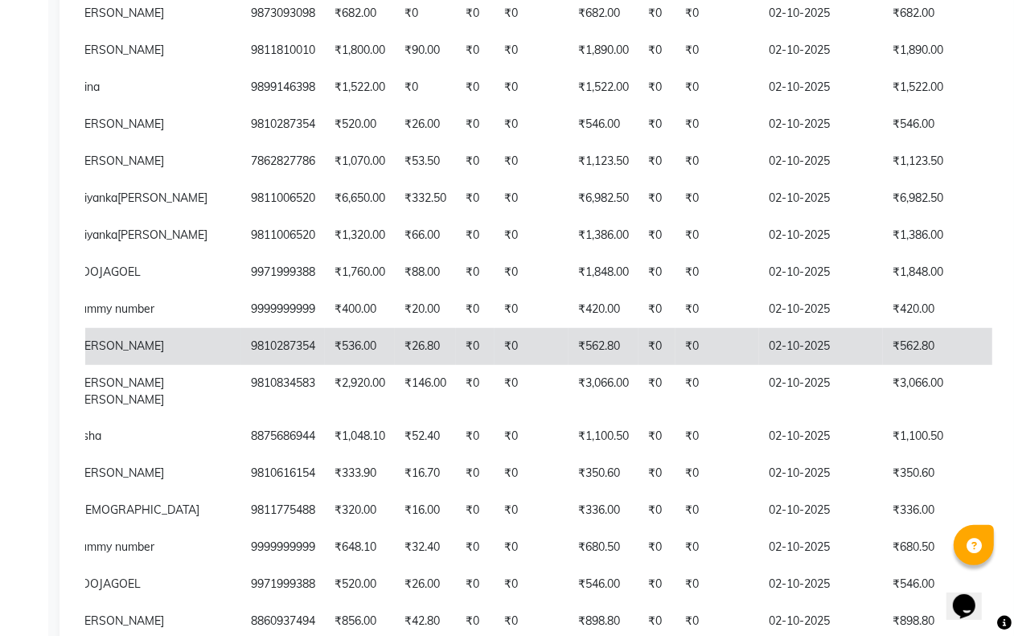
click at [883, 365] on td "₹562.80" at bounding box center [945, 346] width 124 height 37
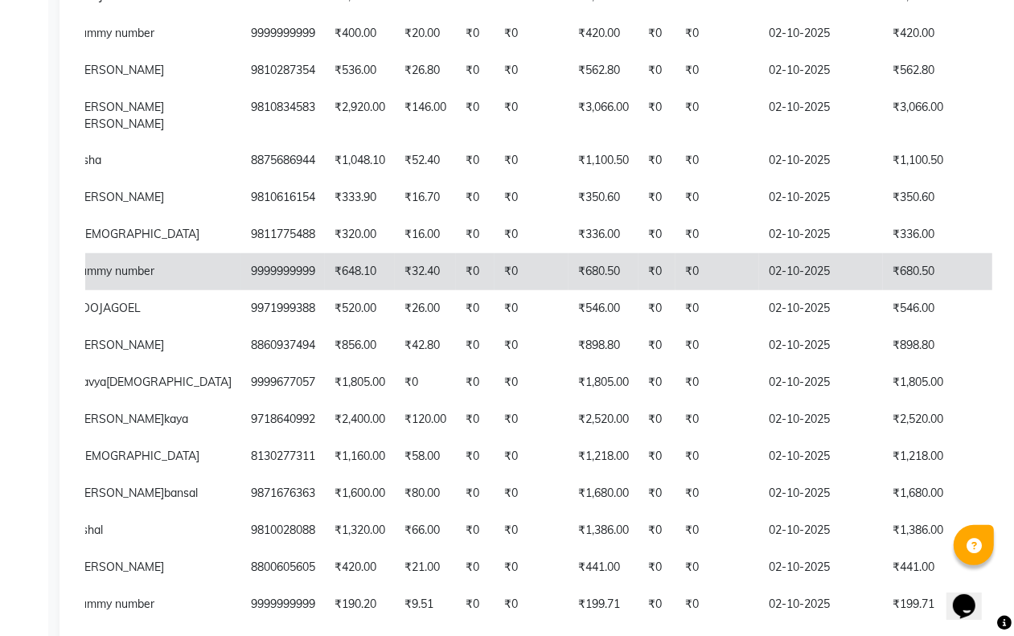
scroll to position [905, 0]
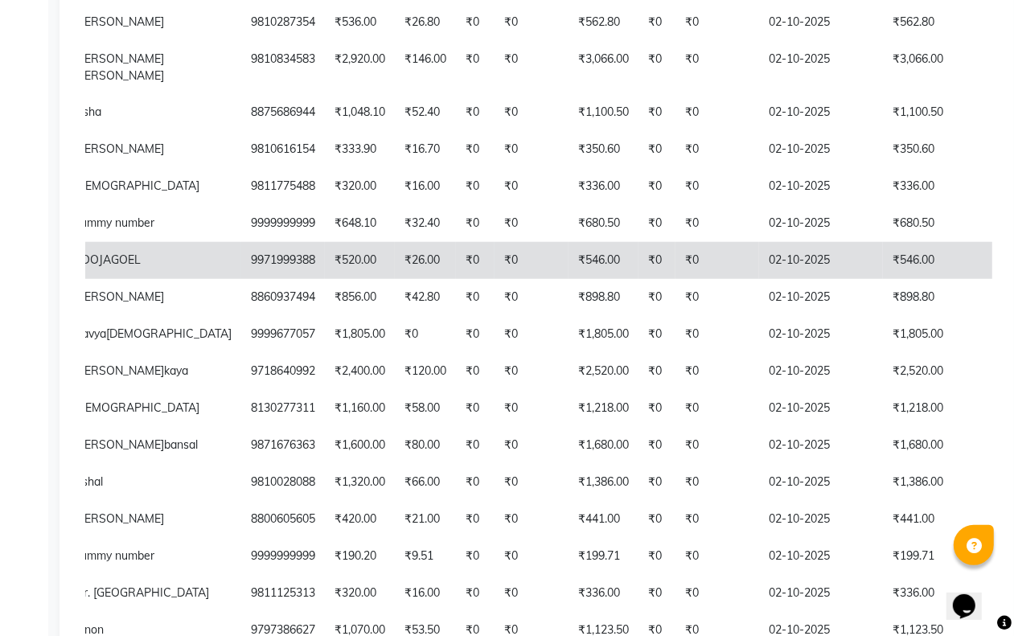
click at [883, 279] on td "₹546.00" at bounding box center [945, 260] width 124 height 37
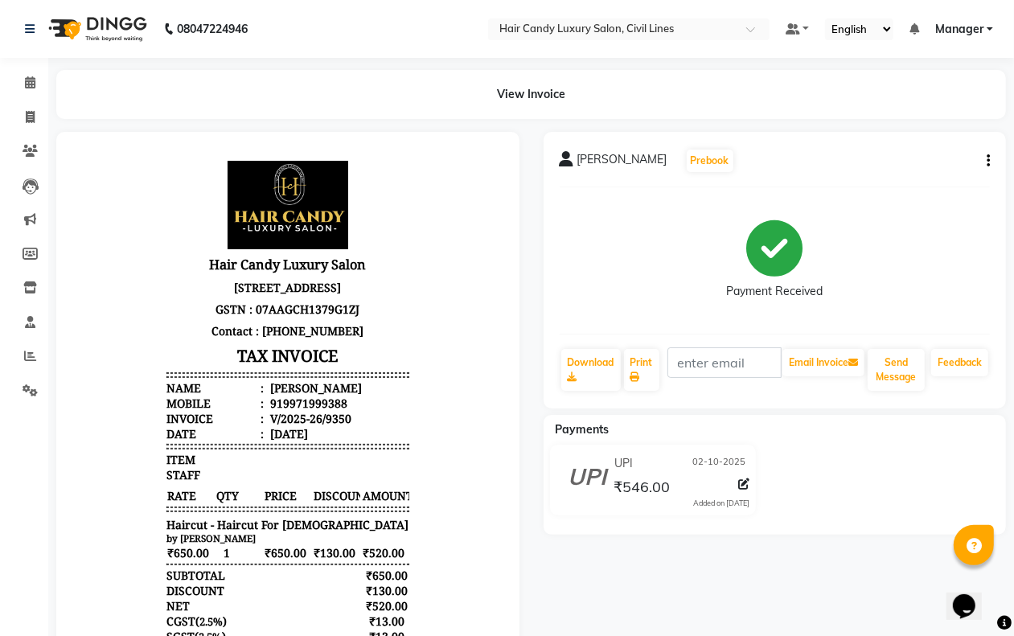
click at [984, 161] on button "button" at bounding box center [986, 161] width 10 height 17
click at [891, 166] on div "Edit Invoice" at bounding box center [908, 171] width 110 height 20
select select "service"
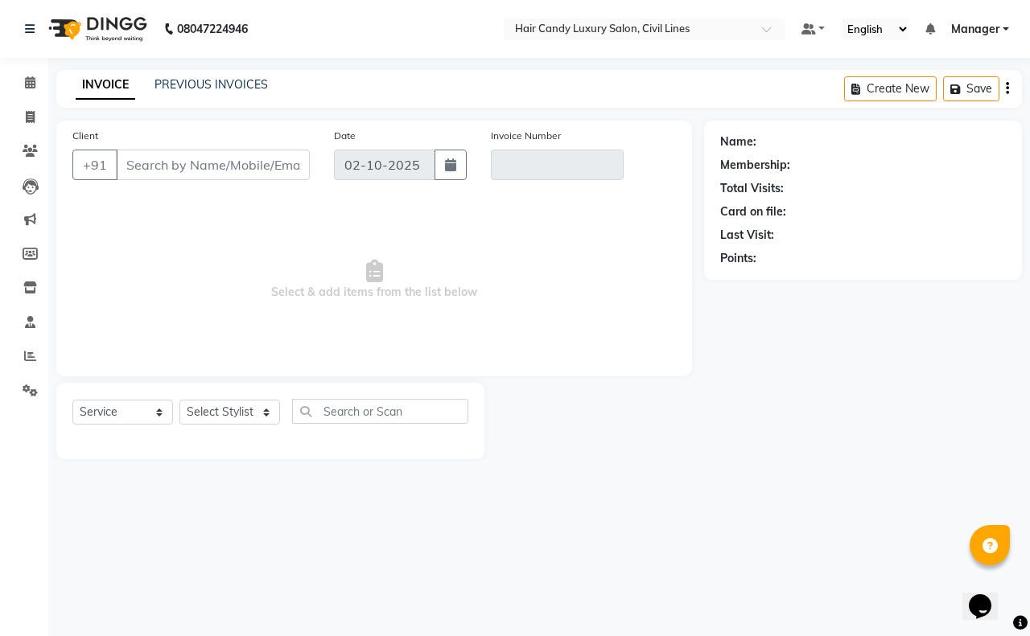
type input "9971999388"
type input "V/2025-26/9350"
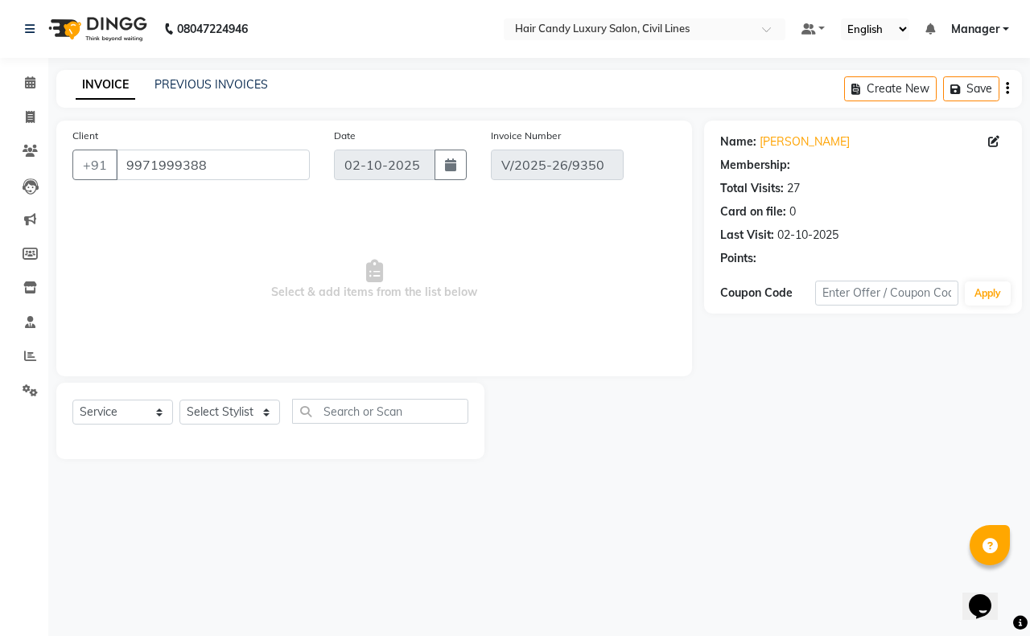
select select "select"
select select "1: Object"
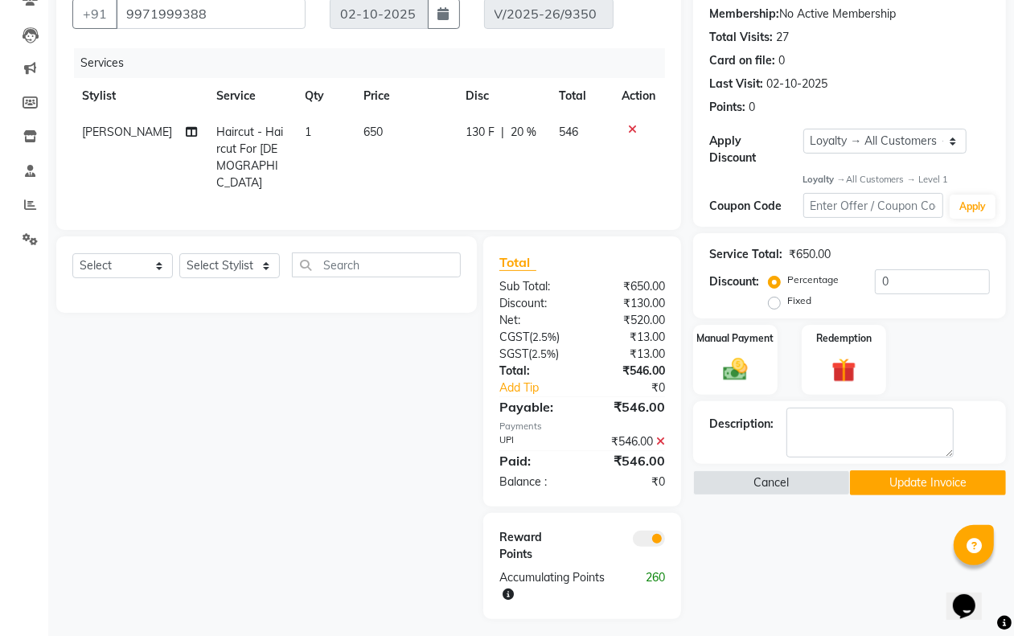
scroll to position [153, 0]
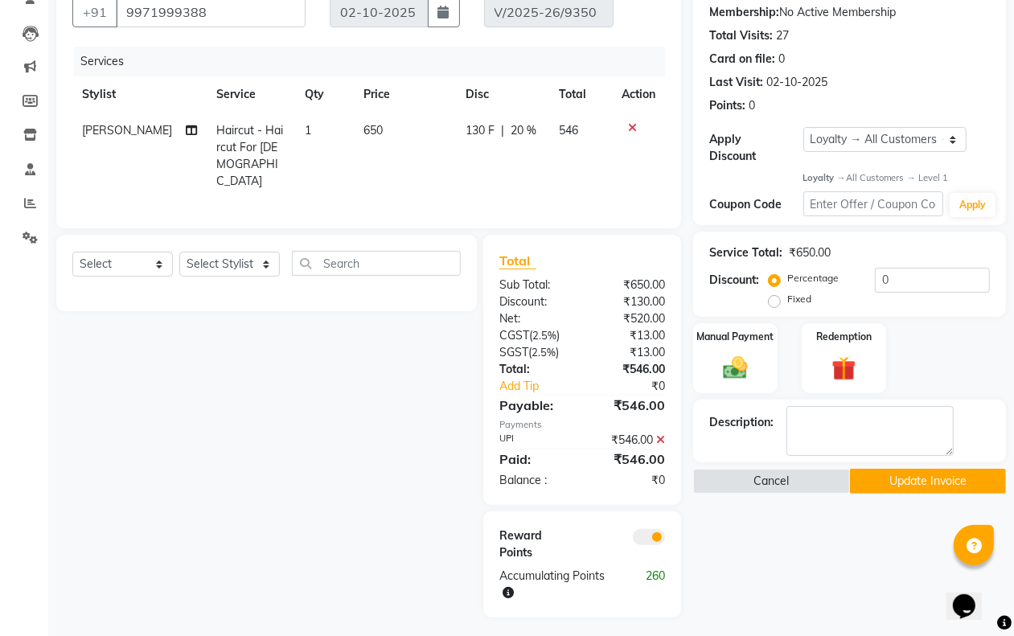
click at [660, 434] on icon at bounding box center [660, 439] width 9 height 11
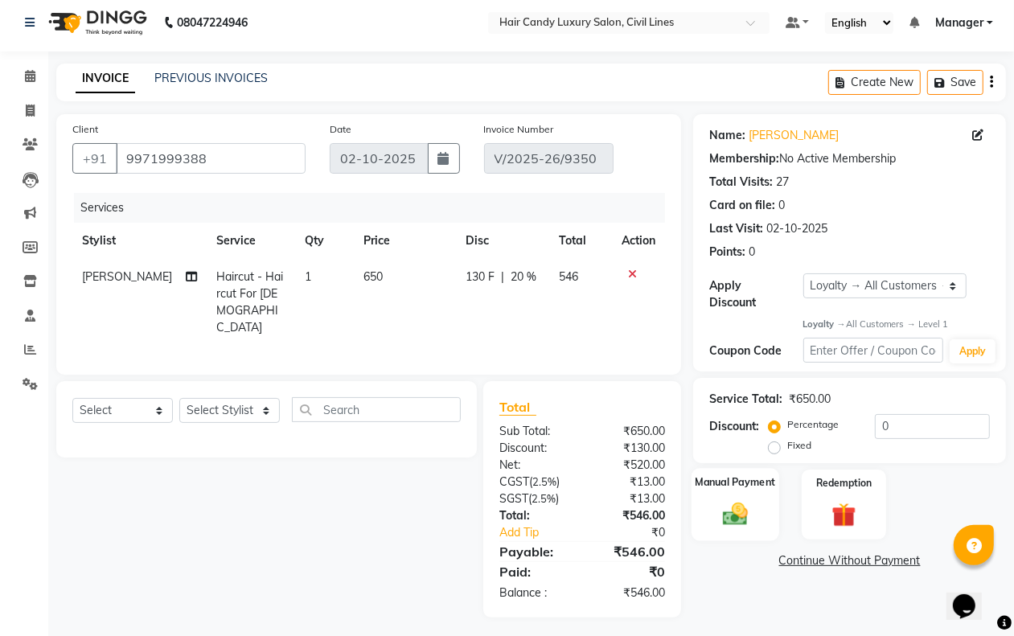
click at [744, 519] on img at bounding box center [735, 514] width 40 height 29
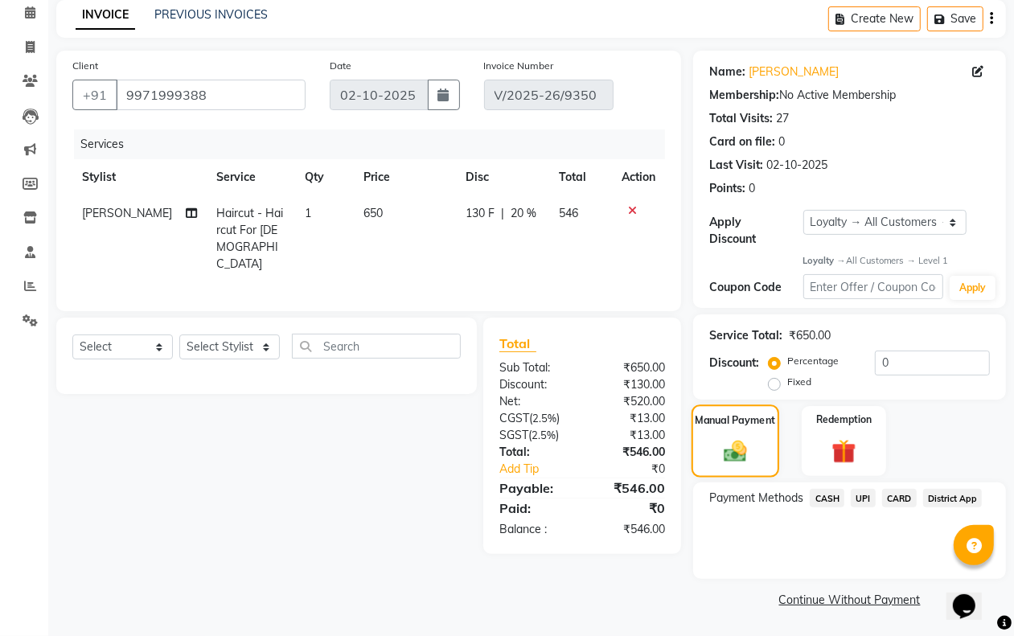
click at [729, 445] on img at bounding box center [736, 451] width 38 height 27
click at [827, 499] on span "CASH" at bounding box center [827, 498] width 35 height 19
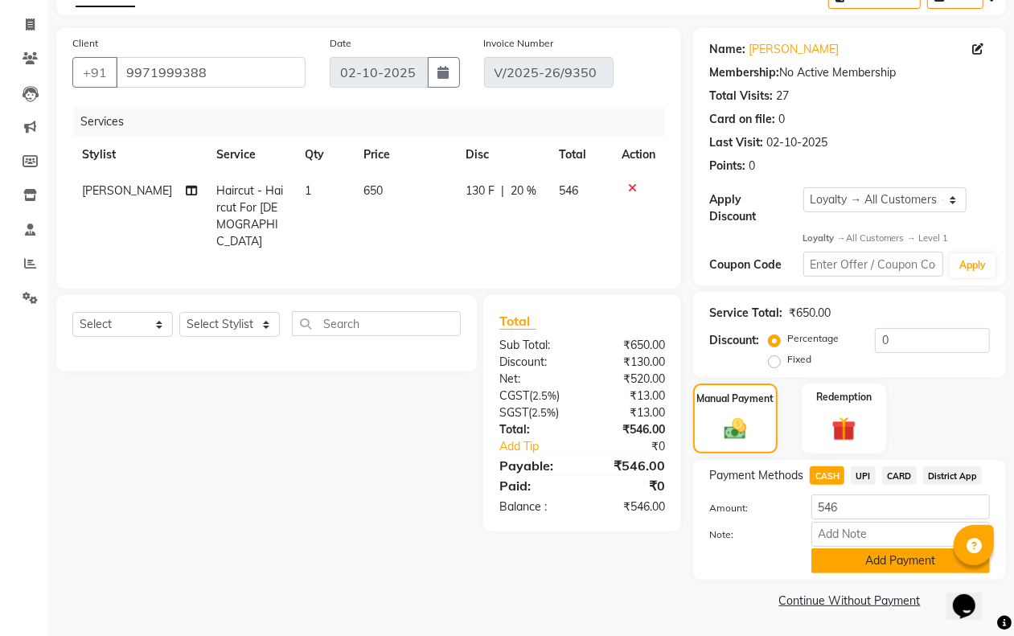
click at [831, 560] on button "Add Payment" at bounding box center [901, 561] width 179 height 25
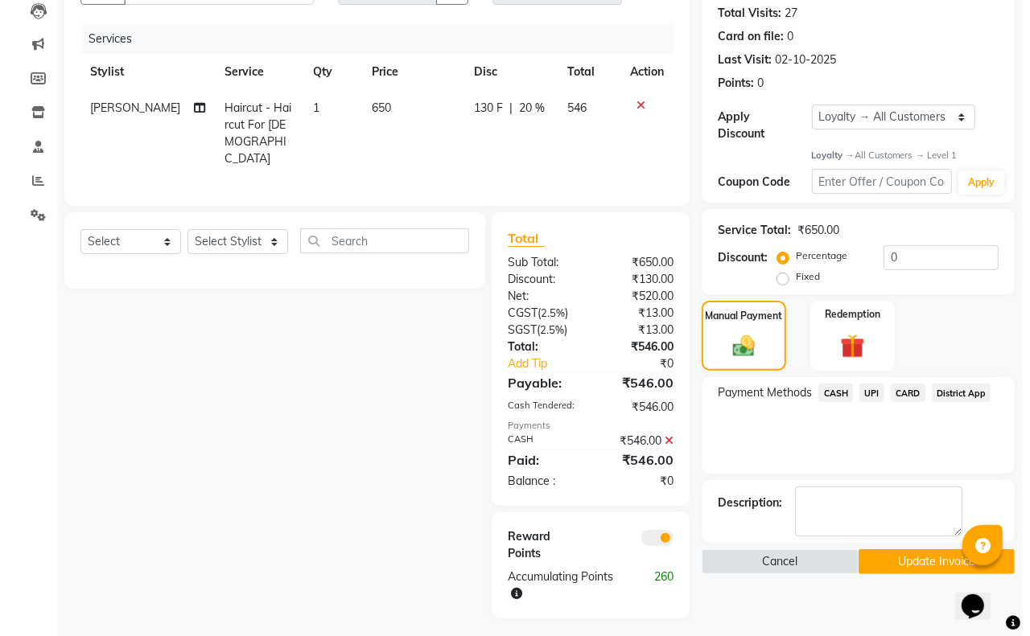
scroll to position [177, 0]
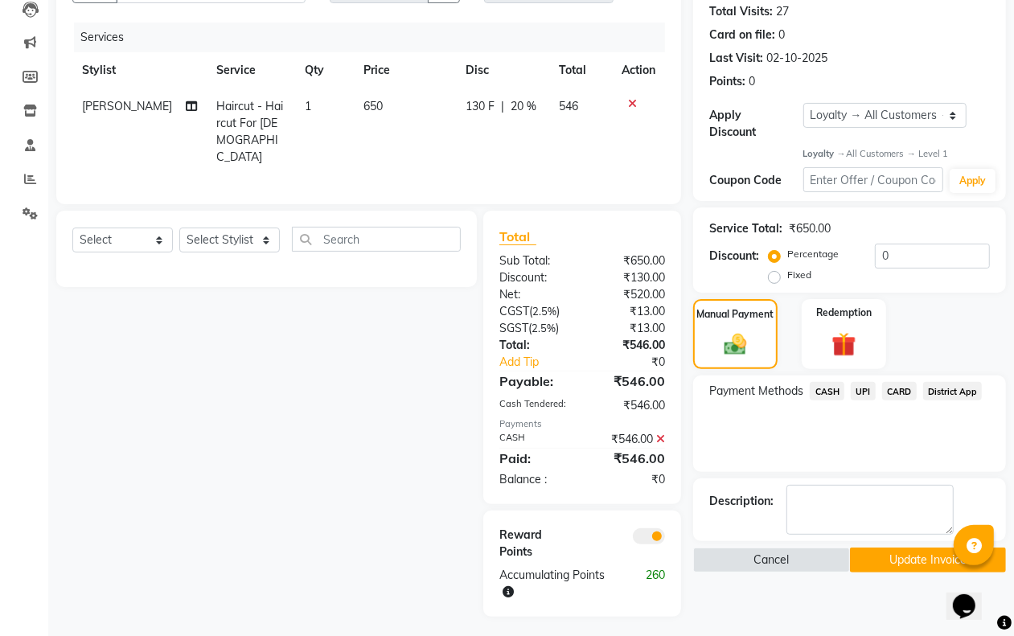
click at [645, 529] on span at bounding box center [649, 537] width 32 height 16
click at [665, 539] on input "checkbox" at bounding box center [665, 539] width 0 height 0
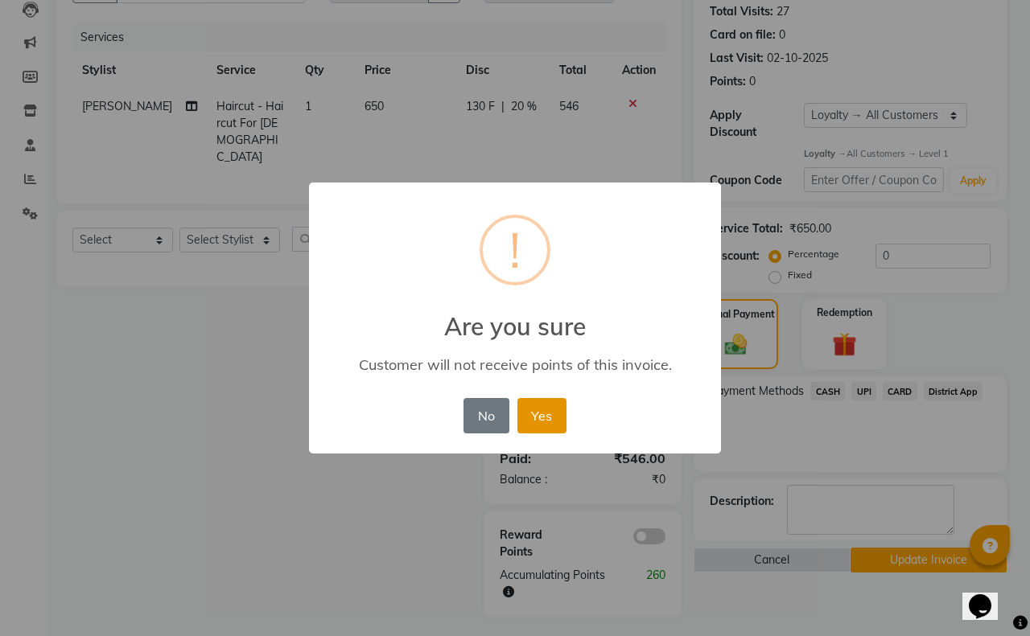
click at [547, 407] on button "Yes" at bounding box center [541, 415] width 49 height 35
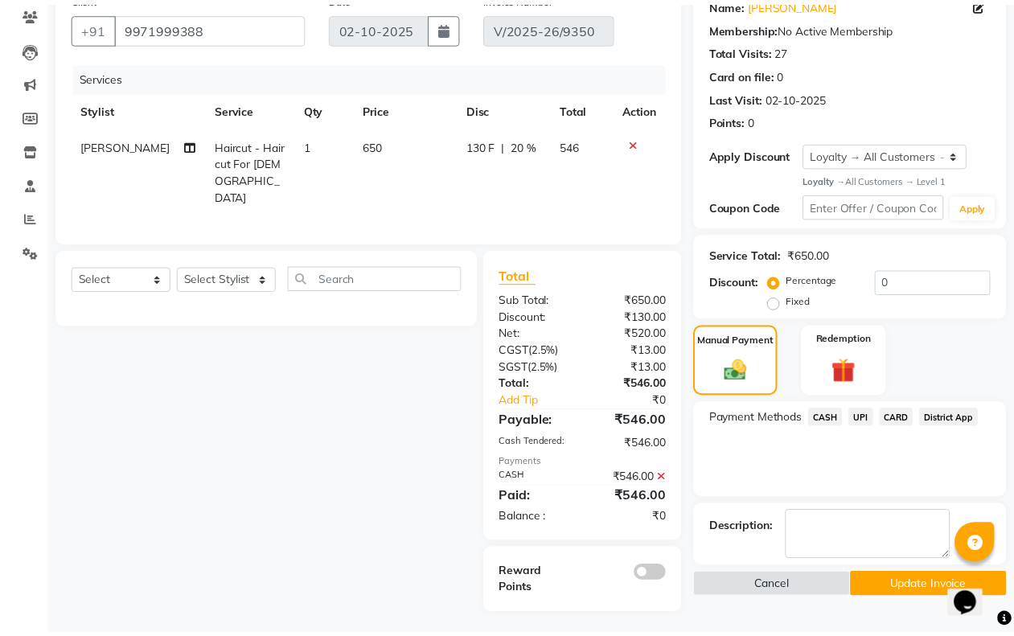
scroll to position [137, 0]
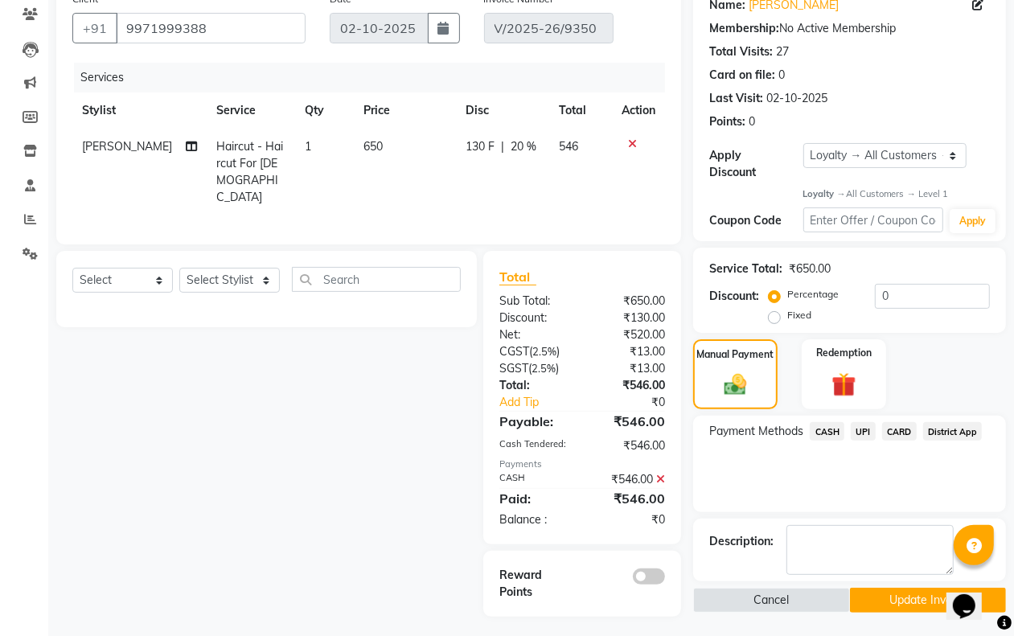
click at [882, 602] on button "Update Invoice" at bounding box center [928, 600] width 156 height 25
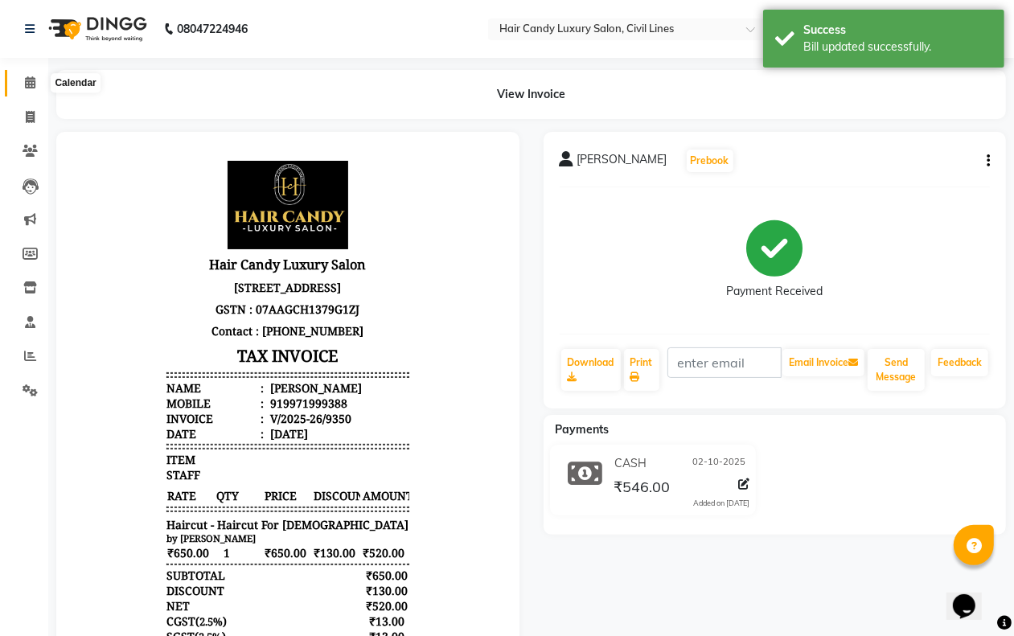
click at [25, 85] on icon at bounding box center [30, 82] width 10 height 12
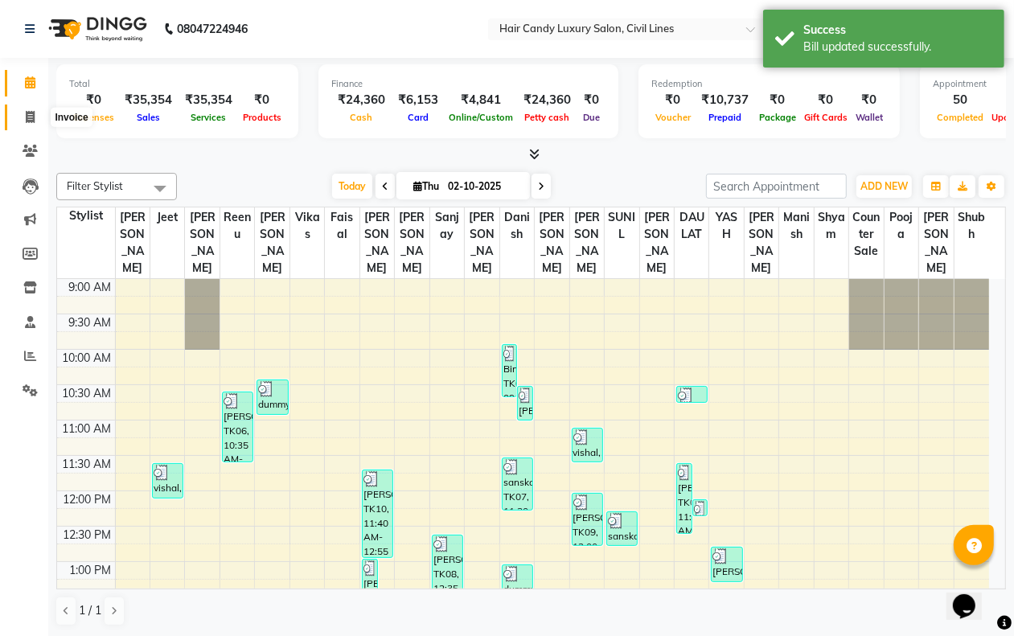
click at [27, 117] on icon at bounding box center [30, 117] width 9 height 12
select select "service"
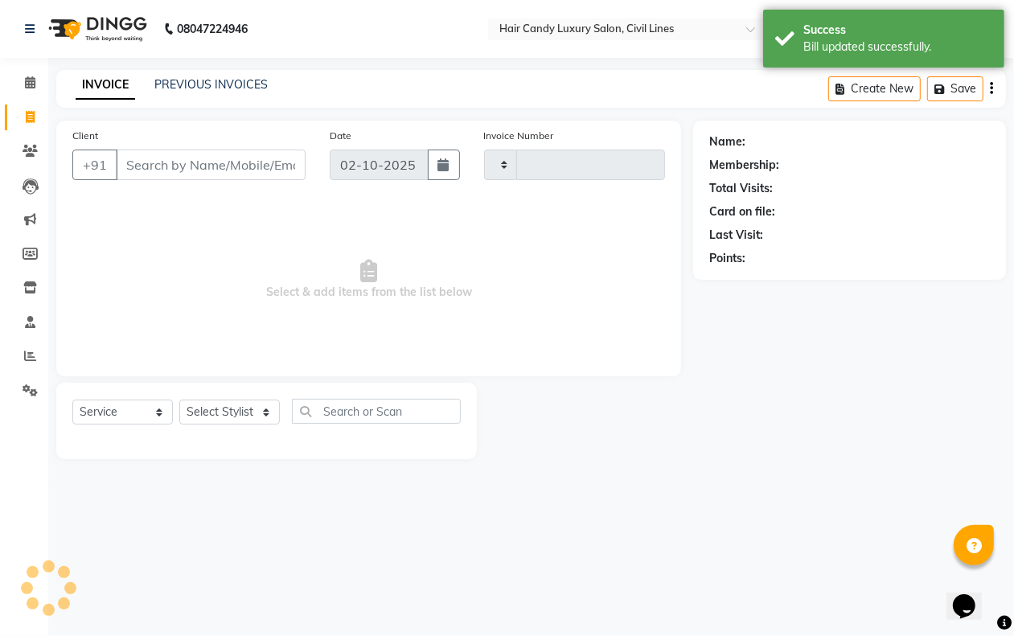
type input "9373"
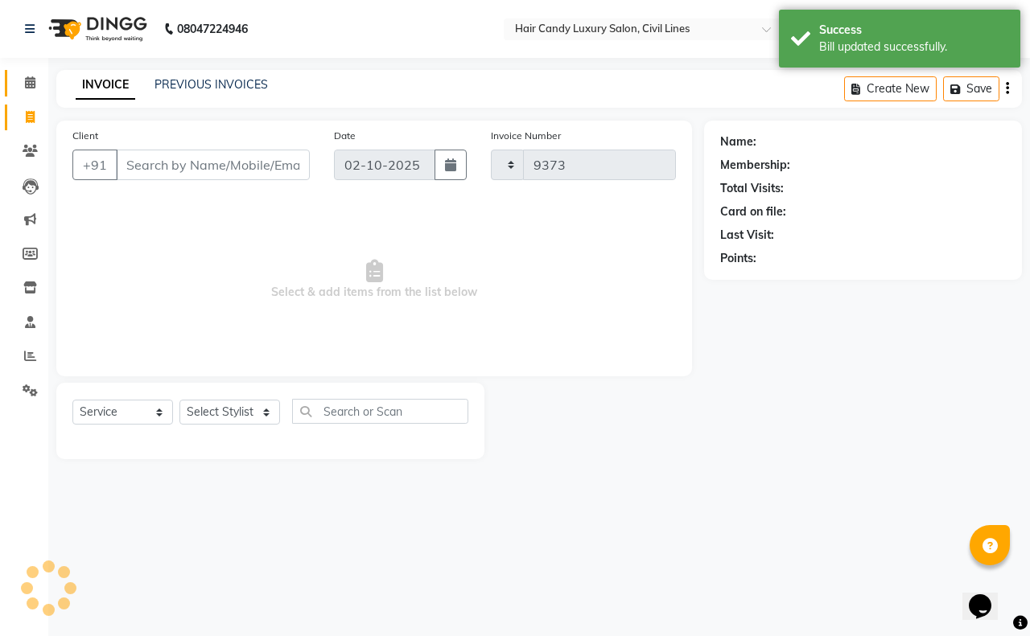
select select "6308"
click at [34, 91] on span at bounding box center [30, 83] width 28 height 19
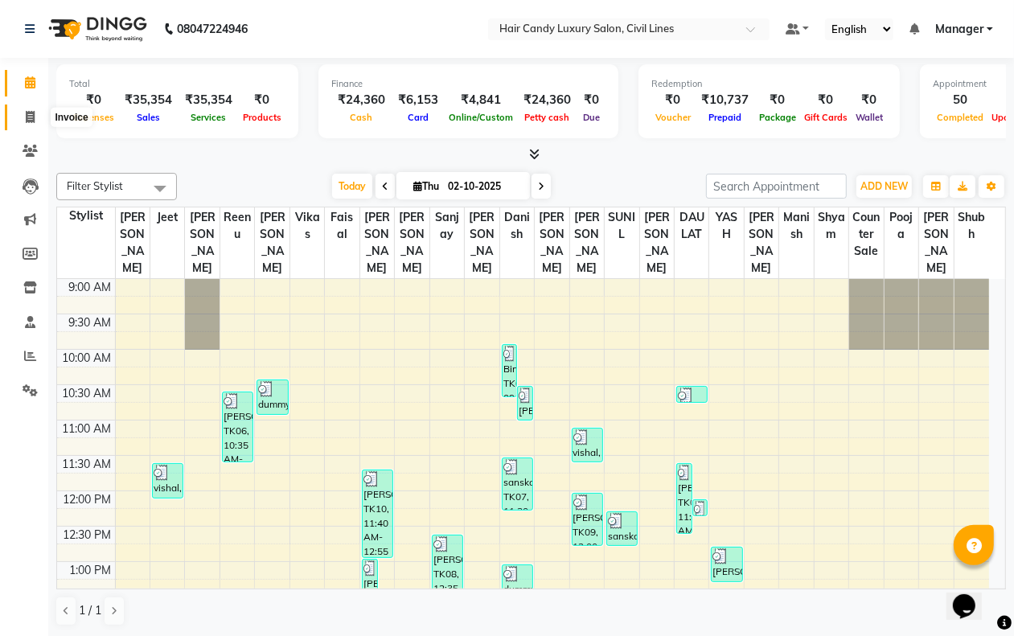
click at [33, 118] on icon at bounding box center [30, 117] width 9 height 12
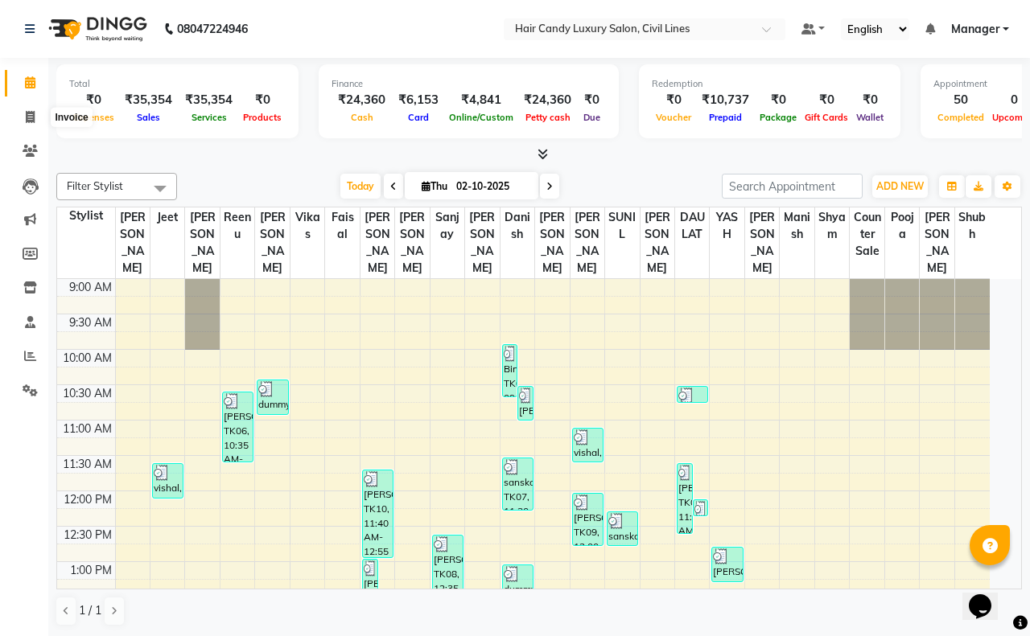
select select "service"
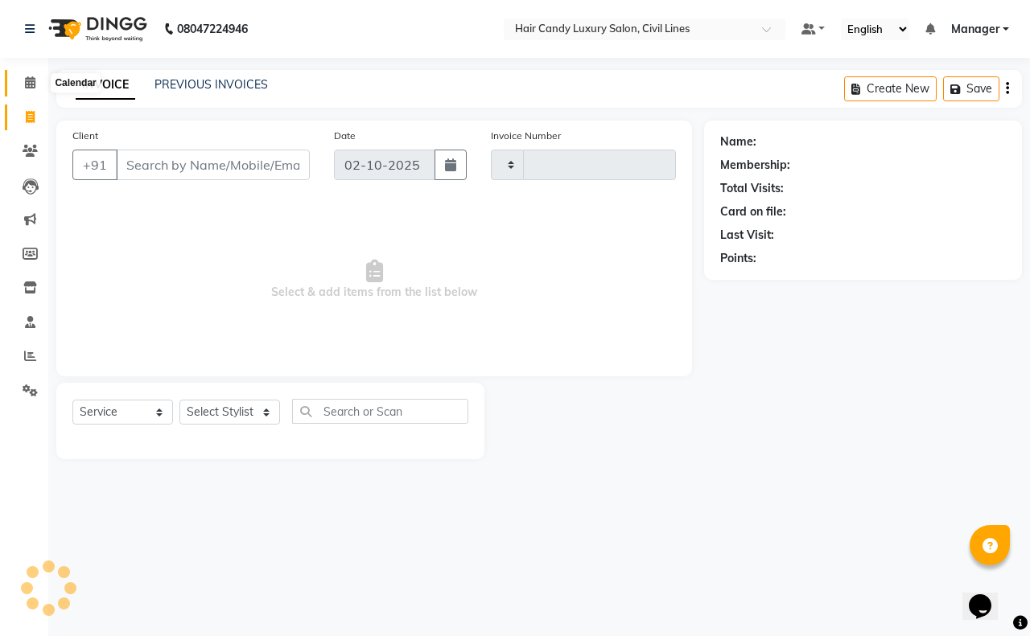
click at [33, 71] on link "Calendar" at bounding box center [24, 83] width 39 height 27
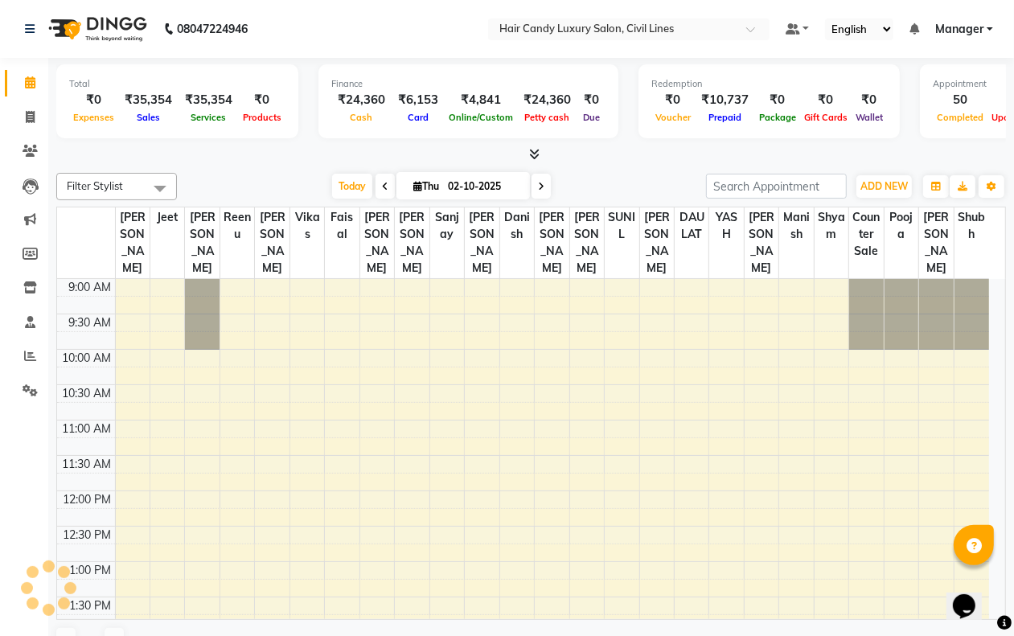
scroll to position [574, 0]
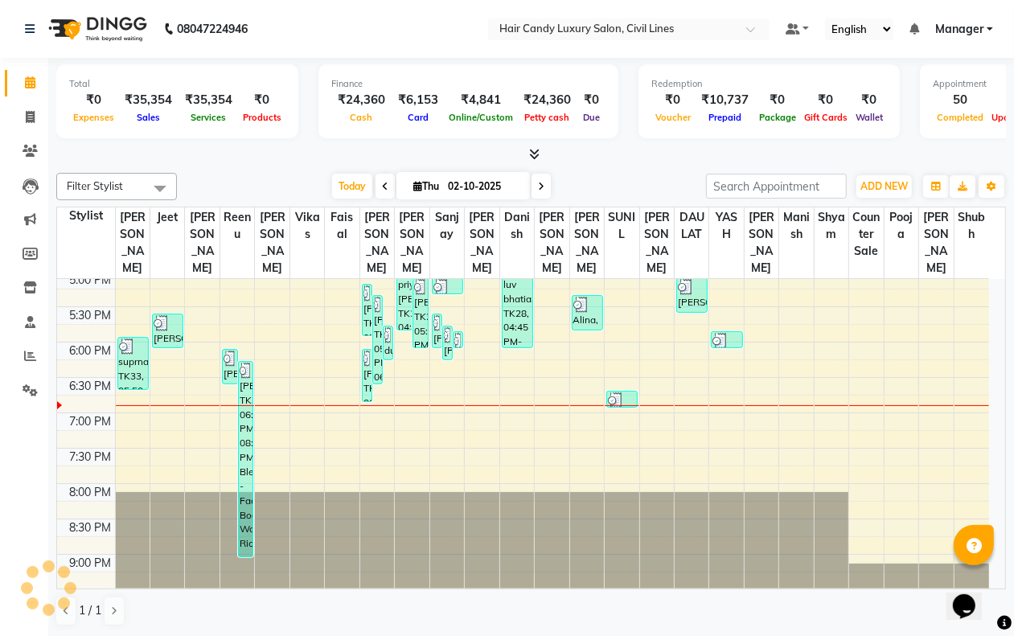
click at [28, 83] on icon at bounding box center [30, 82] width 10 height 12
